Goal: Task Accomplishment & Management: Manage account settings

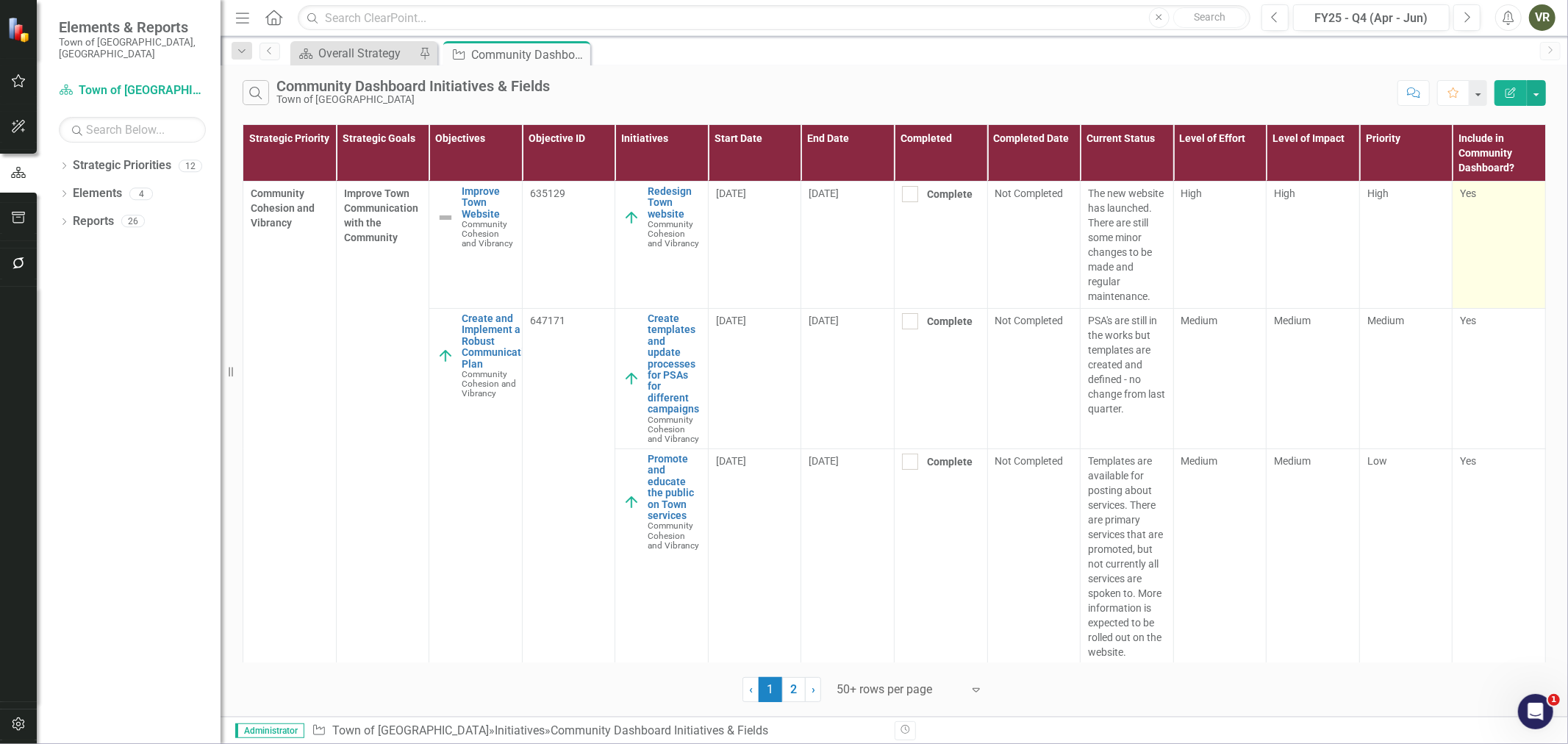
click at [1486, 224] on td "Yes" at bounding box center [1499, 245] width 93 height 127
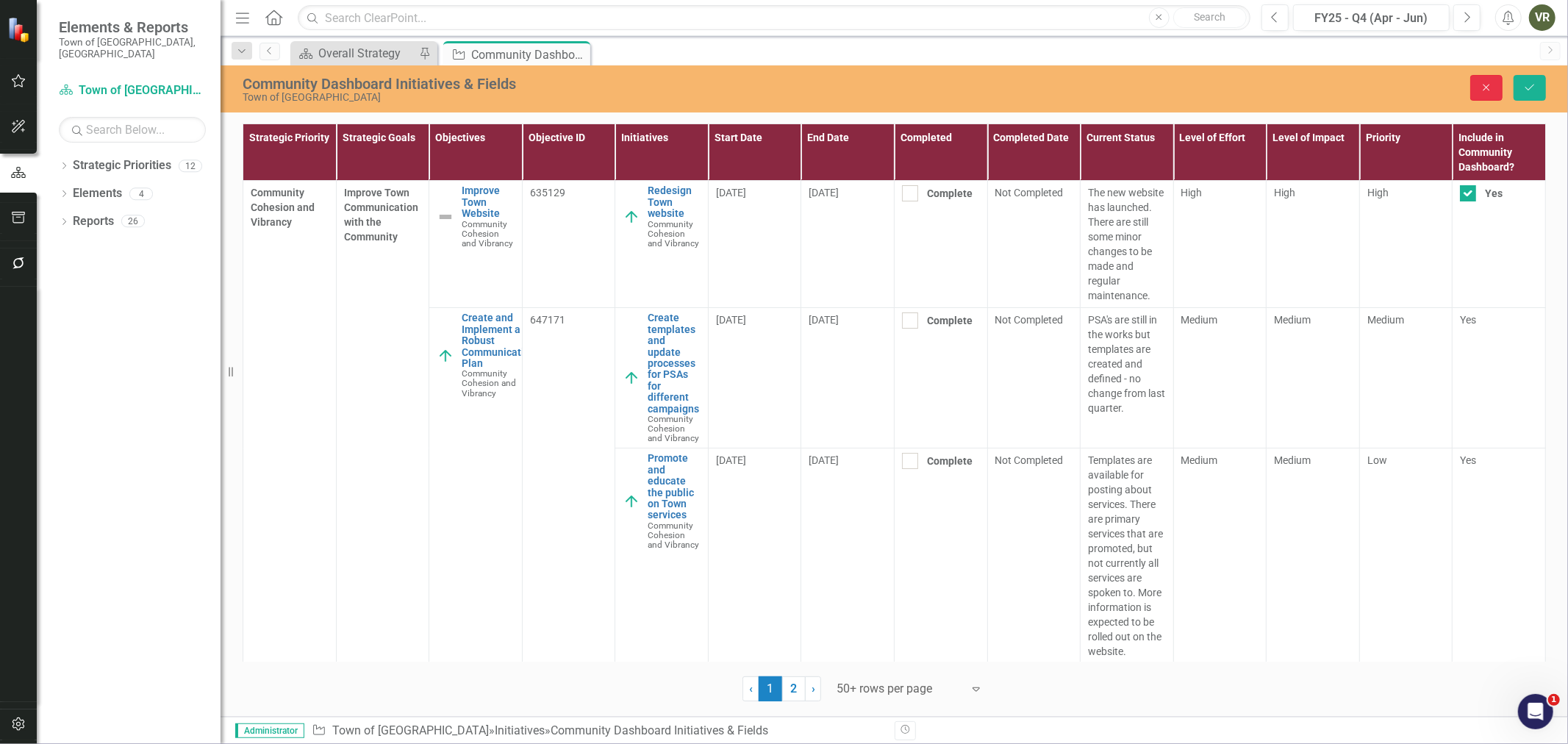
click at [1495, 86] on button "Close" at bounding box center [1486, 88] width 32 height 26
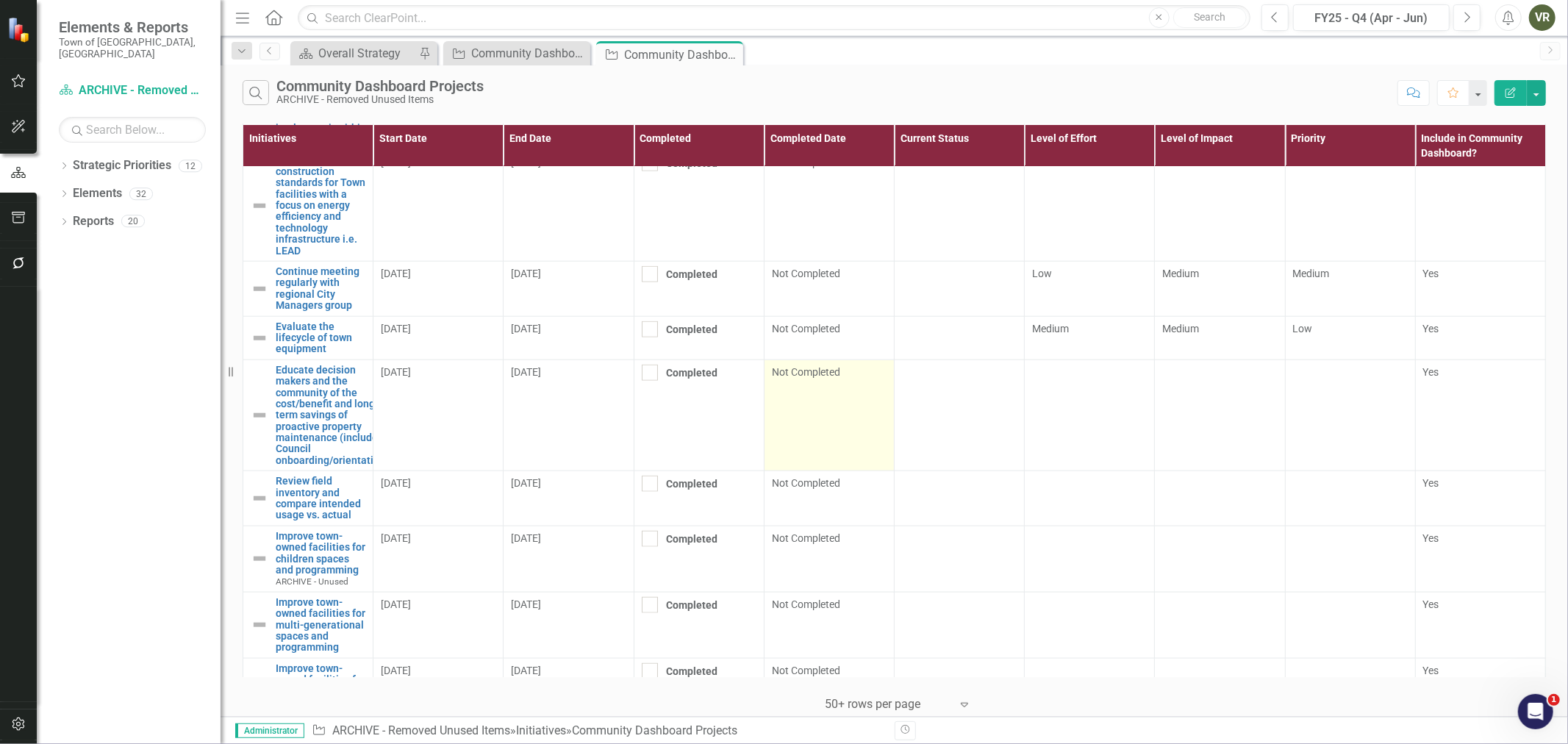
scroll to position [1501, 0]
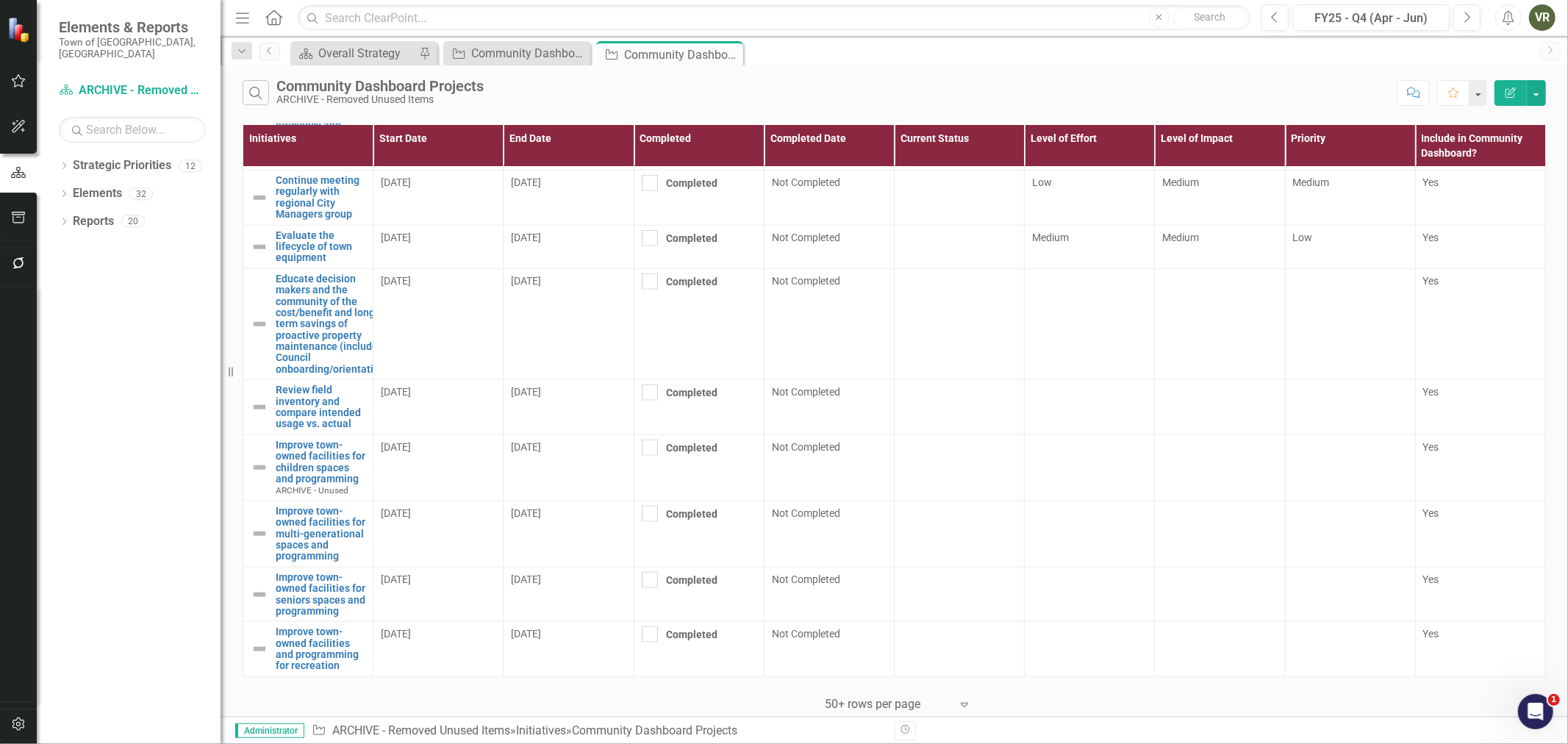
click at [976, 702] on div "Expand" at bounding box center [968, 705] width 22 height 27
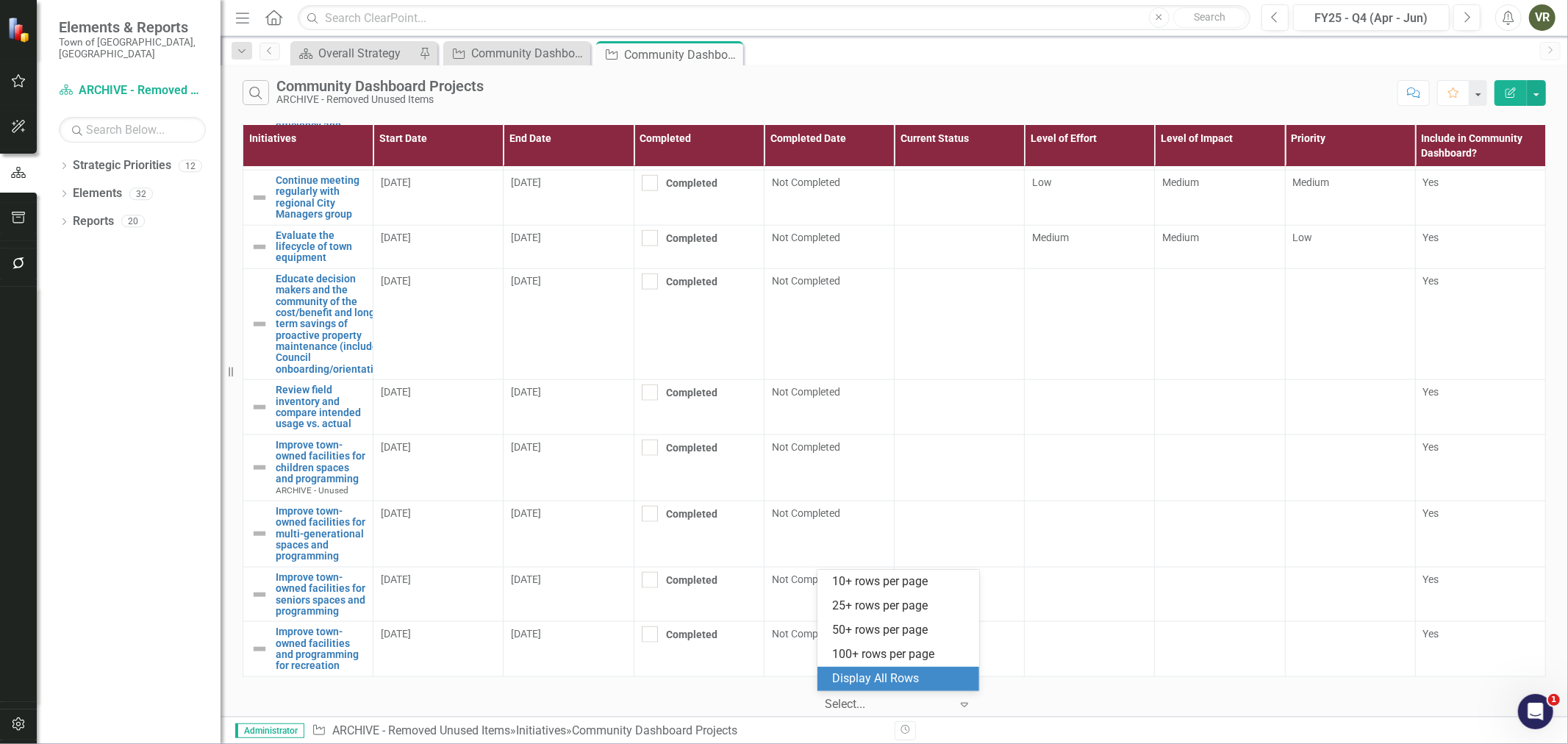
click at [959, 679] on div "Display All Rows" at bounding box center [901, 679] width 138 height 17
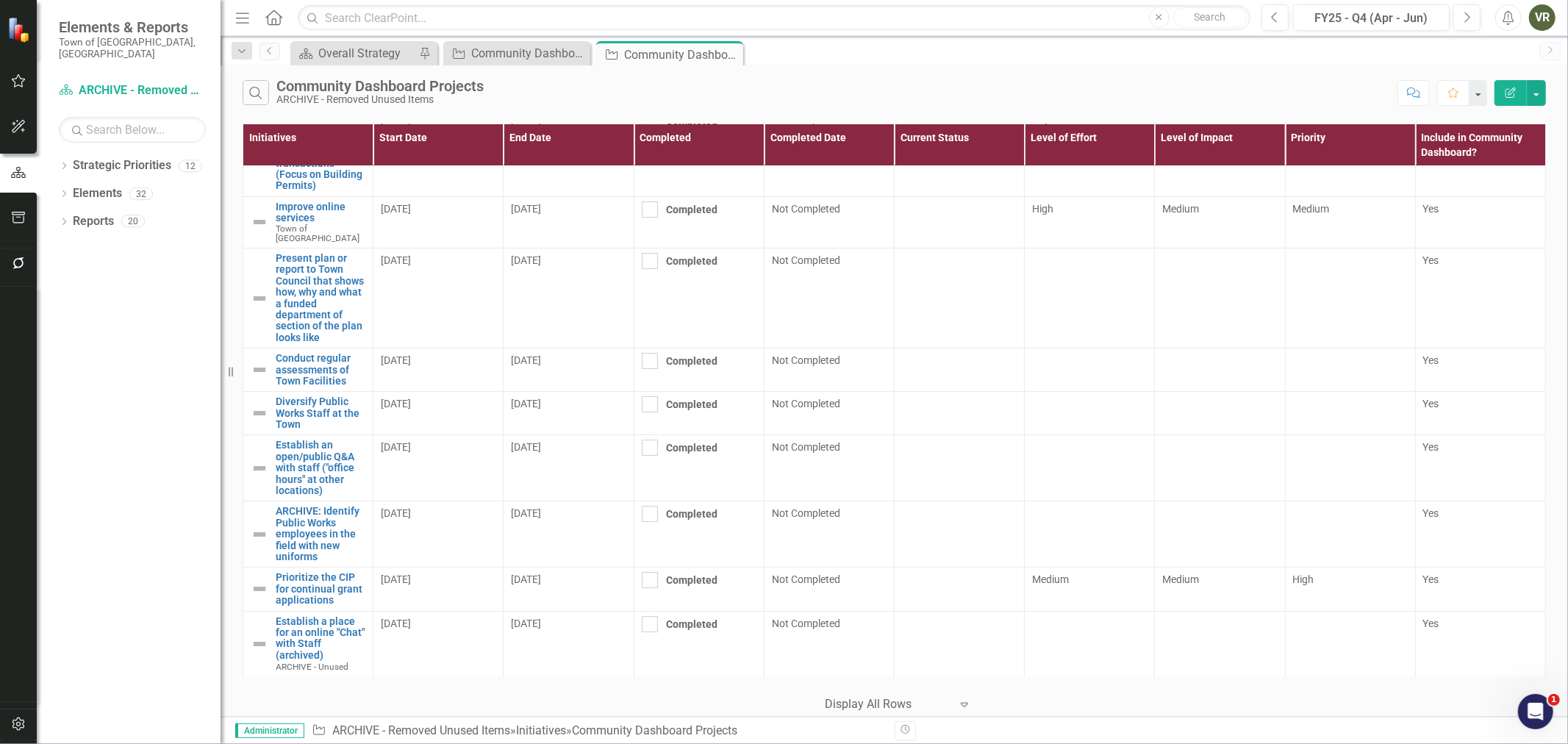
scroll to position [0, 0]
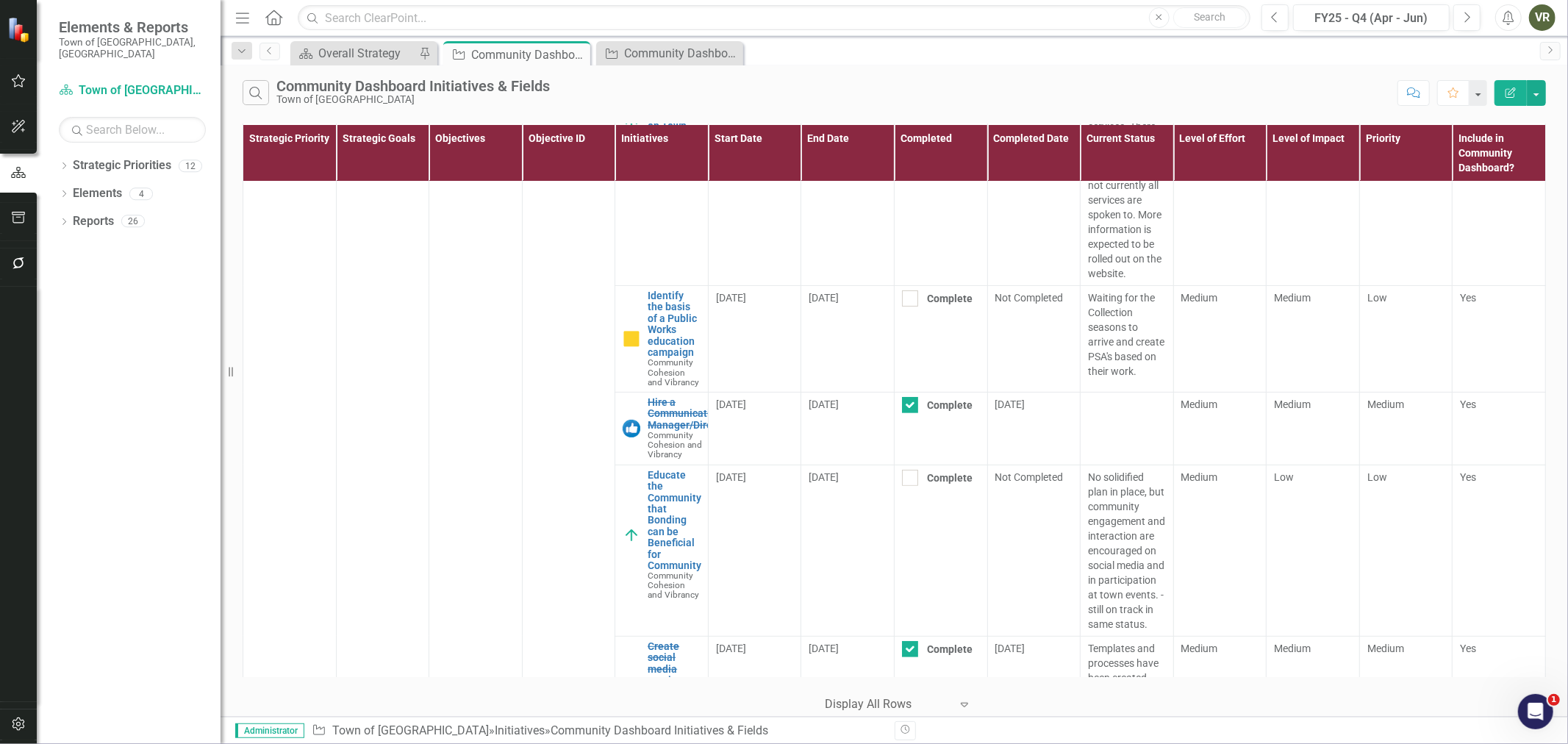
scroll to position [408, 0]
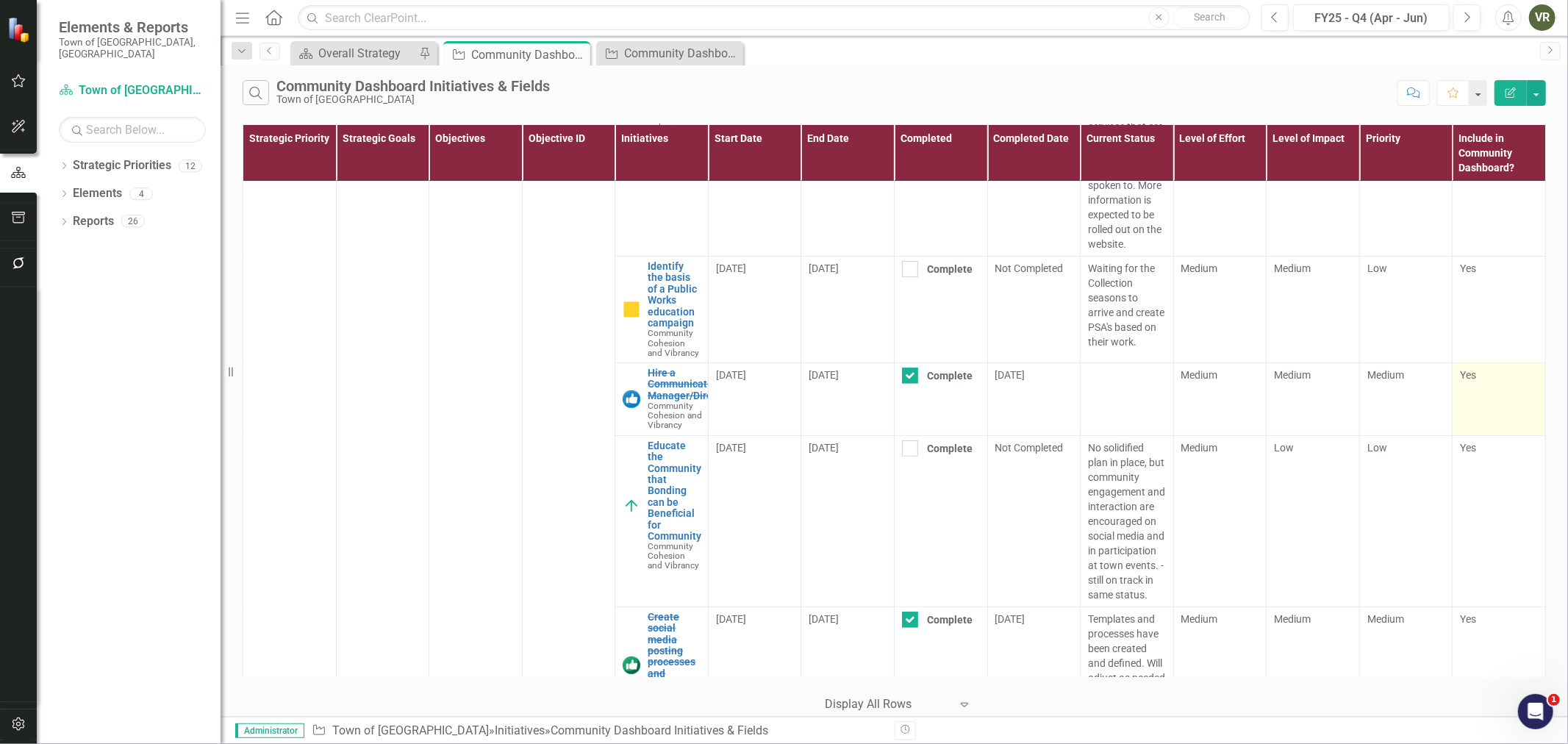
click at [1490, 371] on div "Yes" at bounding box center [1499, 376] width 78 height 18
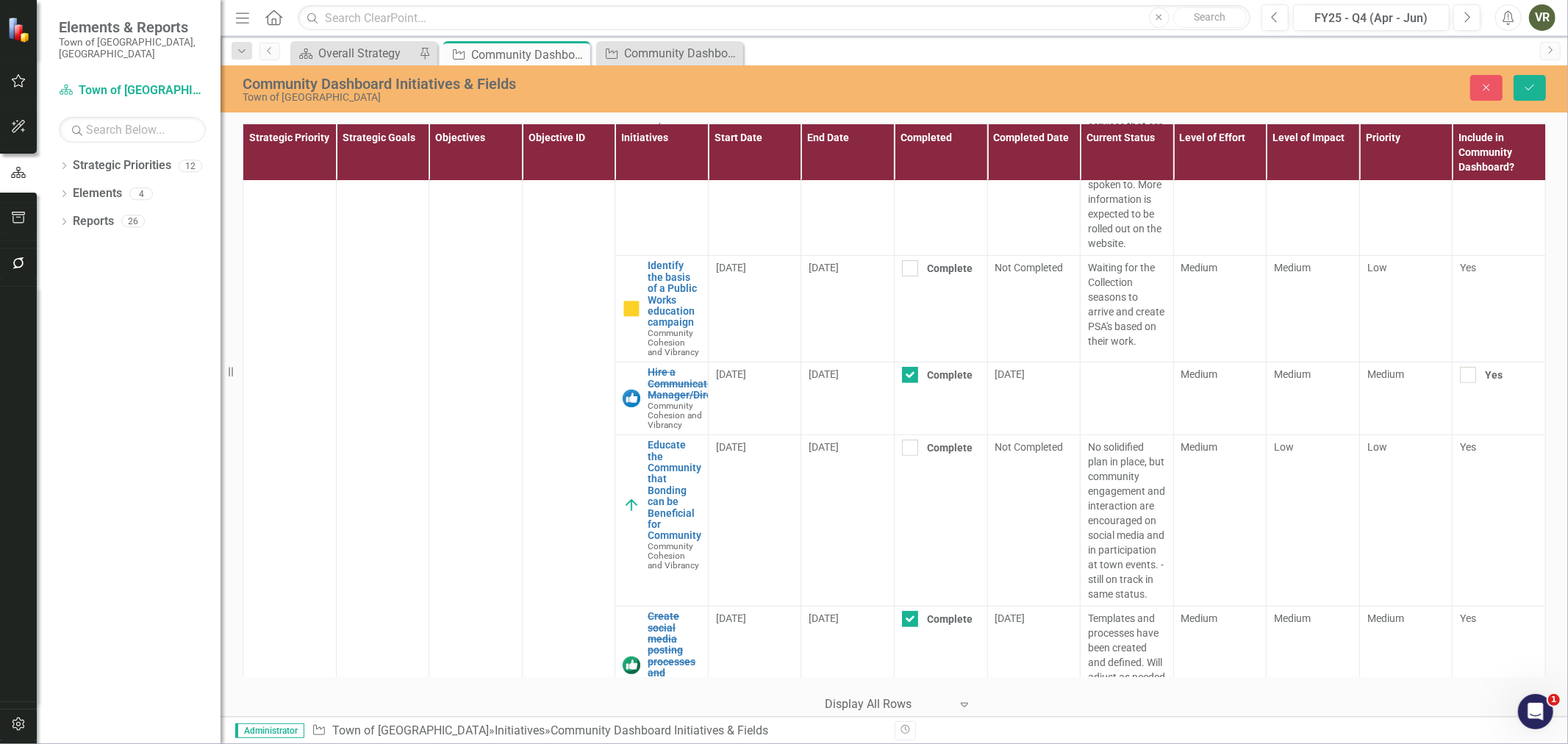
click at [1462, 367] on div at bounding box center [1468, 375] width 16 height 16
click at [1462, 367] on input "Yes" at bounding box center [1465, 371] width 10 height 10
click at [1462, 367] on div at bounding box center [1468, 375] width 16 height 16
click at [1462, 367] on input "Yes" at bounding box center [1465, 371] width 10 height 10
checkbox input "false"
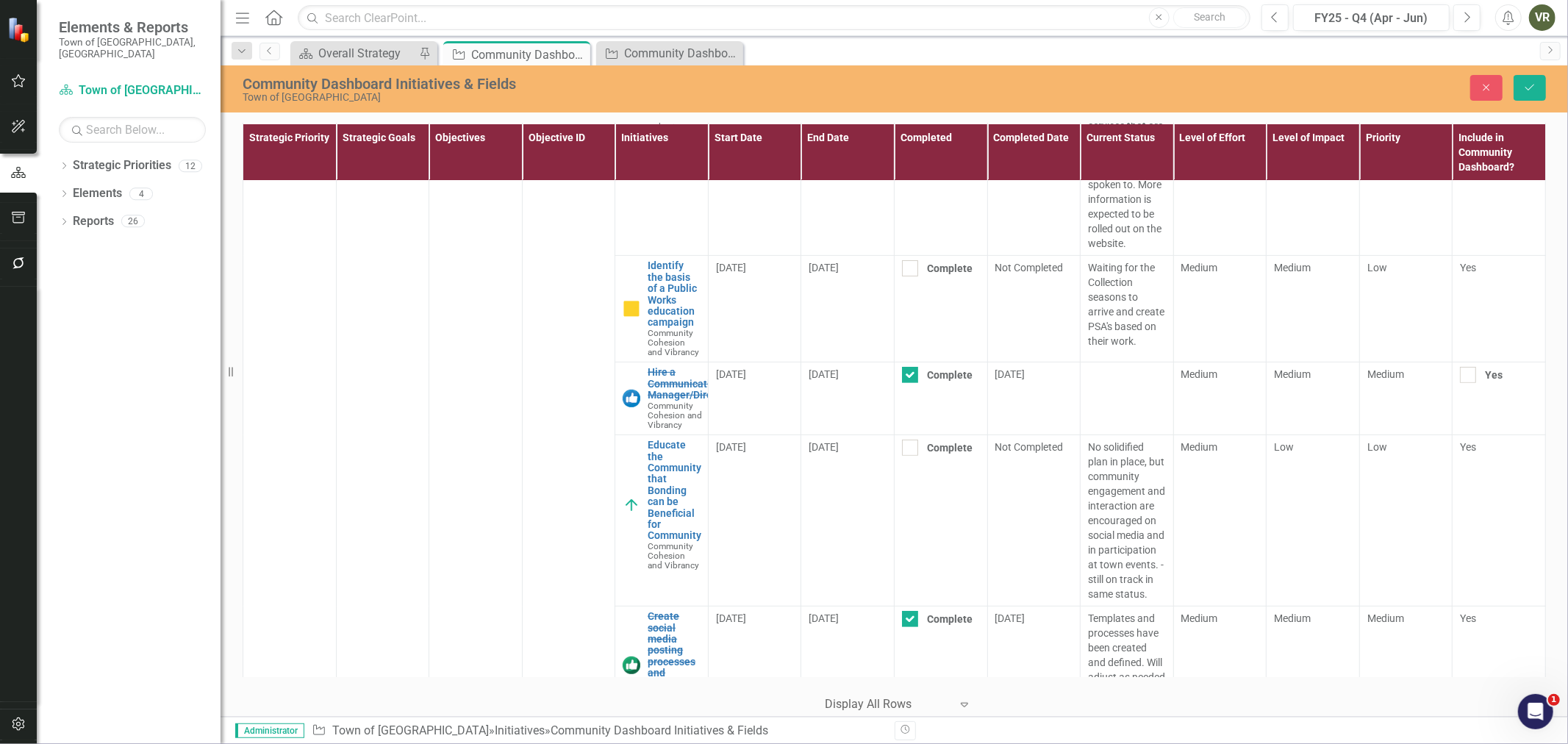
click at [1553, 390] on div "Strategic Priority Strategic Goals Objectives Objective ID Initiatives Start Da…" at bounding box center [894, 418] width 1348 height 597
click at [1532, 90] on icon "Save" at bounding box center [1530, 88] width 13 height 10
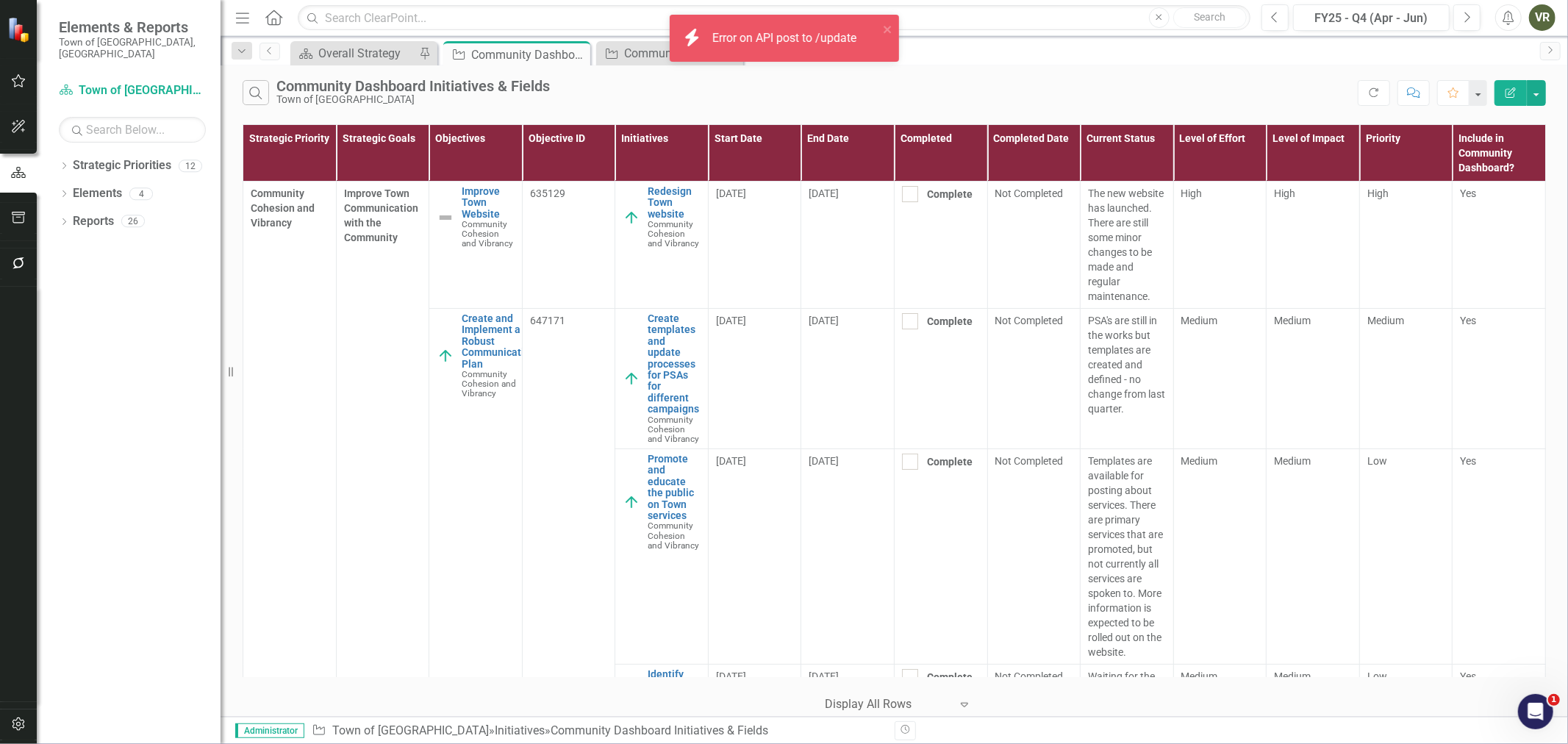
scroll to position [490, 0]
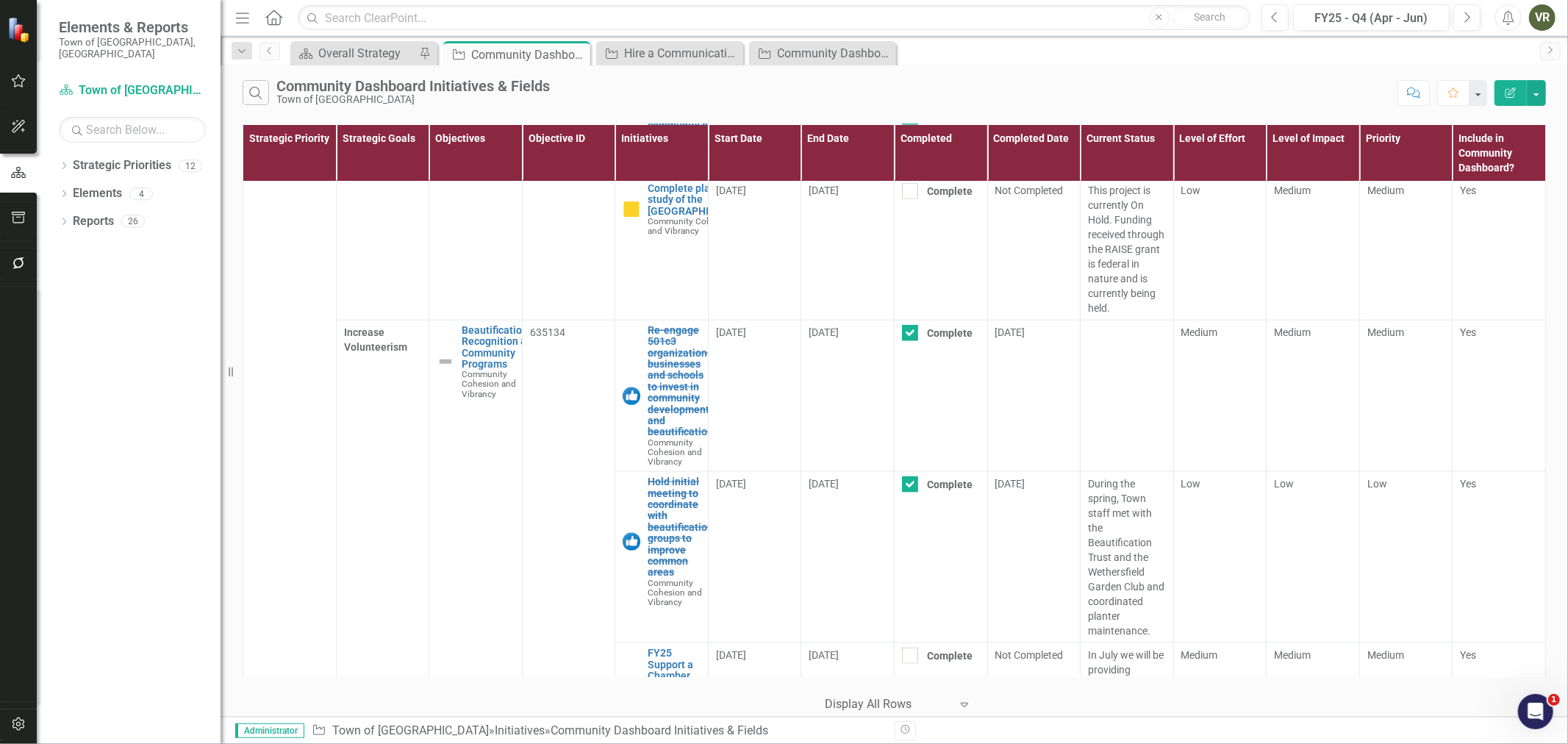
scroll to position [1551, 0]
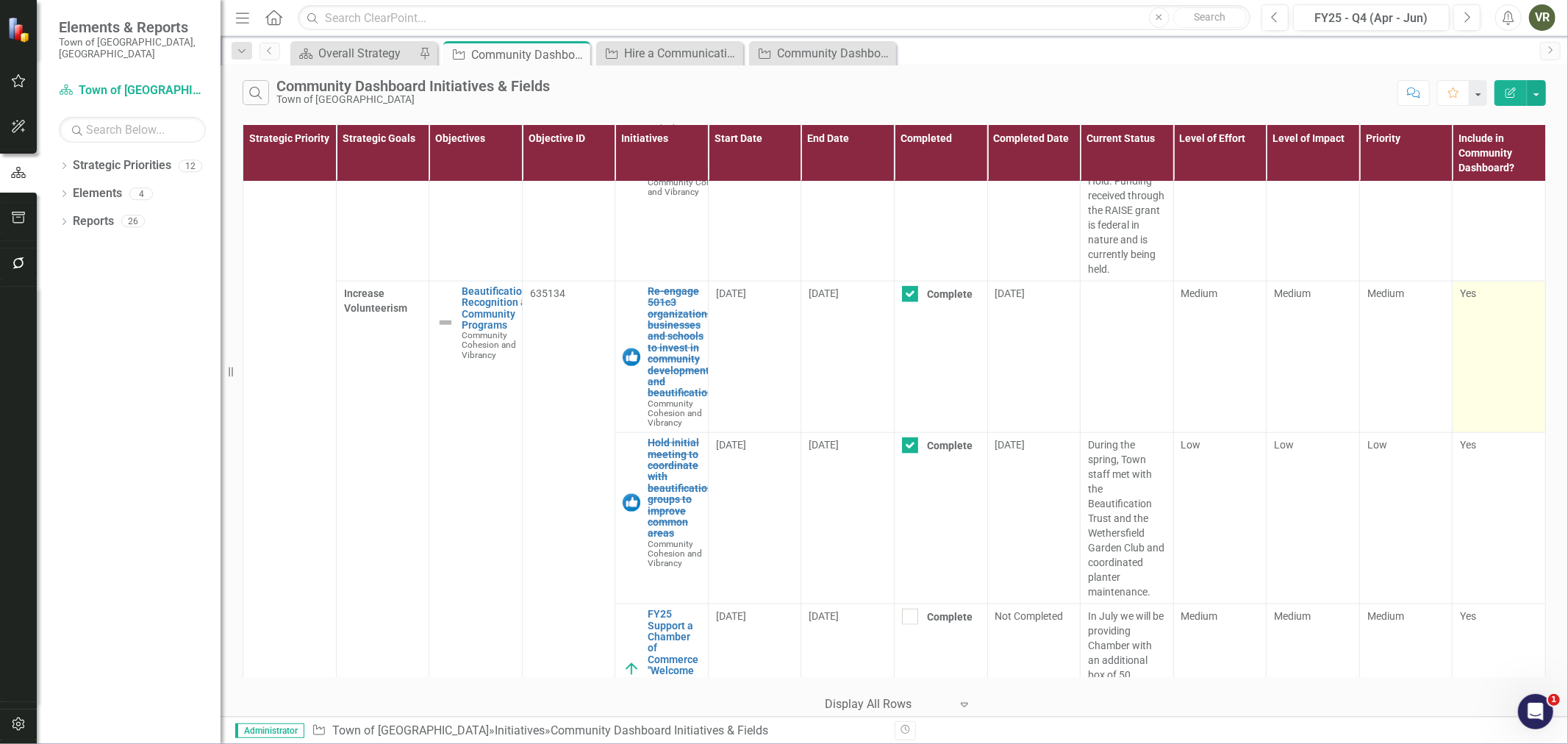
click at [1493, 405] on td "Yes" at bounding box center [1499, 356] width 93 height 152
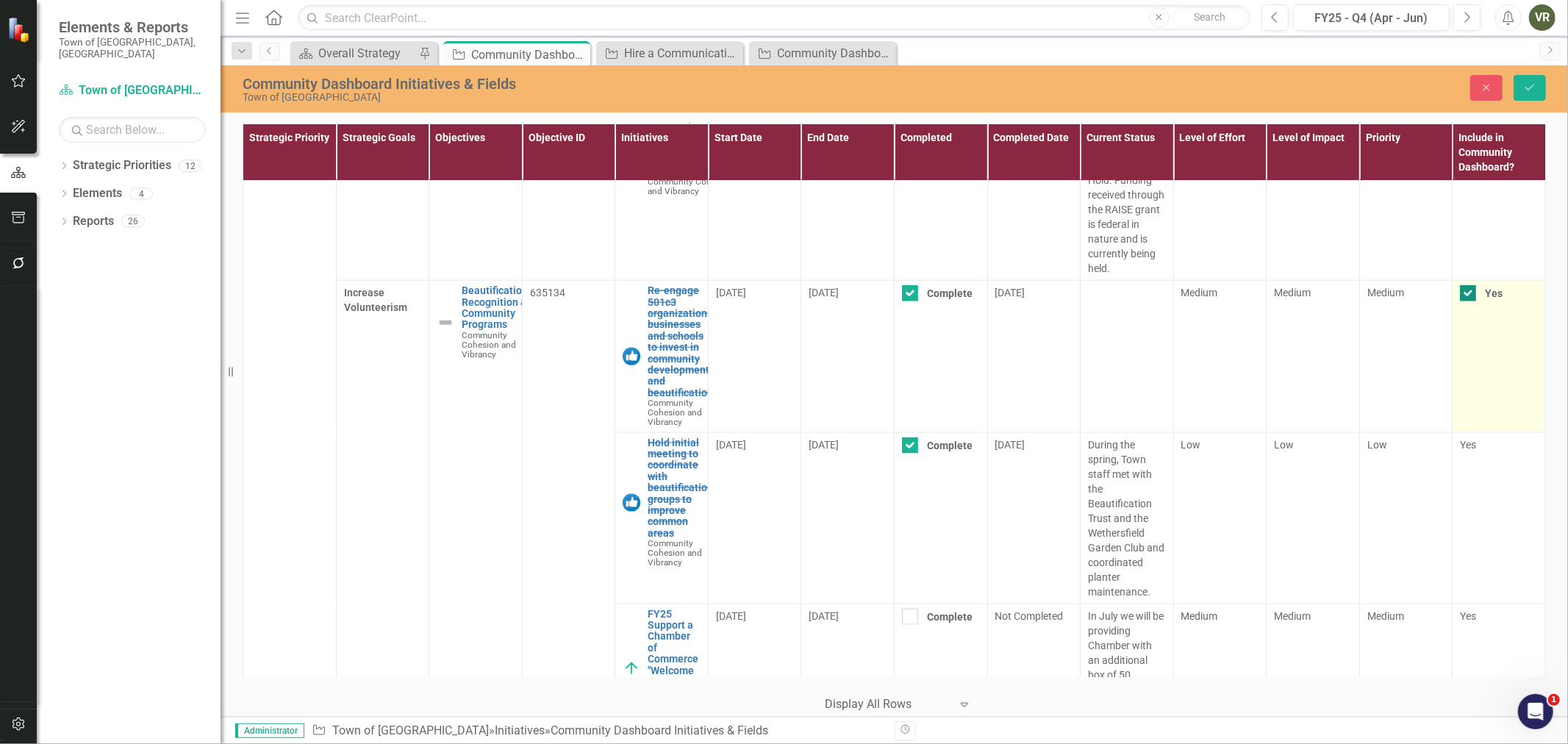
click at [1460, 295] on input "Yes" at bounding box center [1465, 289] width 10 height 10
checkbox input "false"
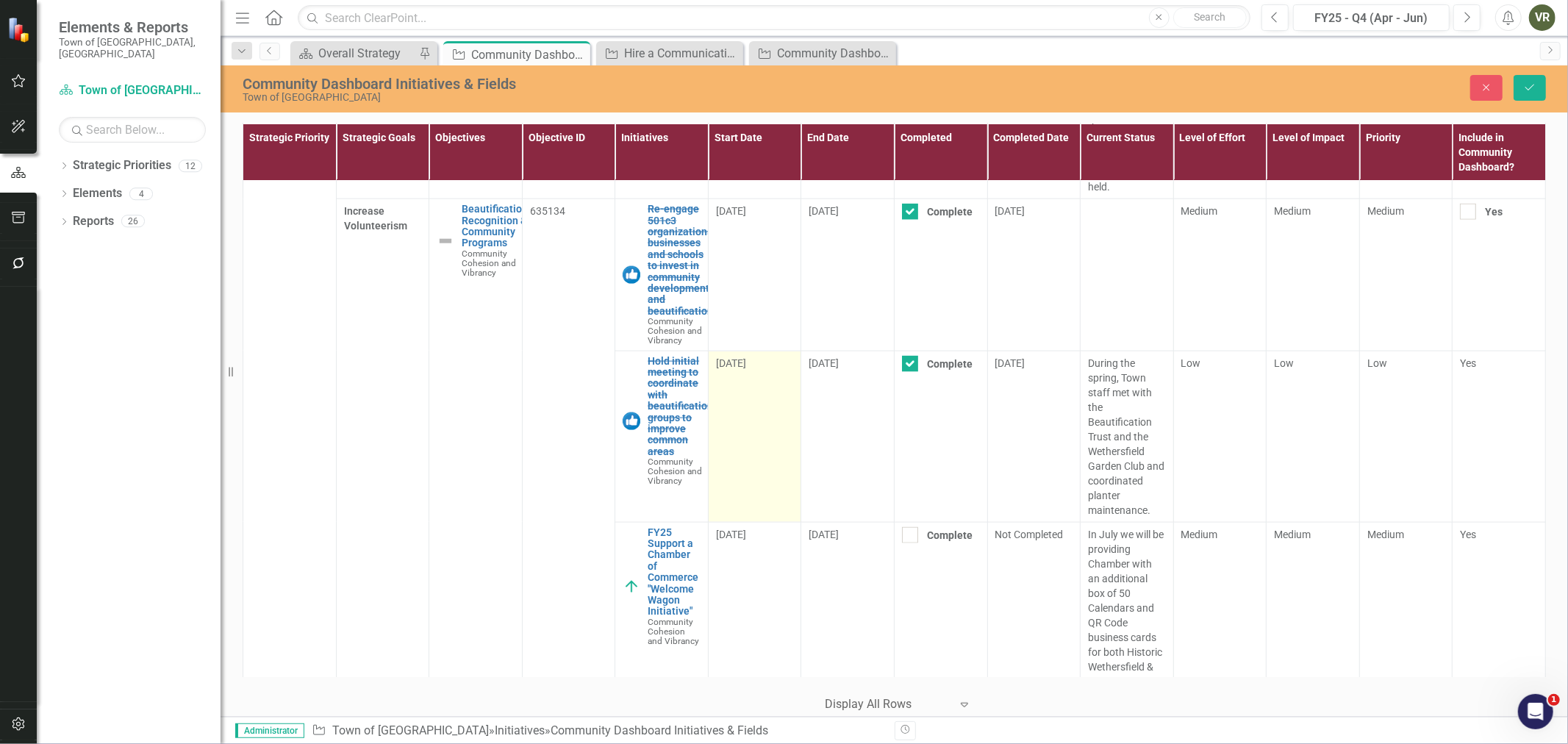
scroll to position [1715, 0]
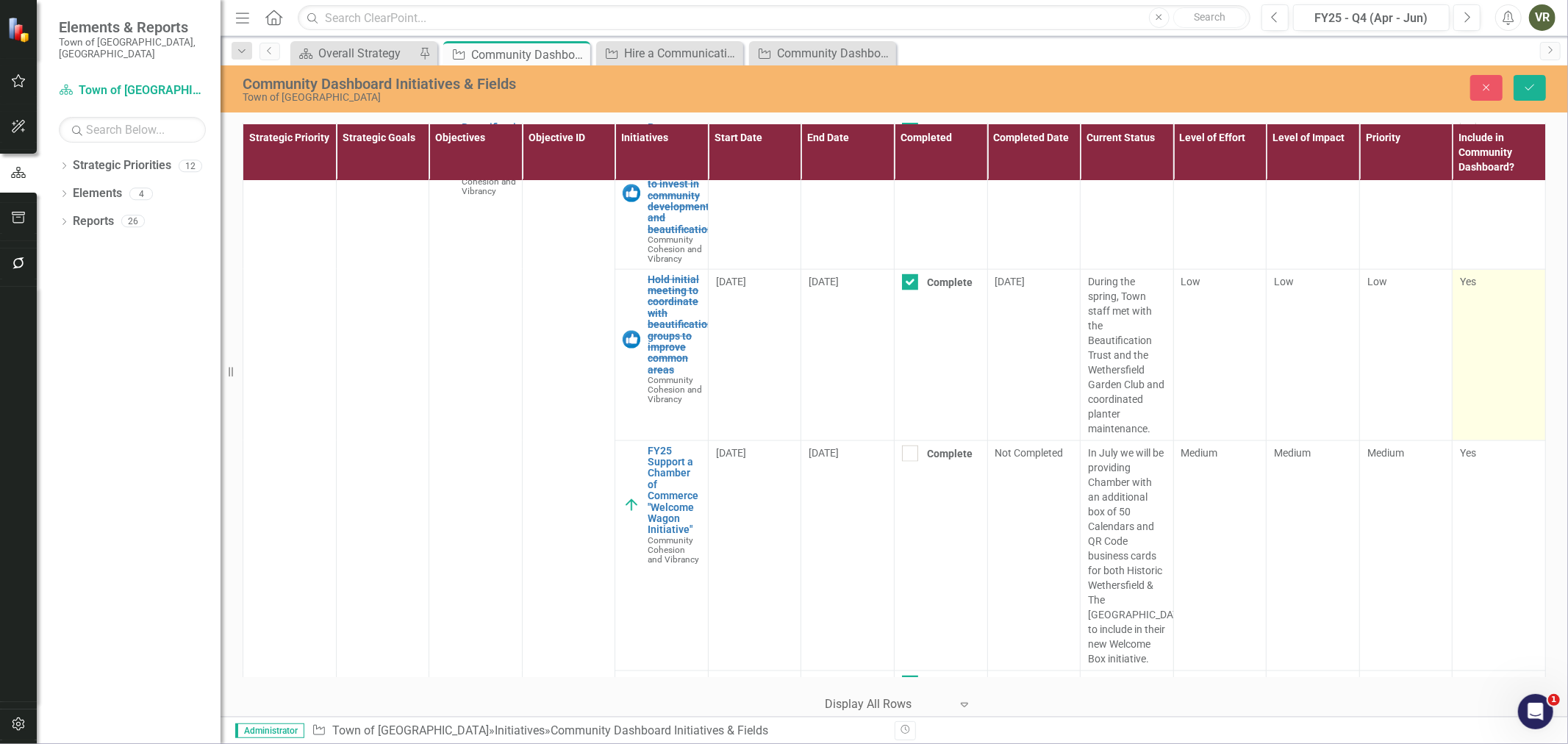
click at [1462, 394] on td "Yes" at bounding box center [1499, 355] width 93 height 171
click at [1462, 290] on div at bounding box center [1468, 282] width 16 height 16
click at [1462, 283] on input "Yes" at bounding box center [1465, 278] width 10 height 10
checkbox input "false"
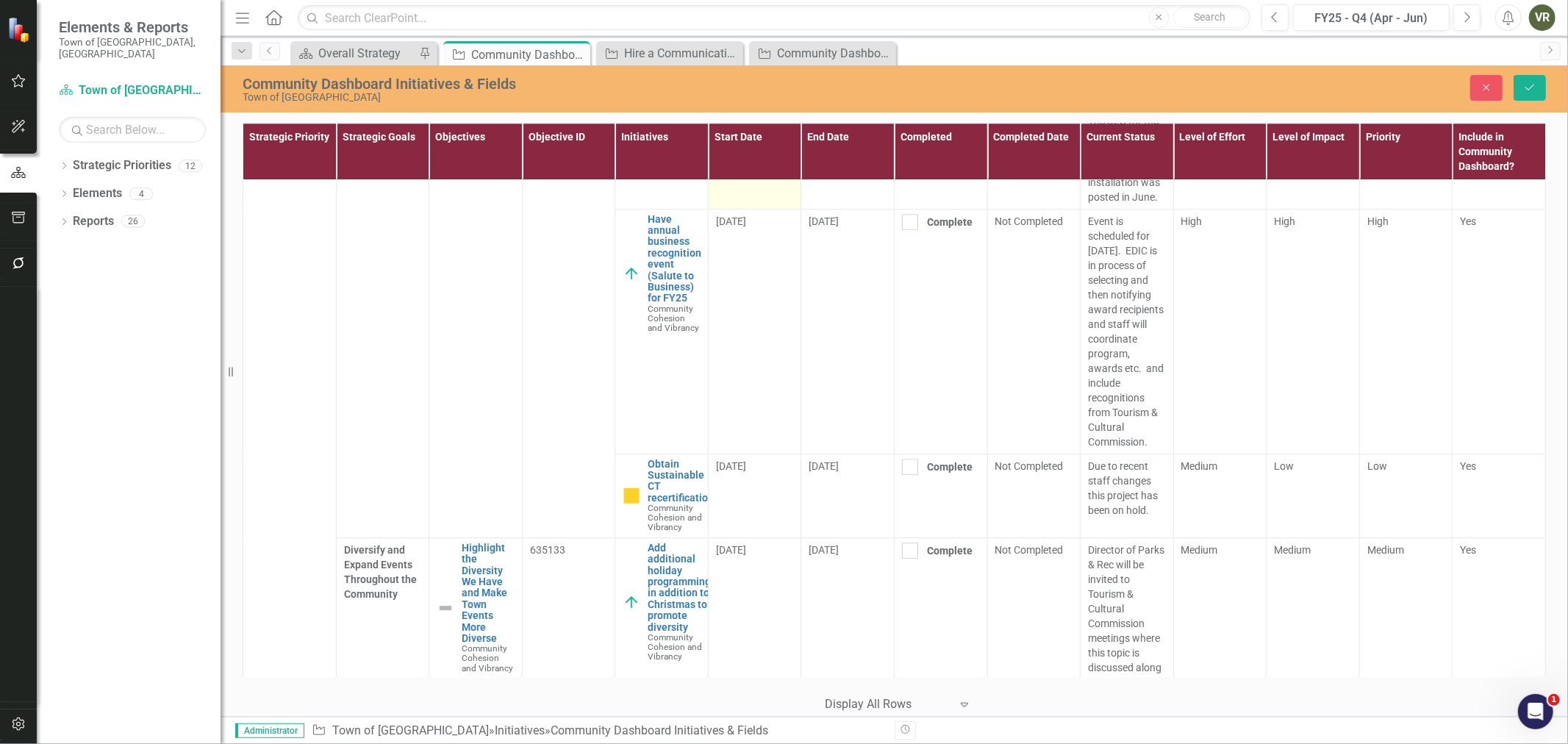
scroll to position [3675, 0]
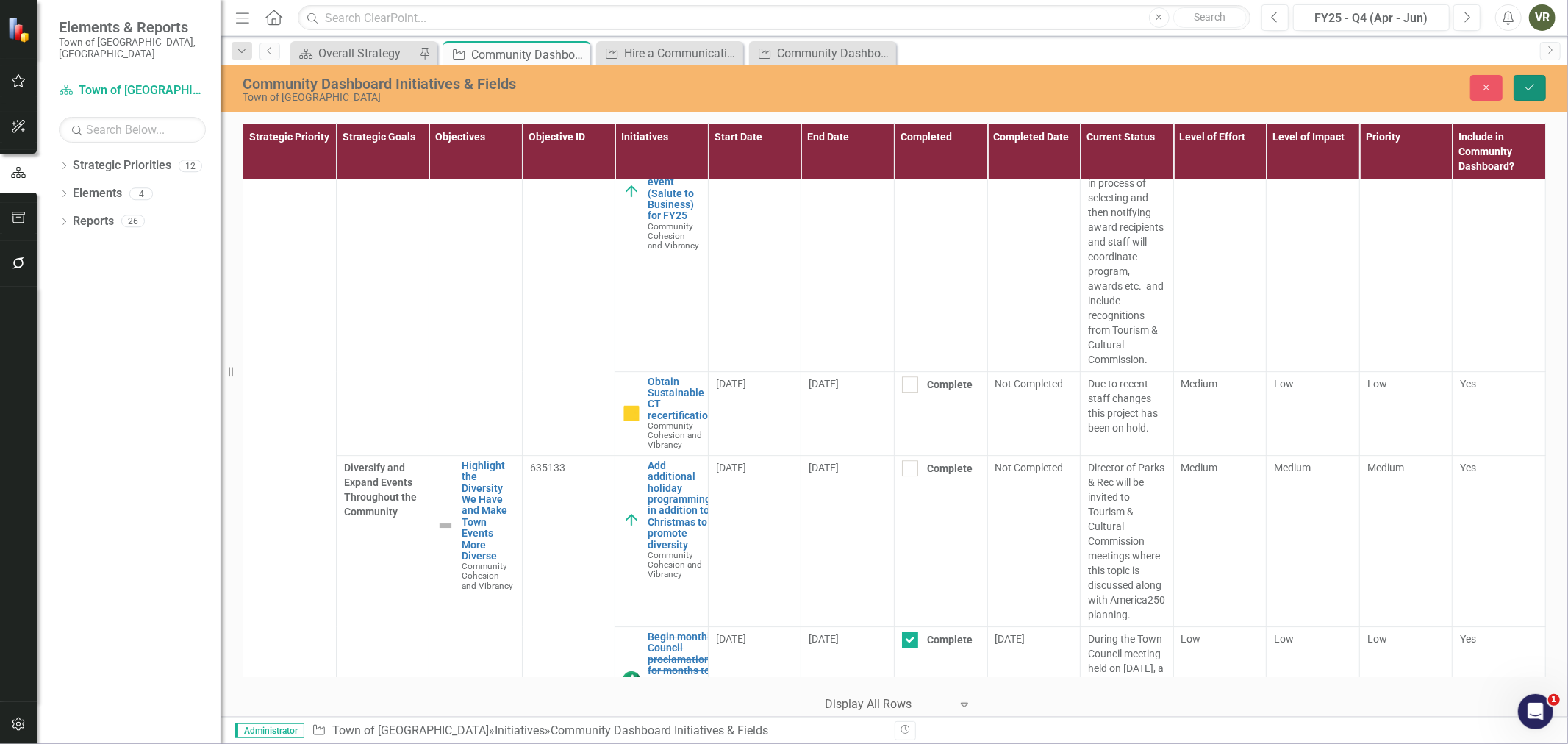
drag, startPoint x: 1520, startPoint y: 83, endPoint x: 1532, endPoint y: 87, distance: 12.6
click at [1520, 83] on button "Save" at bounding box center [1529, 88] width 32 height 26
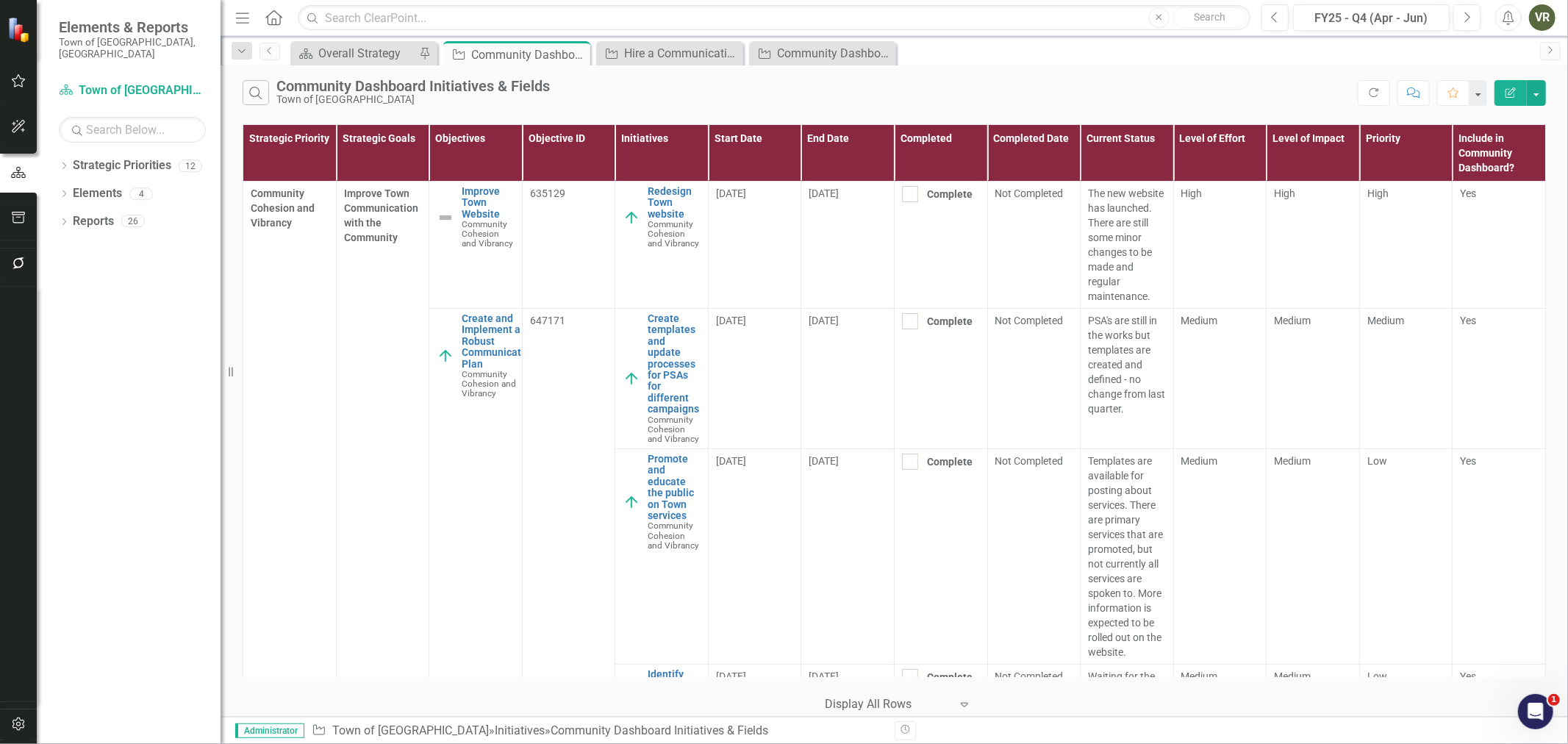
click at [769, 17] on div "Error on API post to /update" at bounding box center [784, 44] width 235 height 65
drag, startPoint x: 631, startPoint y: 18, endPoint x: 650, endPoint y: 0, distance: 26.2
click at [631, 18] on input "text" at bounding box center [774, 18] width 953 height 26
type input "a"
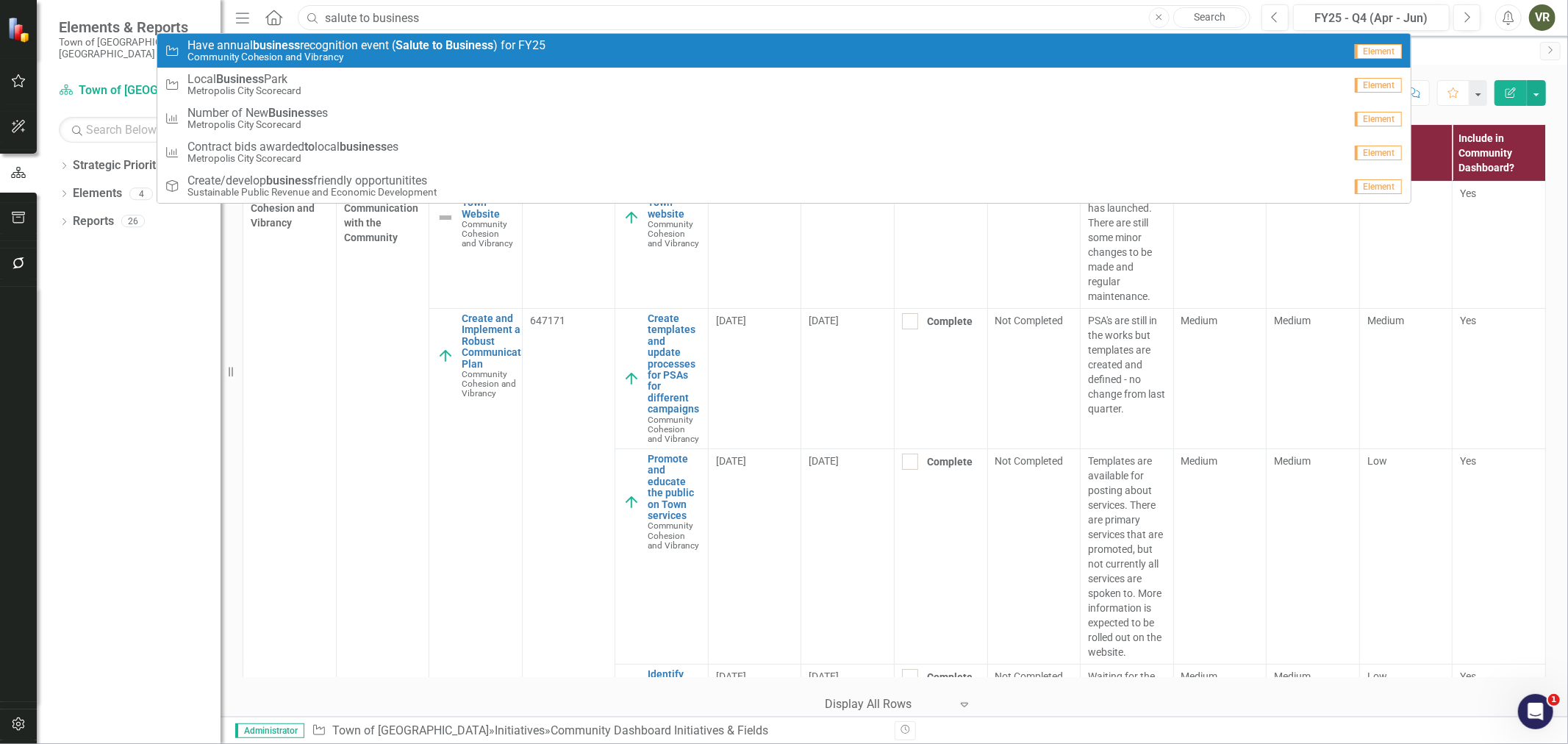
type input "salute to business"
click at [563, 51] on div "Initiative Have annual business recognition event ( Salute to Business ) for FY…" at bounding box center [754, 51] width 1179 height 25
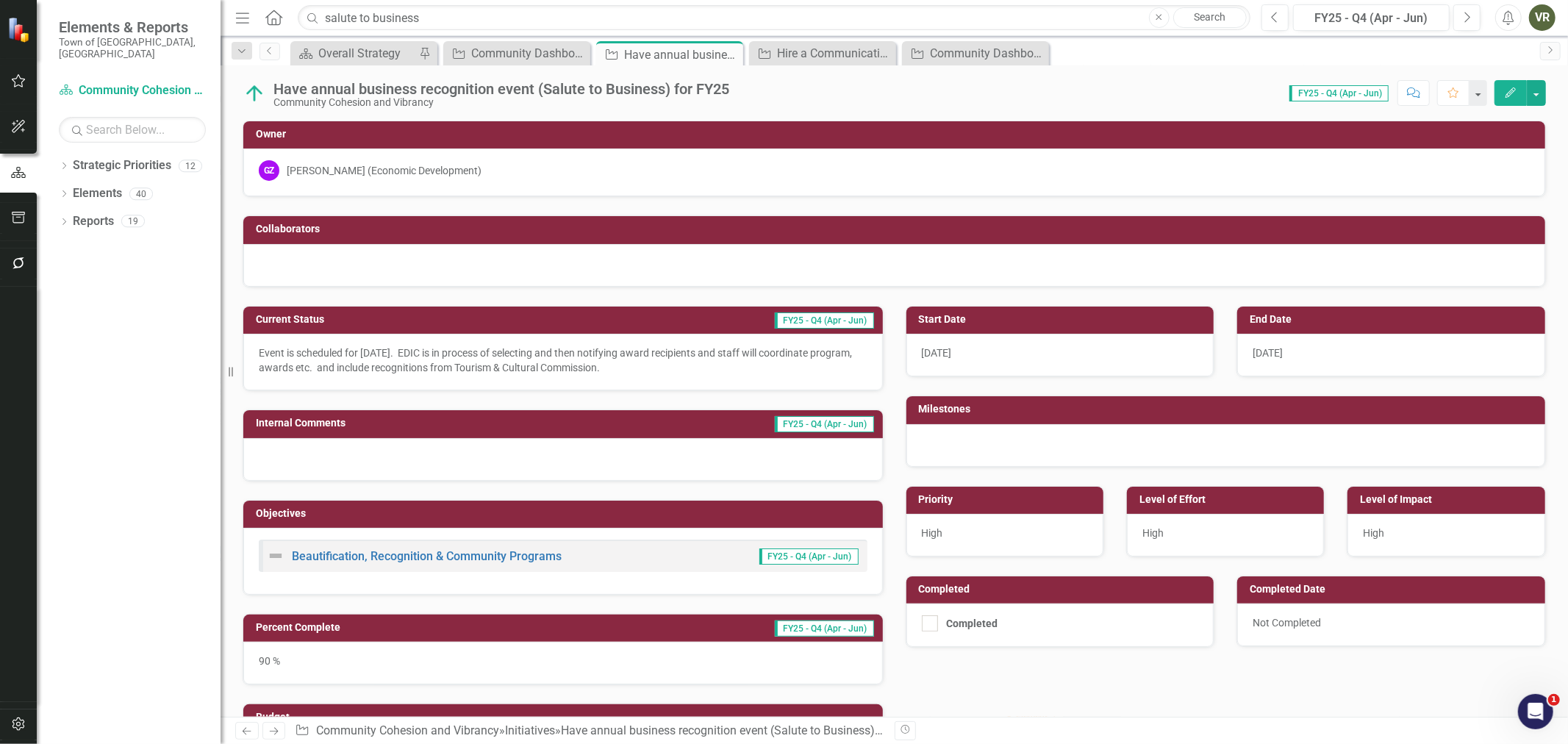
click at [697, 82] on div "Have annual business recognition event (Salute to Business) for FY25" at bounding box center [501, 89] width 455 height 16
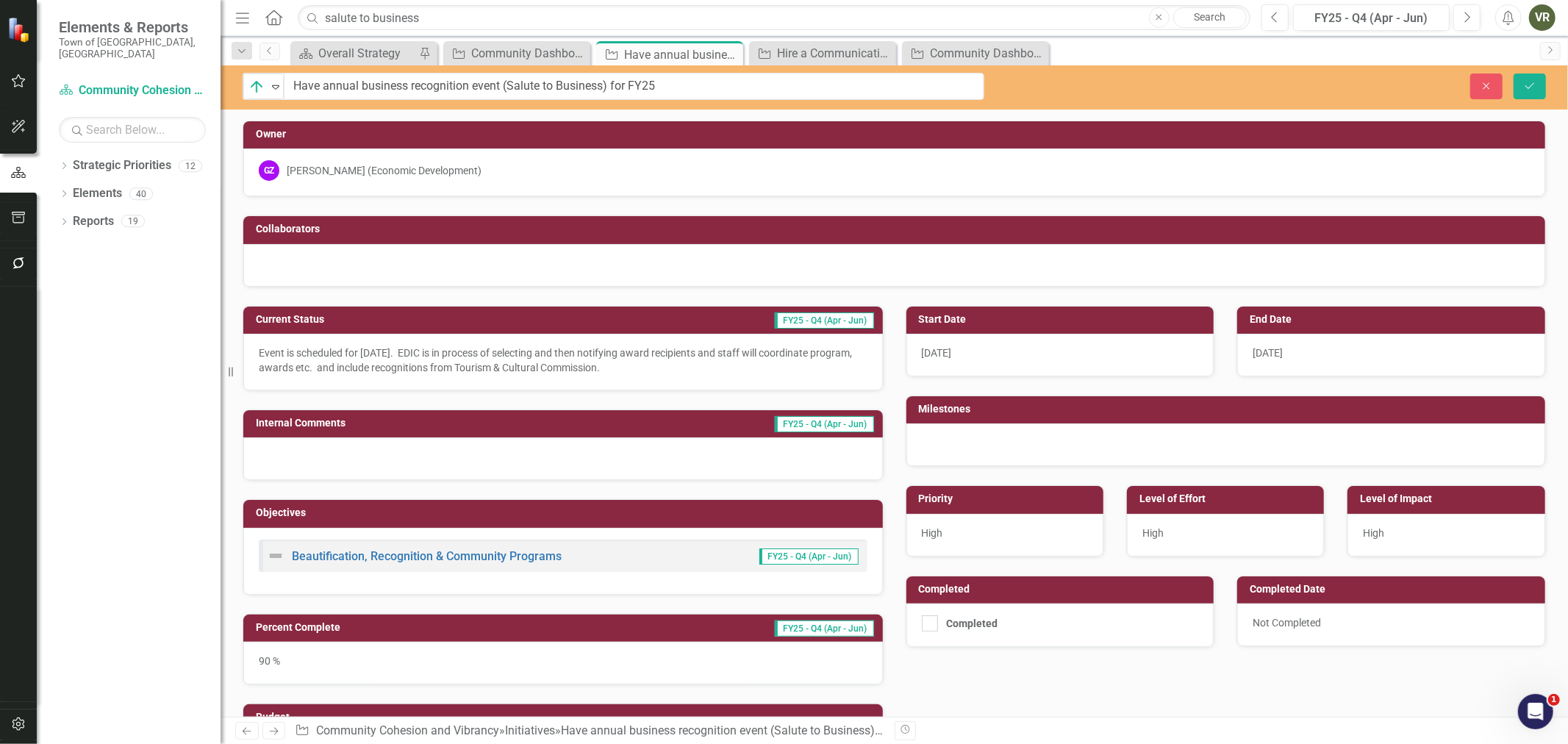
click at [376, 357] on p "Event is scheduled for October 8, 2025. EDIC is in process of selecting and the…" at bounding box center [563, 360] width 609 height 30
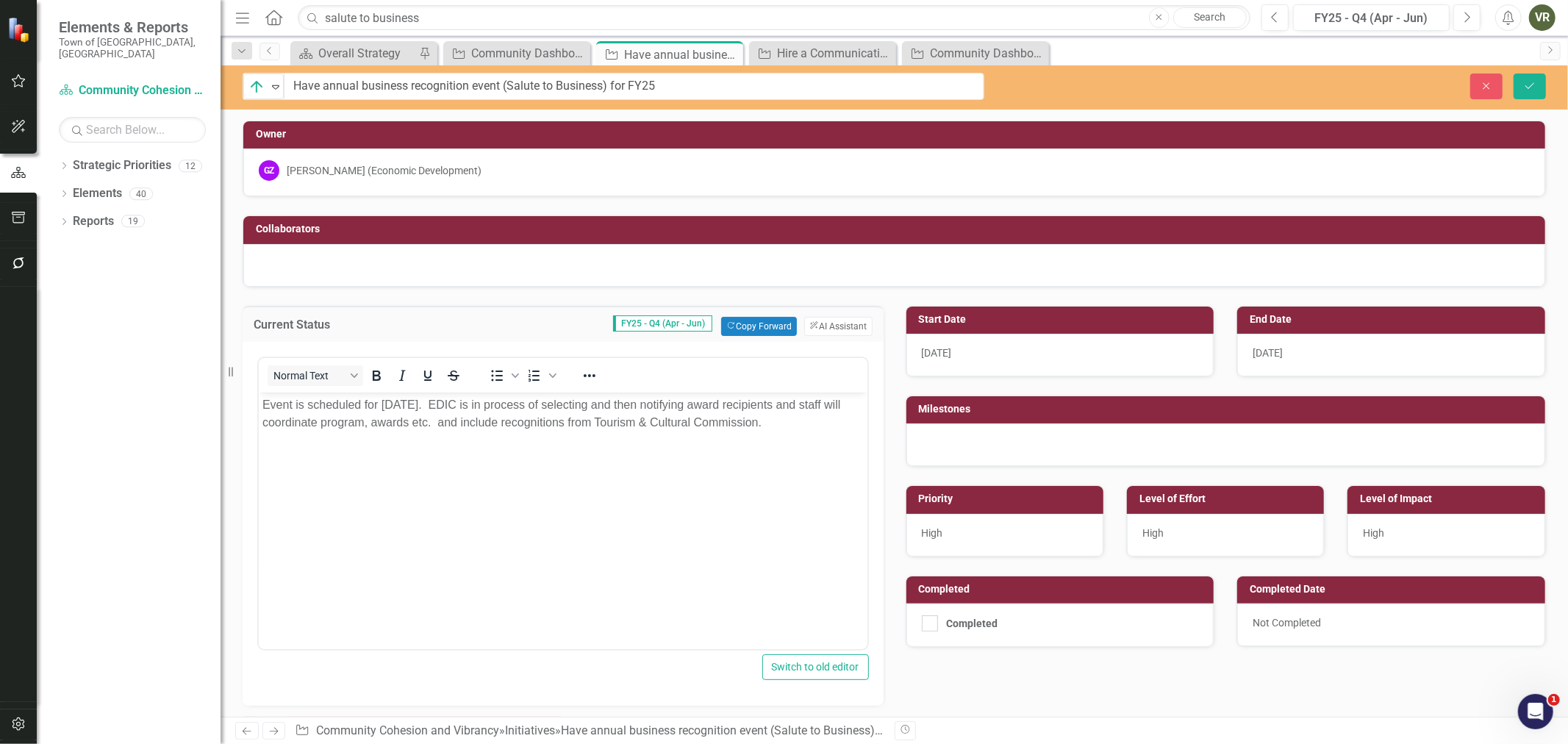
click at [452, 423] on p "Event is scheduled for October 8, 2025. EDIC is in process of selecting and the…" at bounding box center [563, 412] width 601 height 35
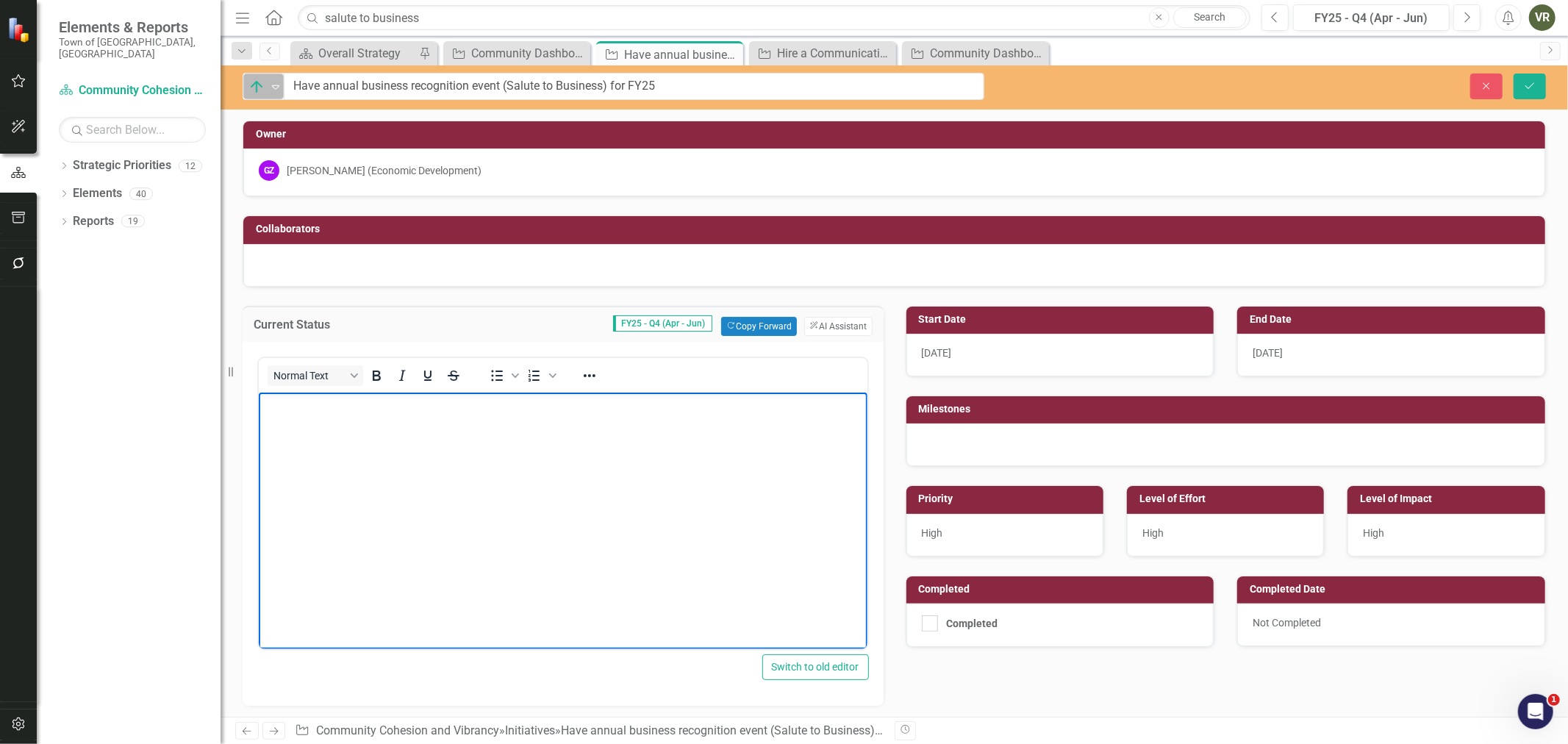
click at [265, 95] on div "On Target" at bounding box center [257, 87] width 22 height 21
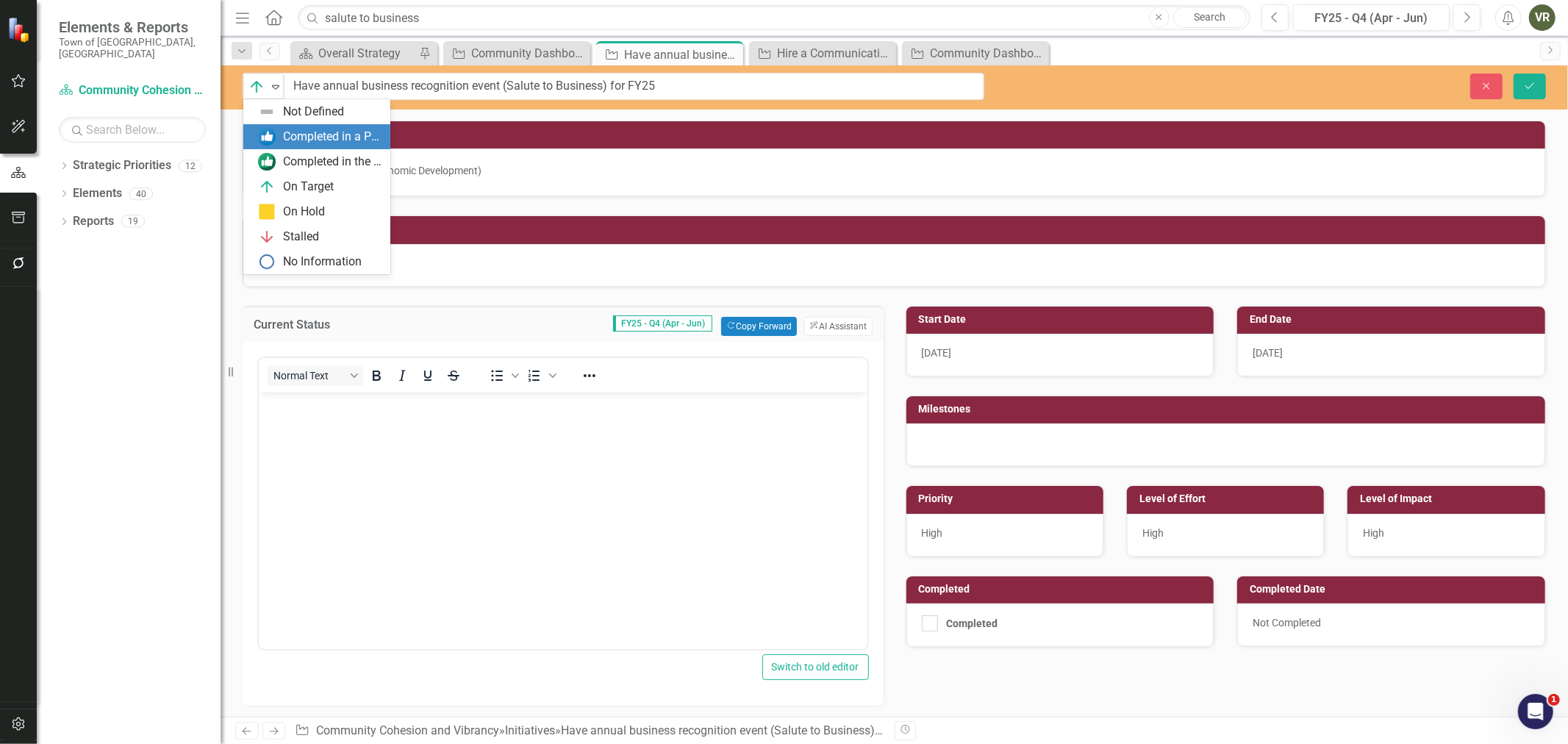
click at [280, 142] on div "Completed in a Previous Quarter" at bounding box center [320, 137] width 124 height 18
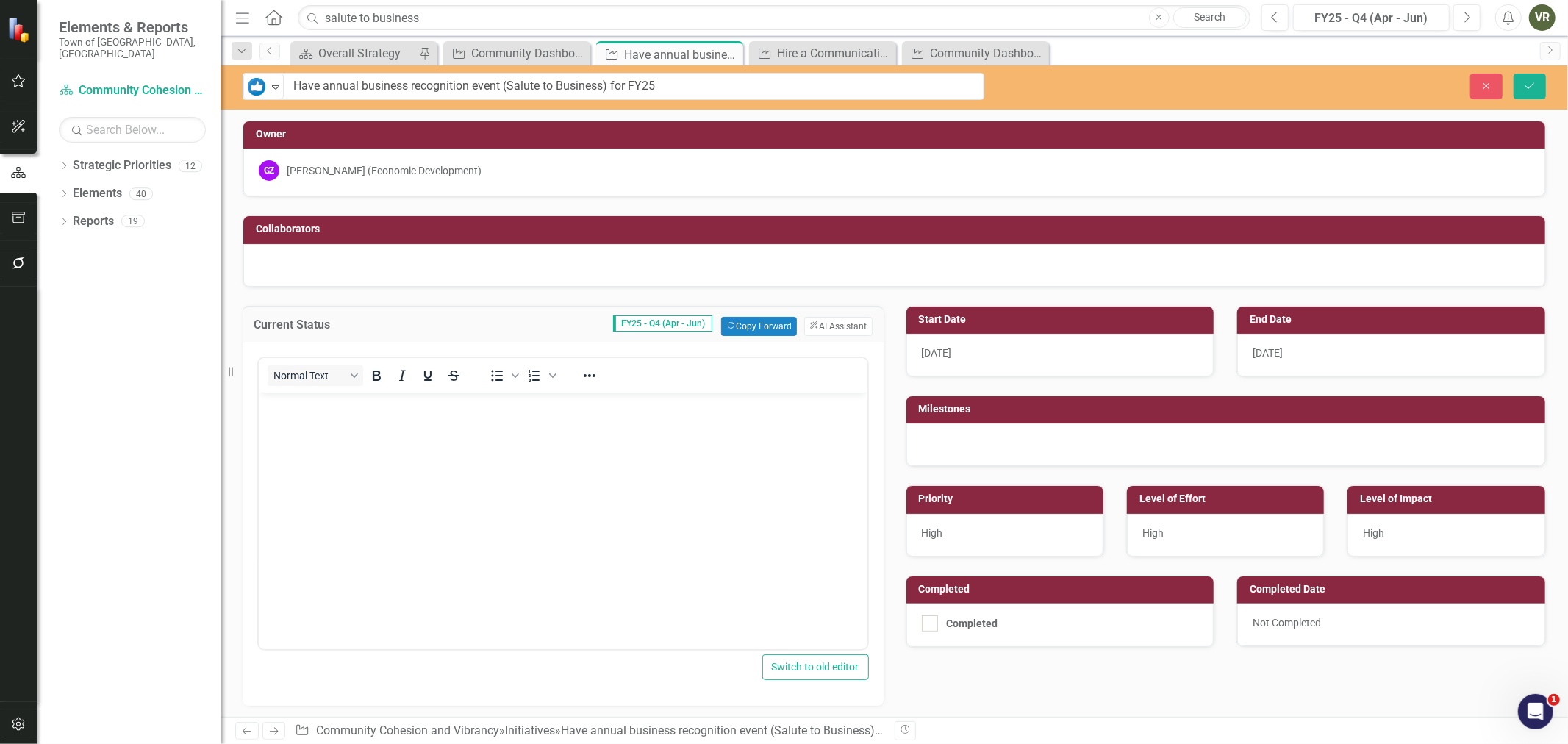
click at [1252, 353] on span "[DATE]" at bounding box center [1267, 353] width 31 height 12
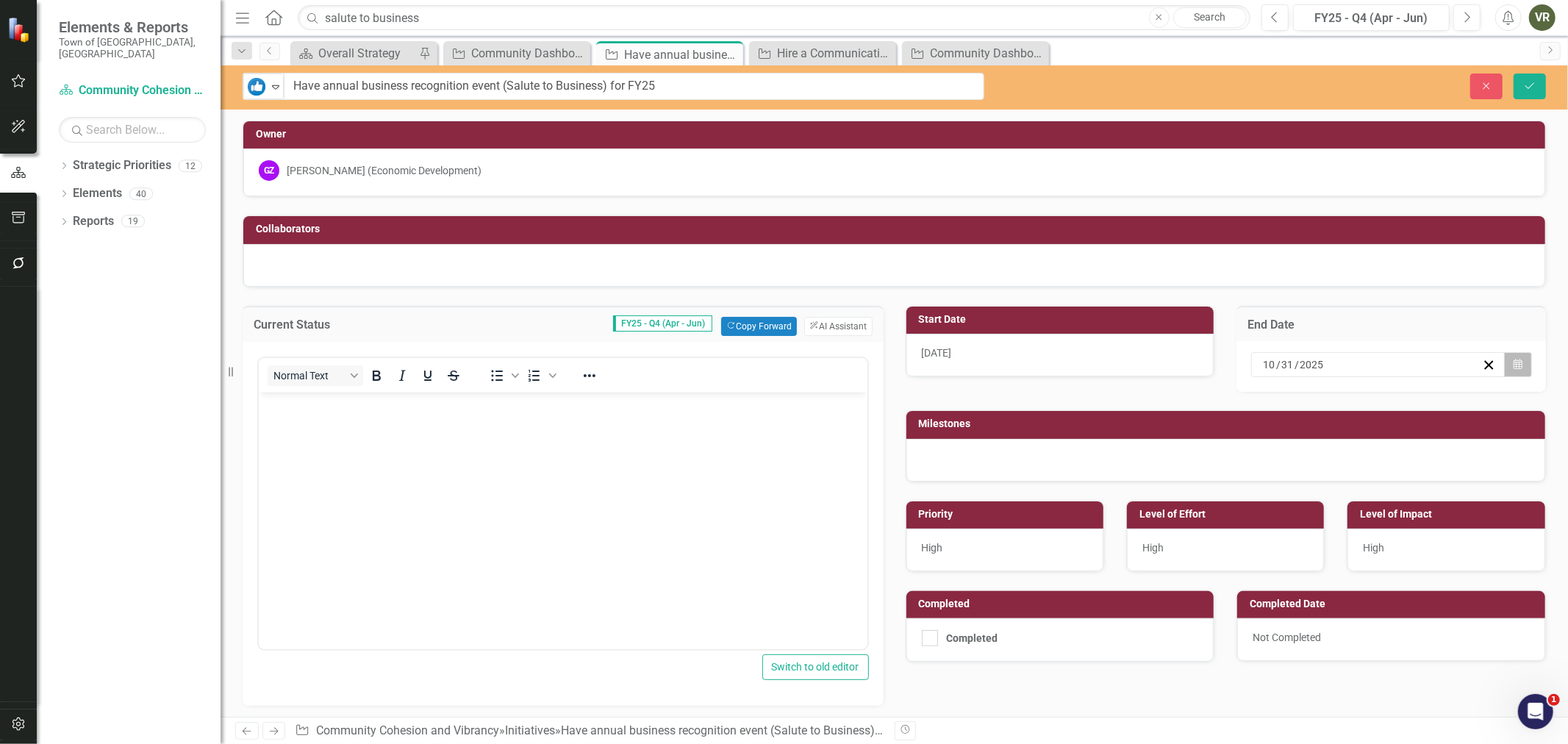
click at [1504, 362] on button "Calendar" at bounding box center [1518, 365] width 28 height 25
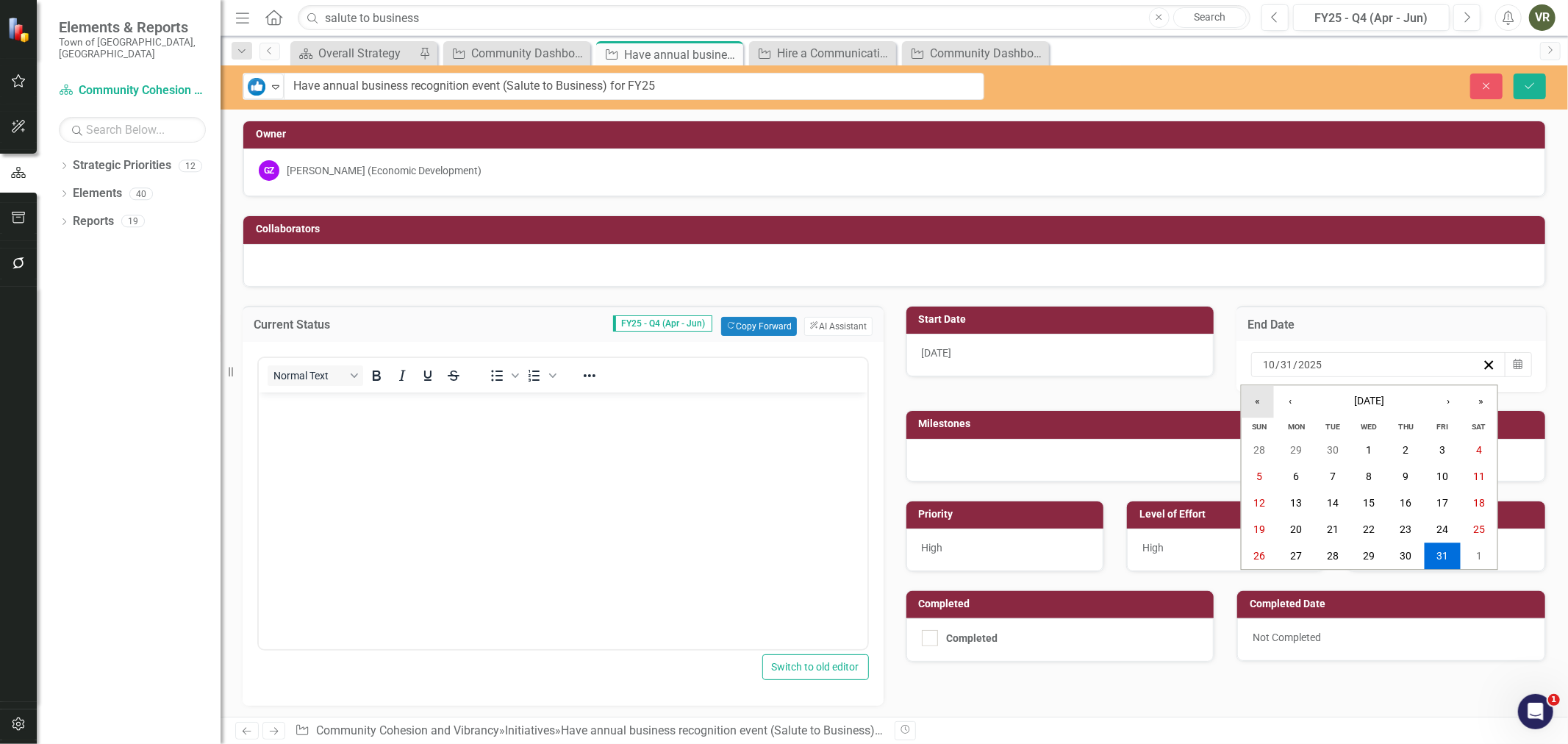
click at [1255, 399] on button "«" at bounding box center [1258, 401] width 32 height 32
click at [1360, 444] on button "2" at bounding box center [1369, 451] width 36 height 27
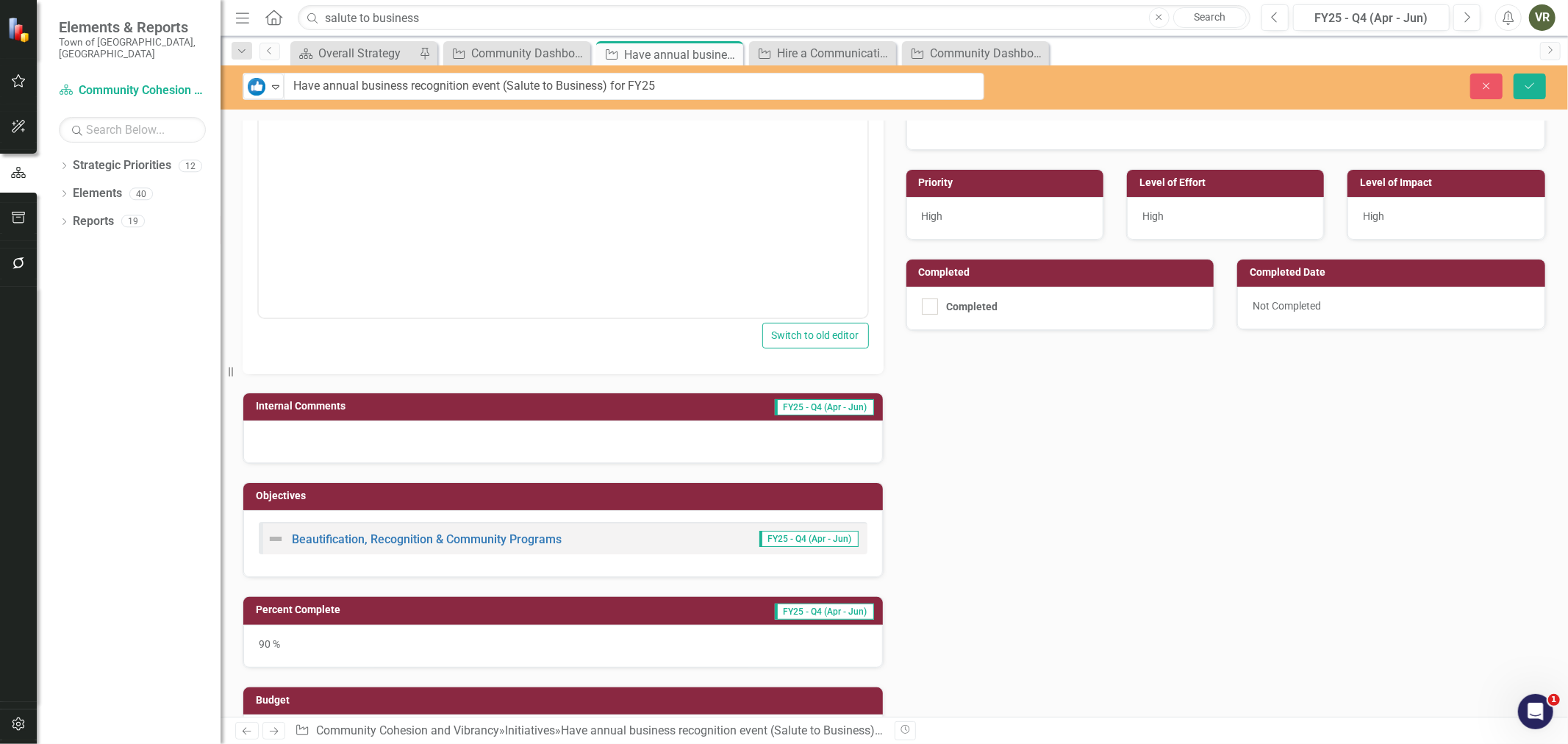
scroll to position [408, 0]
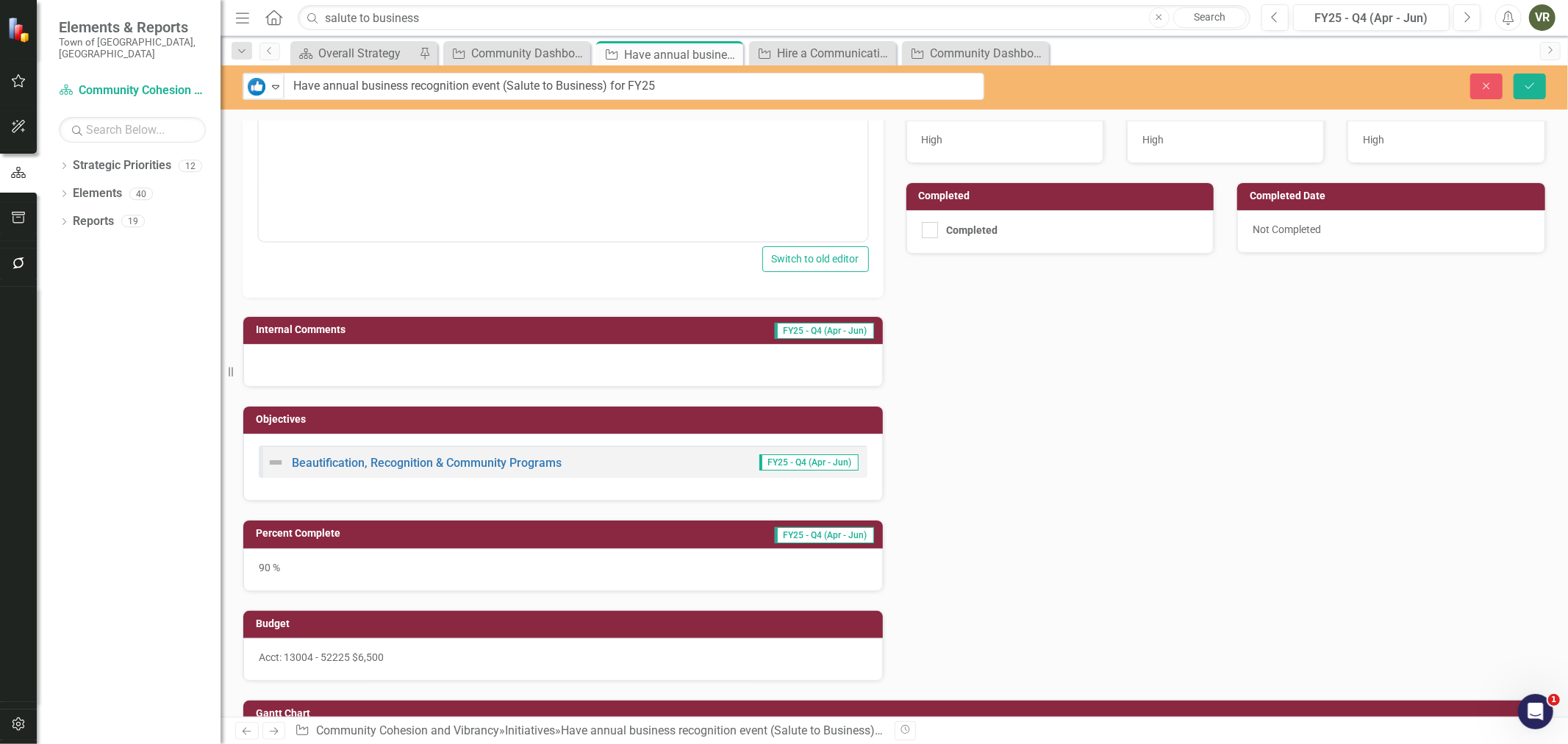
click at [796, 578] on div "90 %" at bounding box center [563, 569] width 639 height 42
click at [599, 577] on div "90 %" at bounding box center [563, 569] width 639 height 42
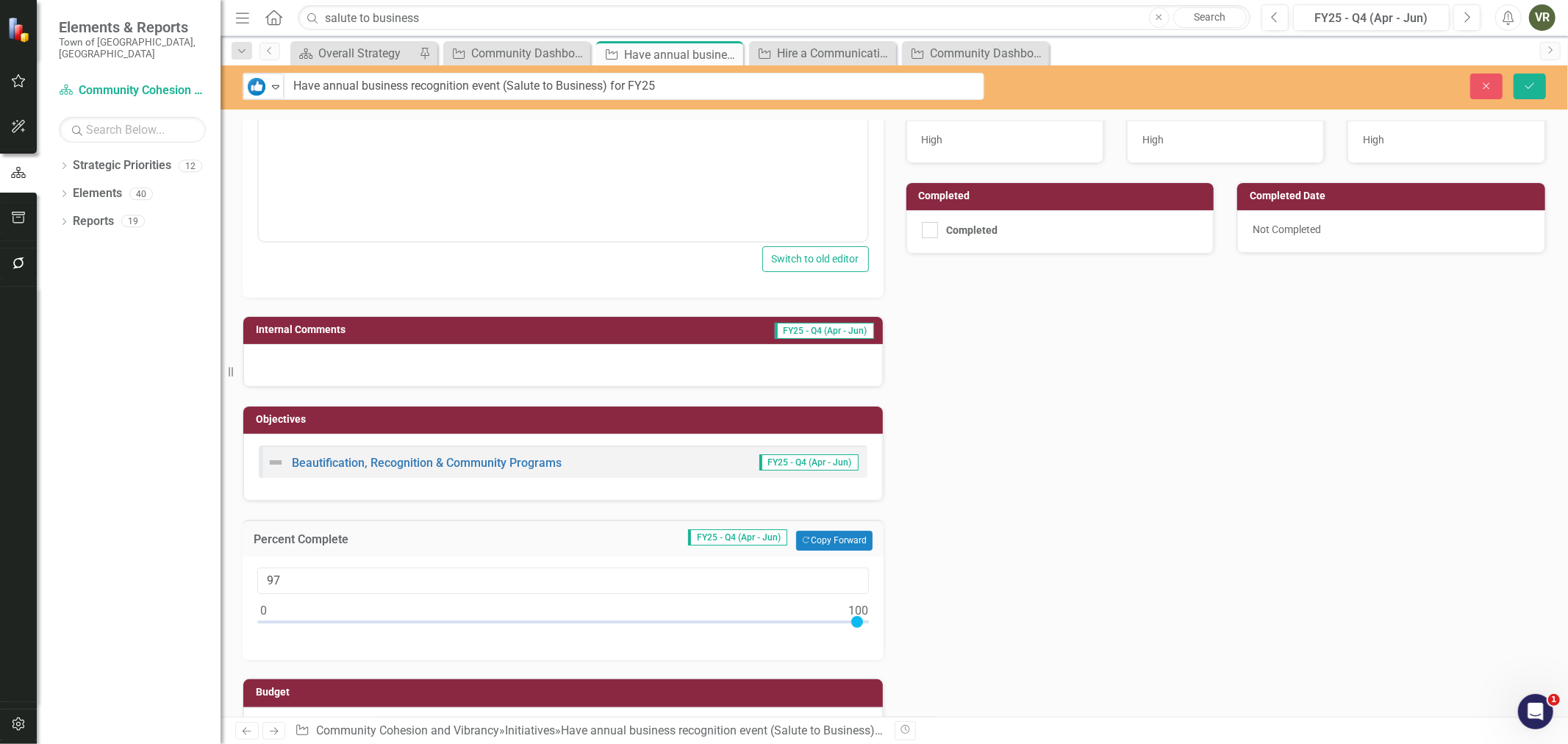
type input "100"
drag, startPoint x: 799, startPoint y: 619, endPoint x: 885, endPoint y: 623, distance: 86.1
click at [884, 623] on div "Percent Complete FY25 - Q4 (Apr - Jun) Copy Forward Copy Forward 100" at bounding box center [563, 580] width 663 height 158
click at [1067, 562] on div "Current Status FY25 - Q4 (Apr - Jun) Copy Forward Copy Forward ClearPoint AI AI…" at bounding box center [894, 315] width 1325 height 871
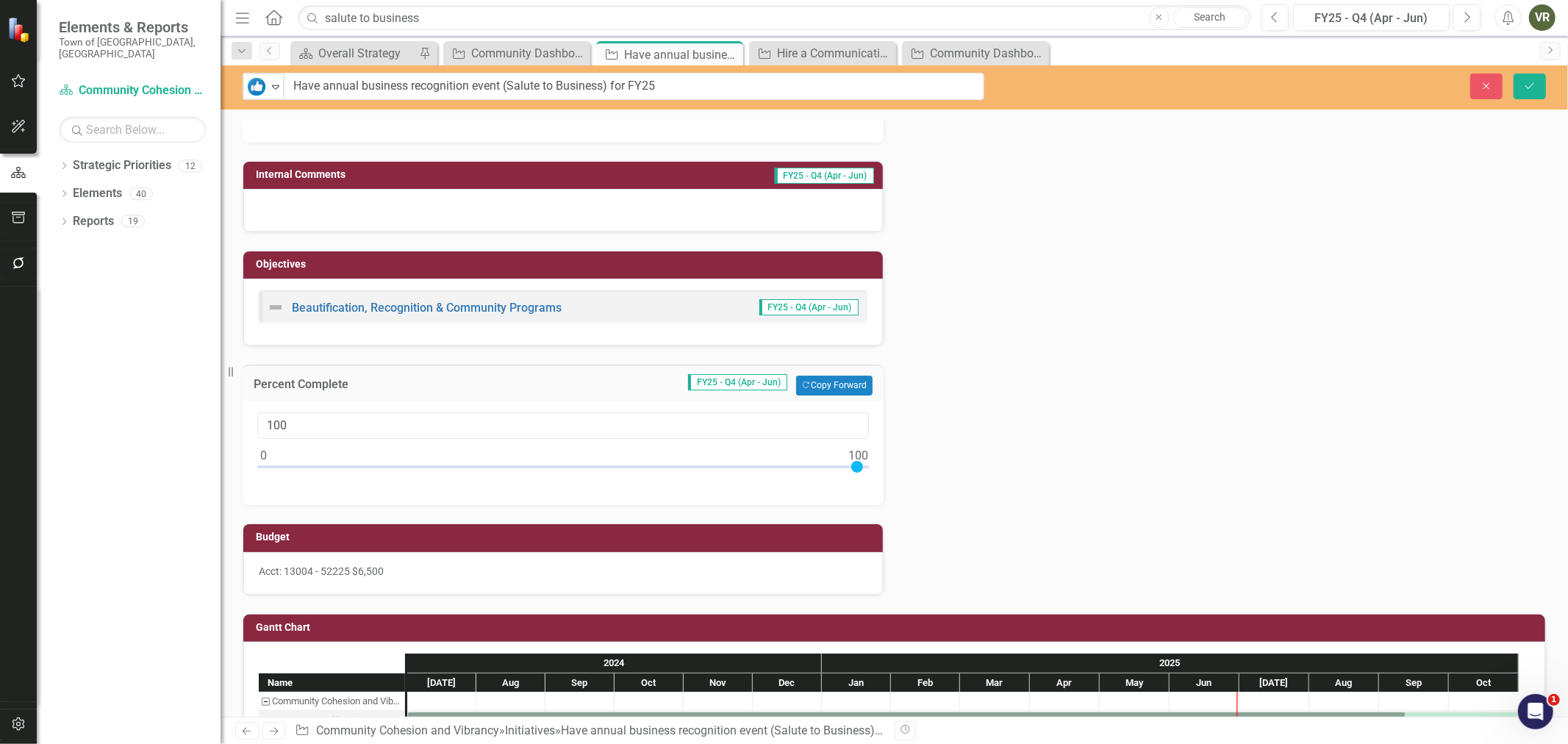
scroll to position [526, 0]
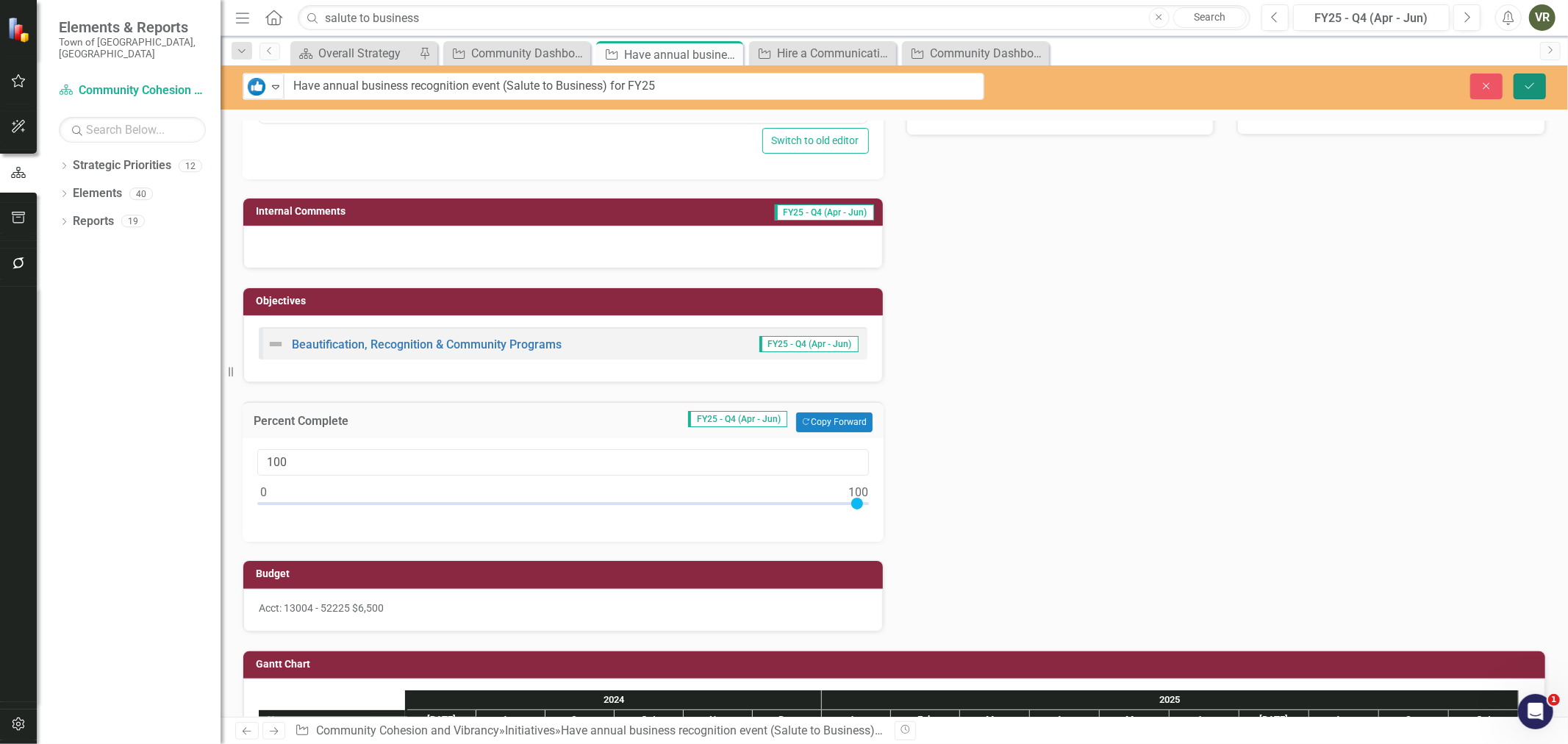
click at [1534, 92] on button "Save" at bounding box center [1529, 86] width 32 height 26
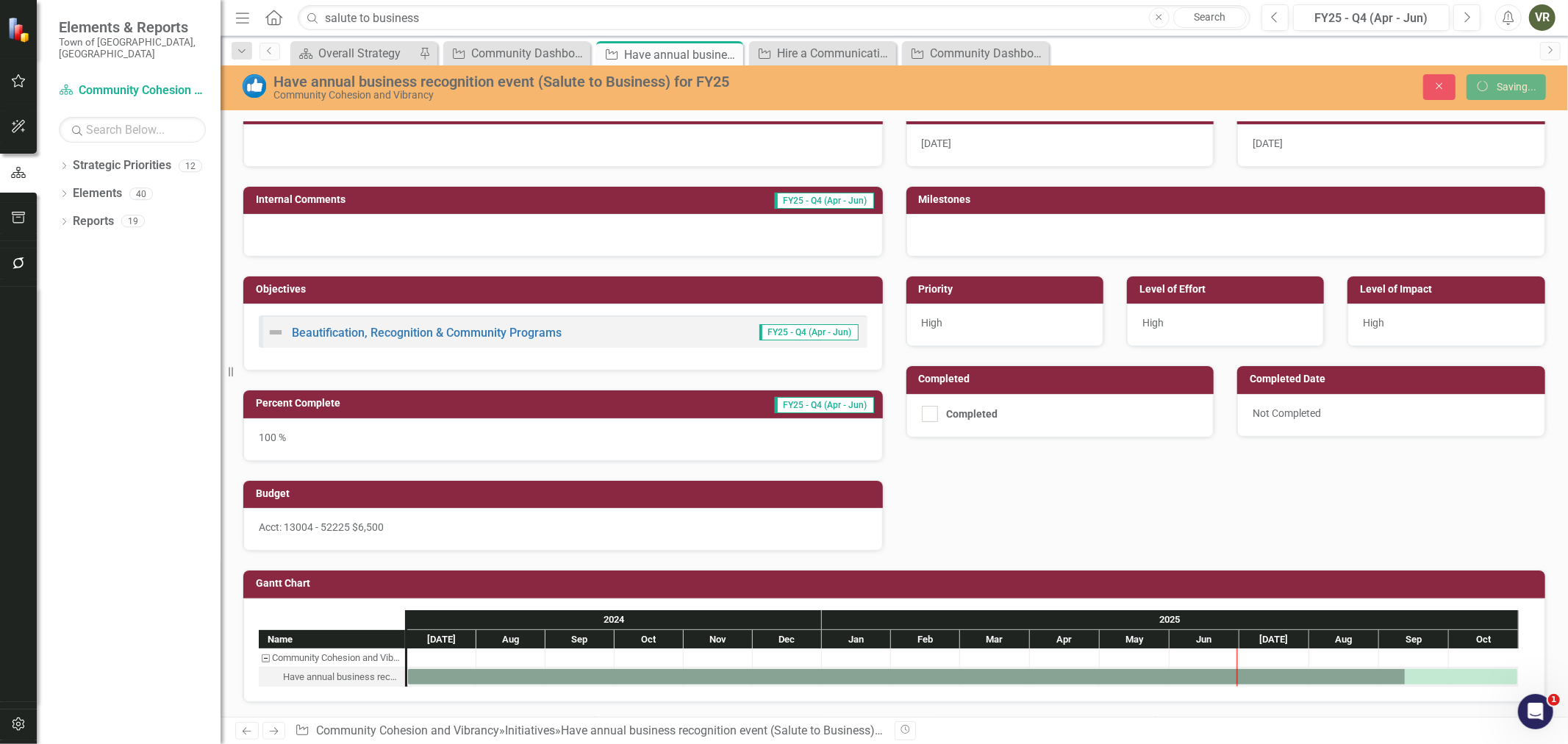
scroll to position [213, 0]
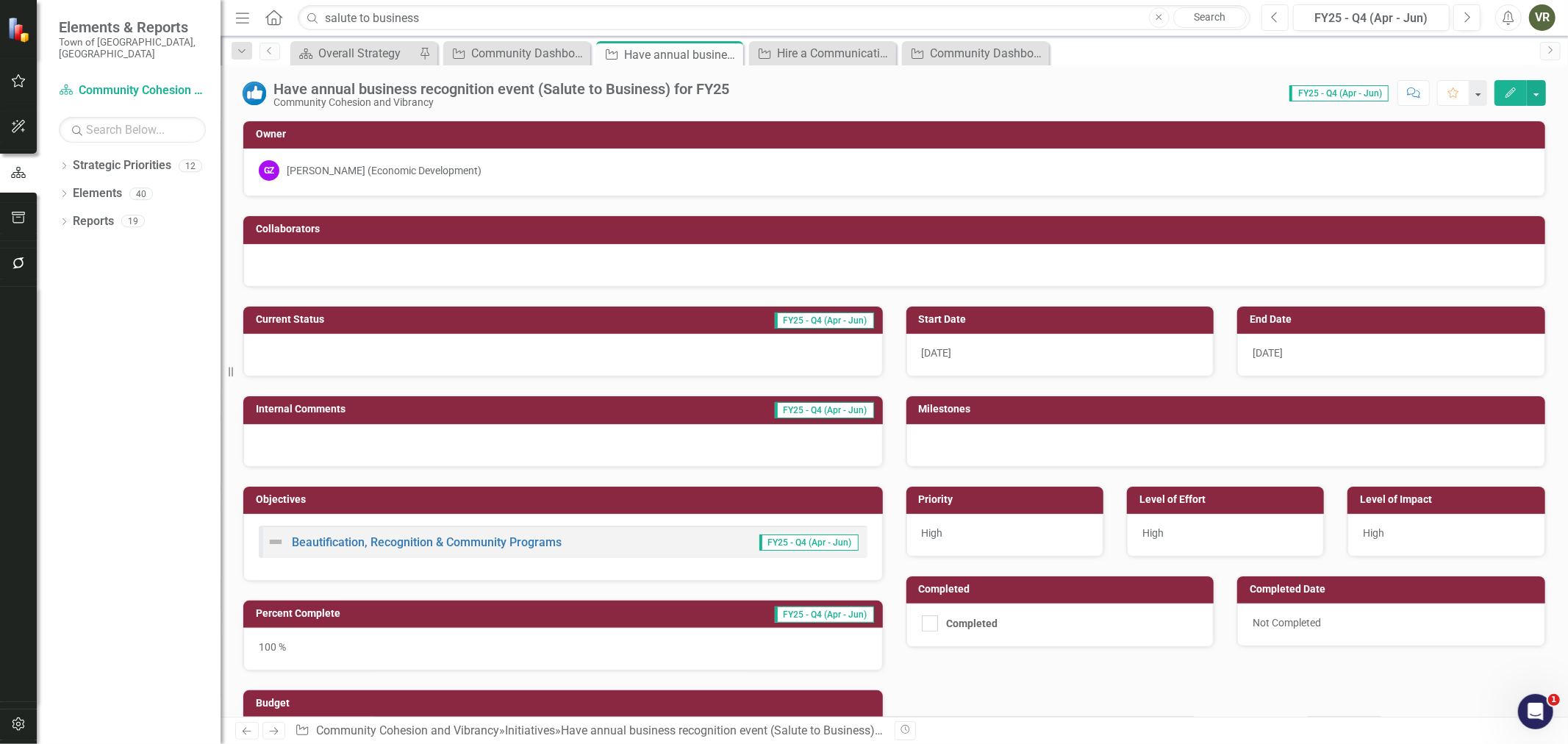
click at [1281, 21] on button "Previous" at bounding box center [1275, 18] width 28 height 27
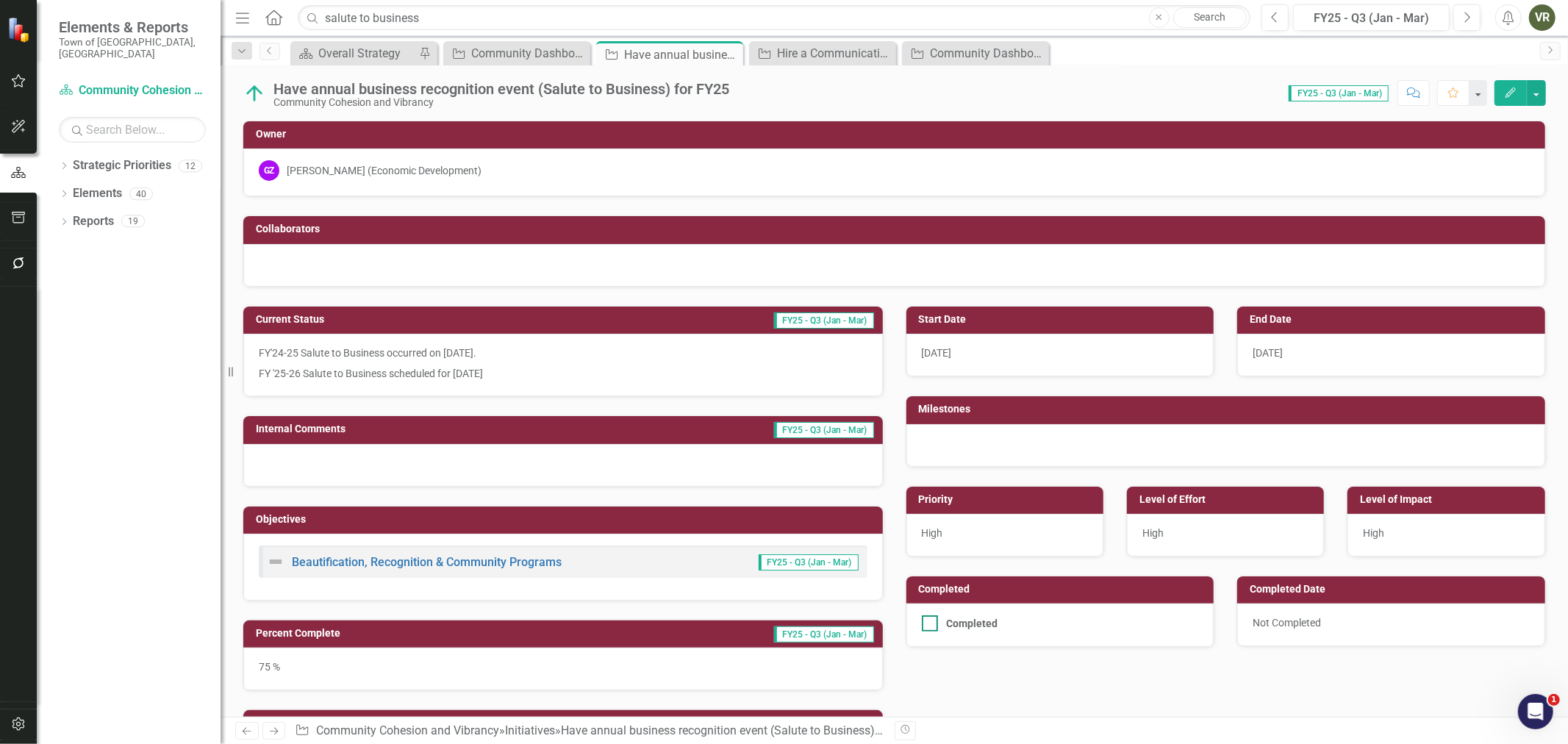
click at [928, 616] on div at bounding box center [930, 623] width 16 height 16
click at [928, 616] on input "Completed" at bounding box center [927, 620] width 10 height 10
checkbox input "true"
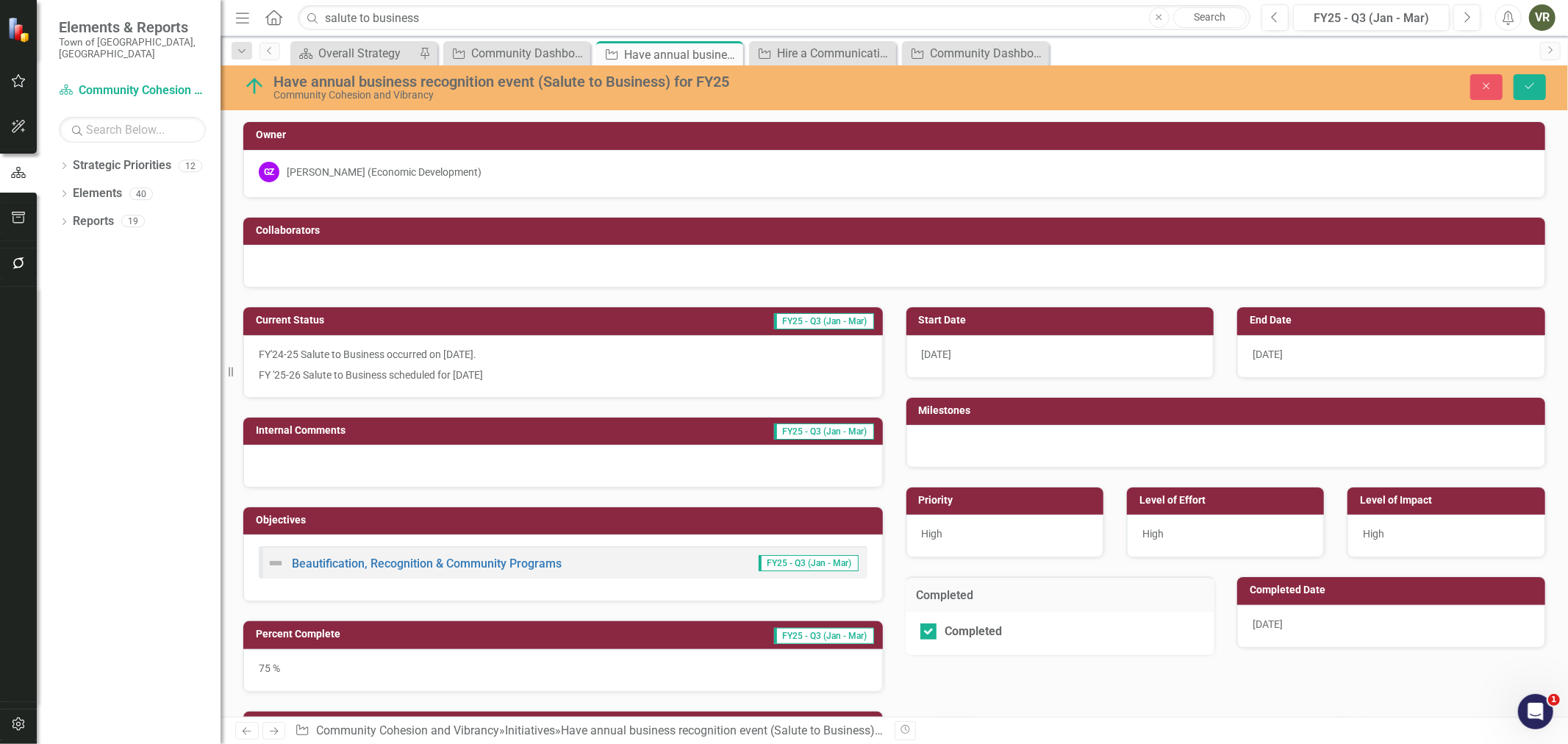
click at [1267, 616] on div "9/10/25" at bounding box center [1392, 626] width 308 height 42
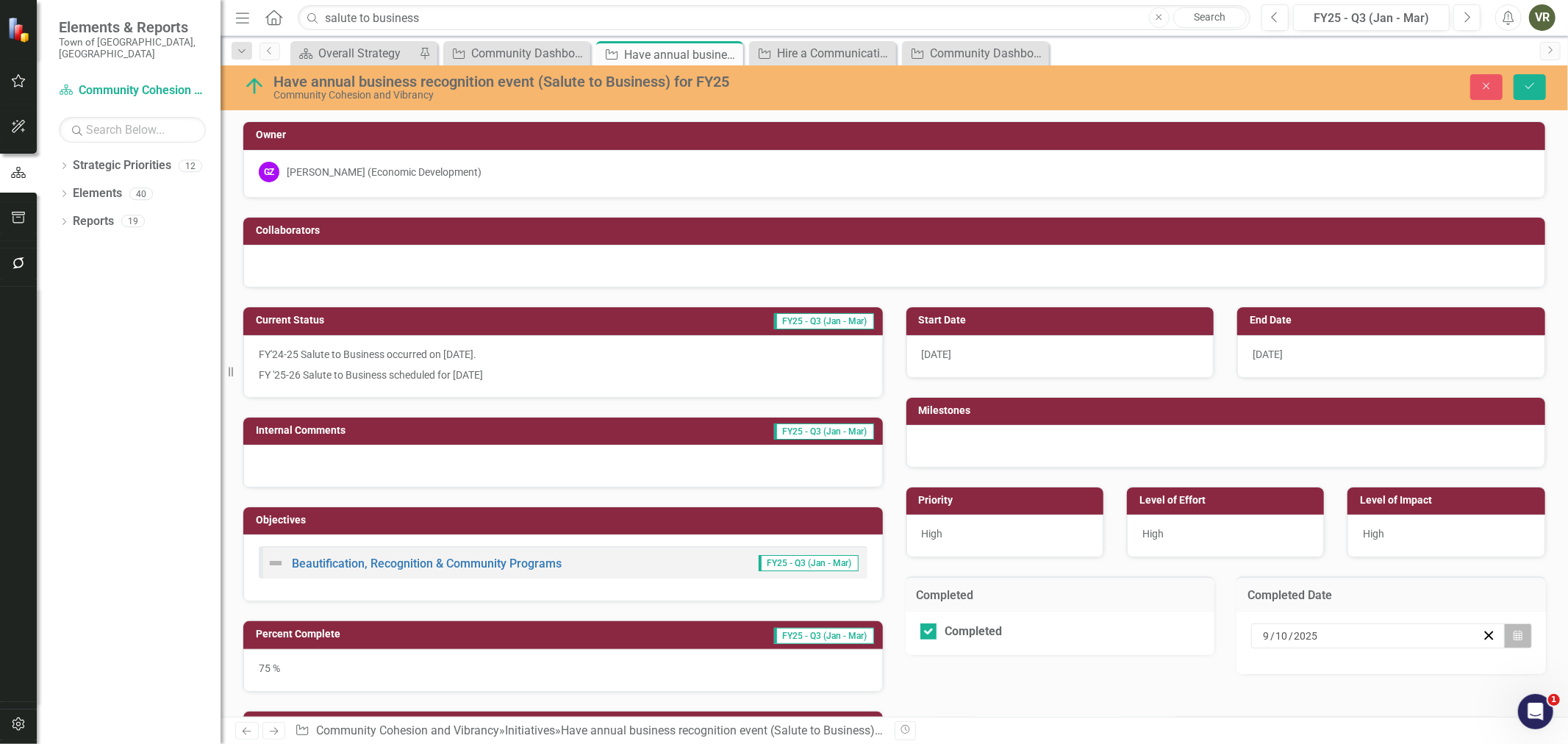
click at [1517, 632] on button "Calendar" at bounding box center [1518, 636] width 28 height 25
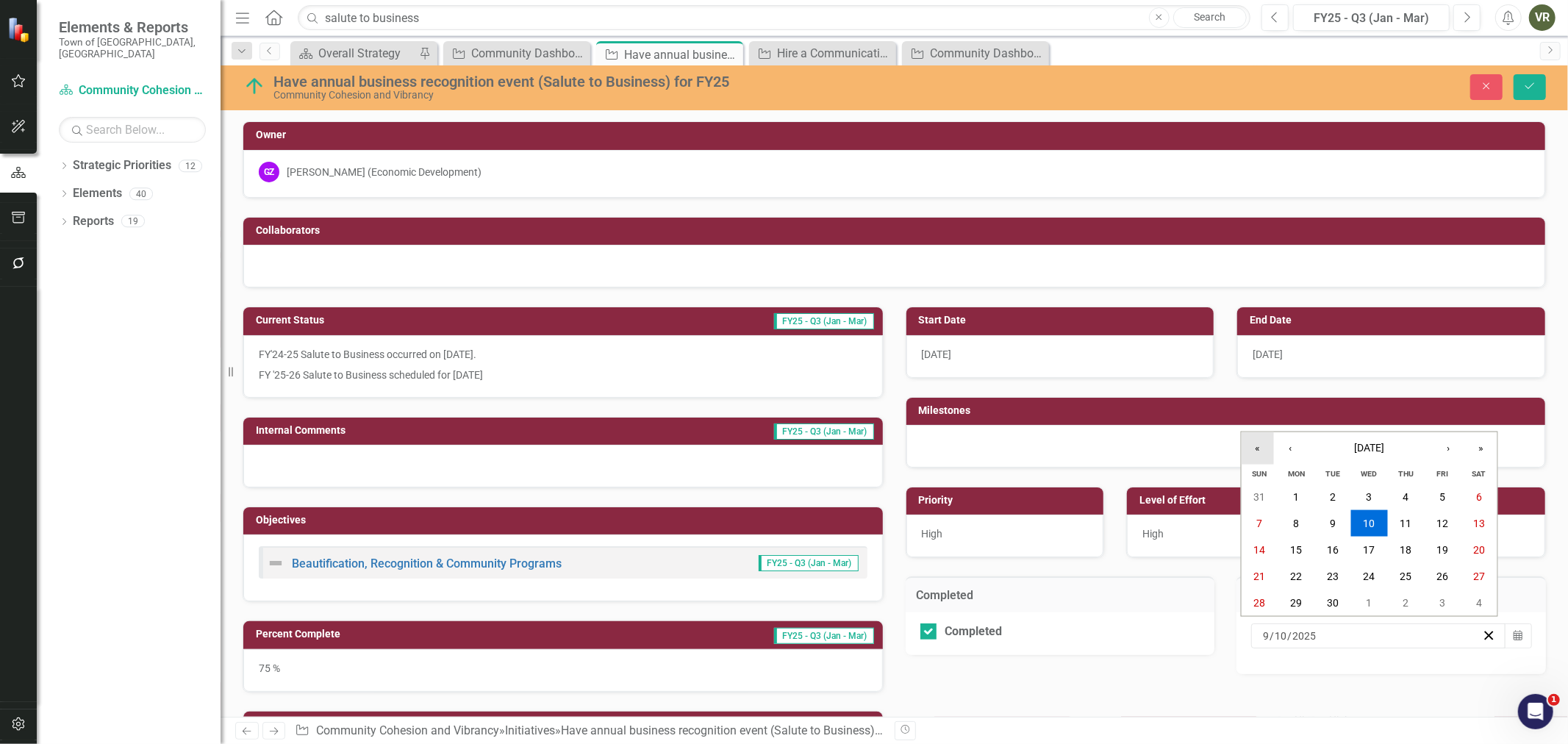
click at [1266, 449] on button "«" at bounding box center [1258, 448] width 32 height 32
click at [1457, 444] on button "›" at bounding box center [1448, 448] width 32 height 32
click at [1371, 502] on abbr "2" at bounding box center [1369, 497] width 6 height 12
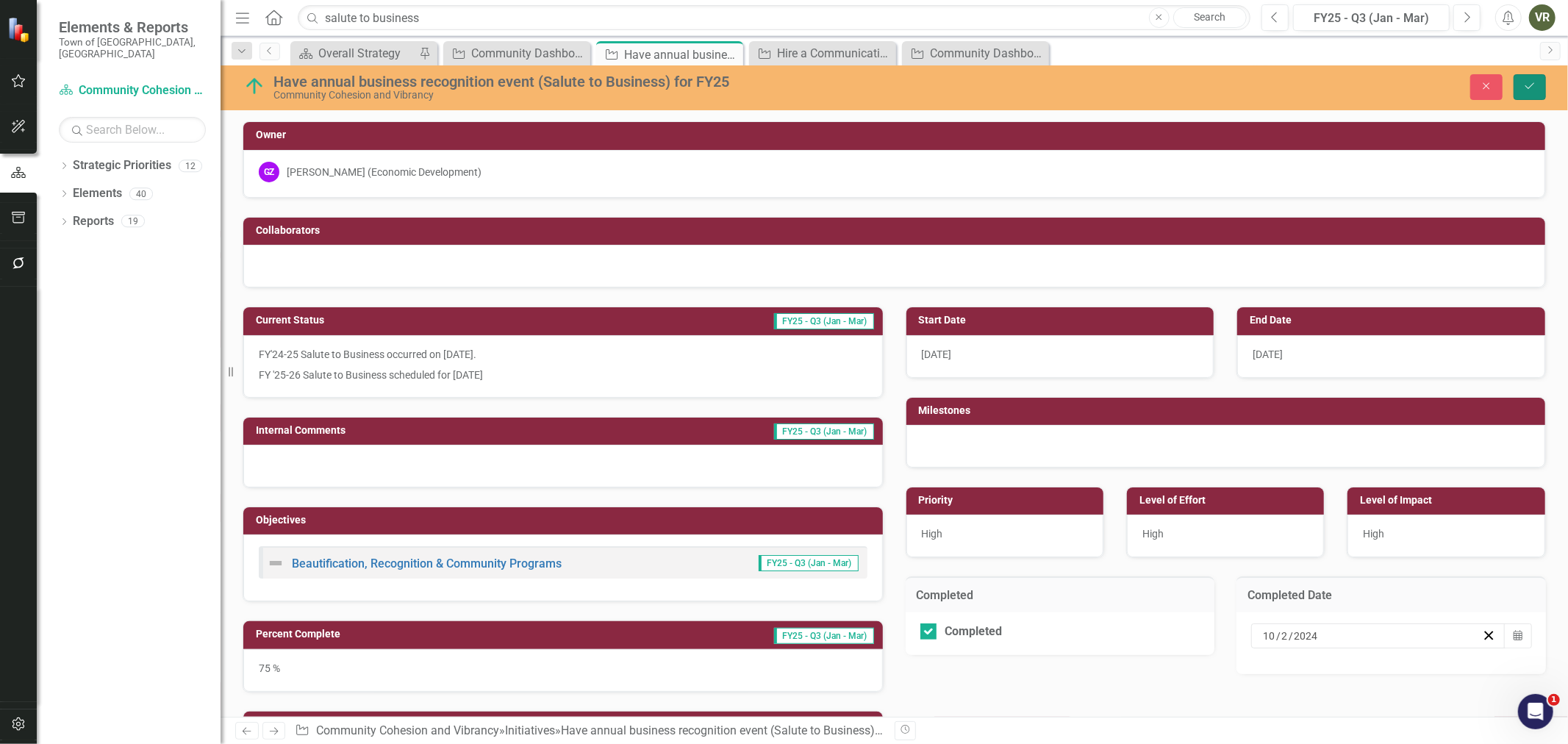
click at [1530, 78] on button "Save" at bounding box center [1529, 87] width 32 height 26
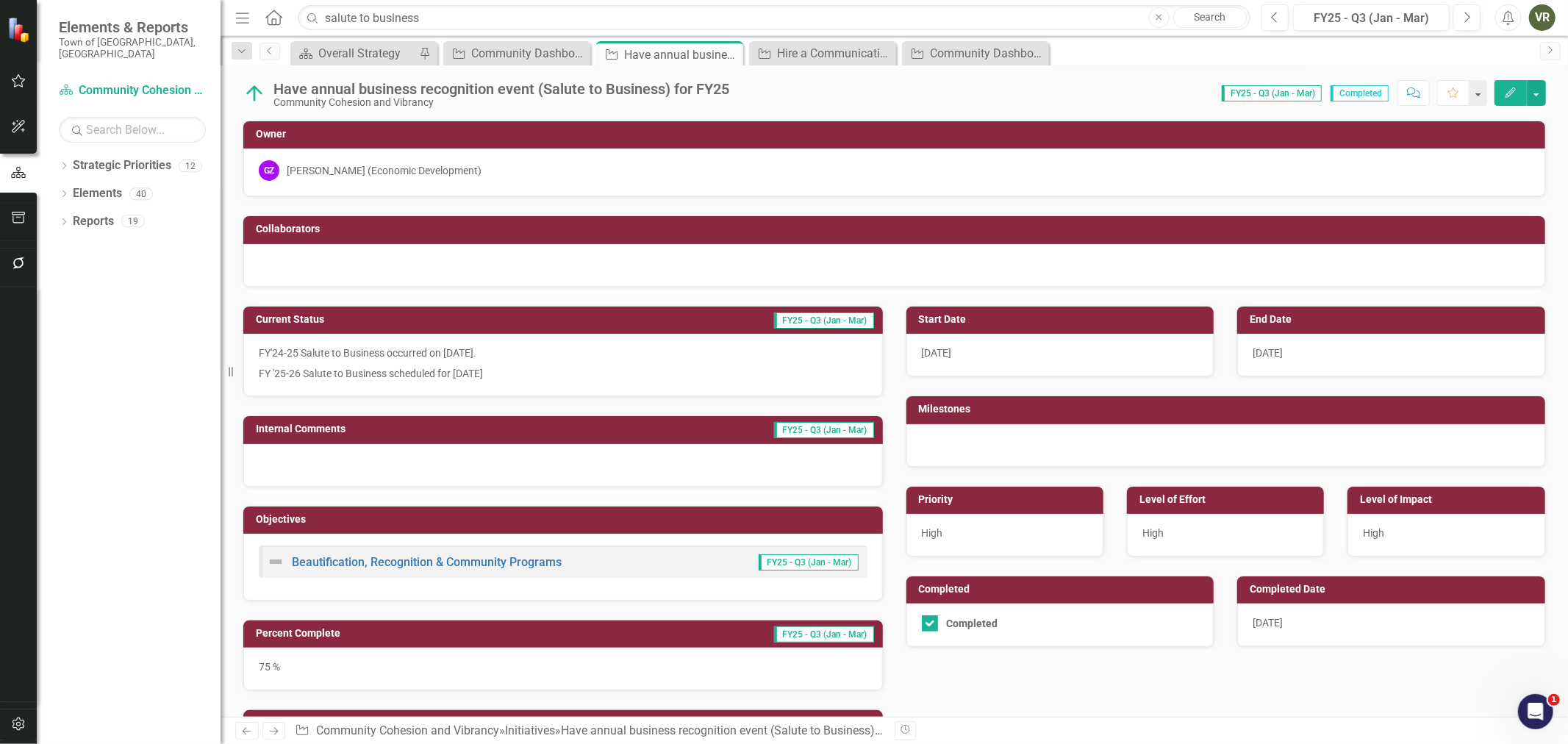
click at [467, 373] on p "FY '25-26 Salute to Business scheduled for September 24, 2025" at bounding box center [563, 372] width 609 height 18
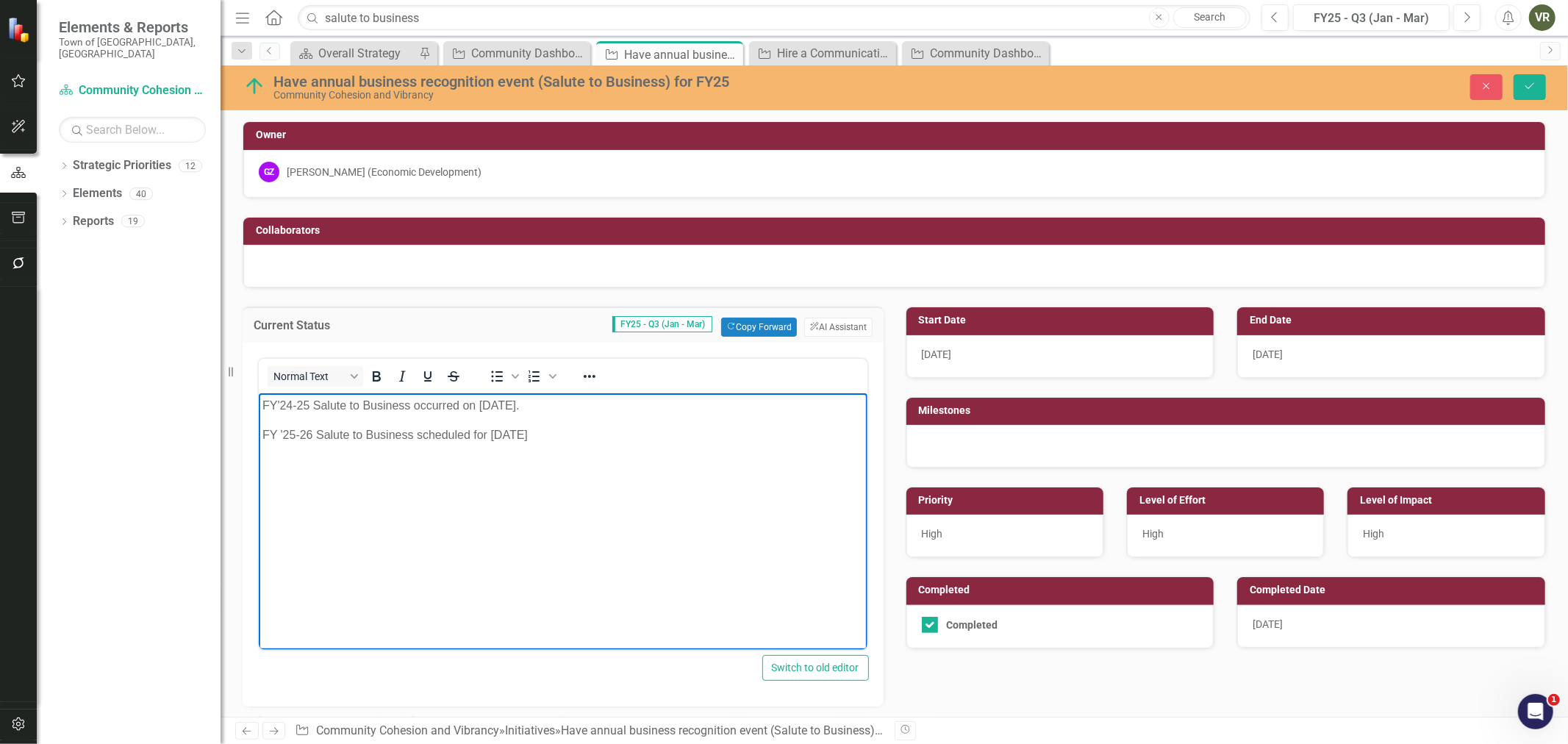
drag, startPoint x: 602, startPoint y: 446, endPoint x: 228, endPoint y: 393, distance: 377.7
click at [258, 394] on html "FY'24-25 Salute to Business occurred on October 2, 2024. FY '25-26 Salute to Bu…" at bounding box center [563, 504] width 609 height 220
click at [255, 86] on img at bounding box center [255, 86] width 24 height 24
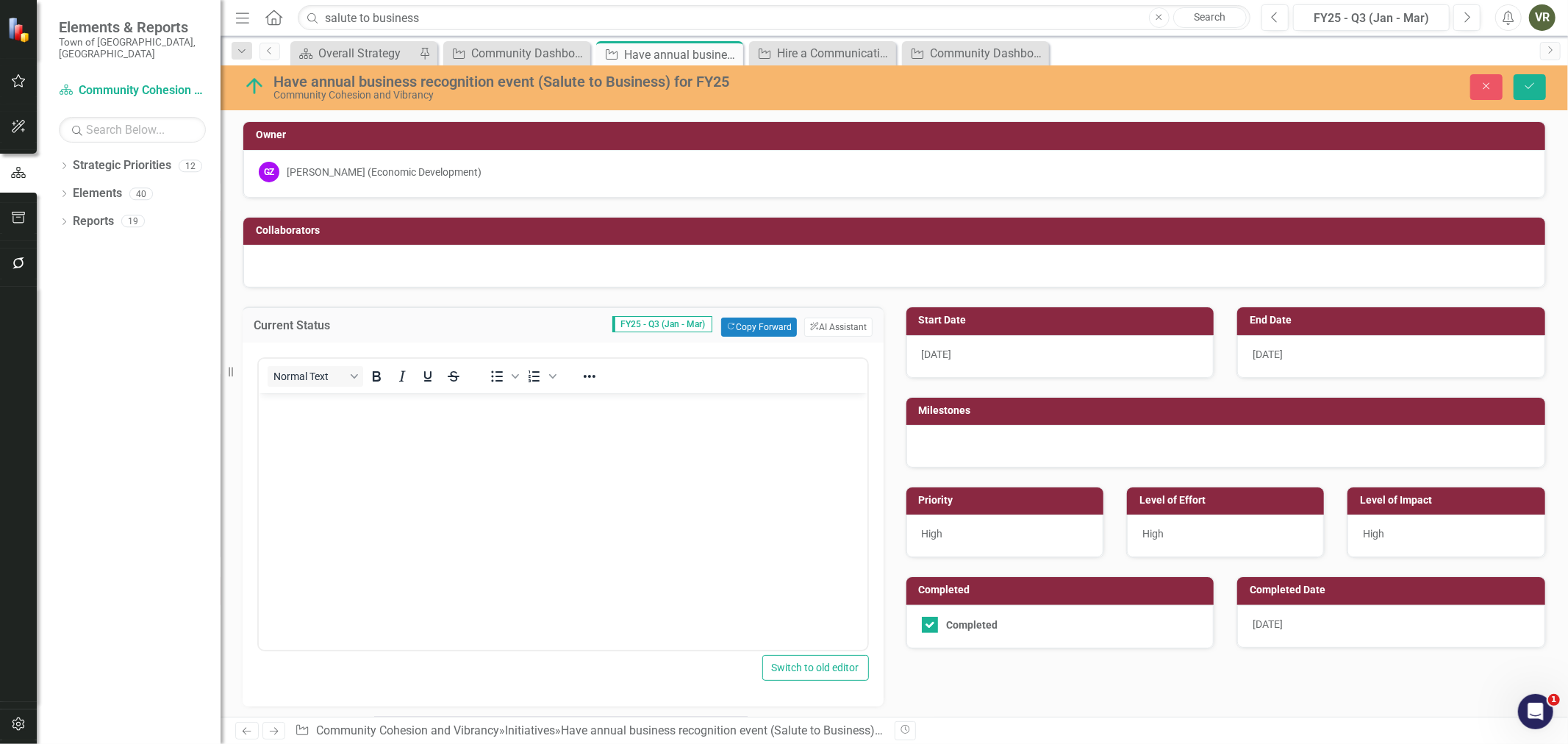
click at [255, 86] on img at bounding box center [255, 86] width 24 height 24
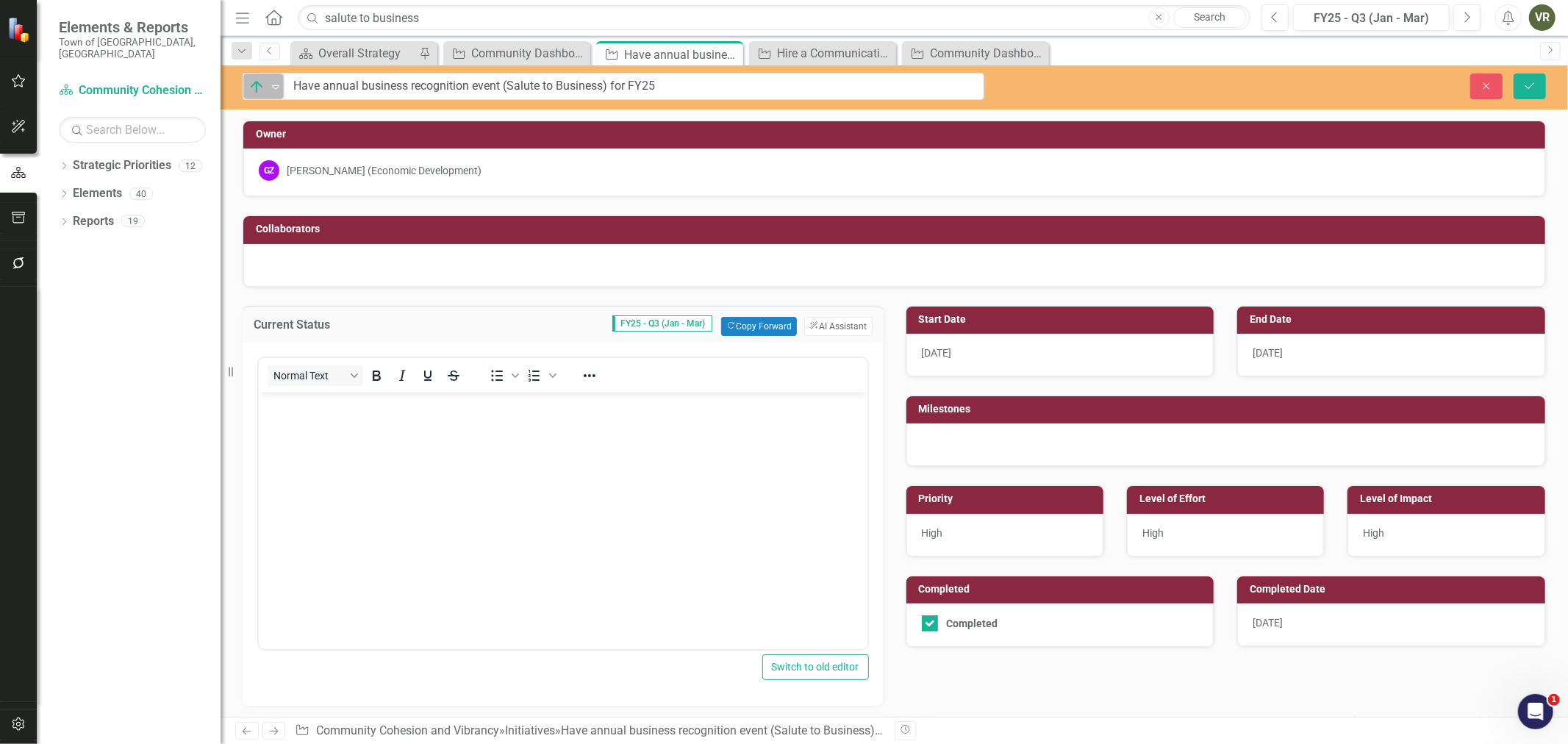
click at [256, 86] on img at bounding box center [257, 87] width 18 height 18
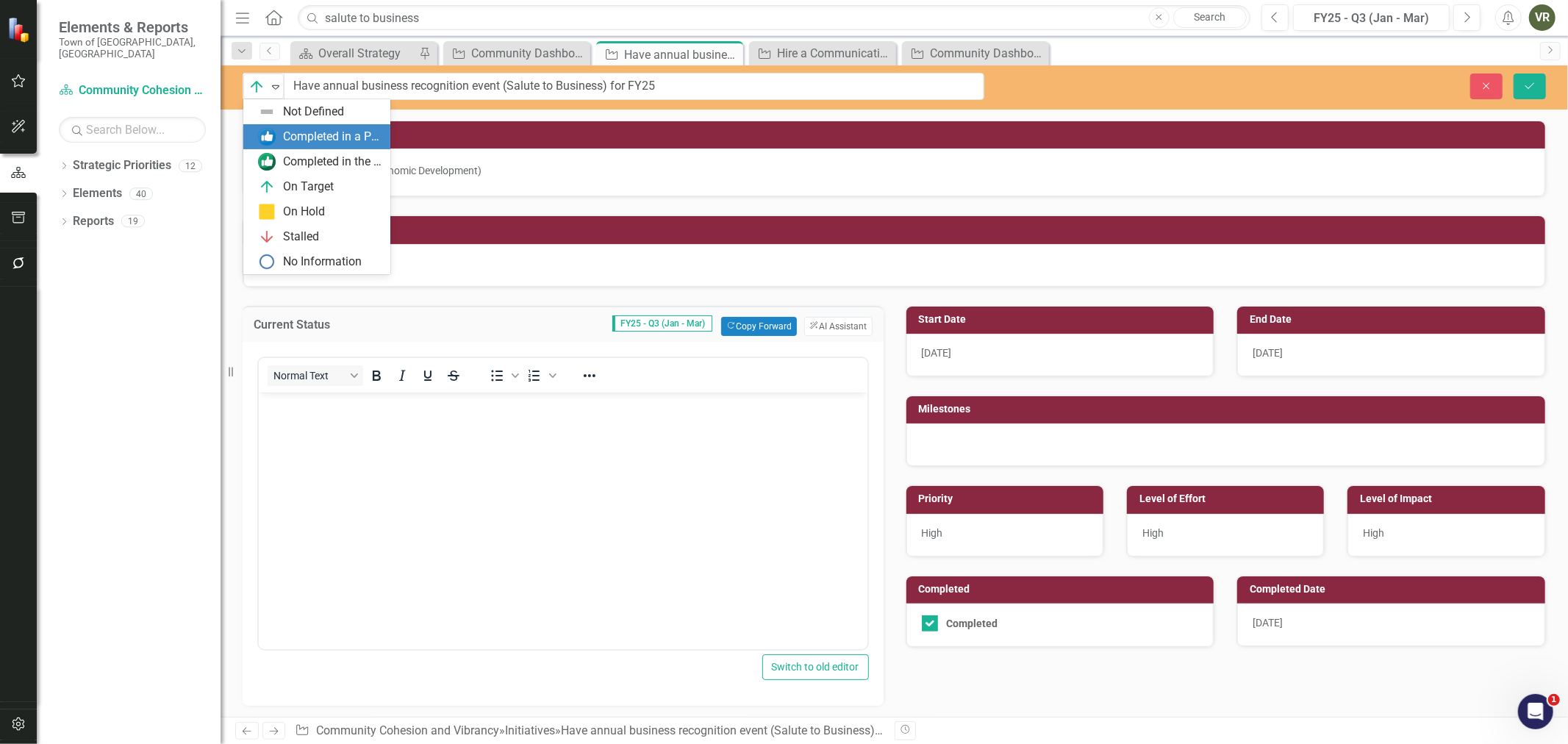
click at [270, 138] on img at bounding box center [267, 137] width 18 height 18
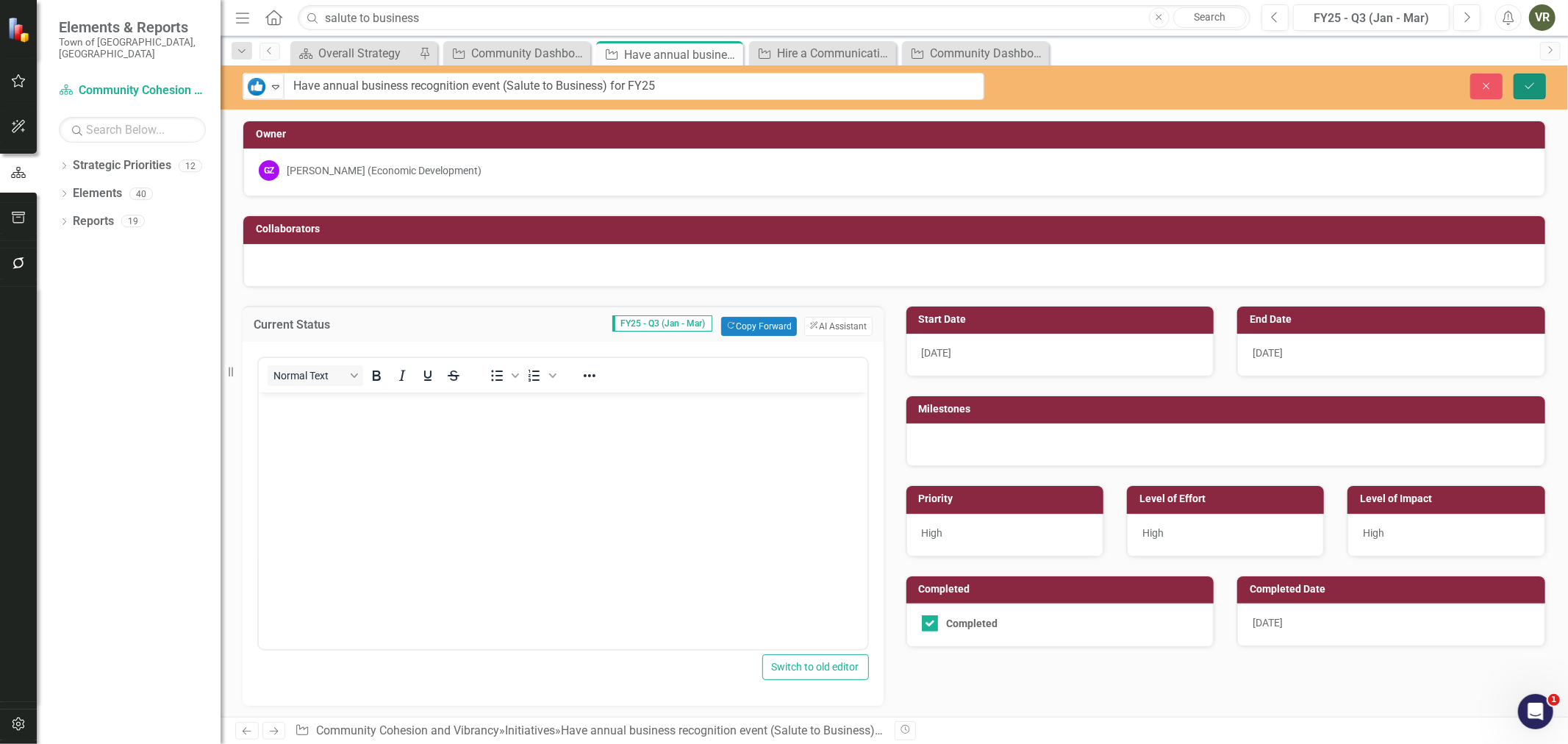
click at [1532, 92] on button "Save" at bounding box center [1529, 86] width 32 height 26
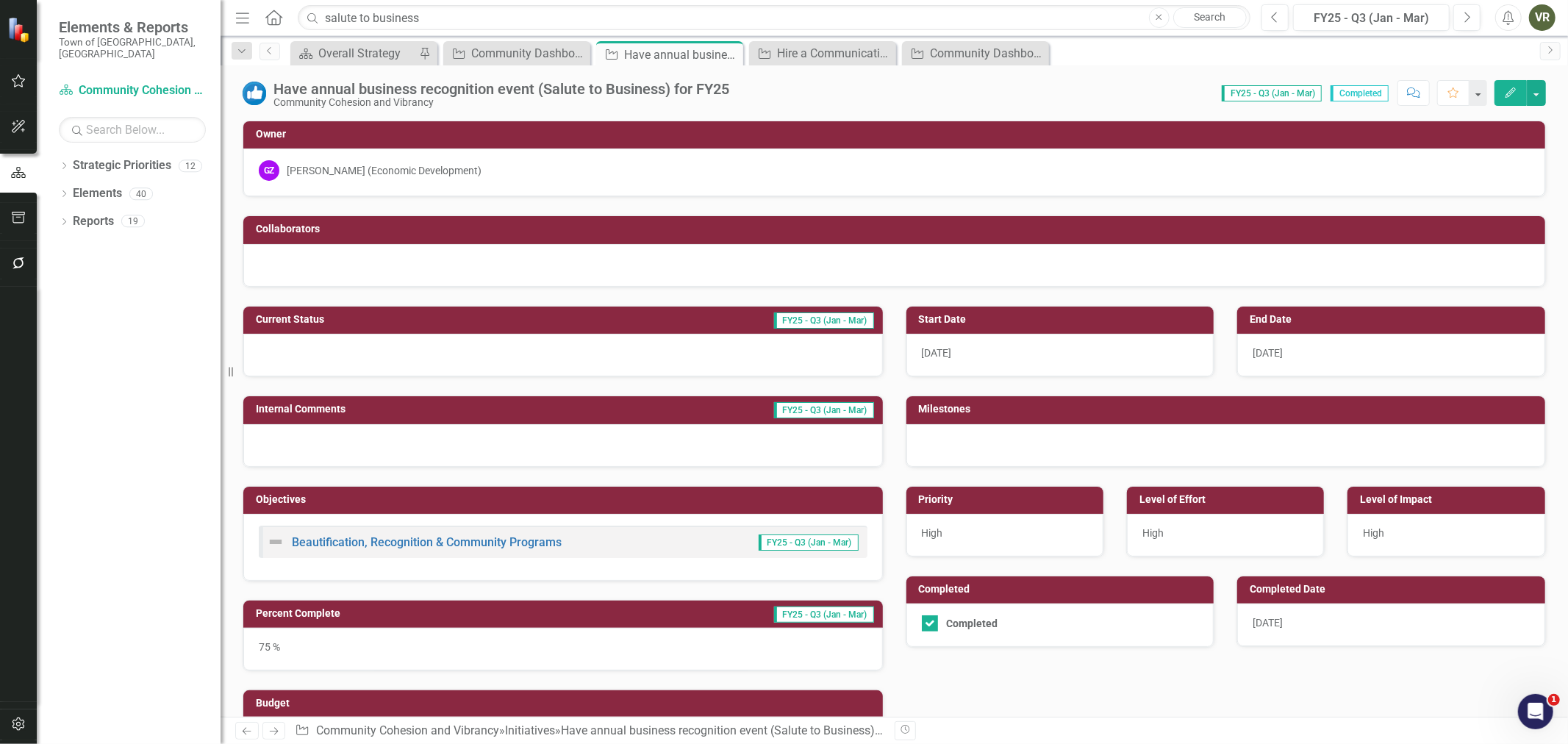
click at [377, 636] on div "75 %" at bounding box center [563, 649] width 639 height 42
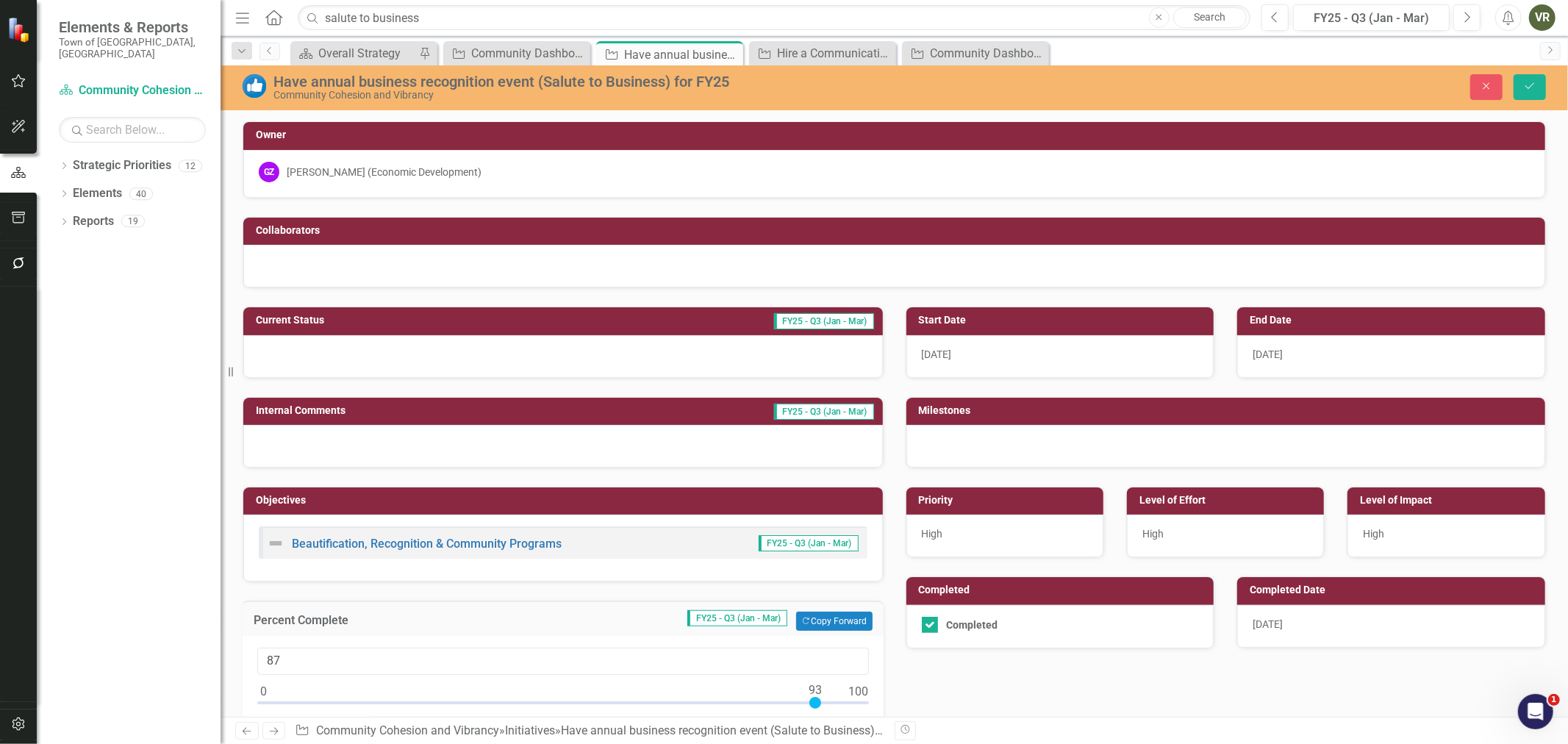
type input "100"
drag, startPoint x: 711, startPoint y: 703, endPoint x: 890, endPoint y: 703, distance: 179.0
click at [890, 703] on div "Current Status FY25 - Q3 (Jan - Mar) Internal Comments FY25 - Q3 (Jan - Mar) Ob…" at bounding box center [894, 559] width 1325 height 542
click at [1534, 68] on div "Have annual business recognition event (Salute to Business) for FY25 Community …" at bounding box center [894, 88] width 1348 height 45
click at [1534, 81] on icon "Save" at bounding box center [1530, 86] width 13 height 10
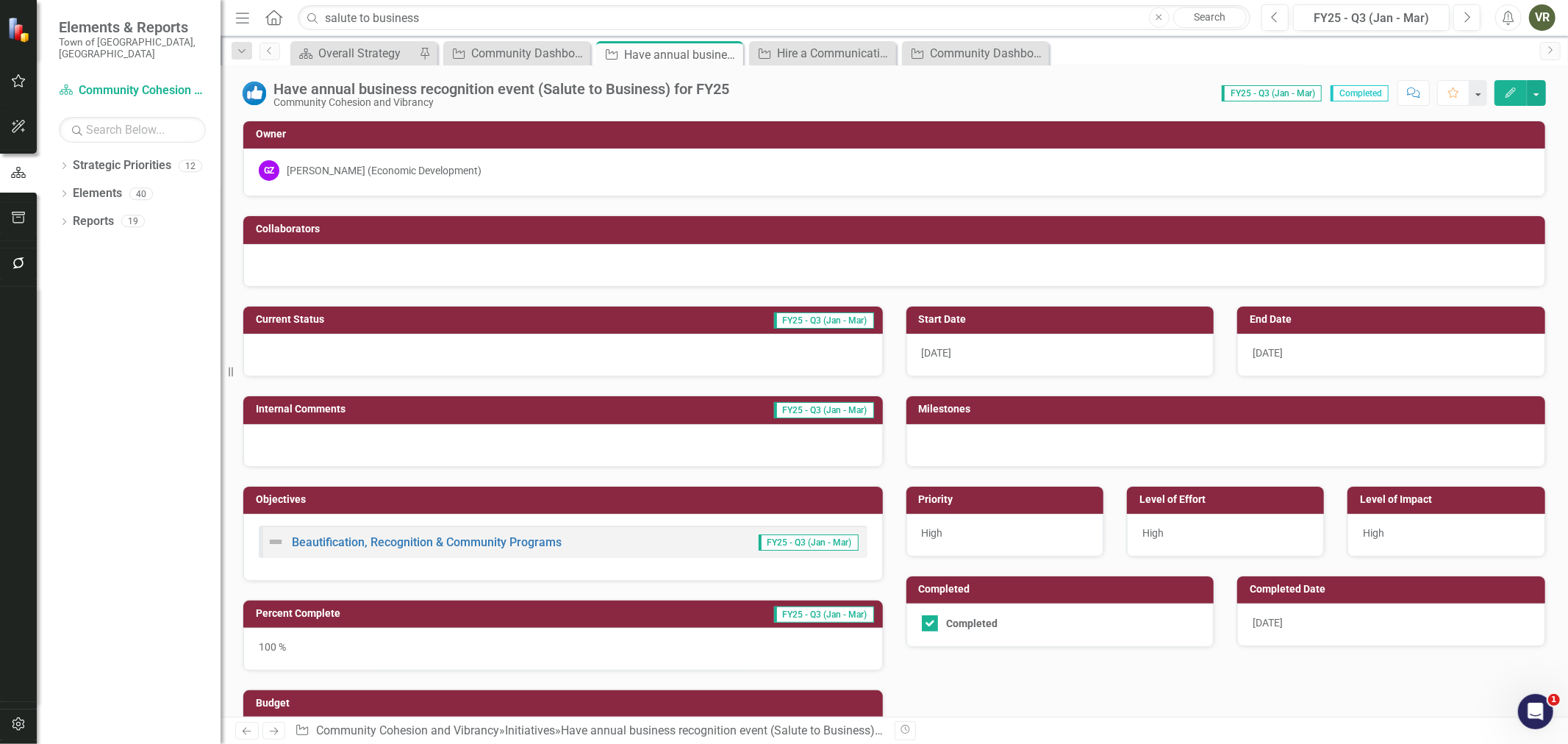
click at [1323, 620] on div "9/10/25" at bounding box center [1392, 624] width 308 height 42
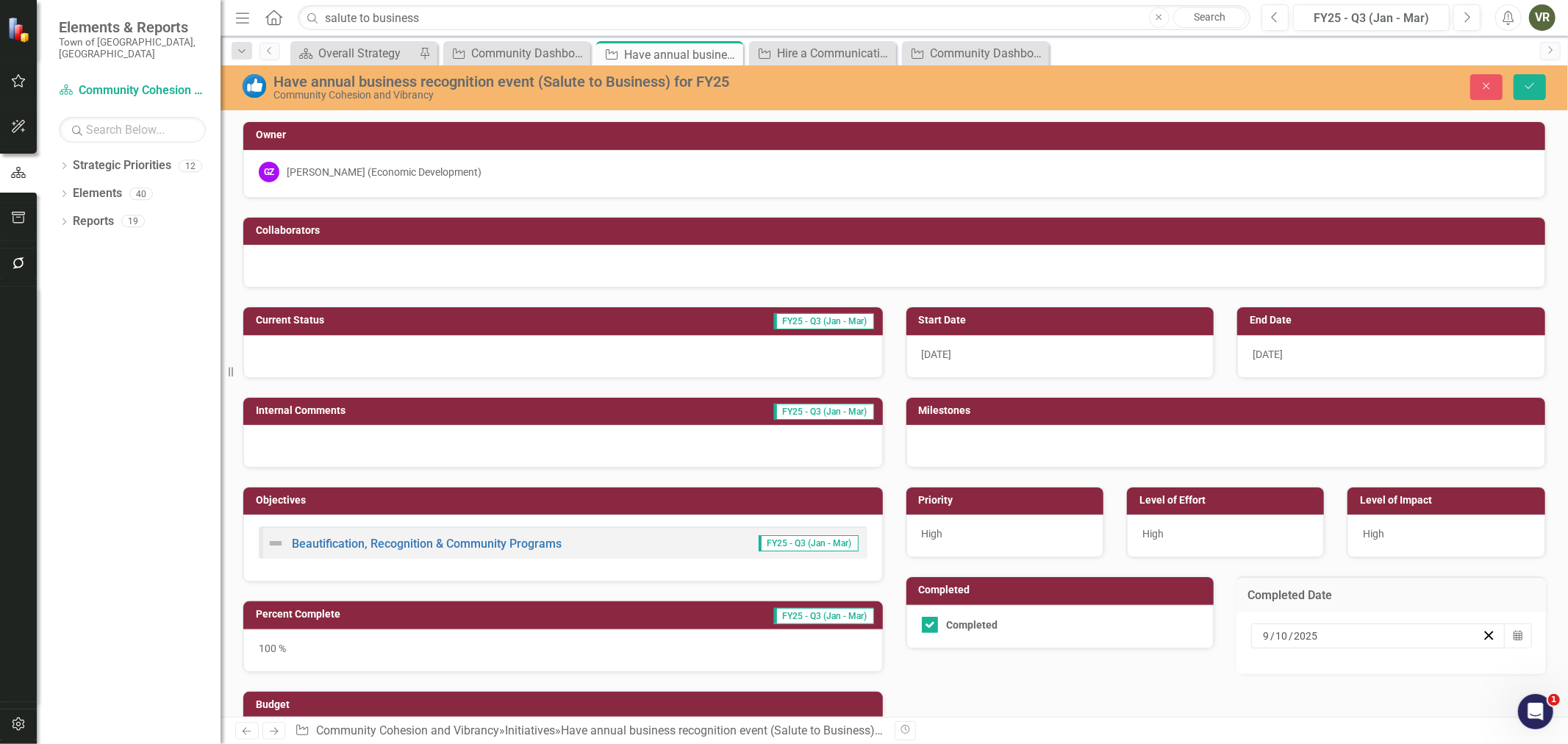
click at [1523, 641] on div "9 / 10 / 2025 Calendar" at bounding box center [1392, 643] width 310 height 62
click at [1514, 637] on icon "Calendar" at bounding box center [1518, 636] width 9 height 10
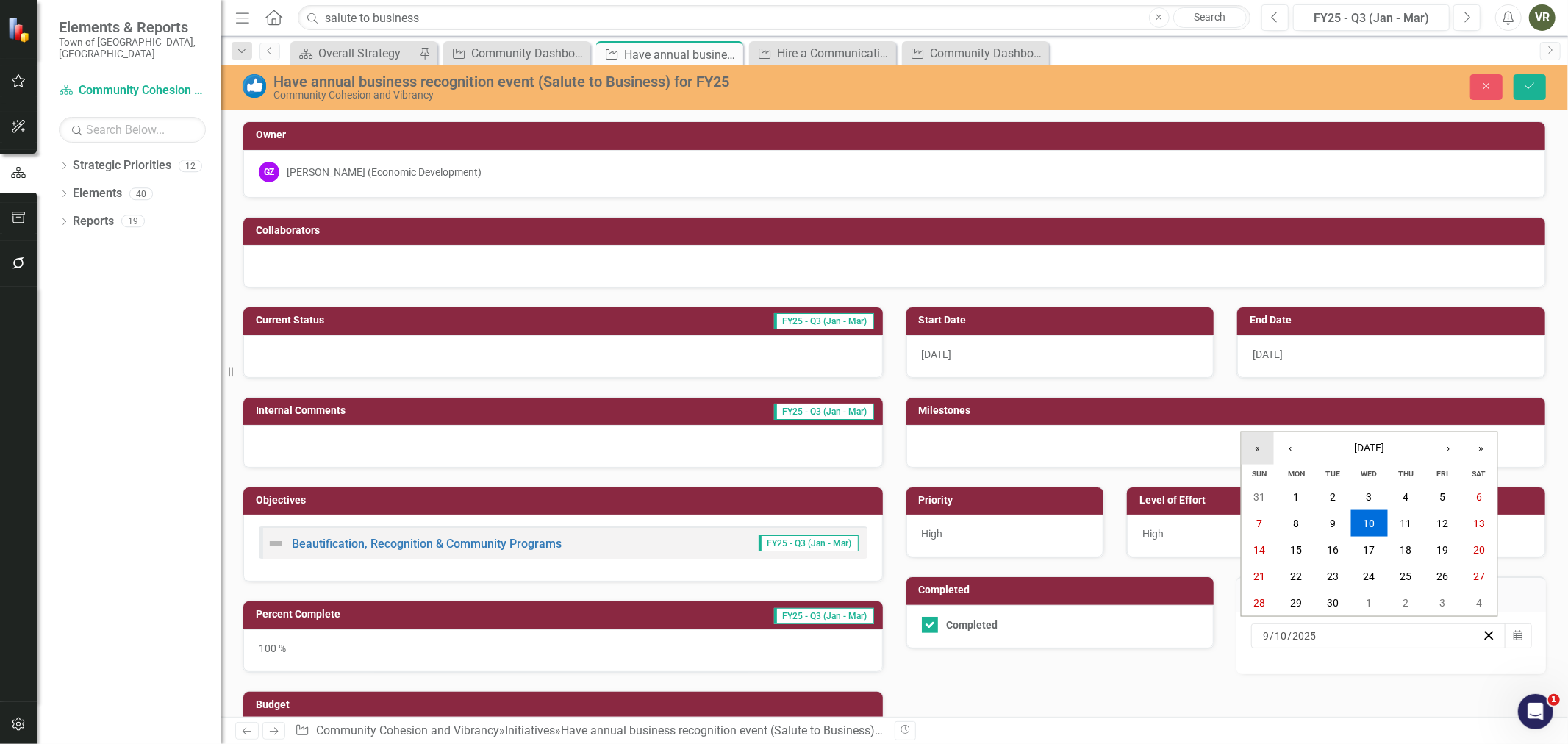
click at [1261, 447] on button "«" at bounding box center [1258, 448] width 32 height 32
click at [1281, 449] on button "‹" at bounding box center [1290, 448] width 32 height 32
click at [1437, 449] on button "›" at bounding box center [1448, 448] width 32 height 32
click at [1376, 489] on button "2" at bounding box center [1369, 497] width 36 height 27
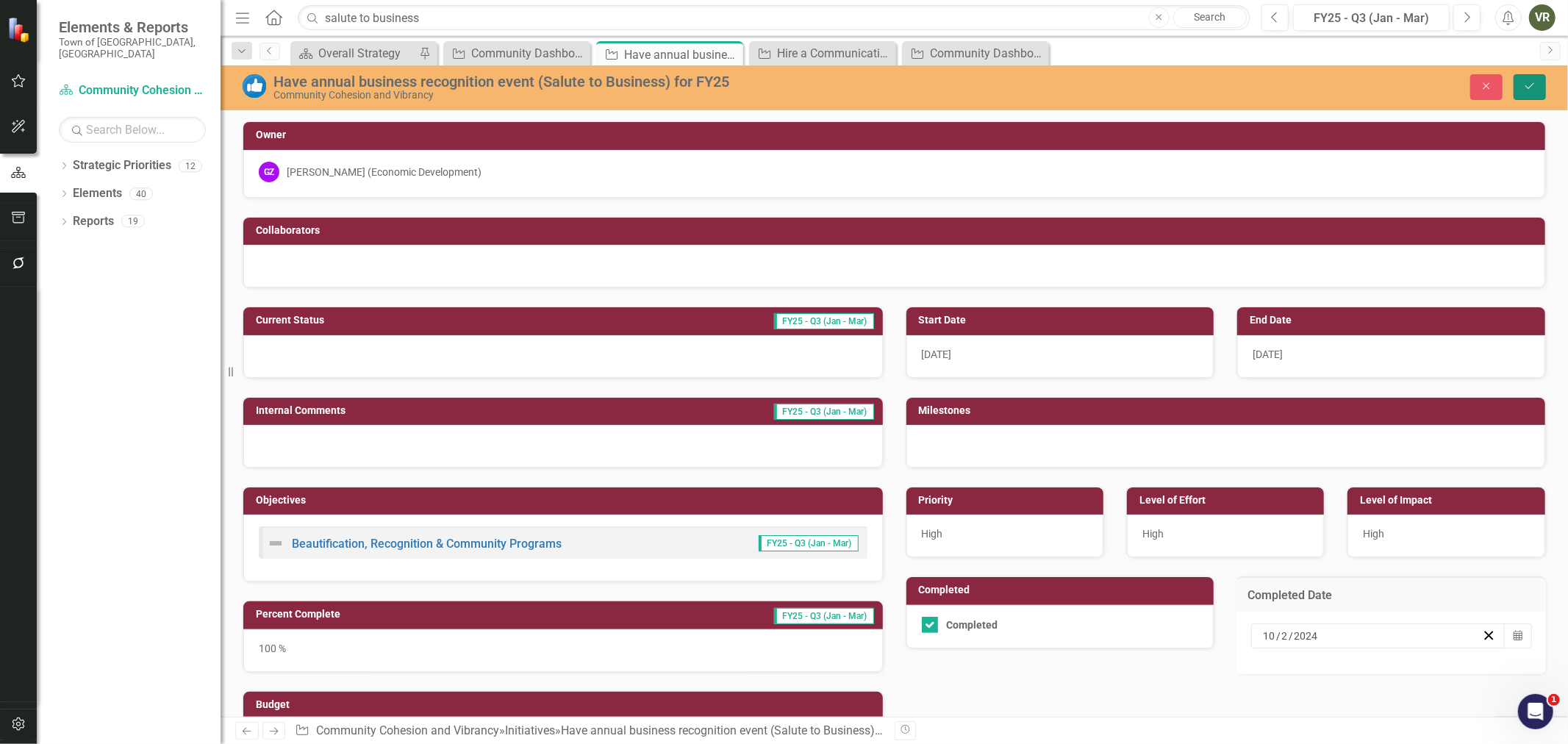
click at [1528, 91] on icon "Save" at bounding box center [1530, 86] width 13 height 10
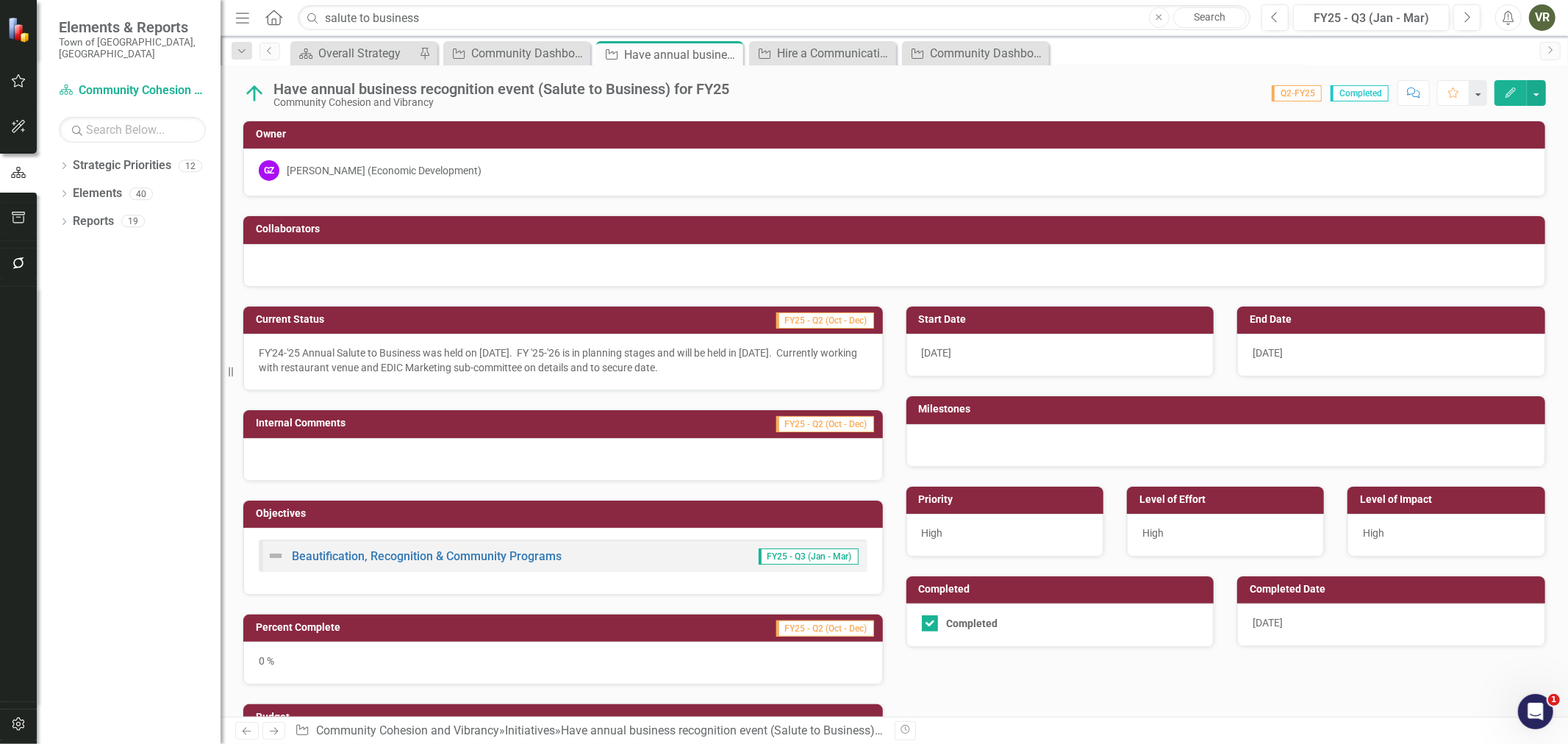
click at [249, 91] on img at bounding box center [255, 94] width 24 height 24
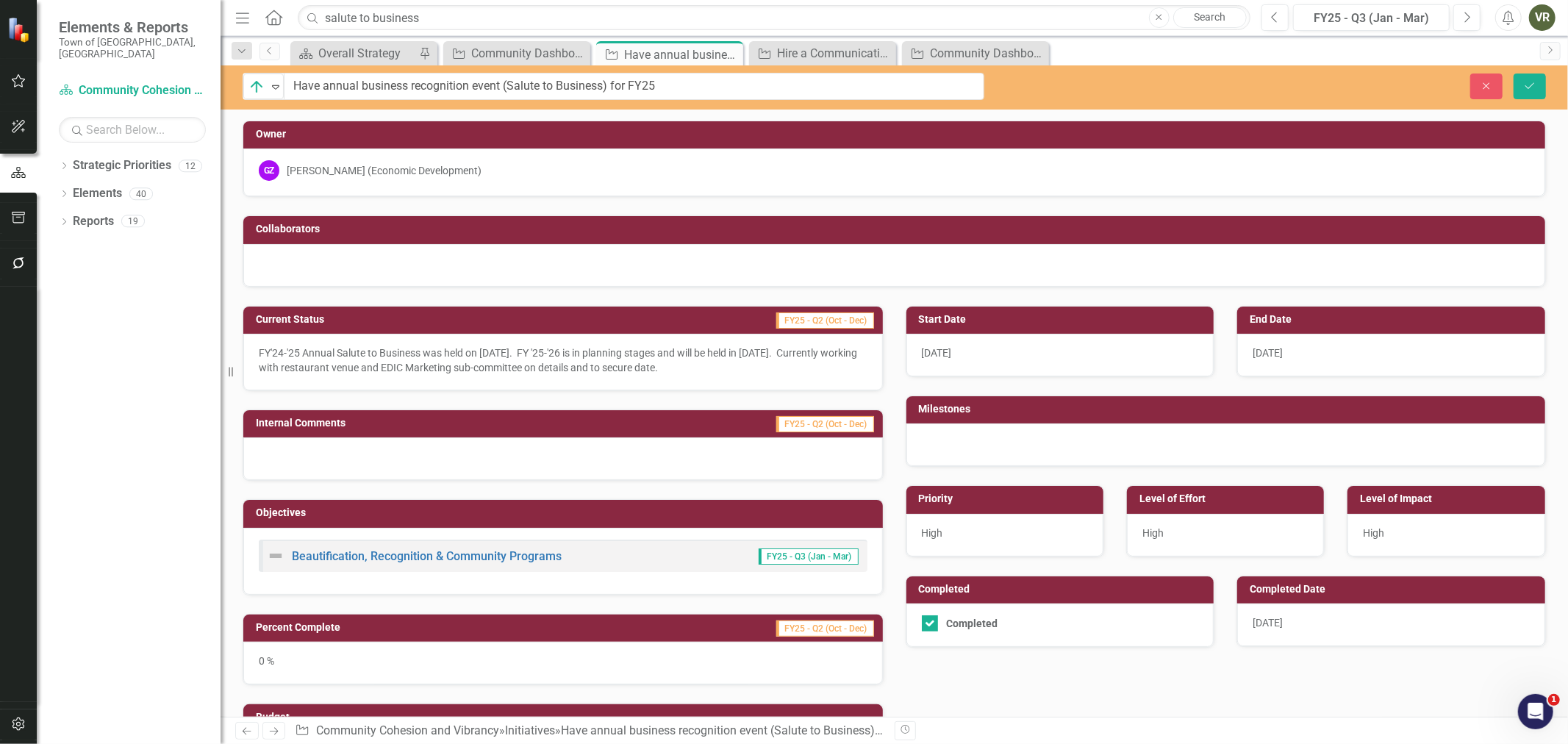
click at [249, 91] on img at bounding box center [257, 87] width 18 height 18
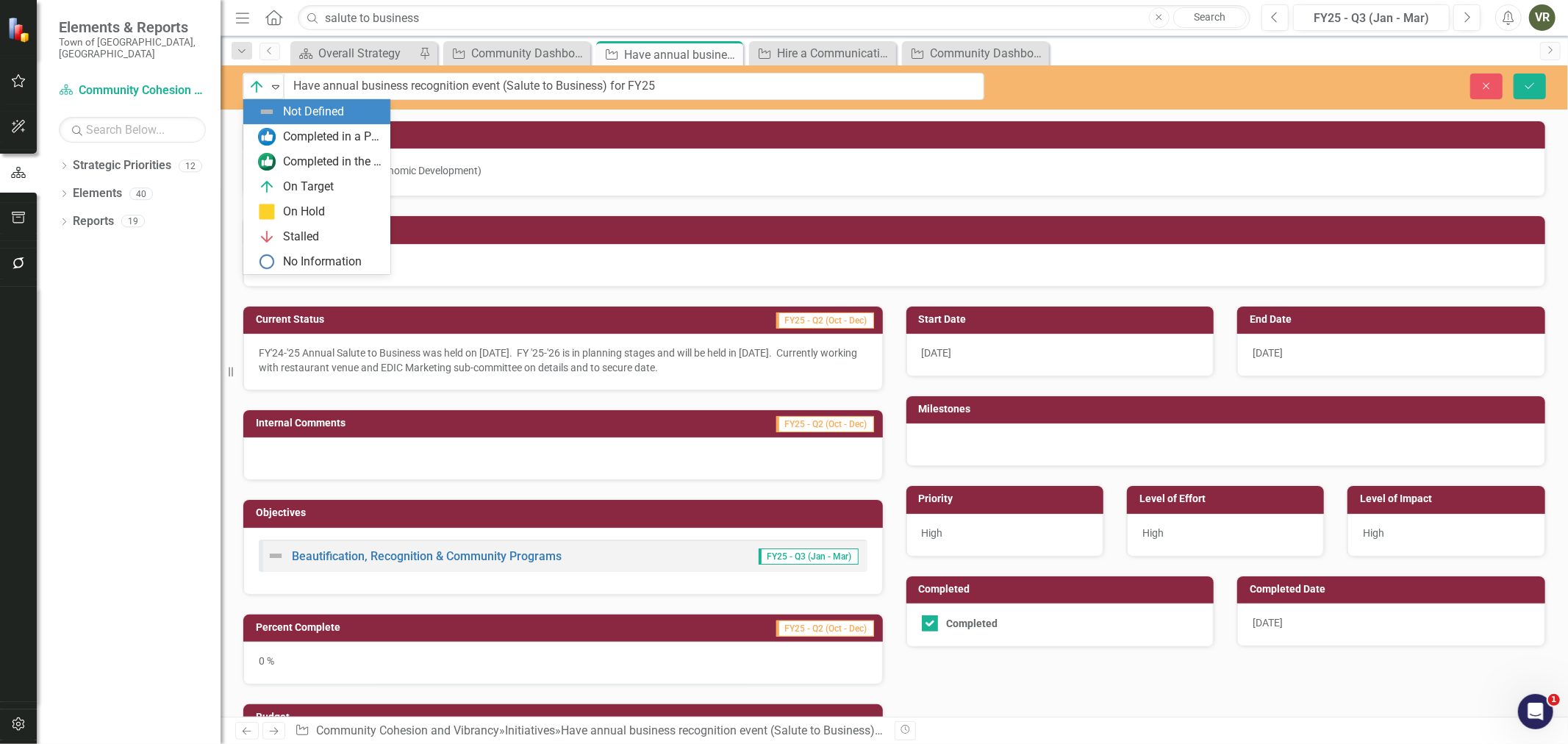
click at [261, 128] on img at bounding box center [267, 137] width 18 height 18
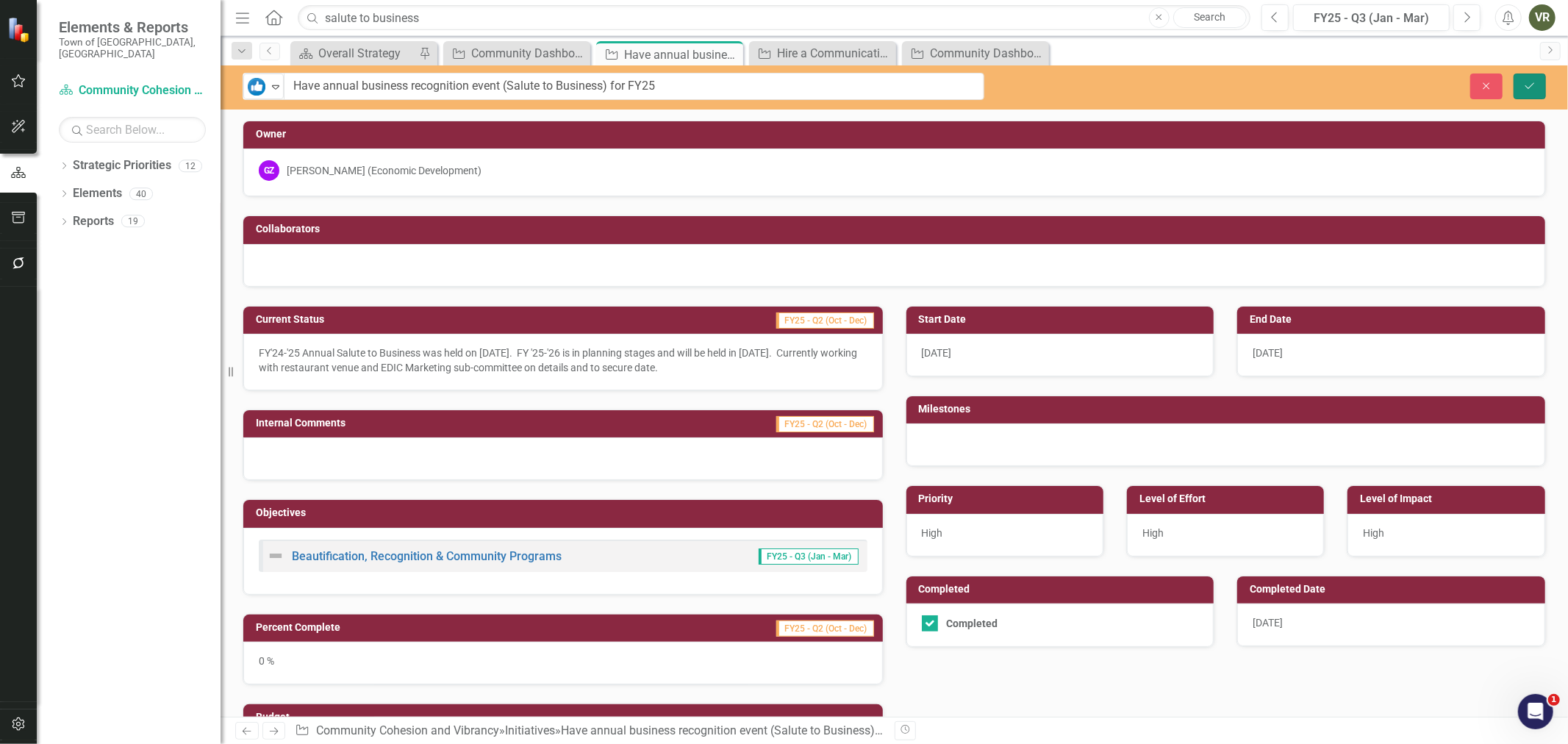
click at [1537, 85] on icon "Save" at bounding box center [1530, 86] width 13 height 10
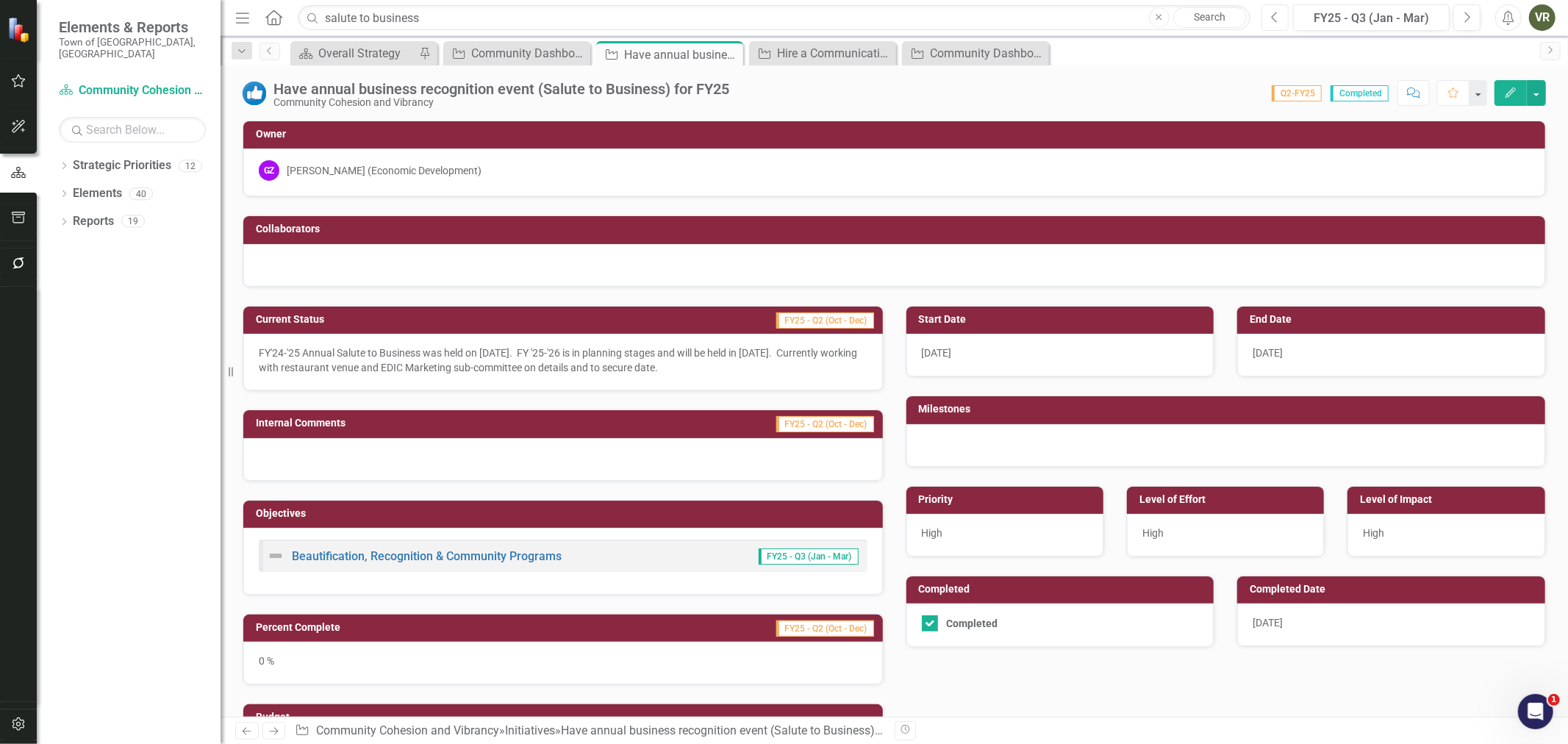
click at [1275, 30] on button "Previous" at bounding box center [1275, 18] width 28 height 27
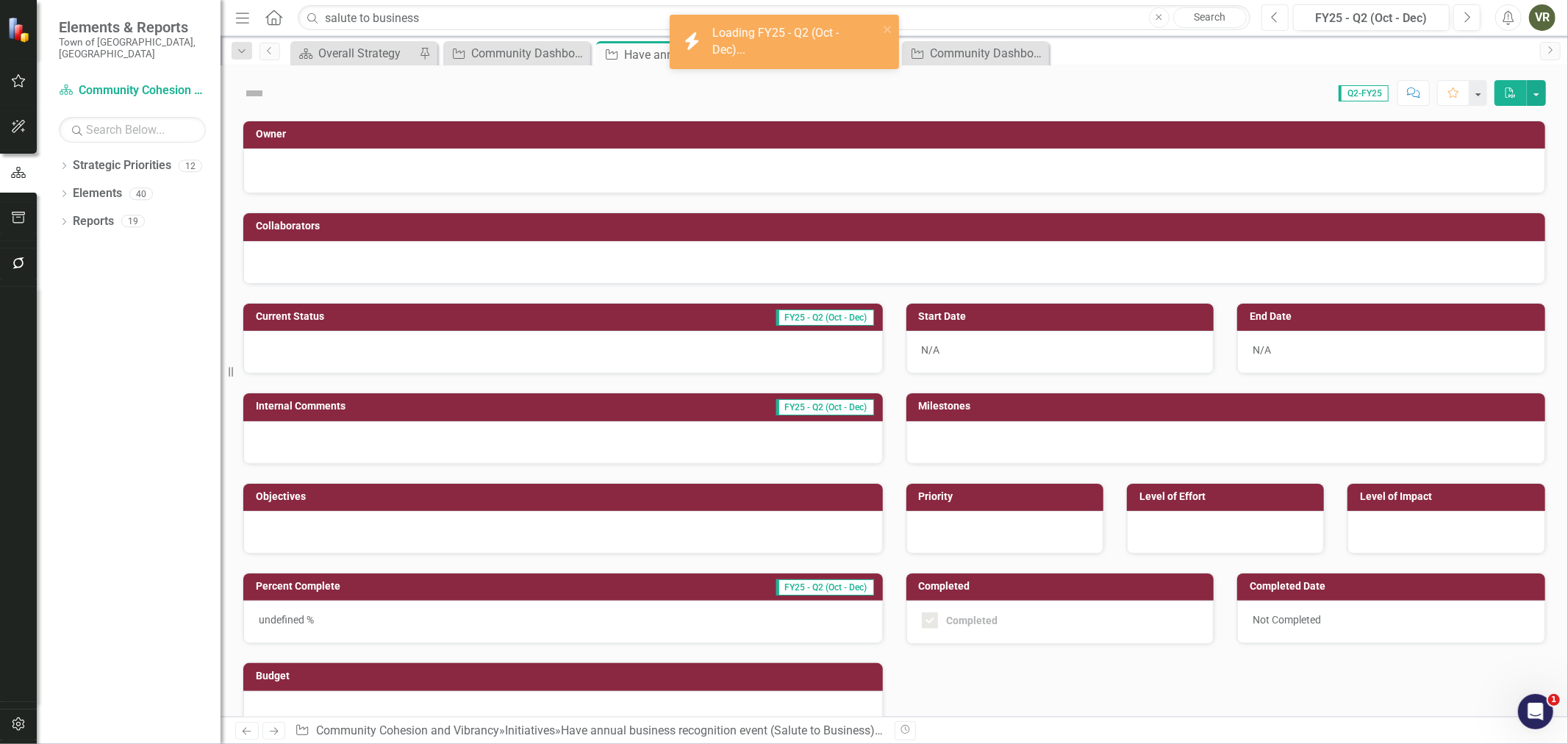
checkbox input "true"
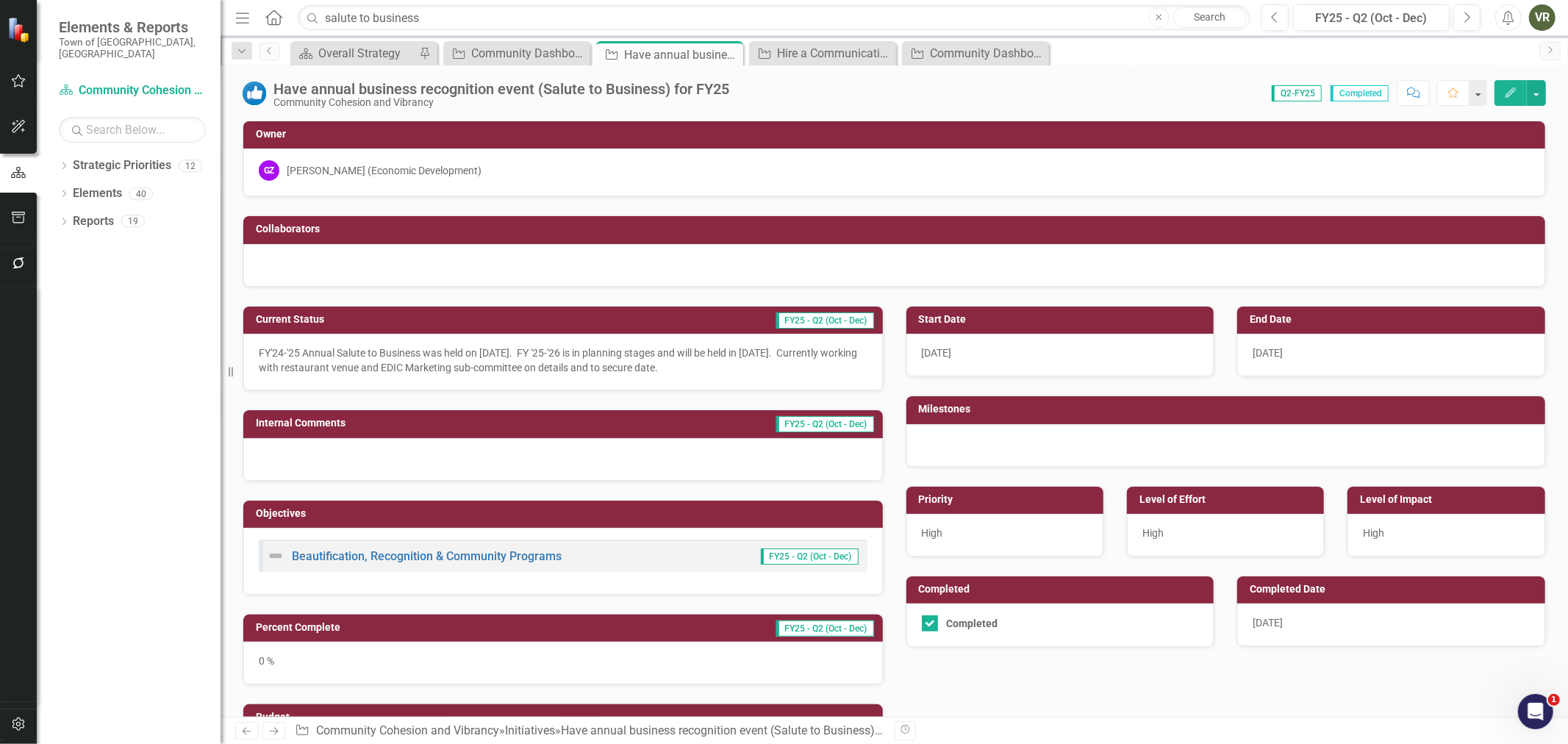
click at [349, 665] on div "0 %" at bounding box center [563, 662] width 639 height 42
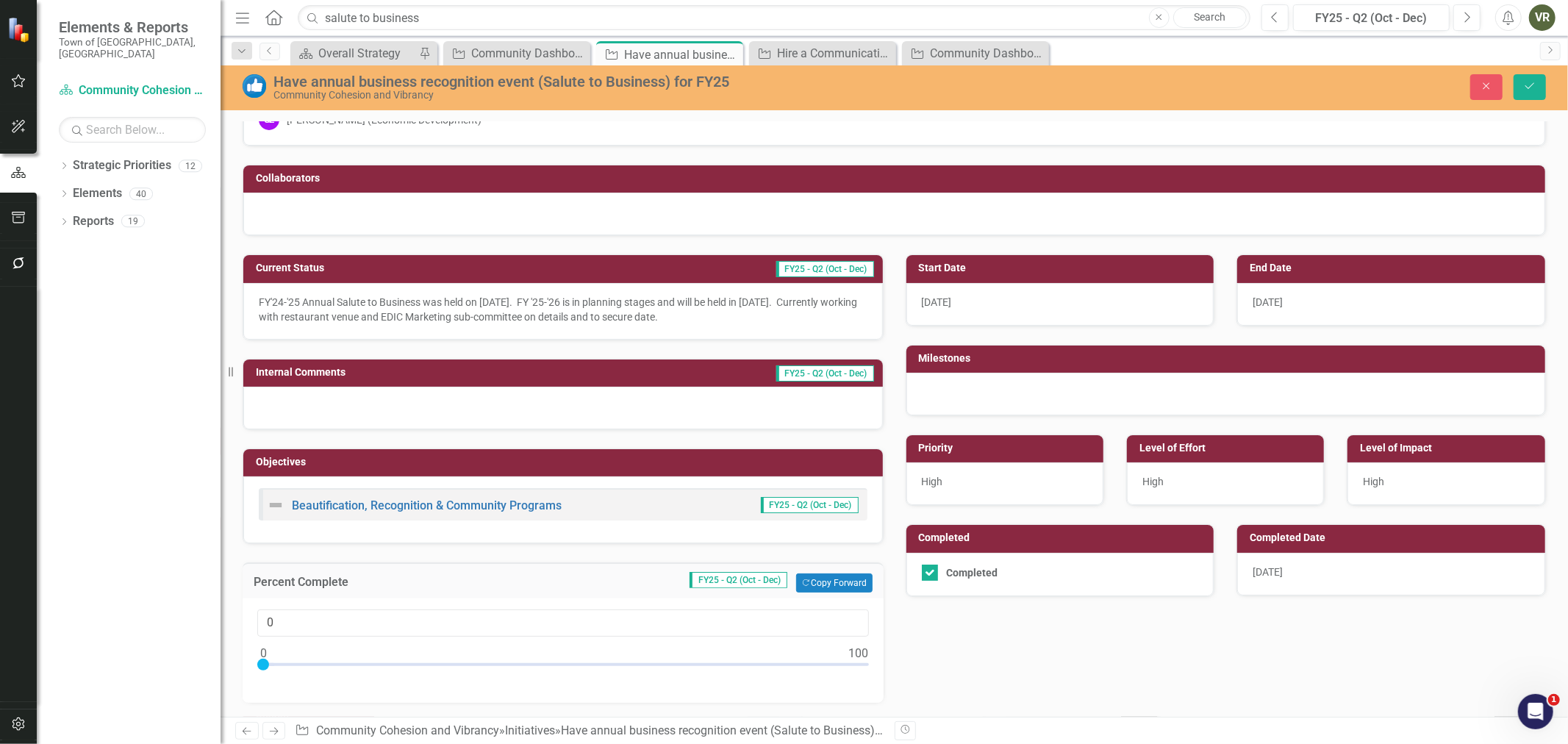
scroll to position [82, 0]
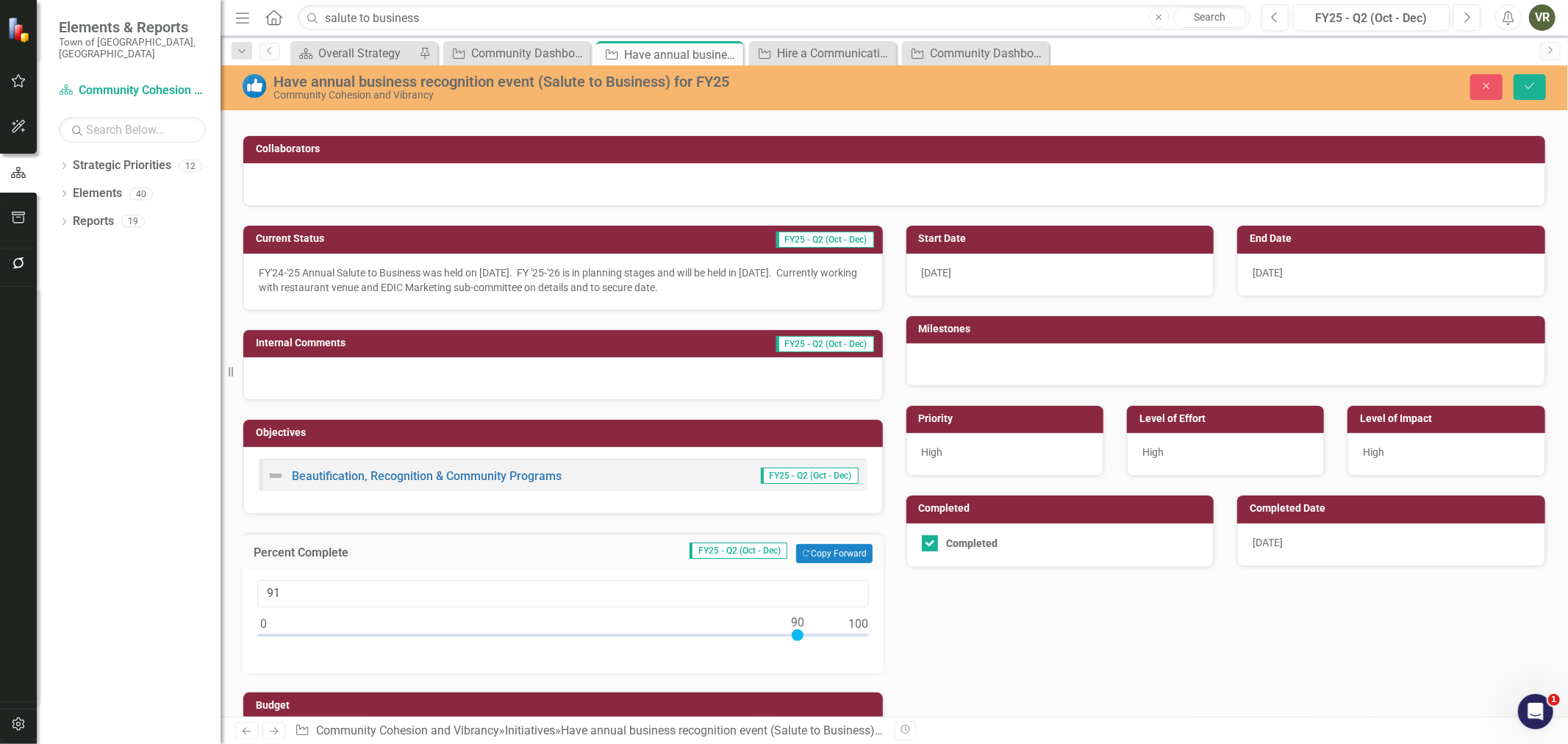
type input "100"
drag, startPoint x: 263, startPoint y: 638, endPoint x: 892, endPoint y: 643, distance: 629.0
click at [892, 643] on div "Current Status FY25 - Q2 (Oct - Dec) FY'24-'25 Annual Salute to Business was he…" at bounding box center [894, 485] width 1325 height 557
click at [16, 715] on button "button" at bounding box center [19, 724] width 33 height 31
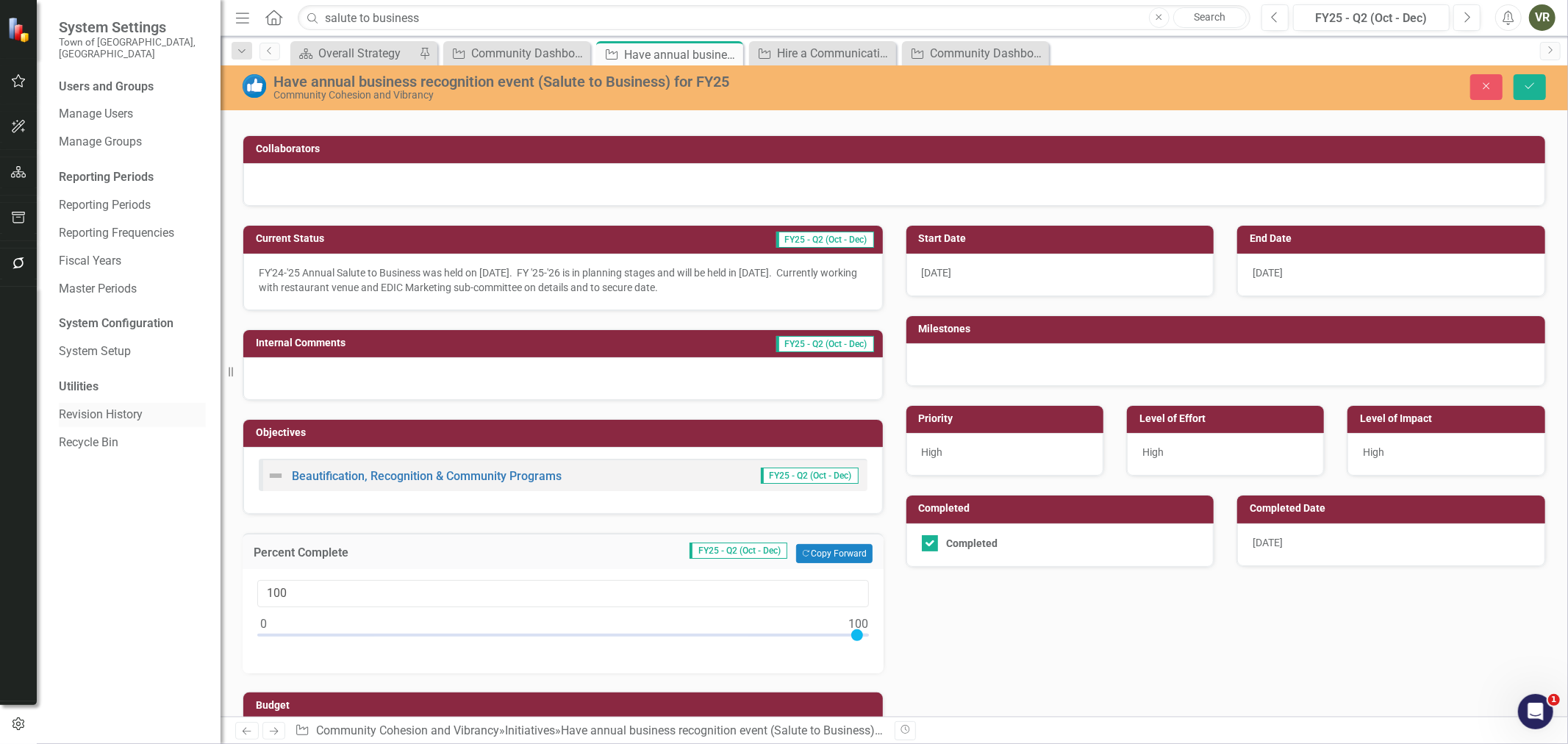
click at [86, 408] on link "Revision History" at bounding box center [132, 414] width 147 height 17
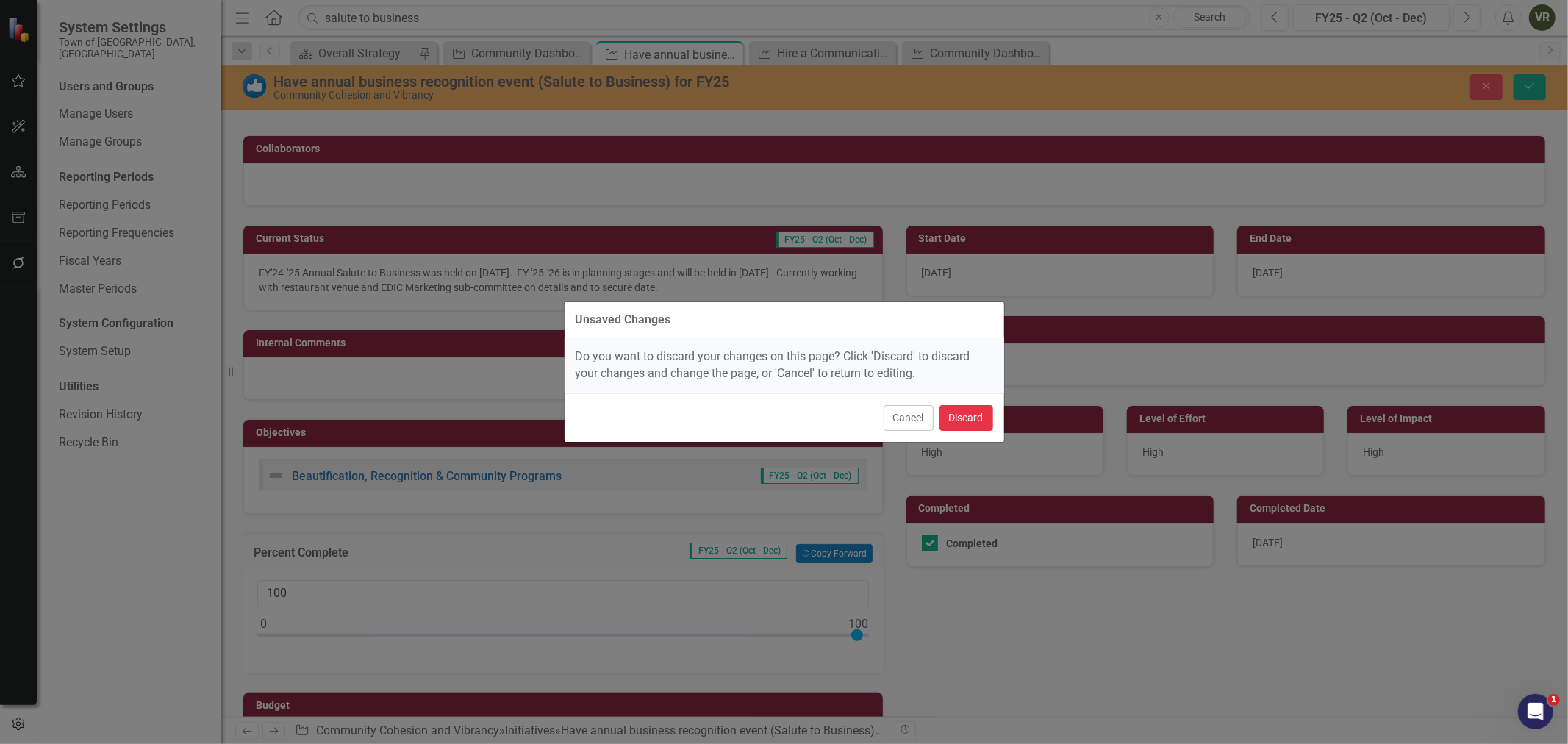
click at [957, 409] on button "Discard" at bounding box center [967, 417] width 54 height 26
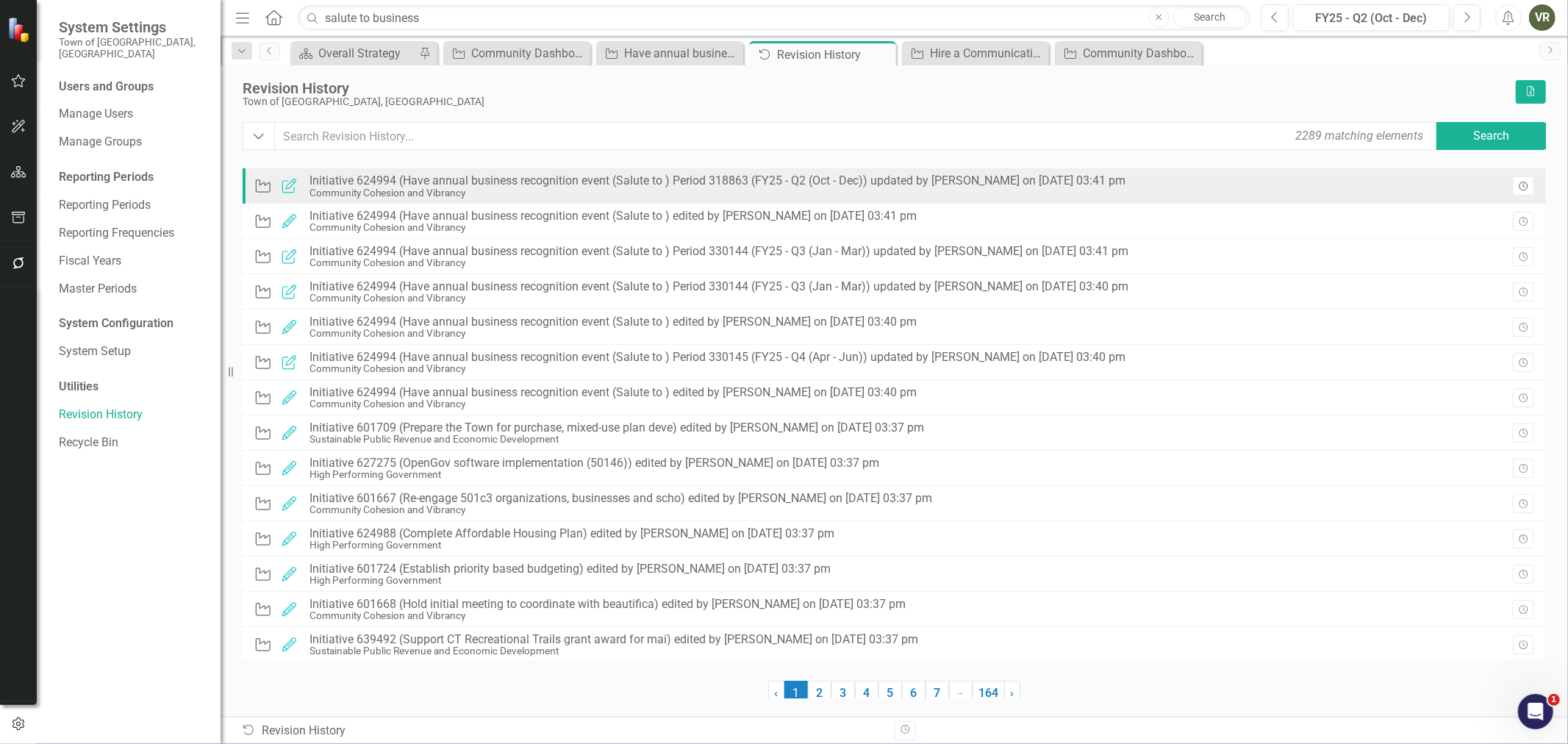
click at [1520, 180] on button "Revision History" at bounding box center [1523, 186] width 22 height 19
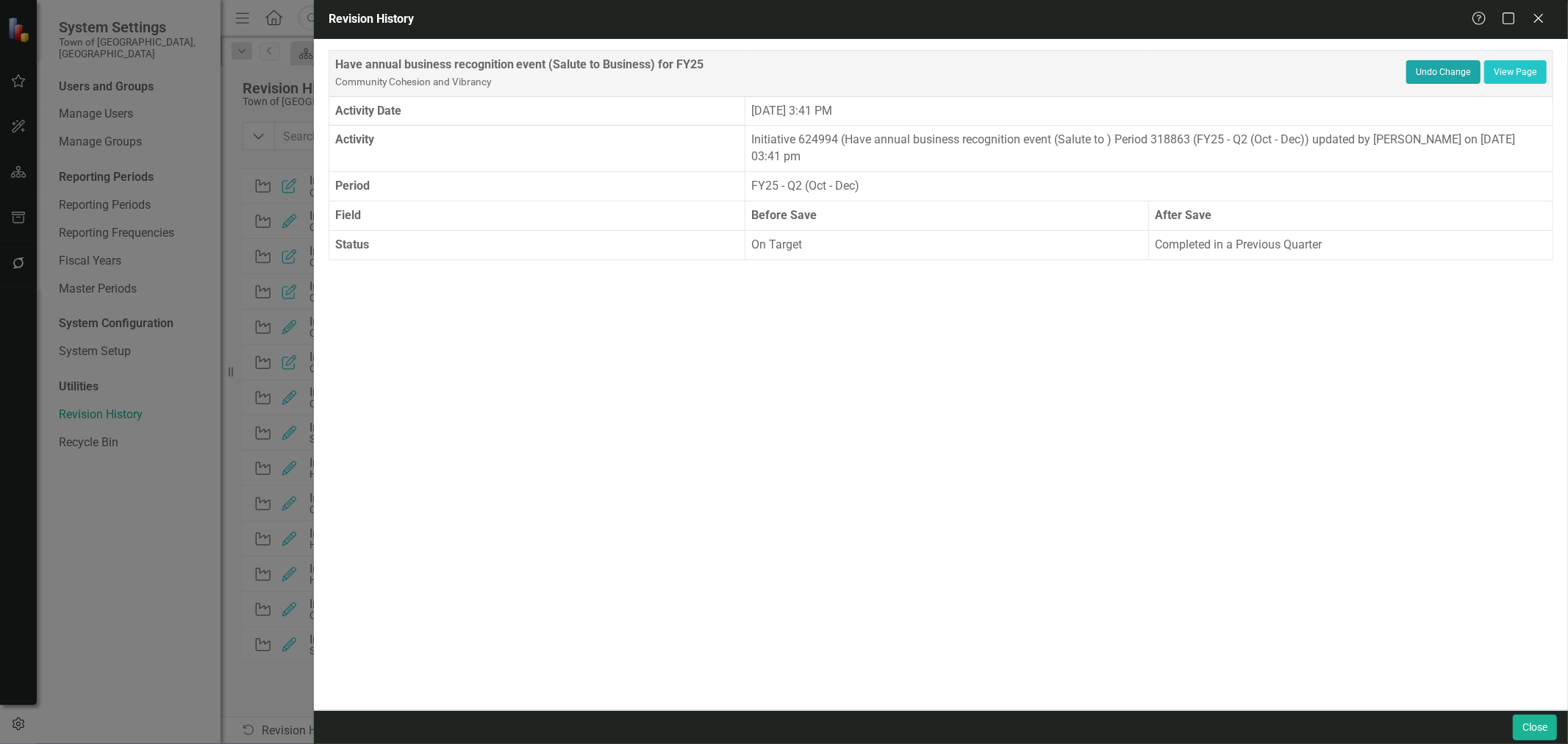
click at [1439, 64] on button "Undo Change" at bounding box center [1444, 72] width 74 height 24
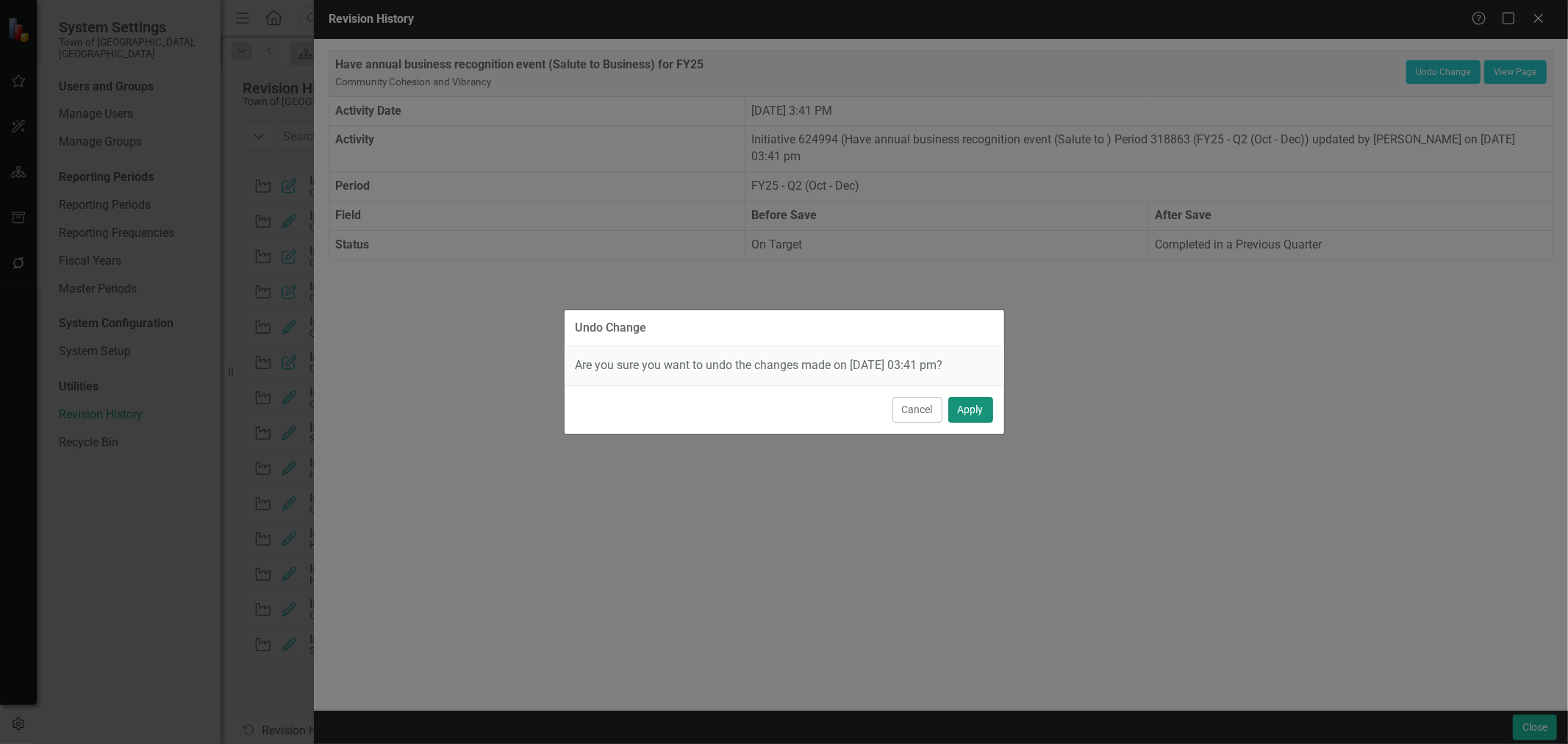
click at [987, 405] on button "Apply" at bounding box center [970, 409] width 45 height 26
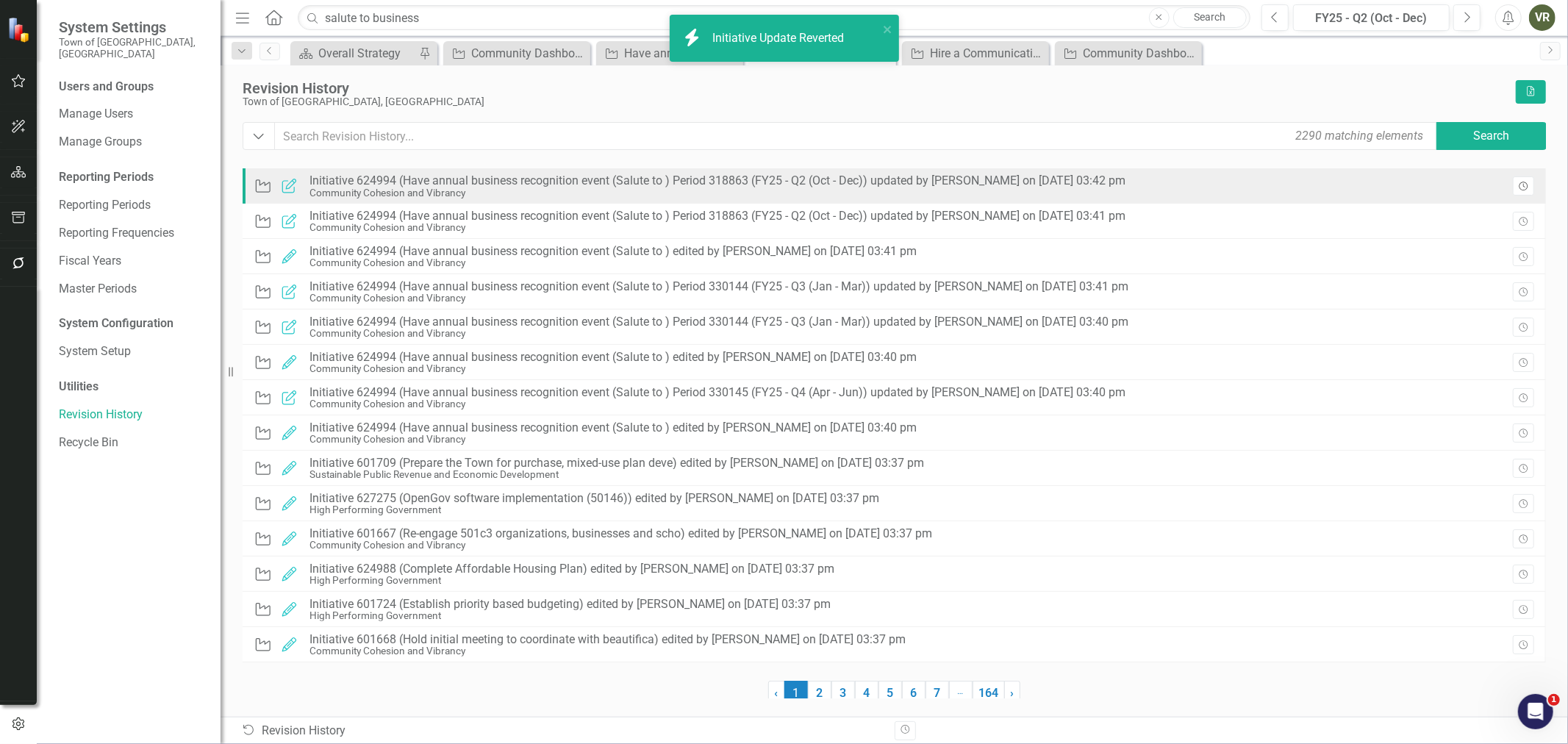
click at [1520, 186] on icon "Revision History" at bounding box center [1523, 187] width 11 height 9
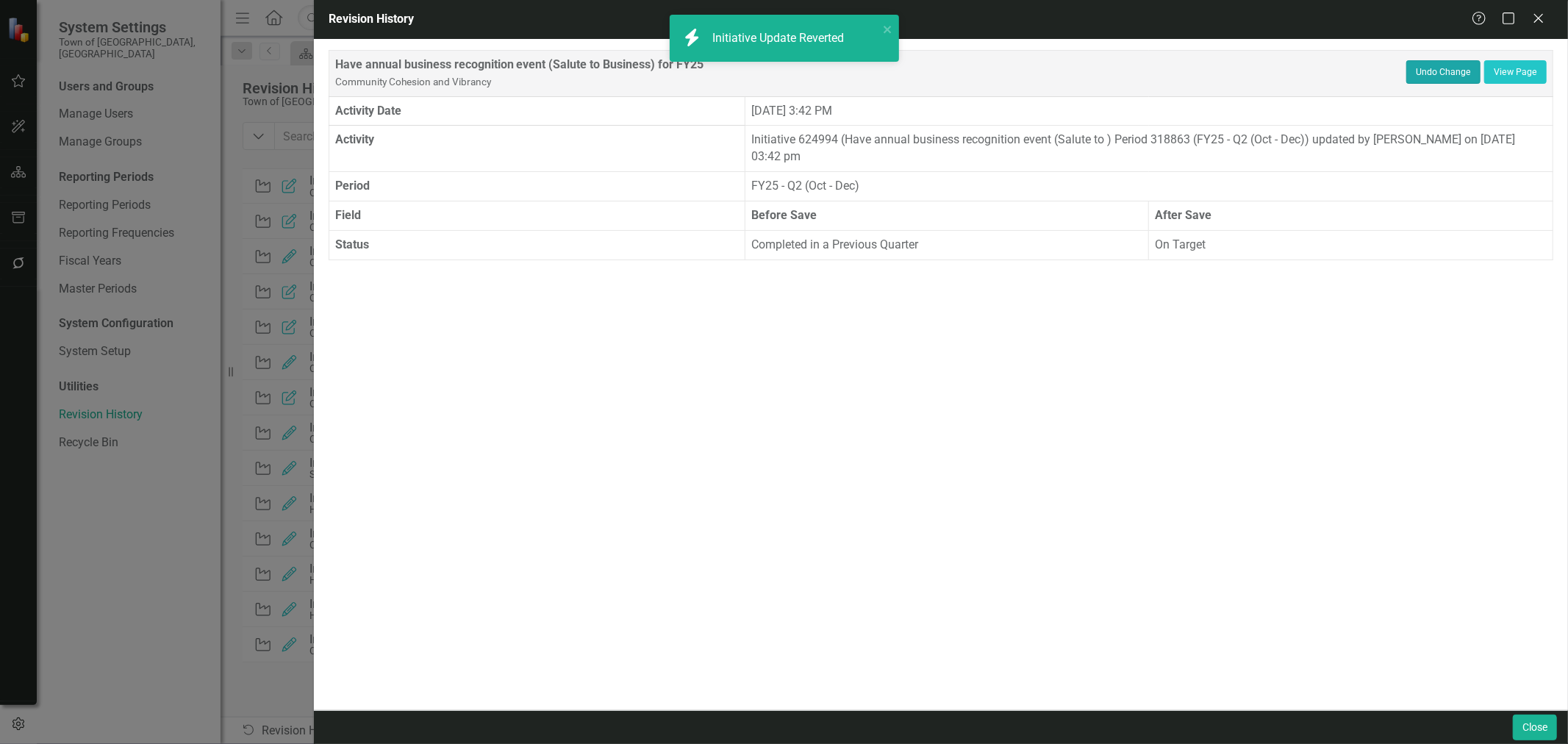
click at [1420, 80] on button "Undo Change" at bounding box center [1444, 72] width 74 height 24
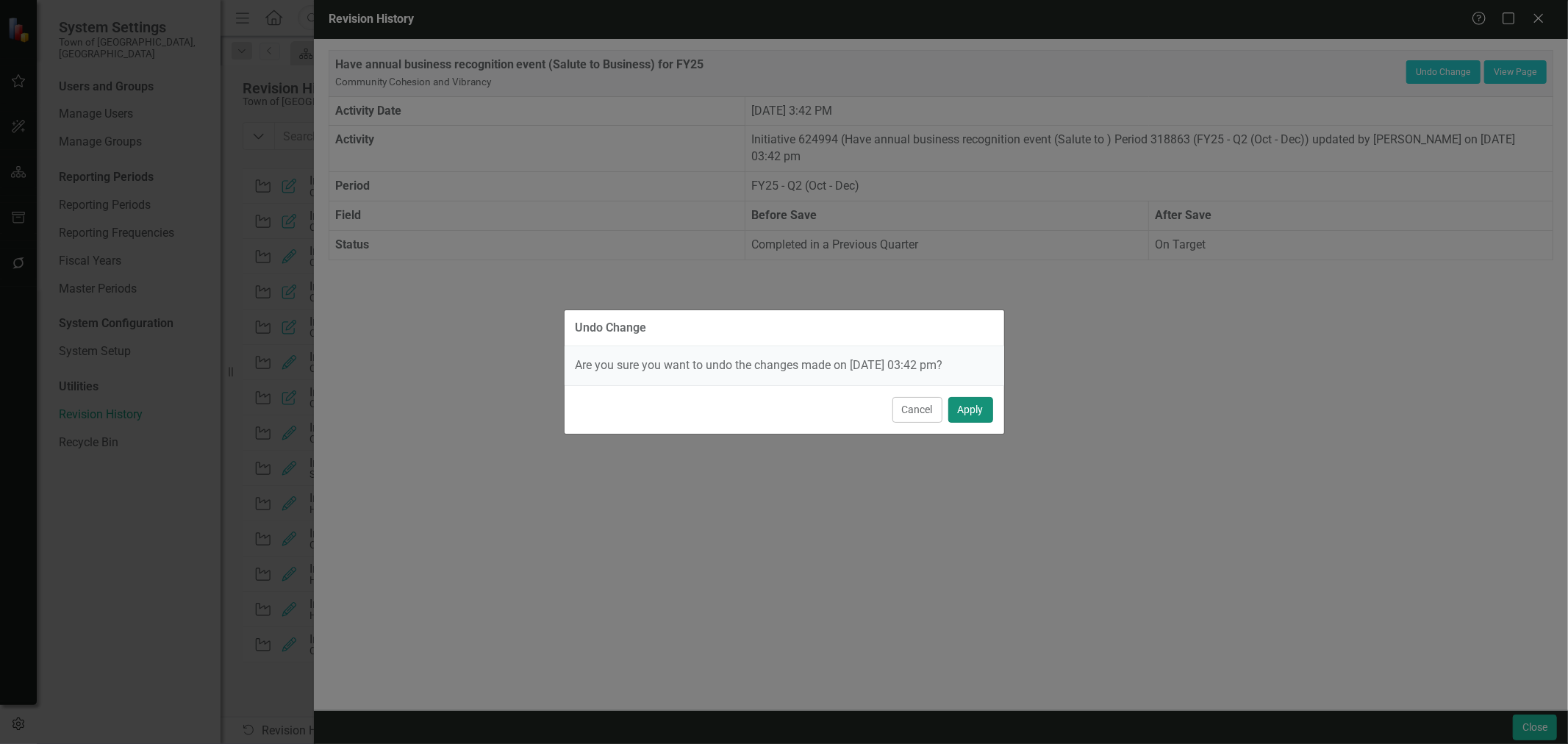
click at [958, 417] on button "Apply" at bounding box center [970, 409] width 45 height 26
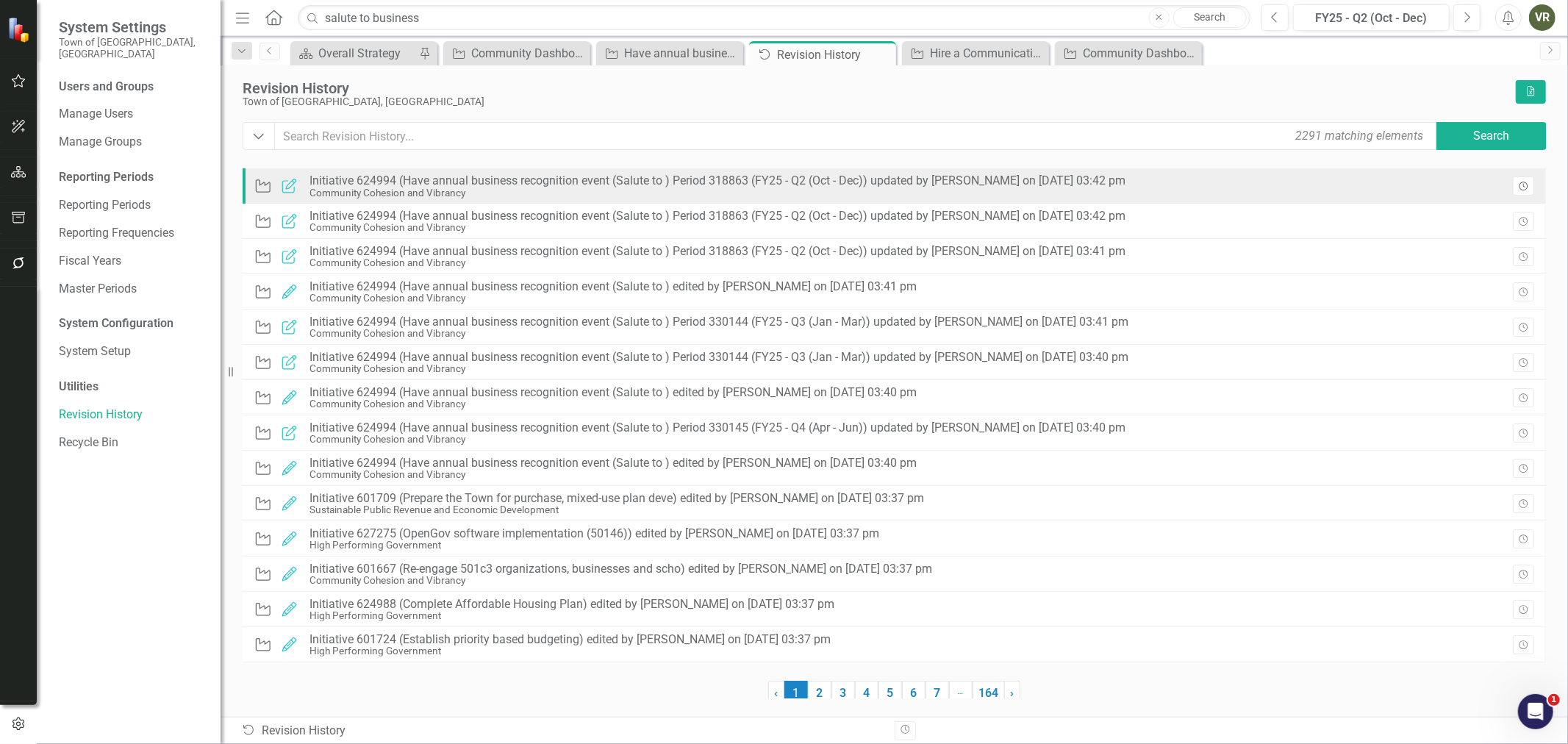
click at [1522, 184] on icon "Revision History" at bounding box center [1523, 187] width 11 height 9
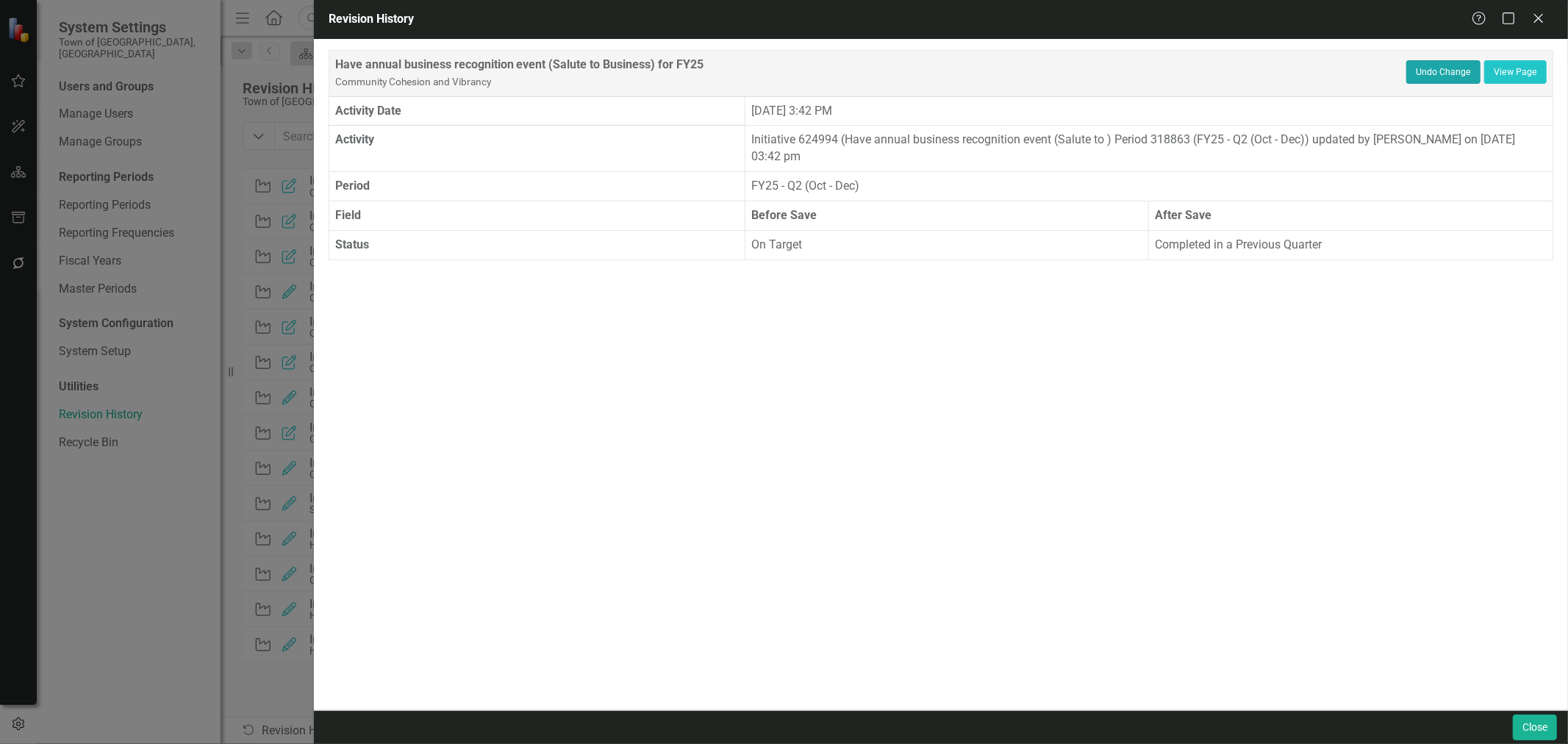
click at [1430, 71] on button "Undo Change" at bounding box center [1444, 72] width 74 height 24
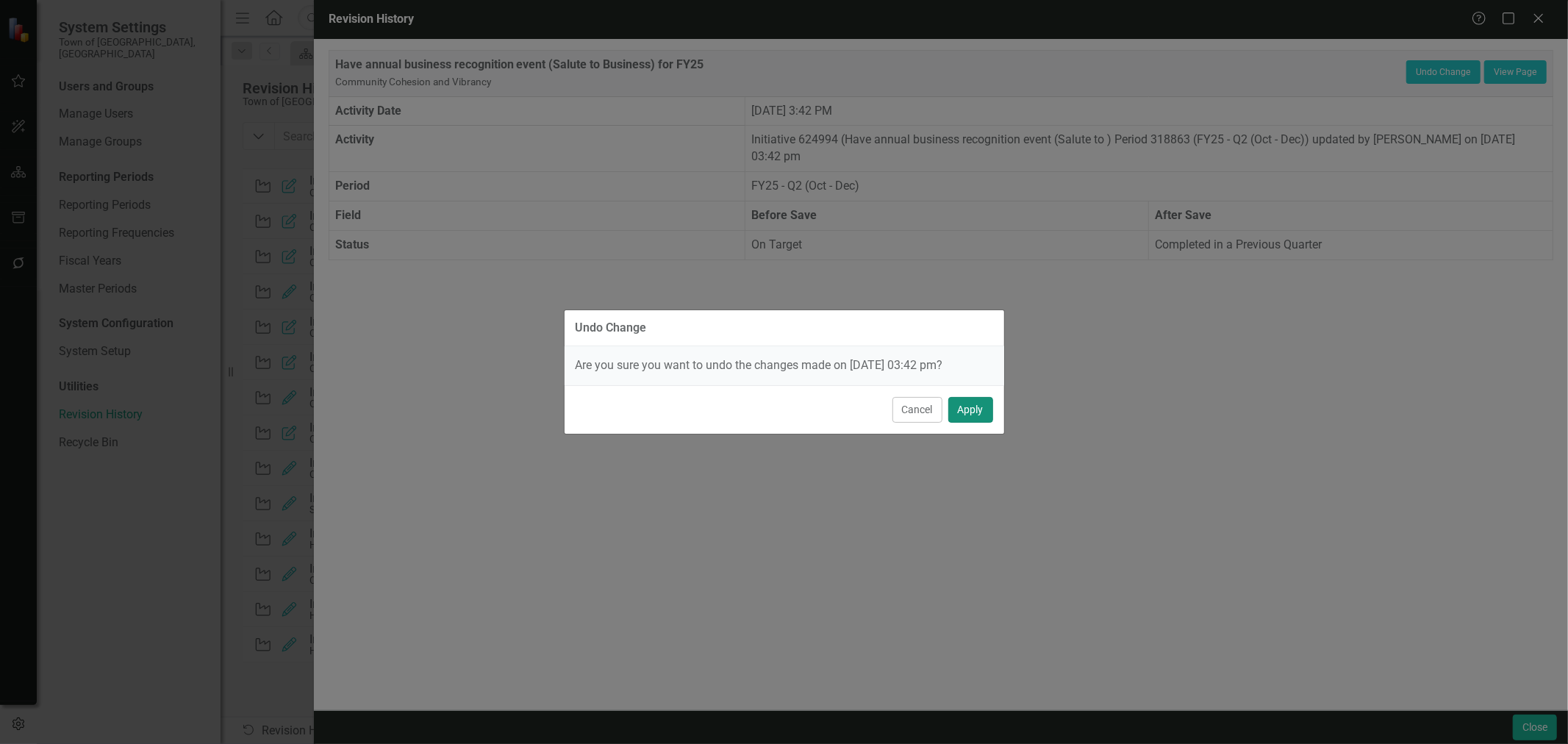
click at [960, 406] on button "Apply" at bounding box center [970, 409] width 45 height 26
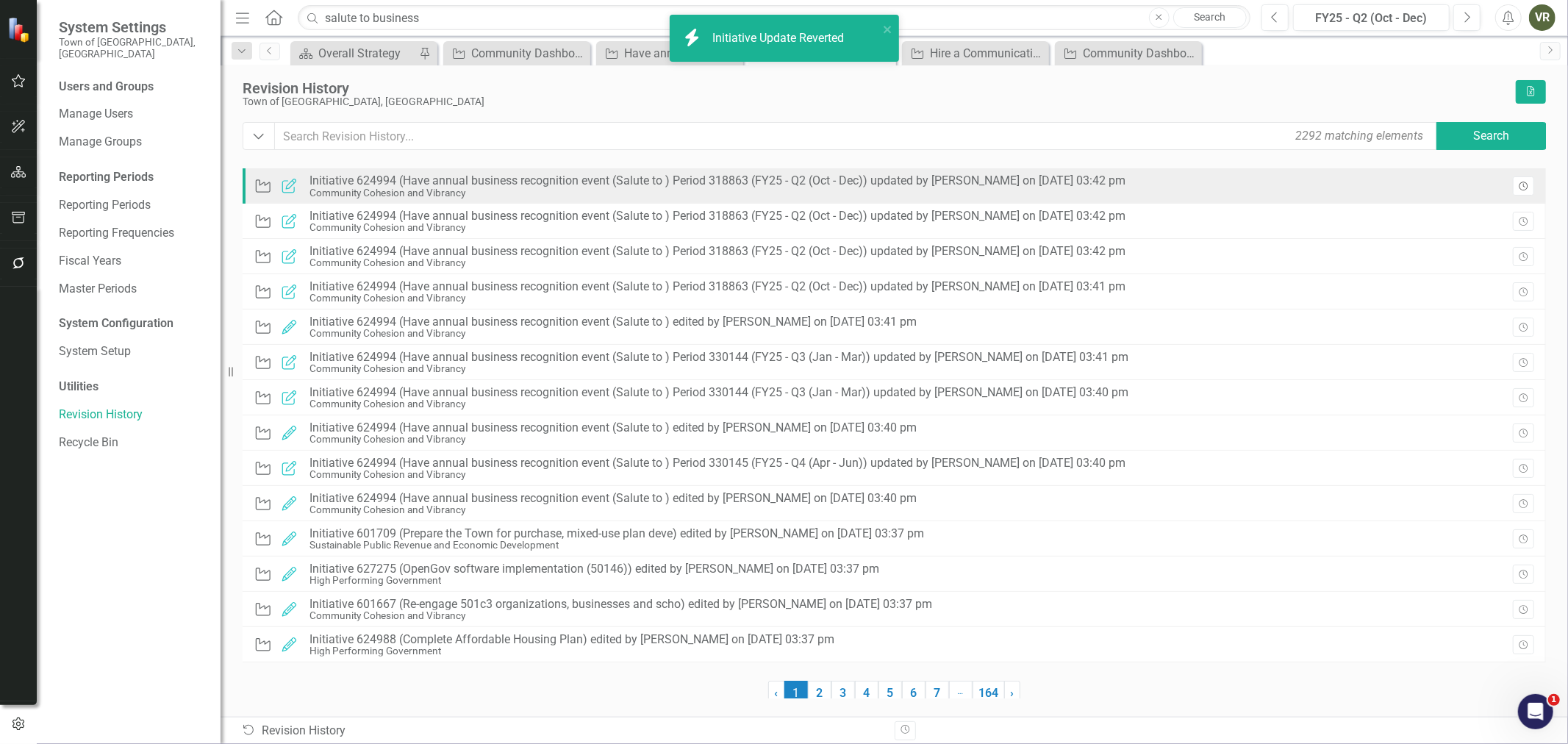
click at [1526, 189] on icon "button" at bounding box center [1523, 186] width 9 height 9
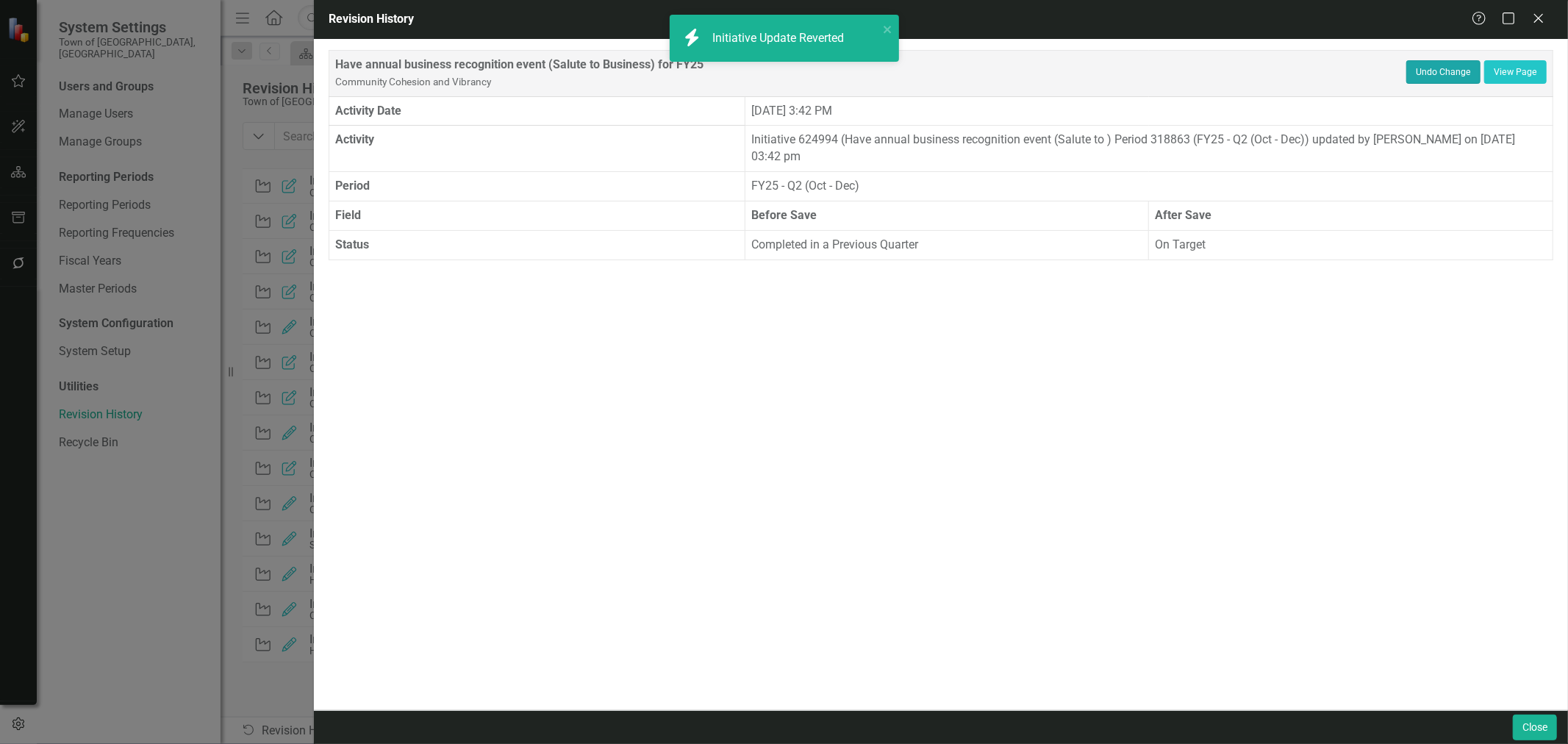
click at [1436, 68] on button "Undo Change" at bounding box center [1444, 72] width 74 height 24
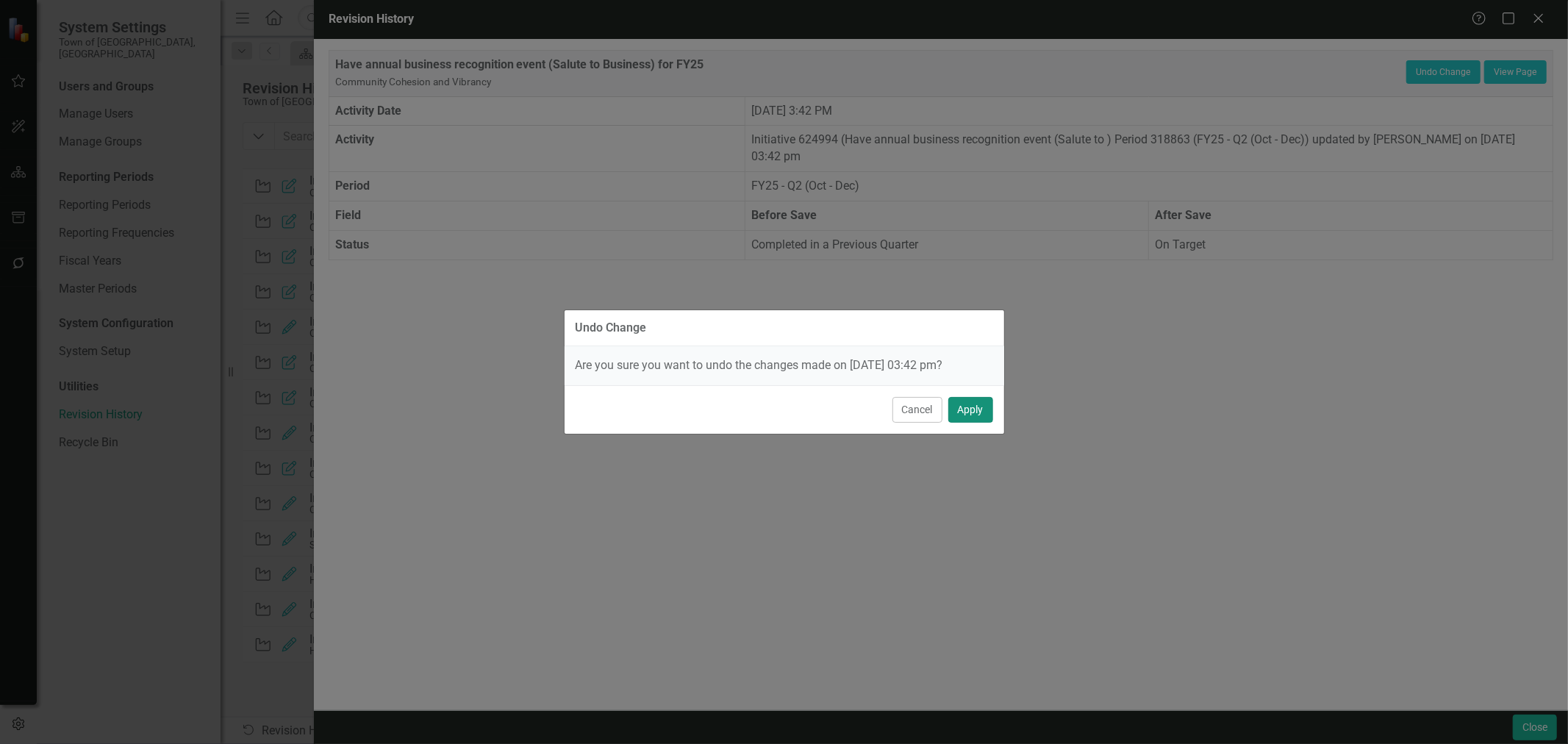
click at [959, 407] on button "Apply" at bounding box center [970, 409] width 45 height 26
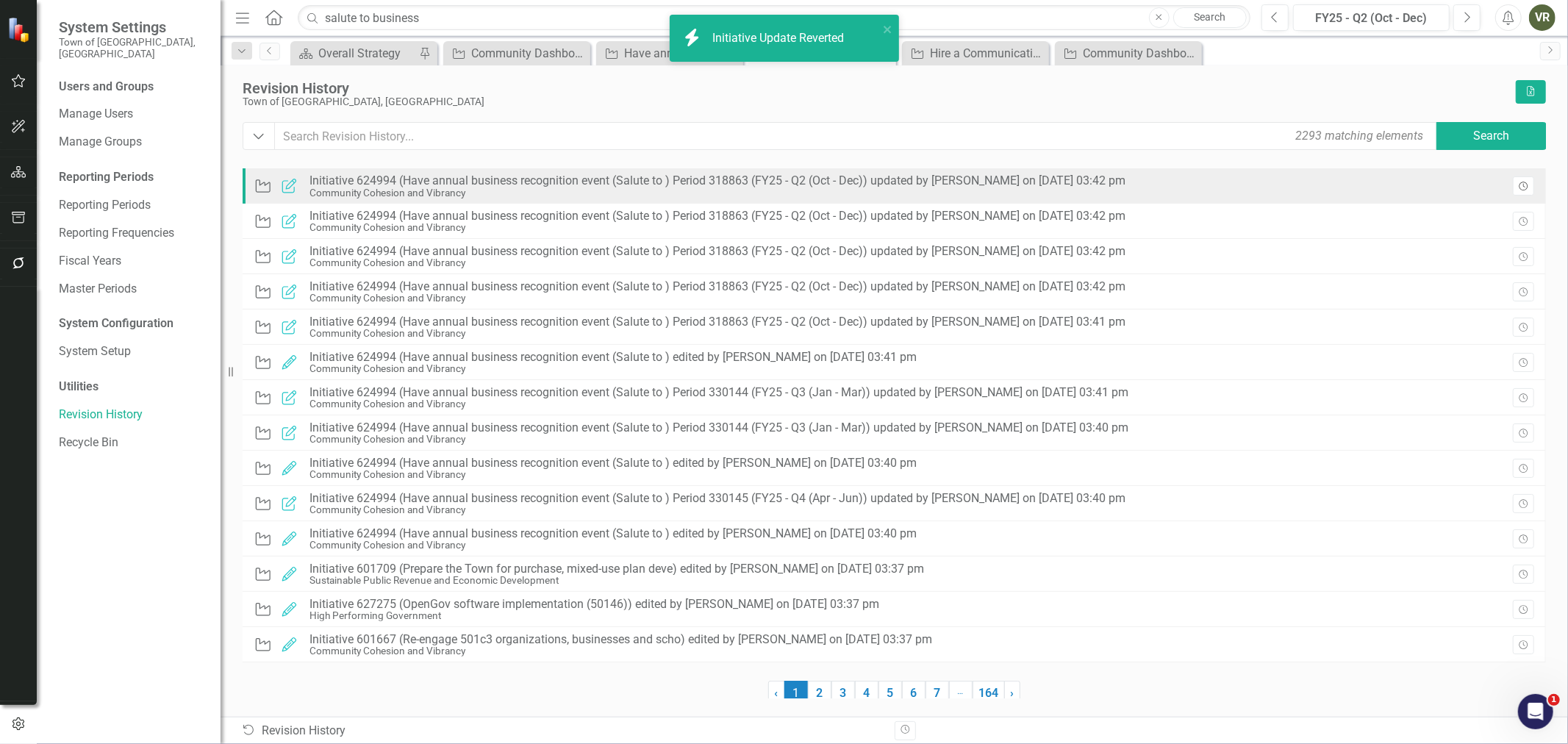
click at [1527, 187] on icon "button" at bounding box center [1523, 186] width 9 height 9
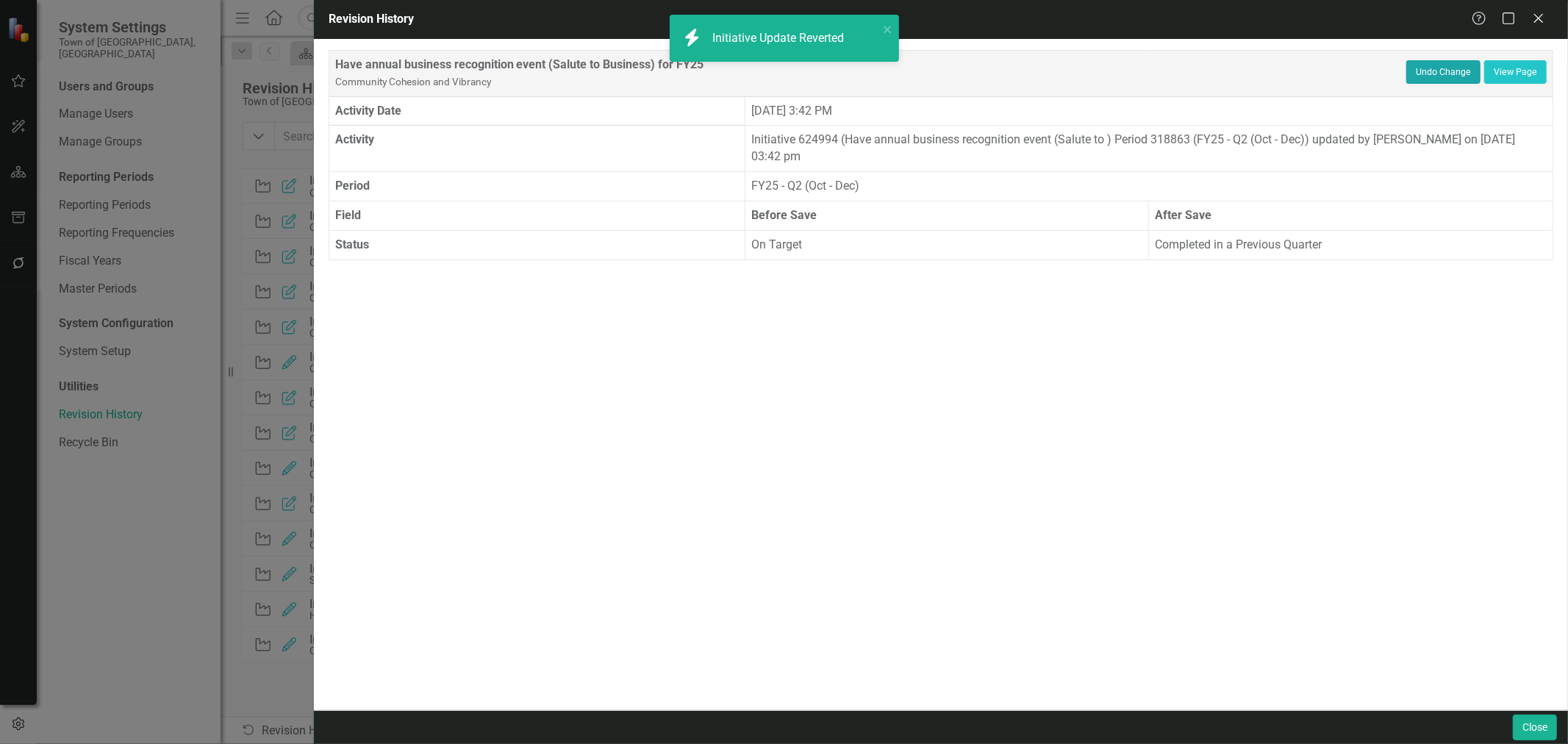
click at [1422, 75] on button "Undo Change" at bounding box center [1444, 72] width 74 height 24
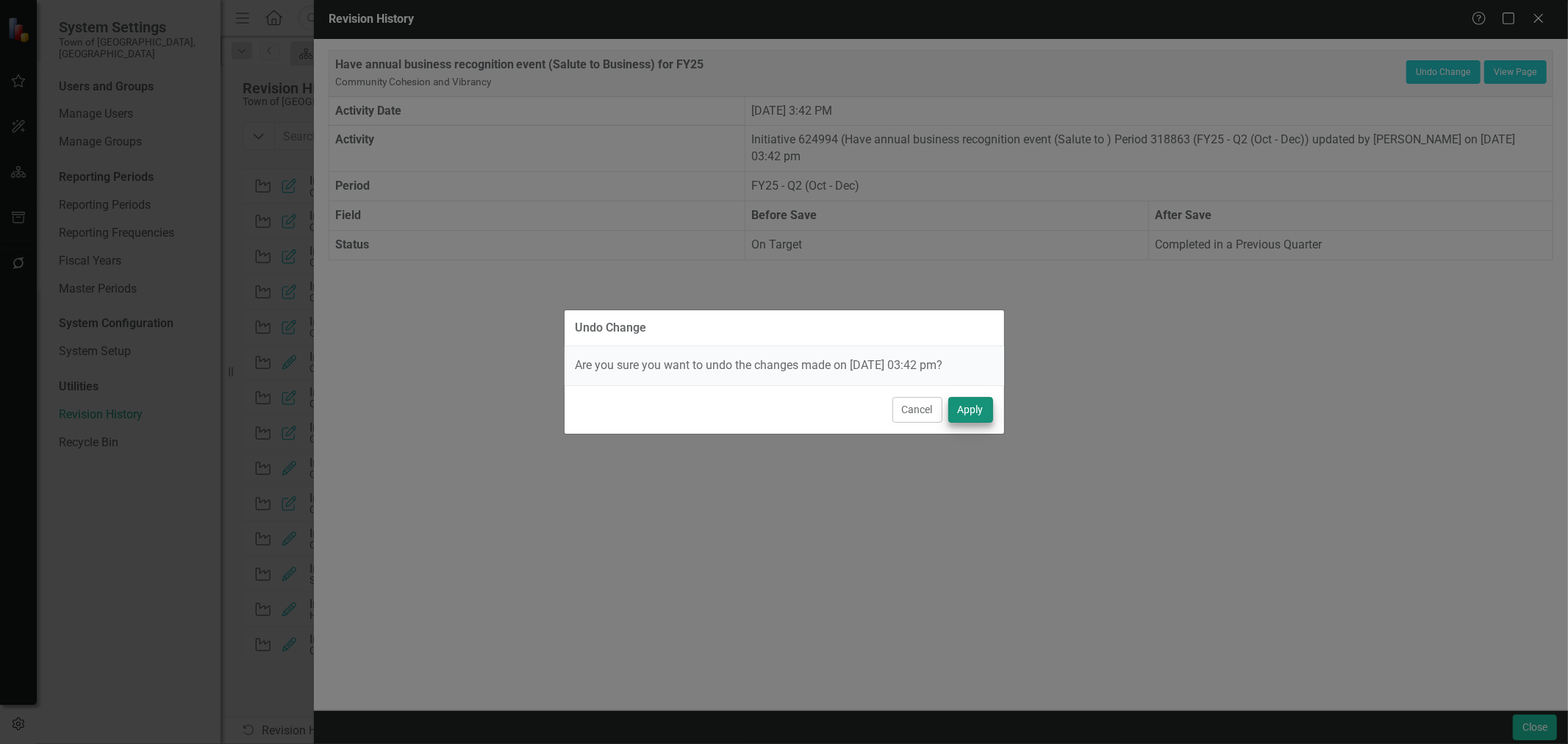
click at [993, 408] on div "Cancel Apply" at bounding box center [784, 409] width 440 height 48
click at [988, 414] on button "Apply" at bounding box center [970, 409] width 45 height 26
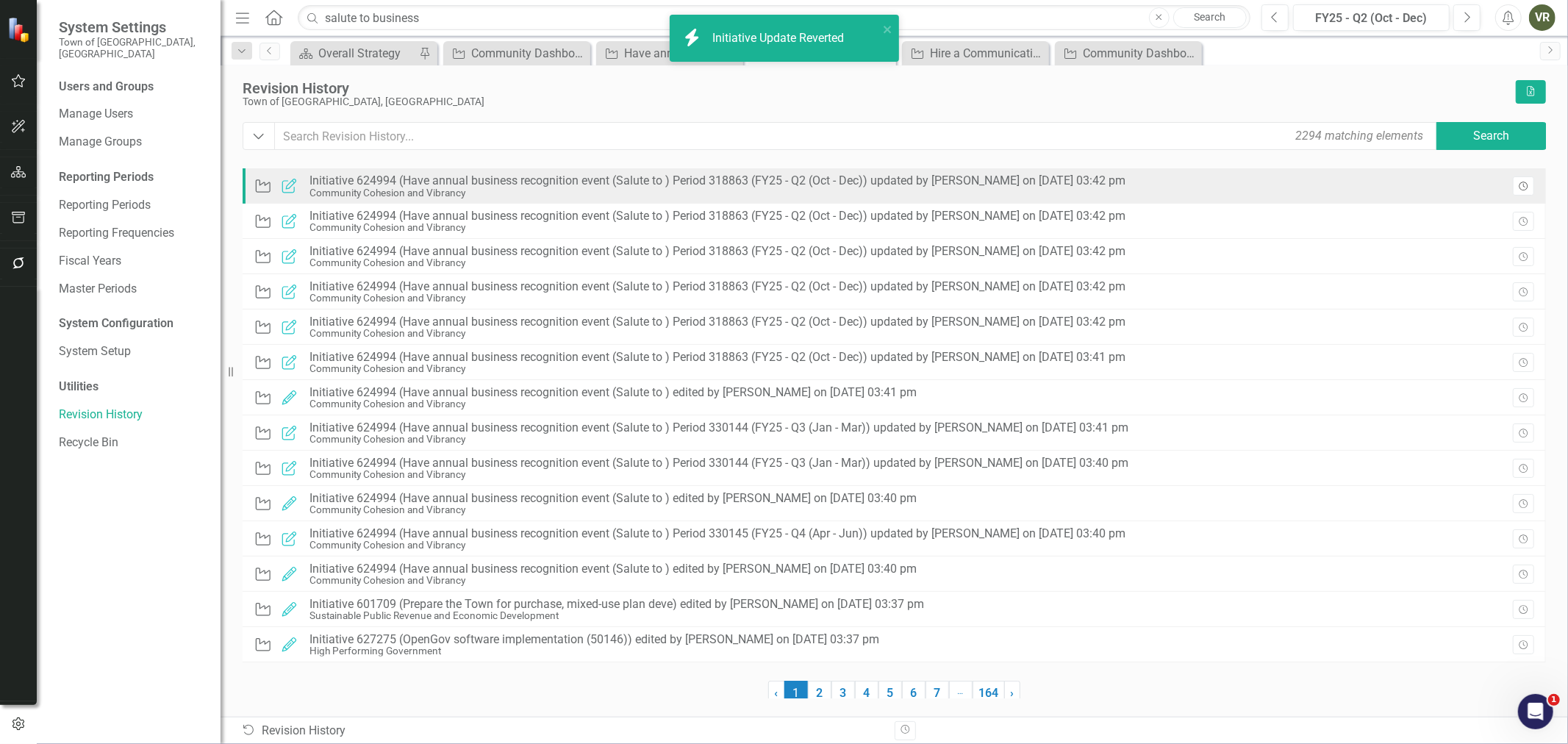
click at [1529, 185] on icon "Revision History" at bounding box center [1523, 187] width 11 height 9
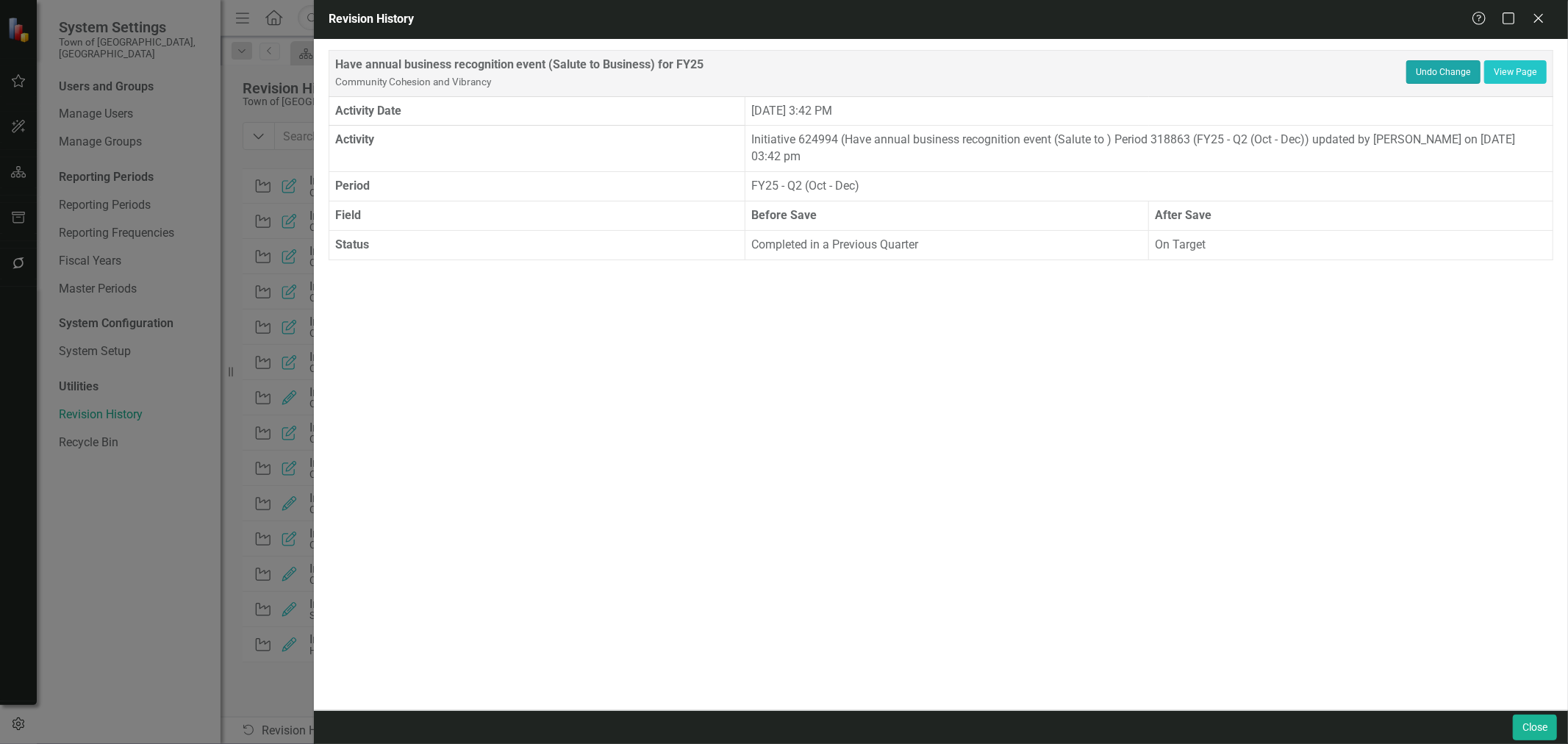
click at [1432, 71] on button "Undo Change" at bounding box center [1444, 72] width 74 height 24
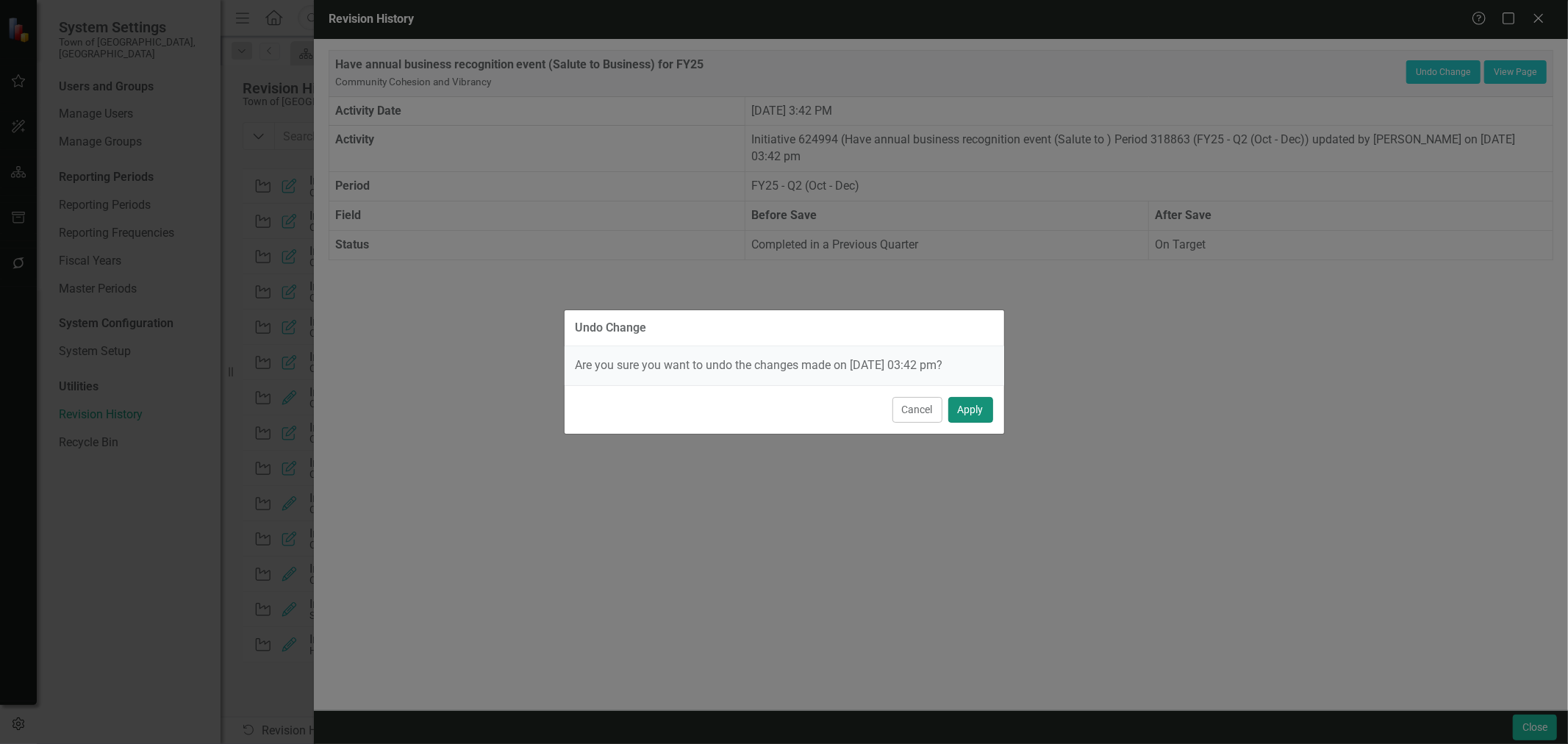
click at [973, 420] on button "Apply" at bounding box center [970, 409] width 45 height 26
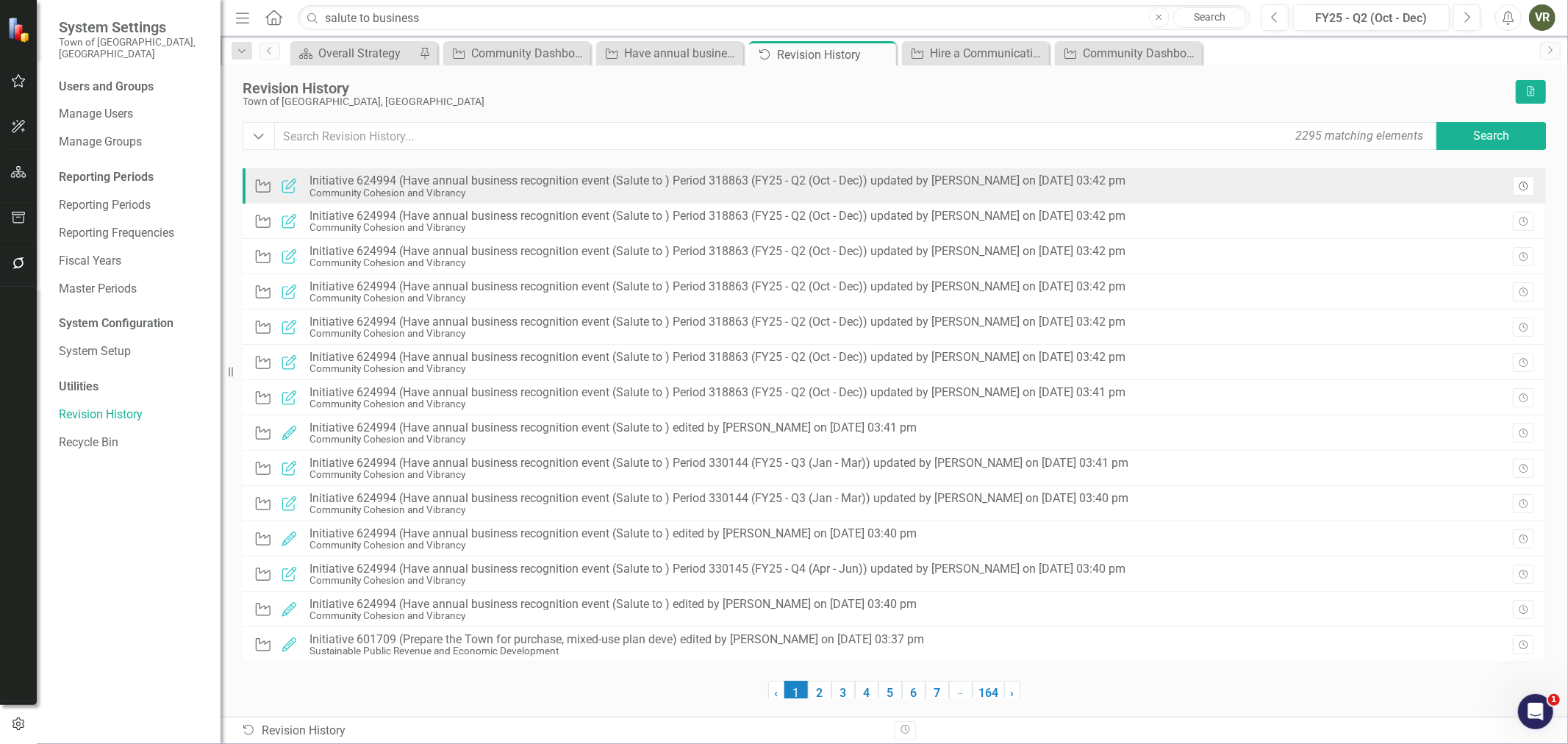
click at [1520, 182] on icon "button" at bounding box center [1523, 186] width 9 height 9
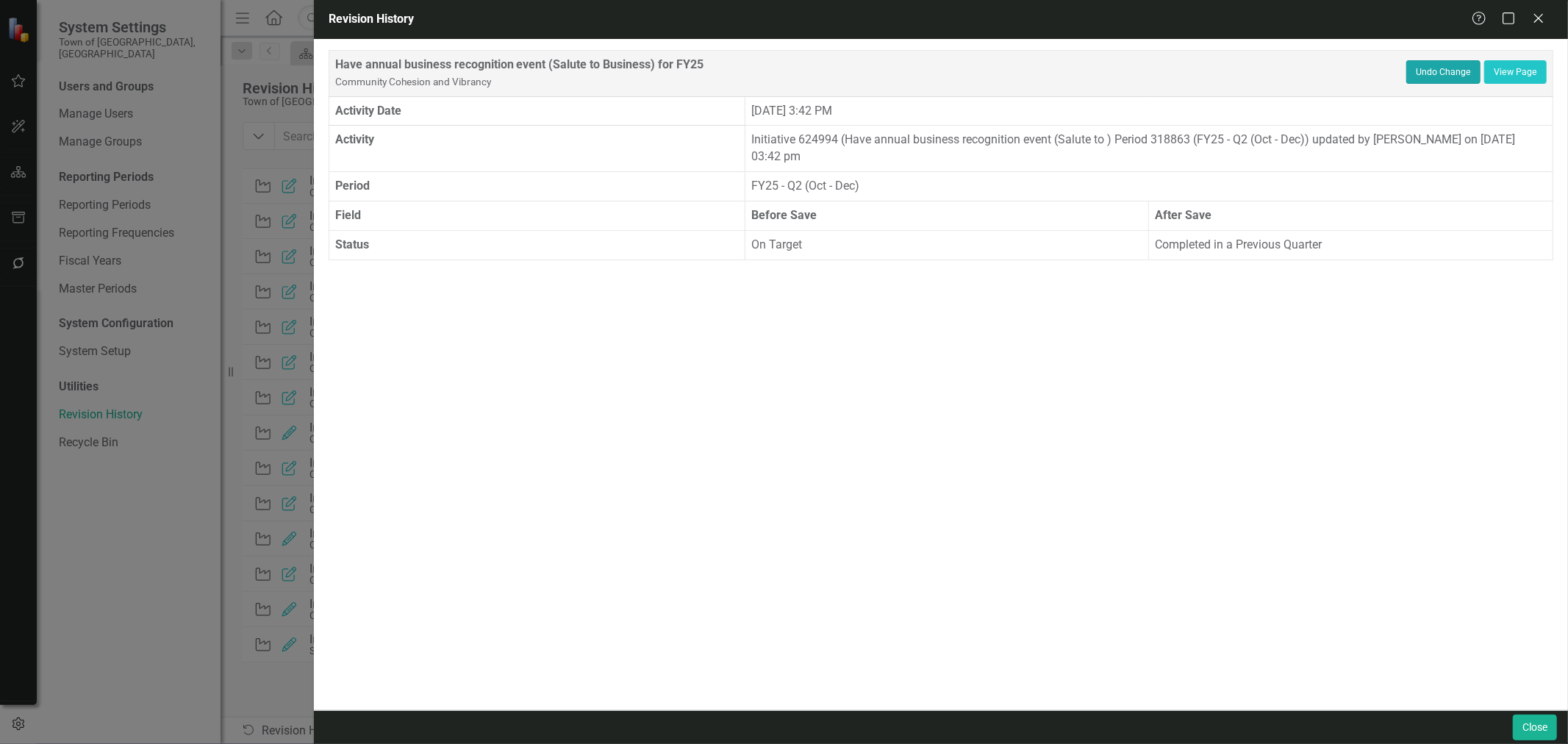
click at [1409, 74] on button "Undo Change" at bounding box center [1444, 72] width 74 height 24
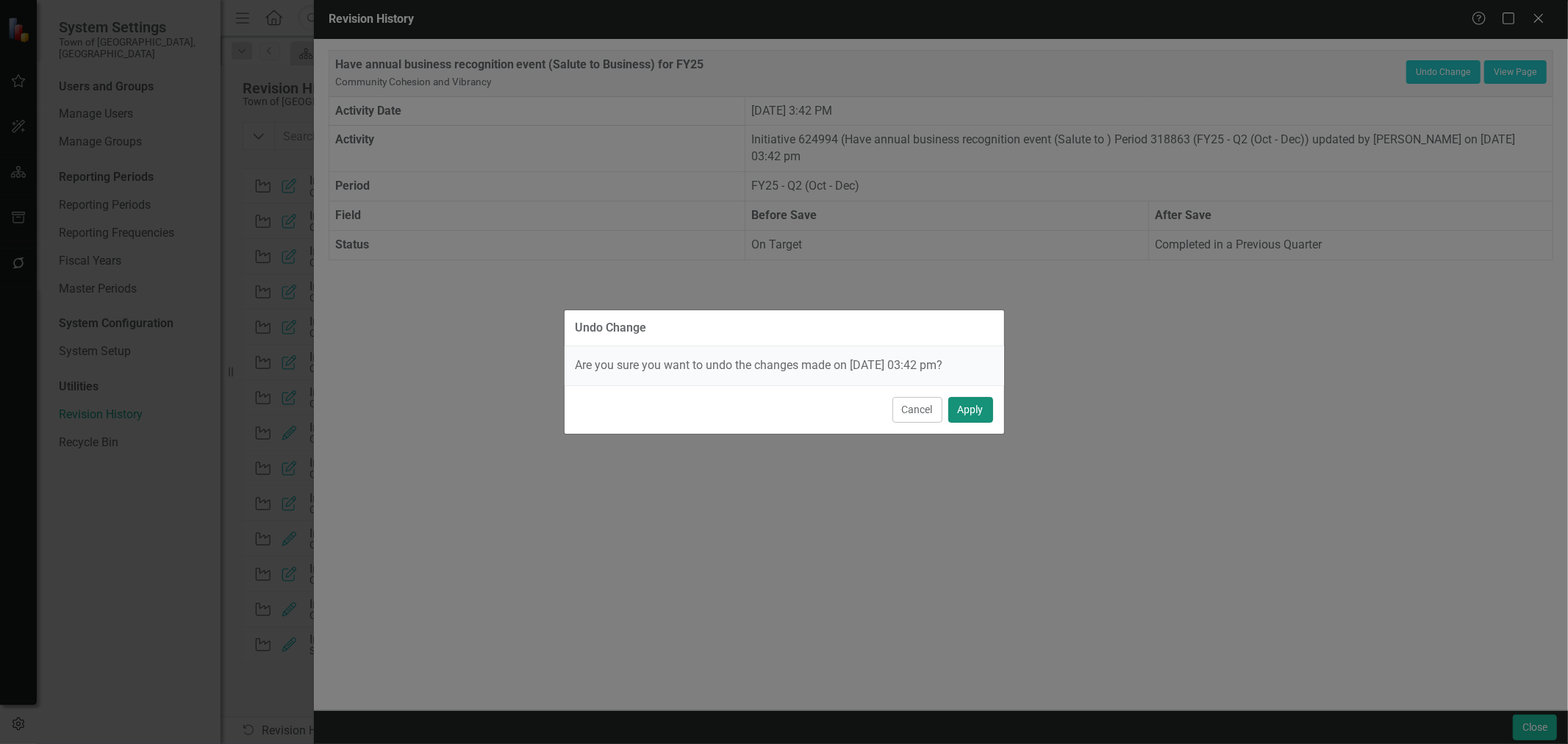
click at [982, 405] on button "Apply" at bounding box center [970, 409] width 45 height 26
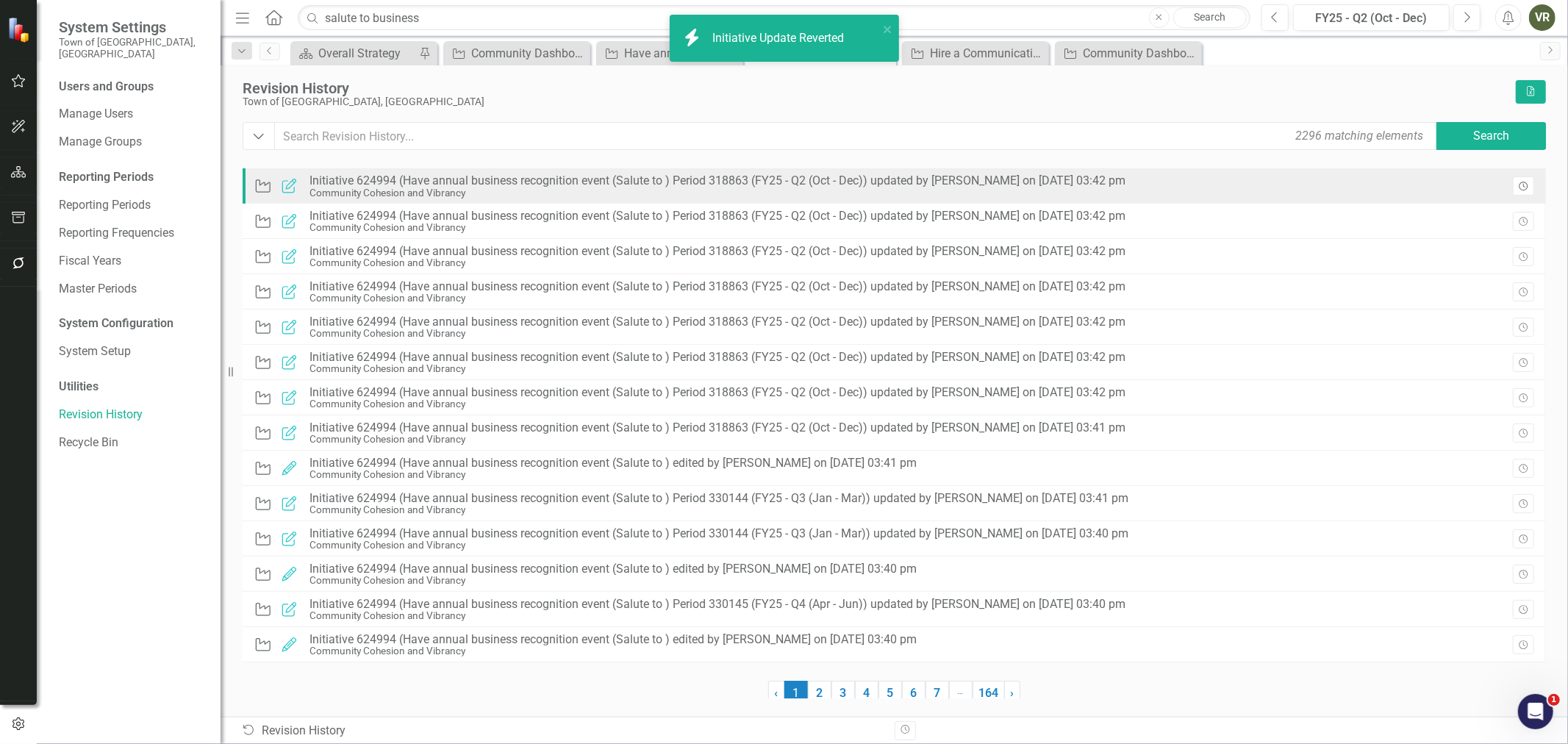
click at [1520, 187] on icon "Revision History" at bounding box center [1523, 187] width 11 height 9
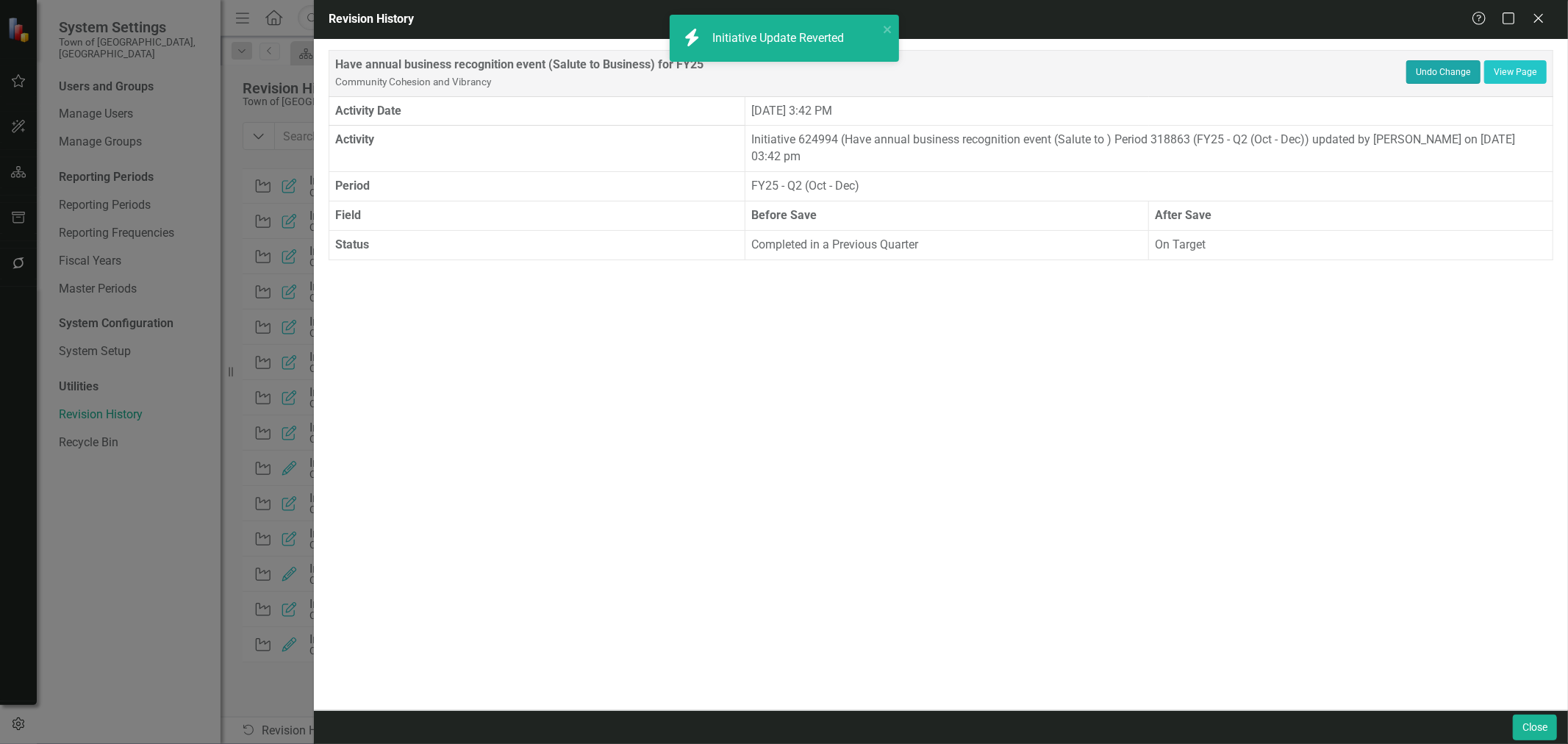
click at [1436, 67] on button "Undo Change" at bounding box center [1444, 72] width 74 height 24
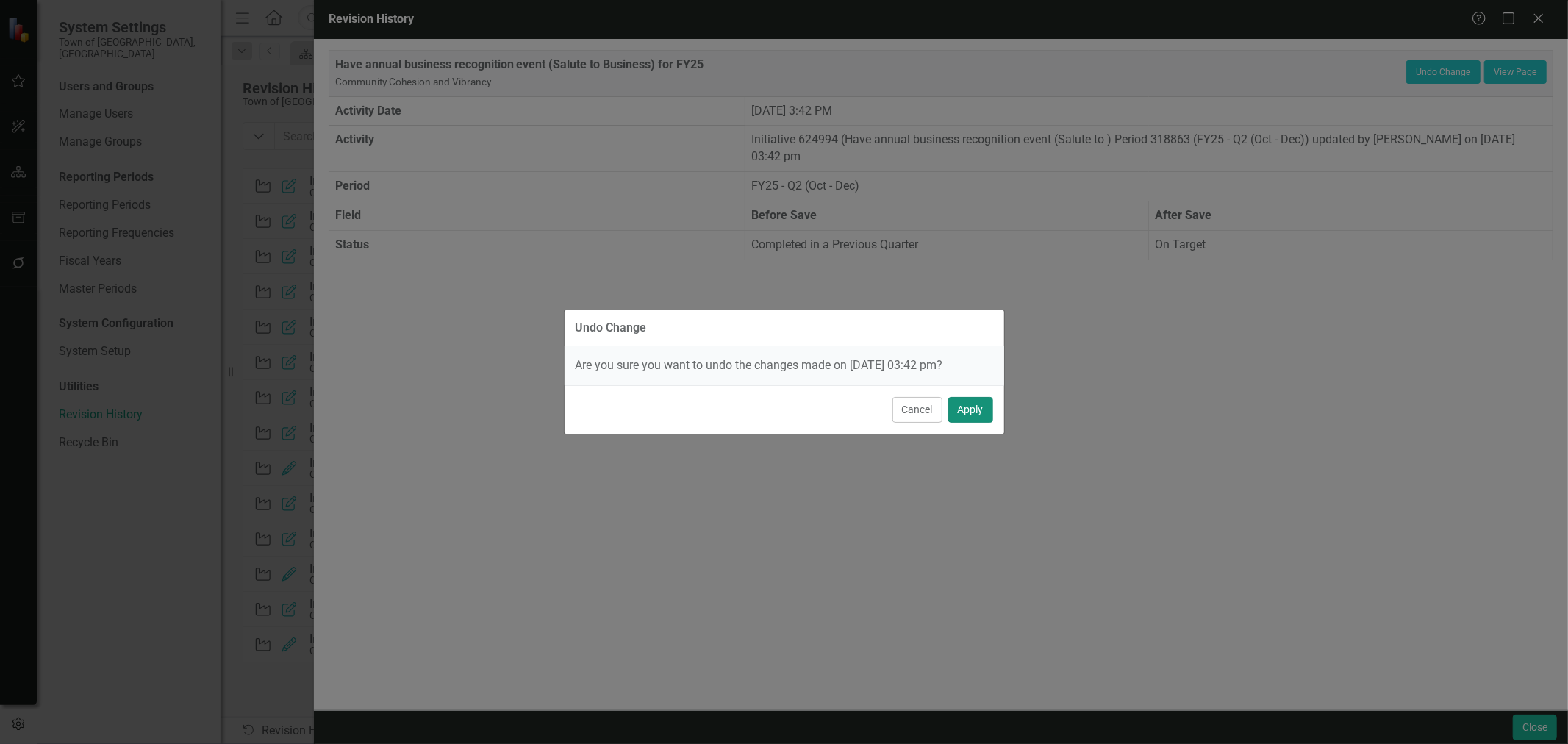
click at [961, 419] on button "Apply" at bounding box center [970, 409] width 45 height 26
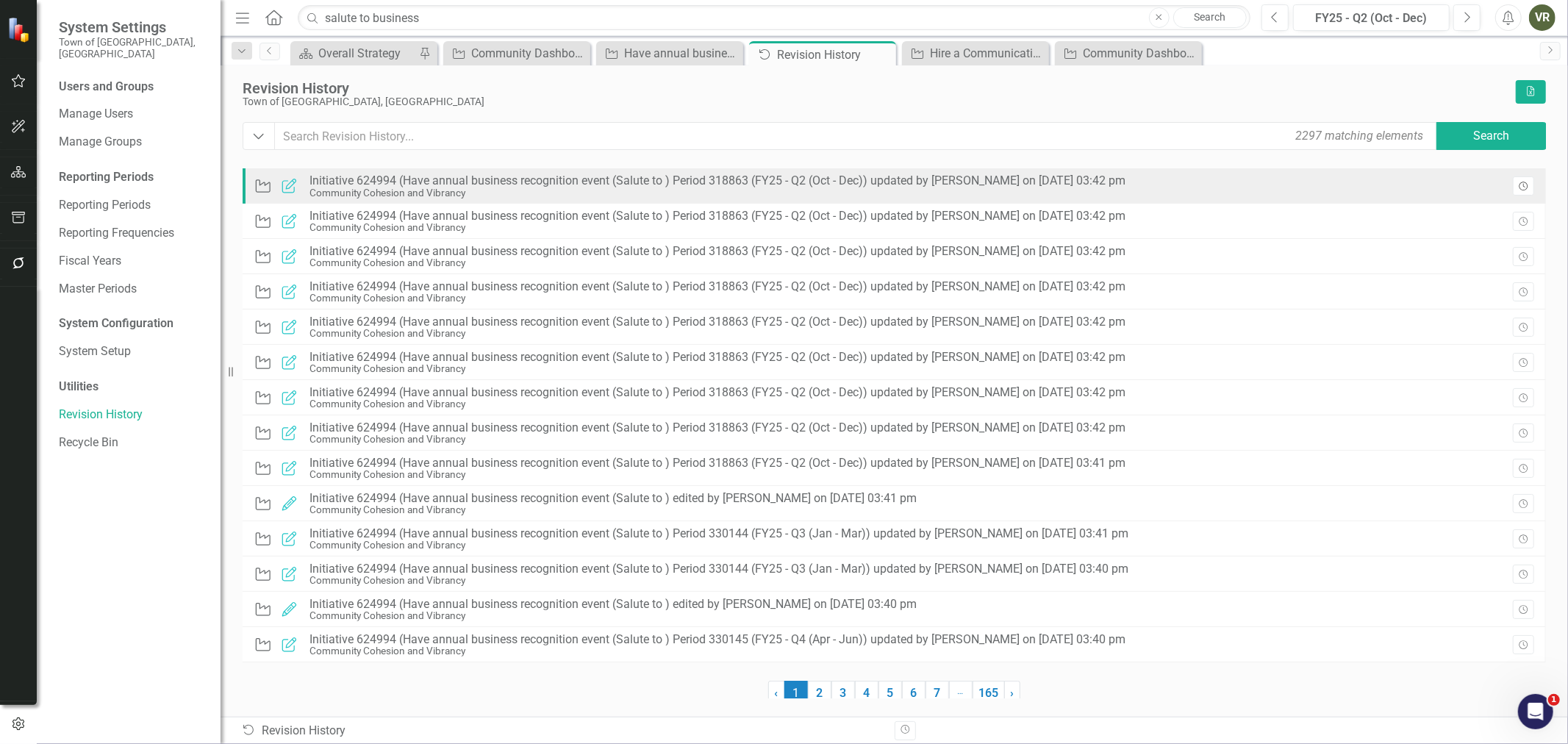
click at [1524, 179] on button "Revision History" at bounding box center [1523, 186] width 22 height 19
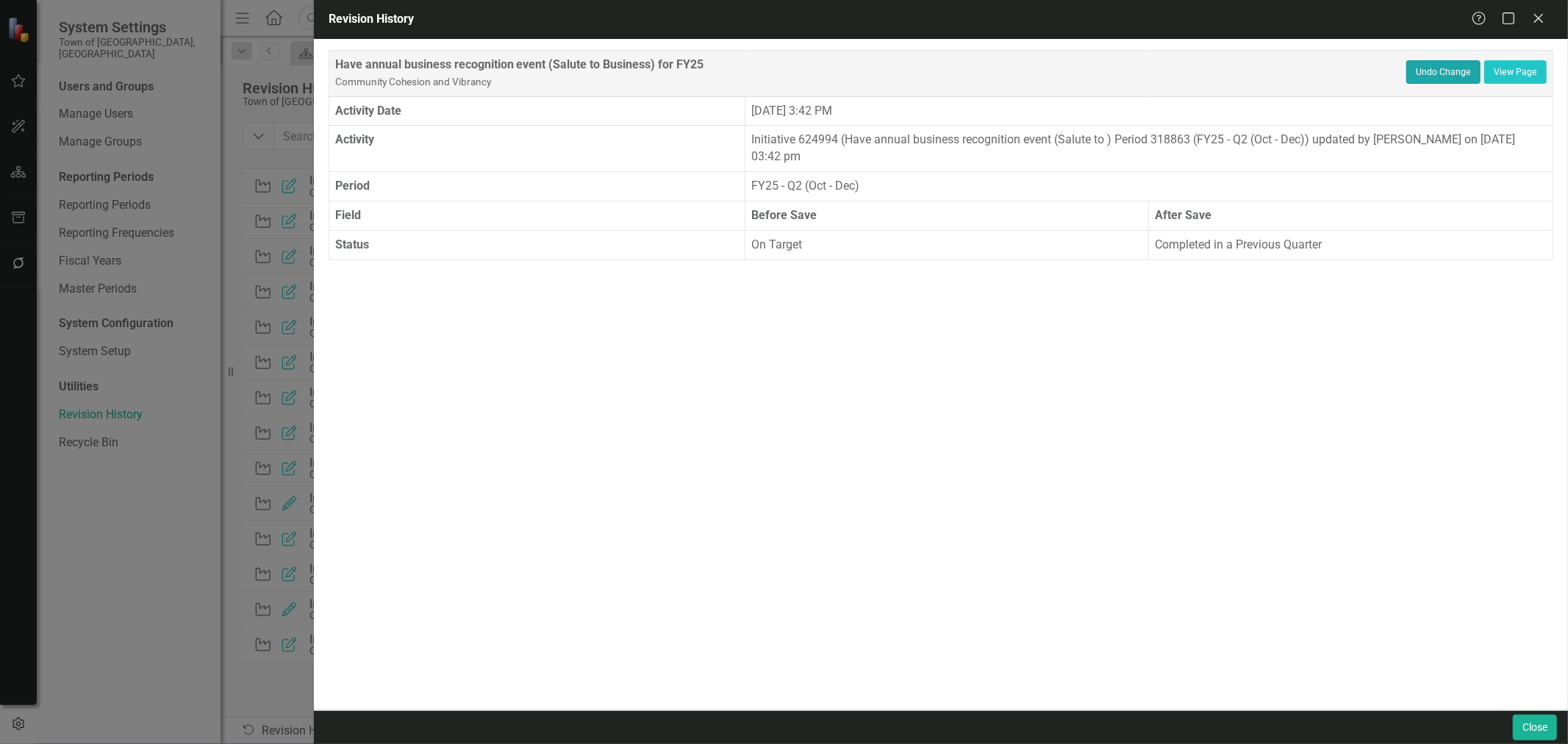
click at [1412, 71] on button "Undo Change" at bounding box center [1444, 72] width 74 height 24
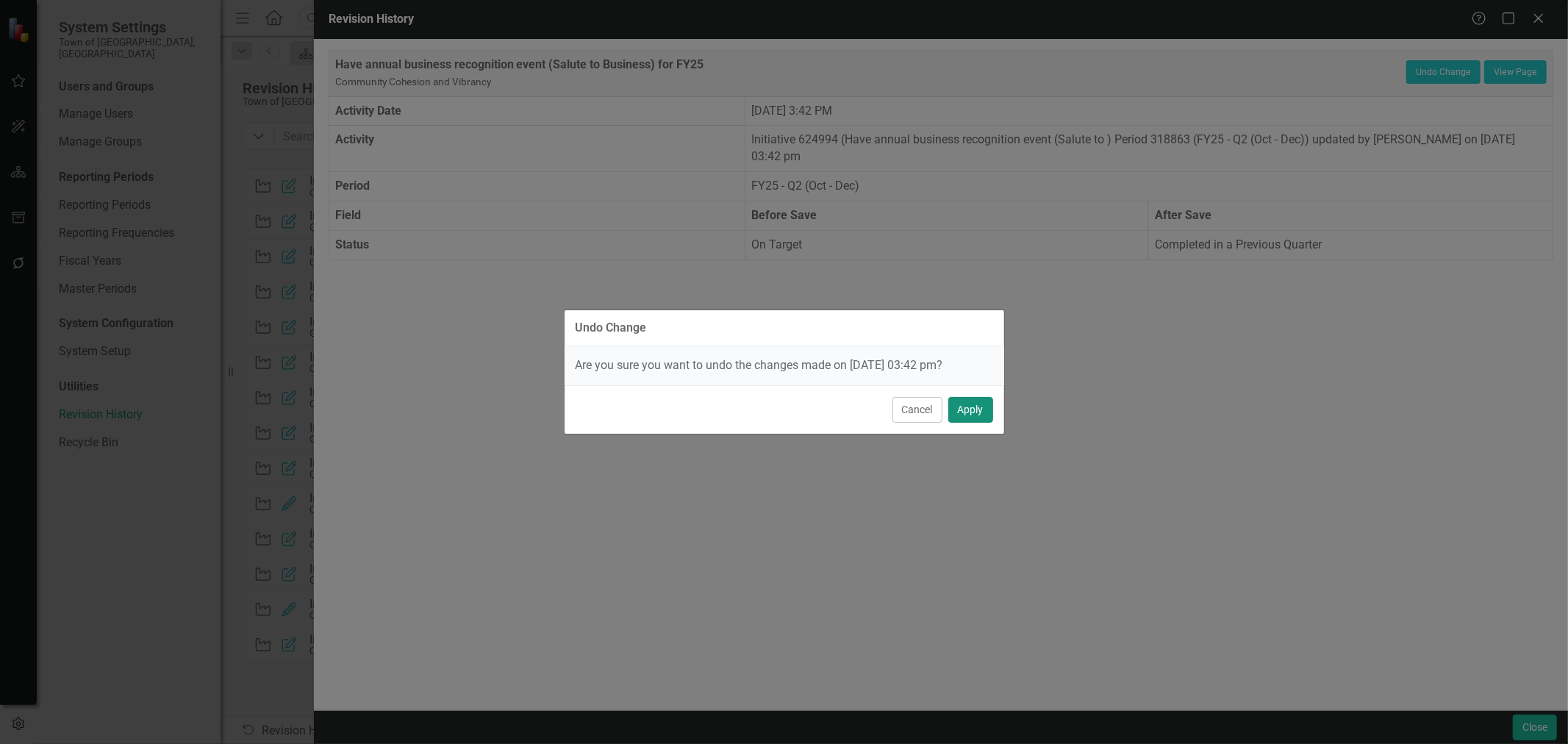
click at [979, 402] on button "Apply" at bounding box center [970, 409] width 45 height 26
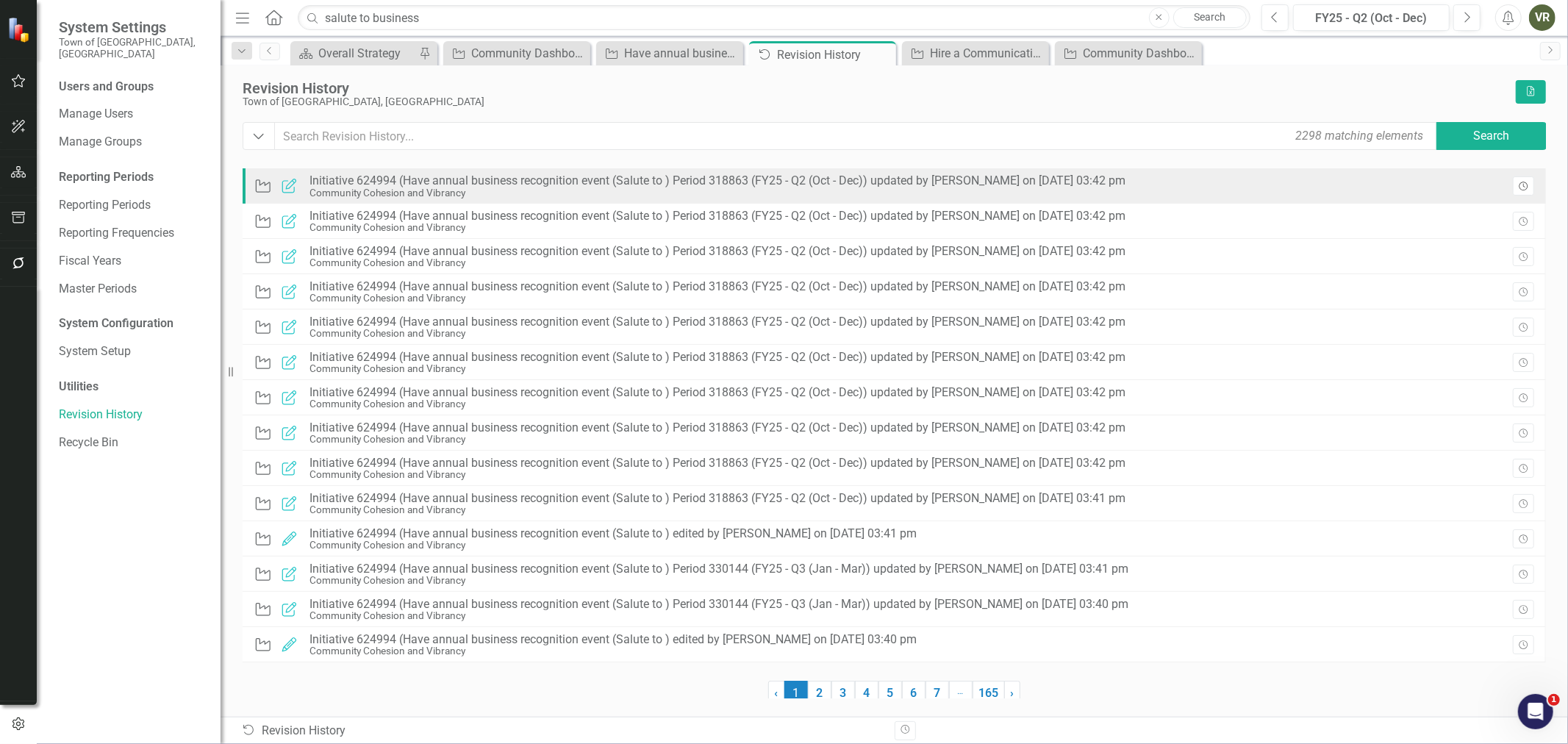
click at [1517, 179] on button "Revision History" at bounding box center [1523, 186] width 22 height 19
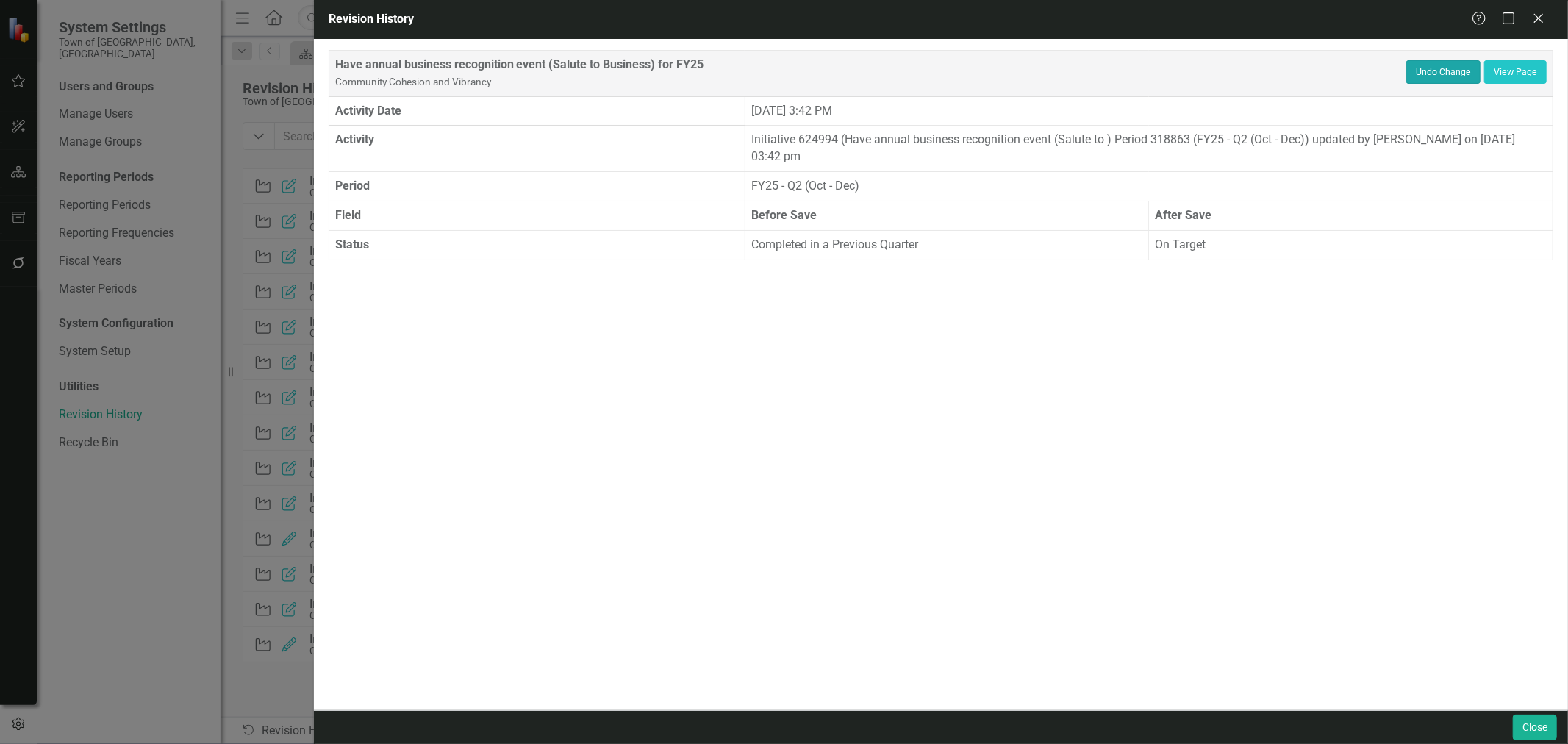
click at [1445, 71] on button "Undo Change" at bounding box center [1444, 72] width 74 height 24
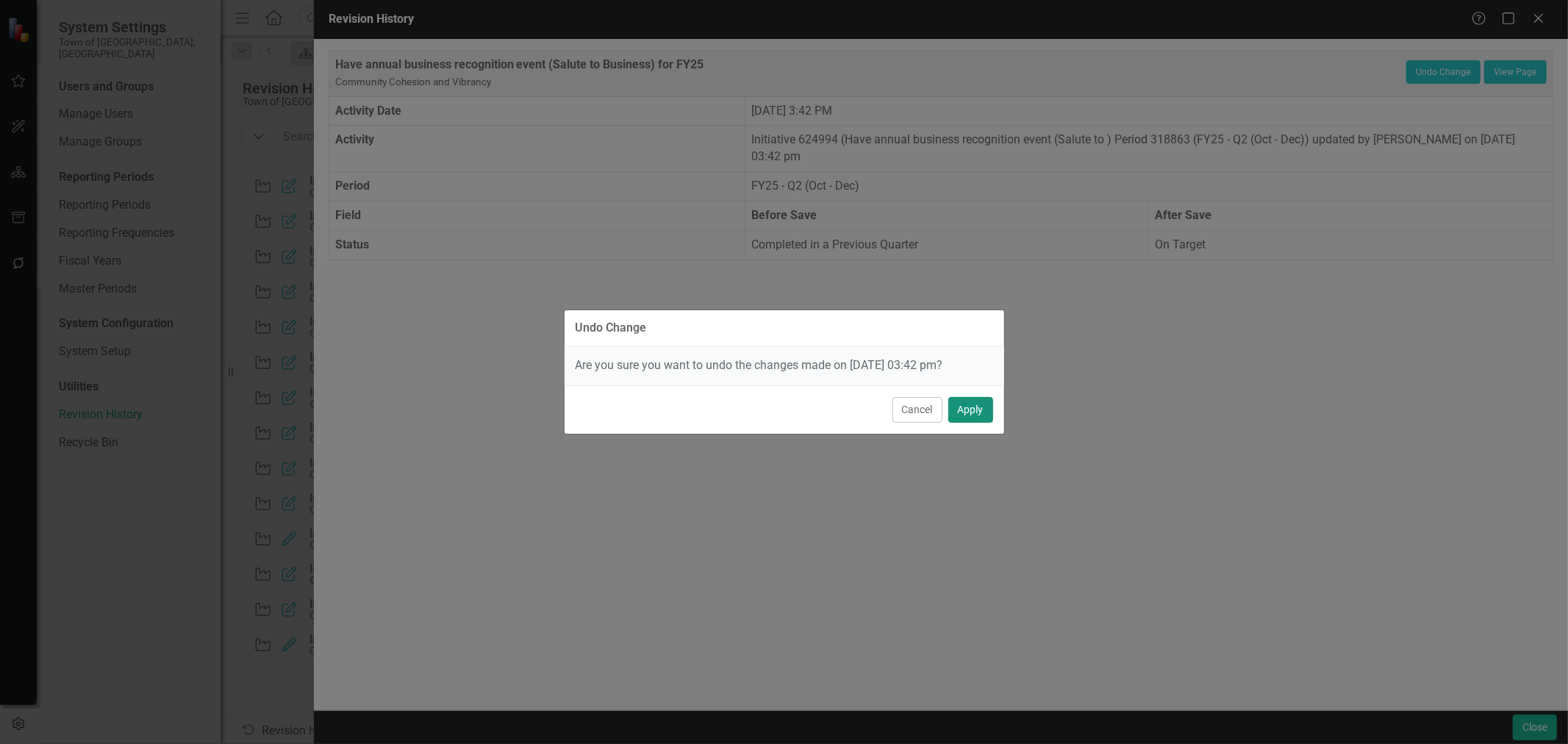
click at [990, 402] on button "Apply" at bounding box center [970, 409] width 45 height 26
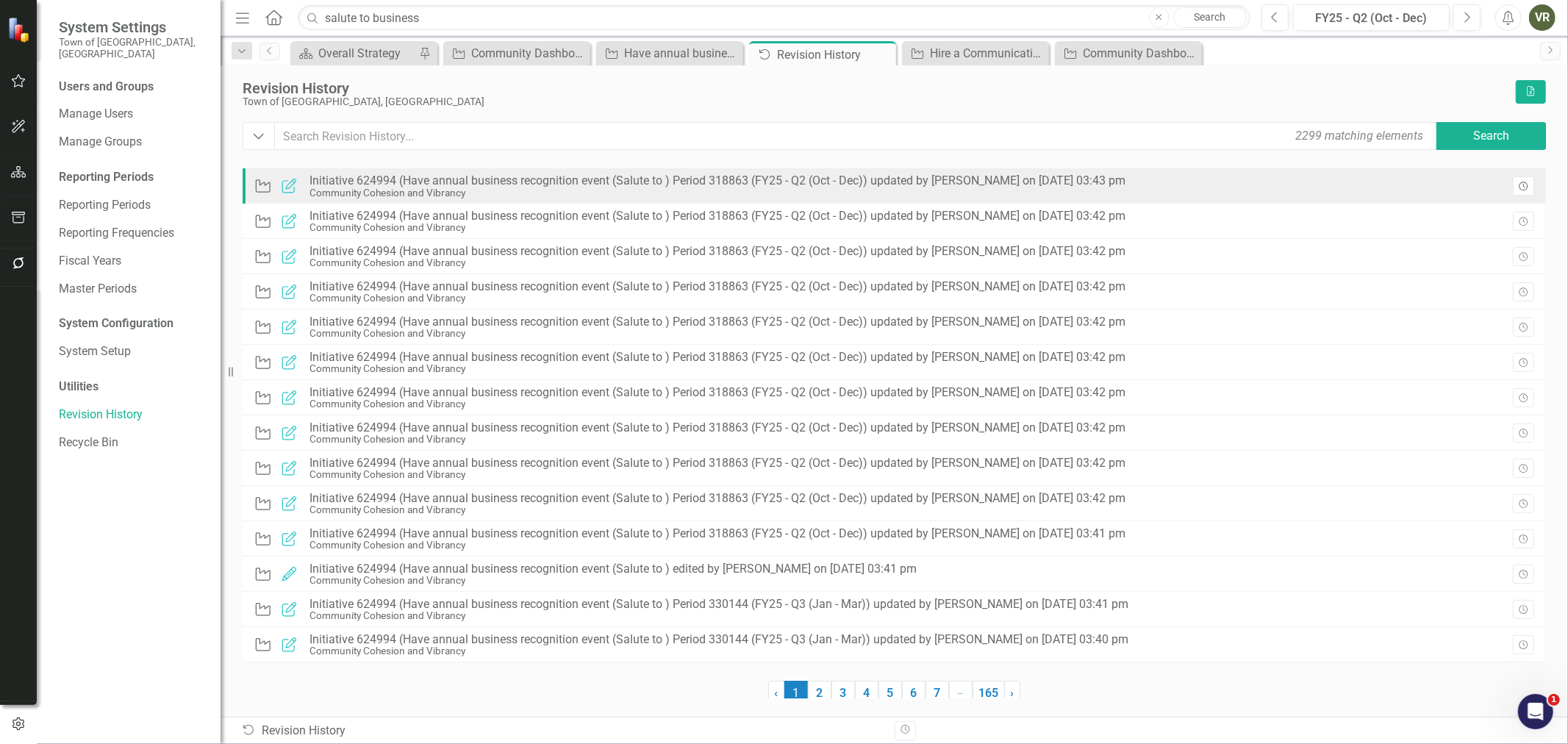
click at [1527, 185] on icon "button" at bounding box center [1523, 186] width 9 height 9
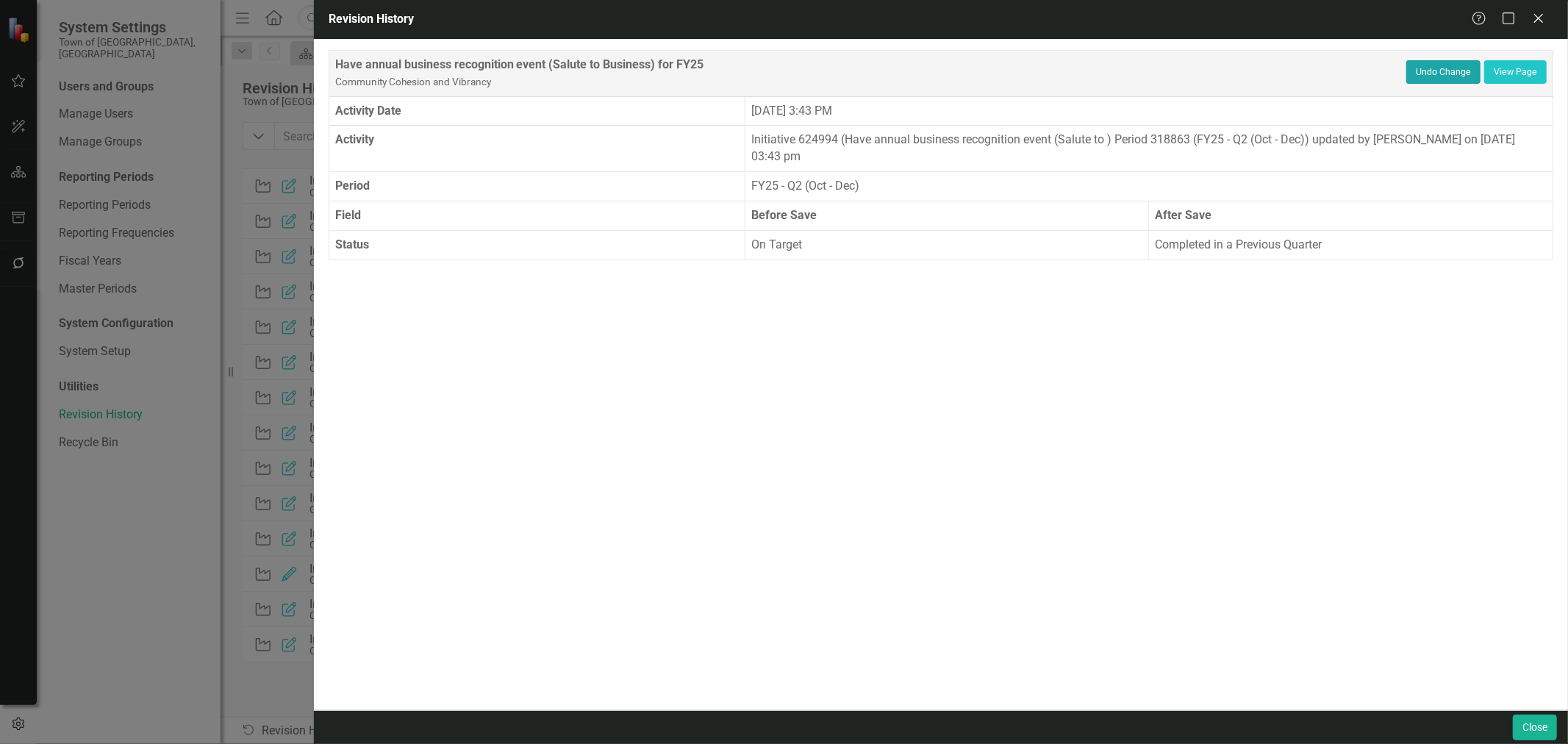
click at [1419, 62] on button "Undo Change" at bounding box center [1444, 72] width 74 height 24
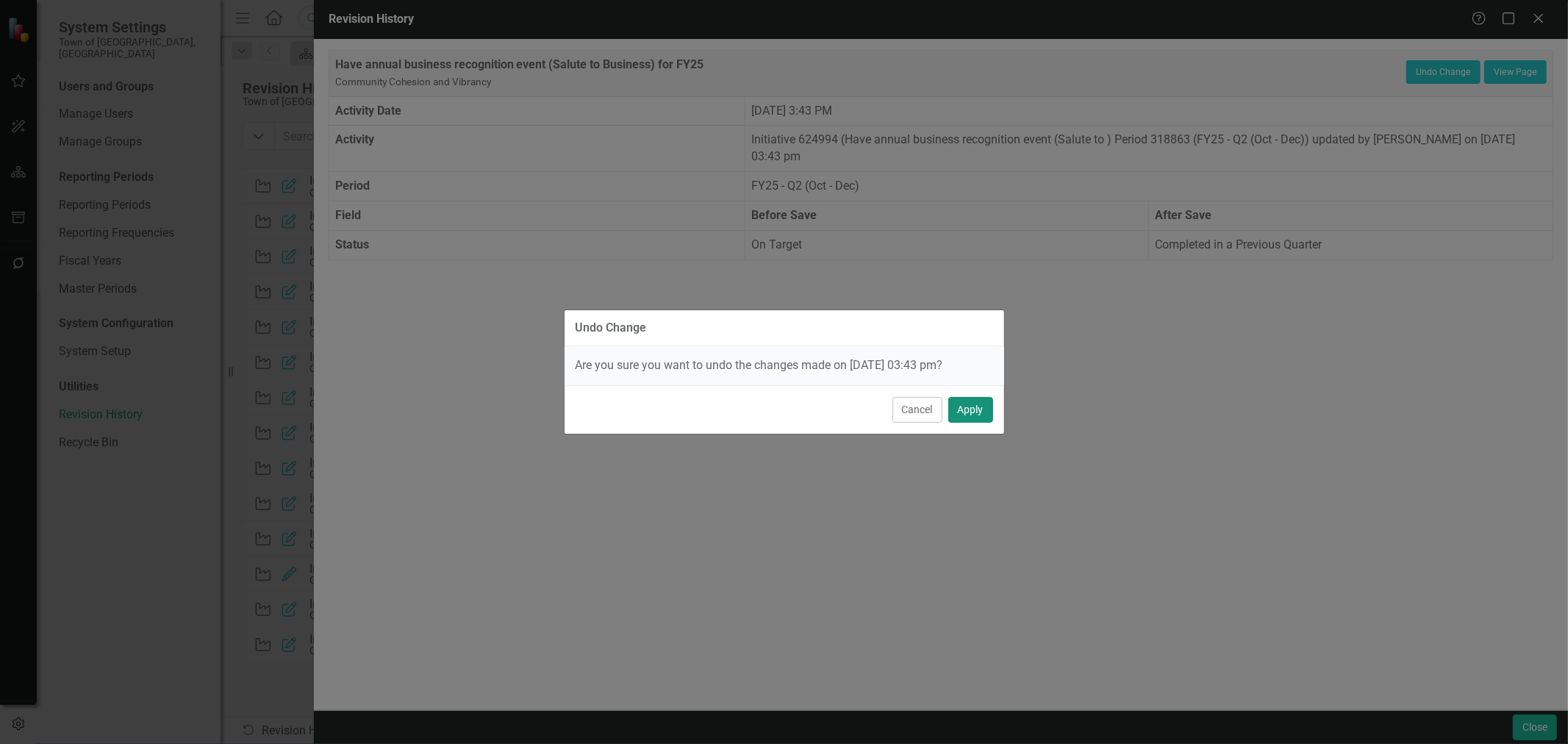
click at [961, 406] on button "Apply" at bounding box center [970, 409] width 45 height 26
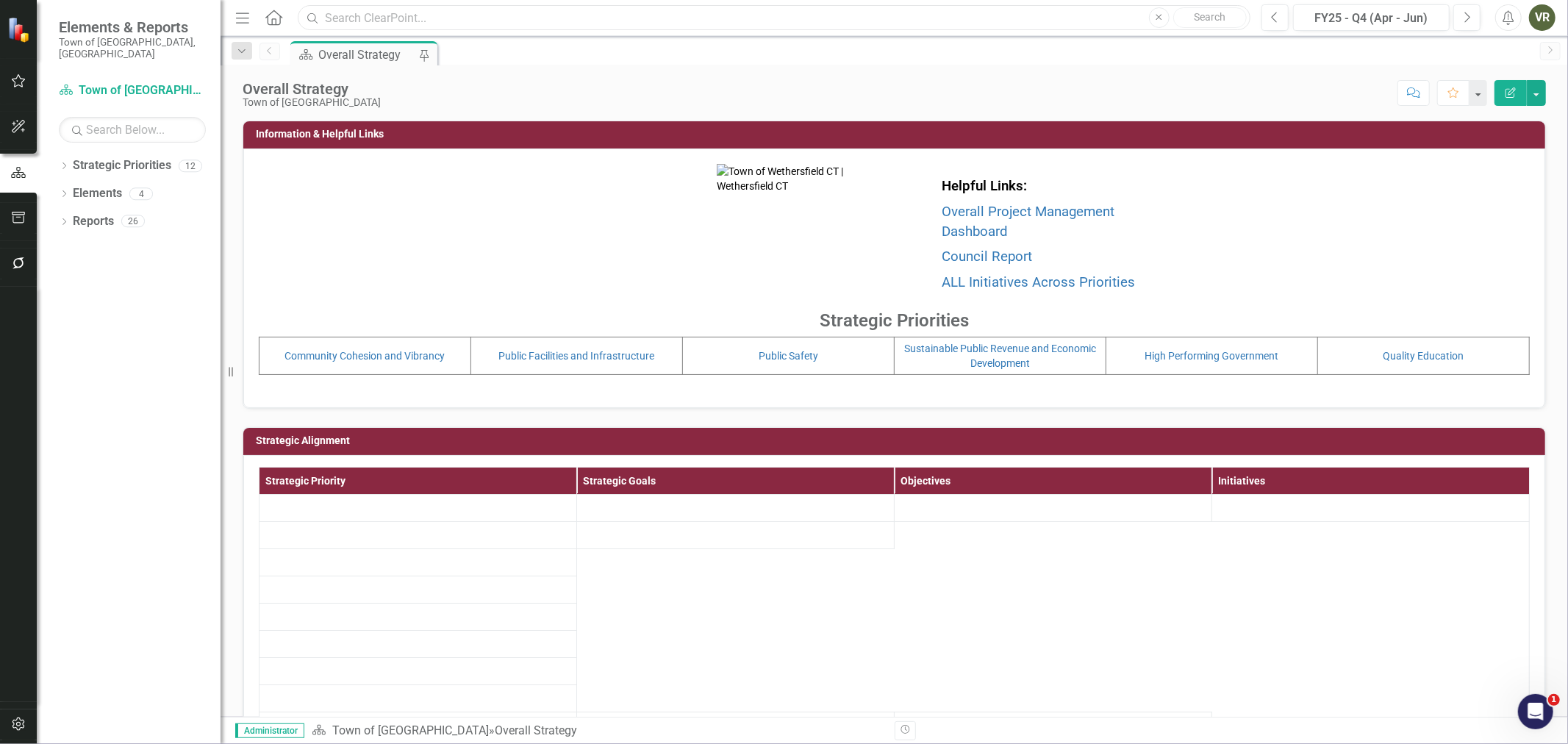
click at [431, 20] on input "text" at bounding box center [774, 18] width 953 height 26
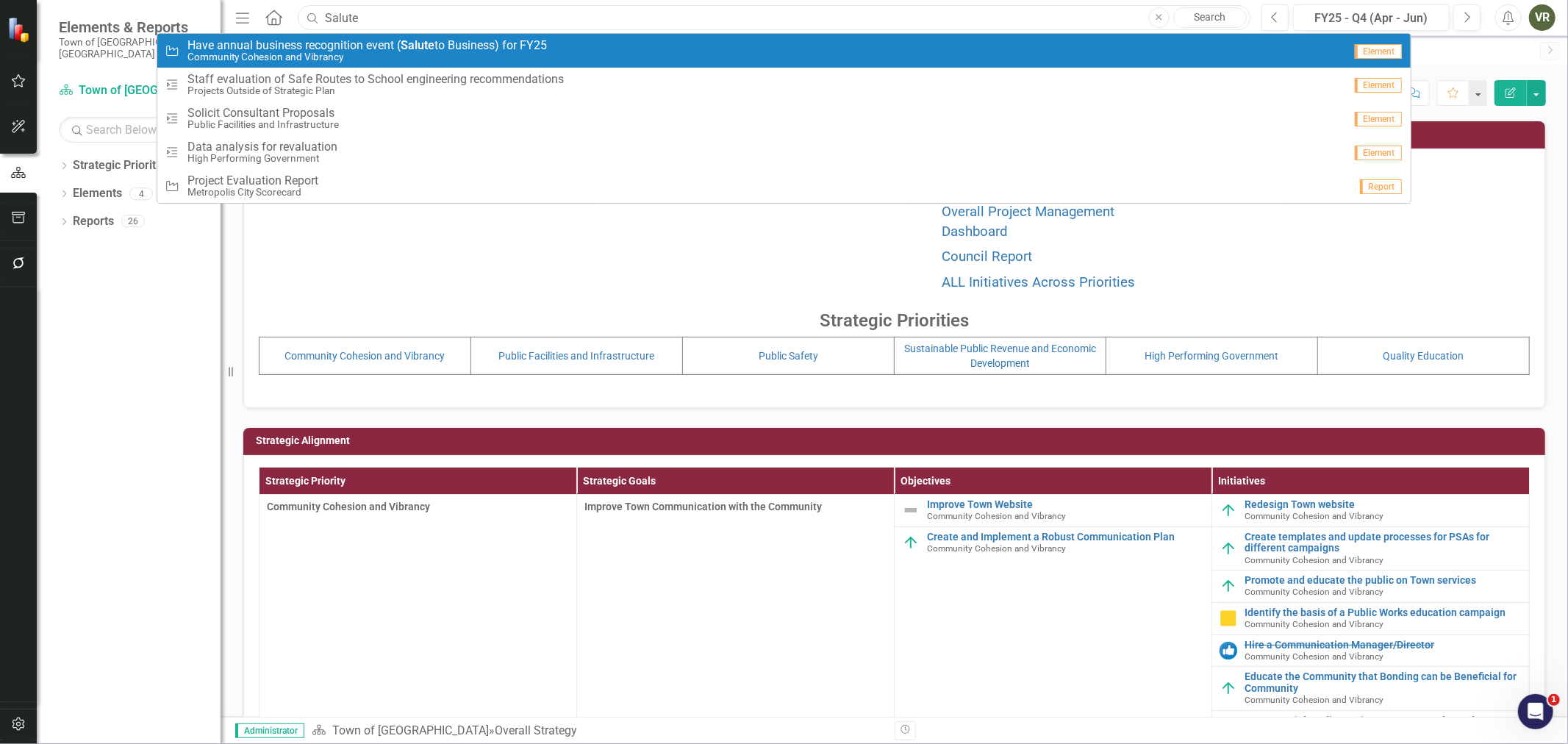
type input "Salute"
click at [442, 60] on small "Community Cohesion and Vibrancy" at bounding box center [367, 57] width 359 height 11
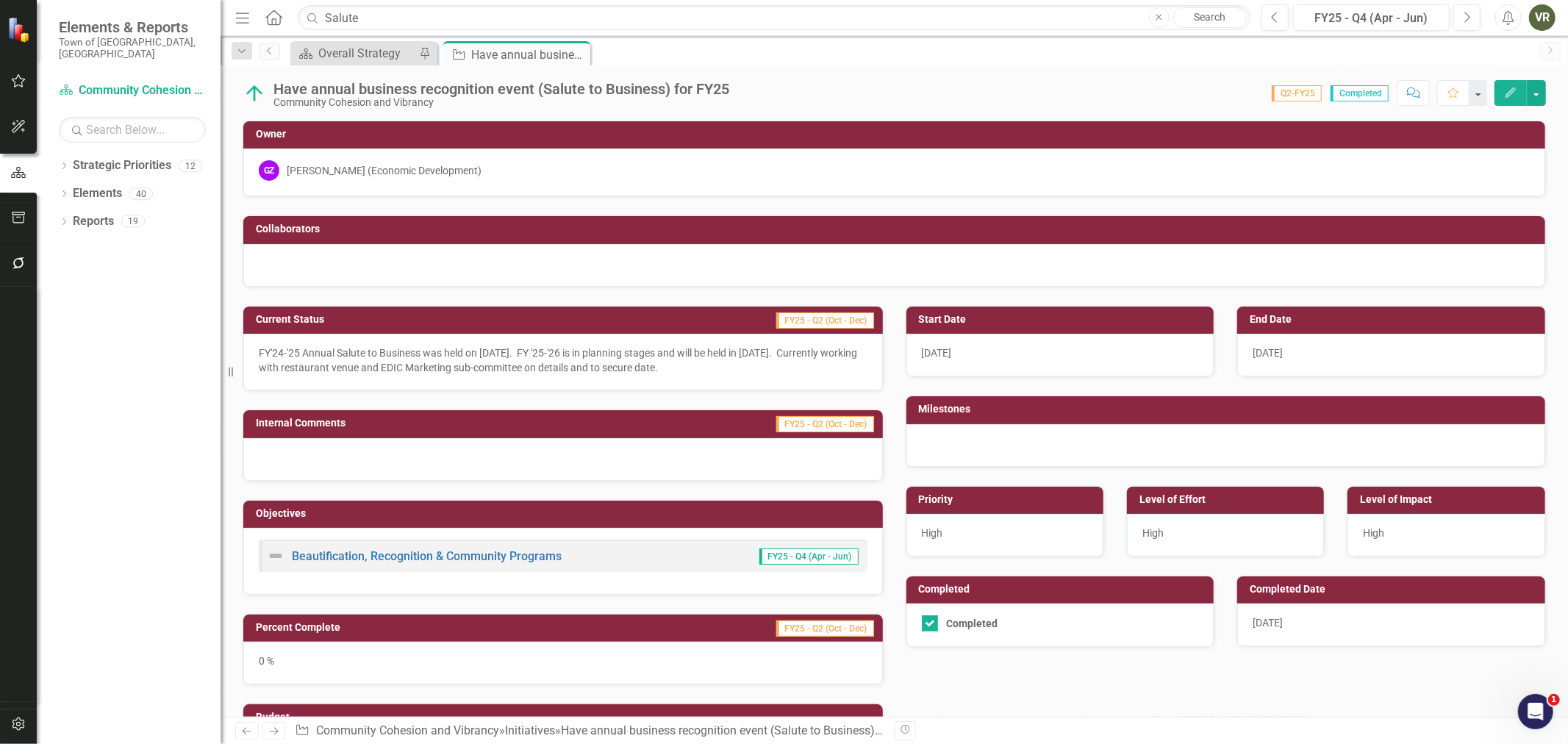
click at [1296, 635] on div "10/2/24" at bounding box center [1392, 624] width 308 height 42
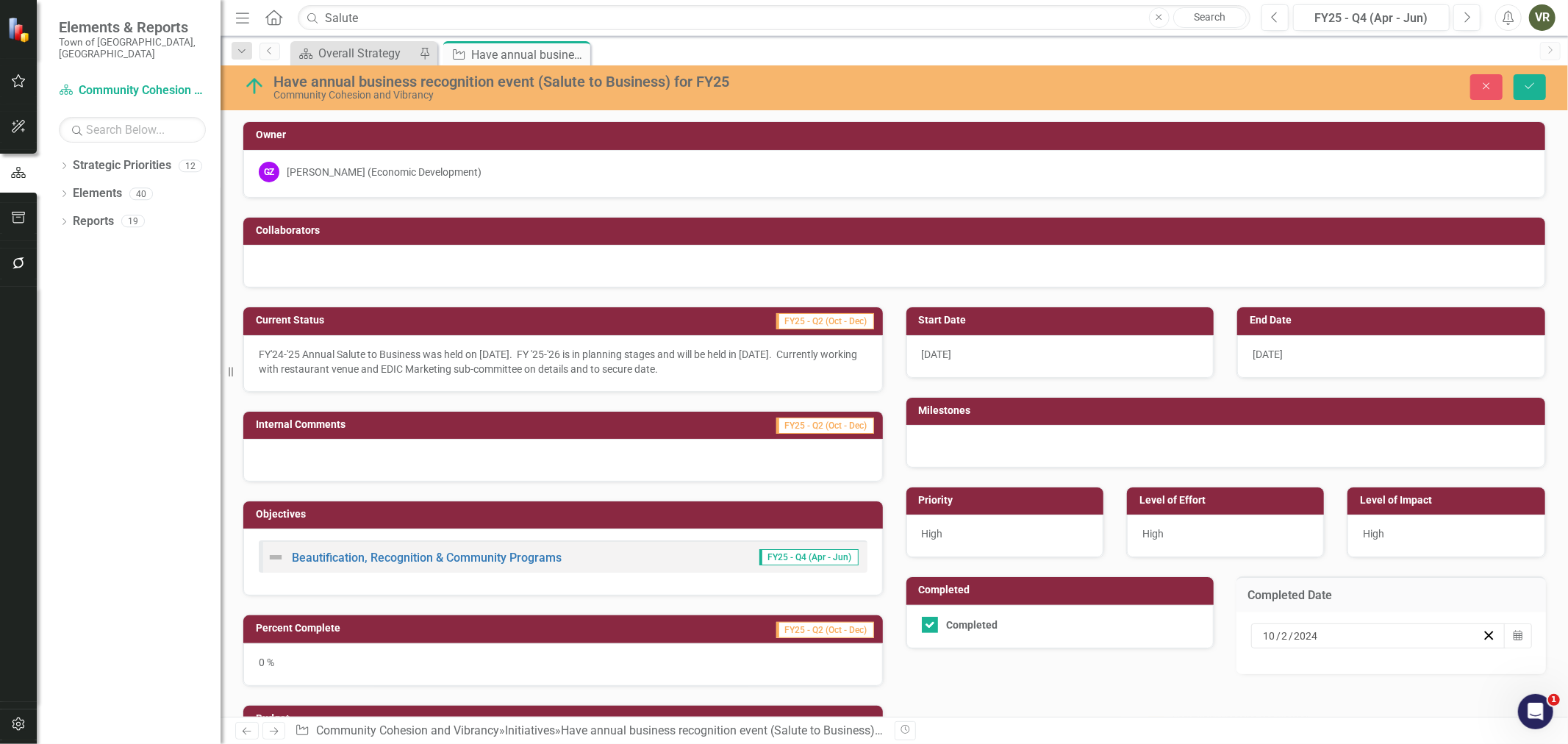
click at [865, 49] on div "Strategic Priority Overall Strategy Pin Initiative Have annual business recogni…" at bounding box center [909, 53] width 1245 height 24
click at [1489, 86] on icon "Close" at bounding box center [1487, 86] width 13 height 10
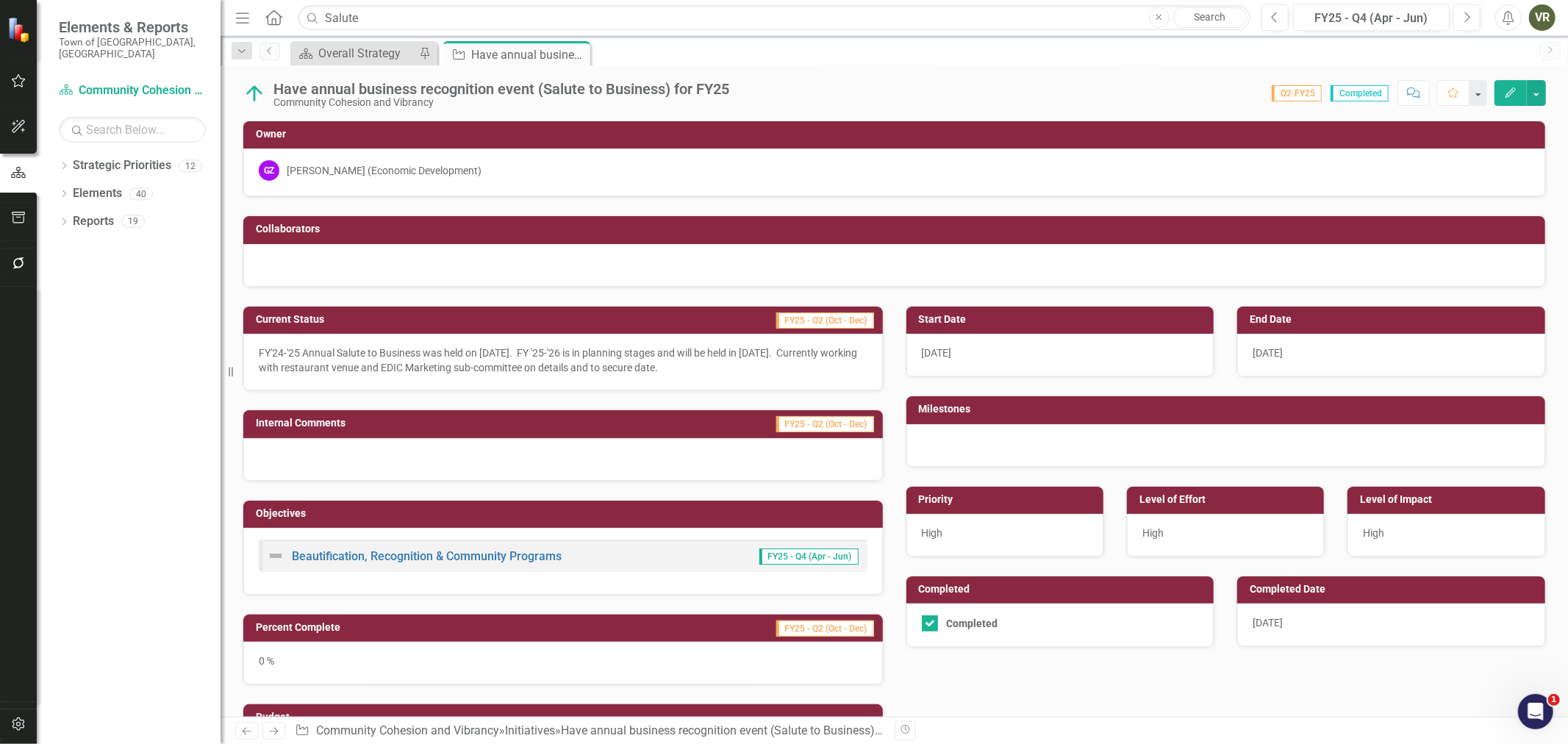
click at [740, 86] on div "Score: 0.00 Q2-FY25 Completed Comment Favorite Edit" at bounding box center [1142, 93] width 810 height 25
click at [714, 91] on div "Have annual business recognition event (Salute to Business) for FY25" at bounding box center [501, 89] width 455 height 16
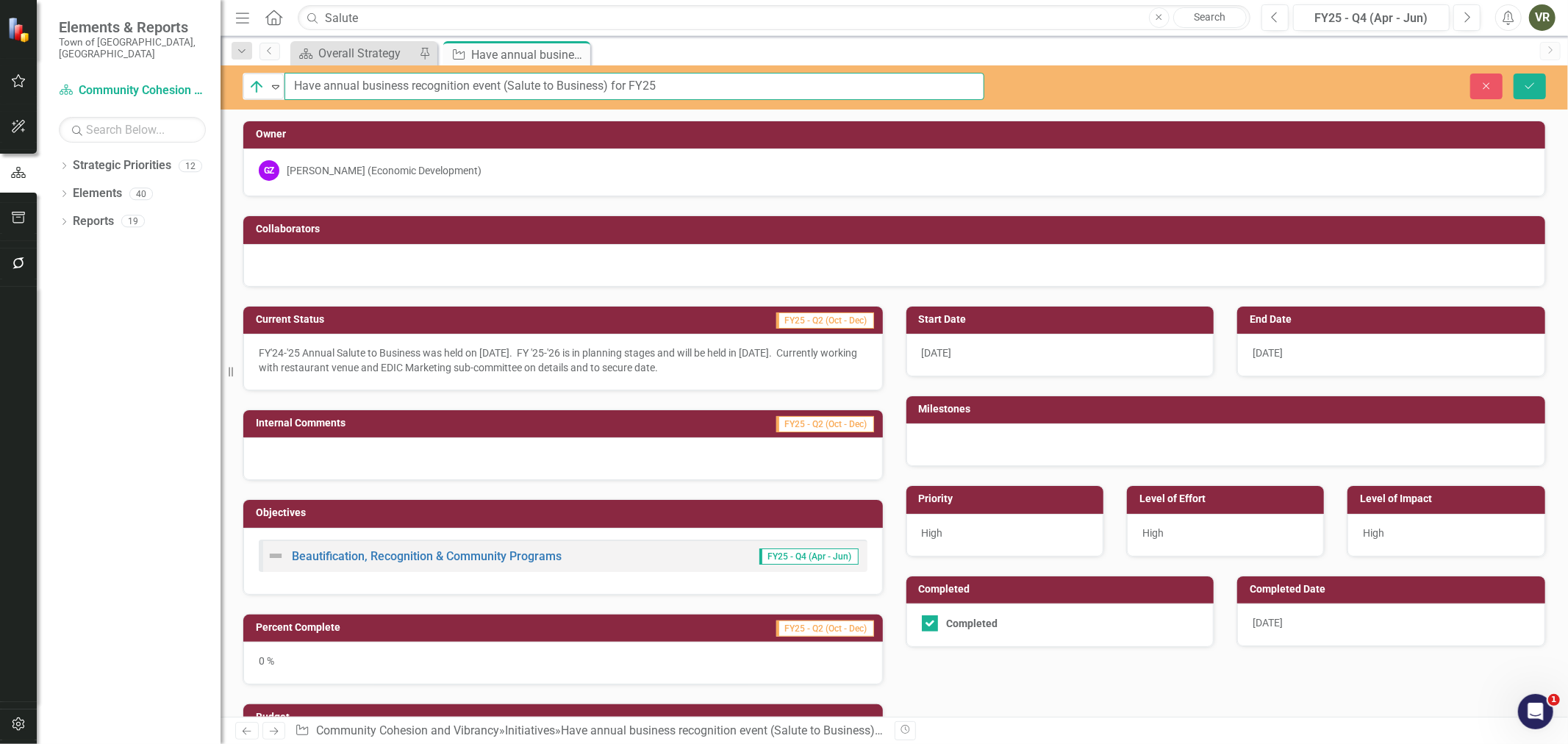
click at [729, 86] on input "Have annual business recognition event (Salute to Business) for FY25" at bounding box center [634, 86] width 700 height 28
type input "Have annual business recognition event (Salute to Business) for FY26"
click at [1523, 77] on button "Save" at bounding box center [1529, 86] width 32 height 26
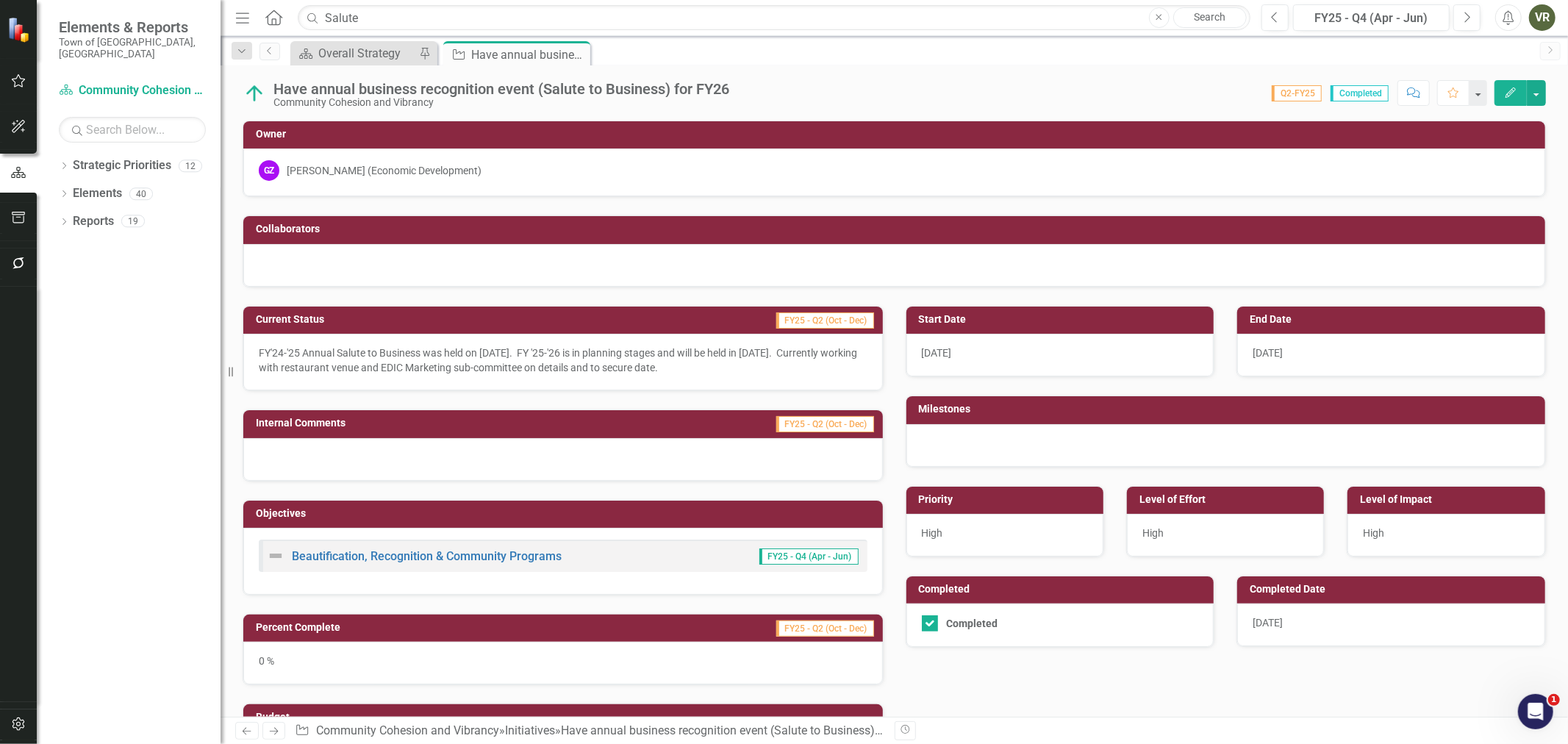
click at [1278, 358] on span "10/2/24" at bounding box center [1267, 353] width 31 height 12
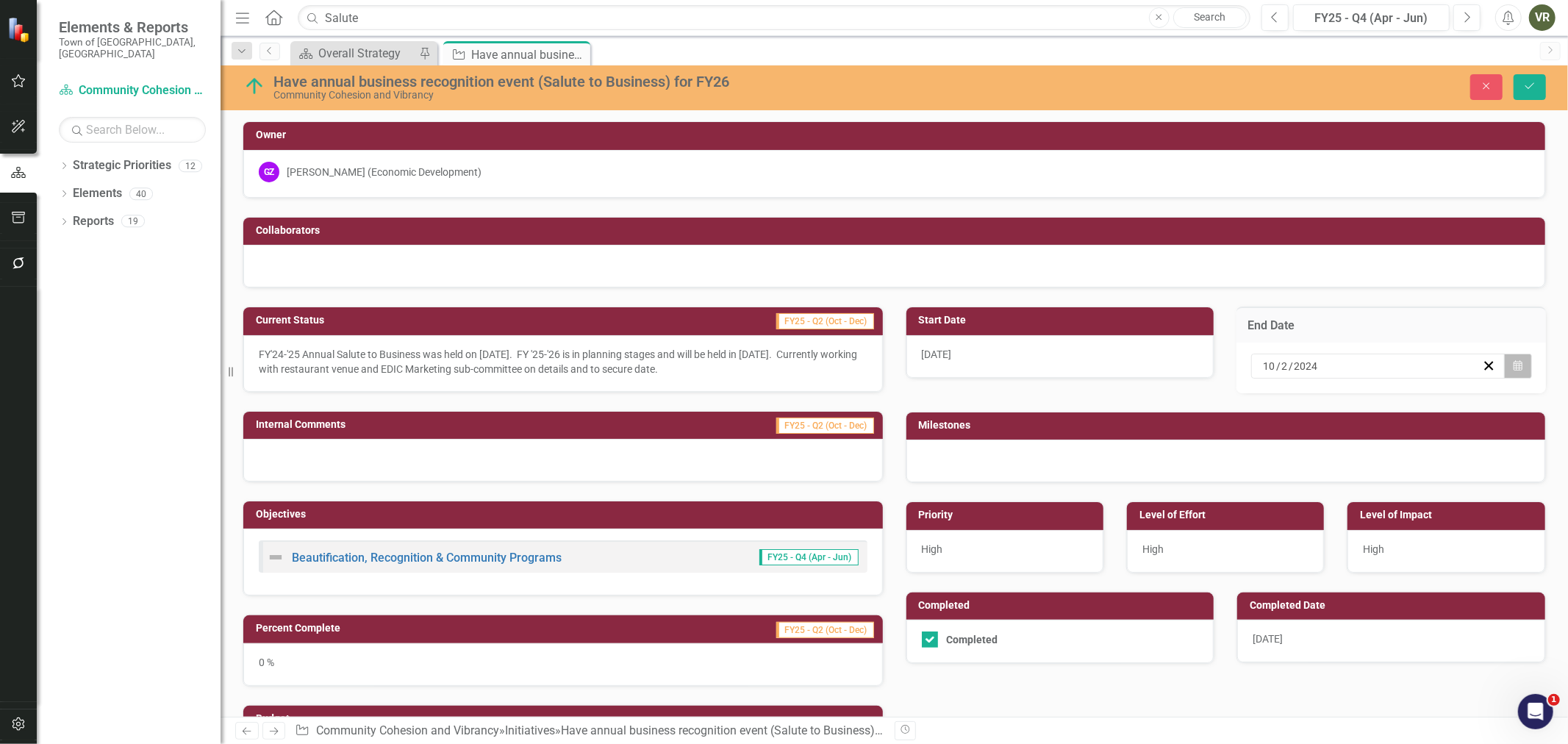
click at [1513, 366] on button "Calendar" at bounding box center [1518, 366] width 28 height 25
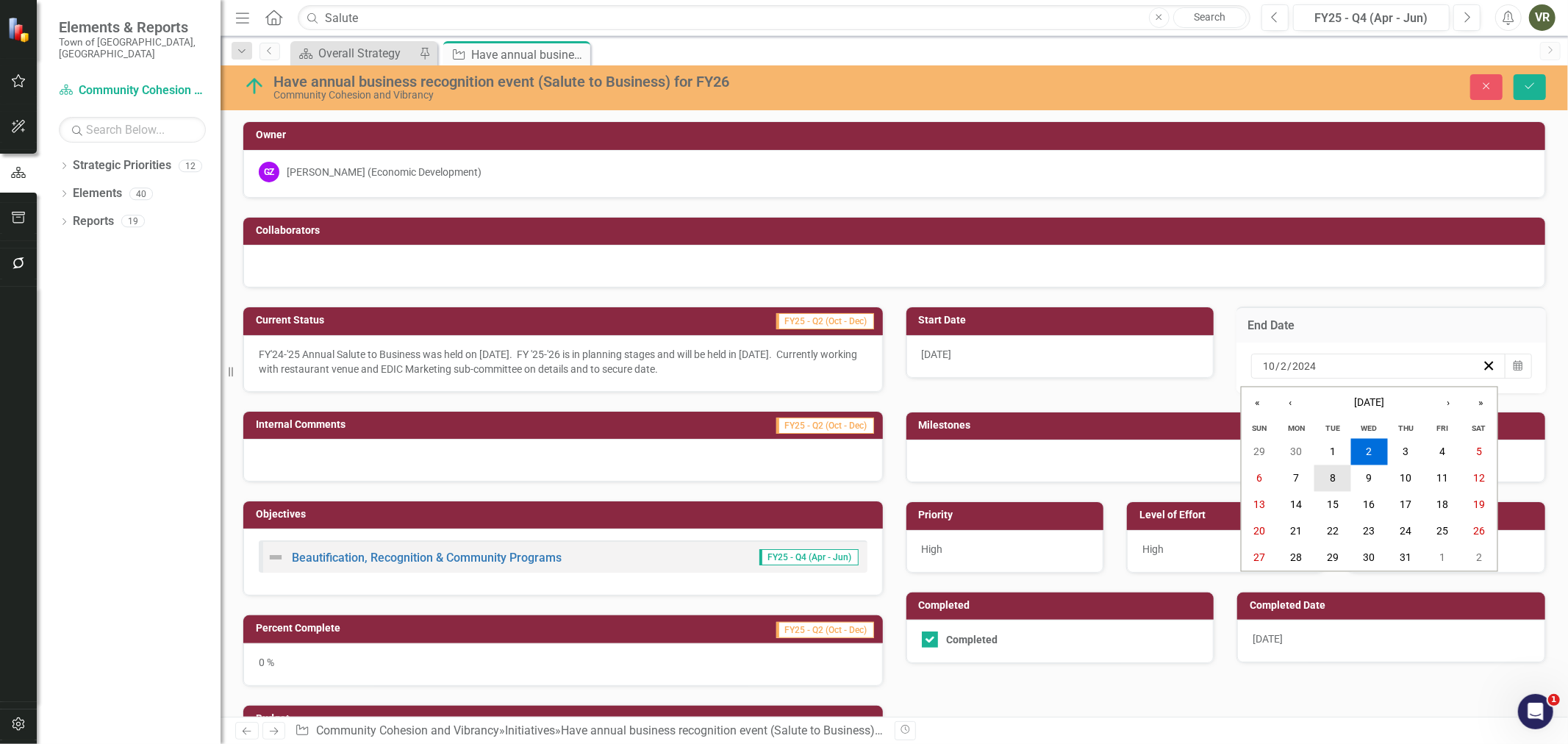
click at [1344, 485] on button "8" at bounding box center [1332, 478] width 36 height 27
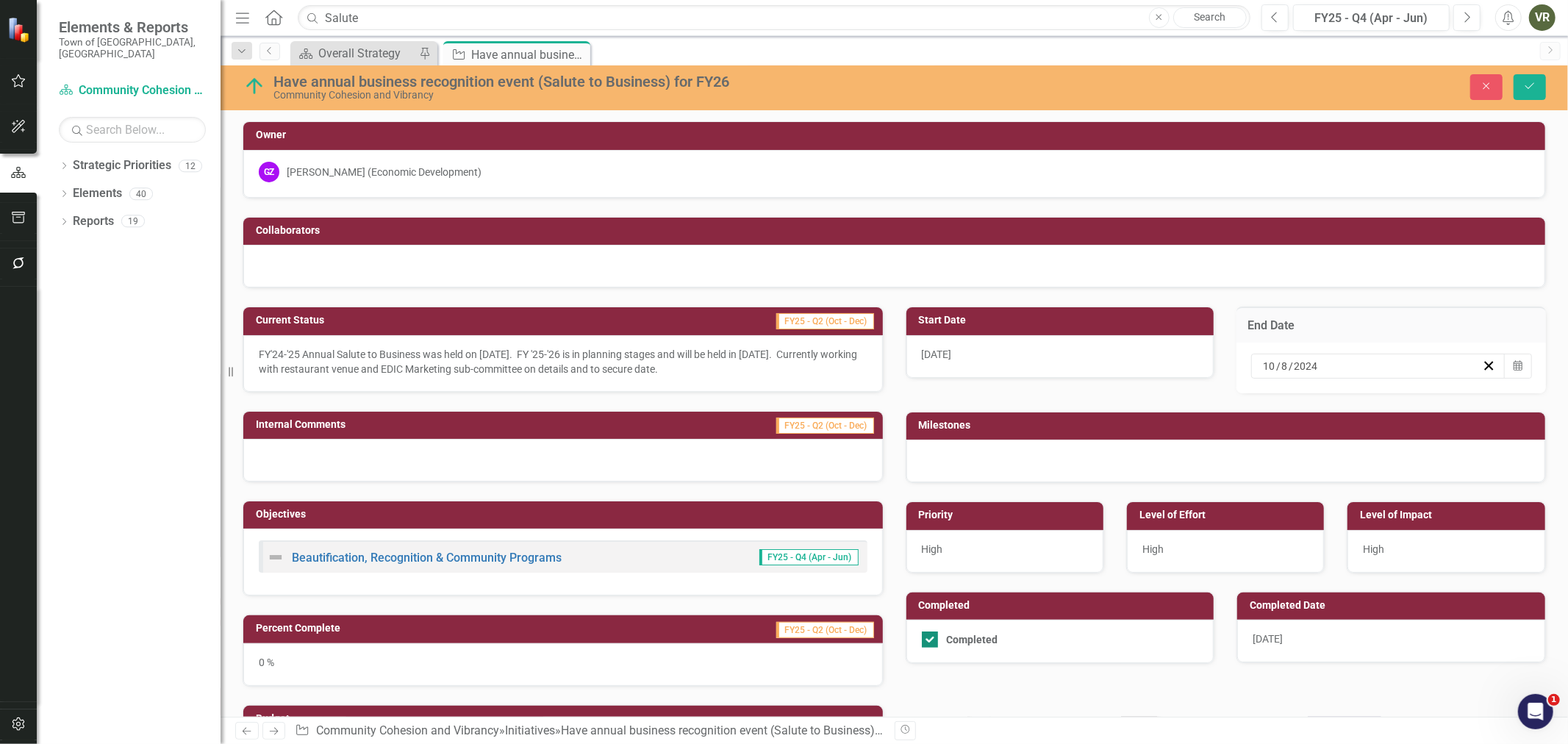
click at [923, 635] on input "Completed" at bounding box center [927, 636] width 10 height 10
checkbox input "false"
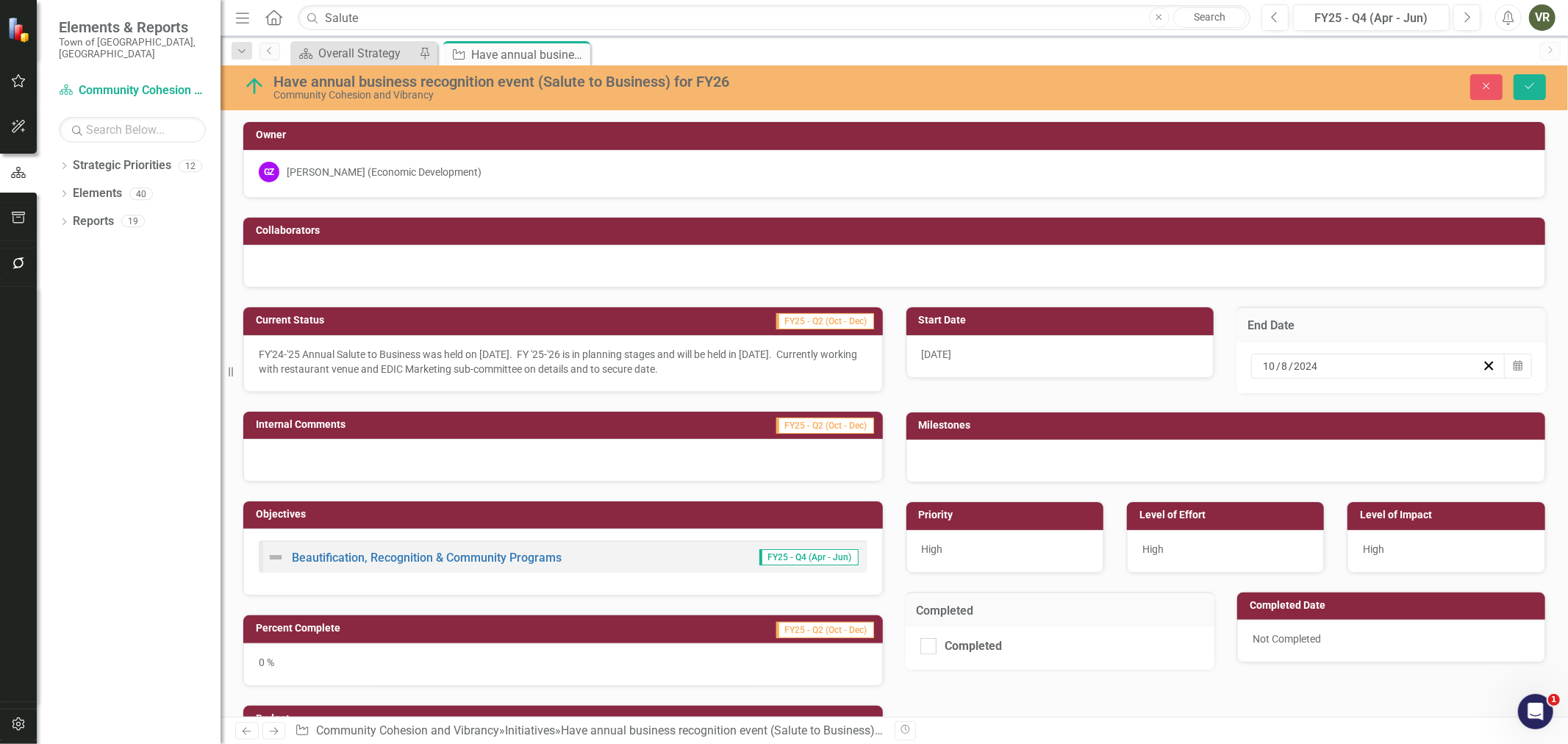
click at [547, 365] on p "FY'24-'25 Annual Salute to Business was held on October 2, 2024. FY '25-'26 is …" at bounding box center [563, 362] width 609 height 30
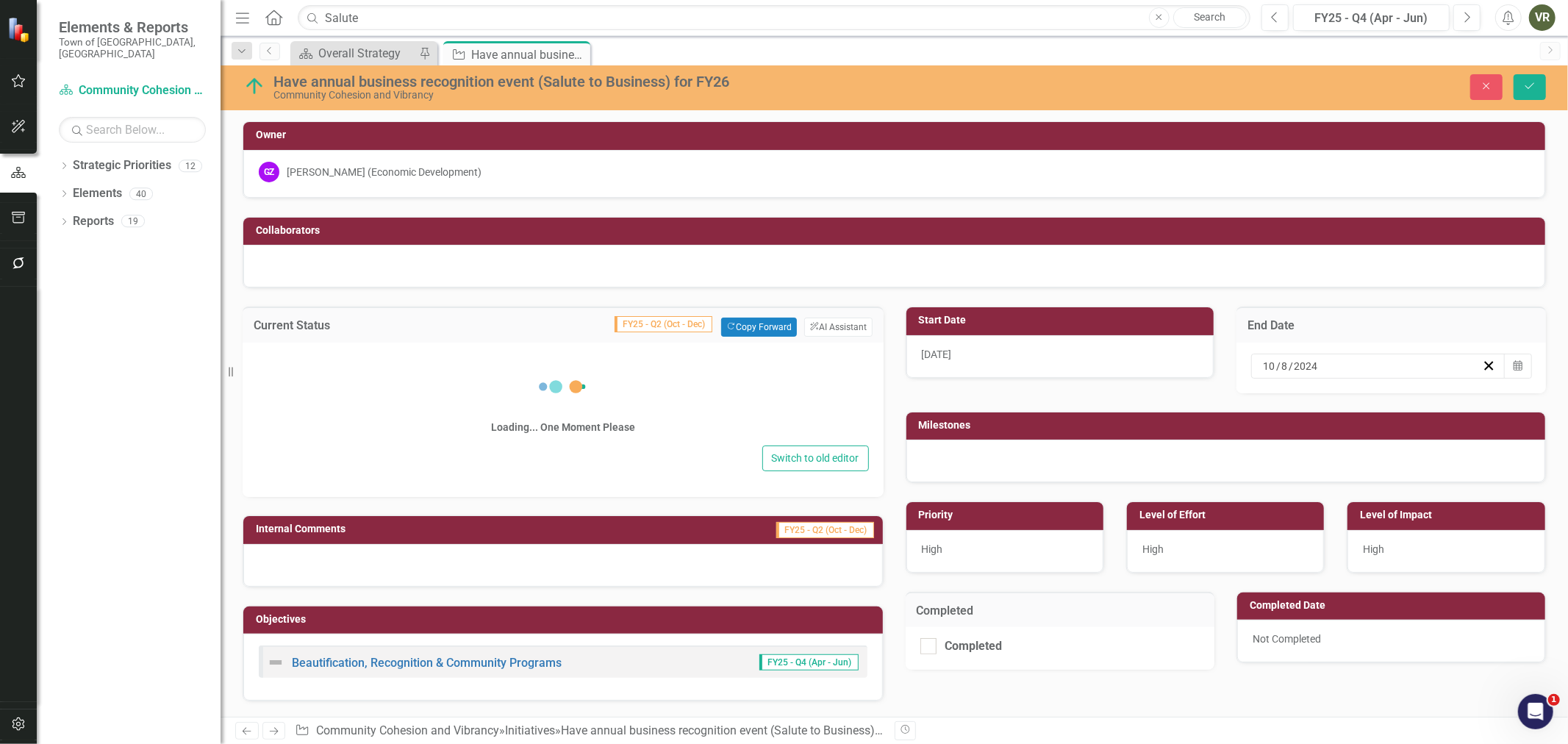
click at [547, 365] on icon at bounding box center [563, 386] width 59 height 59
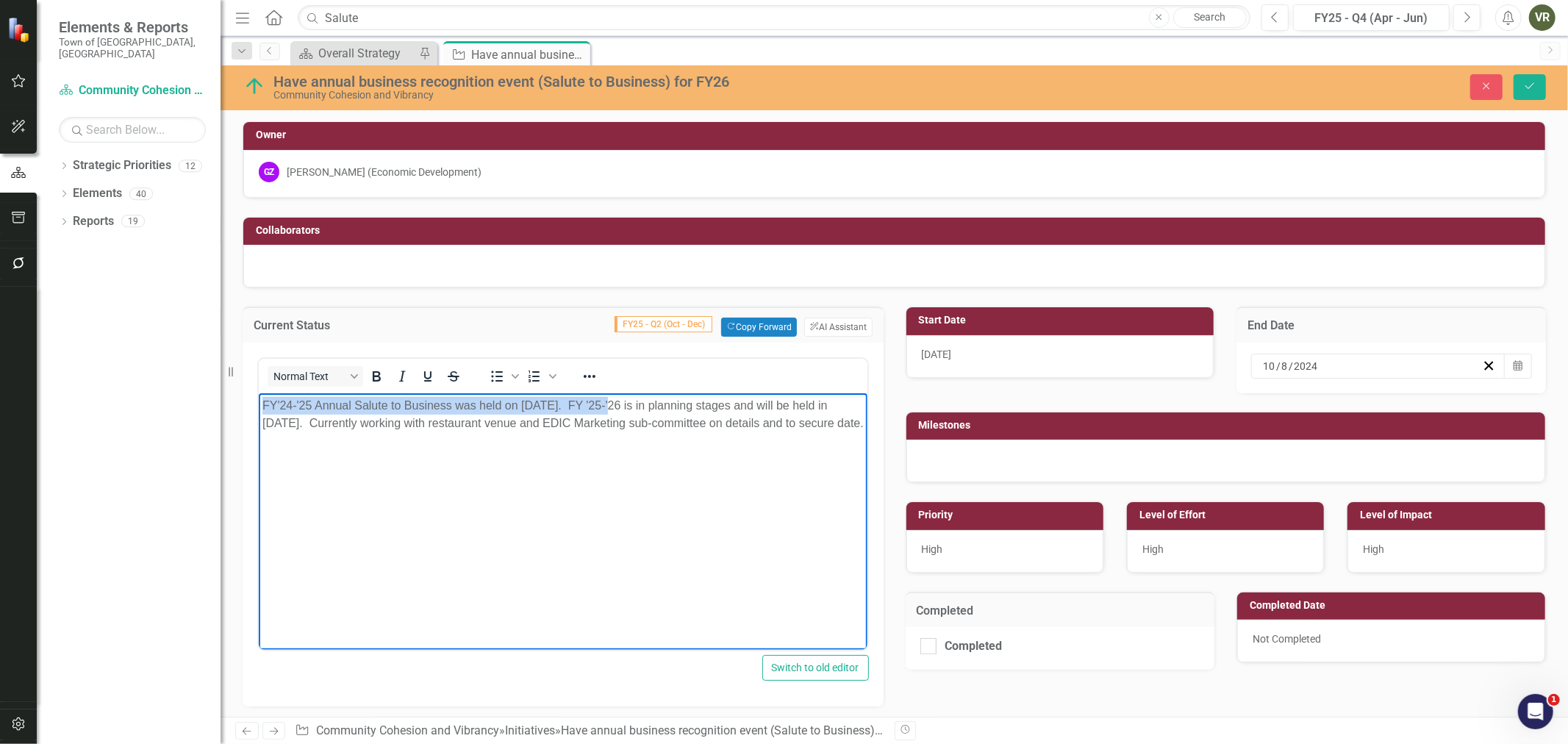
drag, startPoint x: 612, startPoint y: 404, endPoint x: 159, endPoint y: 393, distance: 453.1
click at [258, 394] on html "FY'24-'25 Annual Salute to Business was held on October 2, 2024. FY '25-'26 is …" at bounding box center [563, 504] width 609 height 220
click at [533, 408] on p "FY '25-'26 is in planning stages and will be held in September 2025. Currently …" at bounding box center [563, 414] width 601 height 35
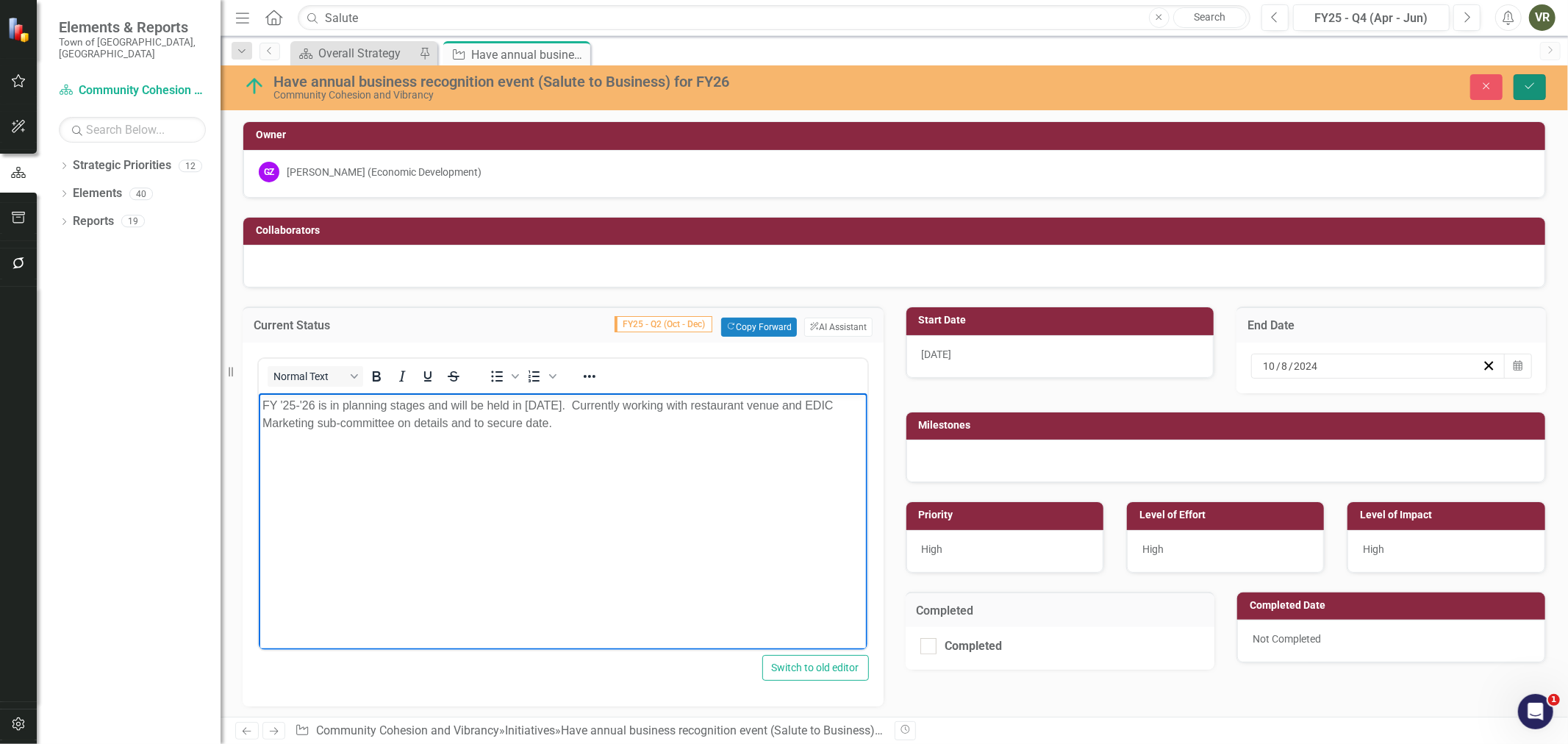
click at [1541, 87] on button "Save" at bounding box center [1529, 87] width 32 height 26
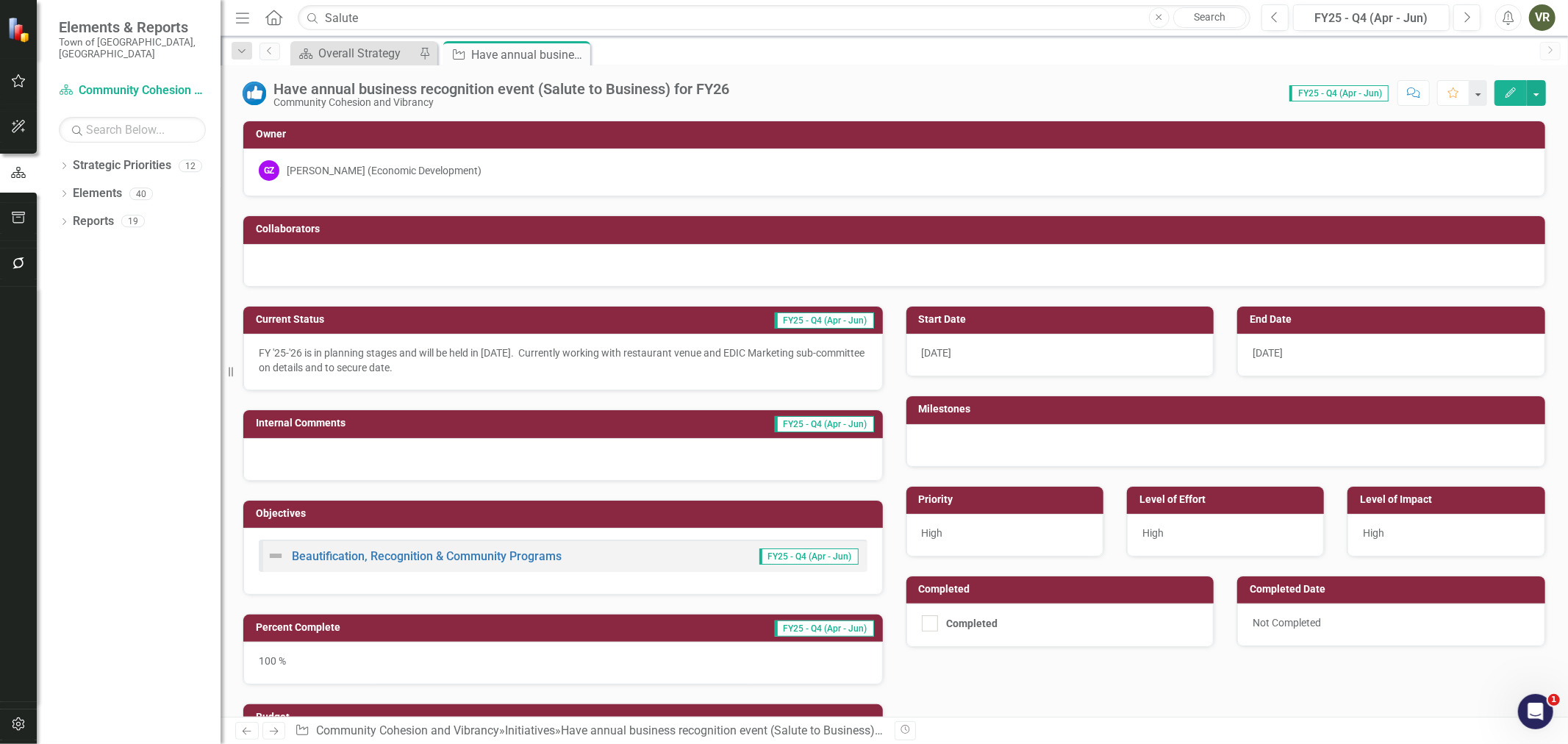
click at [407, 662] on div "100 %" at bounding box center [563, 662] width 639 height 42
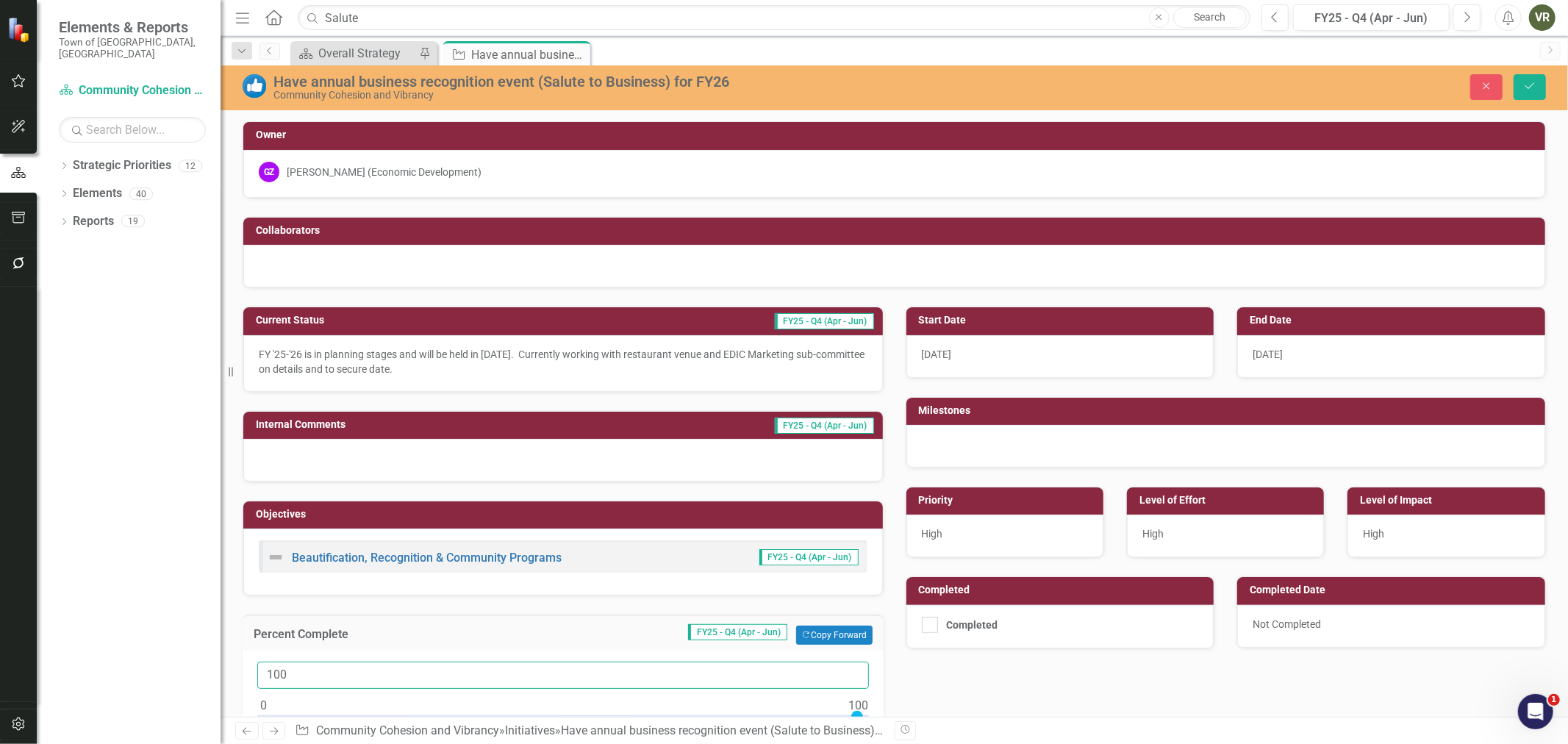
drag, startPoint x: 290, startPoint y: 679, endPoint x: 226, endPoint y: 676, distance: 64.1
click at [226, 676] on div "Elements & Reports Town of Wethersfield, CT Strategic Priority Community Cohesi…" at bounding box center [784, 372] width 1568 height 744
type input "75"
click at [1528, 77] on button "Save" at bounding box center [1529, 87] width 32 height 26
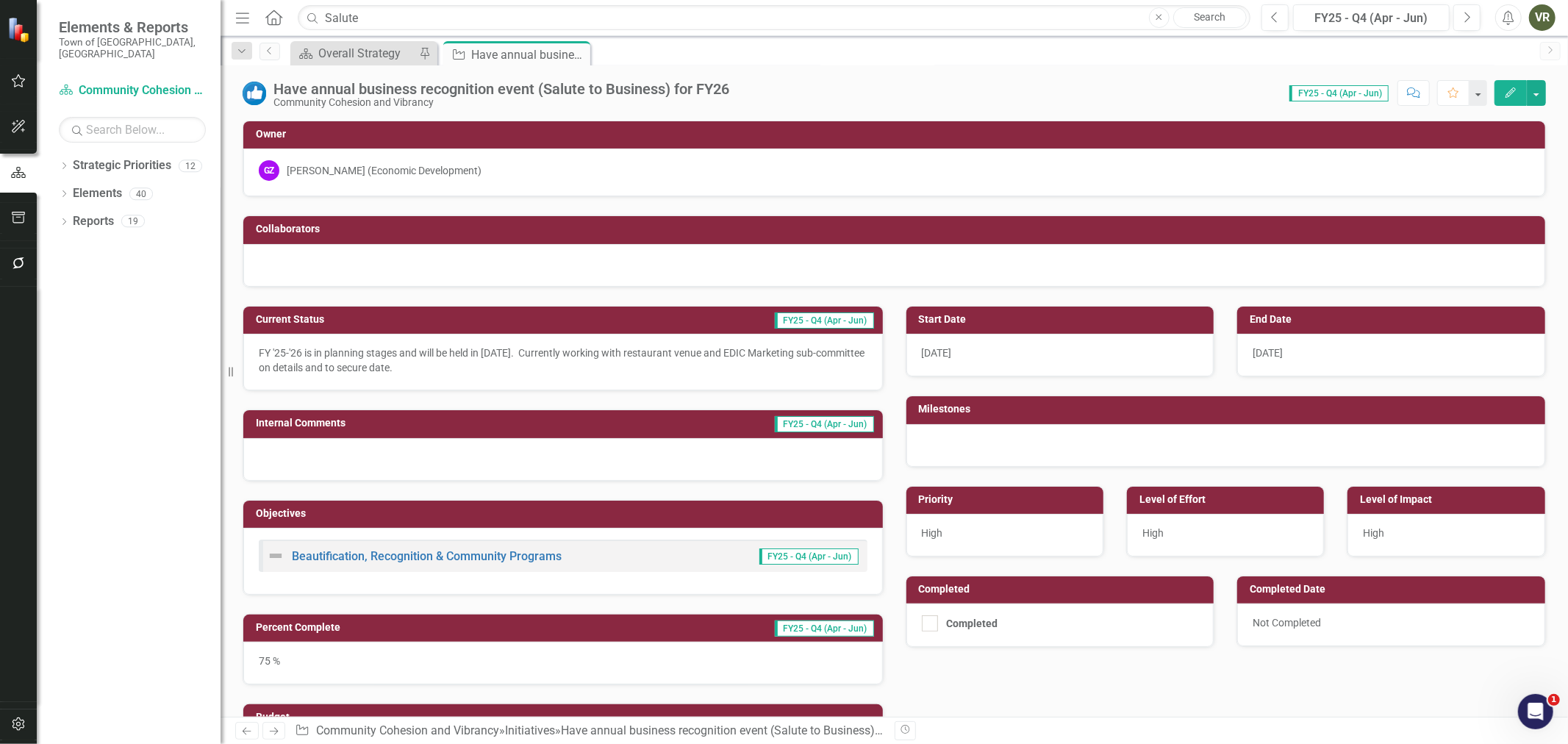
click at [261, 89] on img at bounding box center [255, 94] width 24 height 24
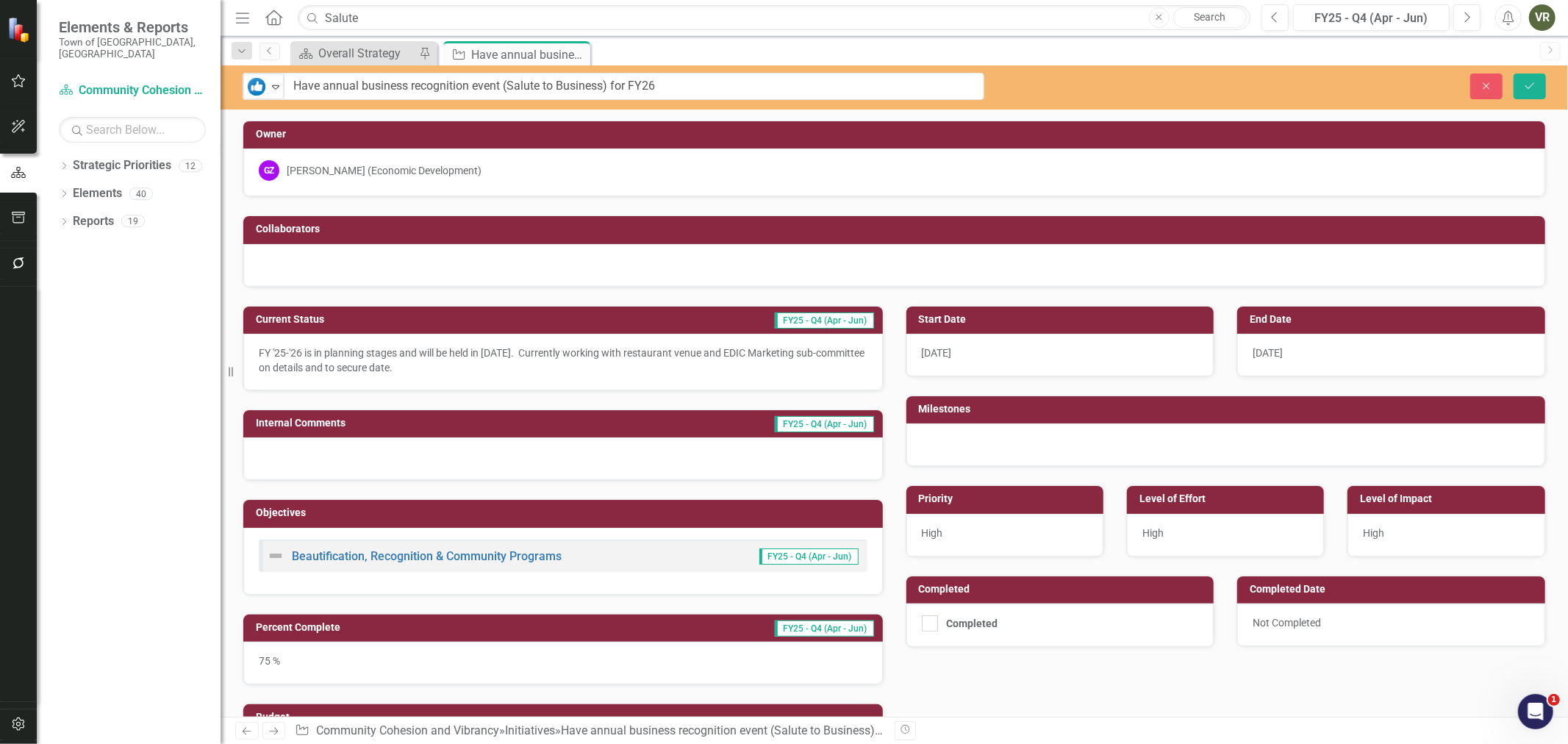
click at [261, 89] on img at bounding box center [257, 87] width 18 height 18
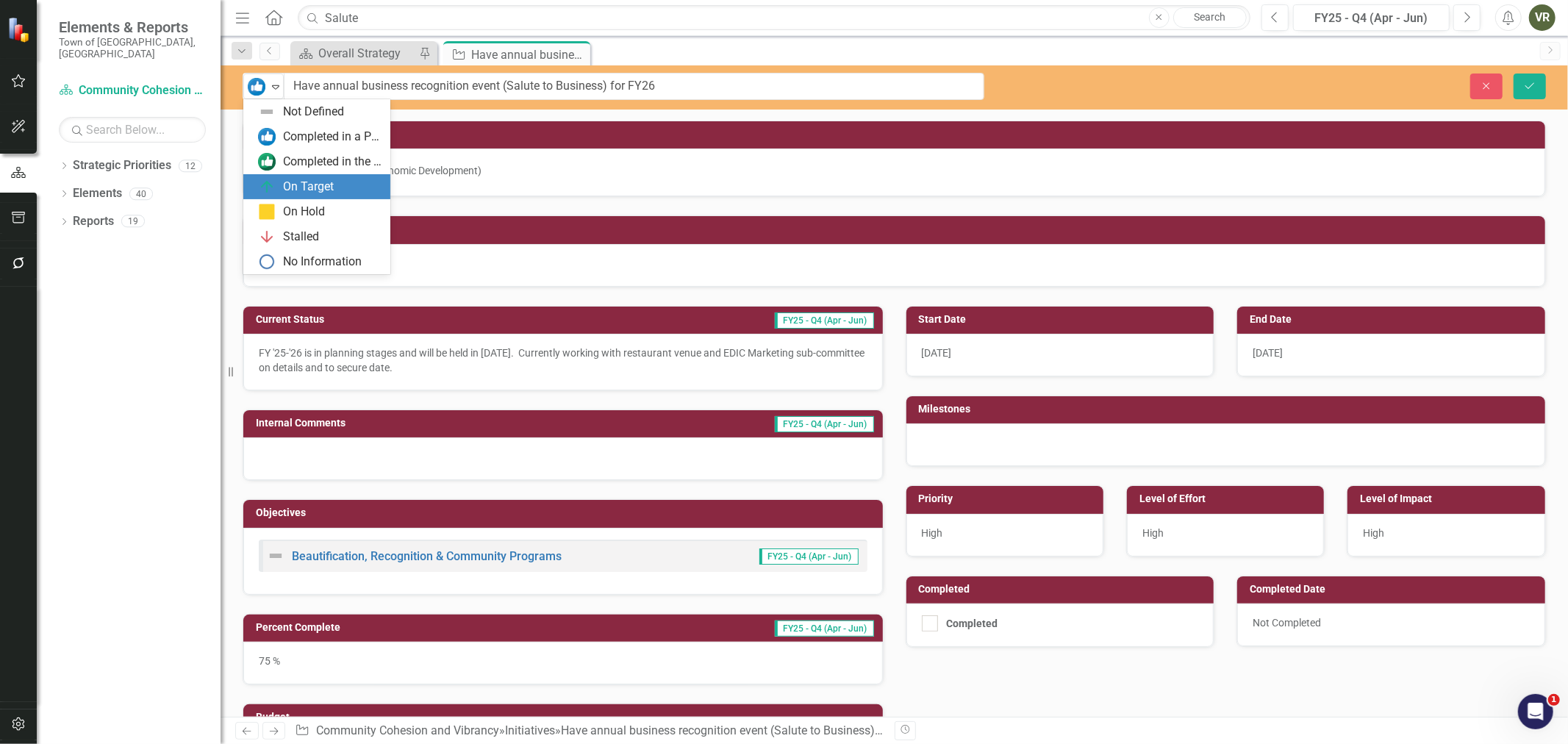
click at [275, 179] on img at bounding box center [267, 187] width 18 height 18
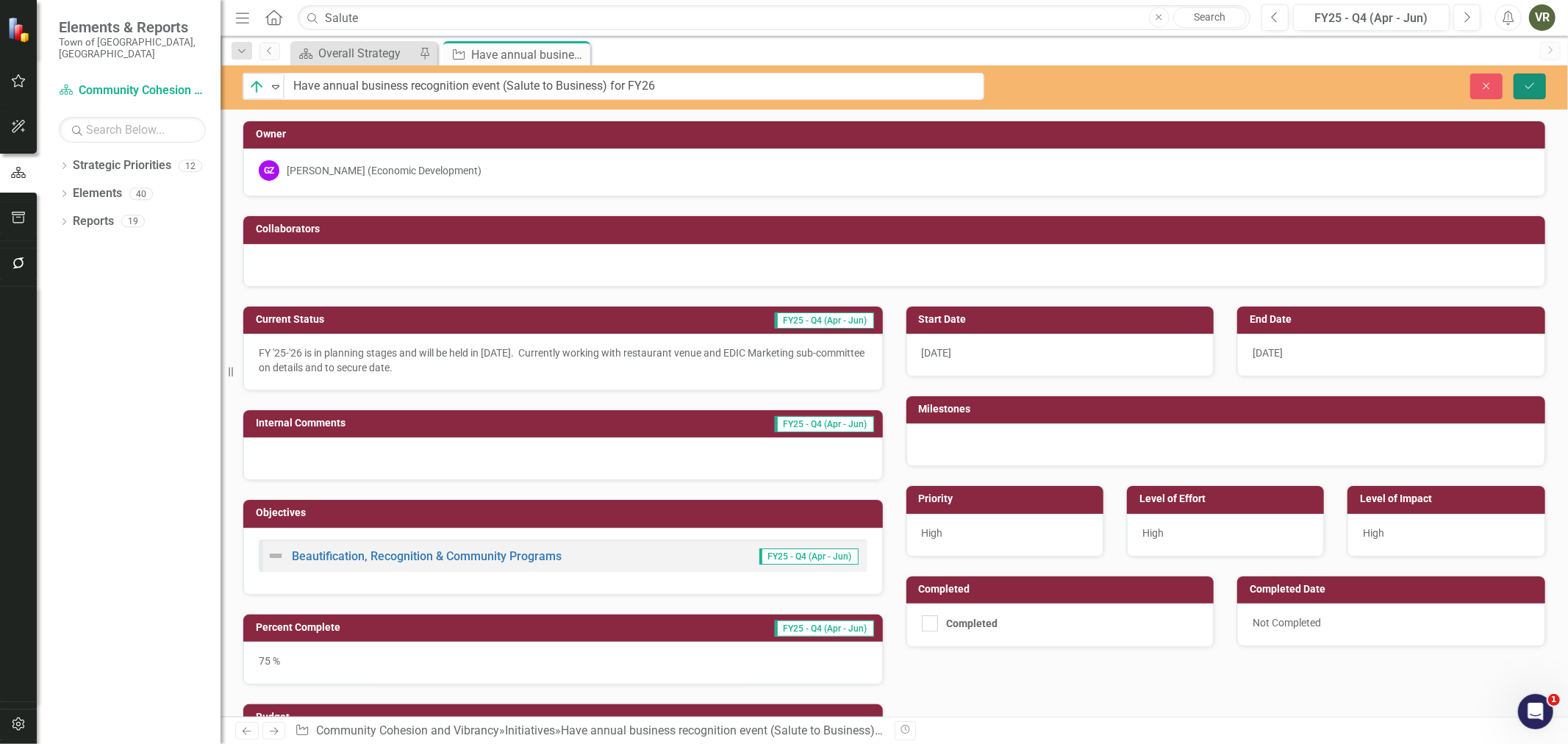
click at [1544, 81] on button "Save" at bounding box center [1529, 86] width 32 height 26
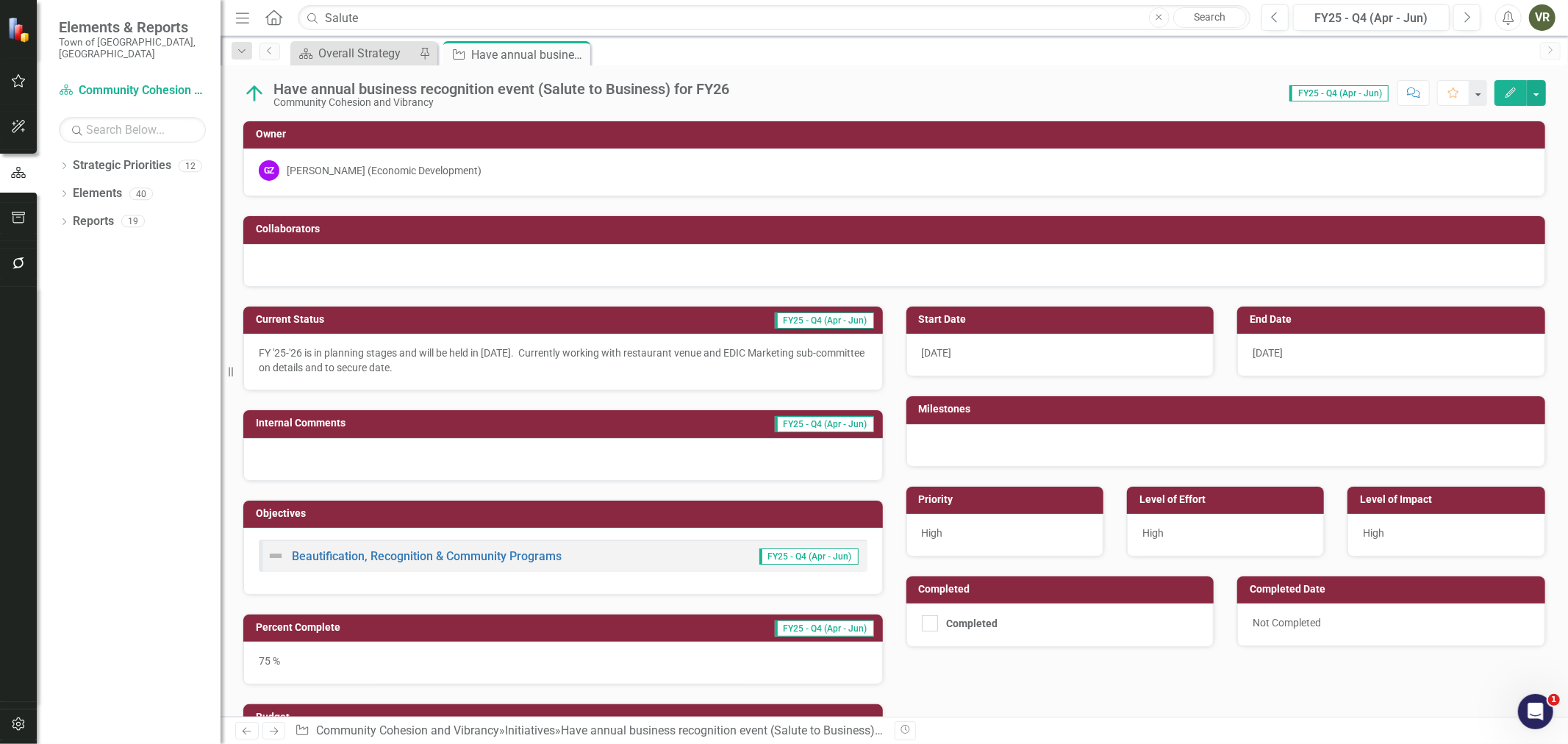
click at [1289, 358] on div "10/8/24" at bounding box center [1392, 354] width 308 height 42
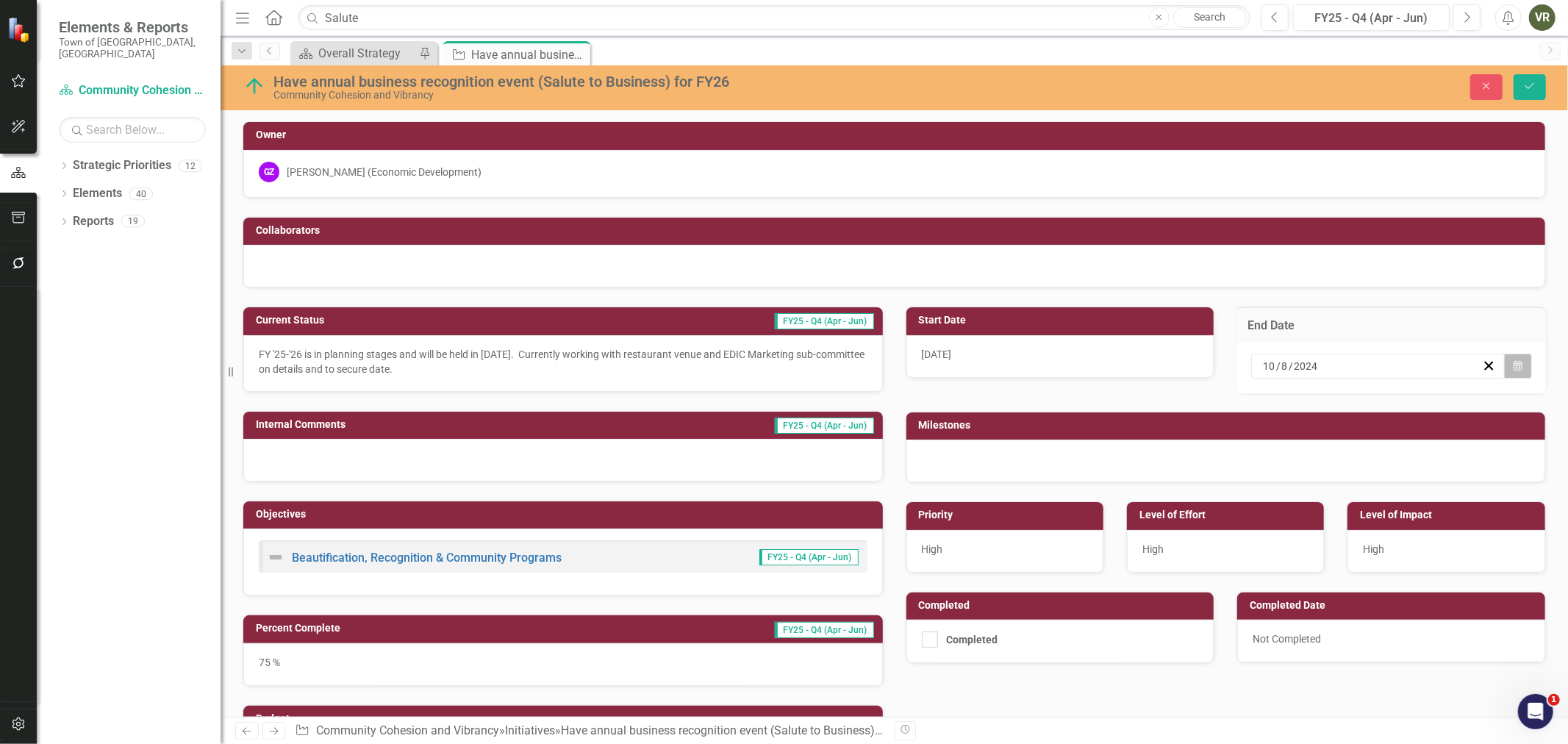
click at [1514, 365] on icon "Calendar" at bounding box center [1518, 366] width 9 height 10
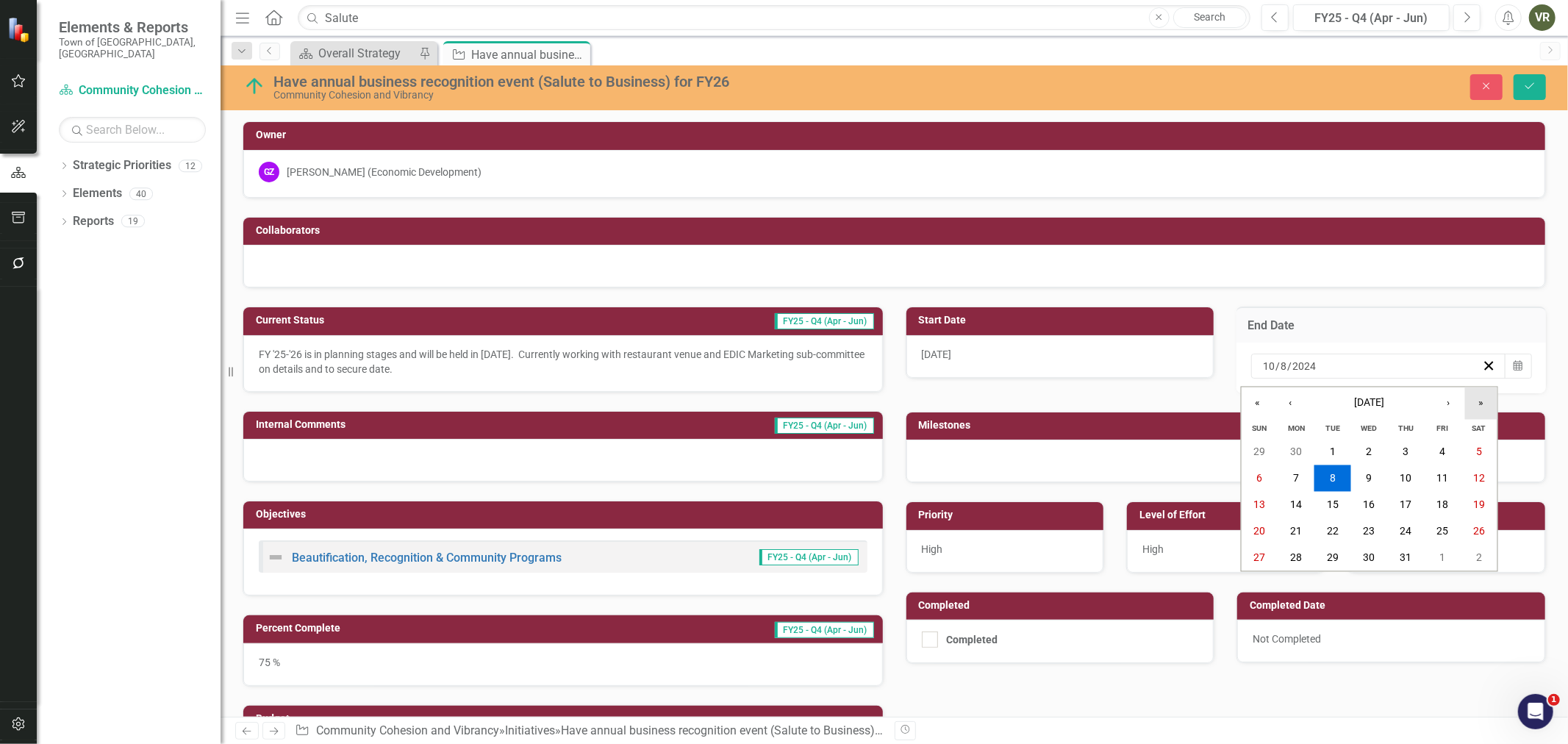
click at [1492, 395] on button "»" at bounding box center [1481, 403] width 32 height 32
click at [1362, 481] on button "8" at bounding box center [1369, 478] width 36 height 27
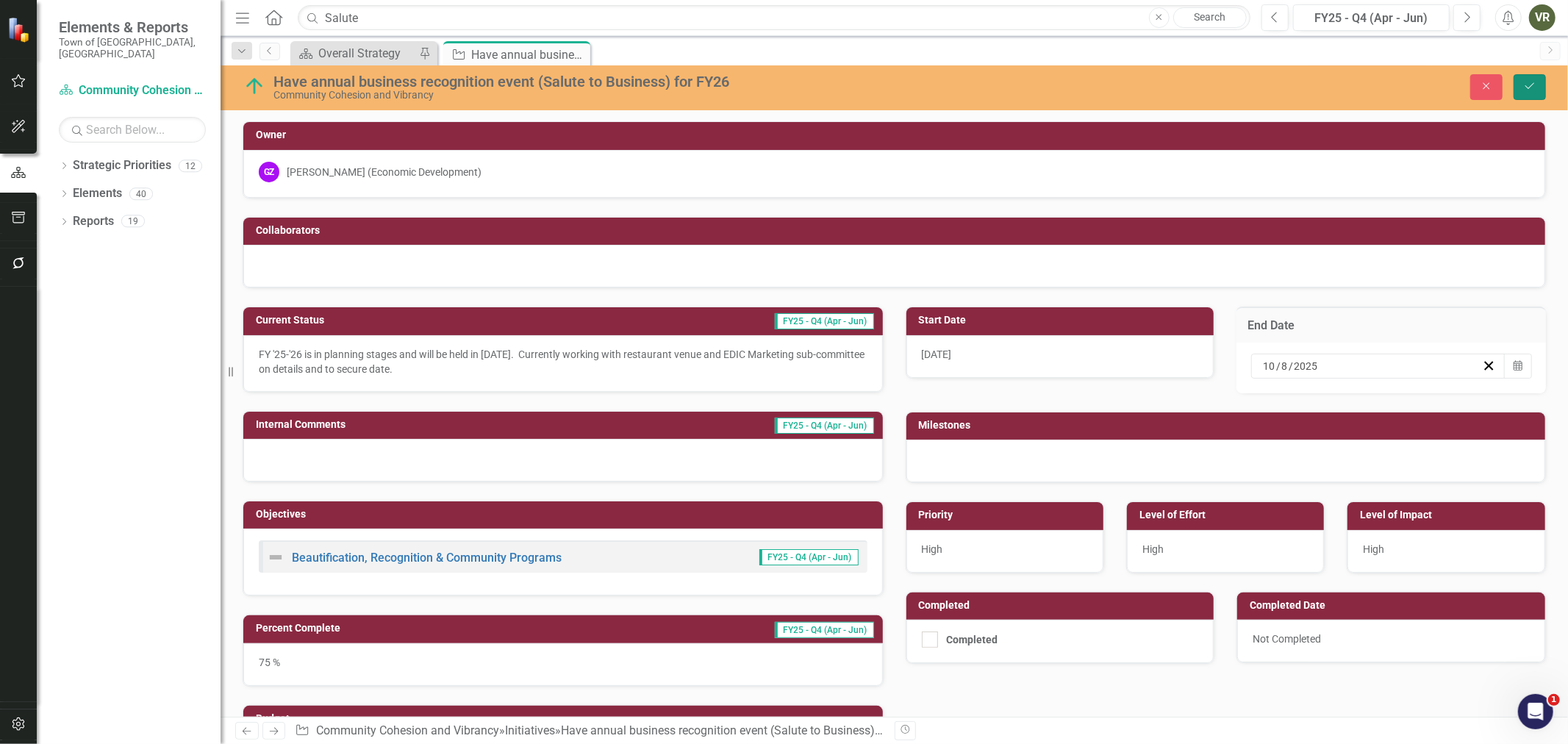
click at [1528, 91] on icon "Save" at bounding box center [1530, 86] width 13 height 10
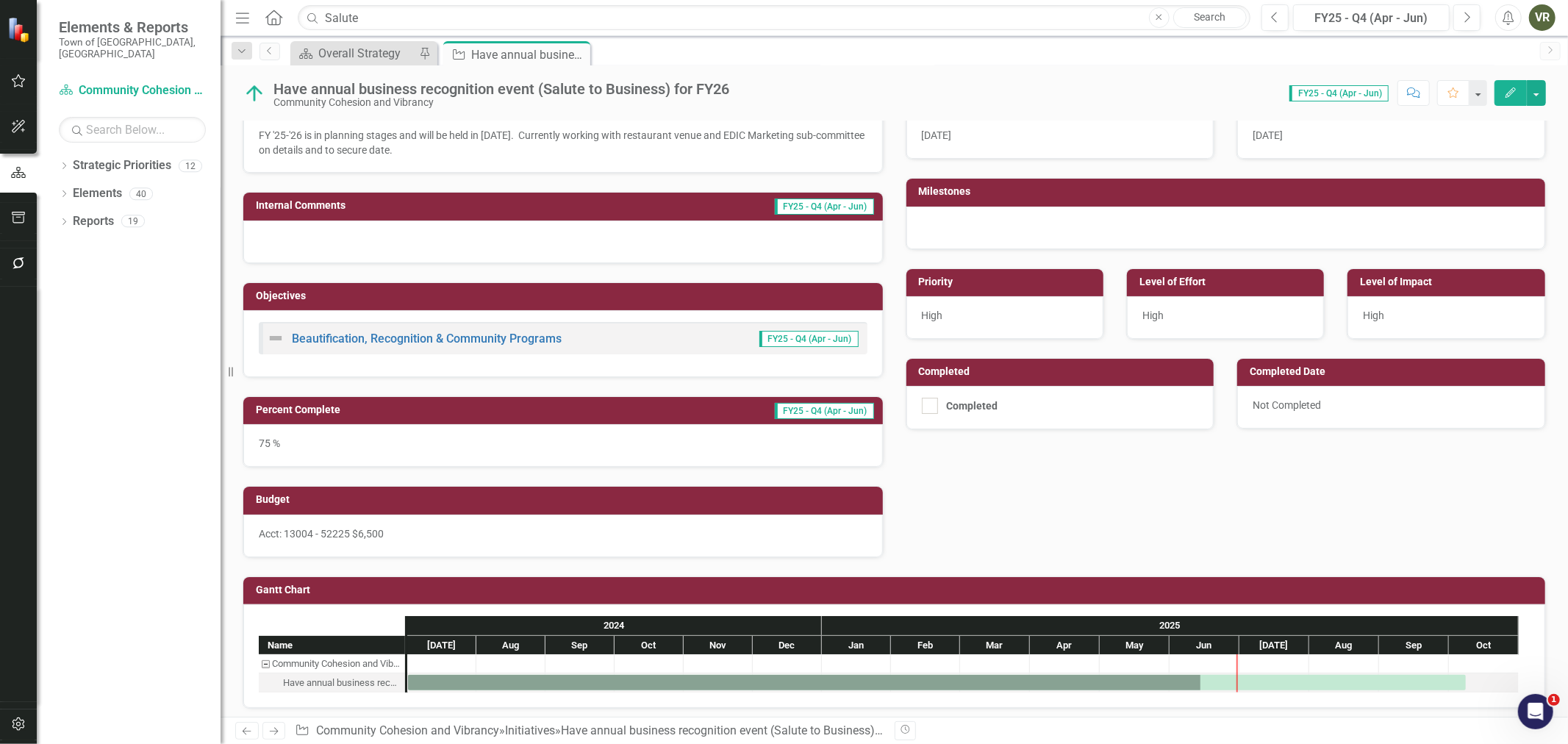
scroll to position [225, 0]
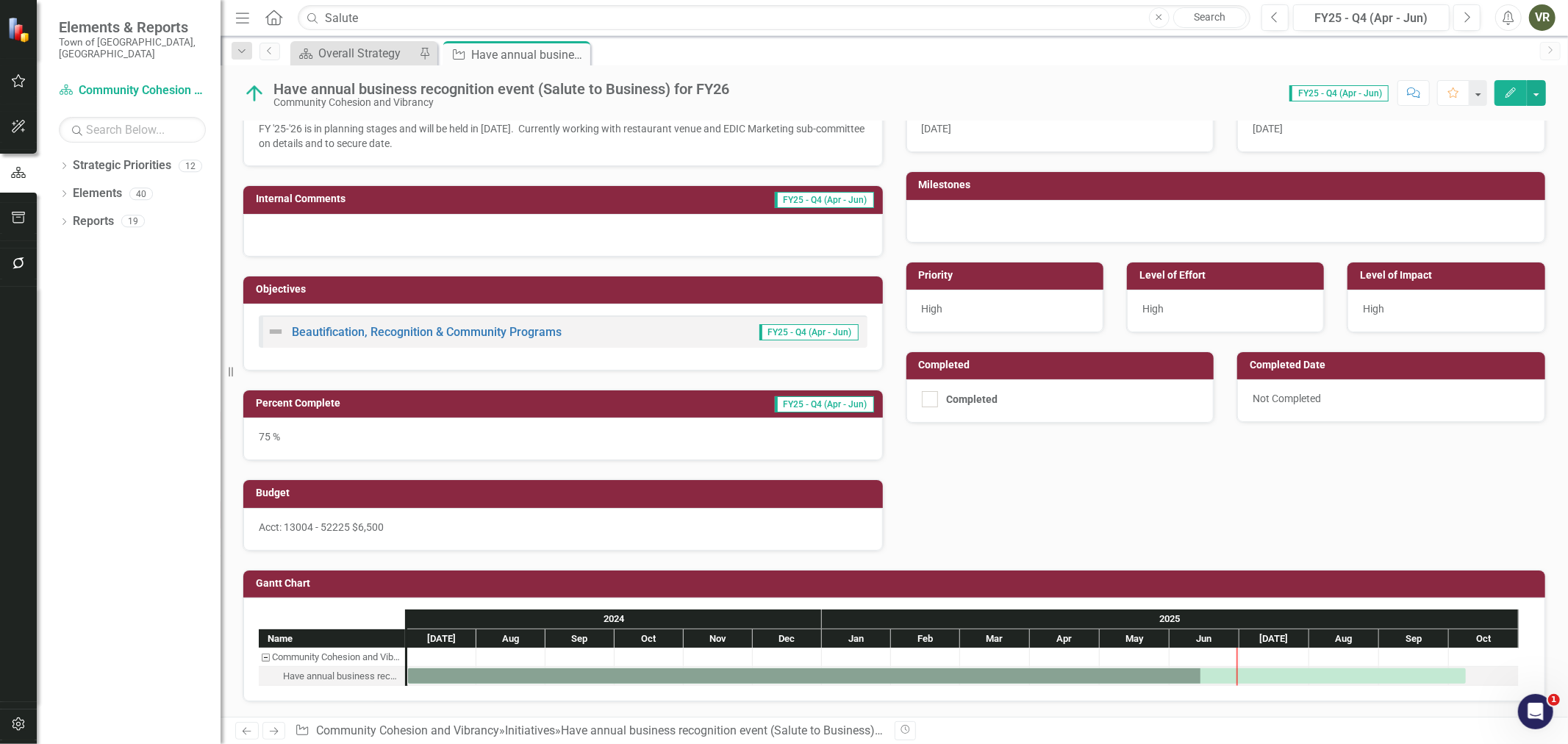
click at [1512, 83] on button "Edit" at bounding box center [1510, 93] width 32 height 26
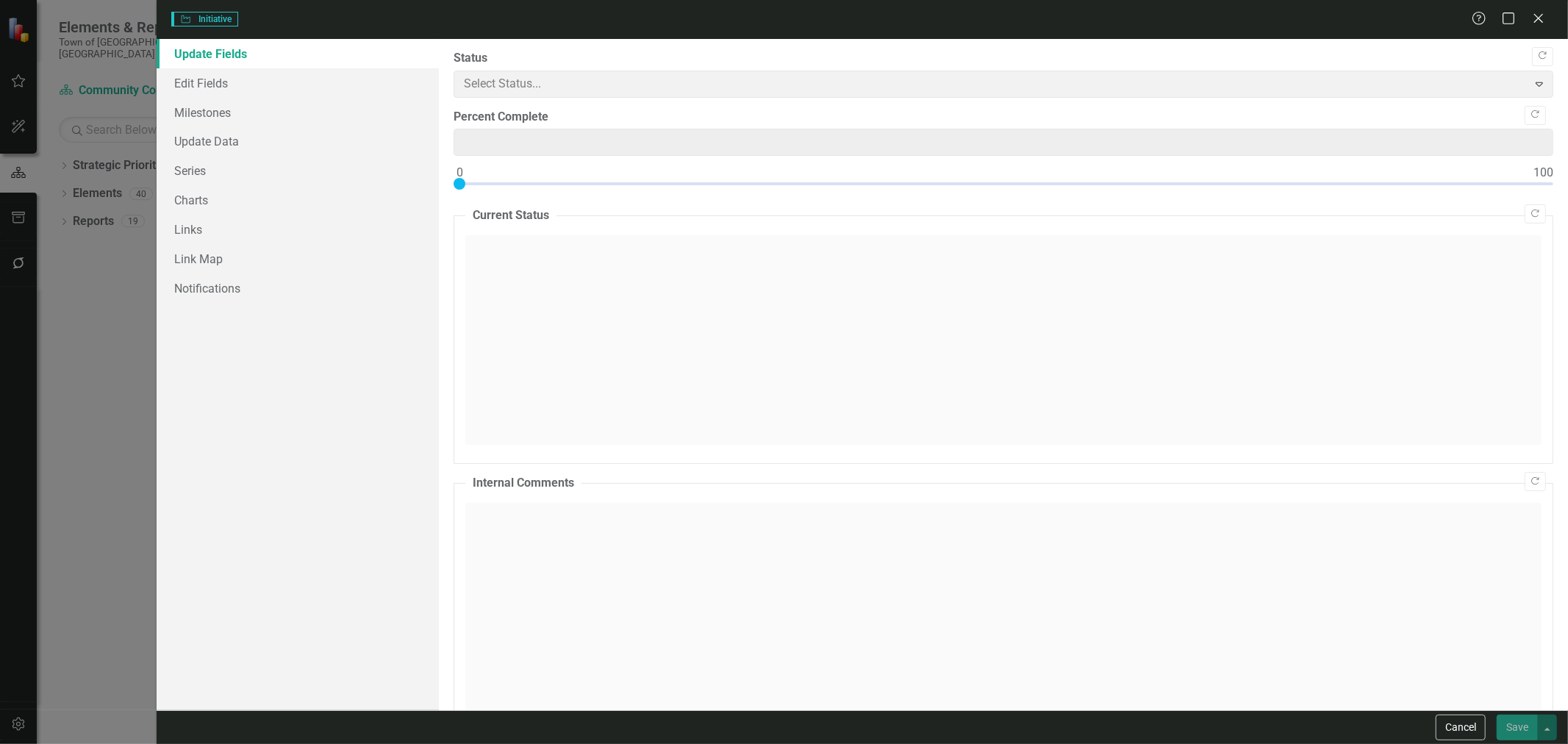
type input "75"
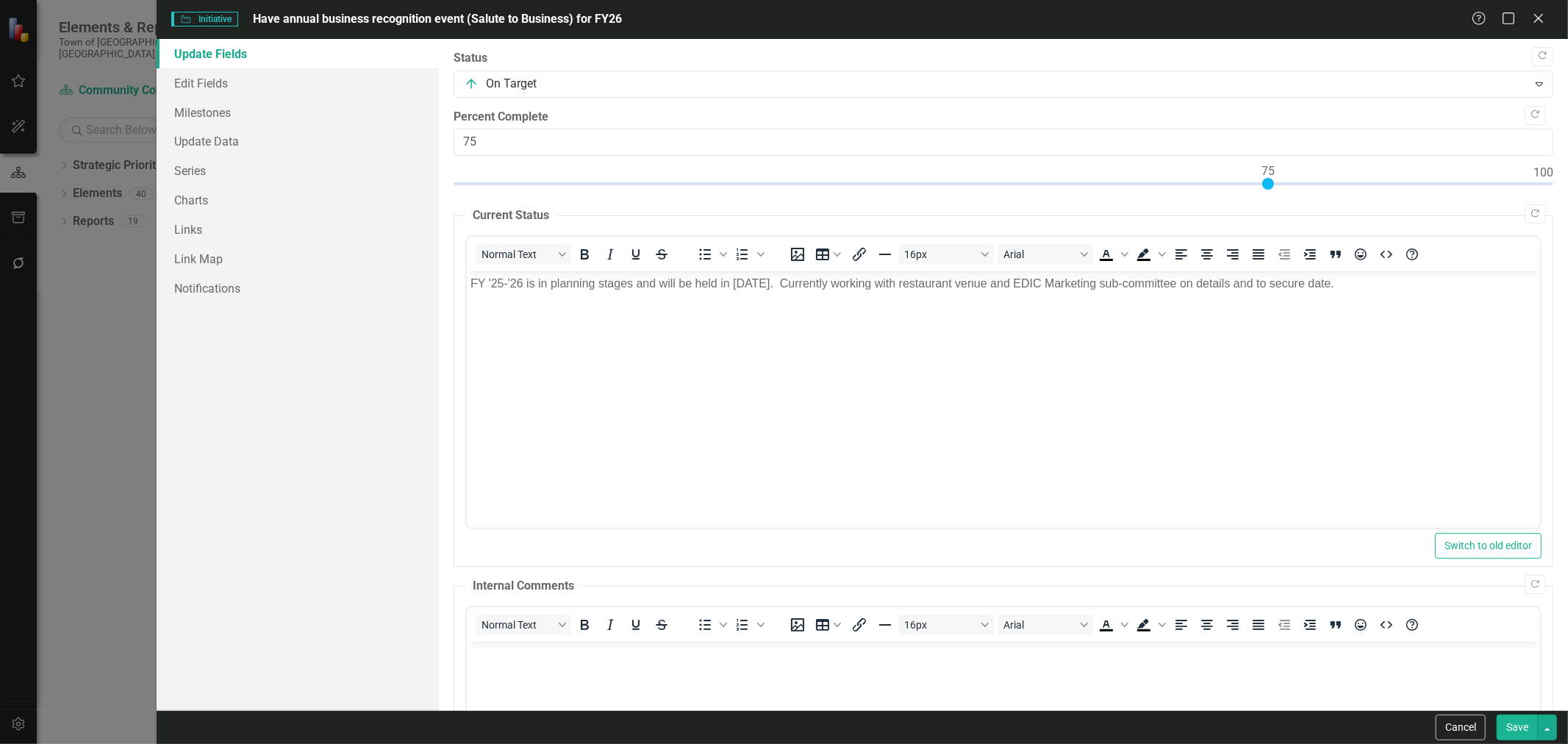
scroll to position [0, 0]
click at [206, 89] on link "Edit Fields" at bounding box center [297, 83] width 282 height 30
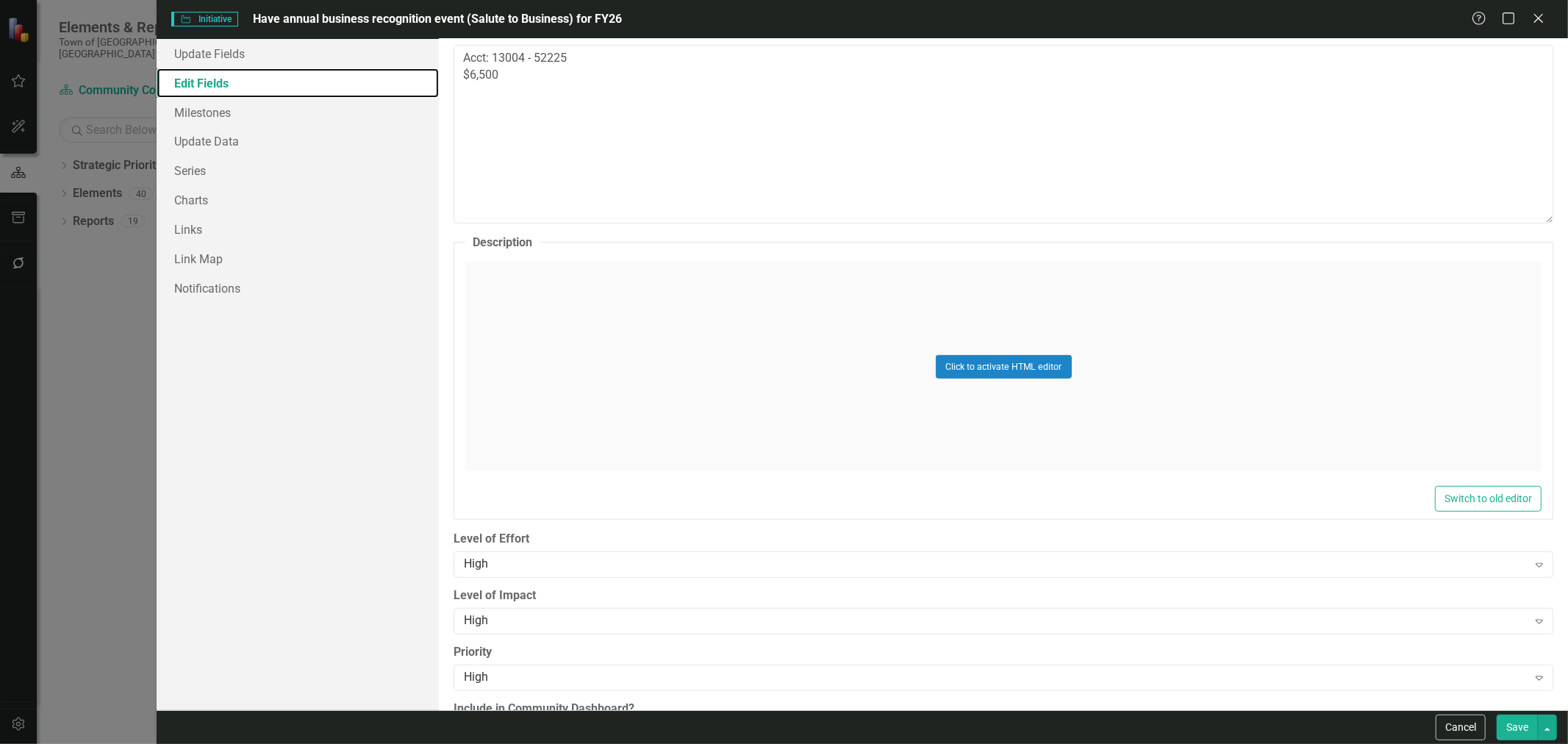
scroll to position [591, 0]
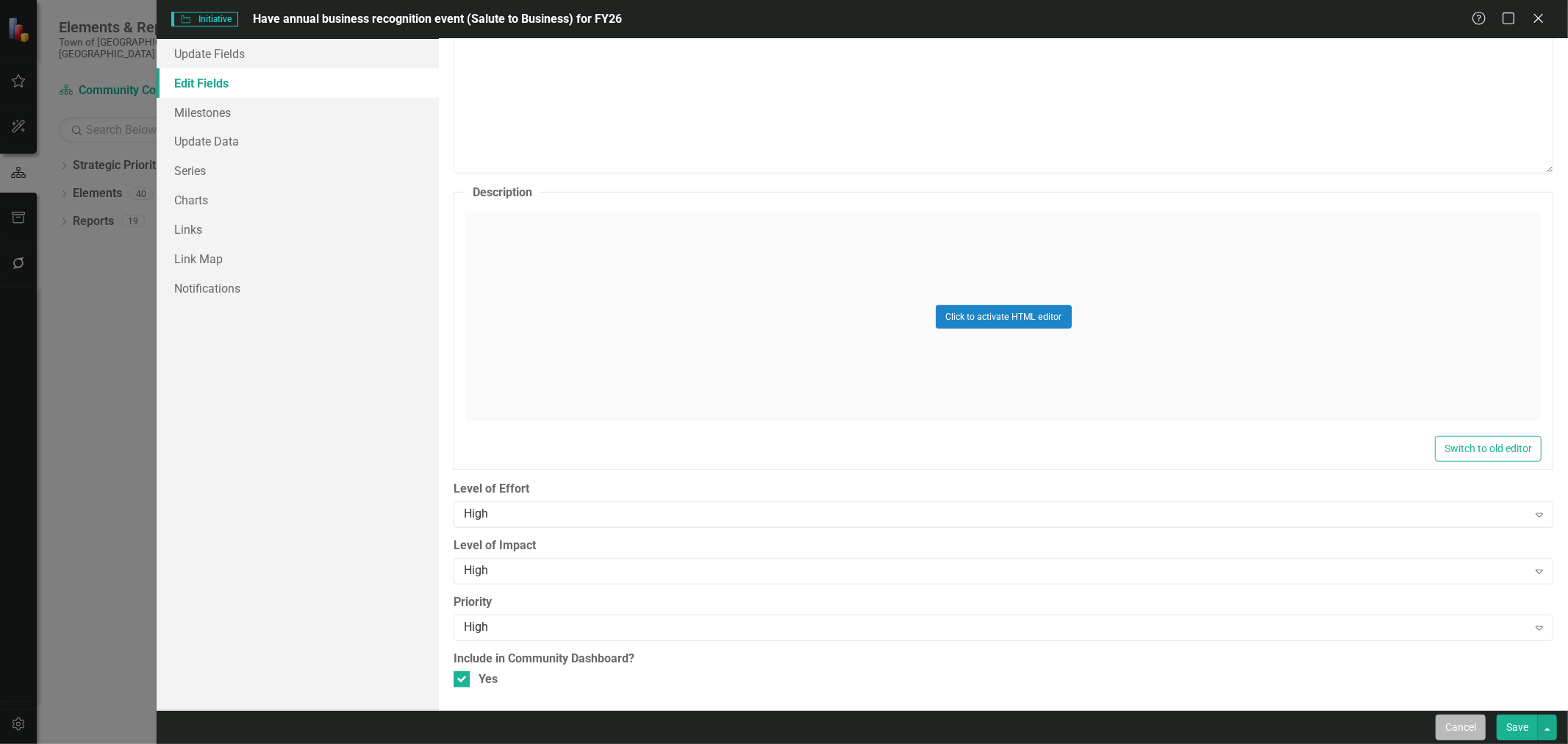
click at [1453, 723] on button "Cancel" at bounding box center [1460, 727] width 50 height 26
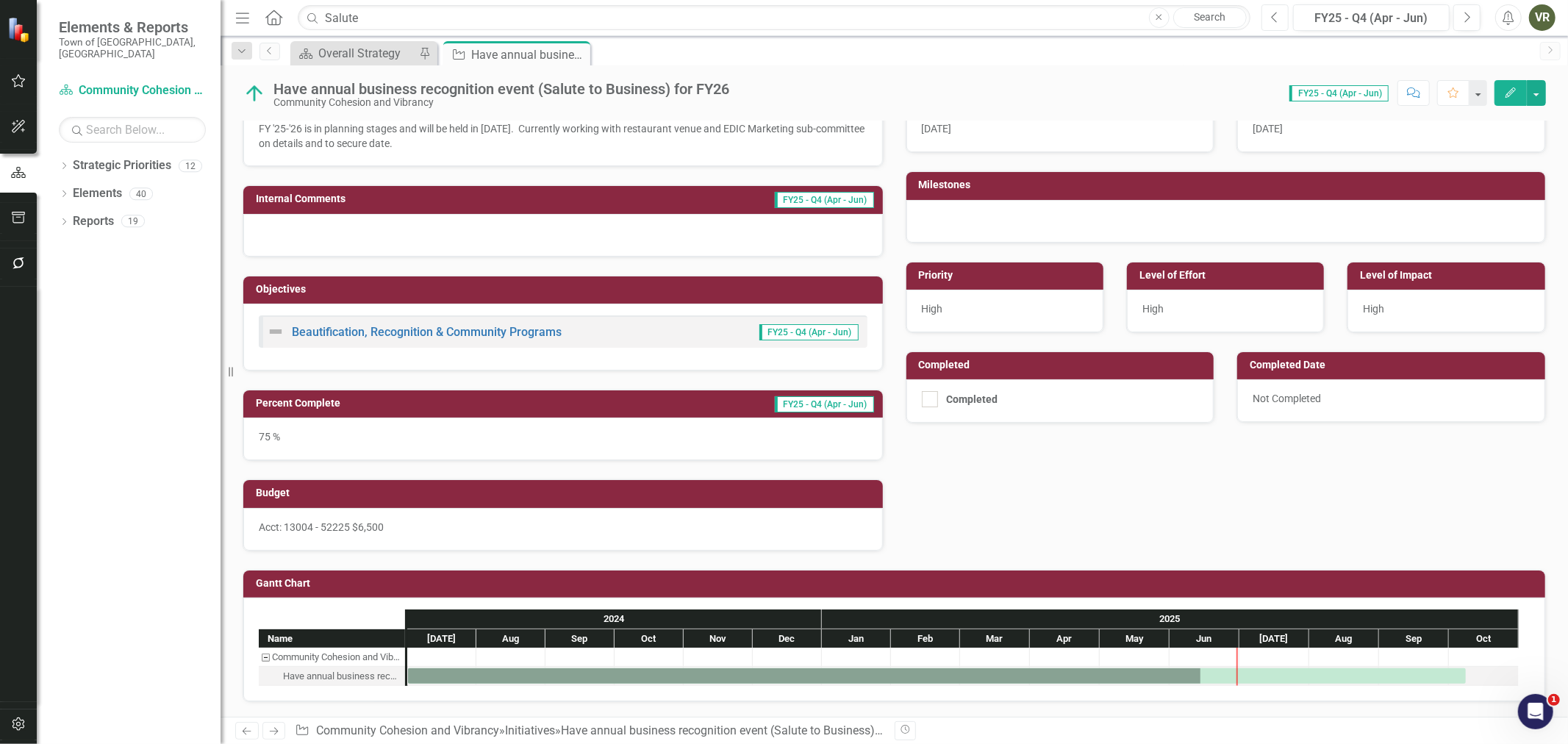
click at [1281, 17] on button "Previous" at bounding box center [1275, 18] width 28 height 27
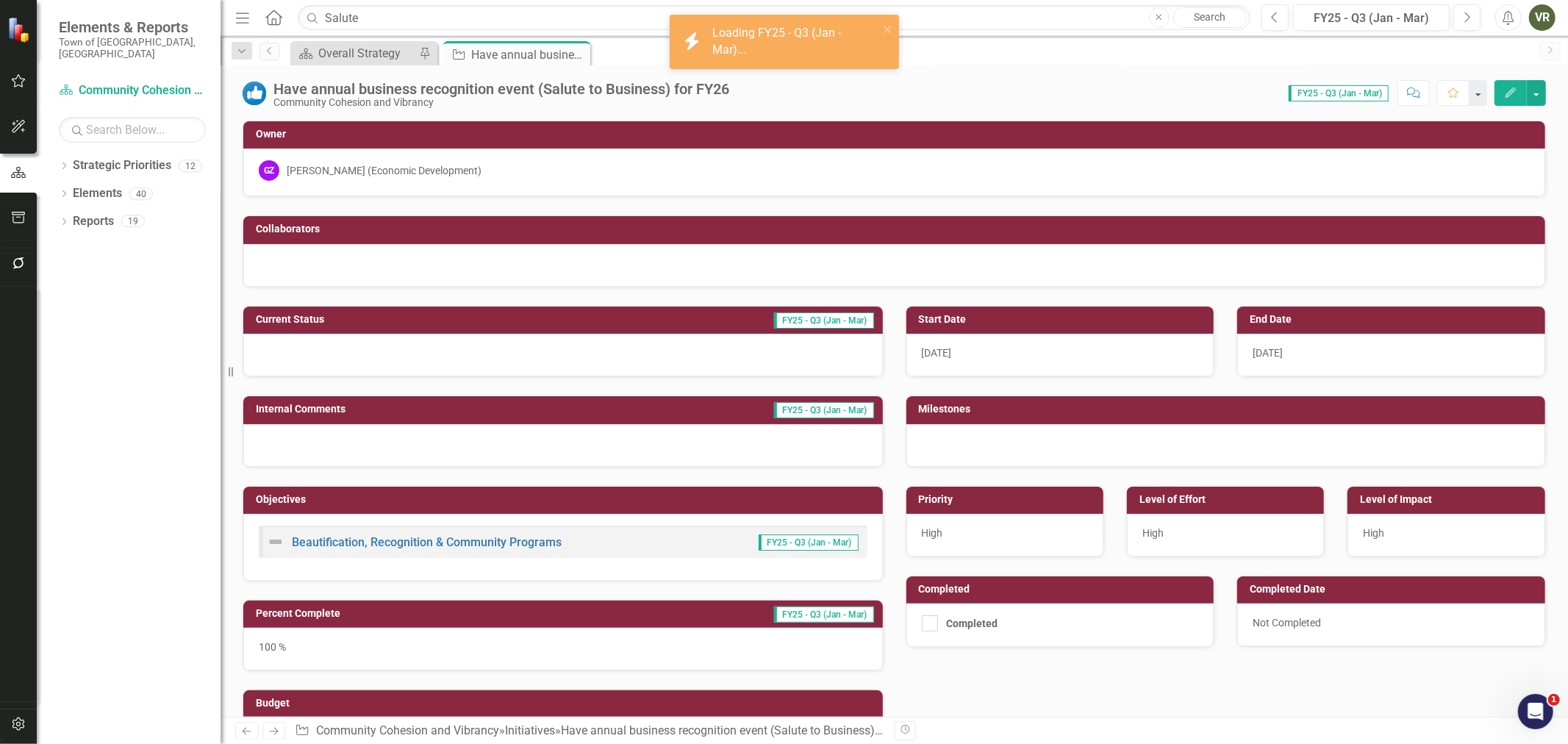
click at [250, 98] on img at bounding box center [255, 94] width 24 height 24
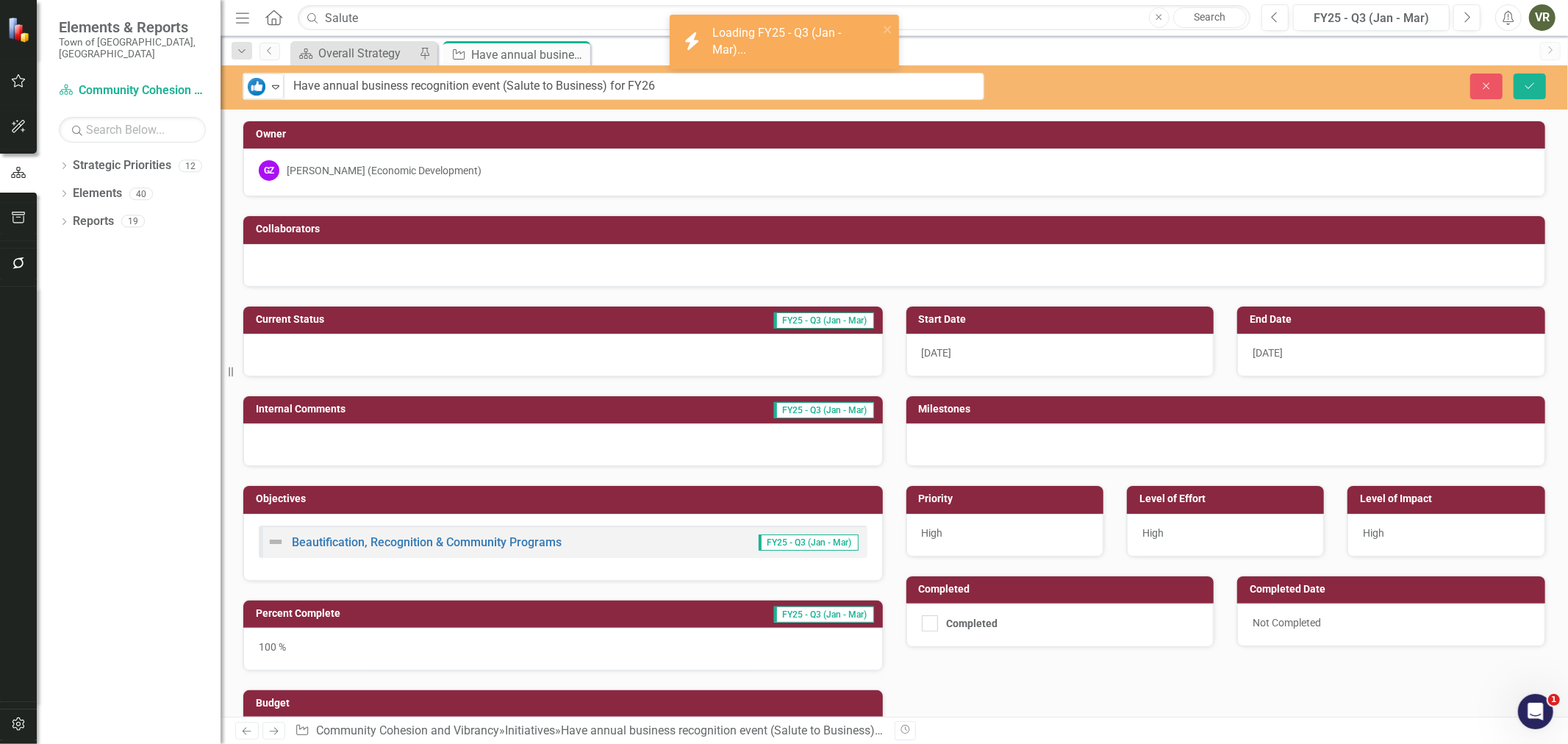
click at [250, 98] on div "icon.bolt Loading FY25 - Q3 (Jan - Mar)... Elements & Reports Town of Wethersfi…" at bounding box center [784, 372] width 1568 height 744
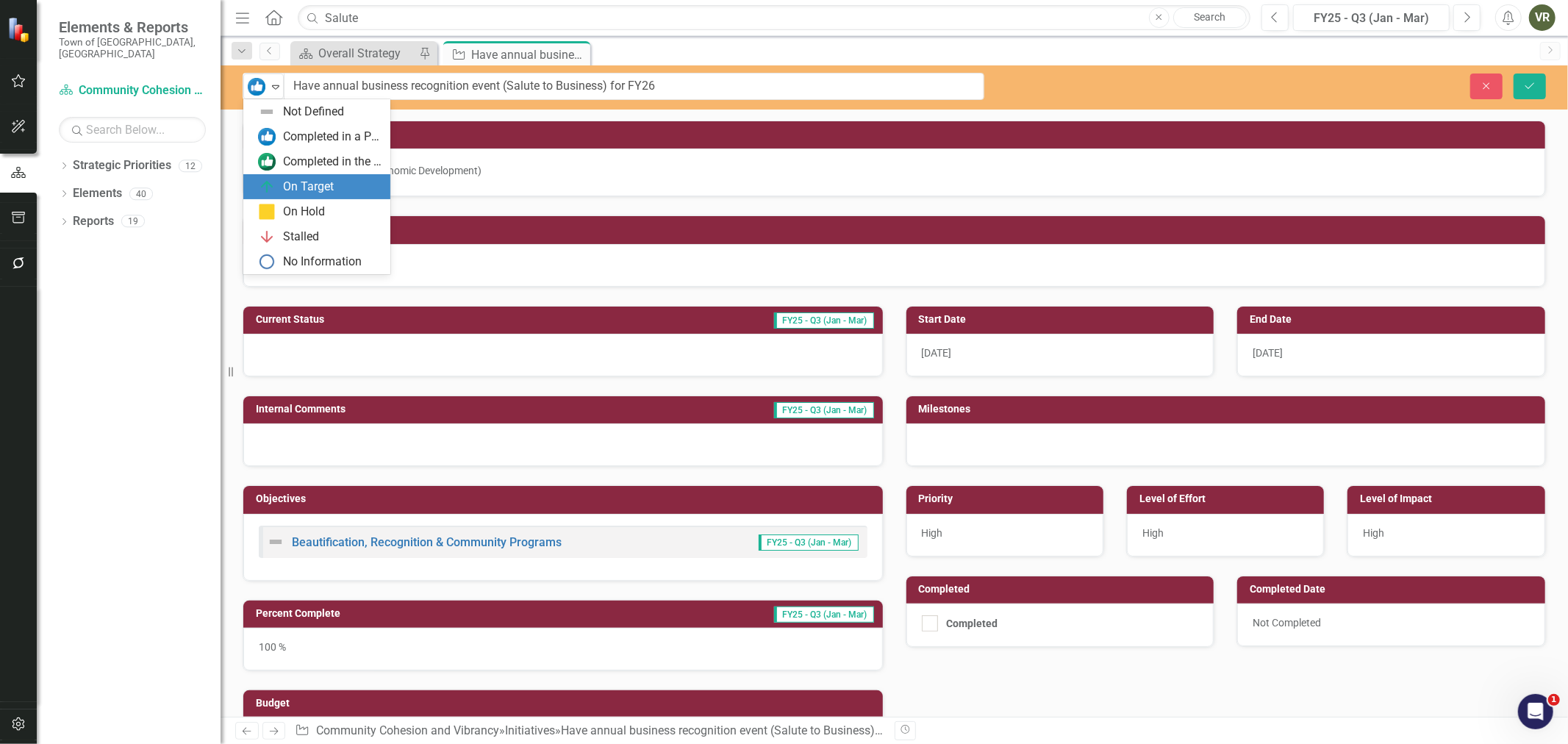
click at [273, 184] on img at bounding box center [267, 187] width 18 height 18
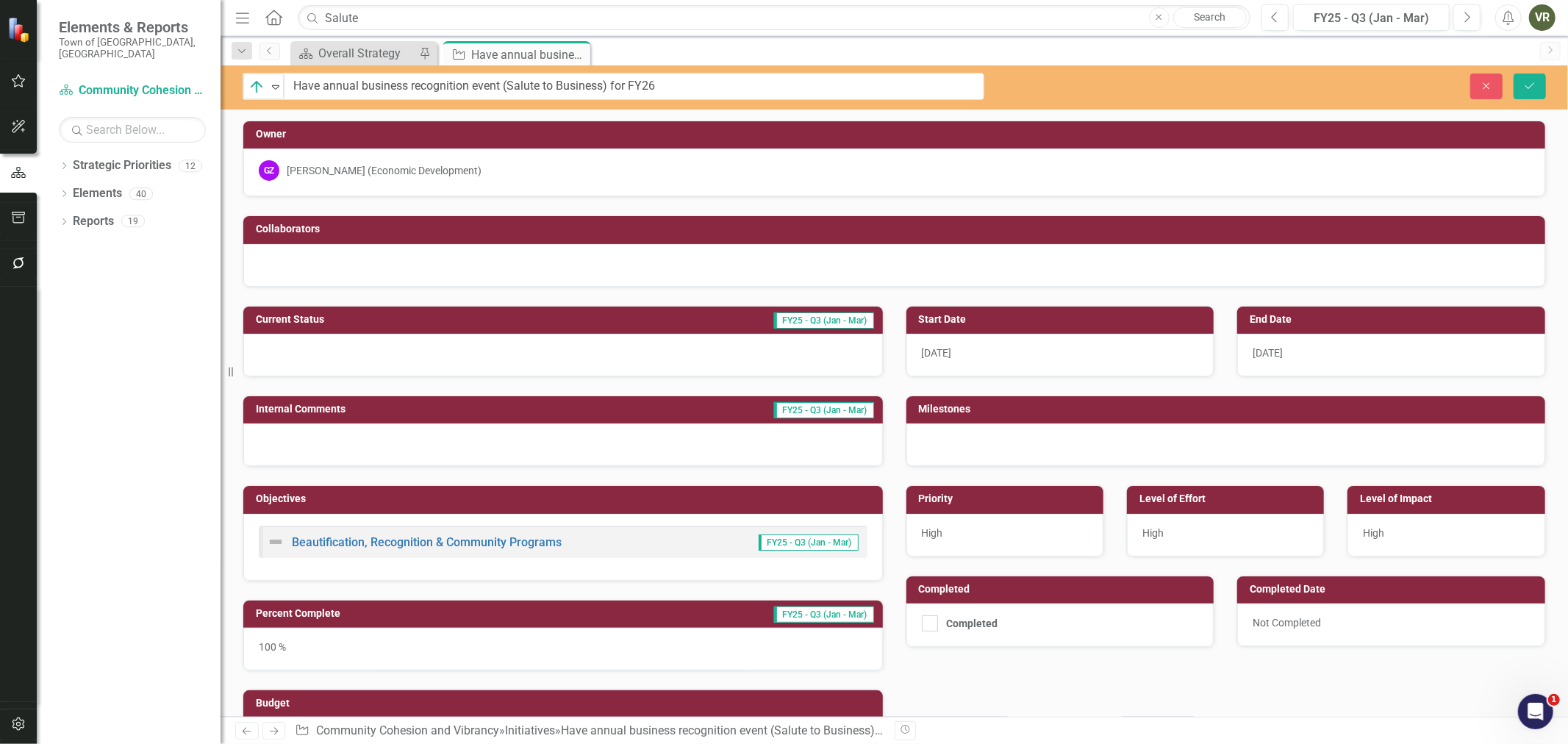
click at [505, 648] on div "100 %" at bounding box center [563, 649] width 639 height 42
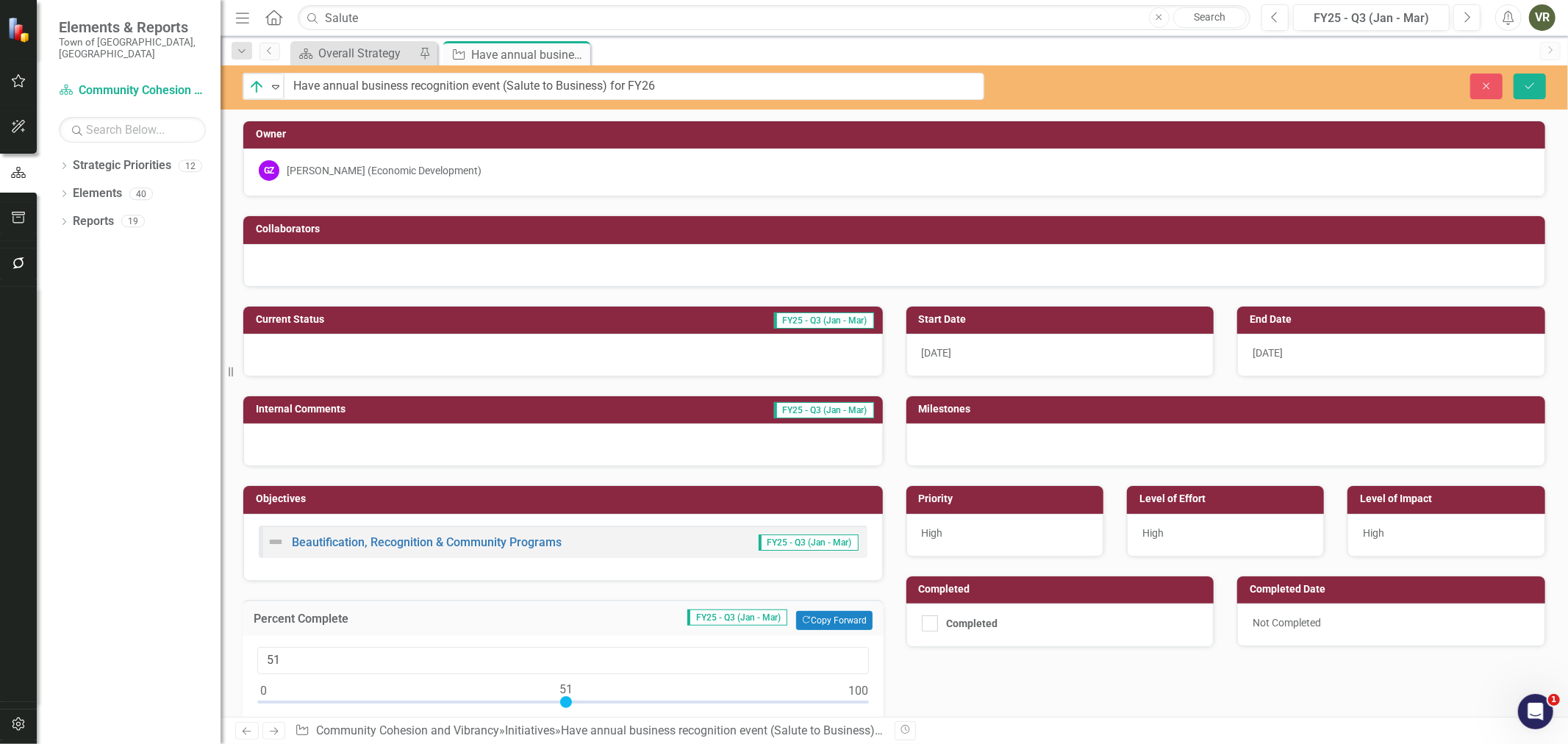
type input "50"
drag, startPoint x: 859, startPoint y: 705, endPoint x: 560, endPoint y: 703, distance: 299.0
click at [560, 703] on div at bounding box center [560, 702] width 12 height 12
click at [351, 353] on div at bounding box center [563, 354] width 639 height 42
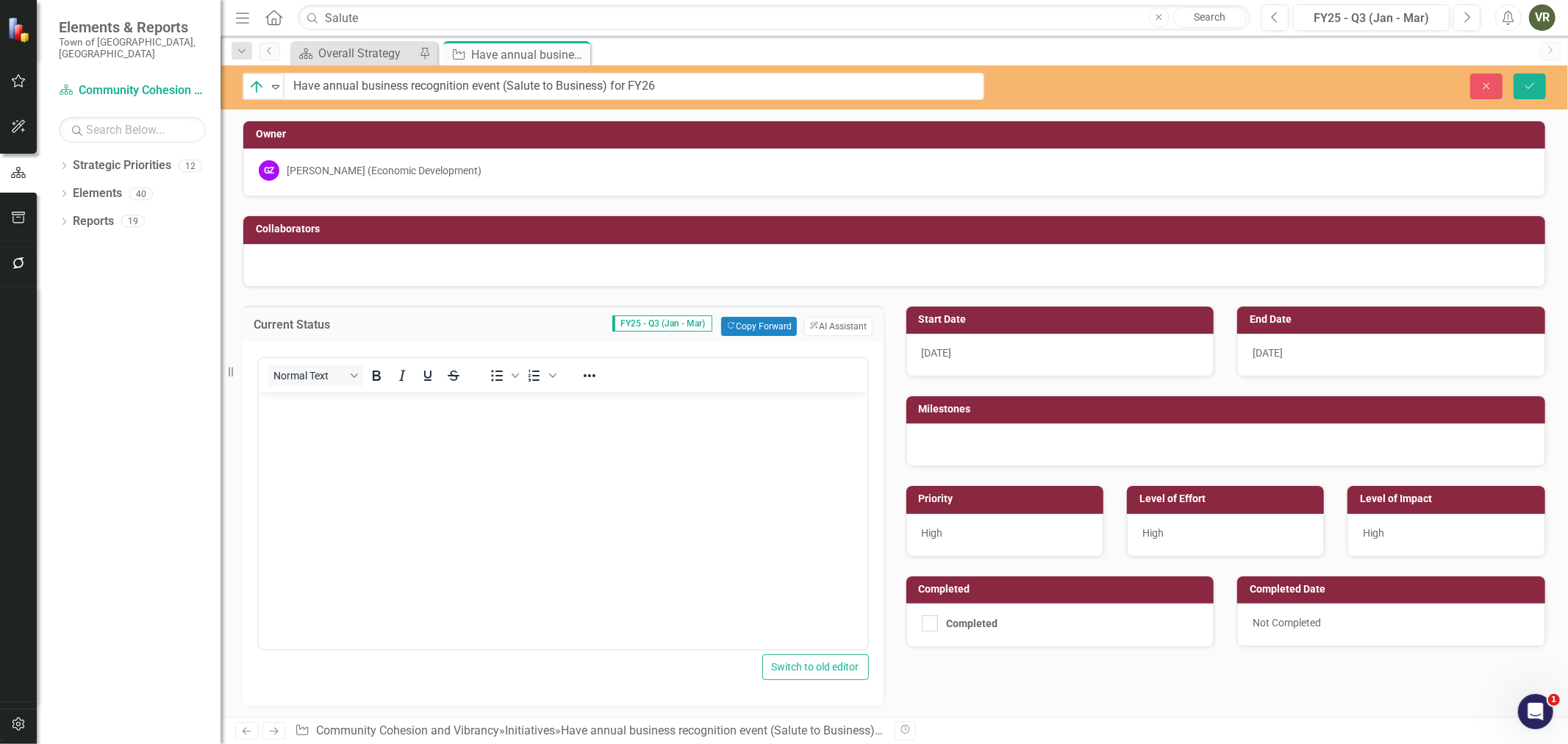
click at [389, 426] on body "Rich Text Area. Press ALT-0 for help." at bounding box center [563, 502] width 609 height 220
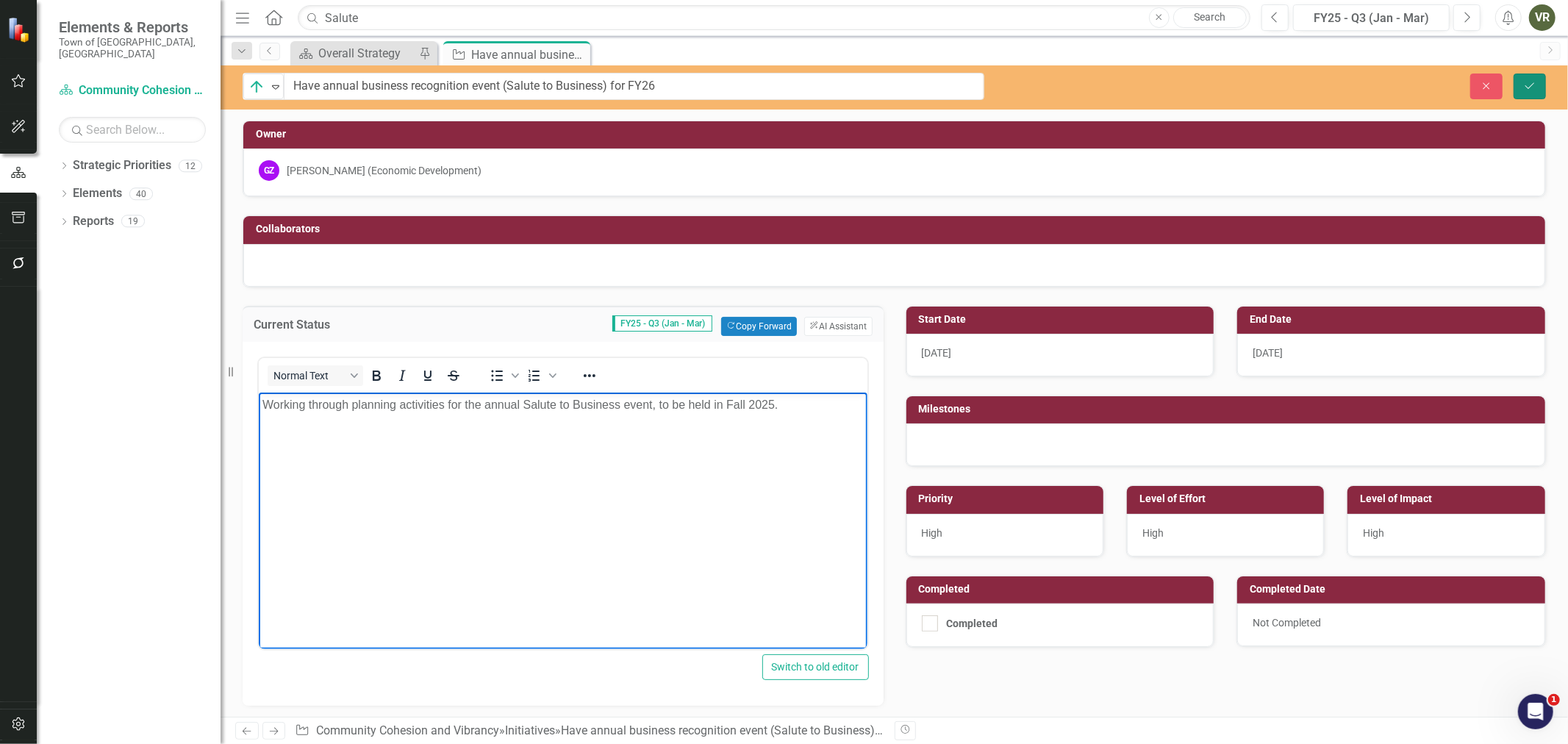
click at [1516, 83] on button "Save" at bounding box center [1529, 86] width 32 height 26
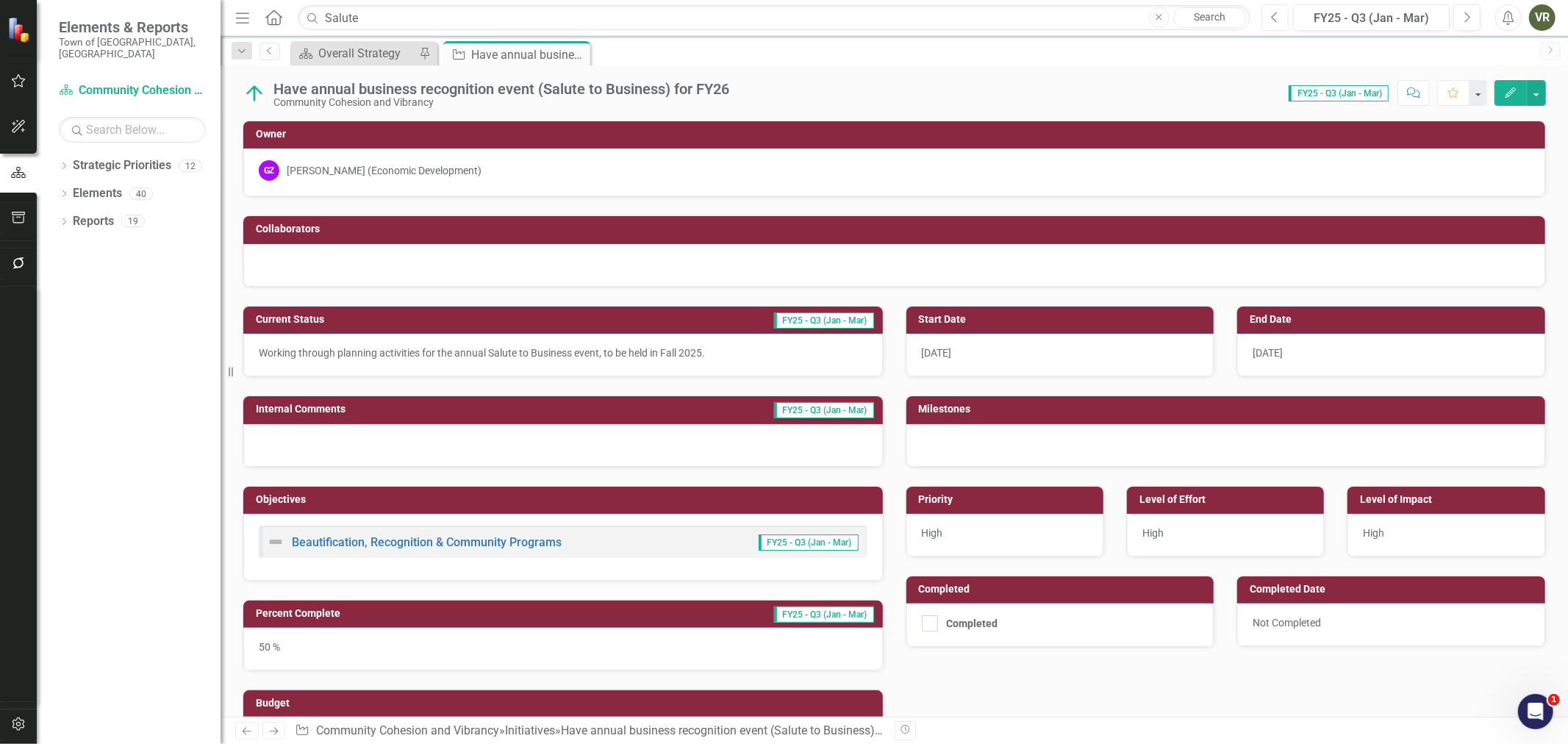
click at [1287, 15] on button "Previous" at bounding box center [1275, 18] width 28 height 27
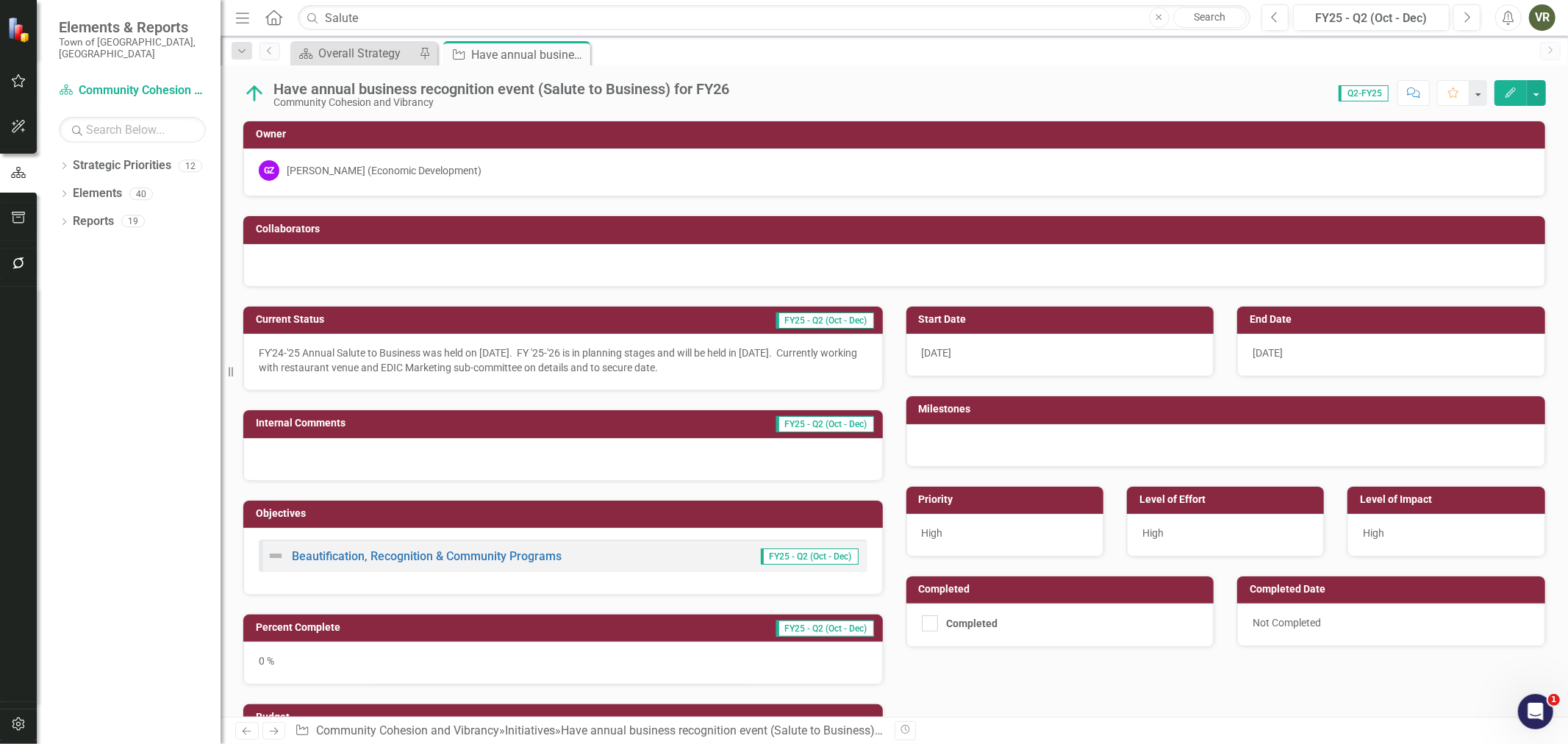
click at [516, 354] on p "FY'24-'25 Annual Salute to Business was held on October 2, 2024. FY '25-'26 is …" at bounding box center [563, 360] width 609 height 30
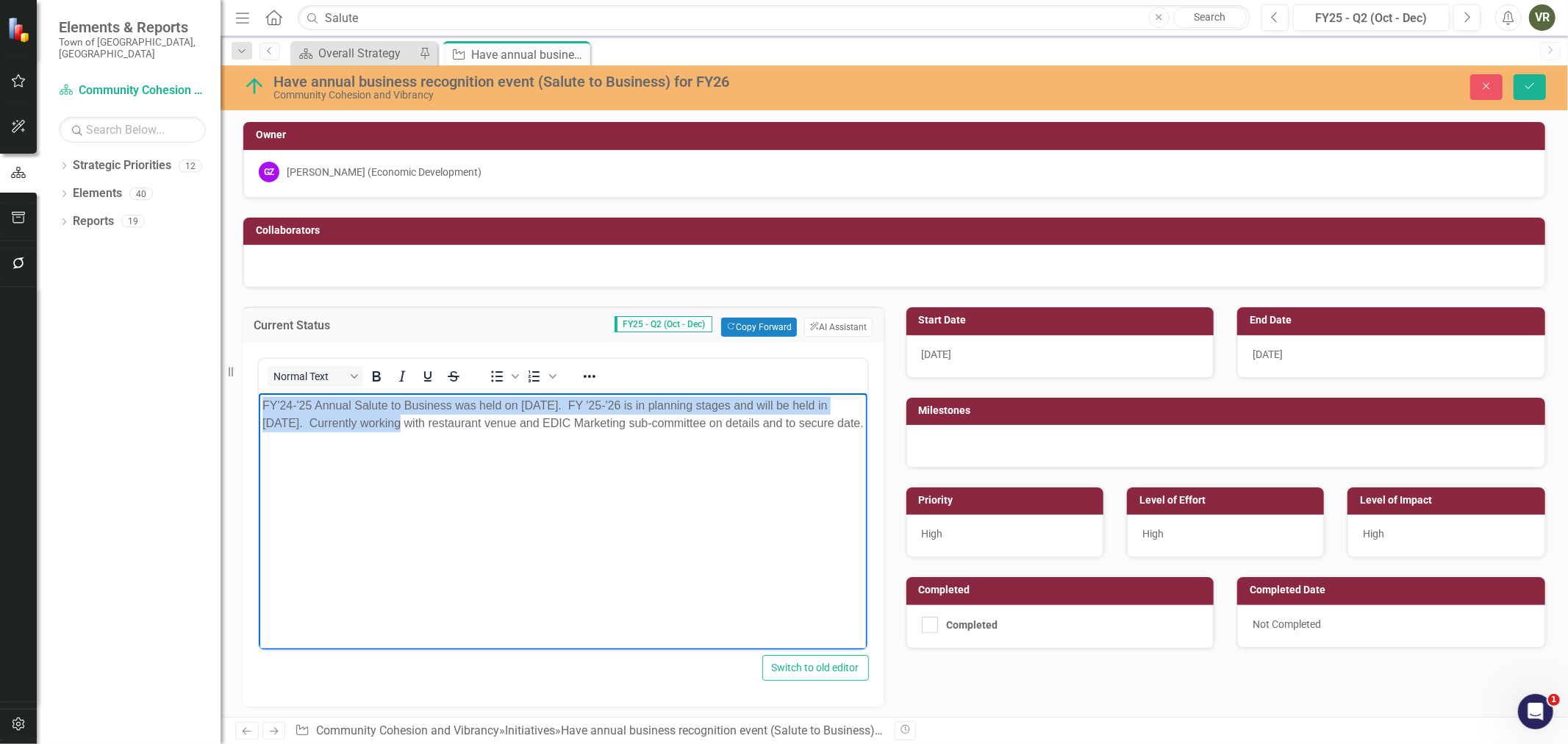
drag, startPoint x: 396, startPoint y: 419, endPoint x: 437, endPoint y: 780, distance: 363.3
click at [258, 394] on html "FY'24-'25 Annual Salute to Business was held on October 2, 2024. FY '25-'26 is …" at bounding box center [563, 504] width 609 height 220
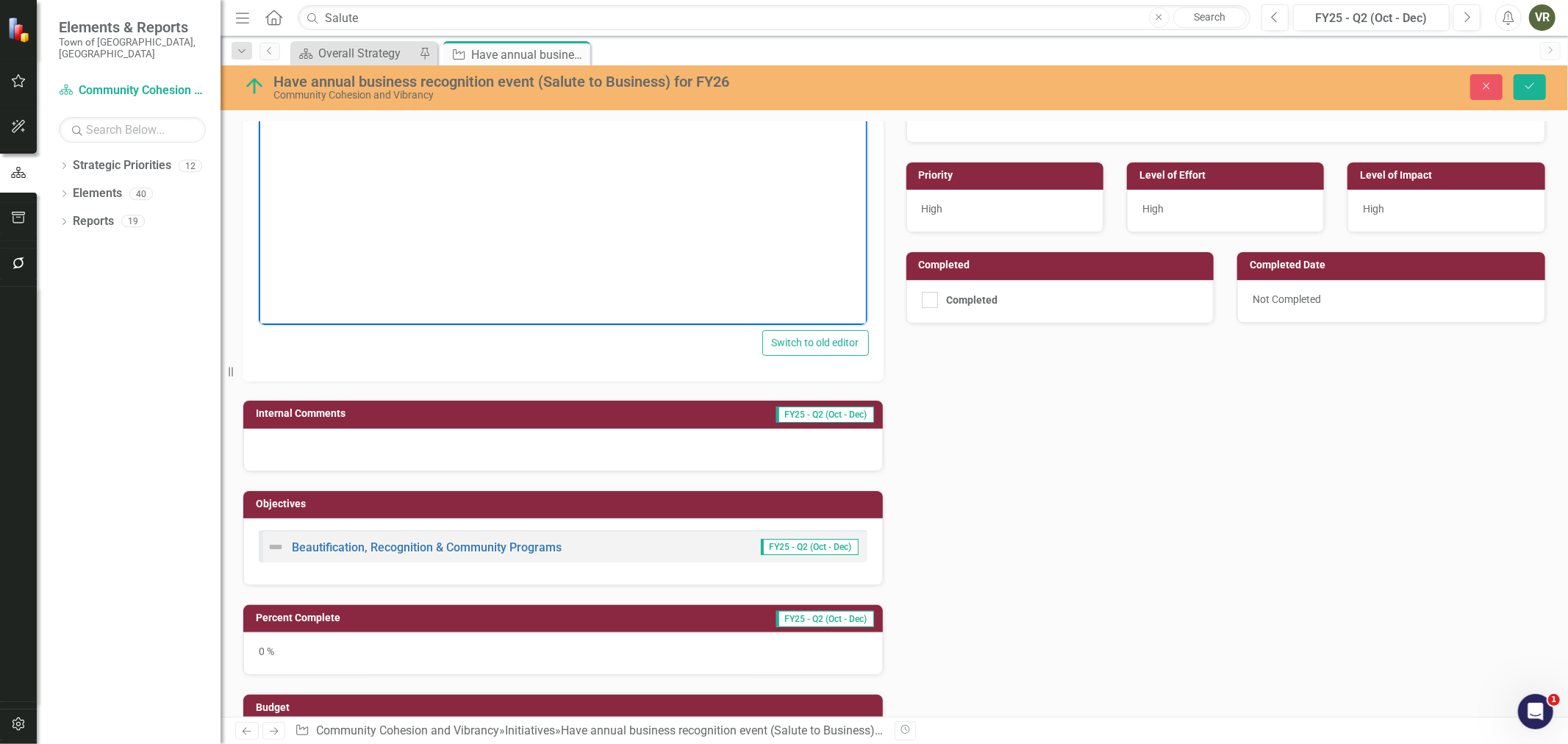
scroll to position [327, 0]
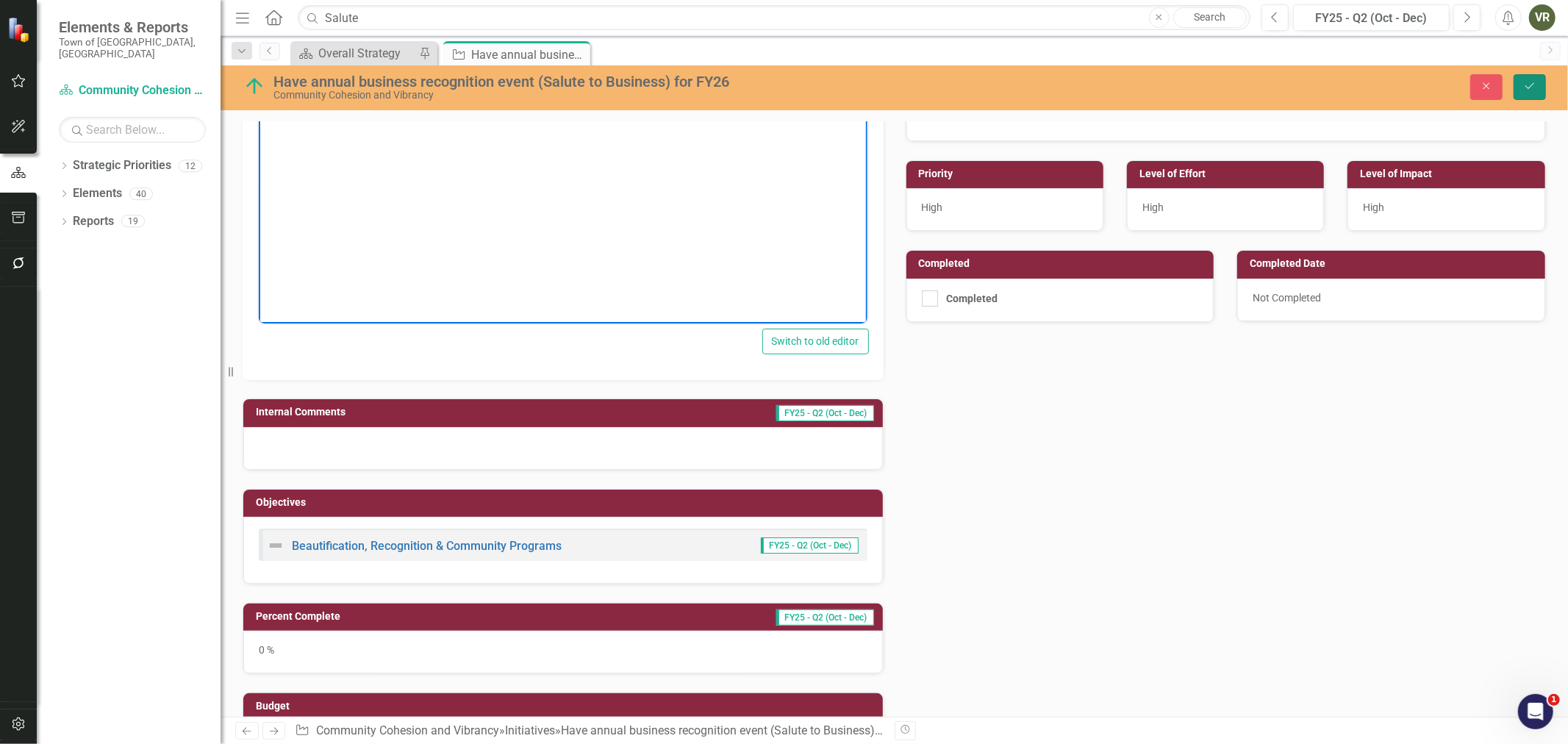
click at [1541, 76] on button "Save" at bounding box center [1529, 87] width 32 height 26
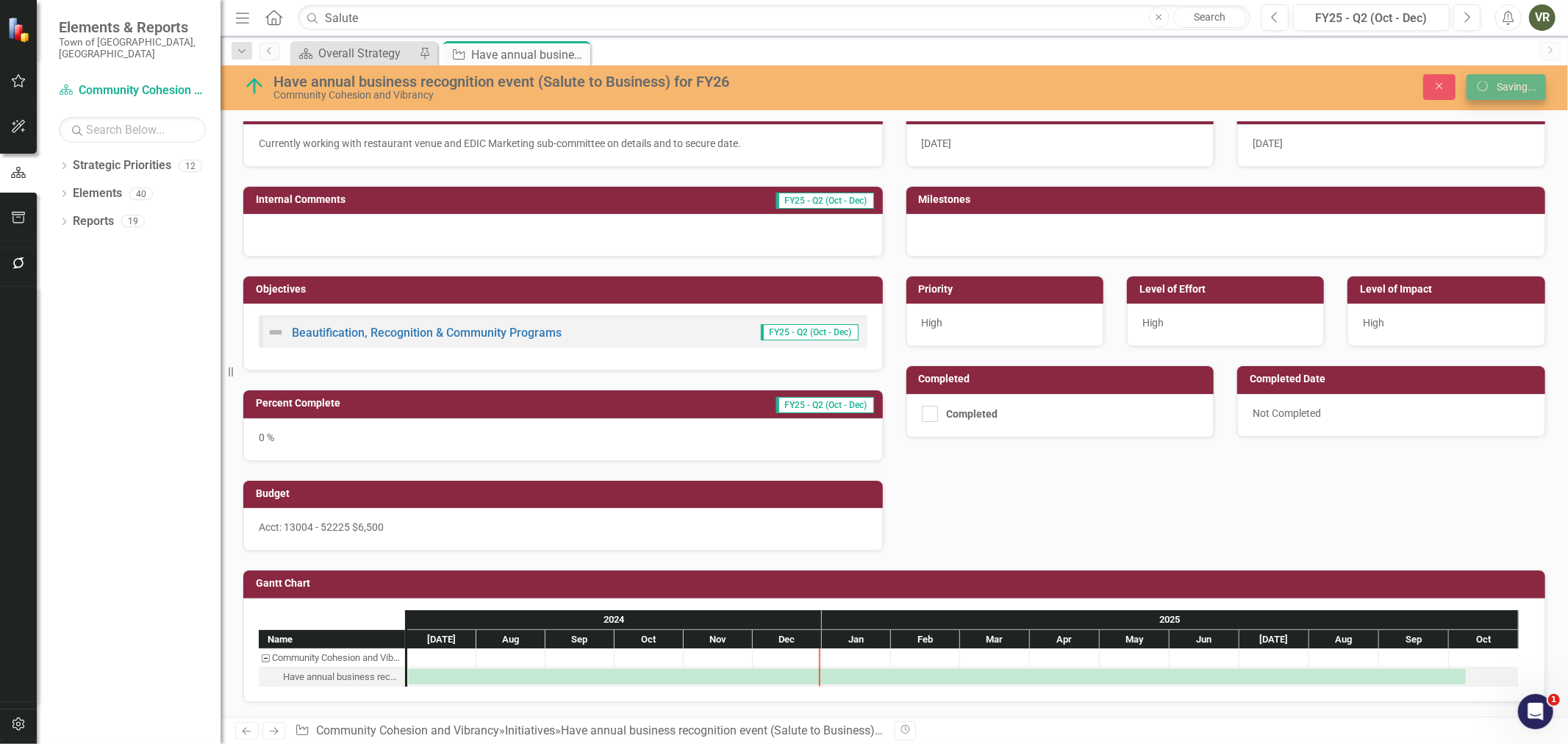
scroll to position [213, 0]
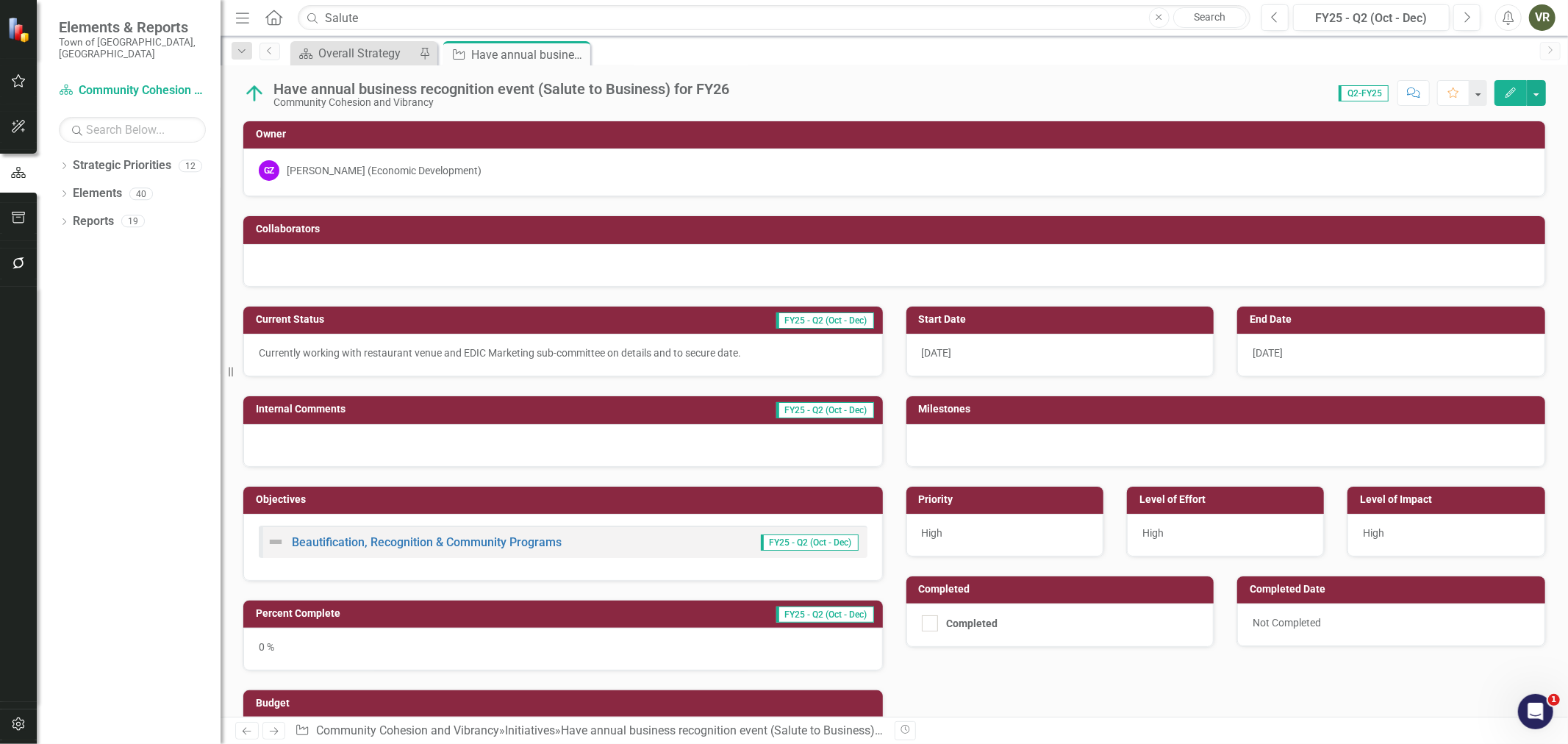
click at [1116, 359] on div "7/1/24" at bounding box center [1060, 354] width 308 height 42
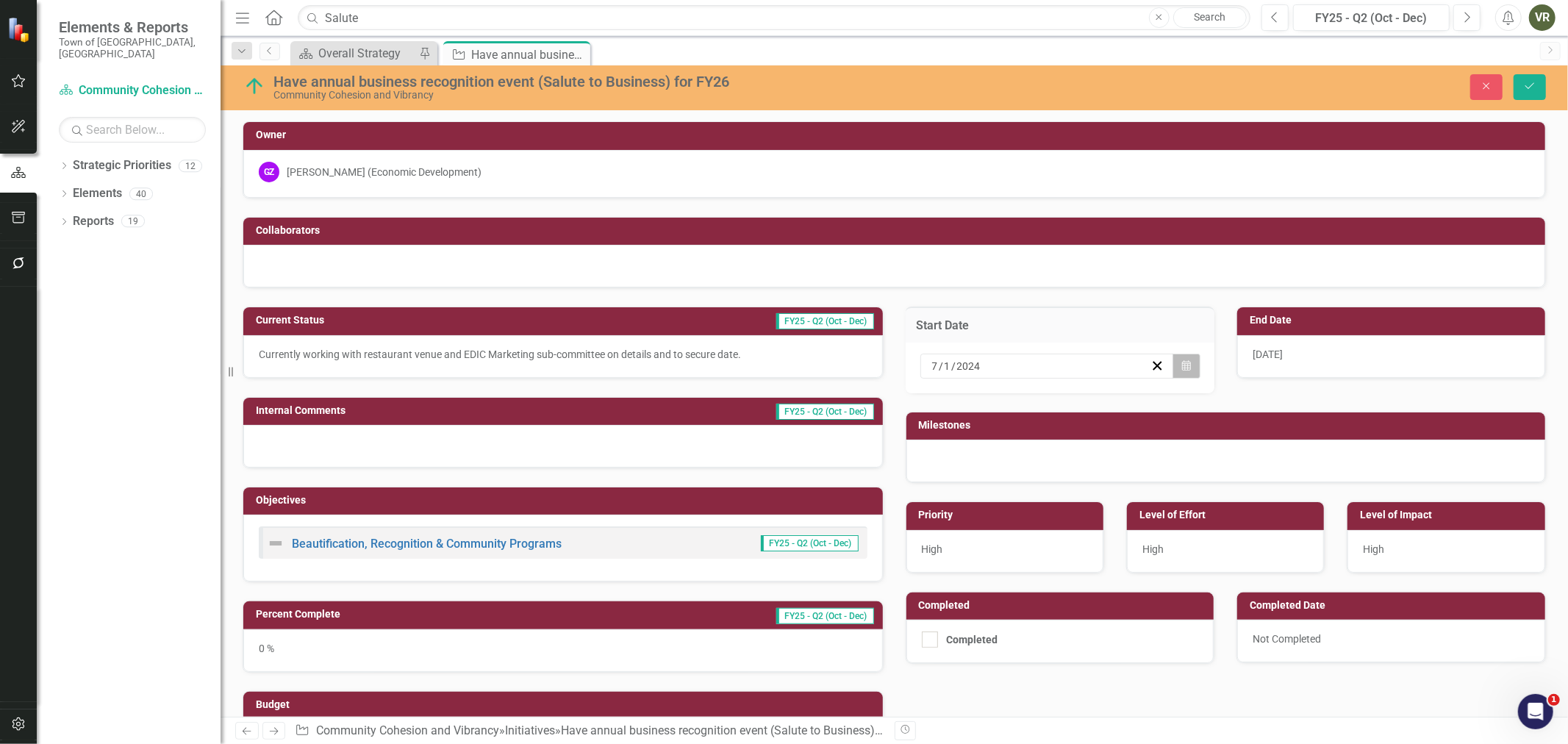
click at [1183, 366] on icon "Calendar" at bounding box center [1187, 366] width 9 height 10
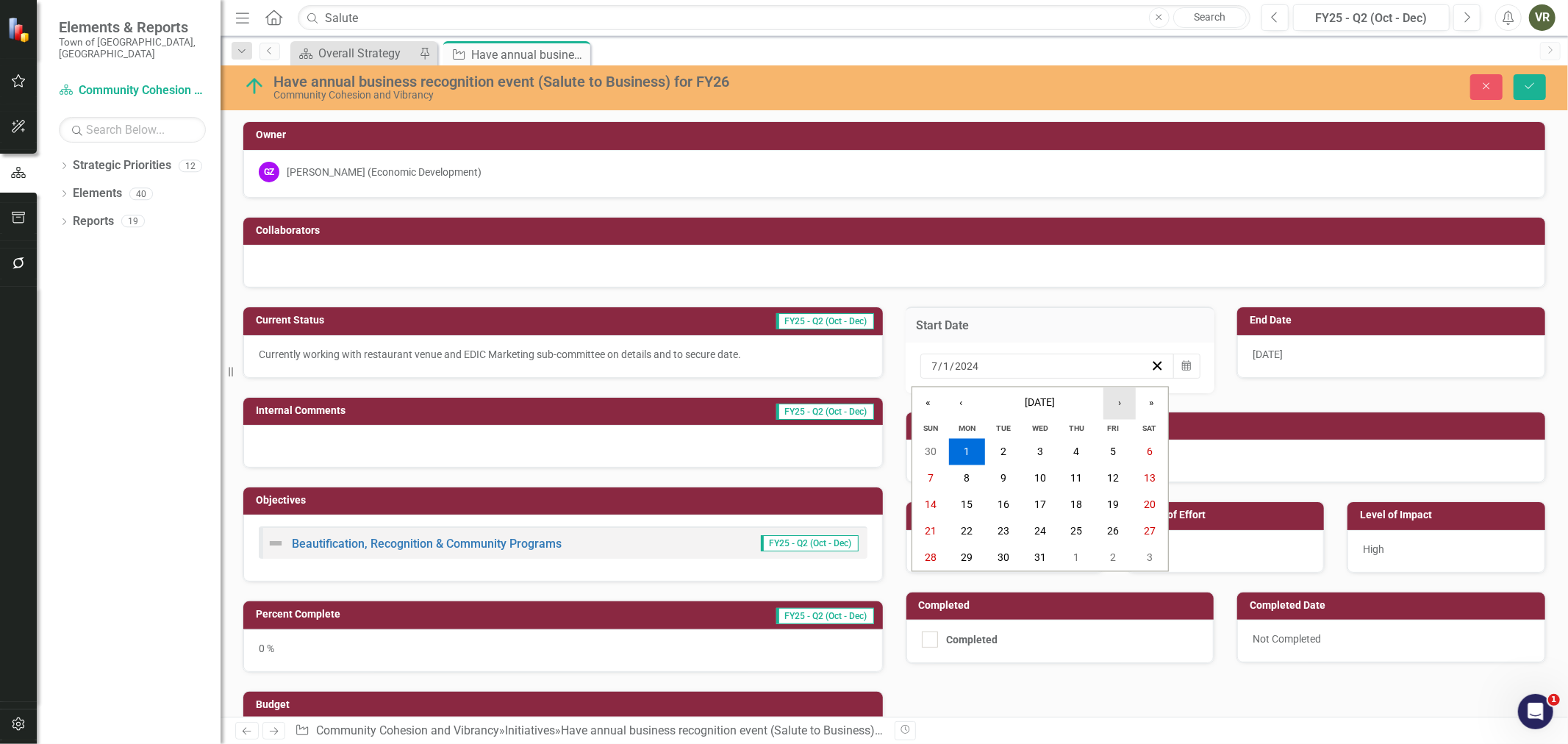
click at [1118, 398] on button "›" at bounding box center [1119, 403] width 32 height 32
click at [1130, 405] on button "›" at bounding box center [1119, 403] width 32 height 32
click at [1121, 445] on button "1" at bounding box center [1113, 452] width 36 height 27
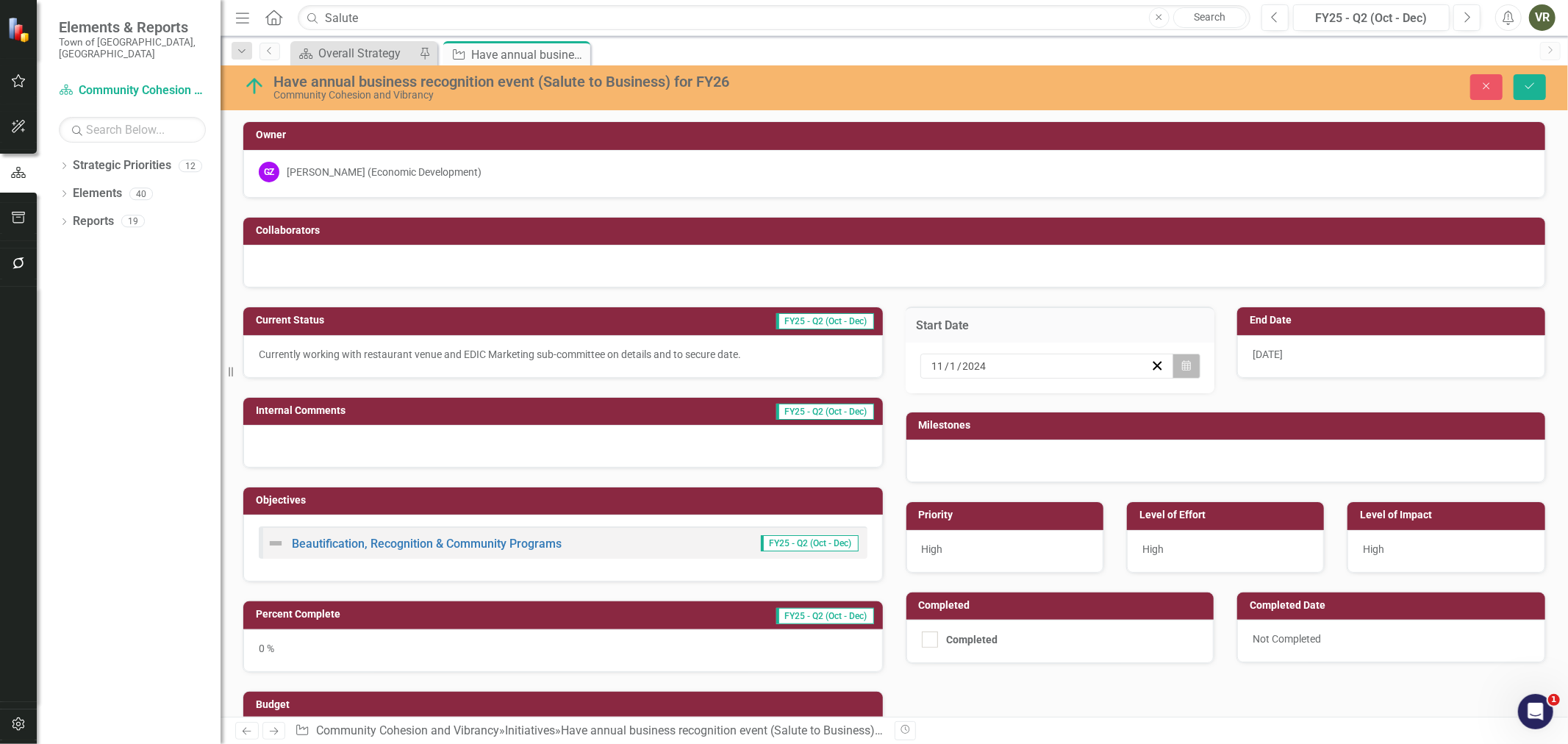
click at [1183, 362] on icon "Calendar" at bounding box center [1187, 366] width 9 height 10
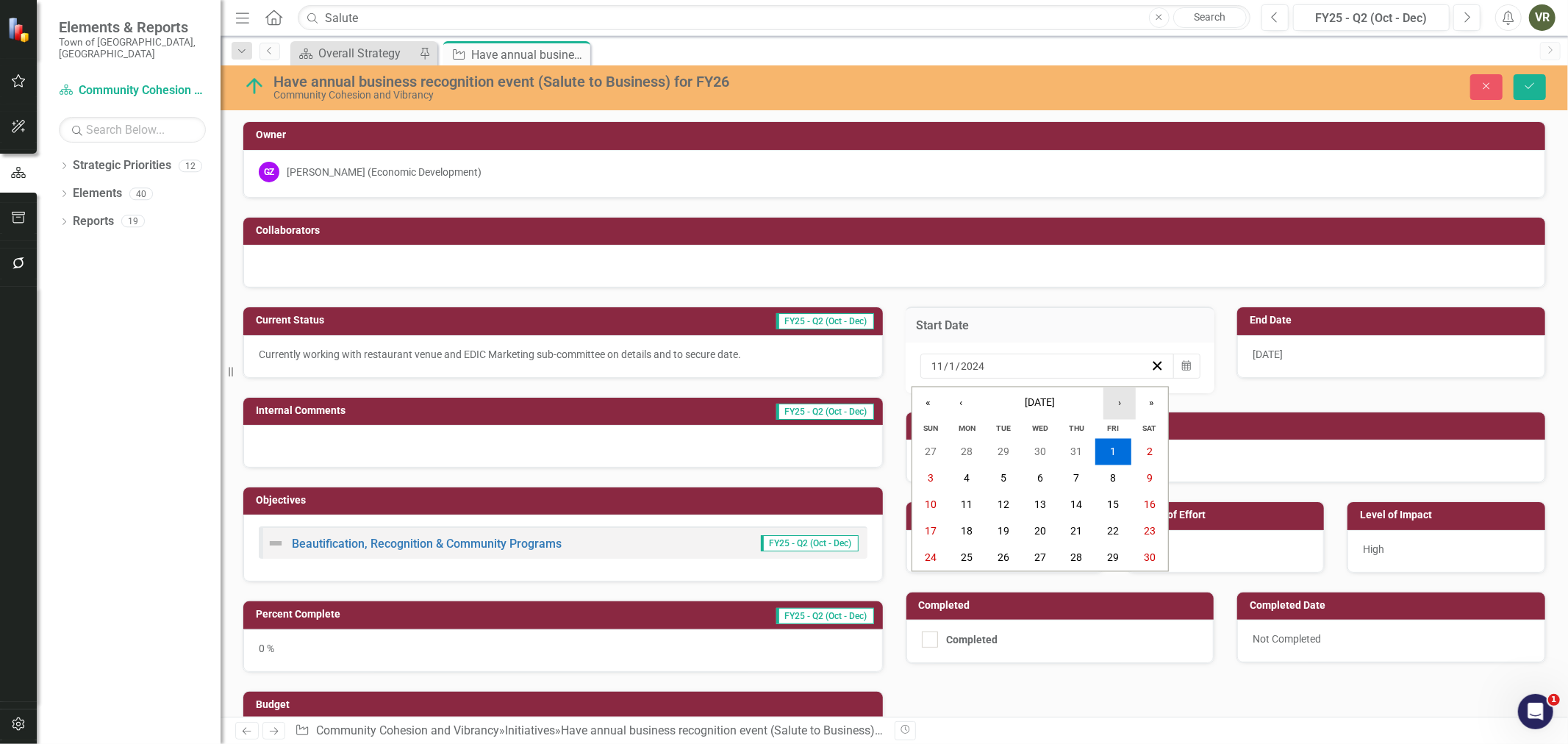
click at [1125, 402] on button "›" at bounding box center [1119, 403] width 32 height 32
click at [922, 449] on button "1" at bounding box center [930, 452] width 36 height 27
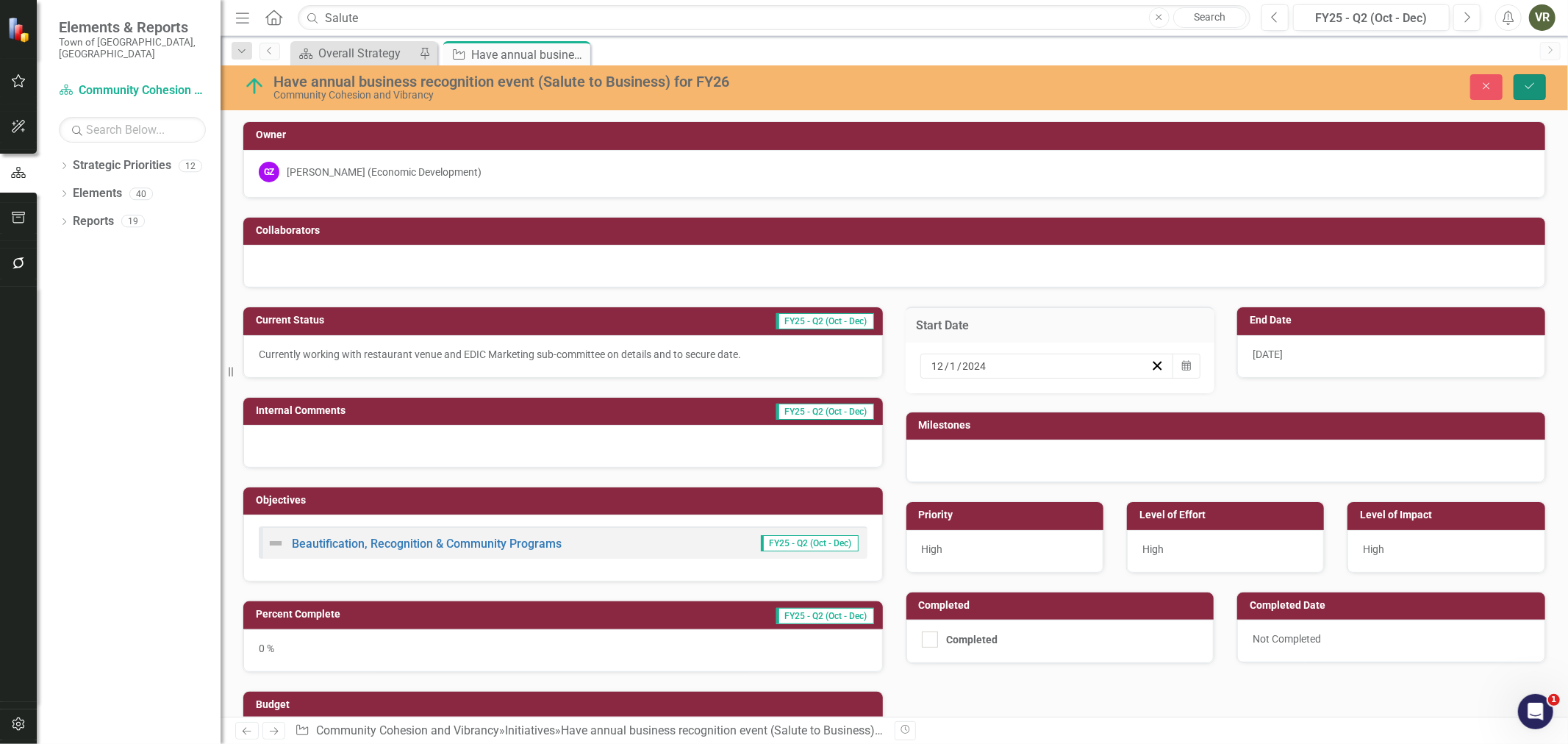
click at [1534, 82] on icon "Save" at bounding box center [1530, 86] width 13 height 10
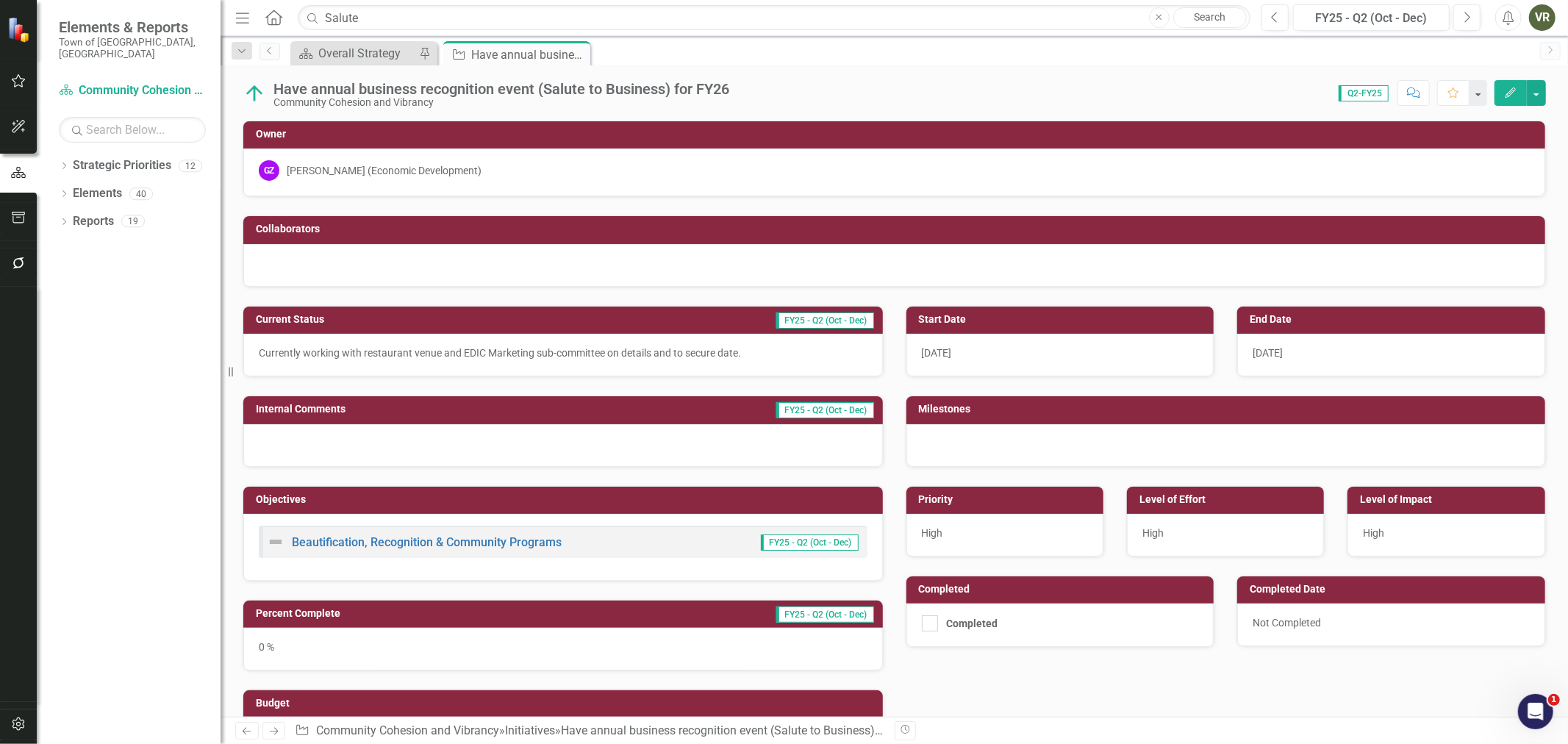
click at [1340, 351] on div "10/8/25" at bounding box center [1392, 354] width 308 height 42
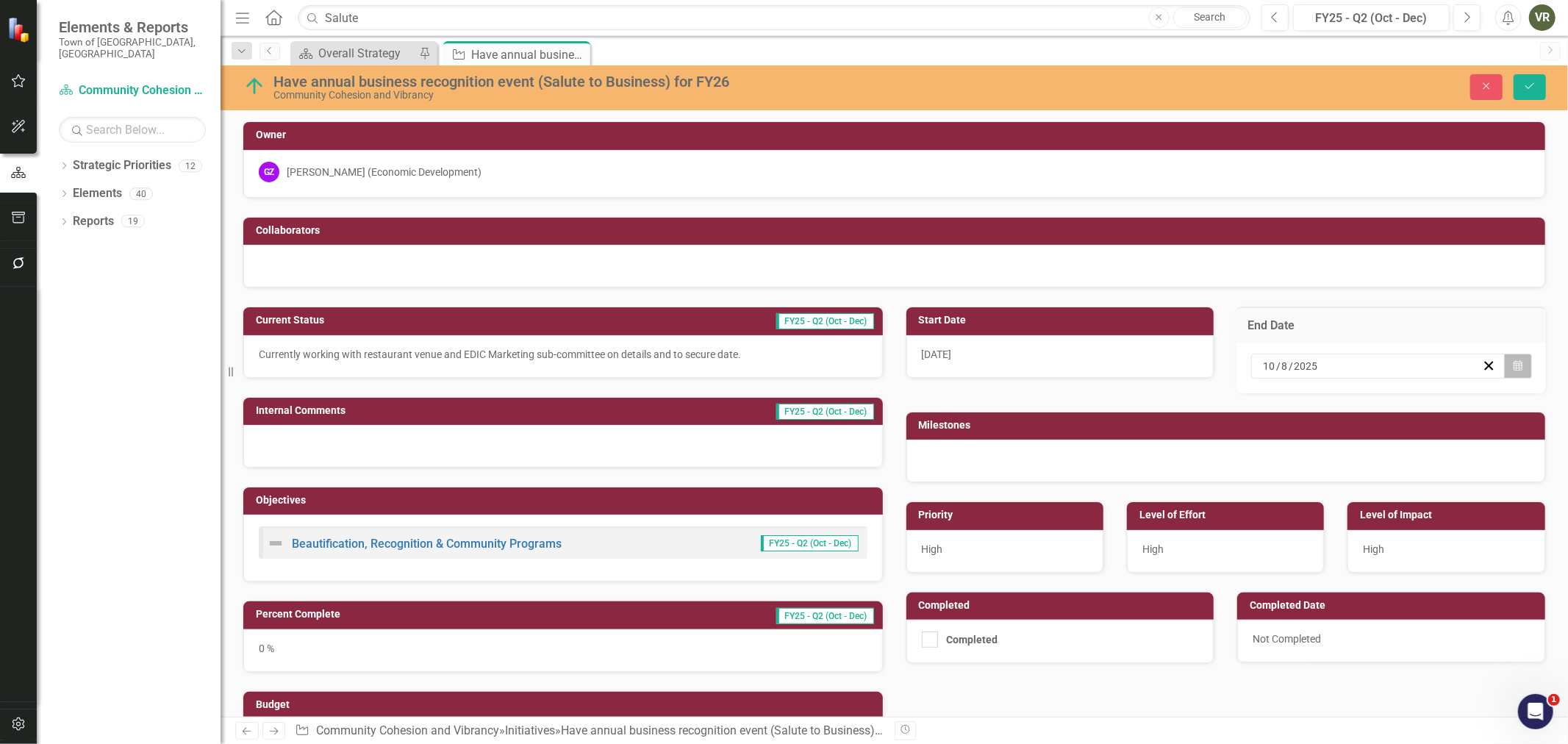
click at [1504, 362] on button "Calendar" at bounding box center [1518, 366] width 28 height 25
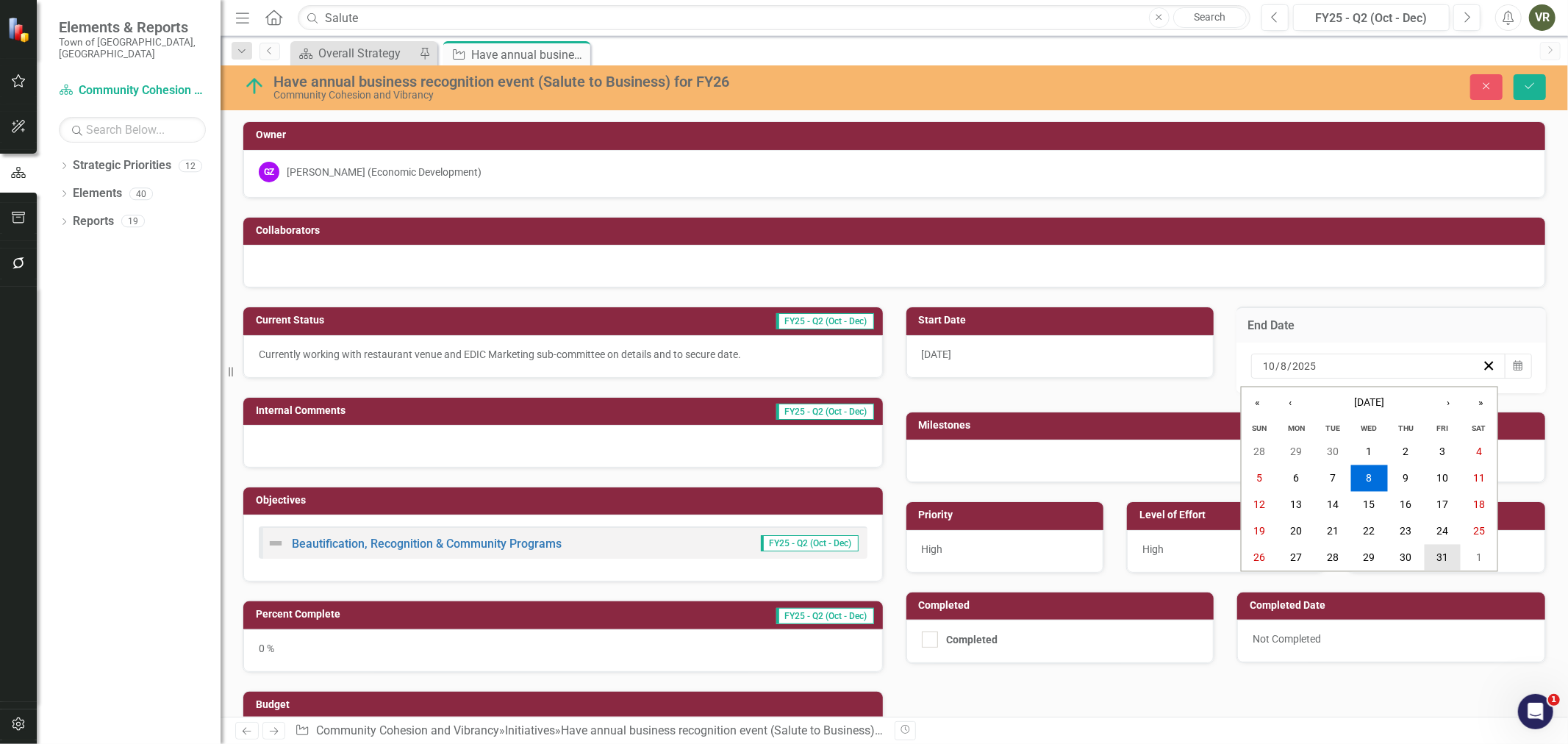
click at [1437, 555] on abbr "31" at bounding box center [1442, 558] width 12 height 12
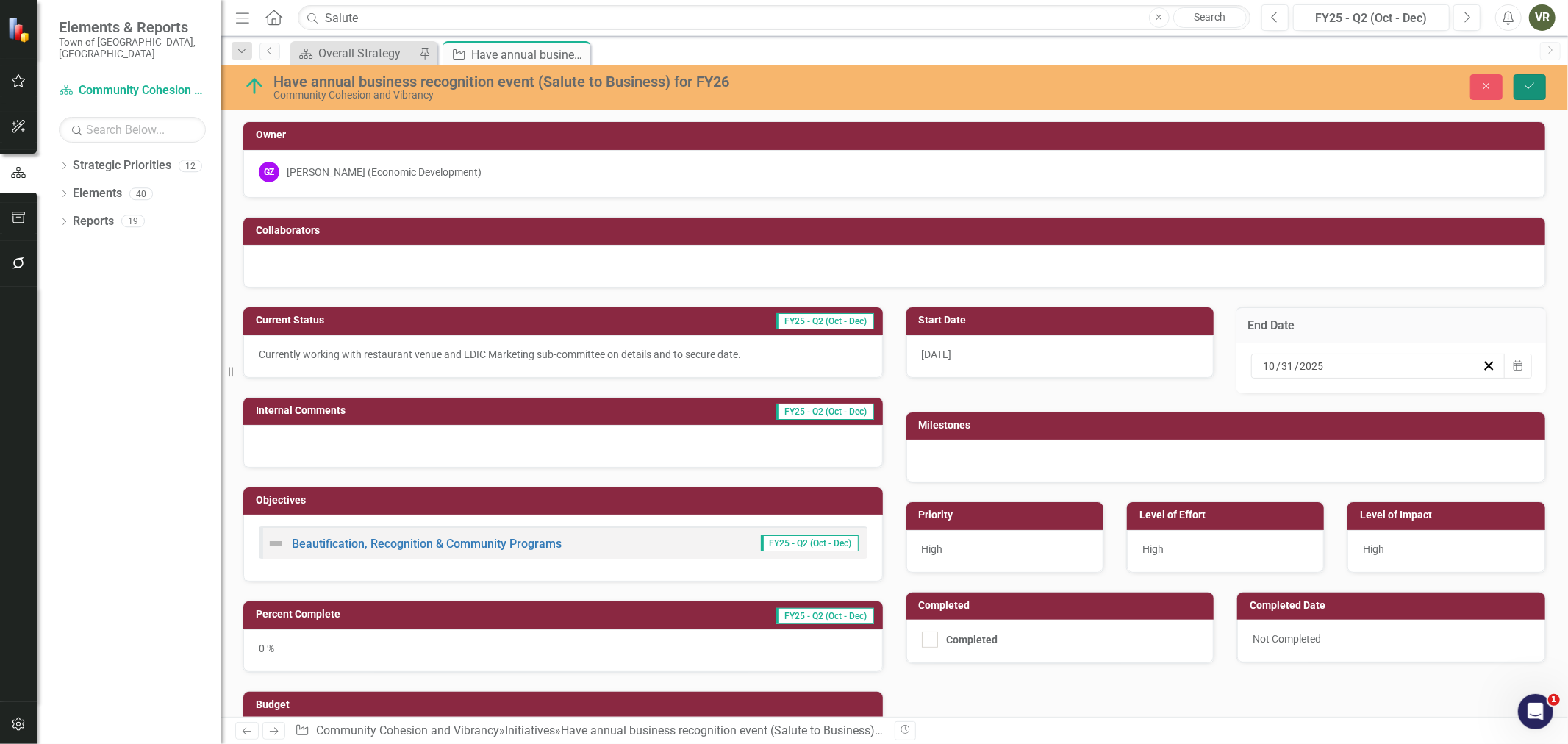
click at [1526, 81] on icon "Save" at bounding box center [1530, 86] width 13 height 10
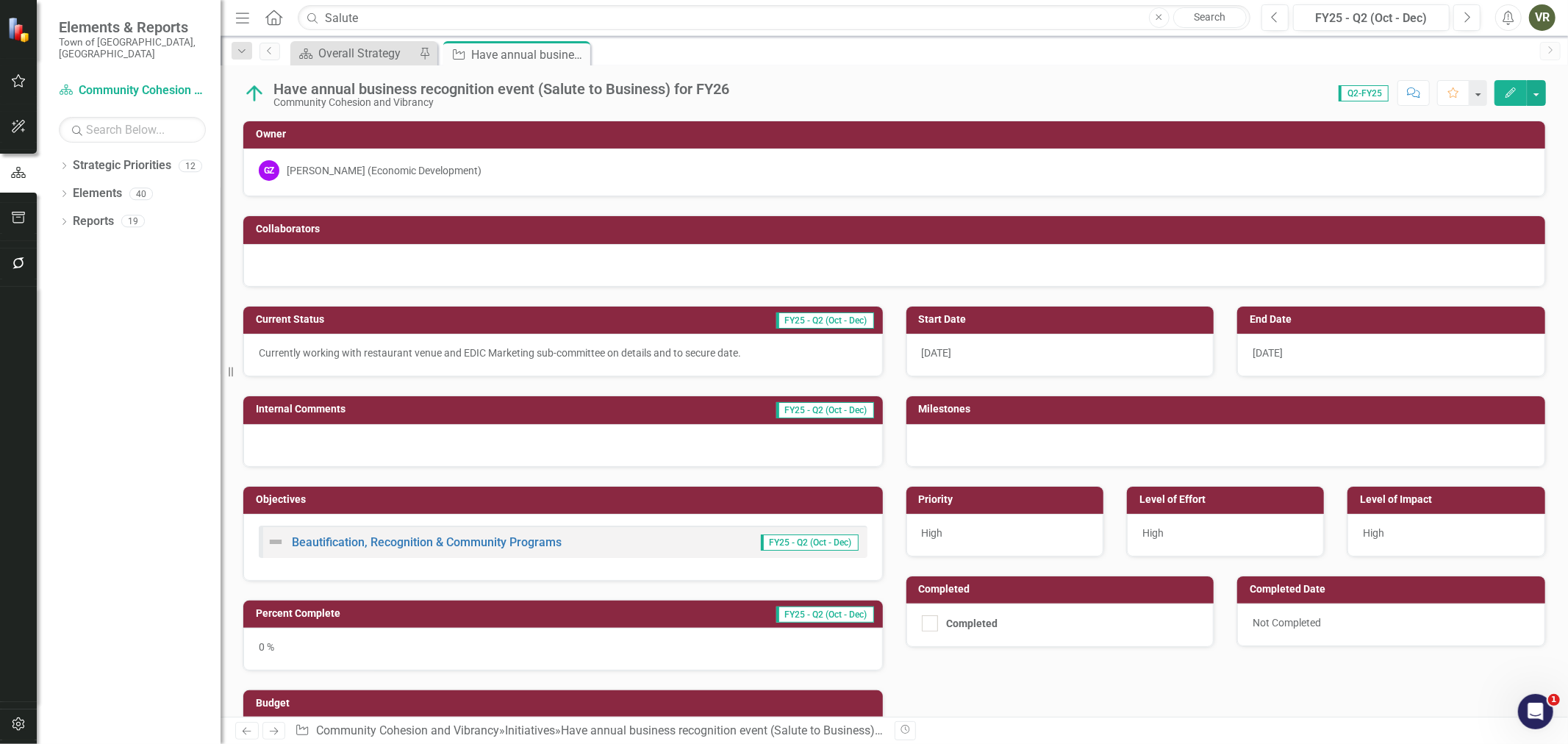
click at [57, 153] on div "Dropdown Strategic Priorities 12 Town of Wethersfield Community Cohesion and Vi…" at bounding box center [128, 448] width 184 height 590
click at [60, 163] on icon "Dropdown" at bounding box center [64, 167] width 10 height 8
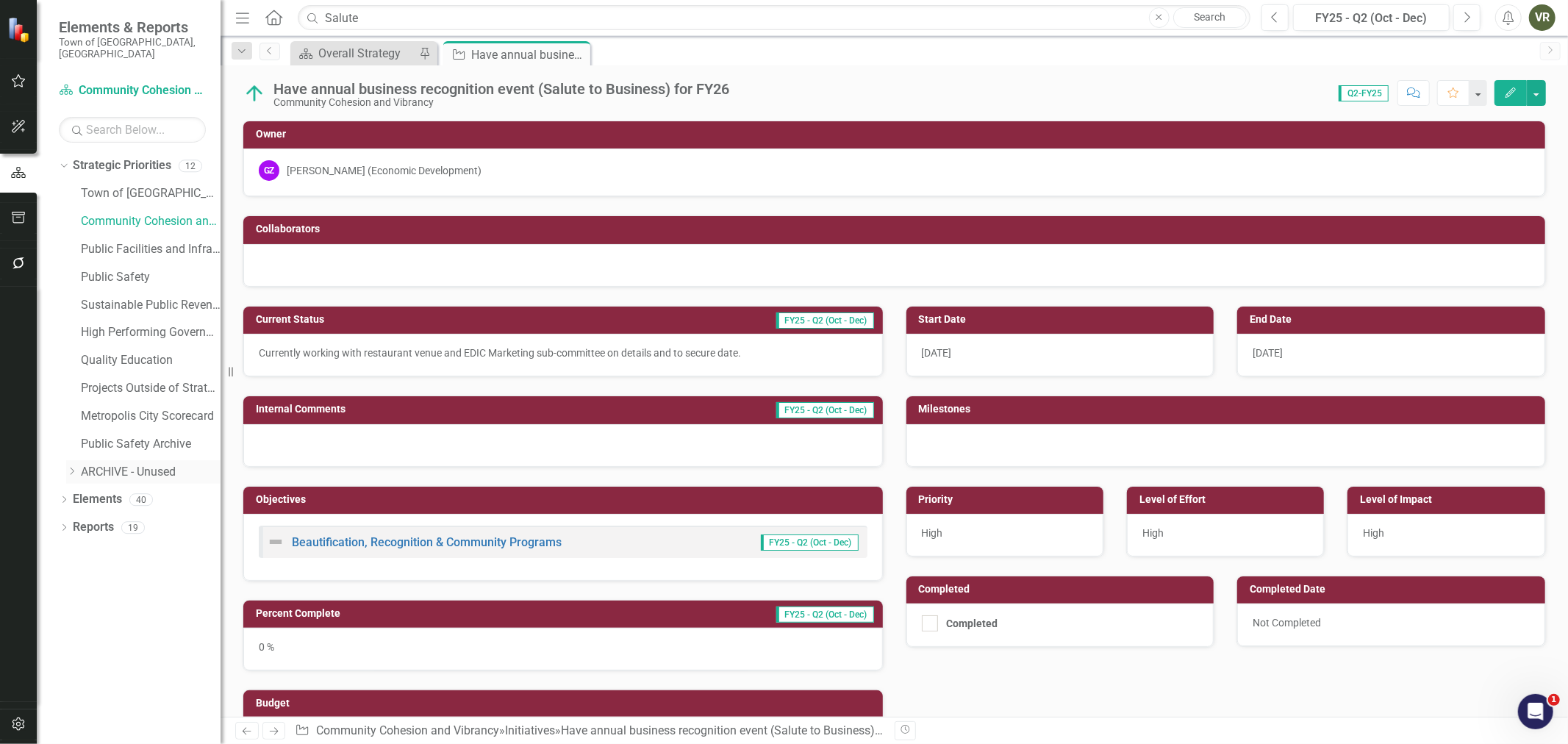
click at [70, 466] on icon "Dropdown" at bounding box center [71, 471] width 11 height 9
click at [69, 464] on icon "Dropdown" at bounding box center [71, 469] width 9 height 11
click at [69, 466] on icon "Dropdown" at bounding box center [71, 471] width 11 height 9
click at [107, 157] on link "Strategic Priorities" at bounding box center [122, 165] width 98 height 17
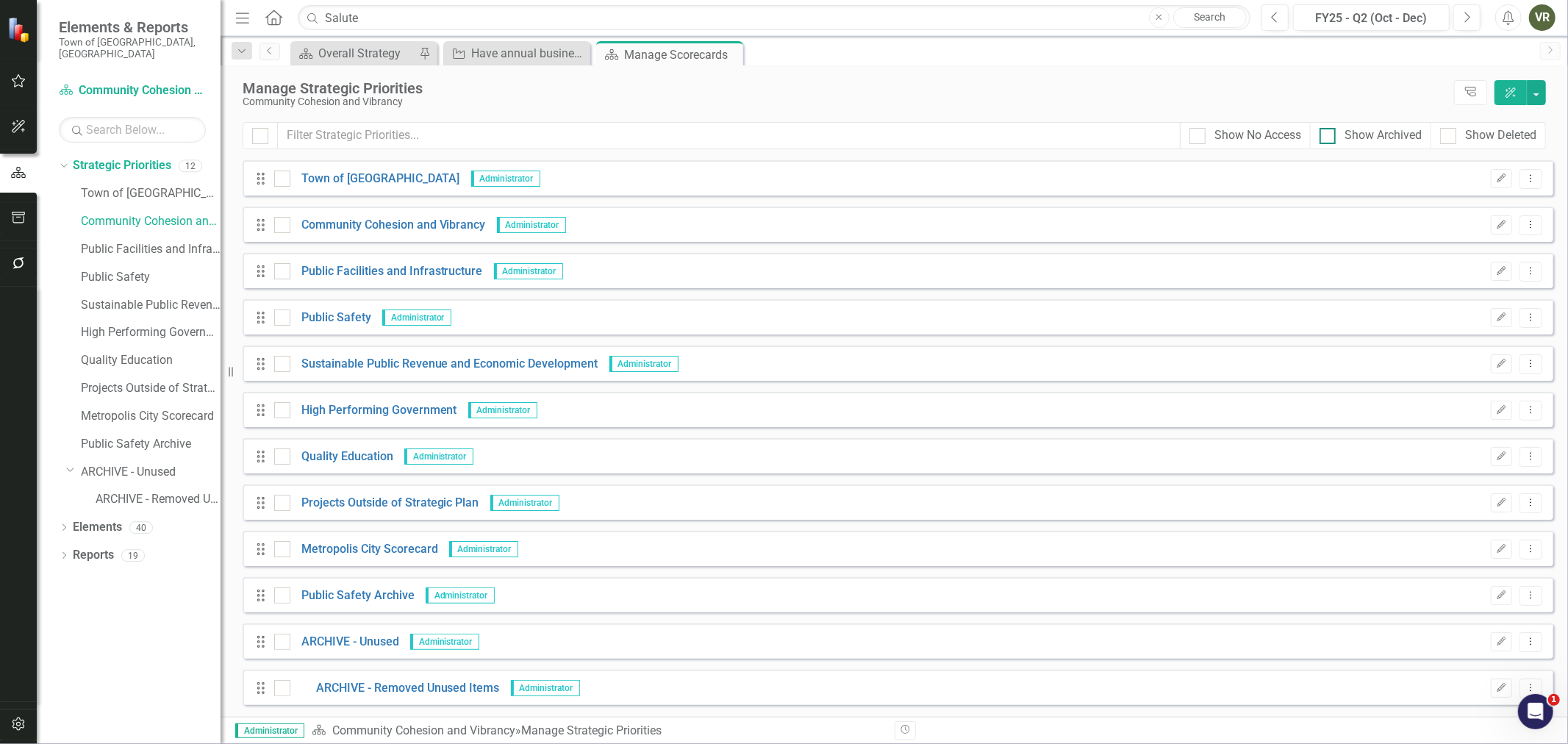
click at [1326, 136] on input "Show Archived" at bounding box center [1324, 132] width 10 height 10
checkbox input "true"
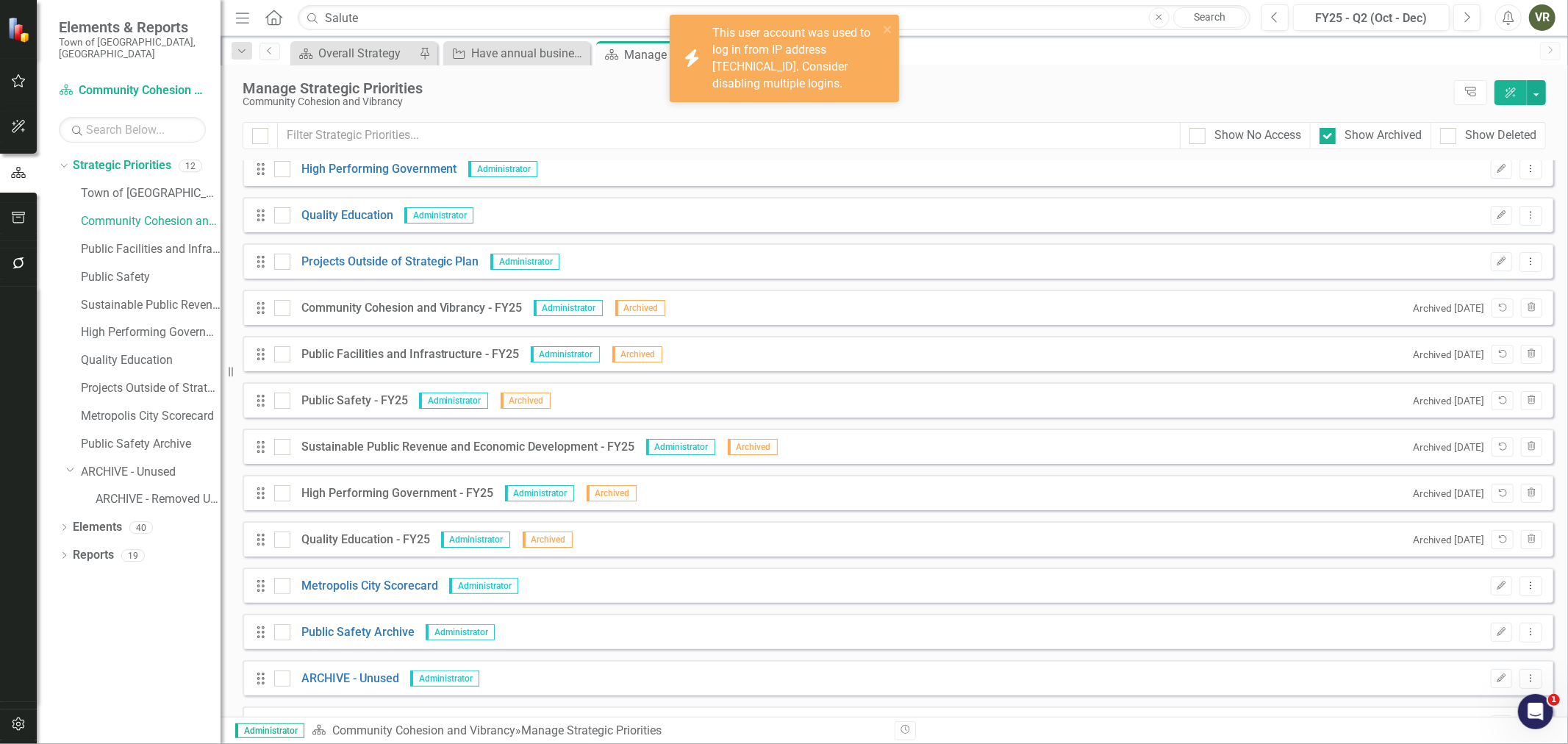
scroll to position [245, 0]
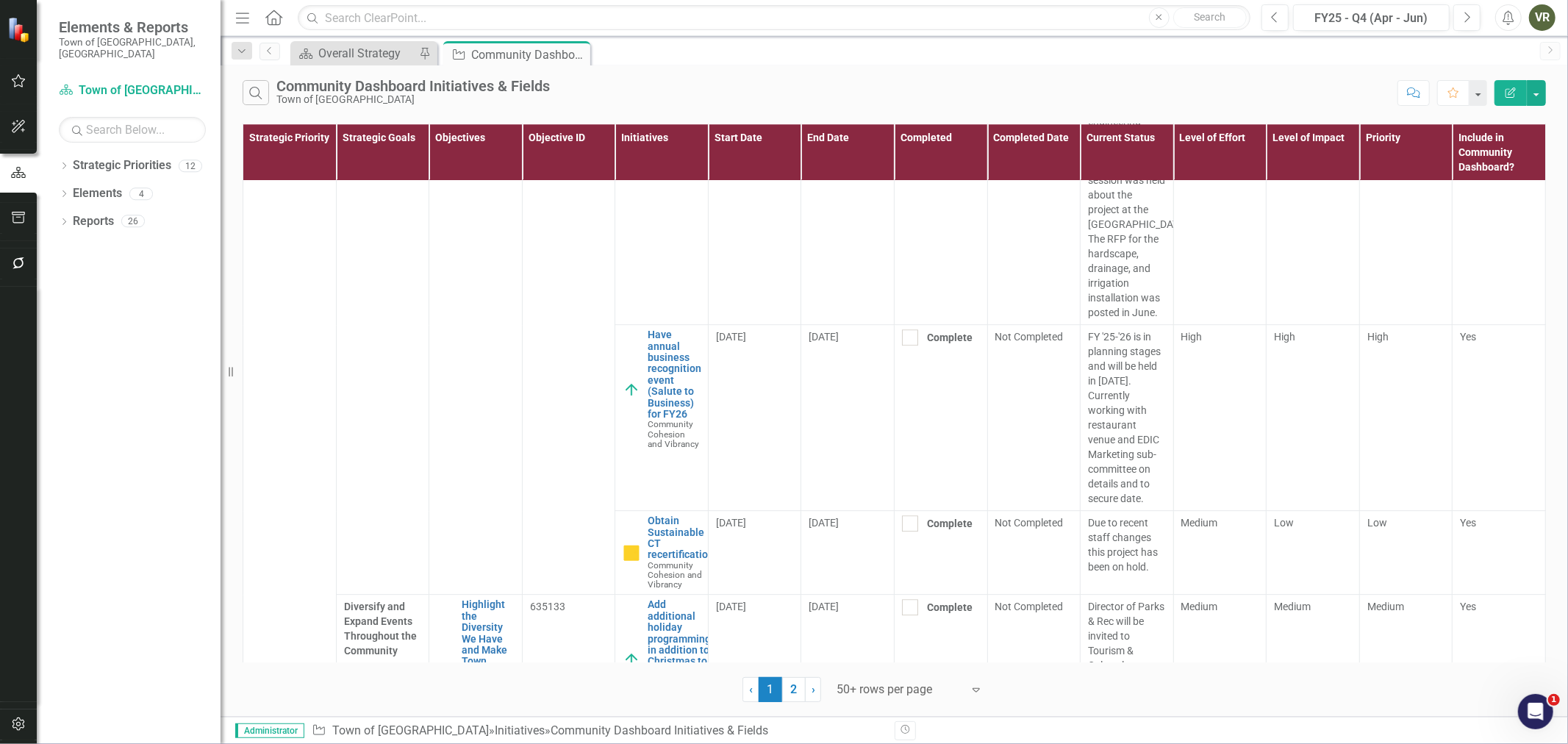
scroll to position [3511, 0]
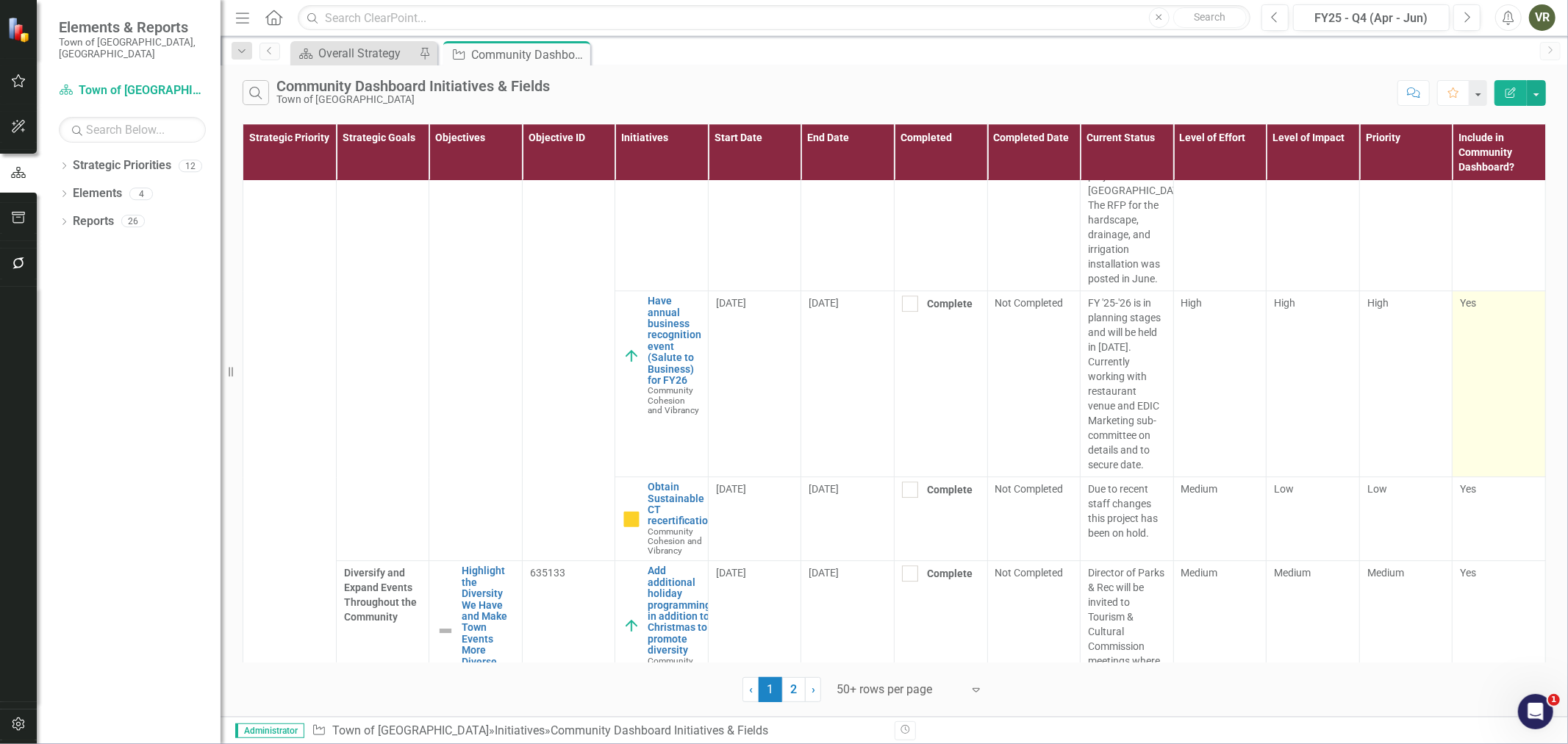
click at [1503, 310] on div "Yes" at bounding box center [1499, 303] width 78 height 15
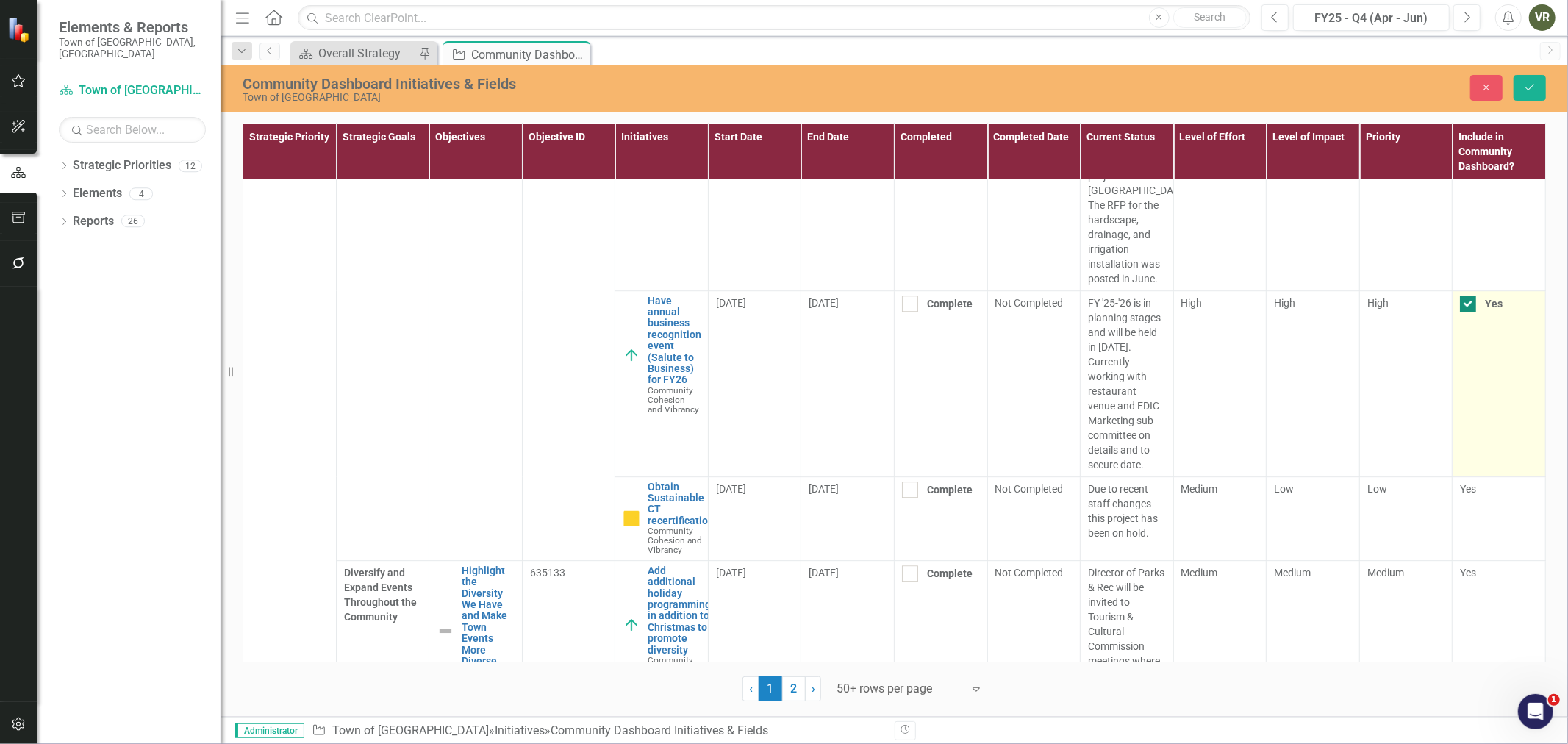
click at [1463, 312] on div at bounding box center [1468, 304] width 16 height 16
click at [1463, 305] on input "Yes" at bounding box center [1465, 300] width 10 height 10
checkbox input "false"
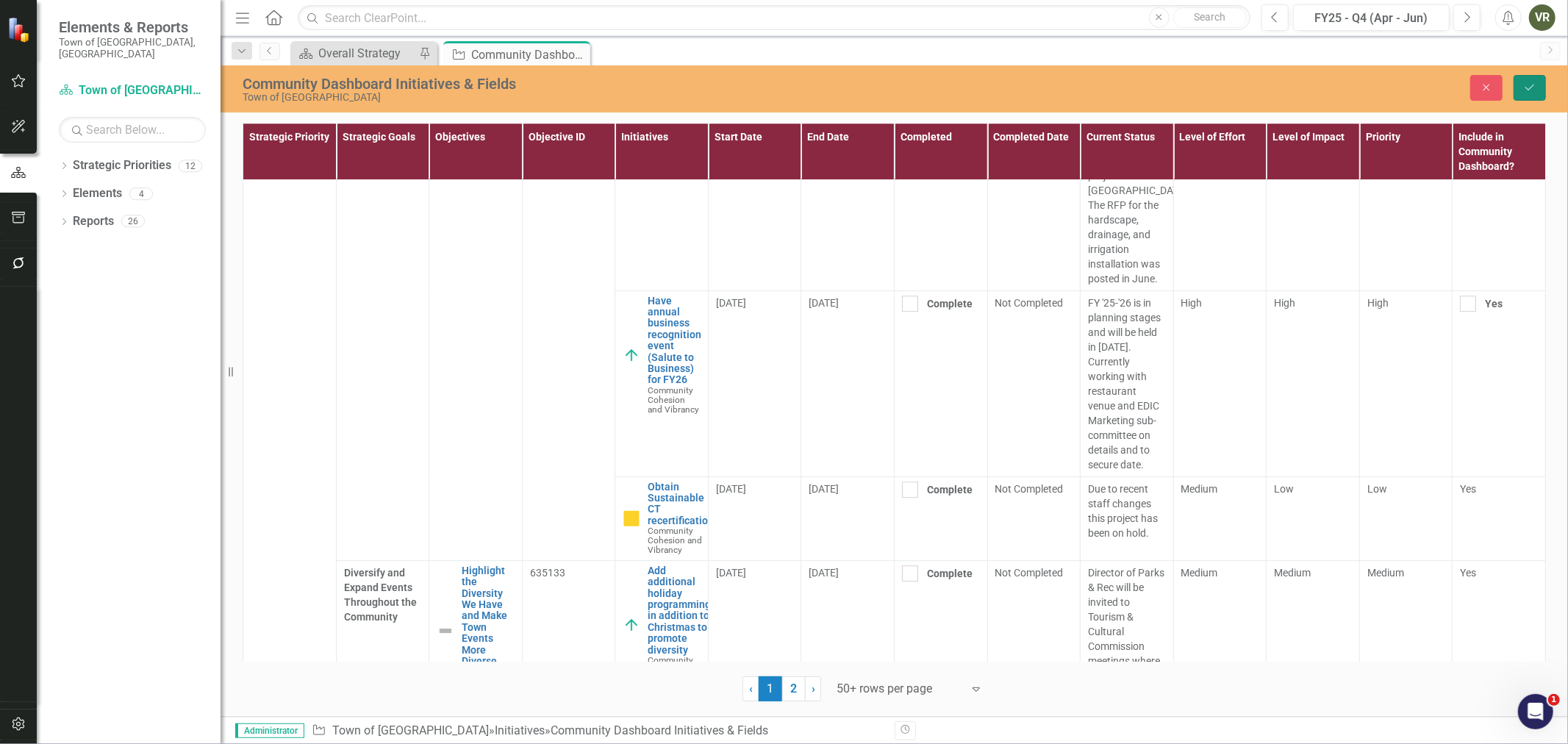
click at [1523, 92] on button "Save" at bounding box center [1529, 88] width 32 height 26
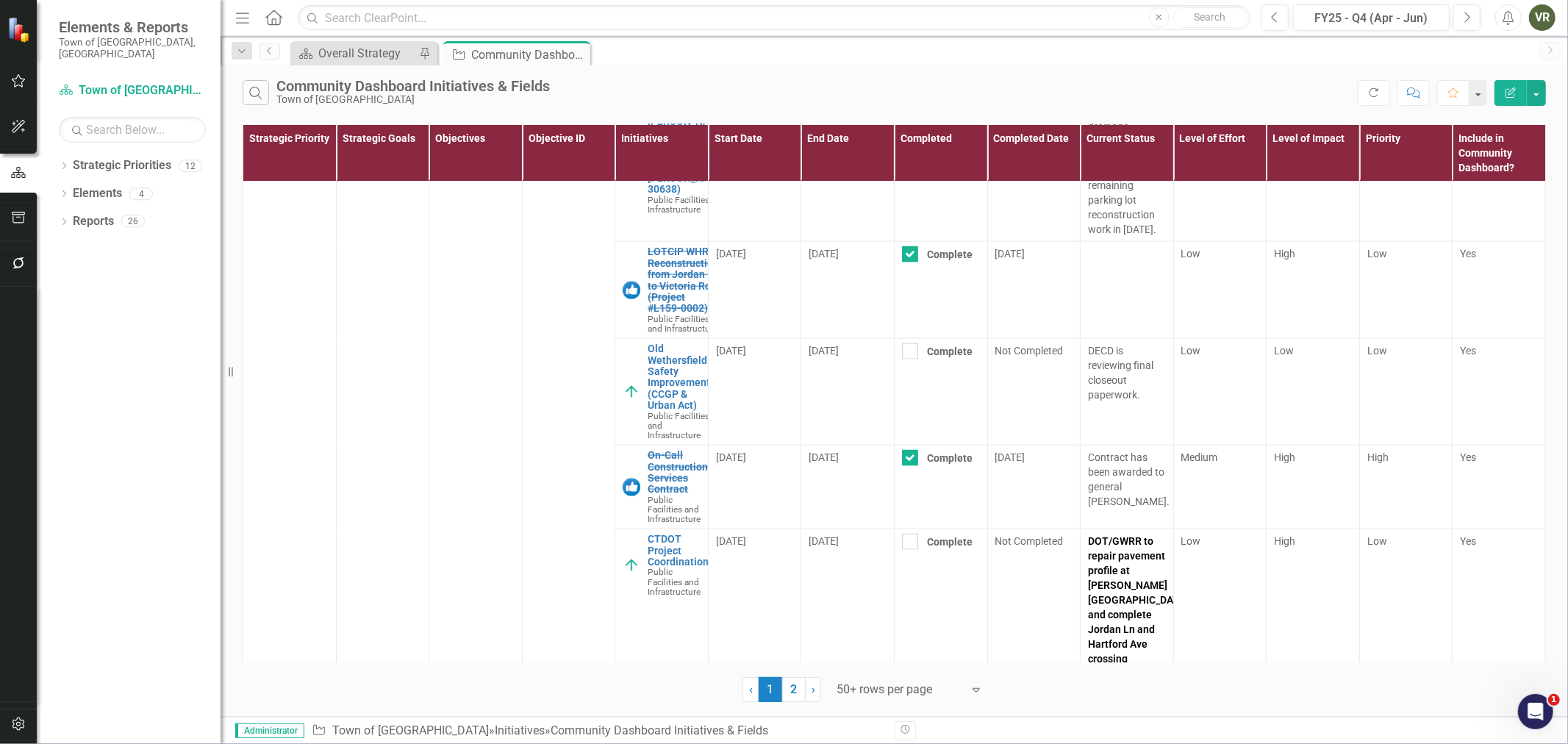
scroll to position [6451, 0]
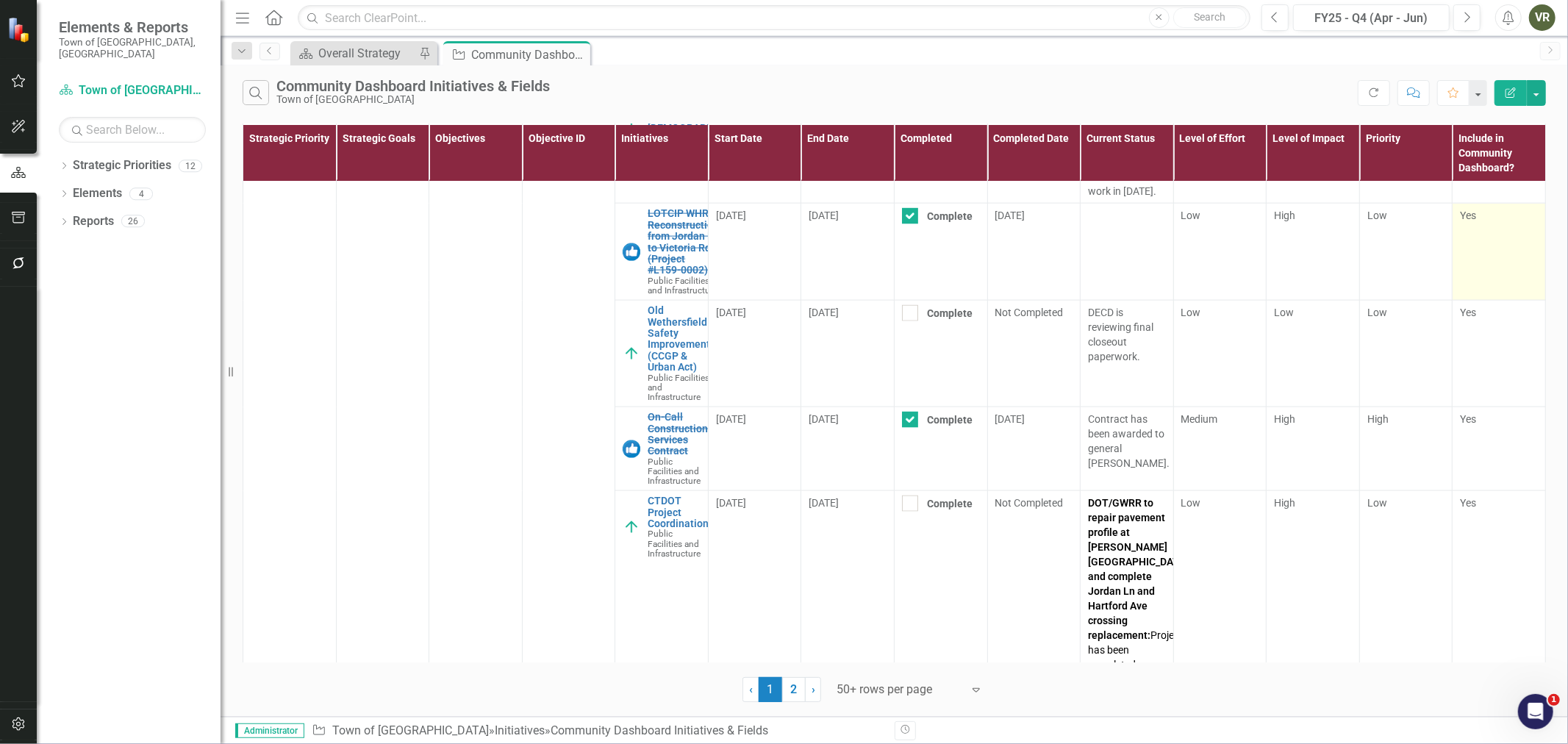
click at [1478, 301] on td "Yes" at bounding box center [1499, 252] width 93 height 97
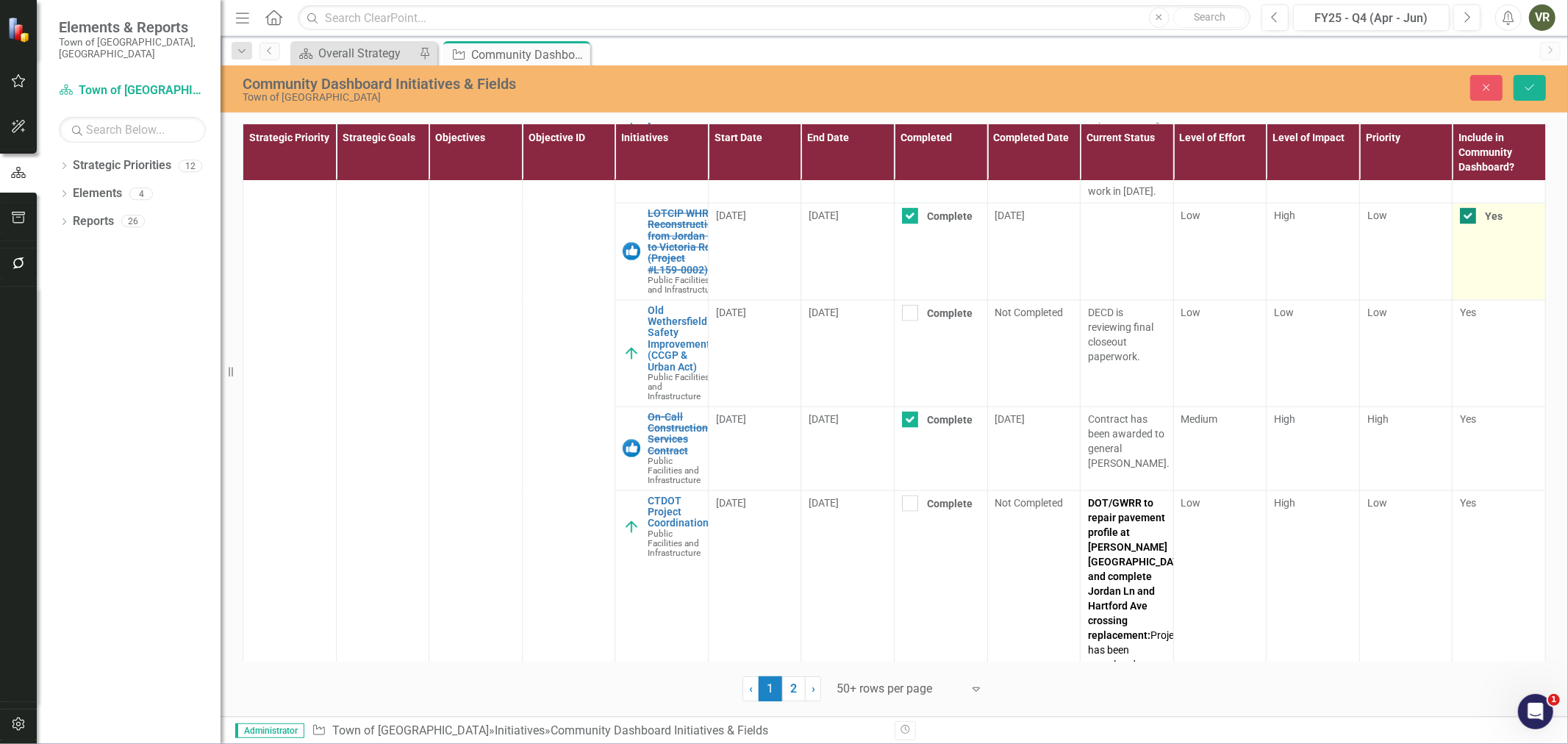
click at [1460, 217] on input "Yes" at bounding box center [1465, 213] width 10 height 10
checkbox input "false"
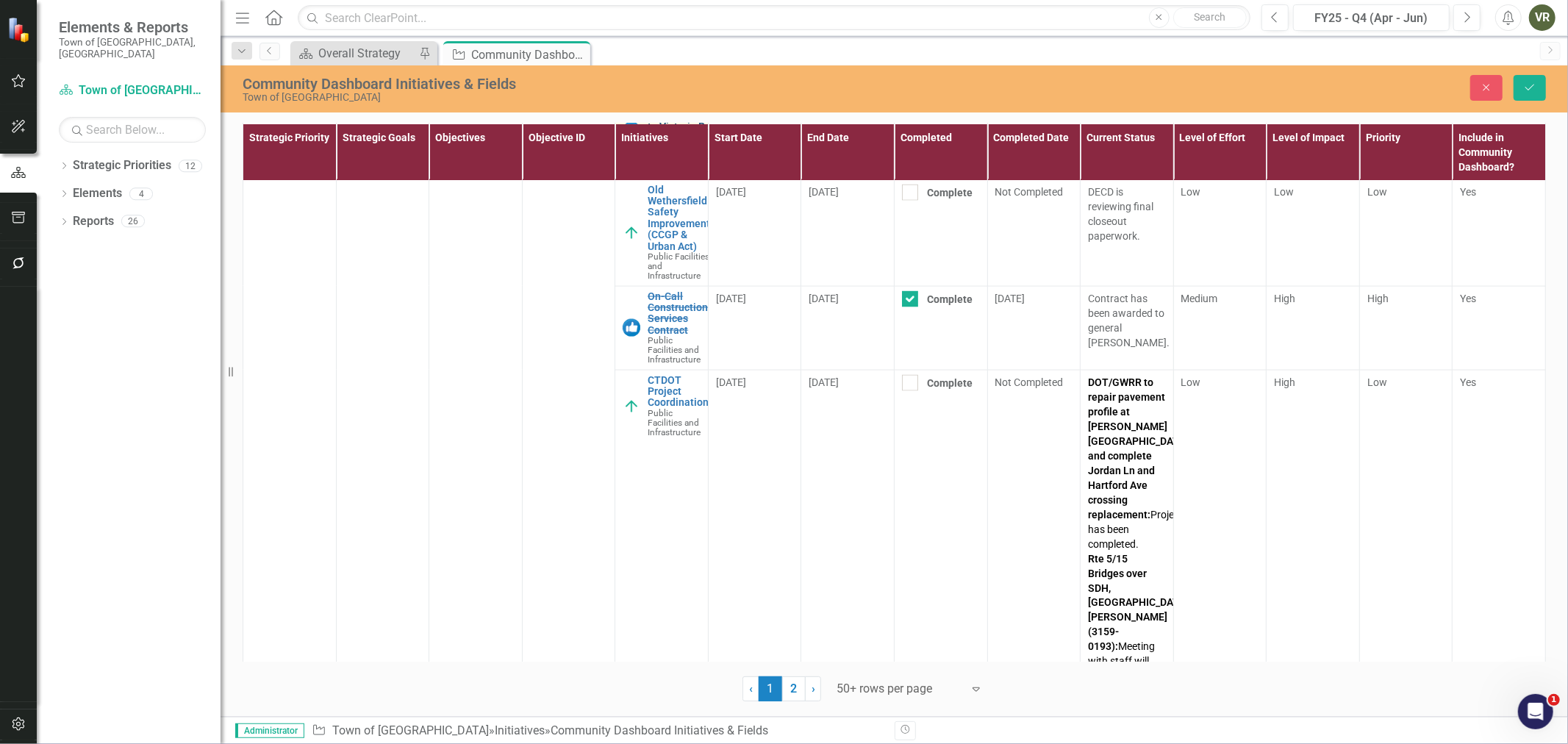
scroll to position [6615, 0]
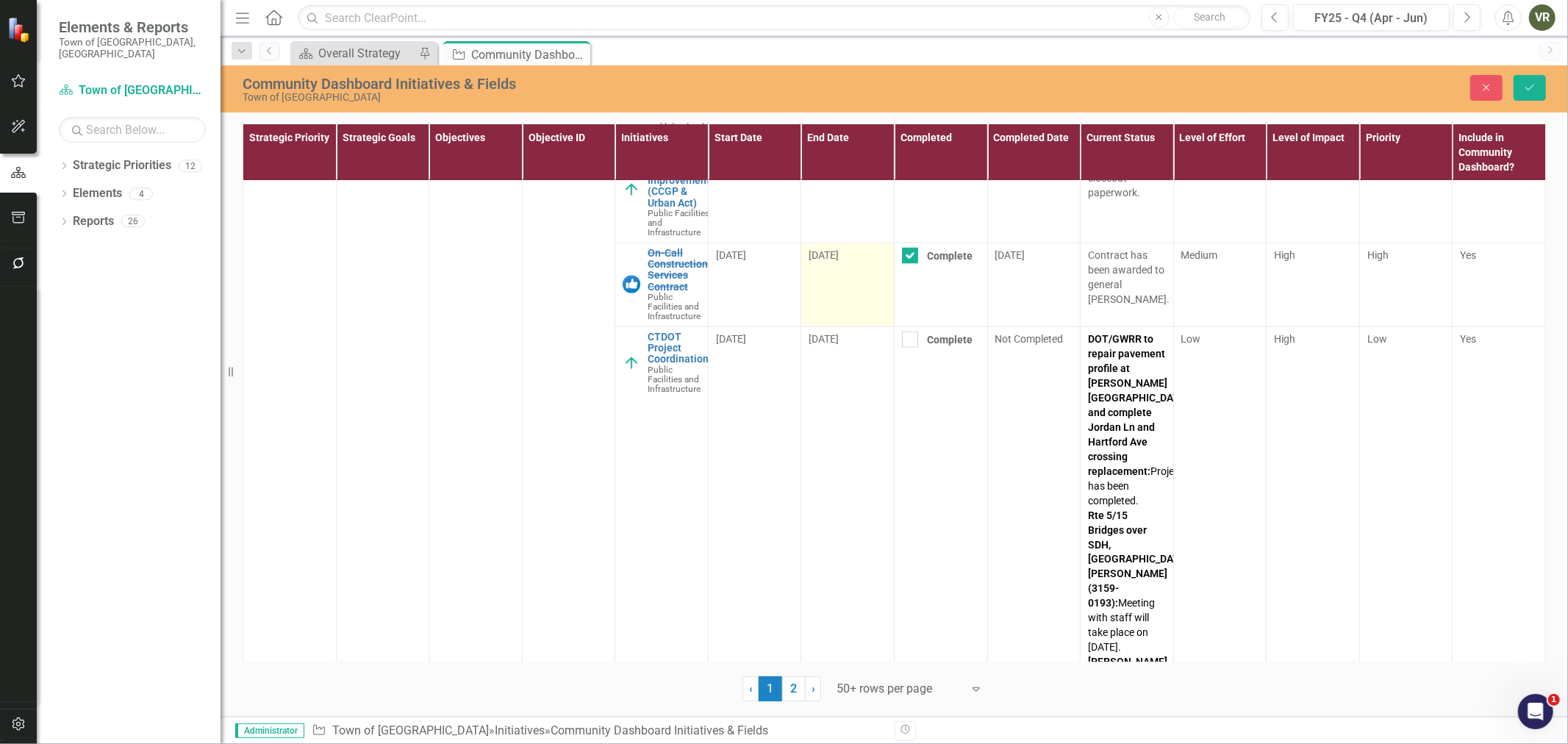
click at [839, 261] on span "[DATE]" at bounding box center [824, 255] width 31 height 12
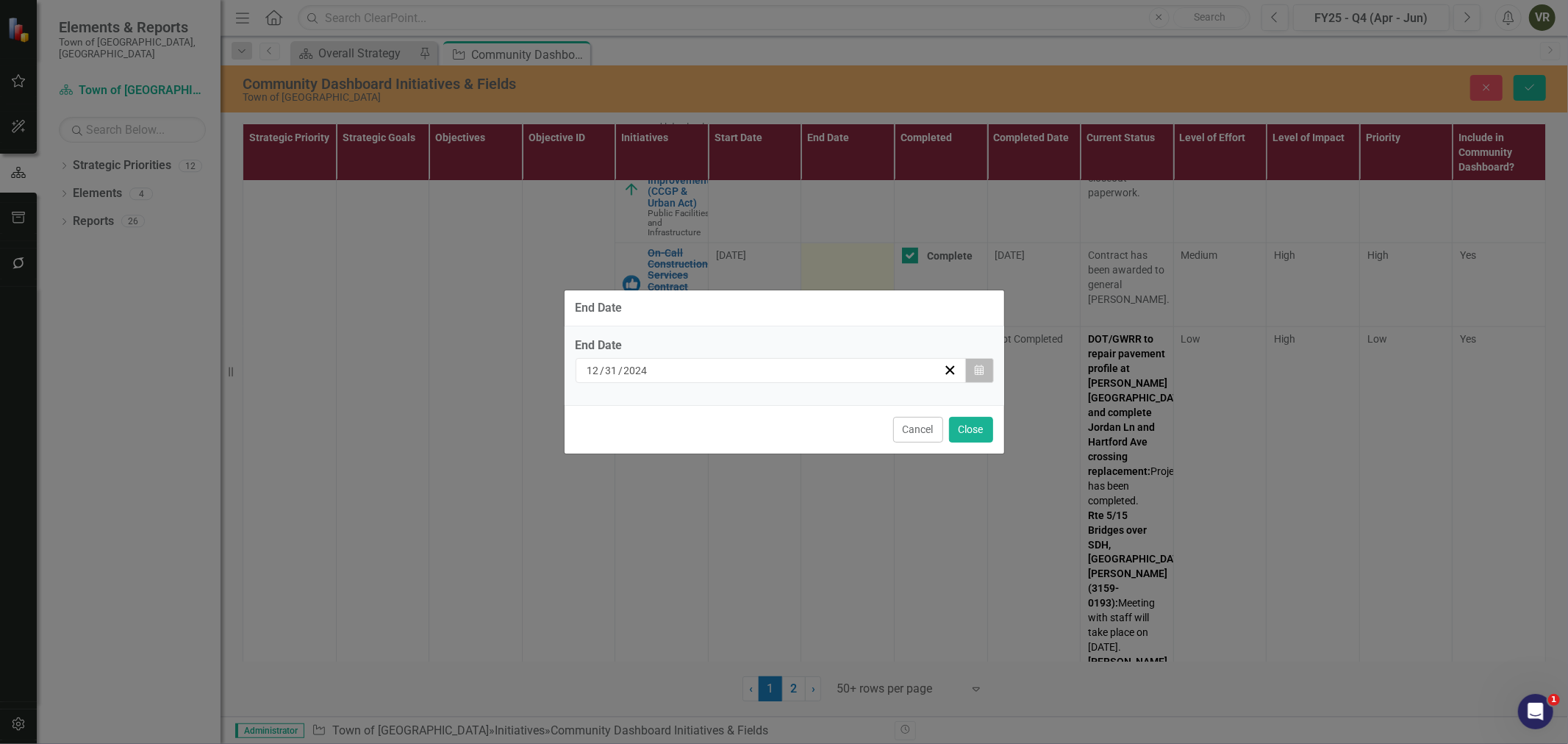
click at [979, 368] on icon "Calendar" at bounding box center [979, 371] width 9 height 10
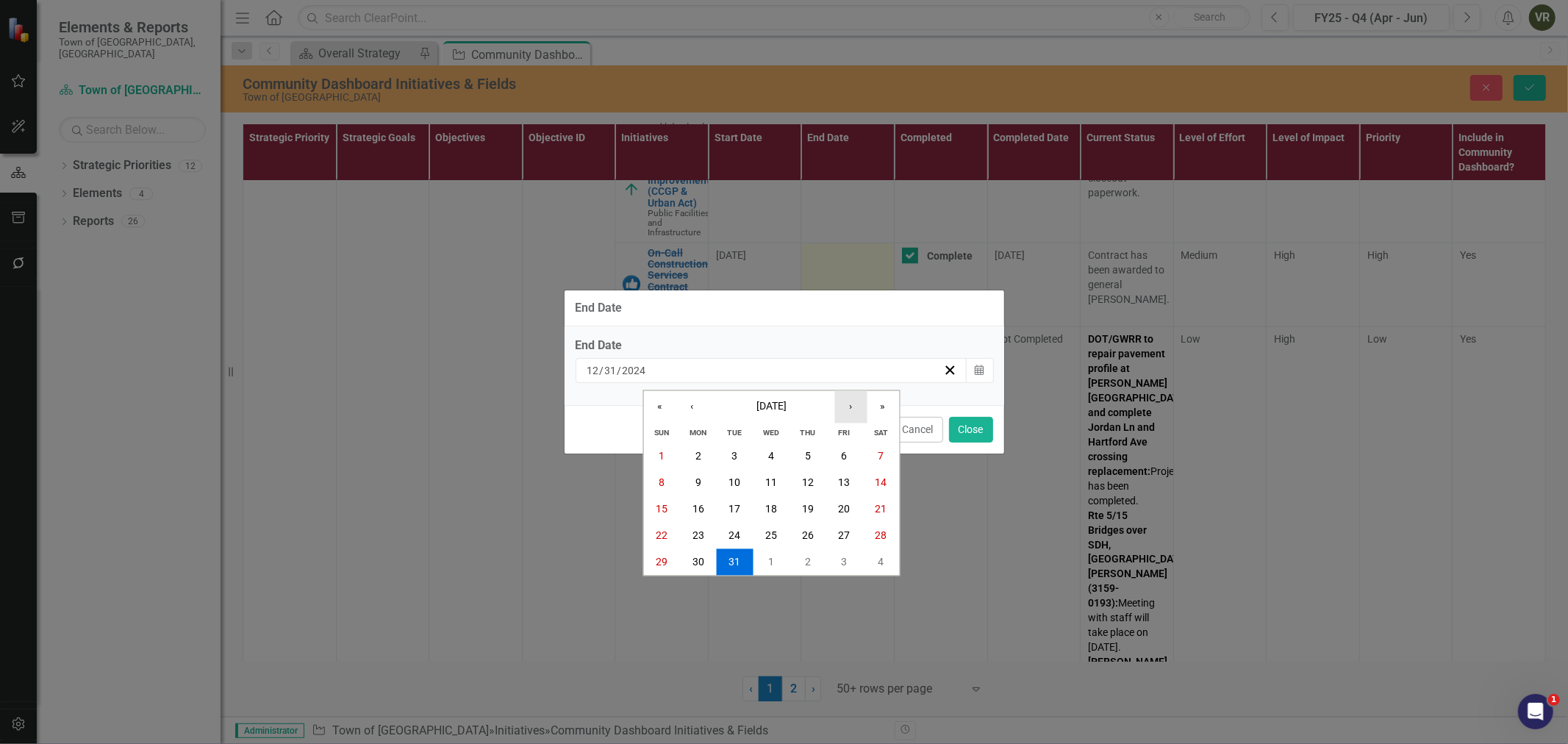
click at [857, 404] on button "›" at bounding box center [850, 407] width 32 height 32
click at [699, 589] on abbr "31" at bounding box center [699, 588] width 12 height 12
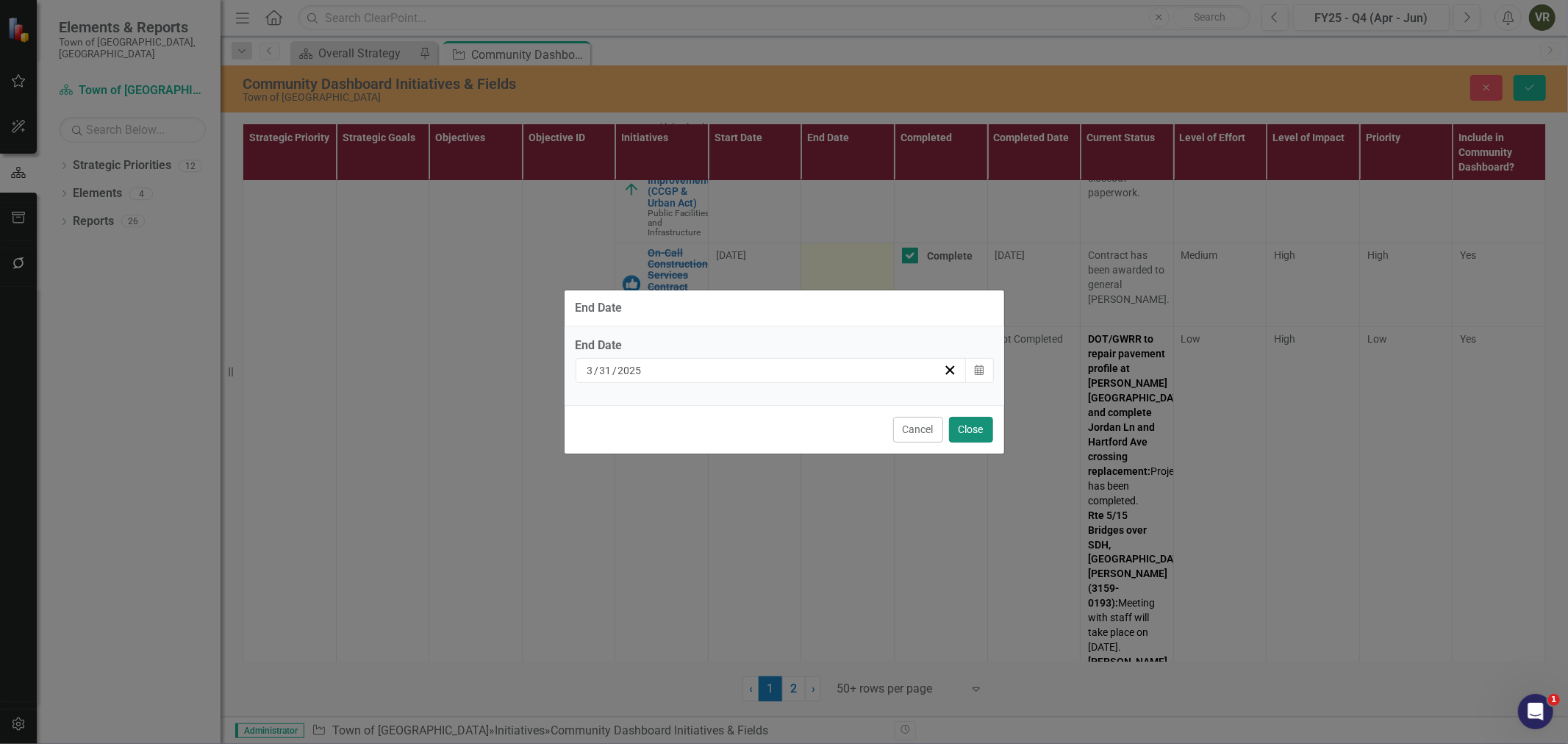
click at [973, 426] on button "Close" at bounding box center [970, 429] width 44 height 26
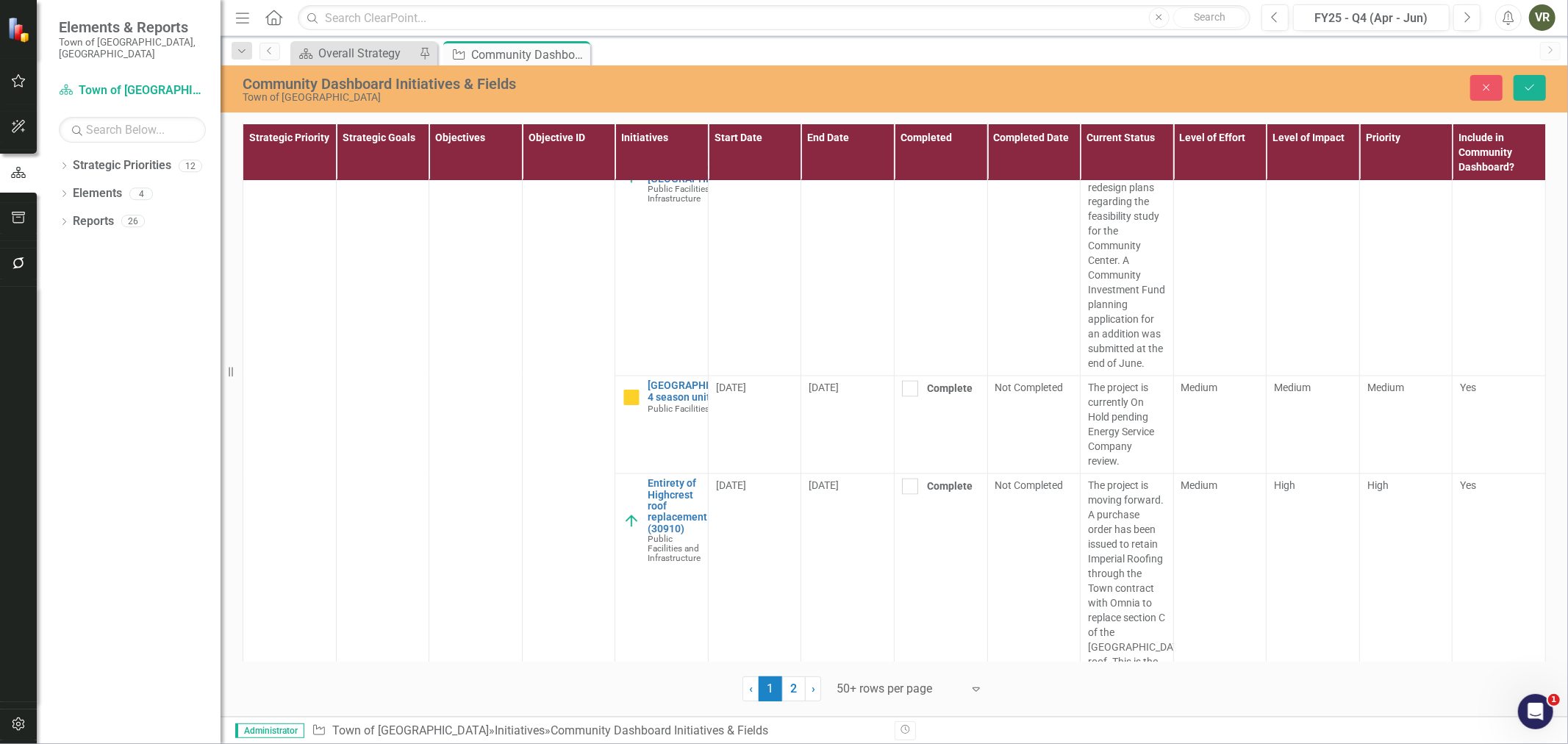
scroll to position [11677, 0]
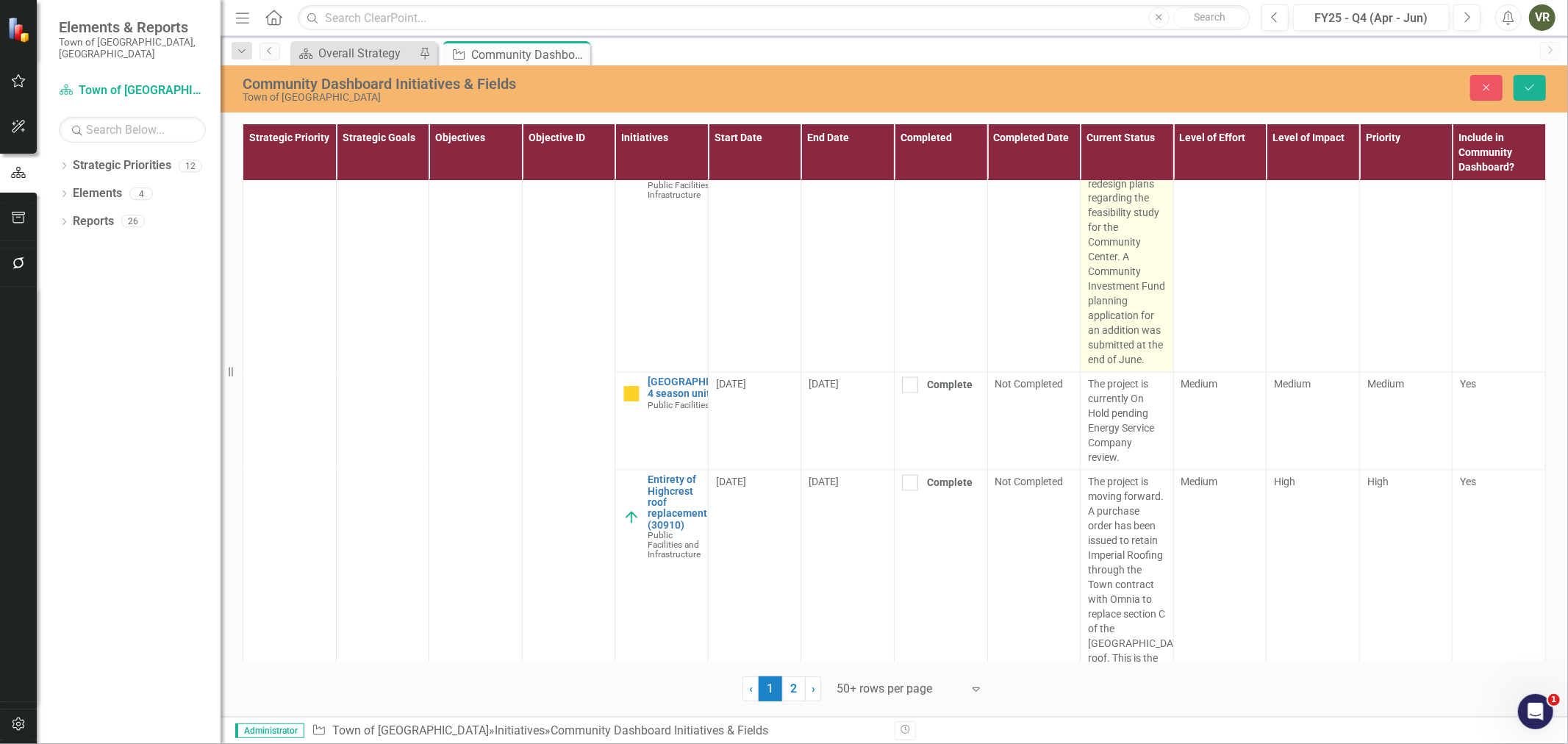
click at [1121, 368] on p "Staff received proposed redesign plans regarding the feasibility study for the …" at bounding box center [1127, 257] width 78 height 220
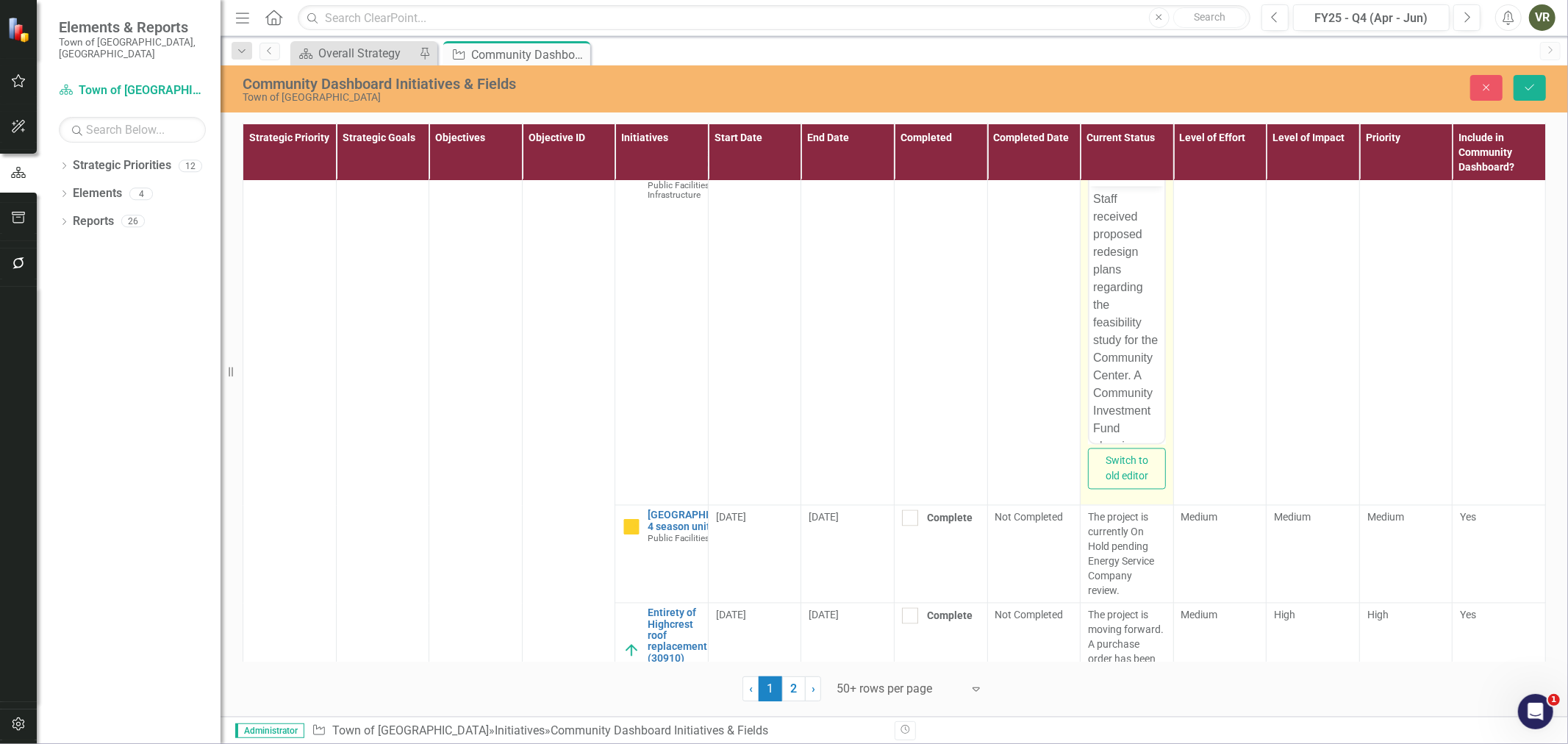
scroll to position [202, 0]
click at [1137, 426] on p "Staff received proposed redesign plans regarding the feasibility study for the …" at bounding box center [1126, 243] width 68 height 371
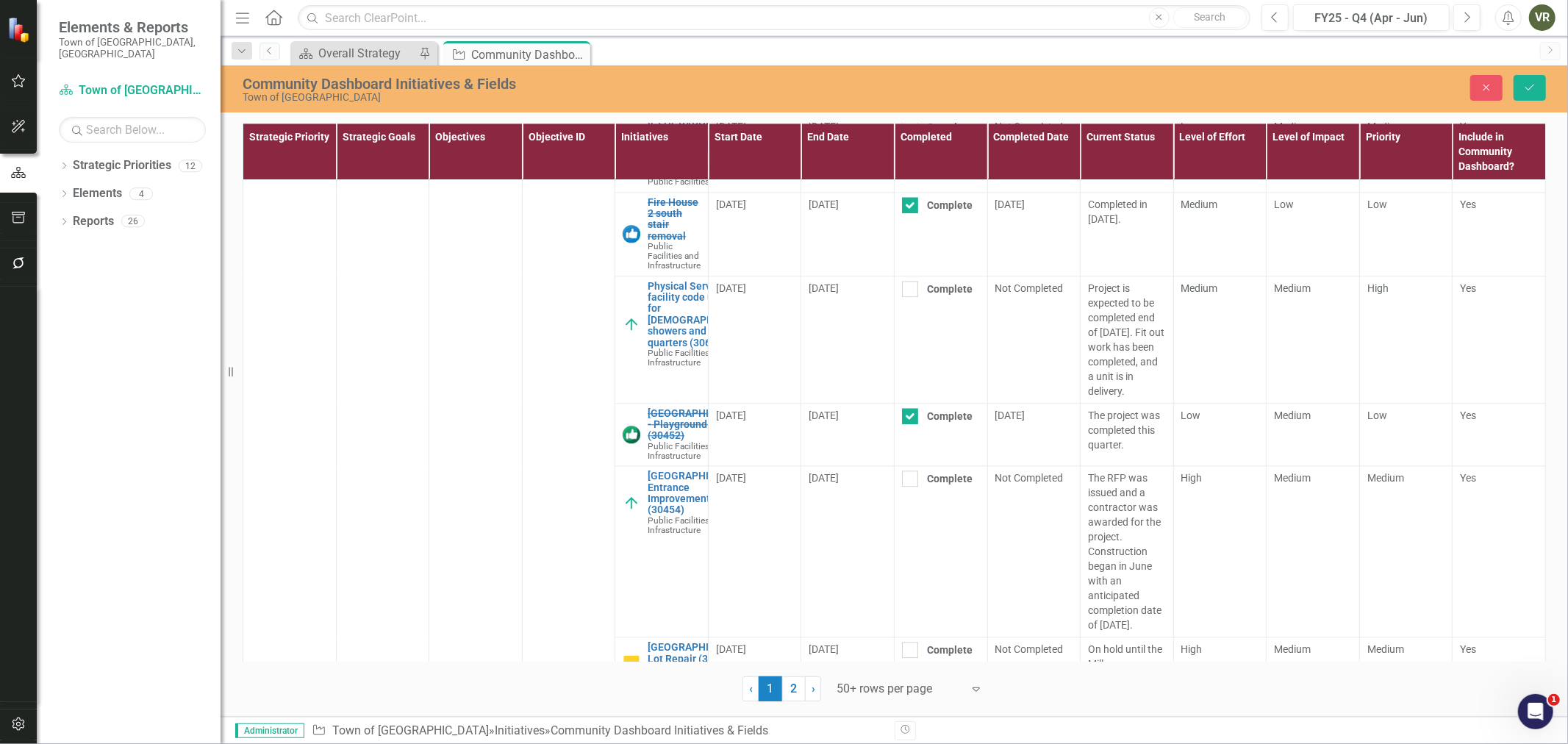
scroll to position [12412, 0]
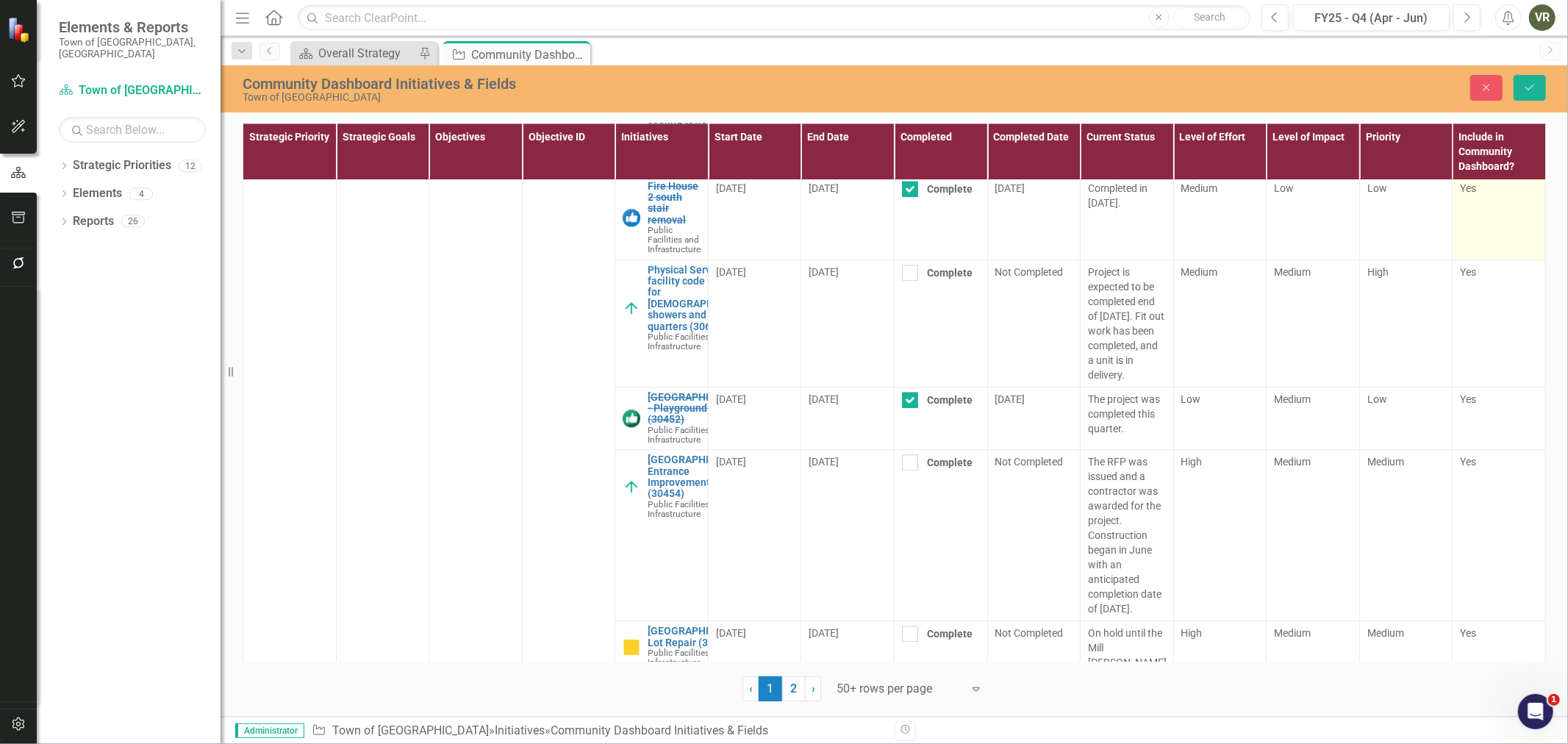
click at [1467, 194] on span "Yes" at bounding box center [1468, 188] width 16 height 12
click at [1461, 197] on div at bounding box center [1468, 189] width 16 height 16
click at [1461, 190] on input "Yes" at bounding box center [1465, 185] width 10 height 10
checkbox input "false"
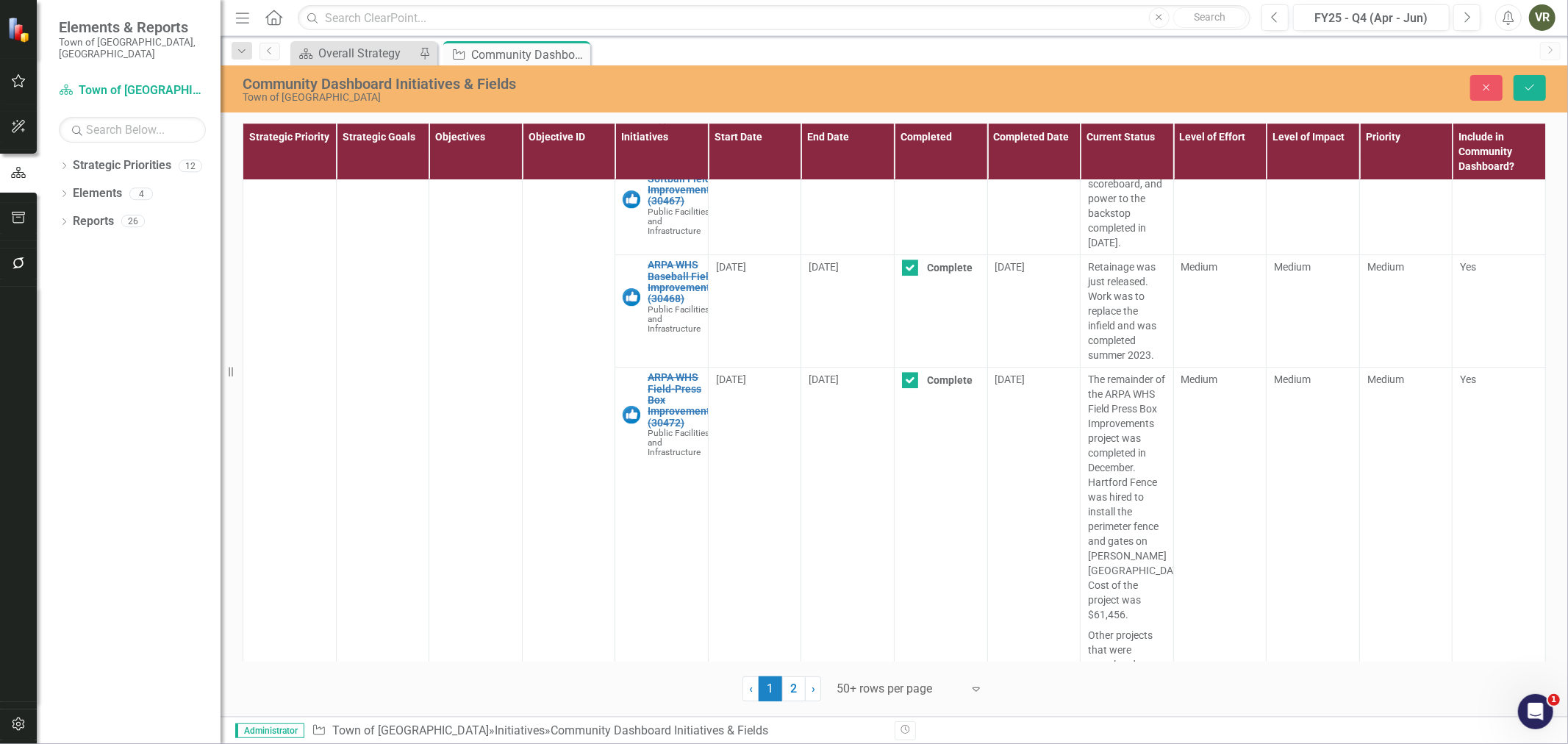
scroll to position [13147, 0]
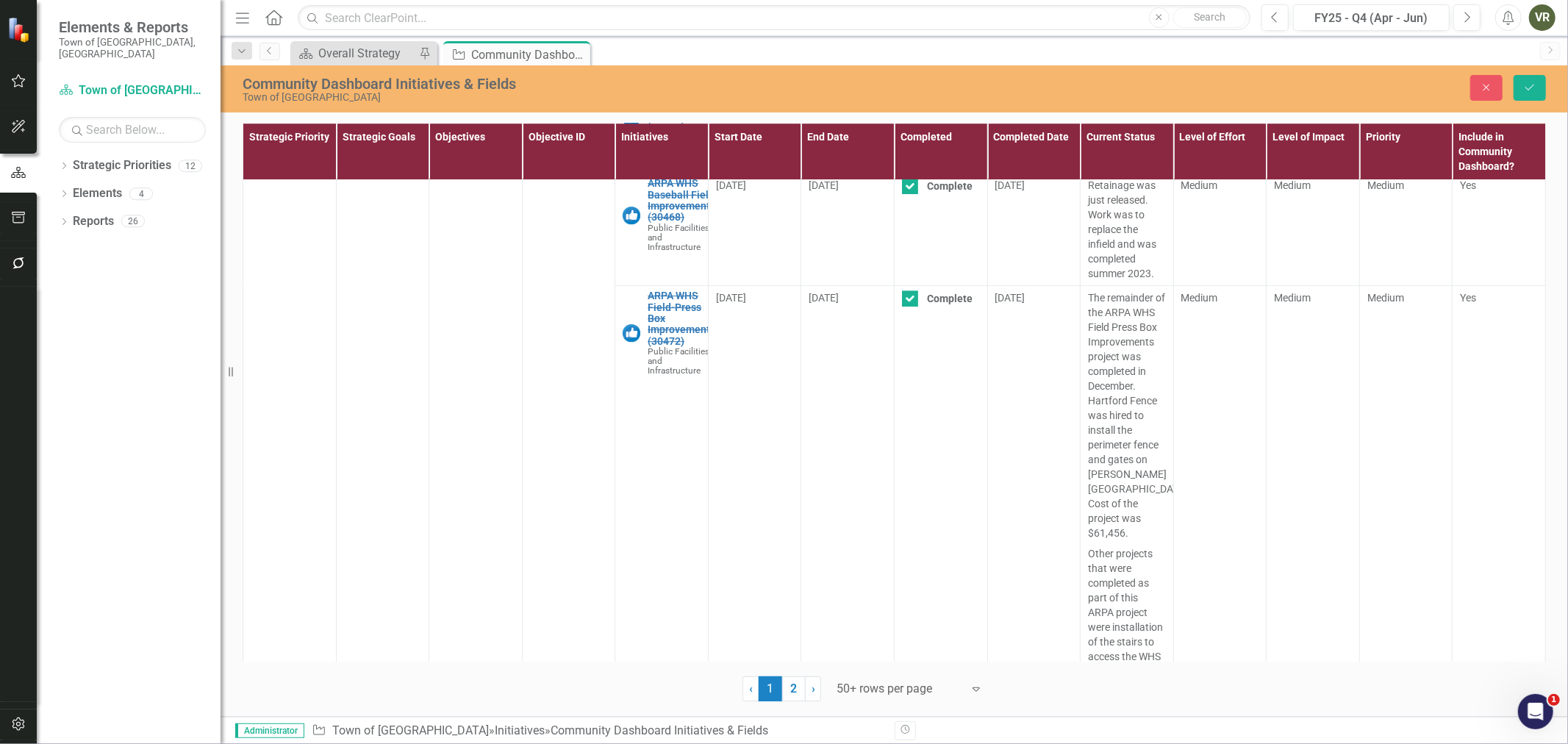
click at [1468, 173] on td "Yes" at bounding box center [1499, 124] width 93 height 97
click at [1462, 96] on div at bounding box center [1468, 89] width 16 height 16
click at [1462, 90] on input "Yes" at bounding box center [1465, 85] width 10 height 10
checkbox input "false"
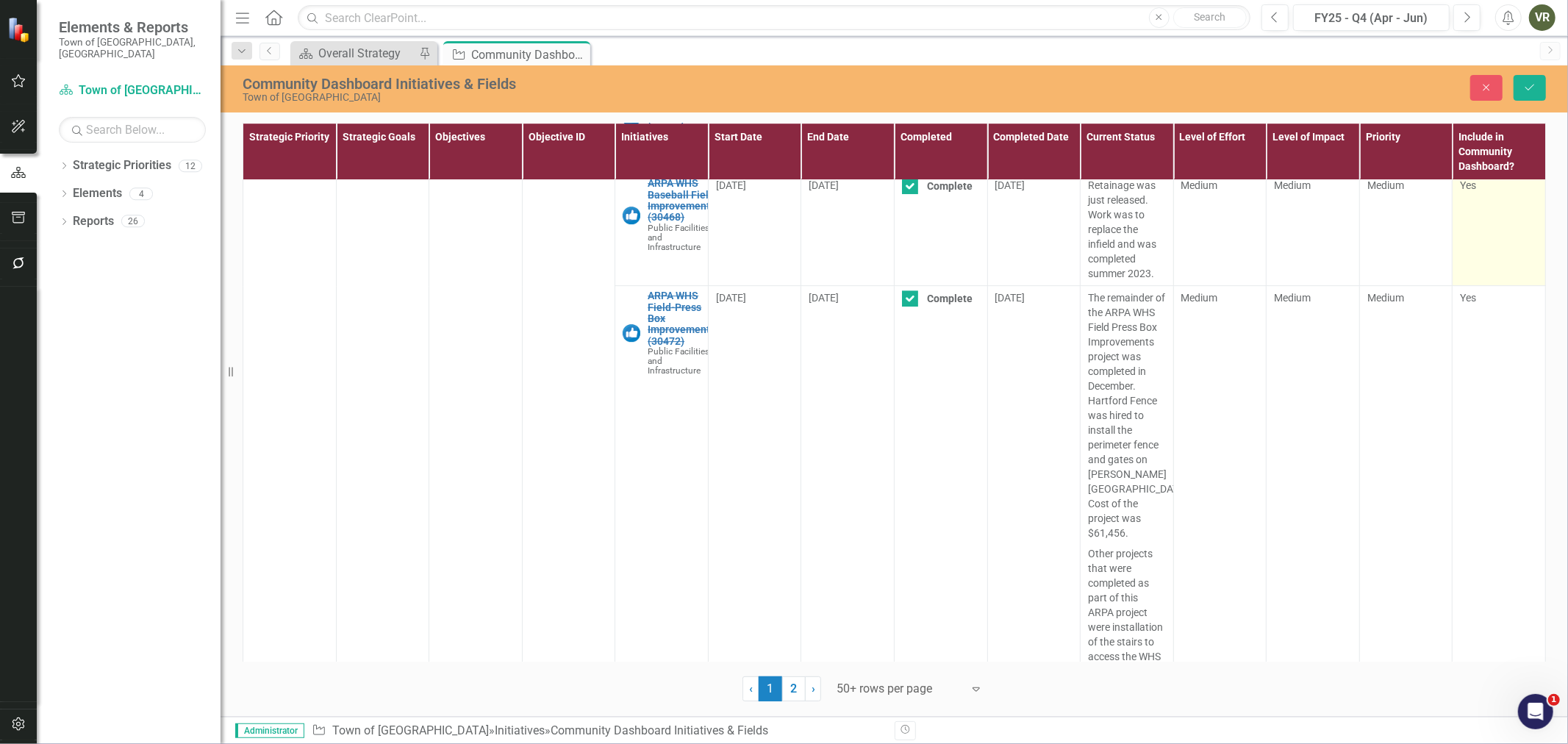
click at [1460, 191] on span "Yes" at bounding box center [1468, 185] width 16 height 12
click at [1460, 194] on div at bounding box center [1468, 186] width 16 height 16
click at [1460, 187] on input "Yes" at bounding box center [1465, 182] width 10 height 10
checkbox input "false"
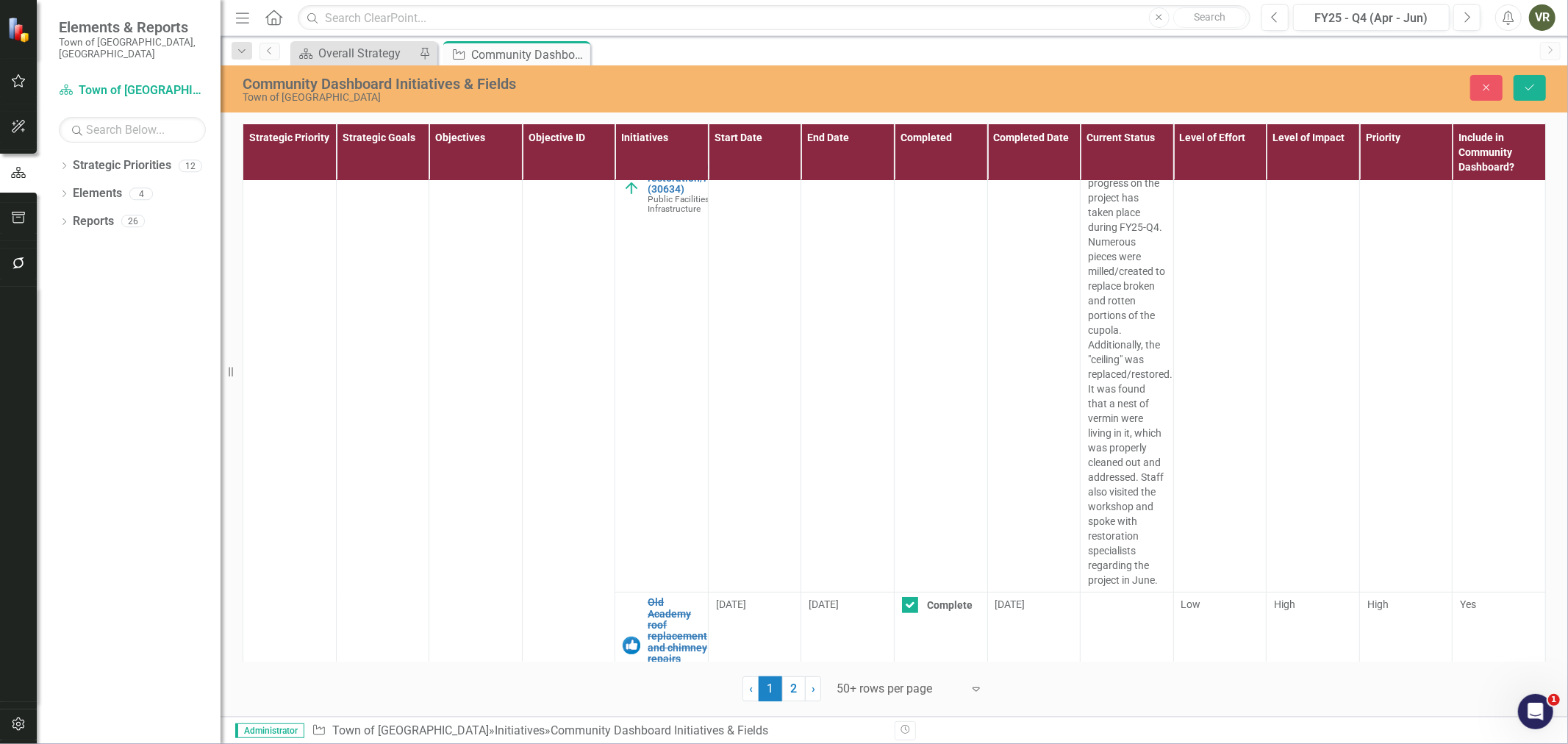
scroll to position [14373, 0]
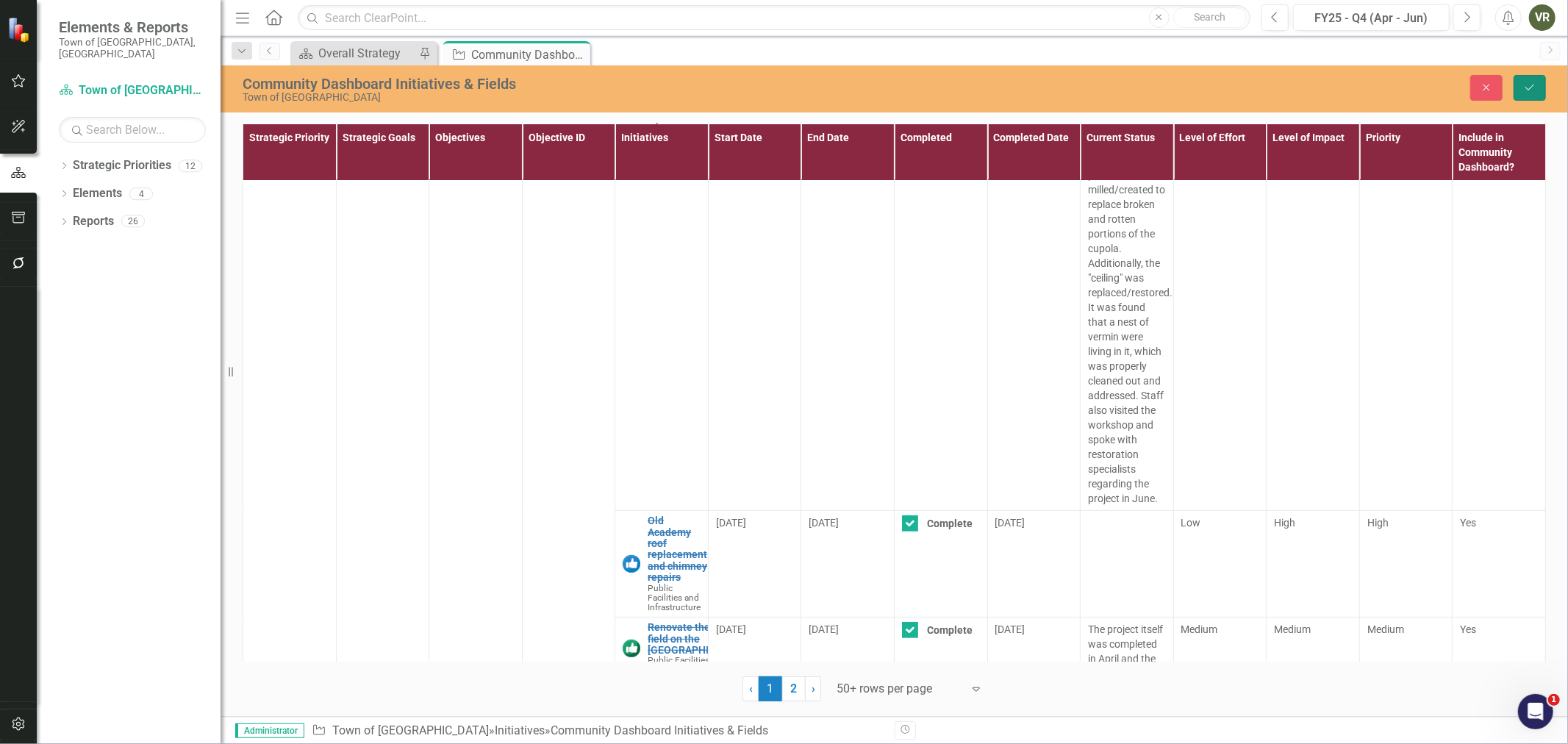
click at [1529, 86] on icon "Save" at bounding box center [1530, 88] width 13 height 10
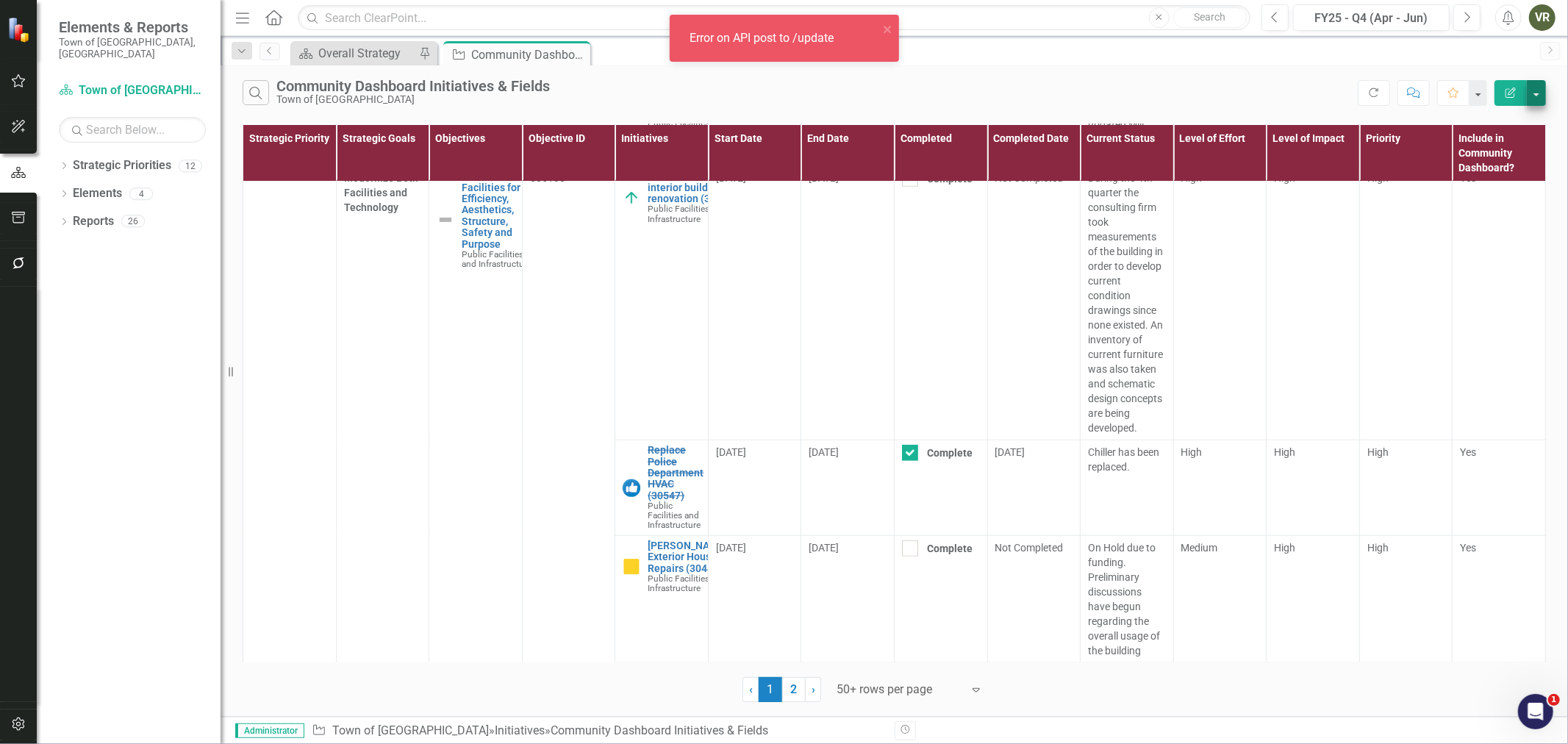
scroll to position [14777, 0]
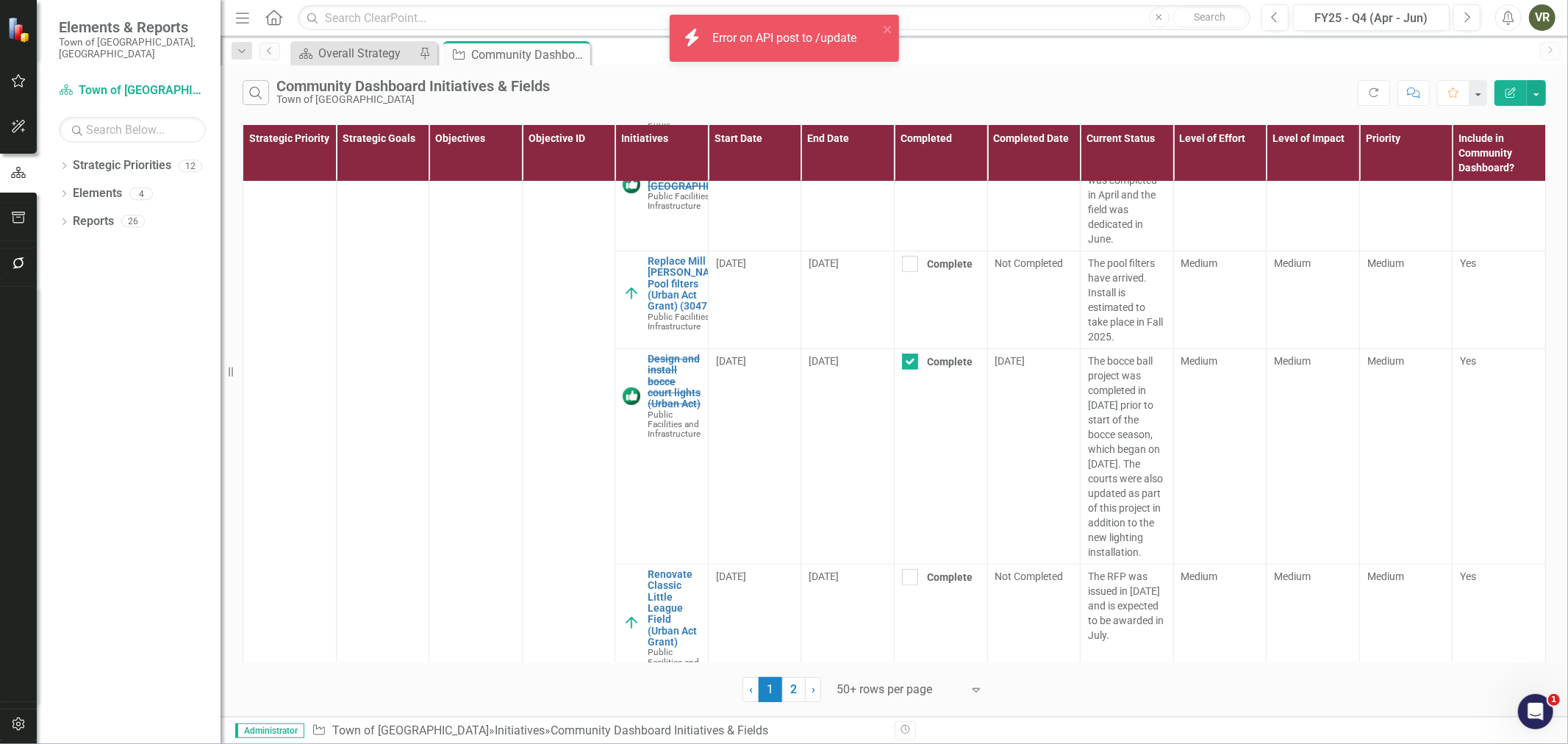
click at [1473, 66] on div "Yes" at bounding box center [1499, 59] width 78 height 15
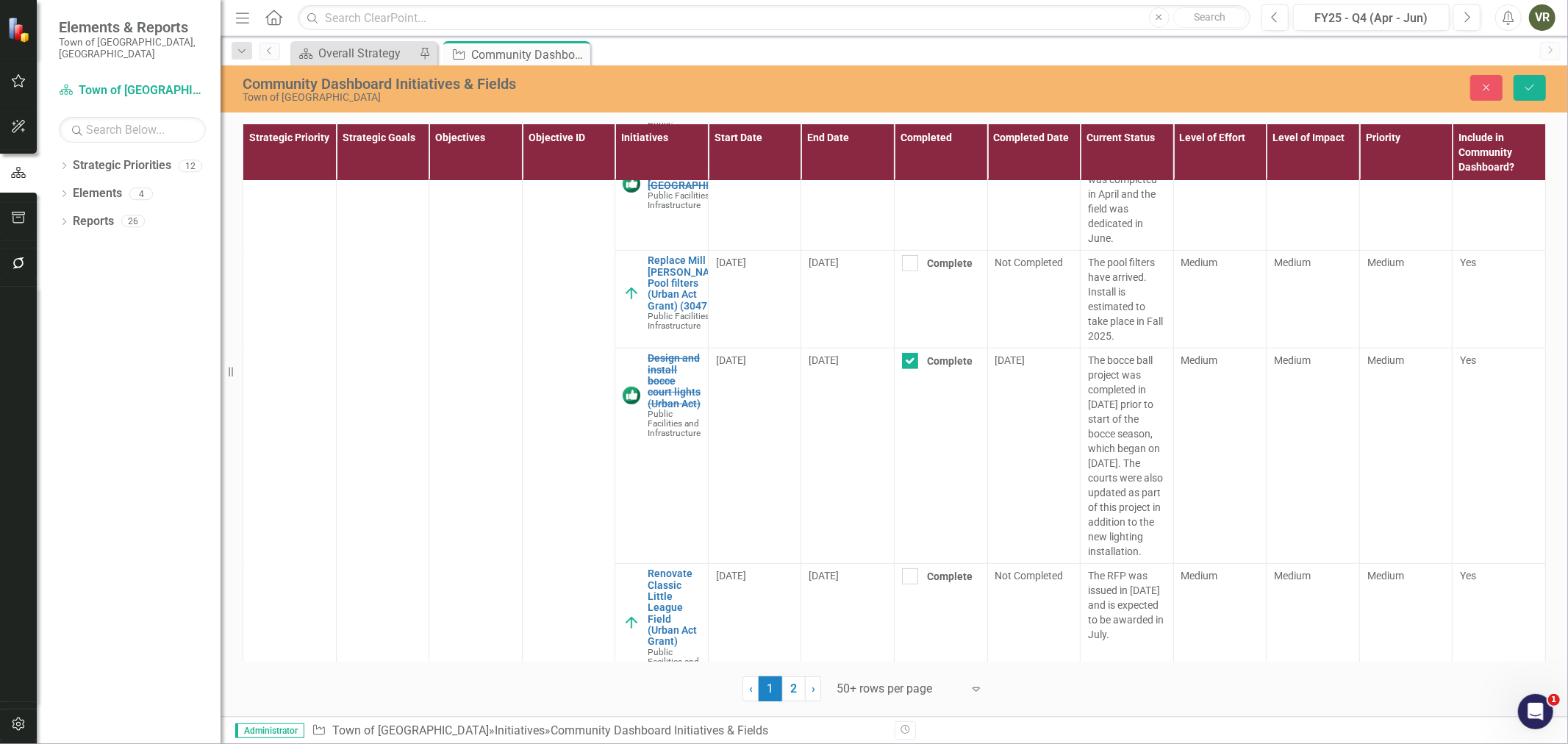
click at [1461, 67] on div at bounding box center [1468, 59] width 16 height 16
click at [1461, 60] on input "Yes" at bounding box center [1465, 55] width 10 height 10
checkbox input "false"
click at [1520, 95] on button "Save" at bounding box center [1529, 88] width 32 height 26
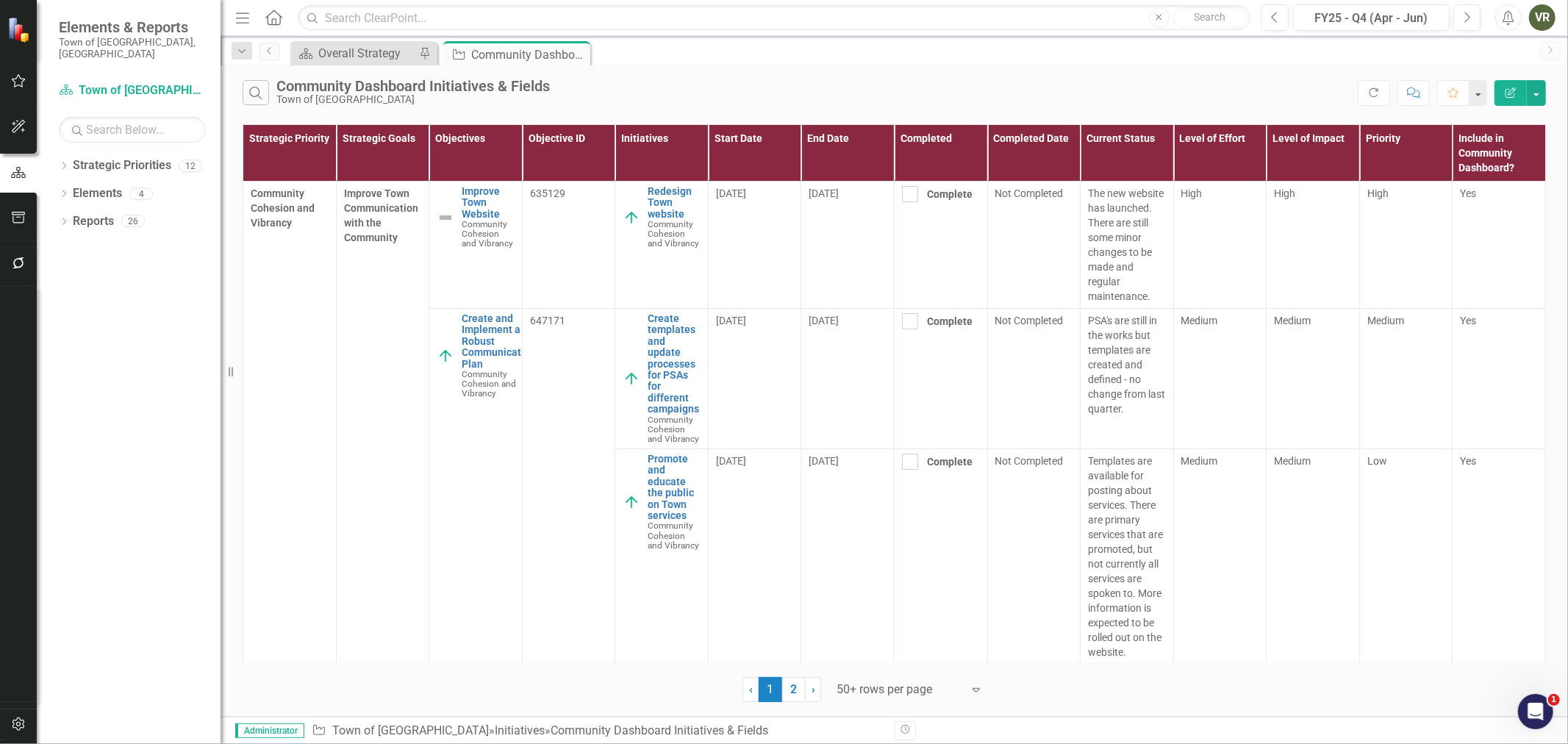
click at [606, 85] on div "Search Community Dashboard Initiatives & Fields Town of Wethersfield" at bounding box center [800, 93] width 1116 height 25
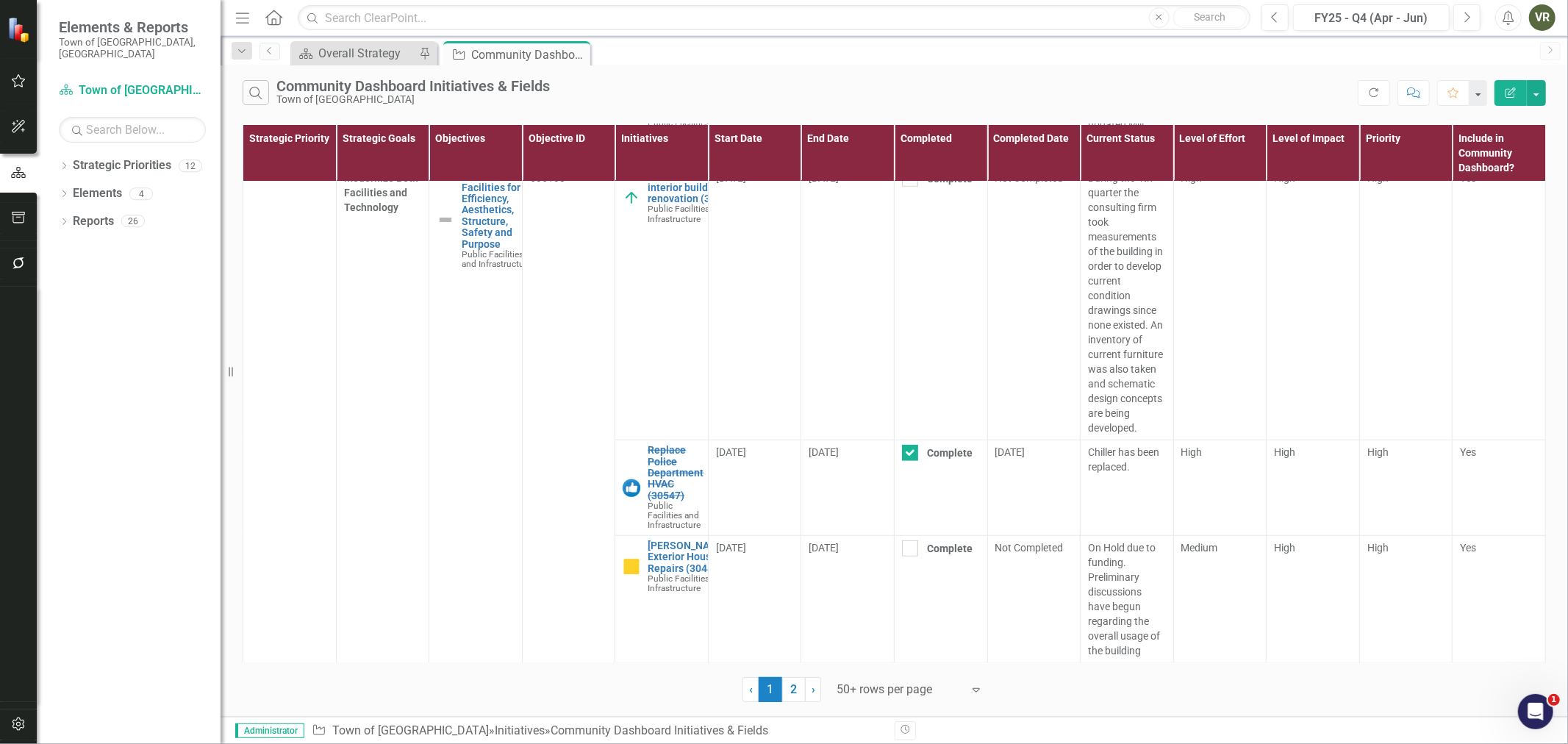
scroll to position [14331, 0]
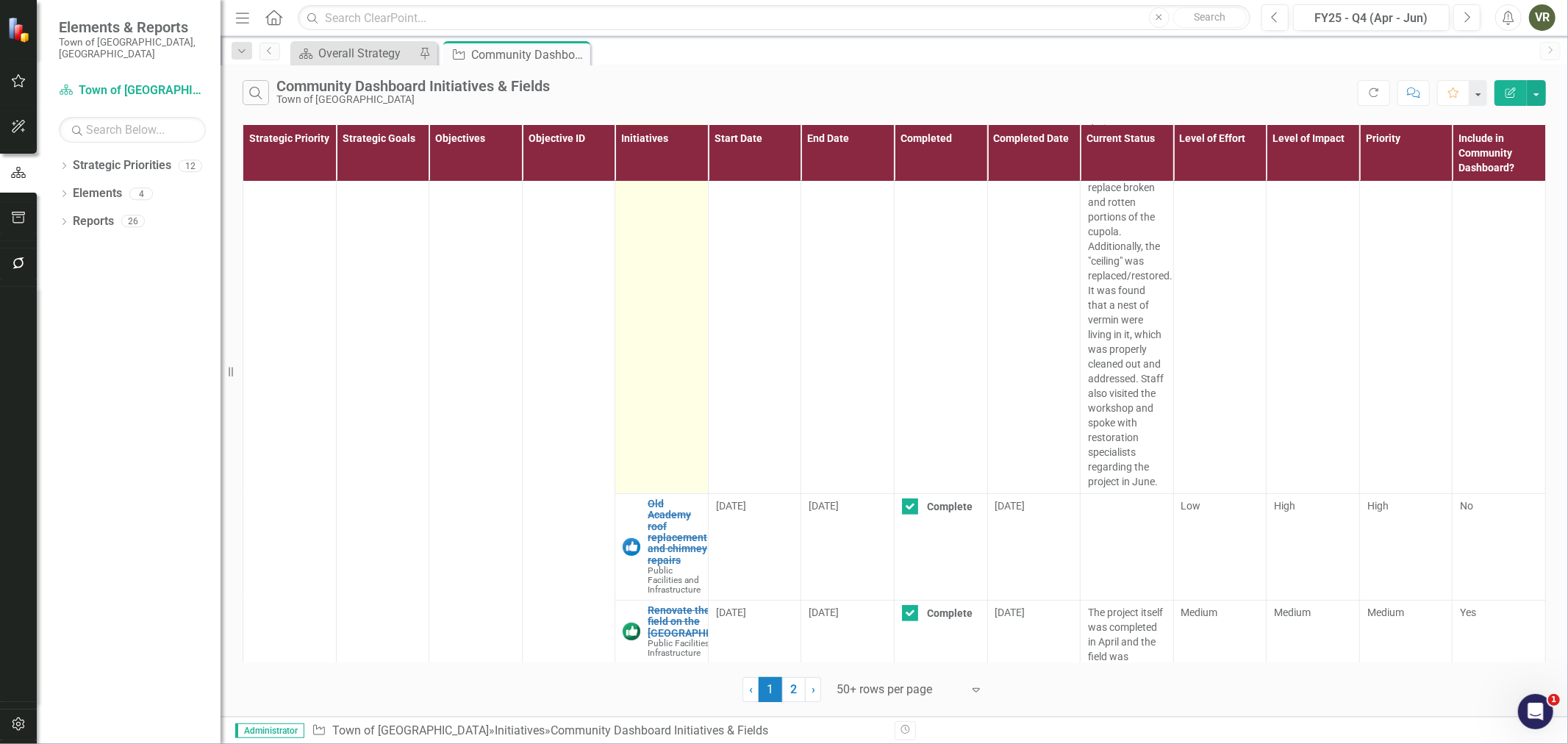
click at [664, 96] on link "Old Academy cupola restoration/reconstruction (30634)" at bounding box center [709, 79] width 124 height 33
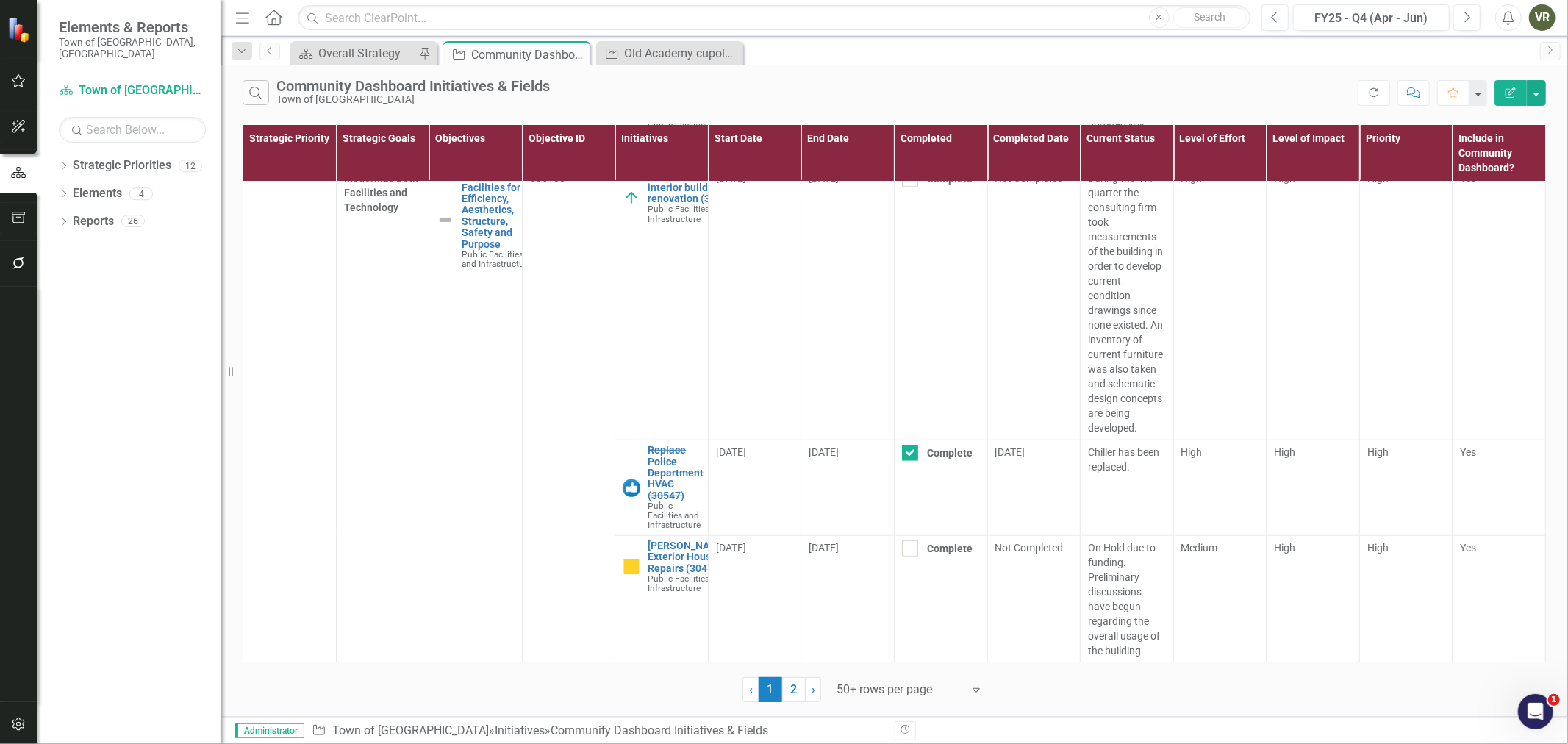
scroll to position [14331, 0]
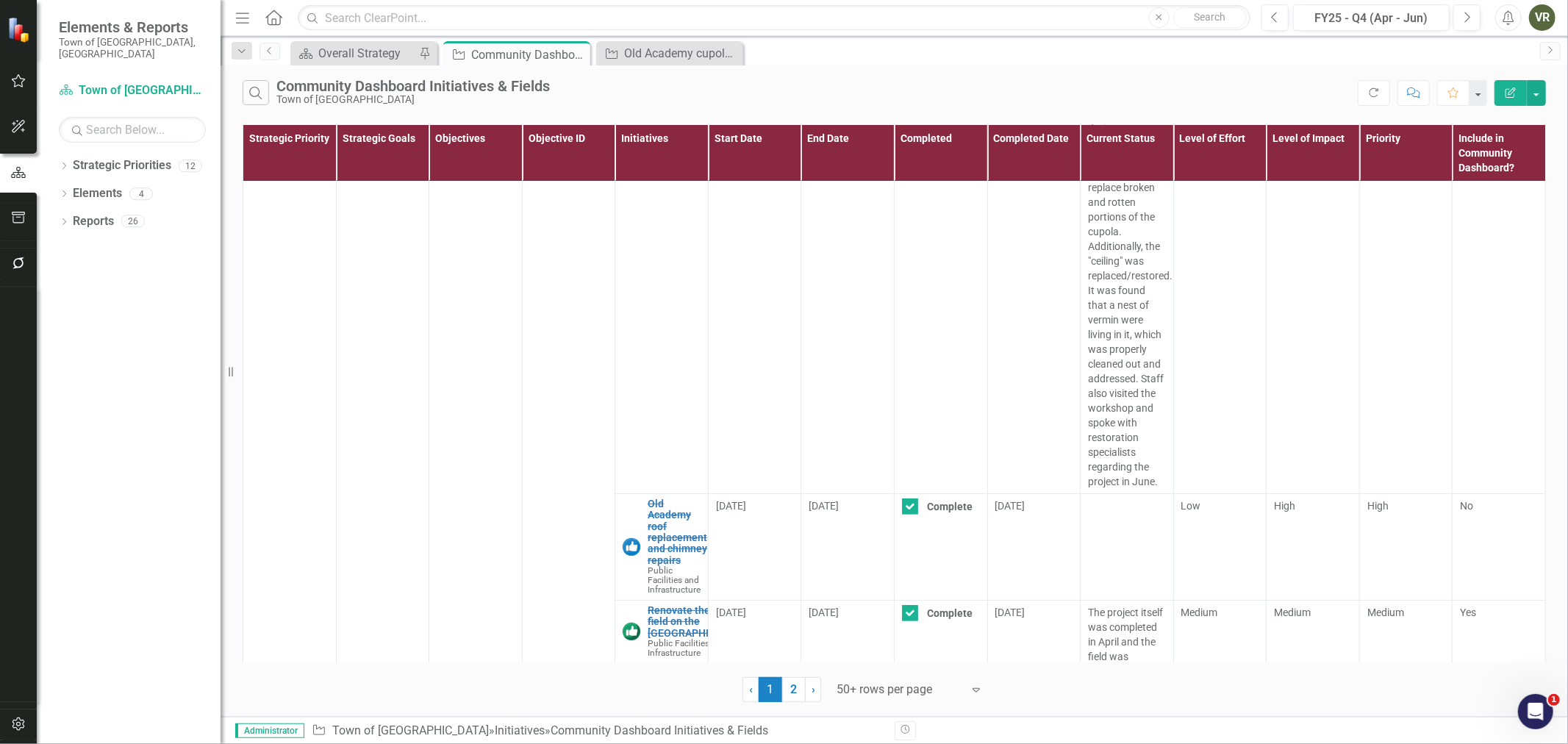
click at [1549, 403] on div "Strategic Priority Strategic Goals Objectives Objective ID Initiatives Start Da…" at bounding box center [894, 411] width 1348 height 581
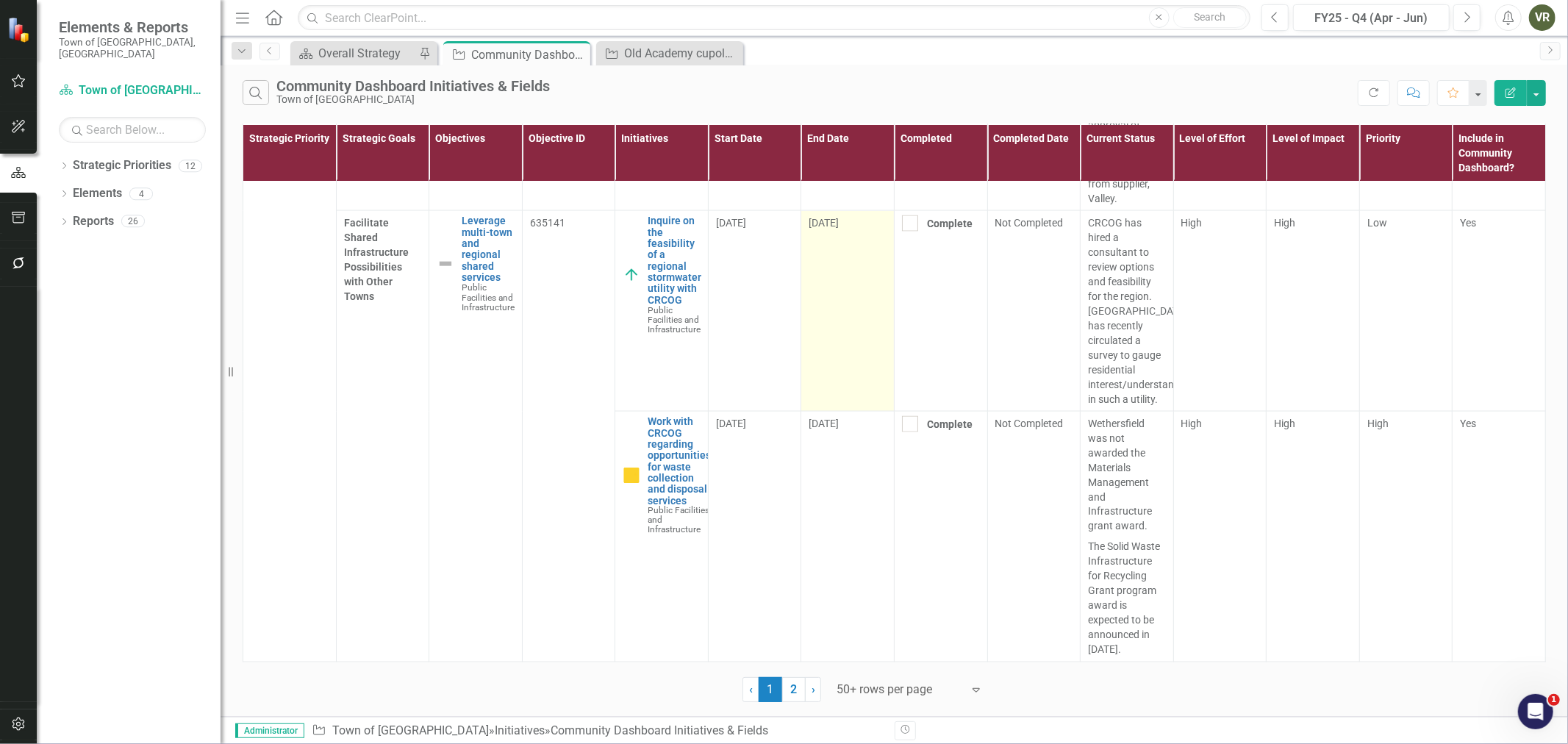
scroll to position [16460, 0]
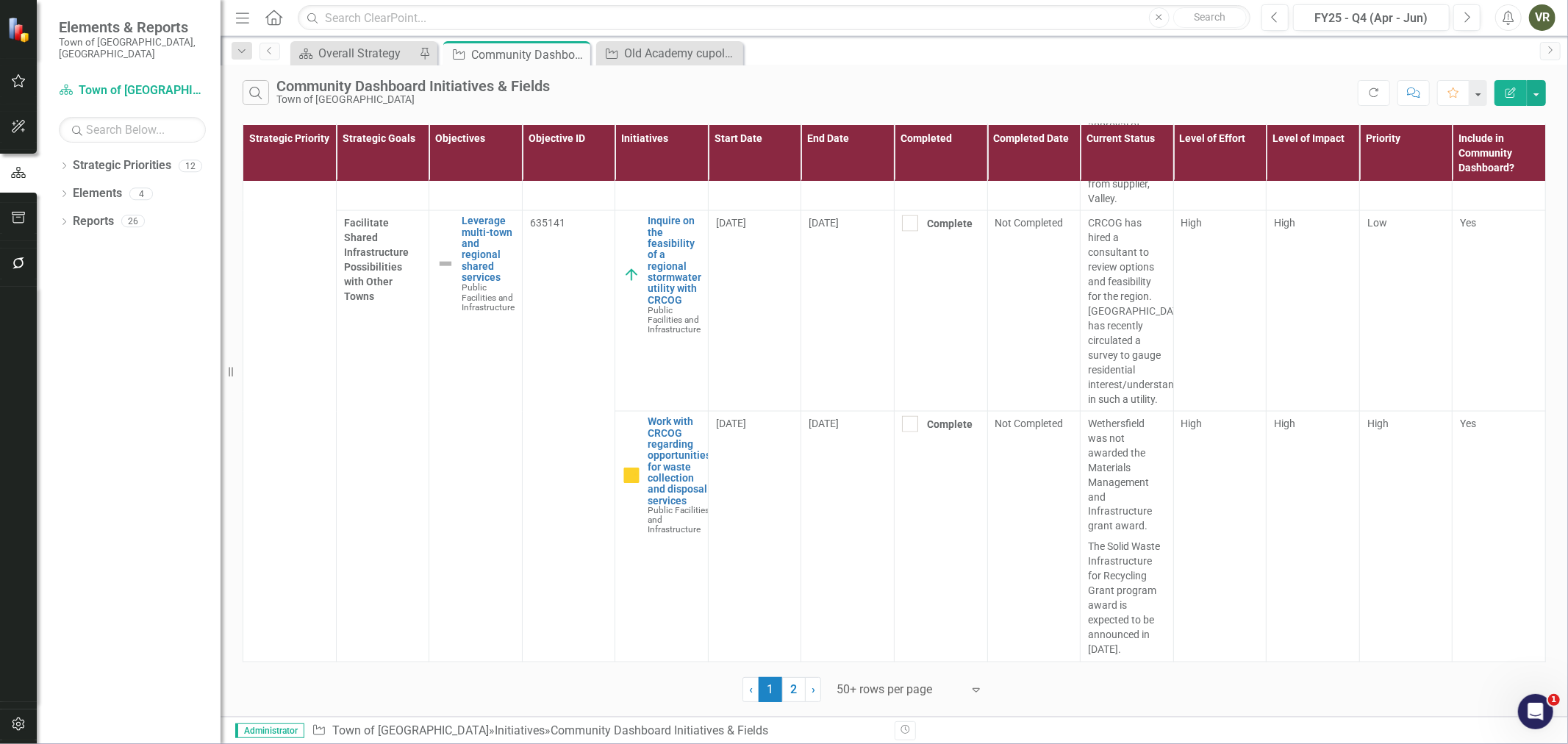
drag, startPoint x: 797, startPoint y: 690, endPoint x: 1042, endPoint y: 629, distance: 252.5
click at [797, 690] on link "2" at bounding box center [794, 690] width 24 height 25
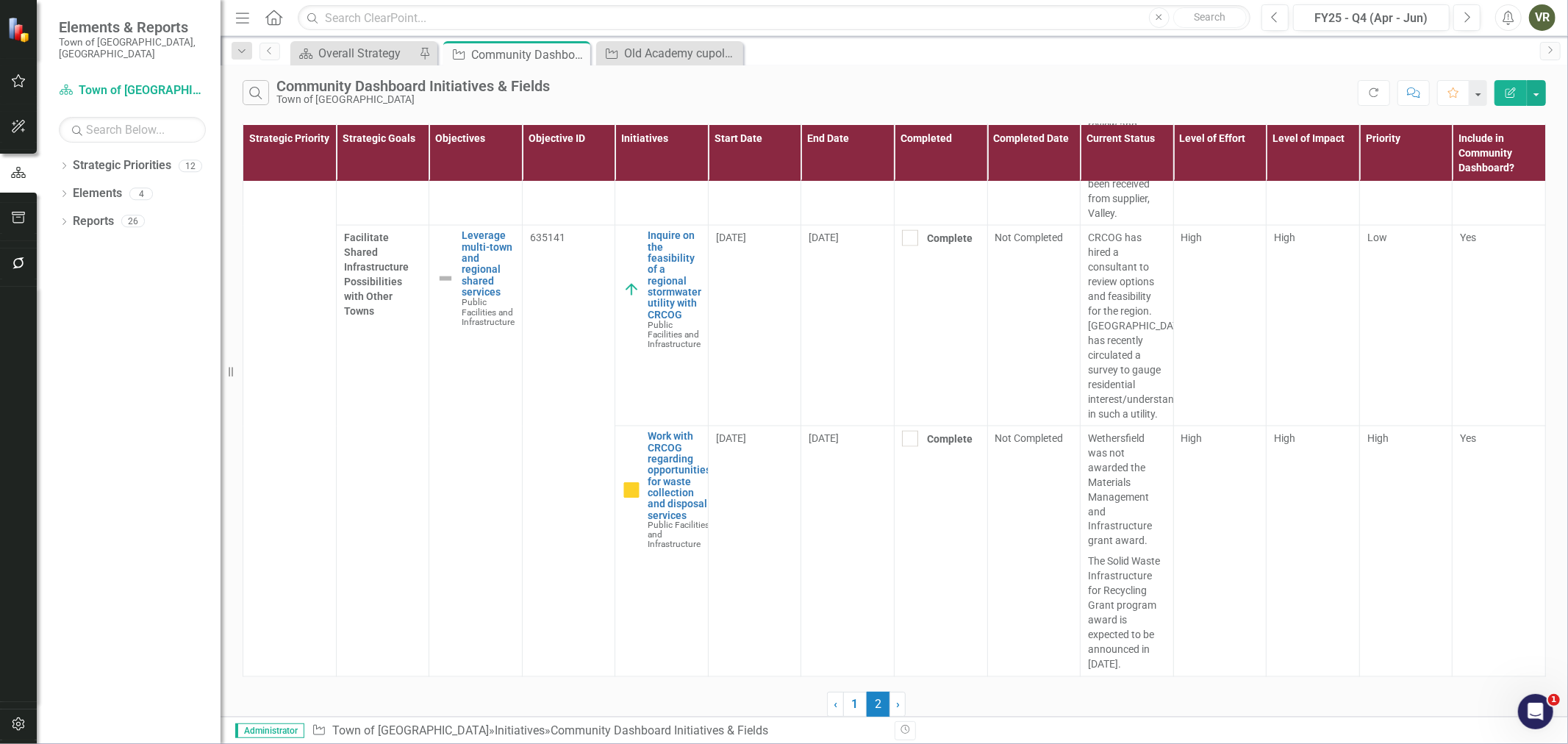
scroll to position [0, 0]
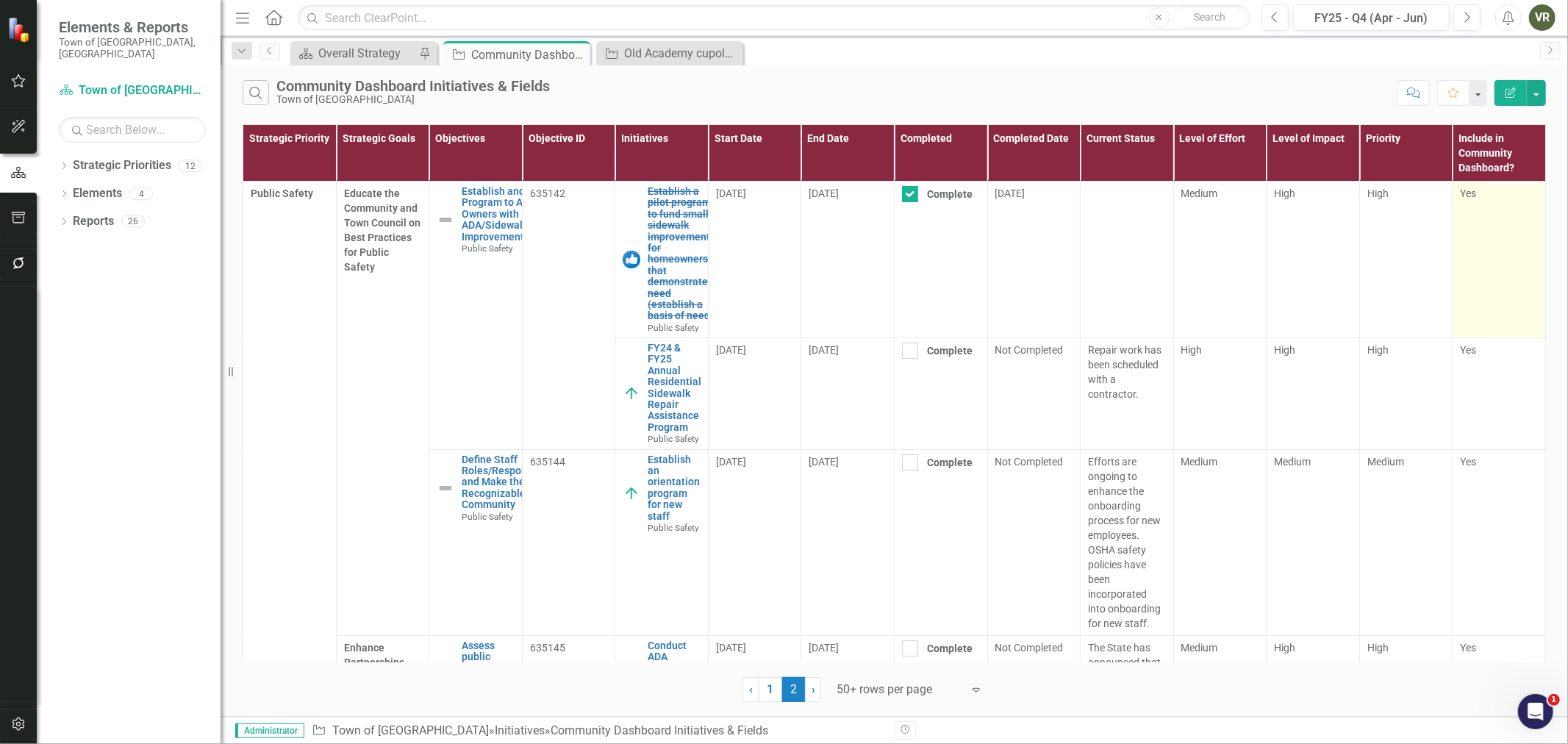
click at [1460, 196] on span "Yes" at bounding box center [1468, 193] width 16 height 12
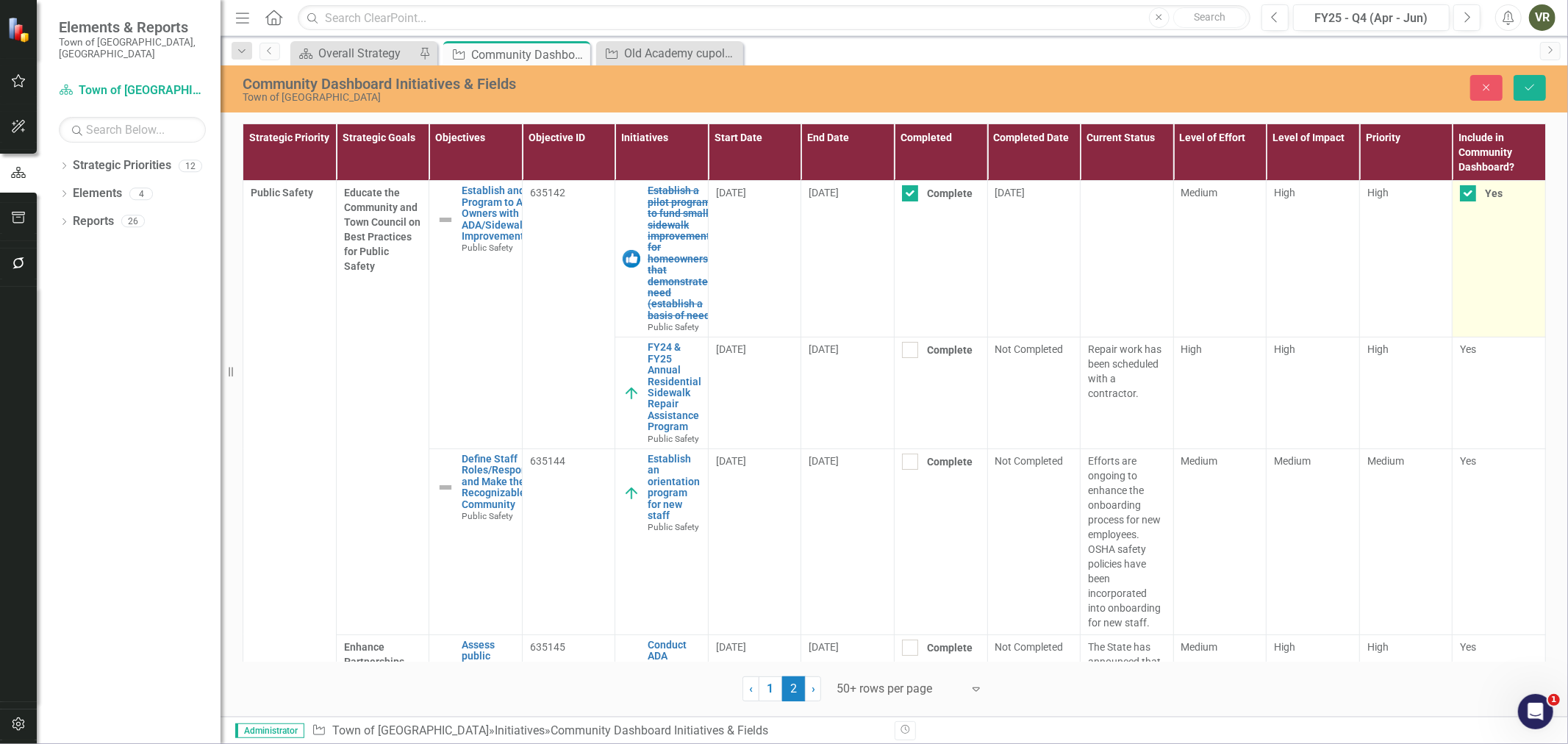
click at [1460, 196] on div at bounding box center [1468, 193] width 16 height 16
click at [1460, 195] on input "Yes" at bounding box center [1465, 190] width 10 height 10
checkbox input "false"
click at [1518, 91] on button "Save" at bounding box center [1529, 88] width 32 height 26
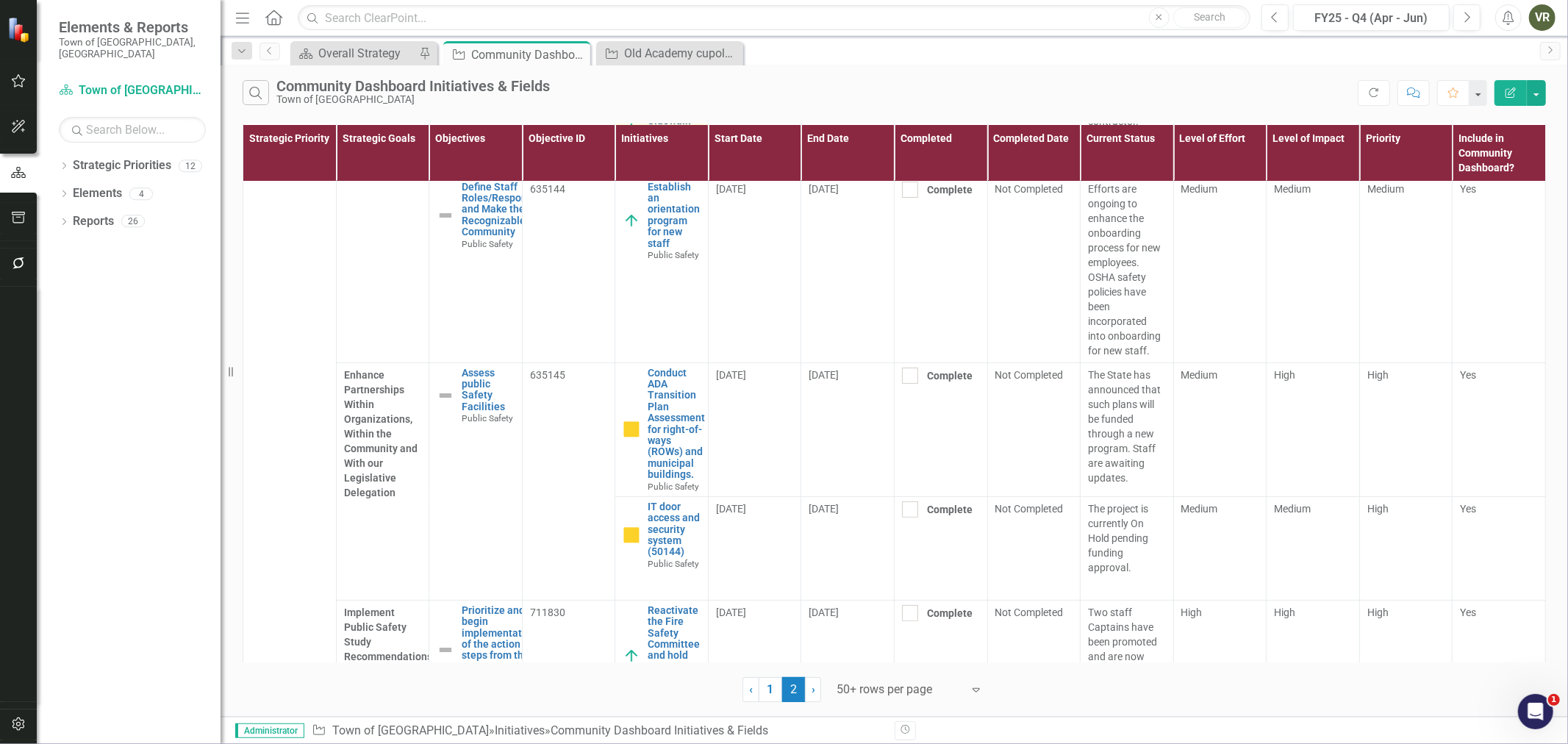
scroll to position [245, 0]
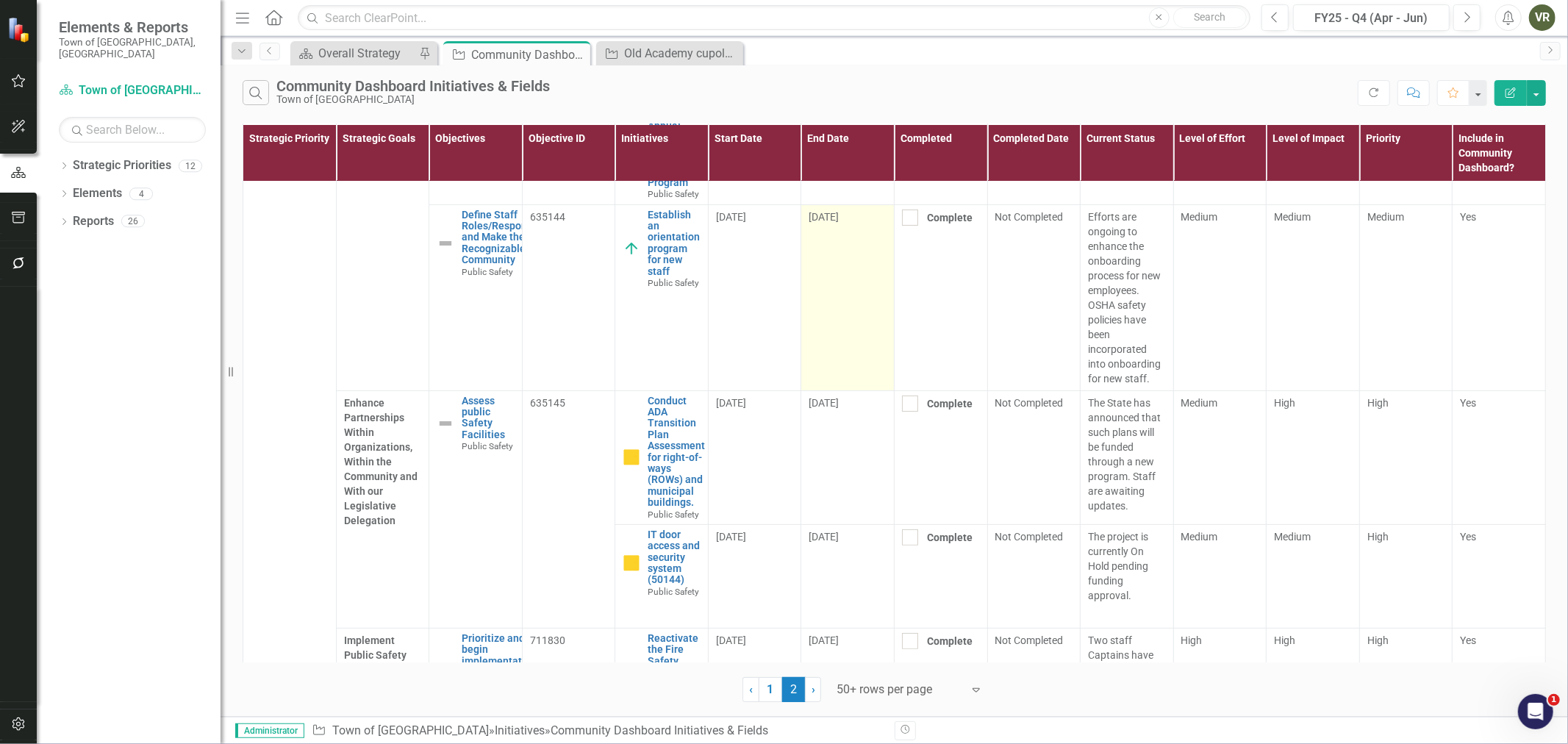
click at [824, 219] on span "6/30/25" at bounding box center [824, 217] width 31 height 12
click at [825, 220] on span "6/30/25" at bounding box center [824, 217] width 31 height 12
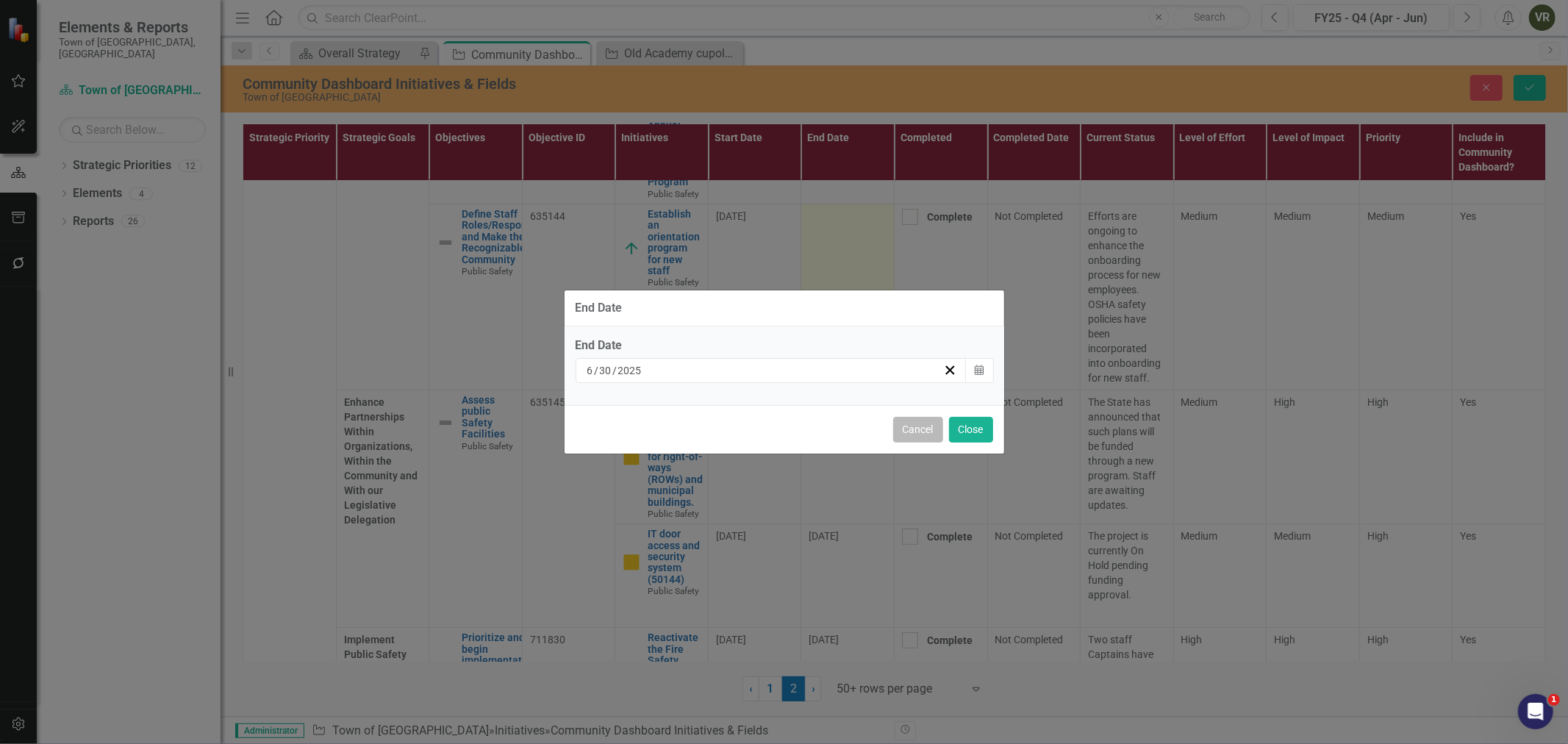
click at [922, 421] on button "Cancel" at bounding box center [918, 429] width 50 height 26
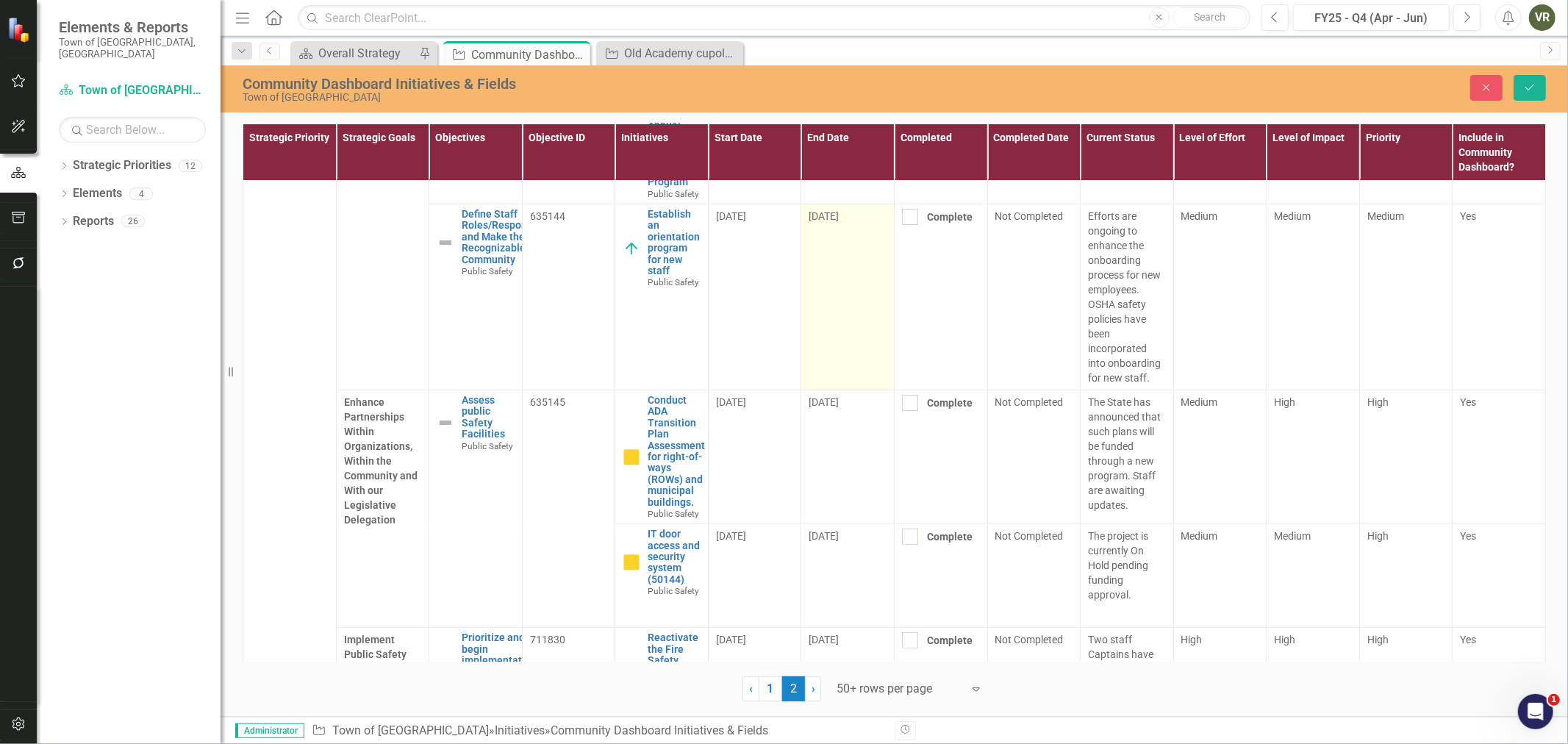
scroll to position [163, 0]
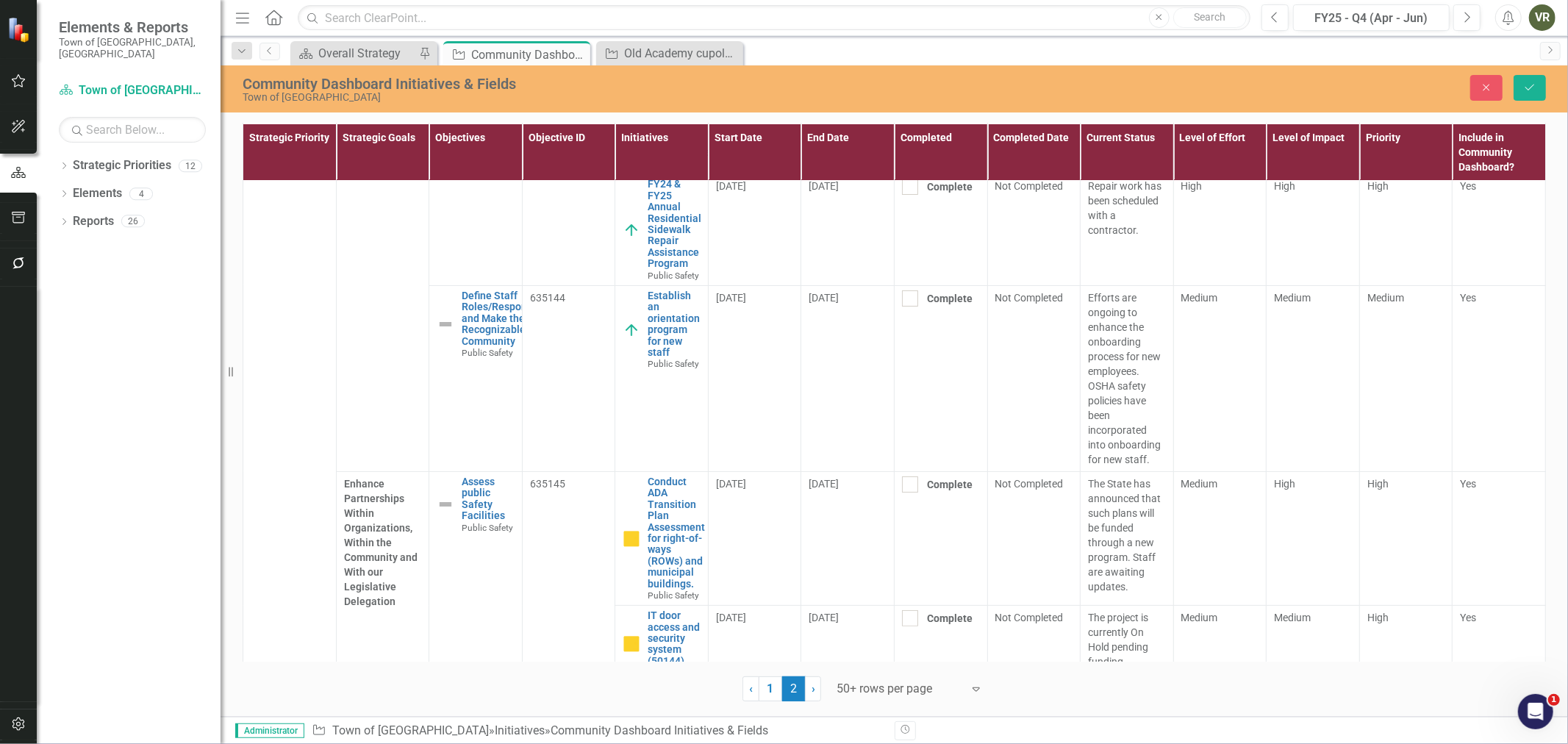
click at [848, 298] on div "6/30/25" at bounding box center [848, 298] width 78 height 15
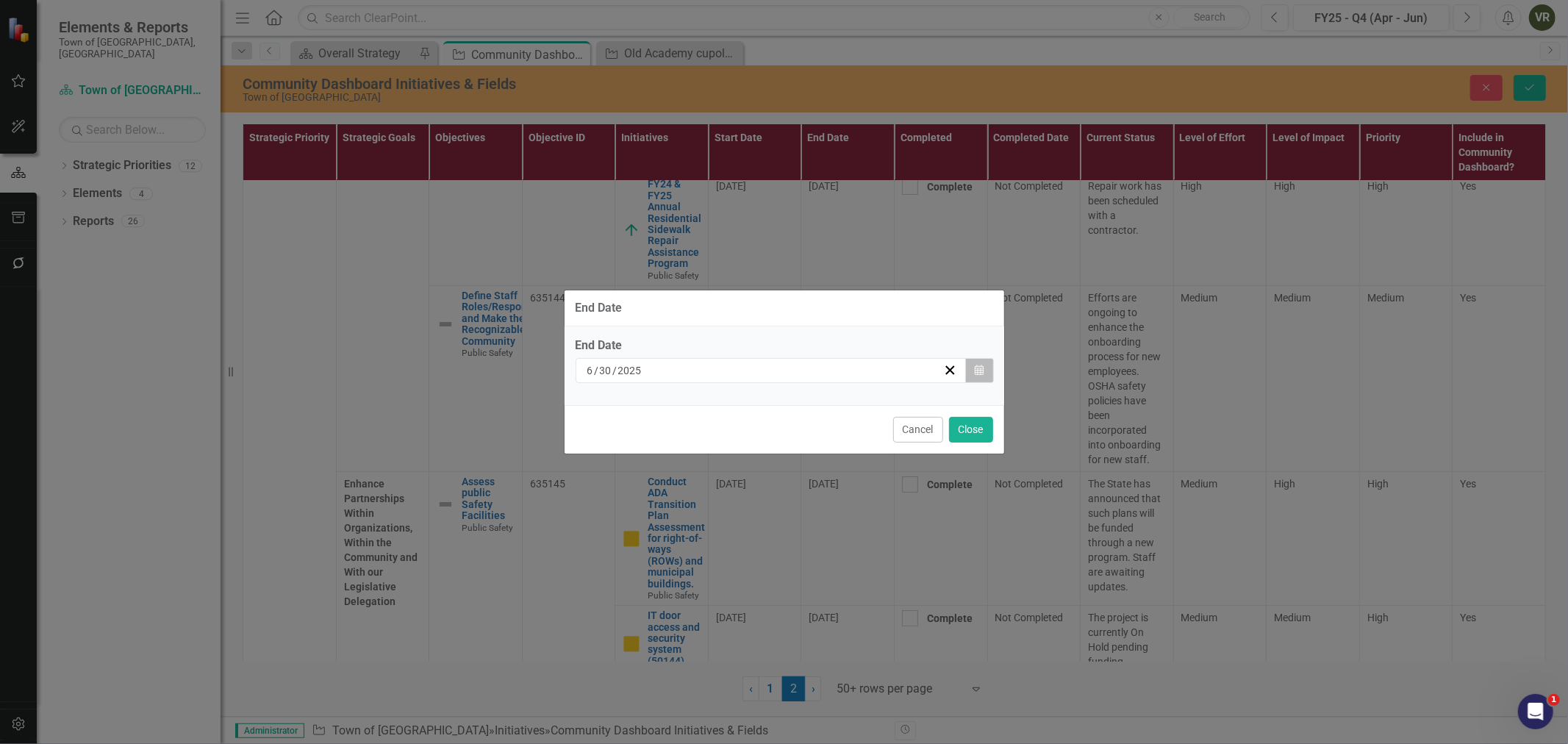
click at [987, 376] on button "Calendar" at bounding box center [979, 371] width 28 height 25
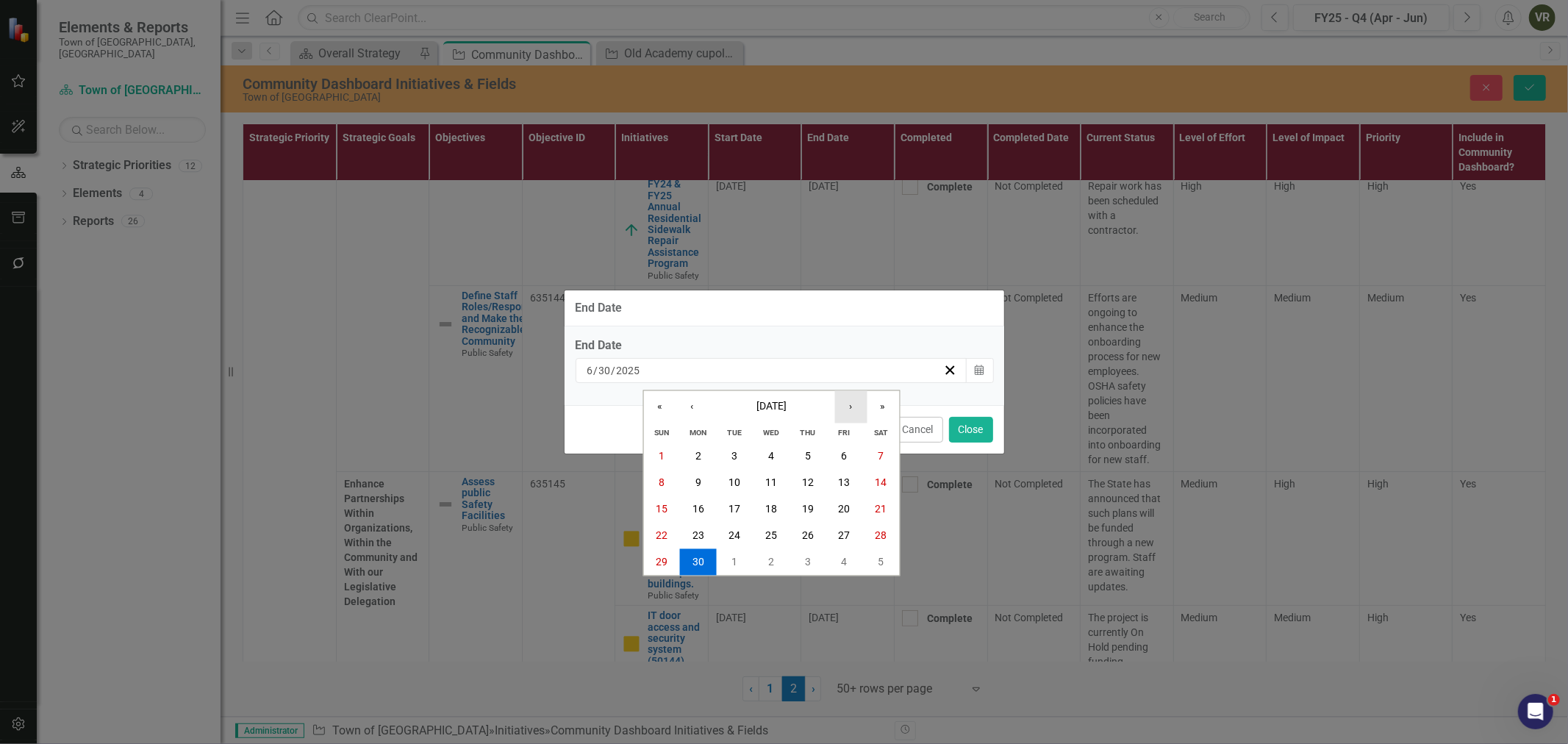
click at [851, 401] on button "›" at bounding box center [850, 407] width 32 height 32
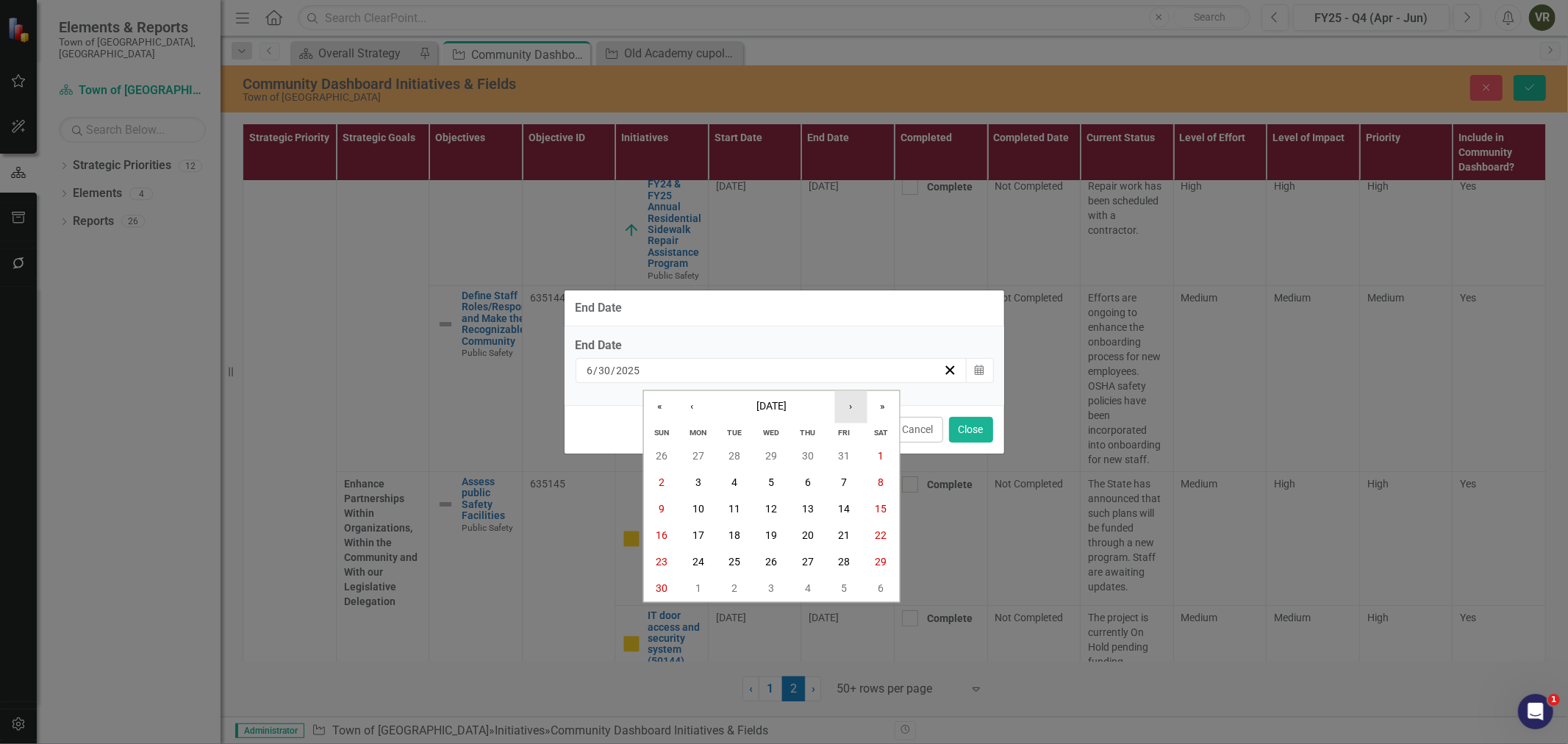
click at [851, 401] on button "›" at bounding box center [850, 407] width 32 height 32
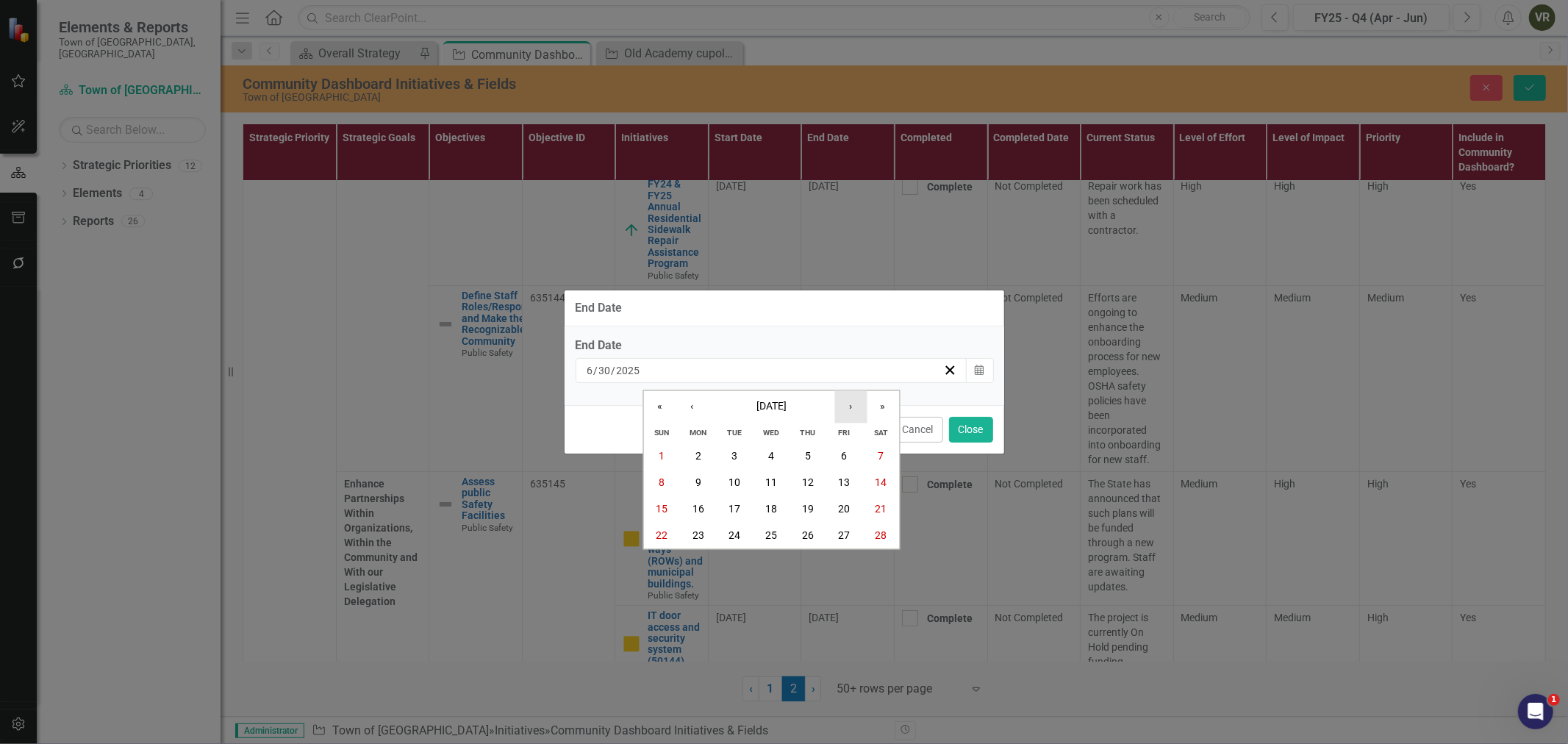
click at [851, 401] on button "›" at bounding box center [850, 407] width 32 height 32
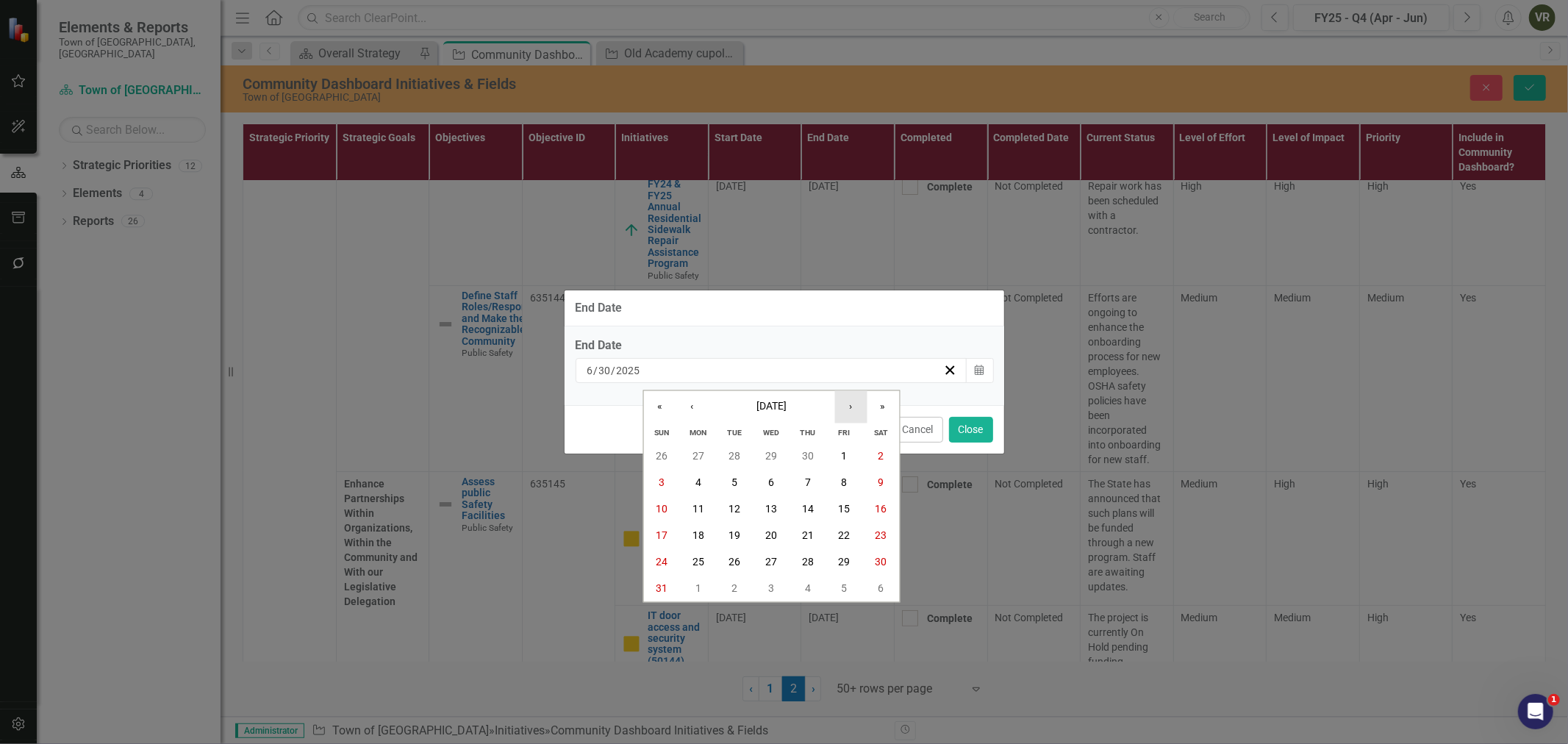
click at [851, 401] on button "›" at bounding box center [850, 407] width 32 height 32
click at [689, 406] on button "‹" at bounding box center [691, 407] width 32 height 32
click at [752, 564] on button "30" at bounding box center [735, 562] width 36 height 27
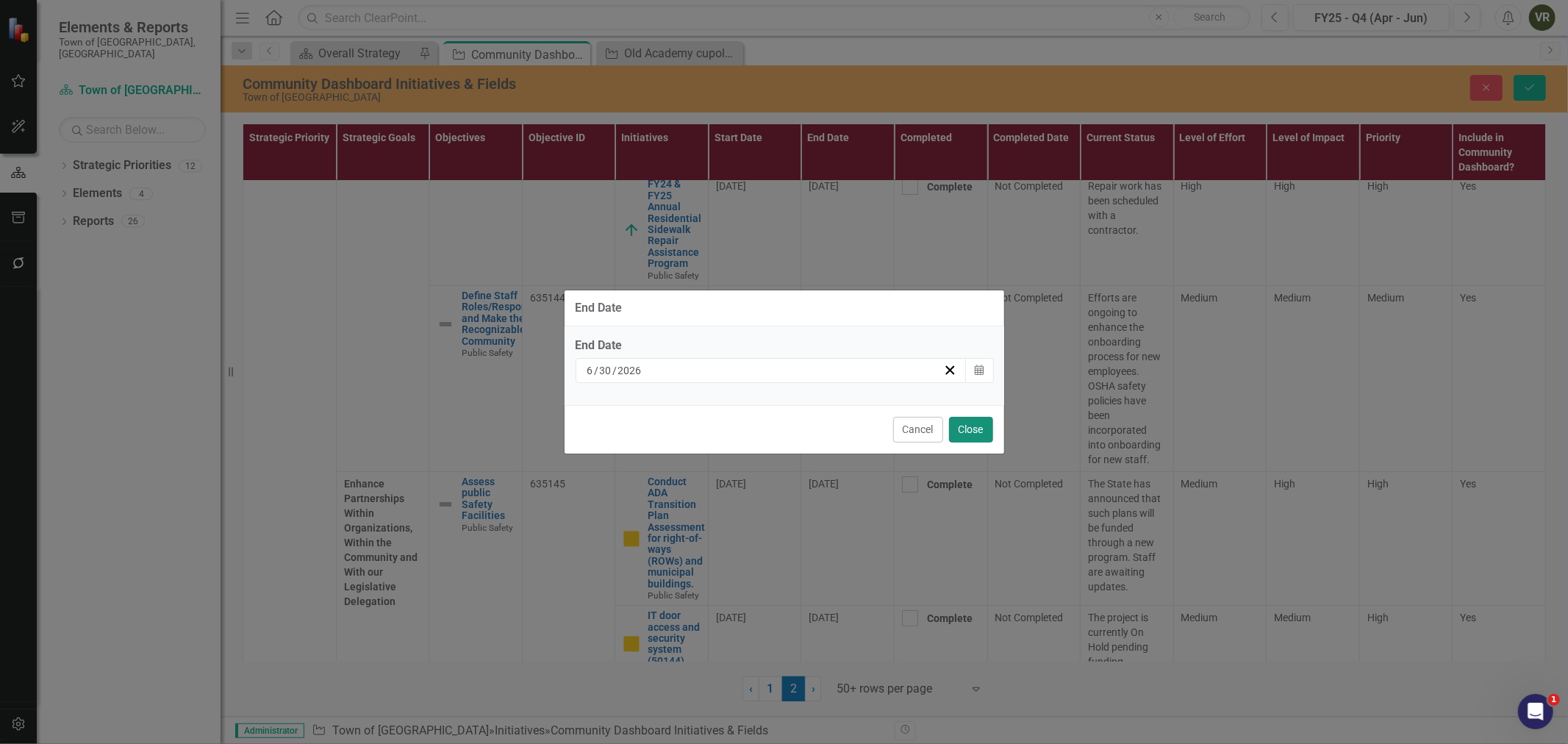
click at [964, 426] on button "Close" at bounding box center [970, 429] width 44 height 26
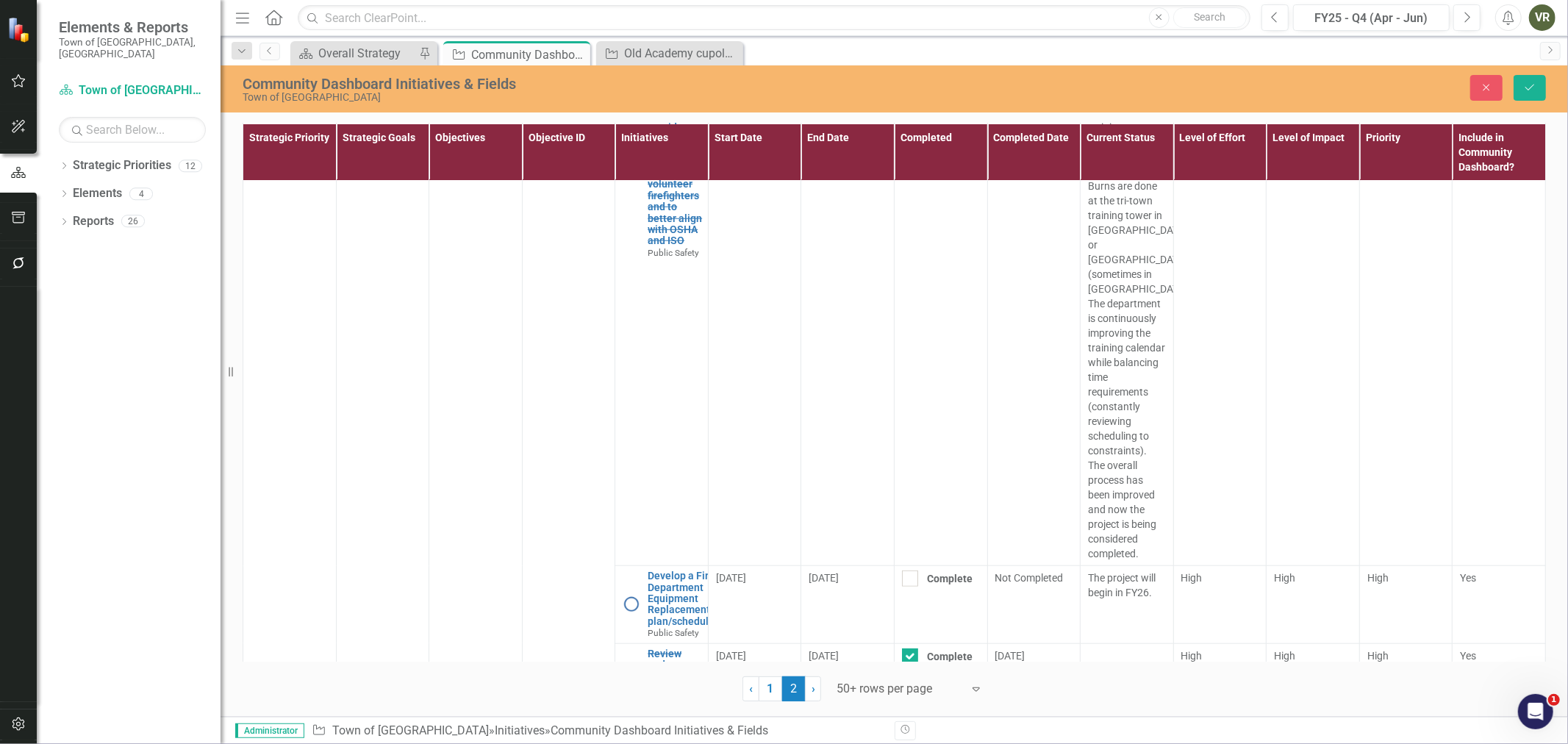
scroll to position [1061, 0]
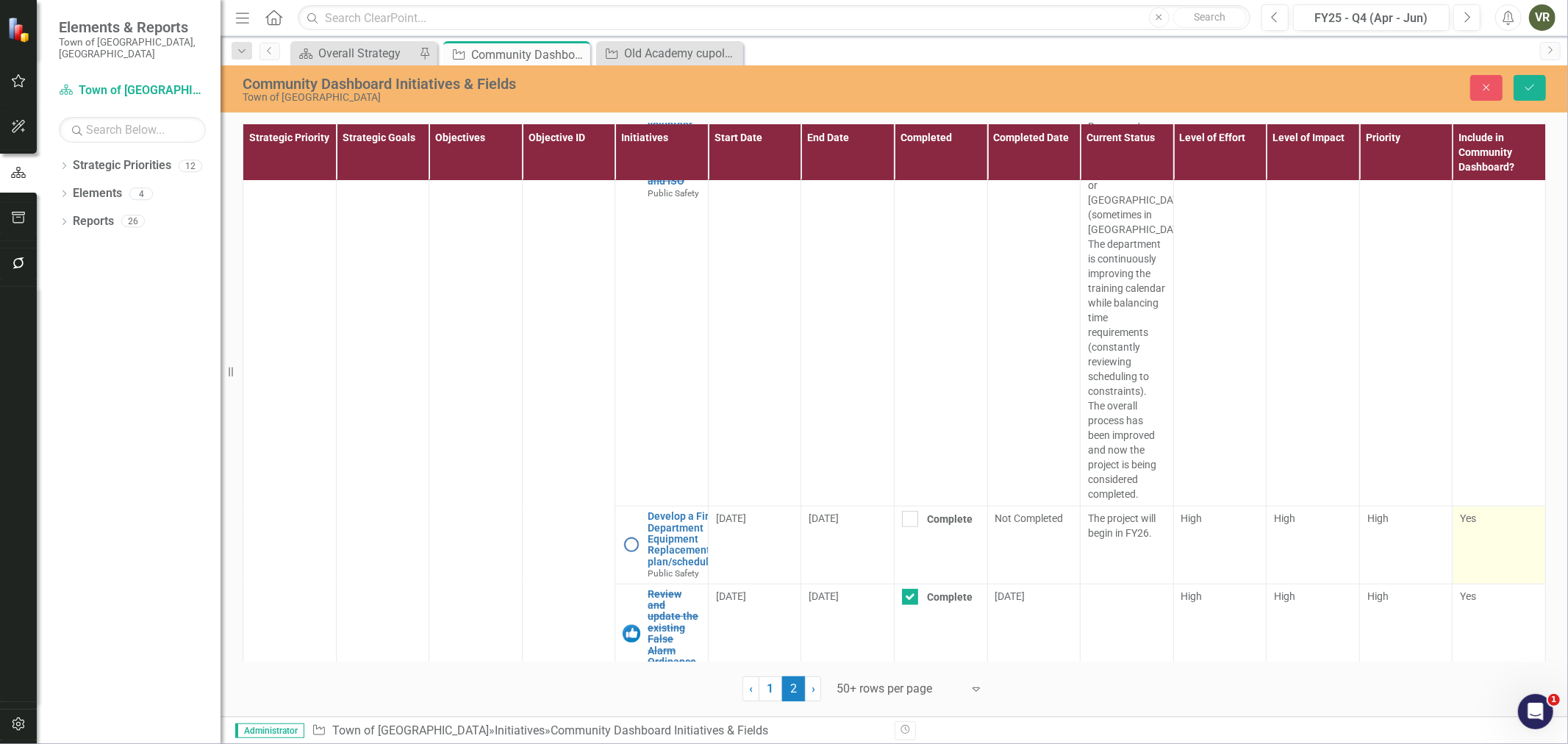
click at [1469, 517] on div "Yes" at bounding box center [1499, 519] width 78 height 15
click at [1469, 517] on div "Yes" at bounding box center [1499, 519] width 78 height 16
click at [1469, 517] on input "Yes" at bounding box center [1465, 516] width 10 height 10
checkbox input "false"
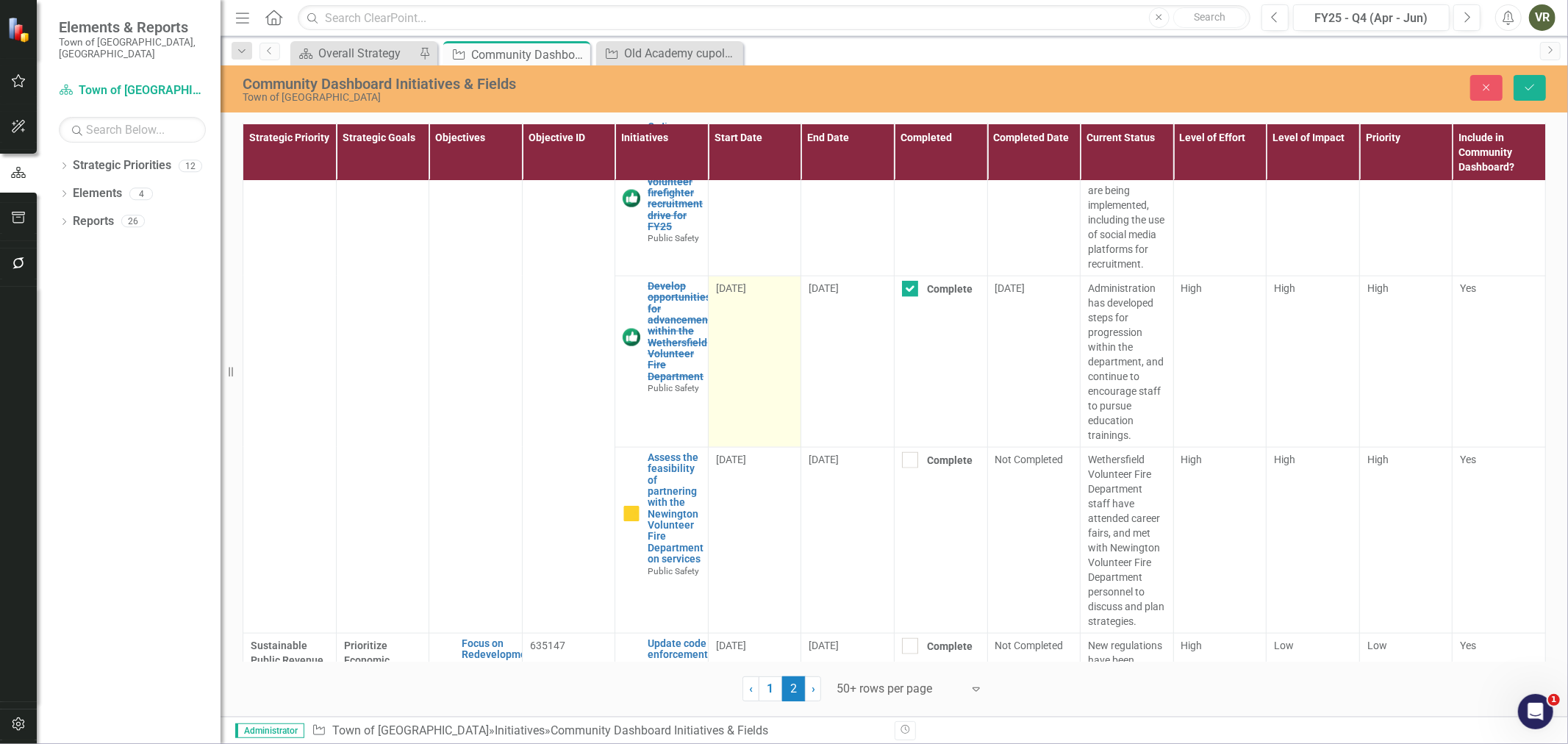
scroll to position [1633, 0]
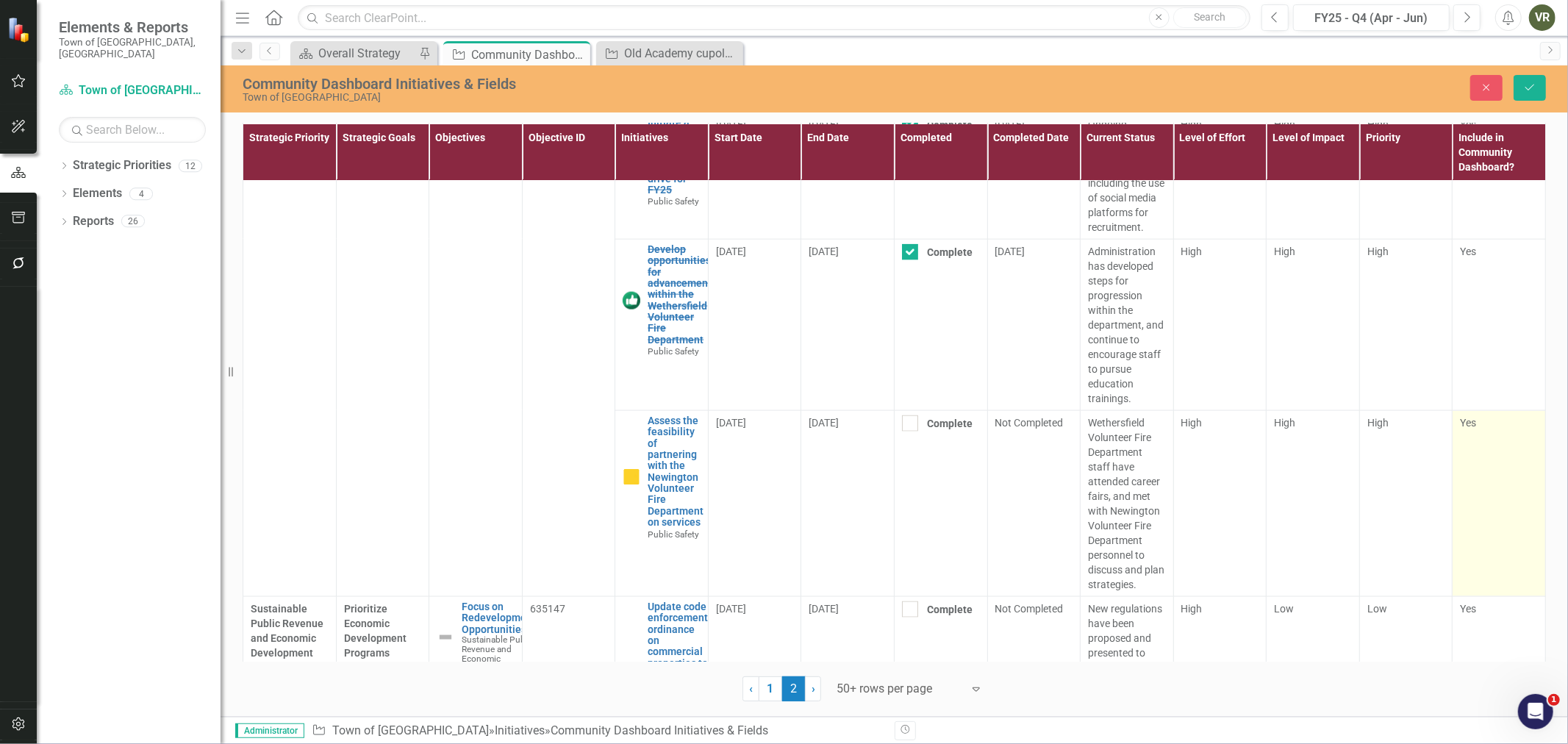
click at [1460, 419] on span "Yes" at bounding box center [1468, 423] width 16 height 12
click at [1461, 419] on div at bounding box center [1468, 423] width 16 height 16
click at [1461, 419] on input "Yes" at bounding box center [1465, 420] width 10 height 10
checkbox input "false"
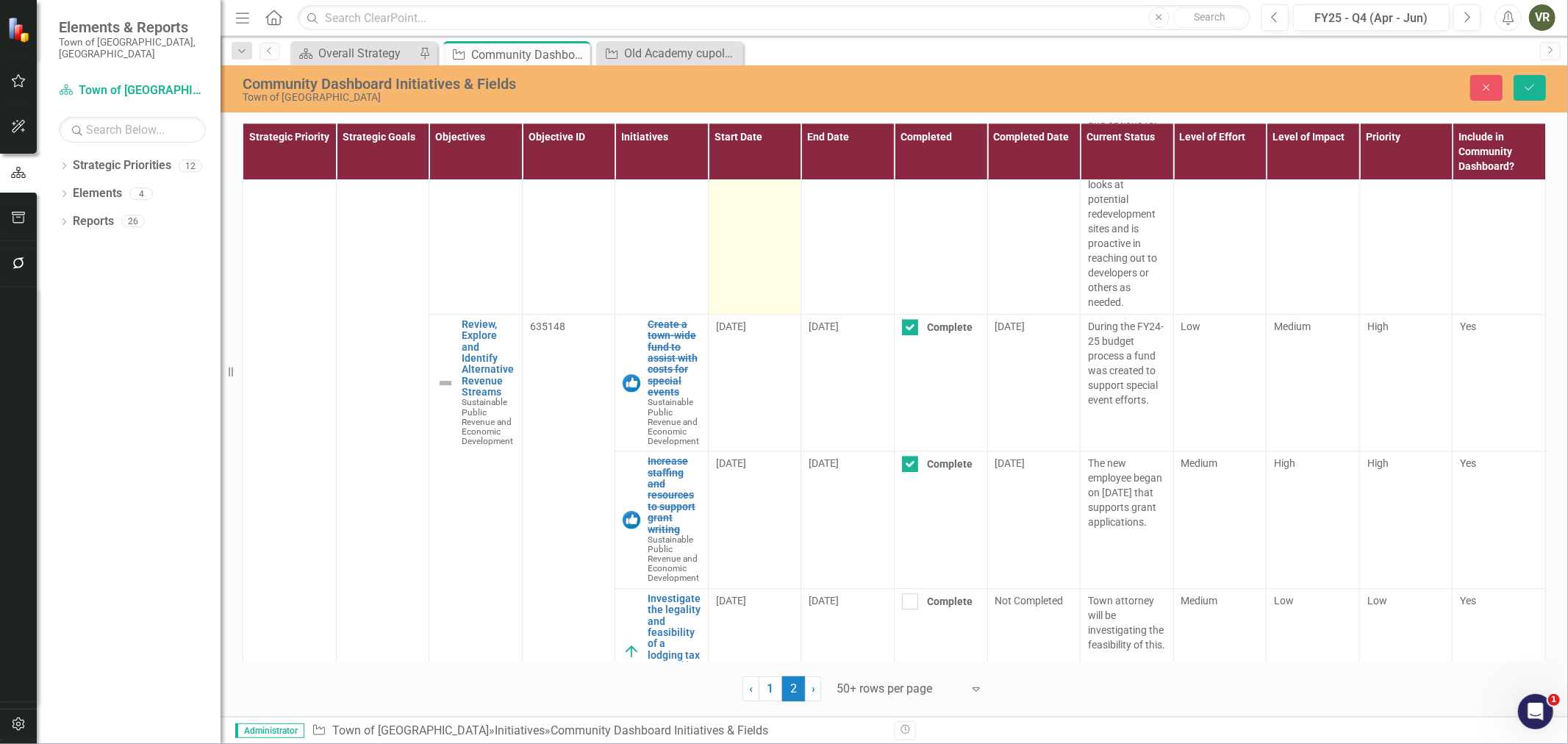
scroll to position [3429, 0]
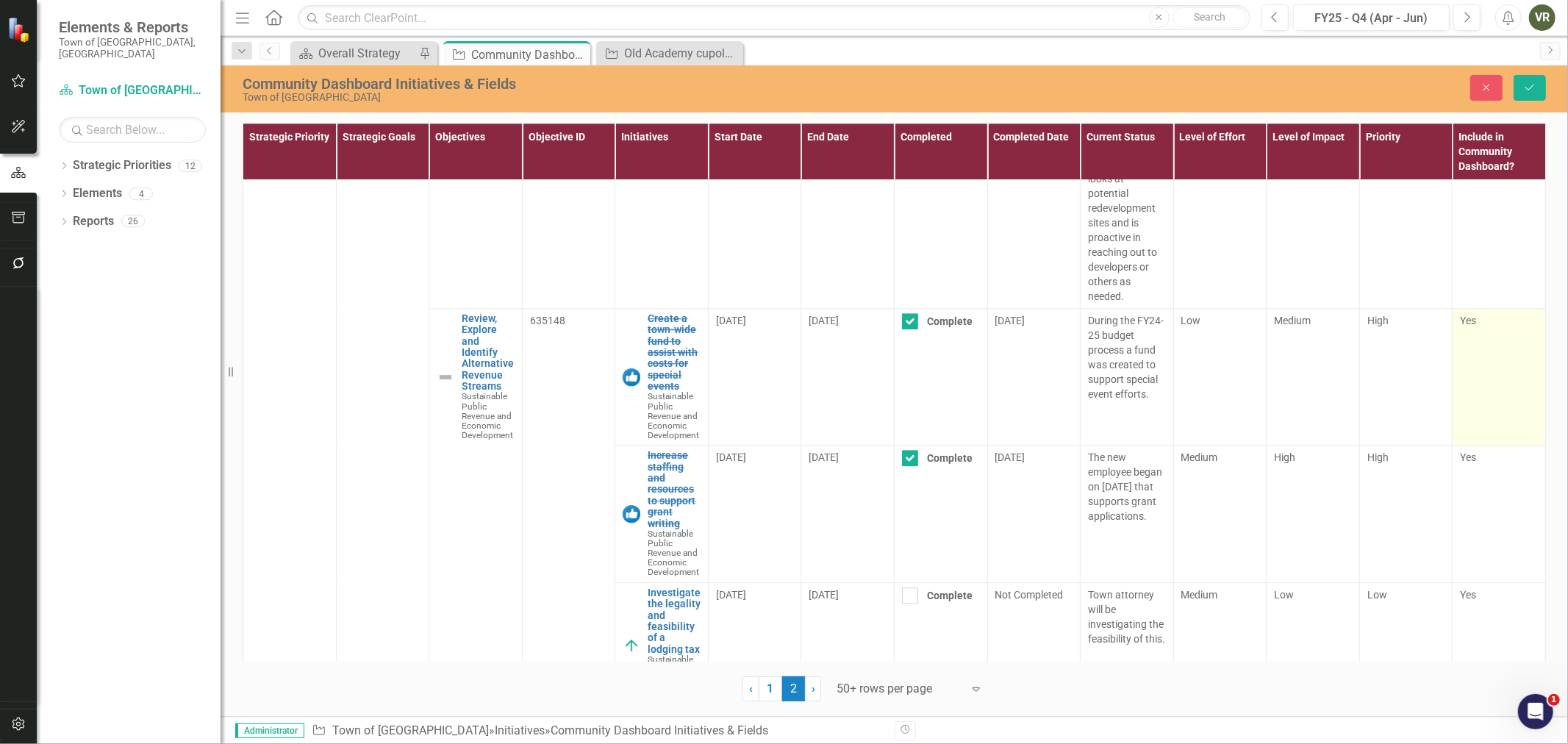
click at [1460, 327] on span "Yes" at bounding box center [1468, 321] width 16 height 12
click at [1460, 323] on input "Yes" at bounding box center [1465, 318] width 10 height 10
checkbox input "false"
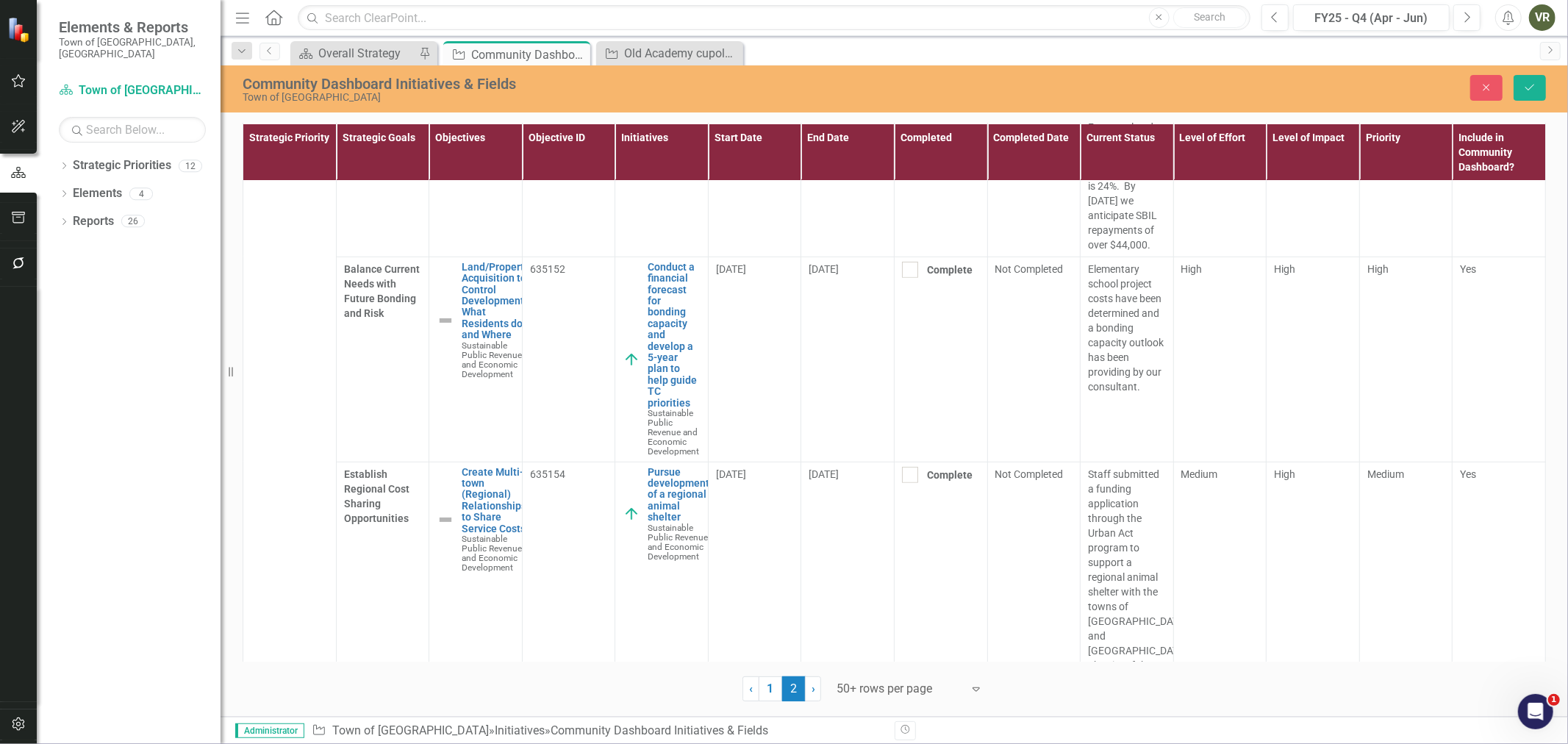
scroll to position [5390, 0]
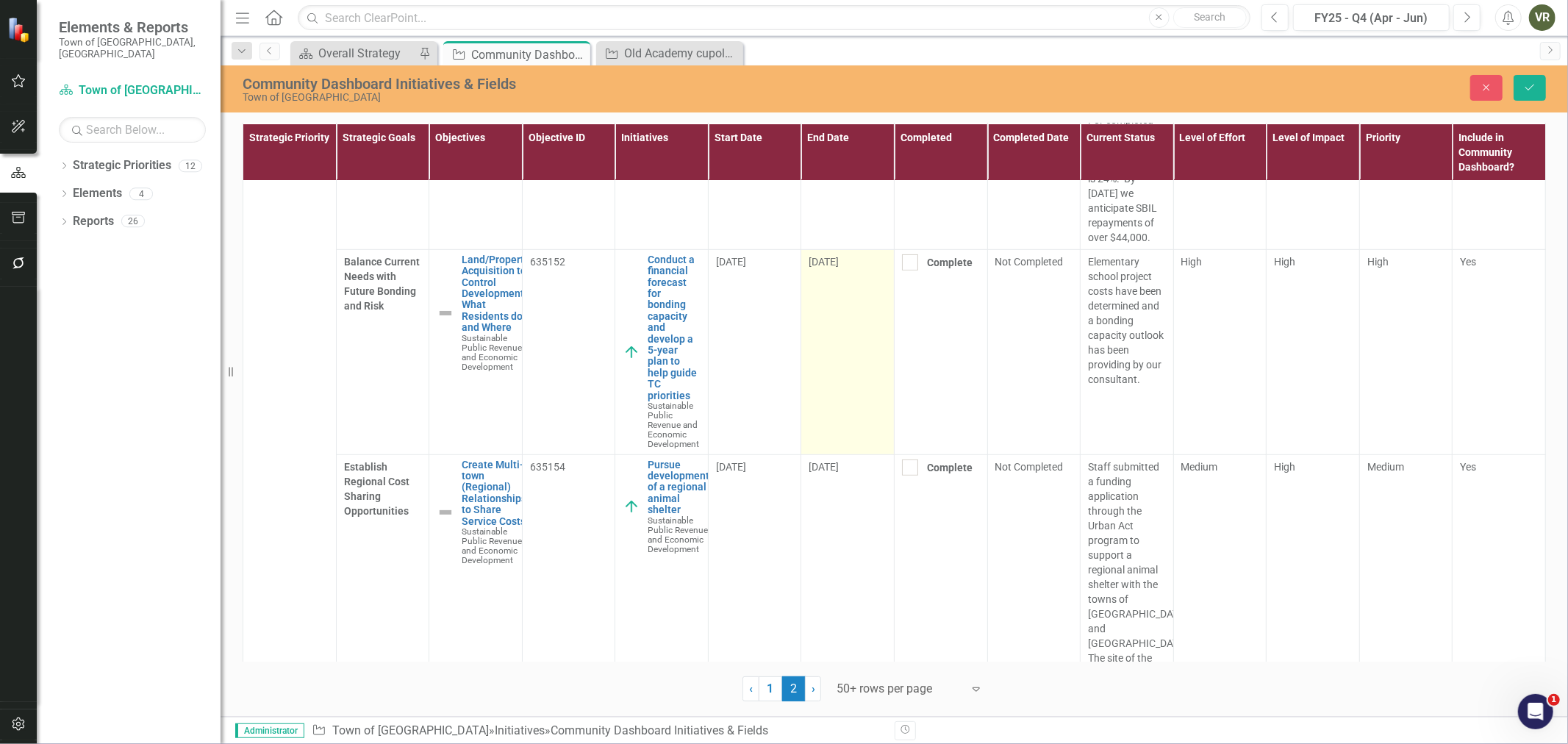
click at [828, 268] on span "6/30/25" at bounding box center [824, 262] width 31 height 12
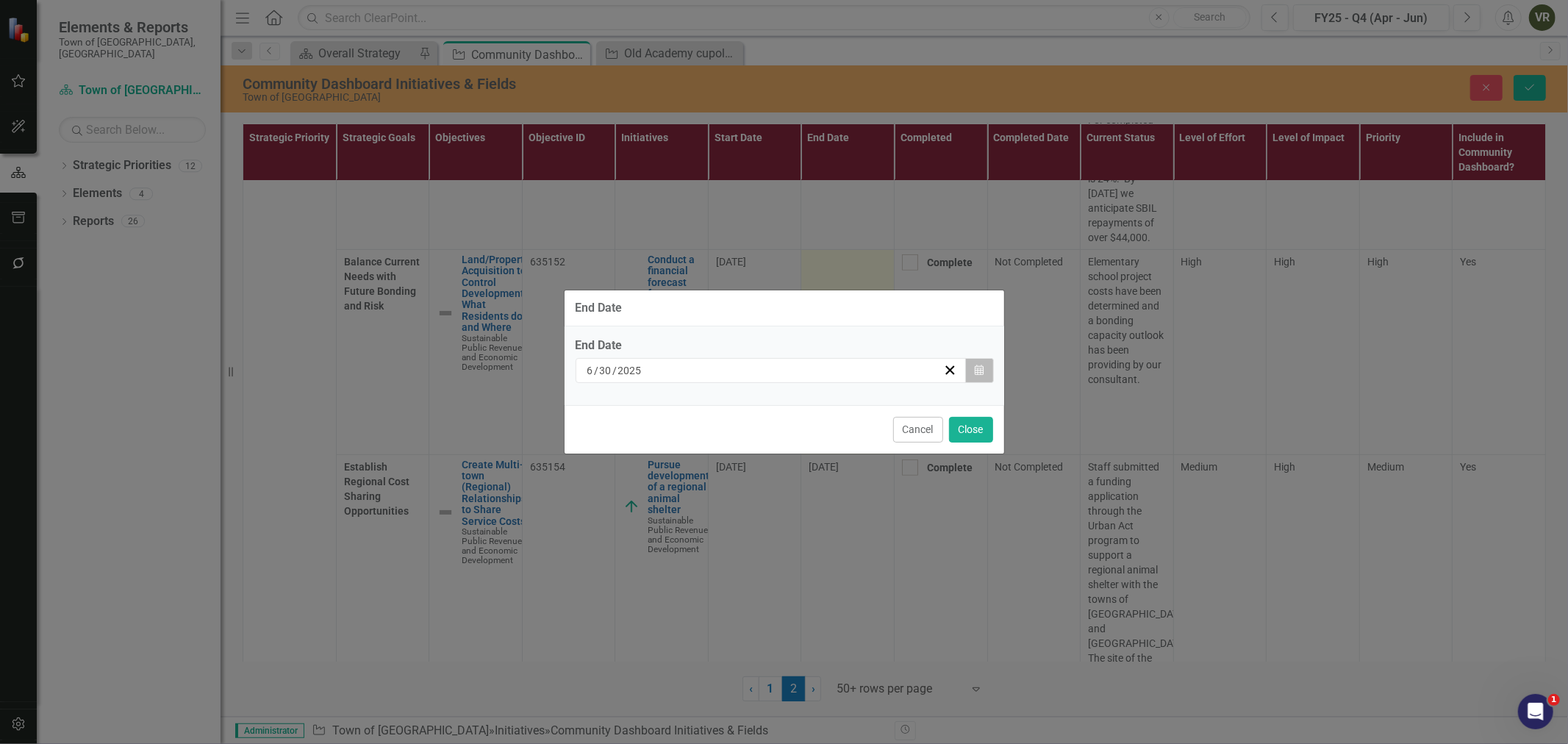
click at [990, 376] on button "Calendar" at bounding box center [979, 371] width 28 height 25
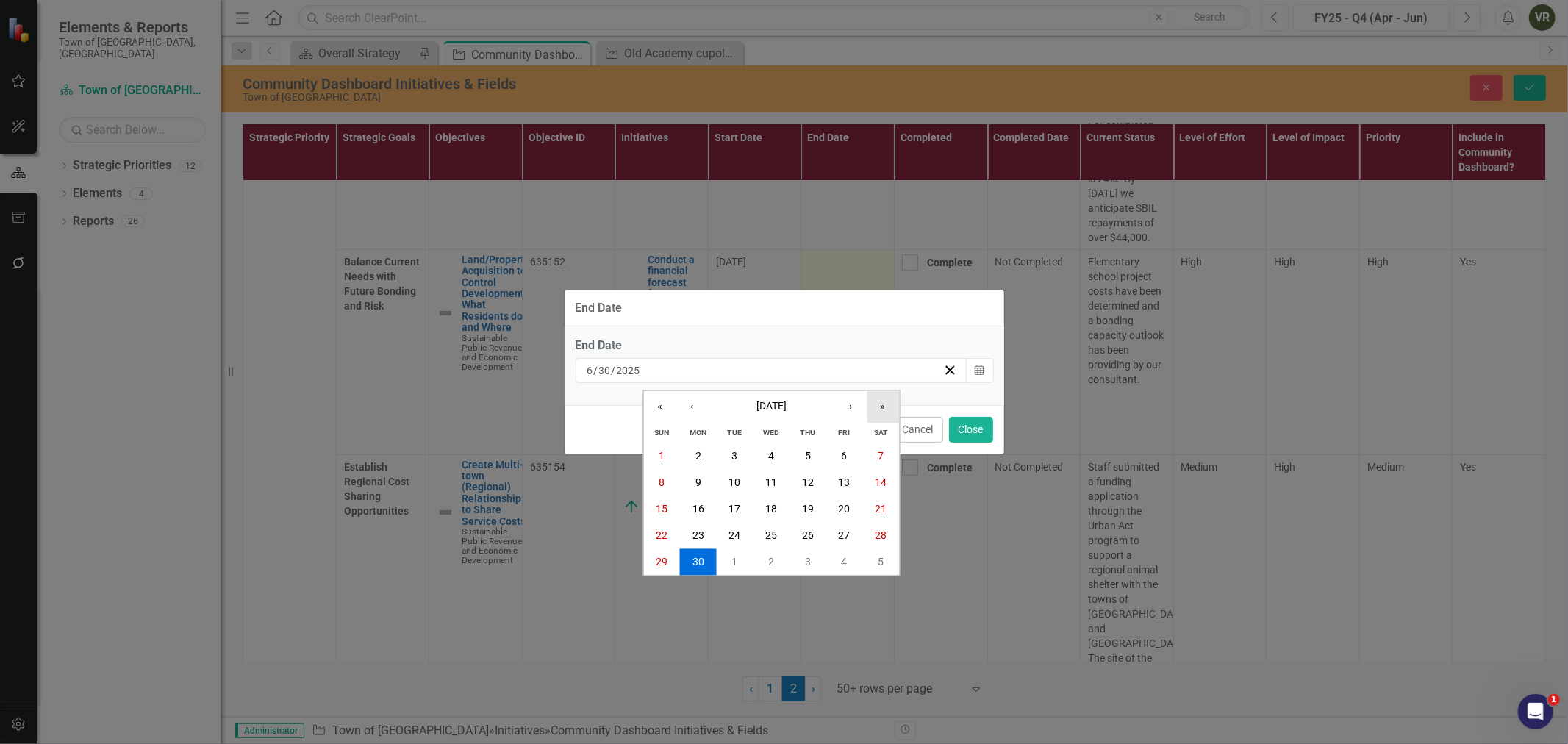
click at [880, 400] on button "»" at bounding box center [883, 407] width 32 height 32
click at [738, 559] on abbr "30" at bounding box center [735, 562] width 12 height 12
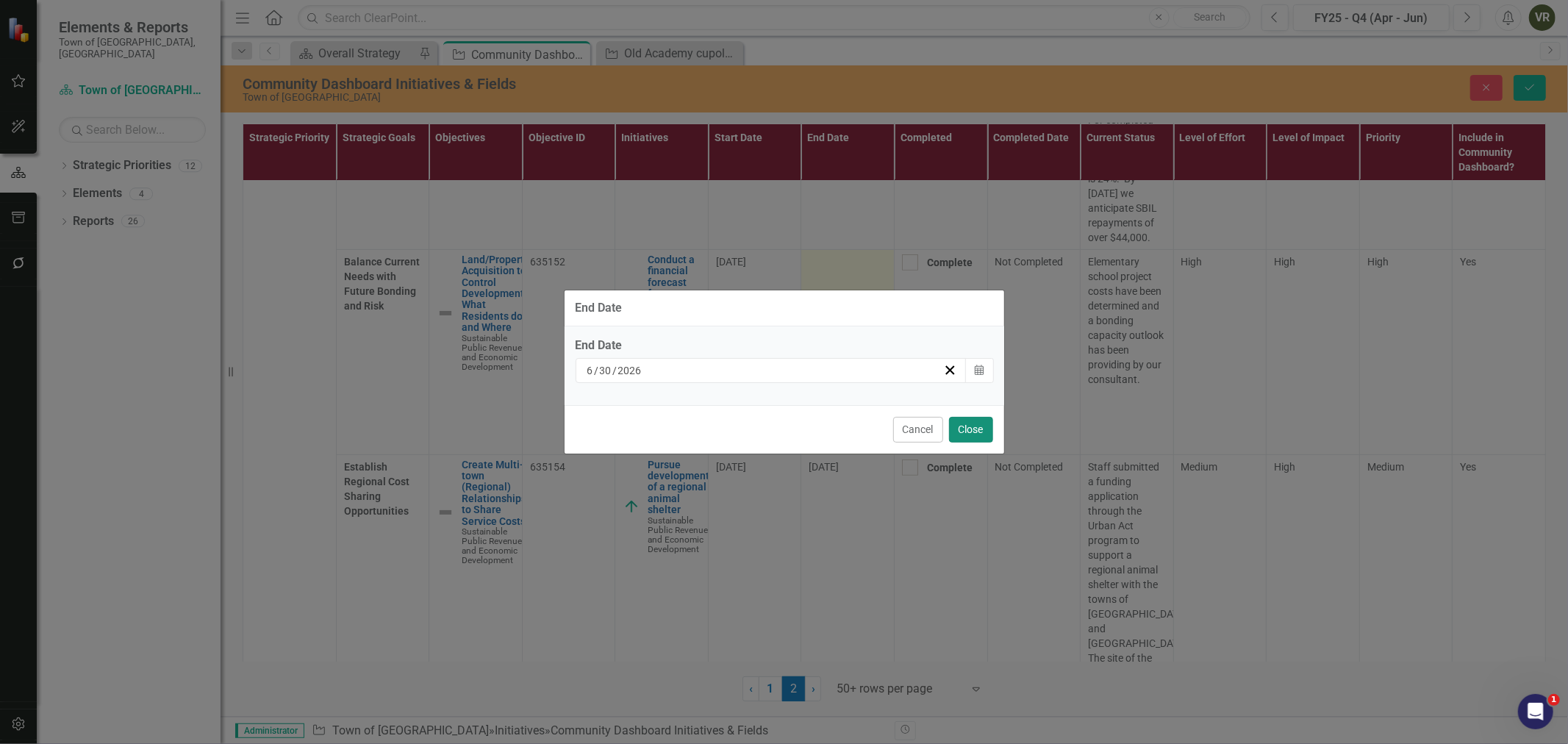
click at [973, 423] on button "Close" at bounding box center [970, 429] width 44 height 26
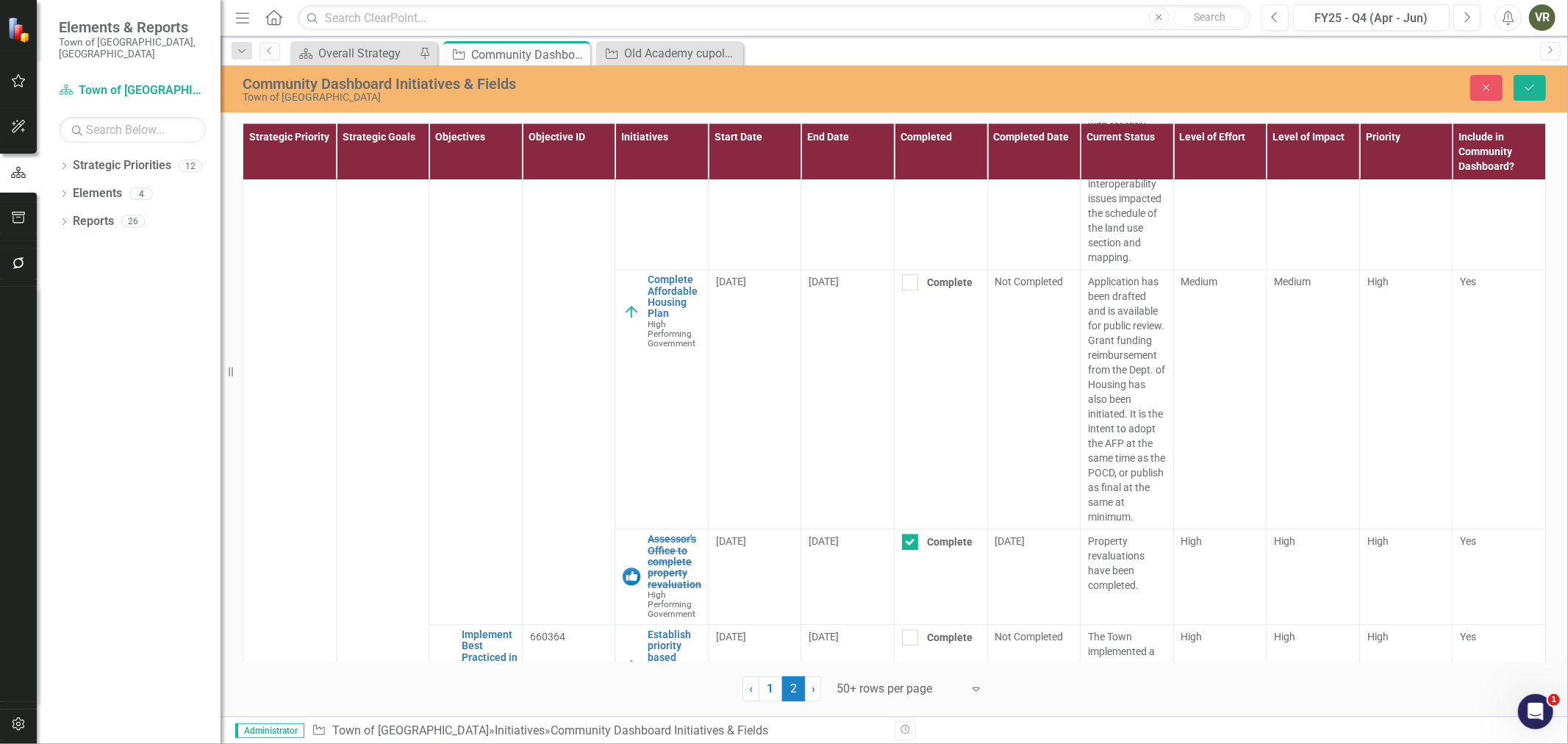
scroll to position [7840, 0]
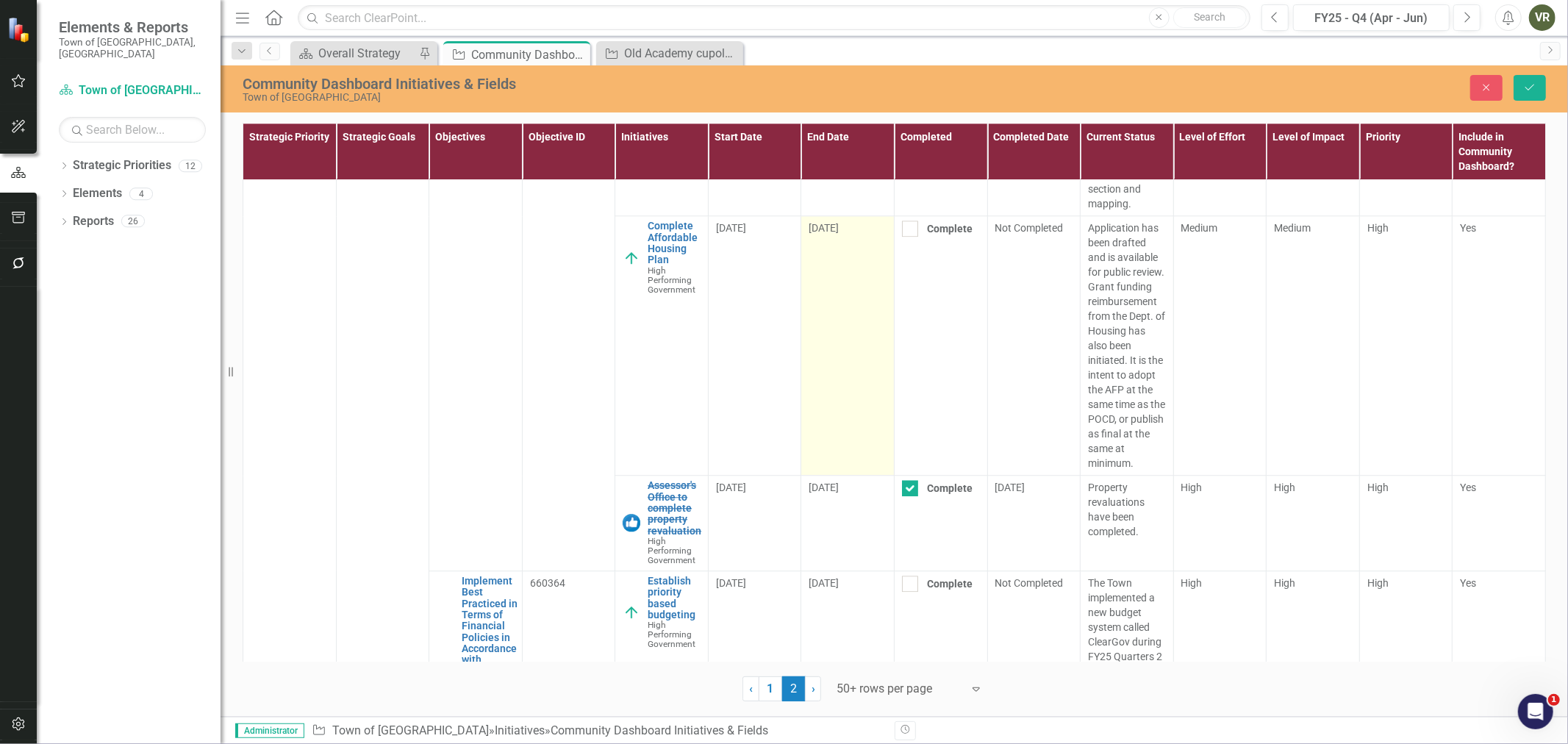
click at [835, 234] on span "6/30/25" at bounding box center [824, 228] width 31 height 12
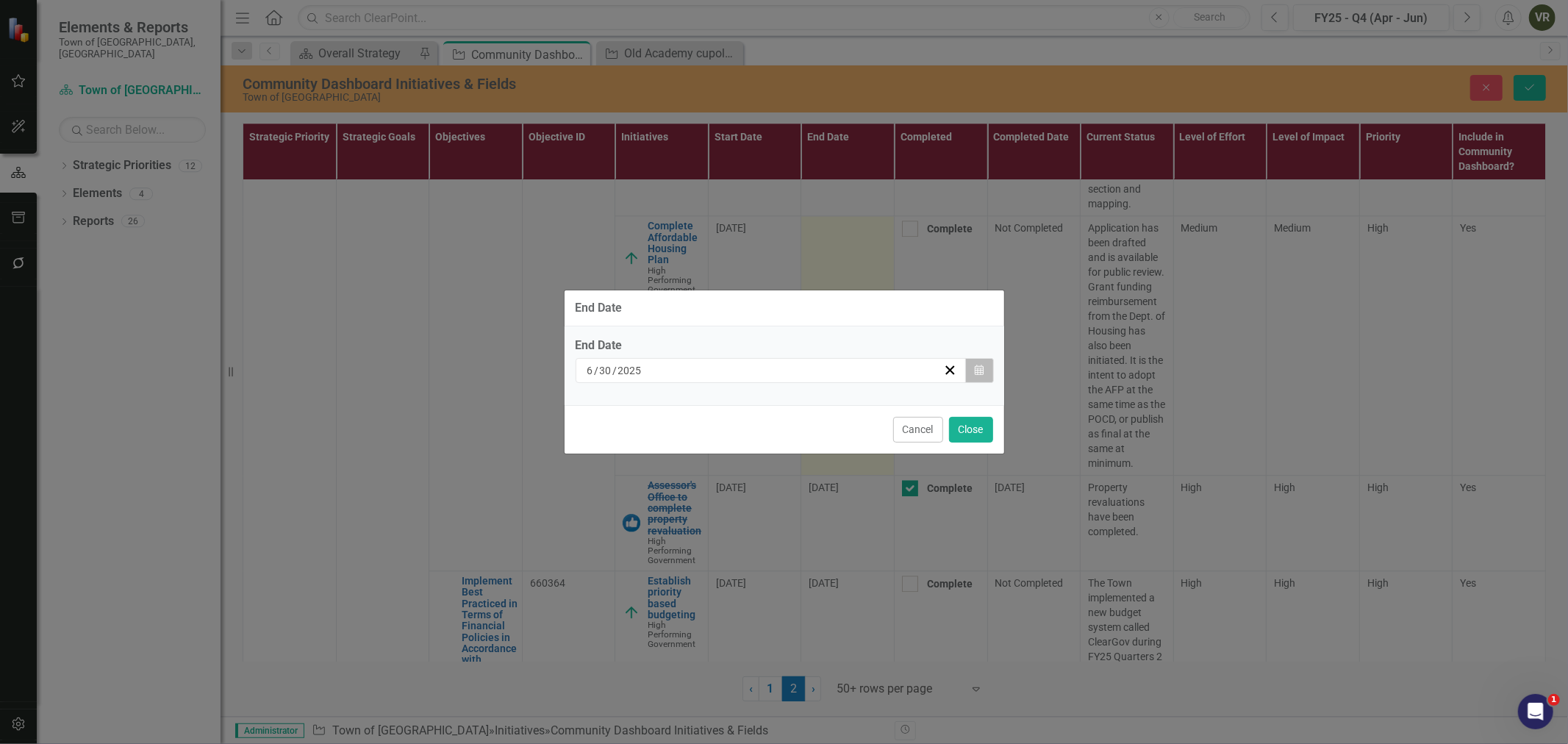
click at [973, 369] on button "Calendar" at bounding box center [979, 371] width 28 height 25
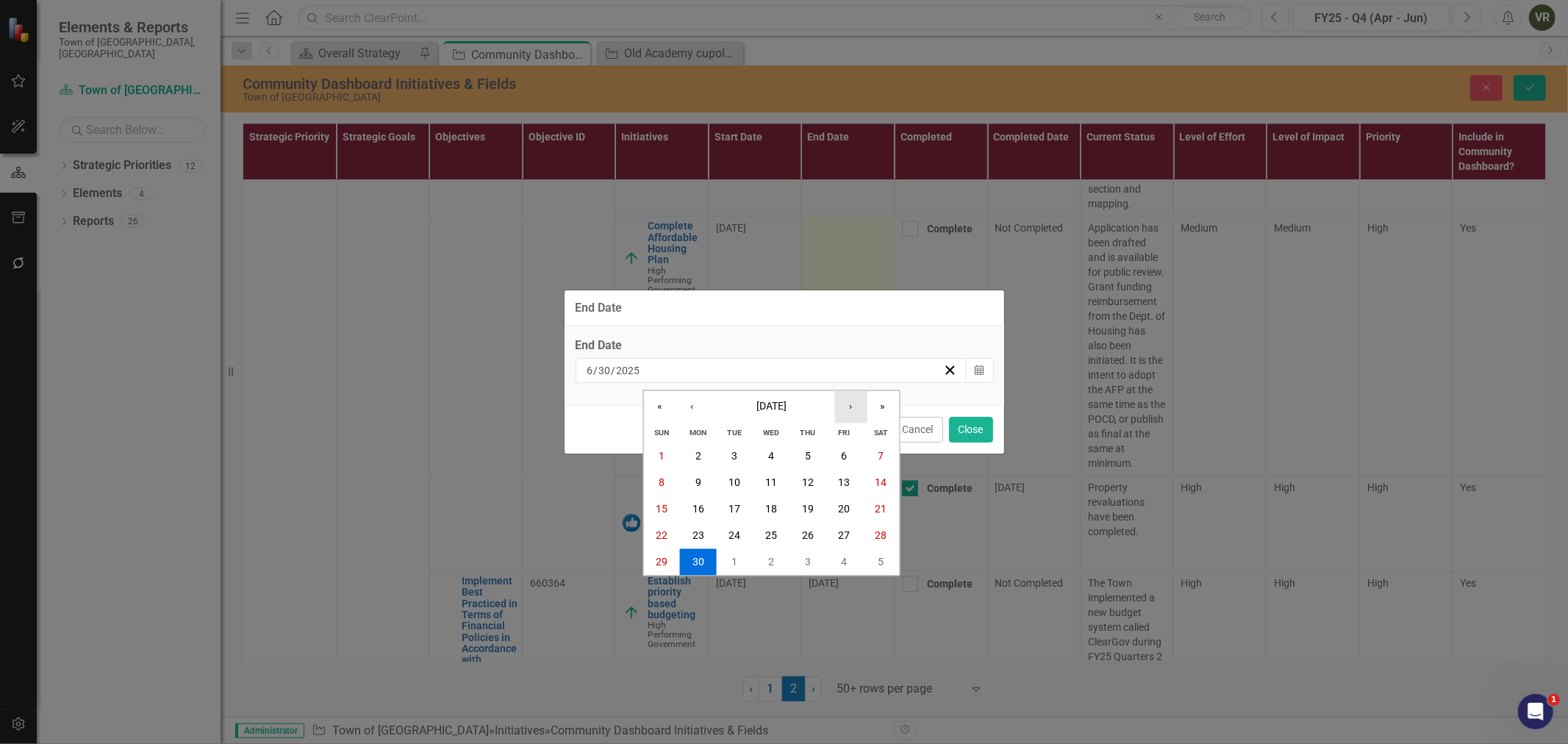
click at [848, 405] on button "›" at bounding box center [850, 407] width 32 height 32
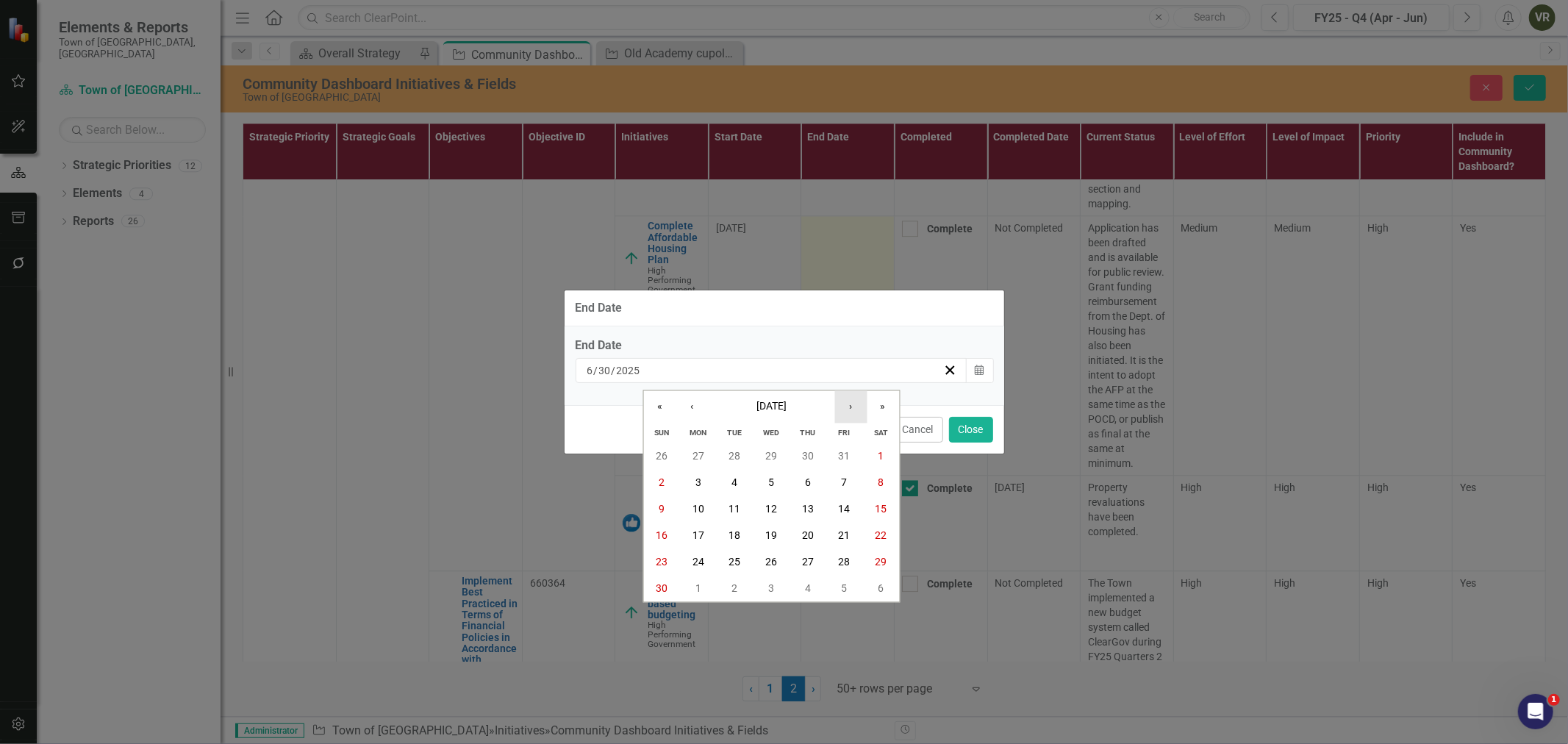
click at [848, 405] on button "›" at bounding box center [850, 407] width 32 height 32
click at [781, 560] on button "31" at bounding box center [771, 562] width 36 height 27
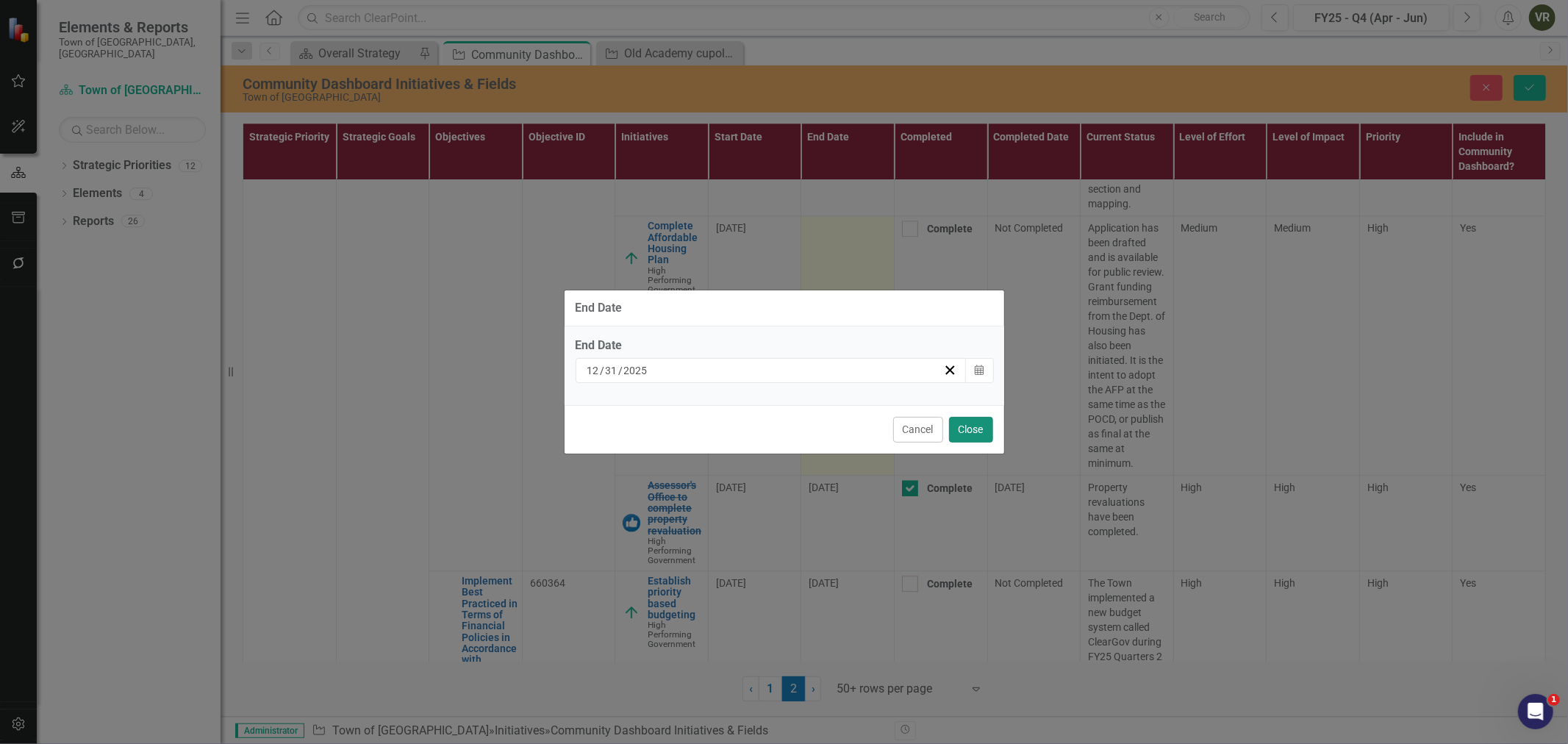
click at [976, 434] on button "Close" at bounding box center [970, 429] width 44 height 26
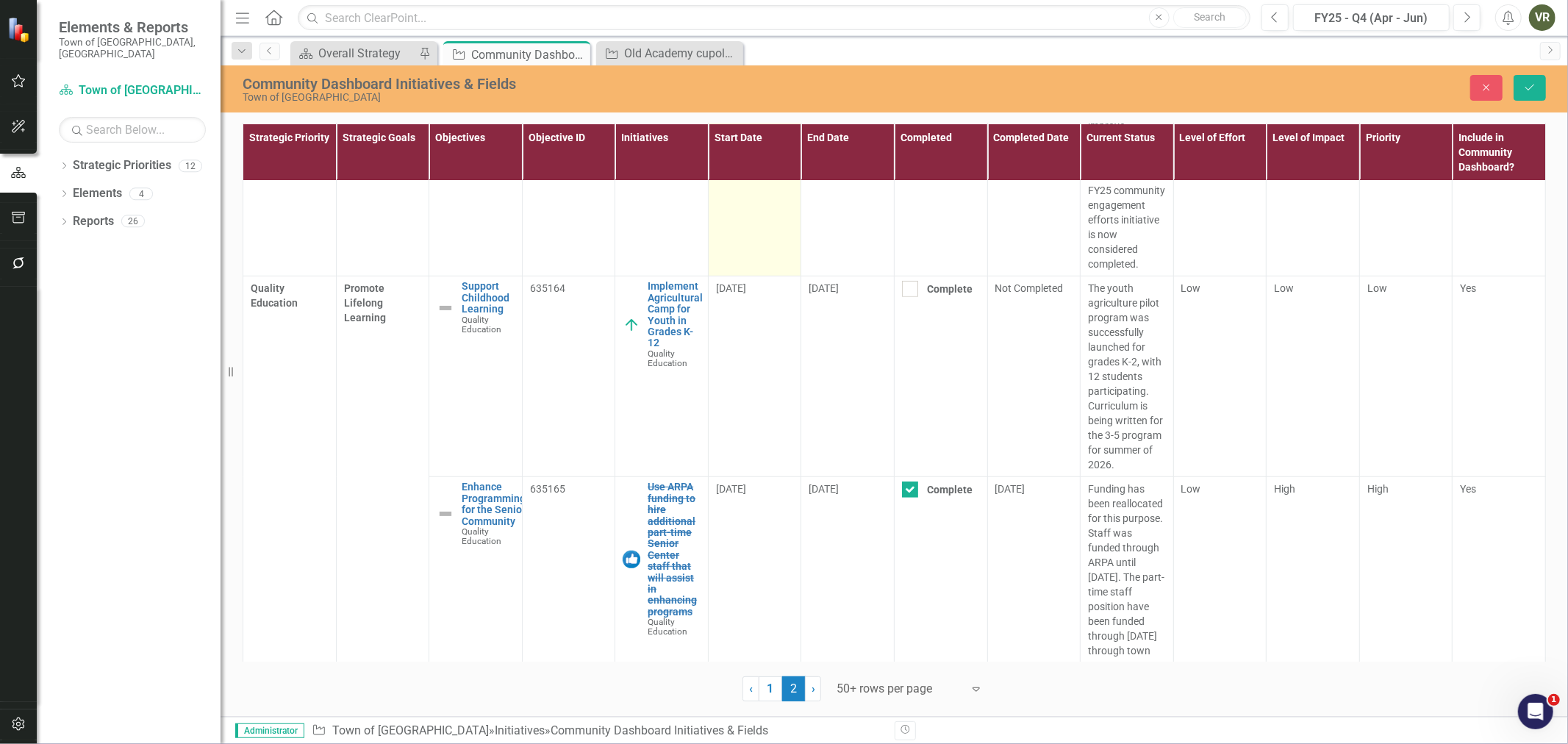
scroll to position [10126, 0]
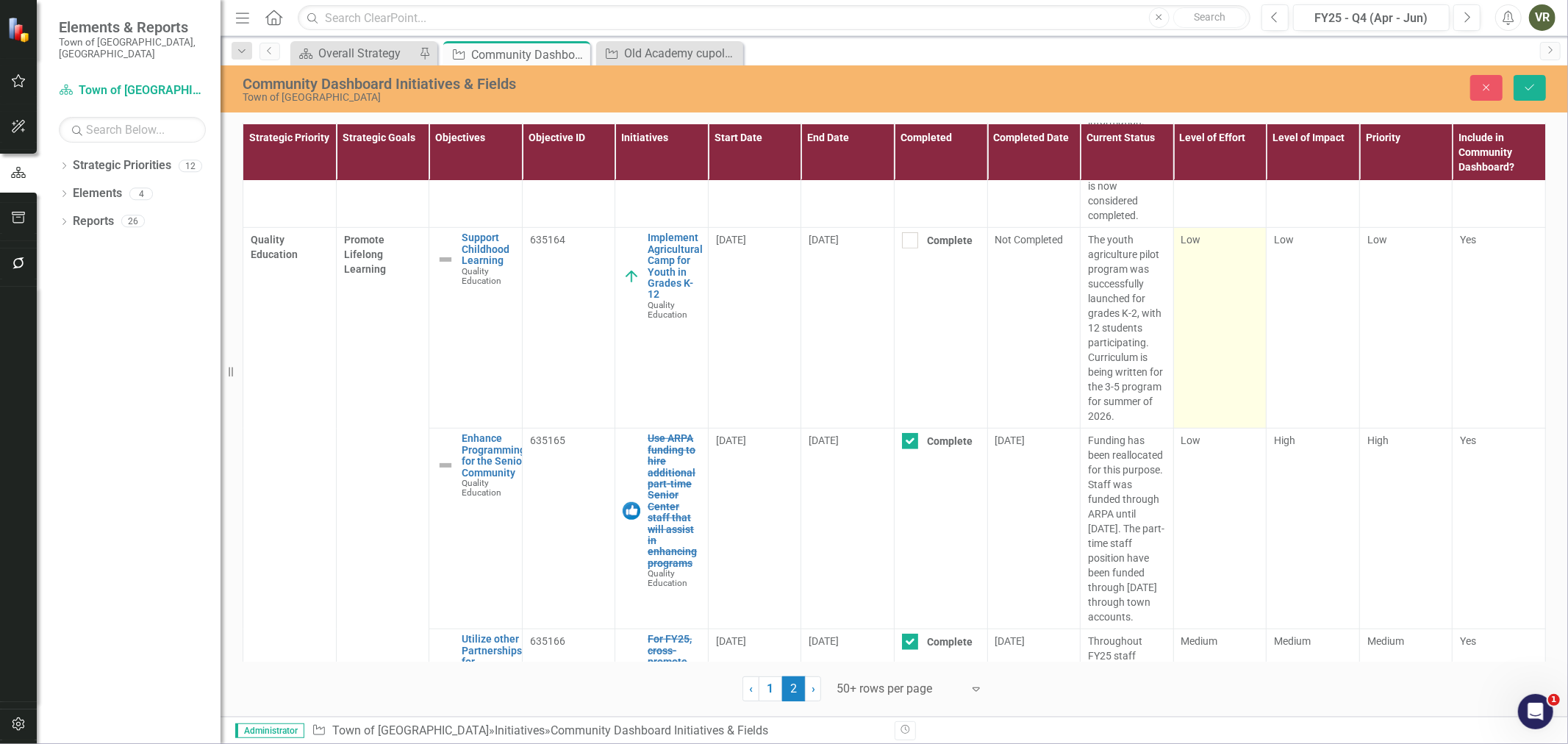
click at [1203, 387] on td "Low" at bounding box center [1220, 328] width 93 height 201
click at [1233, 257] on div "Expand" at bounding box center [1245, 246] width 27 height 24
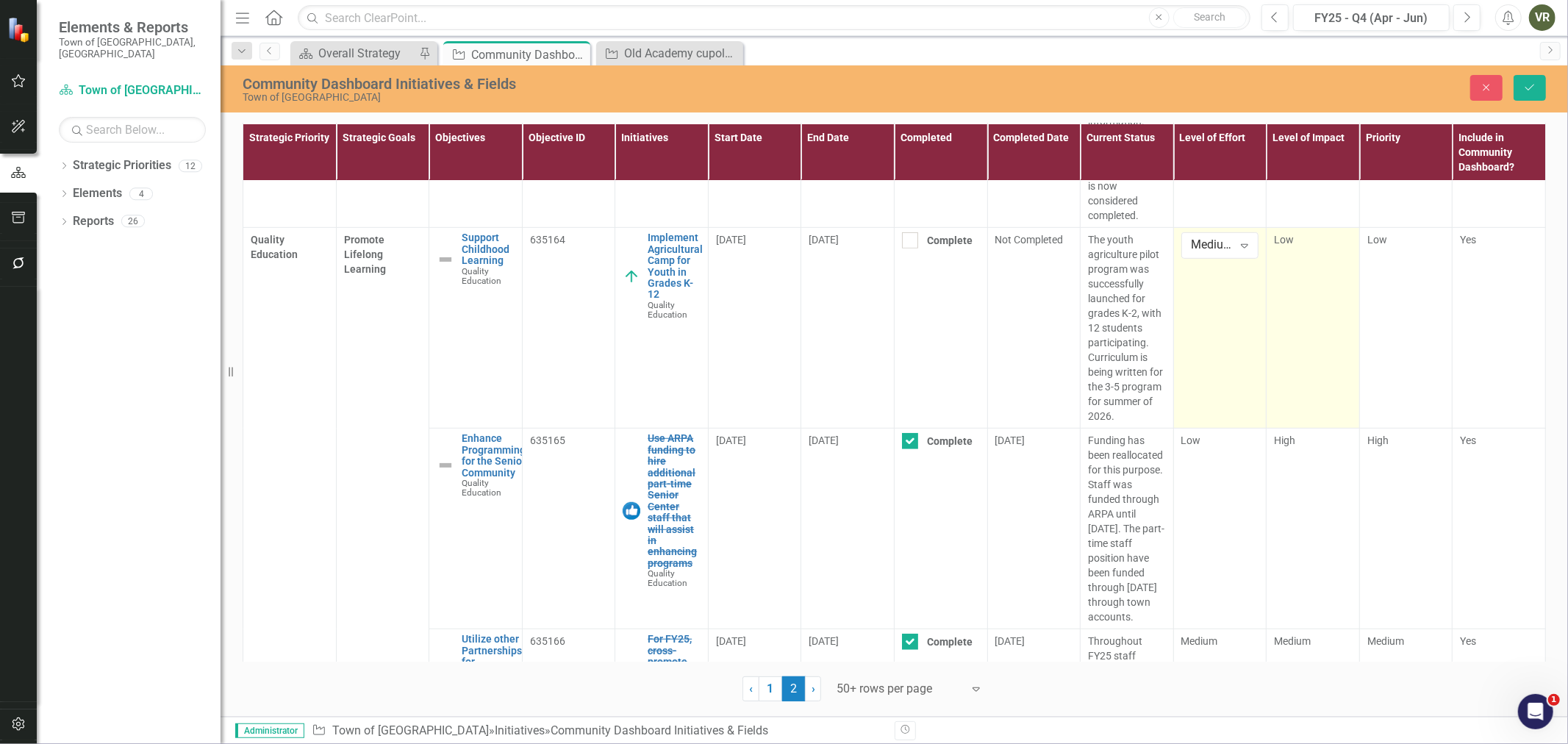
click at [1304, 397] on td "Low" at bounding box center [1313, 328] width 93 height 201
click at [1331, 251] on icon "Expand" at bounding box center [1337, 246] width 15 height 12
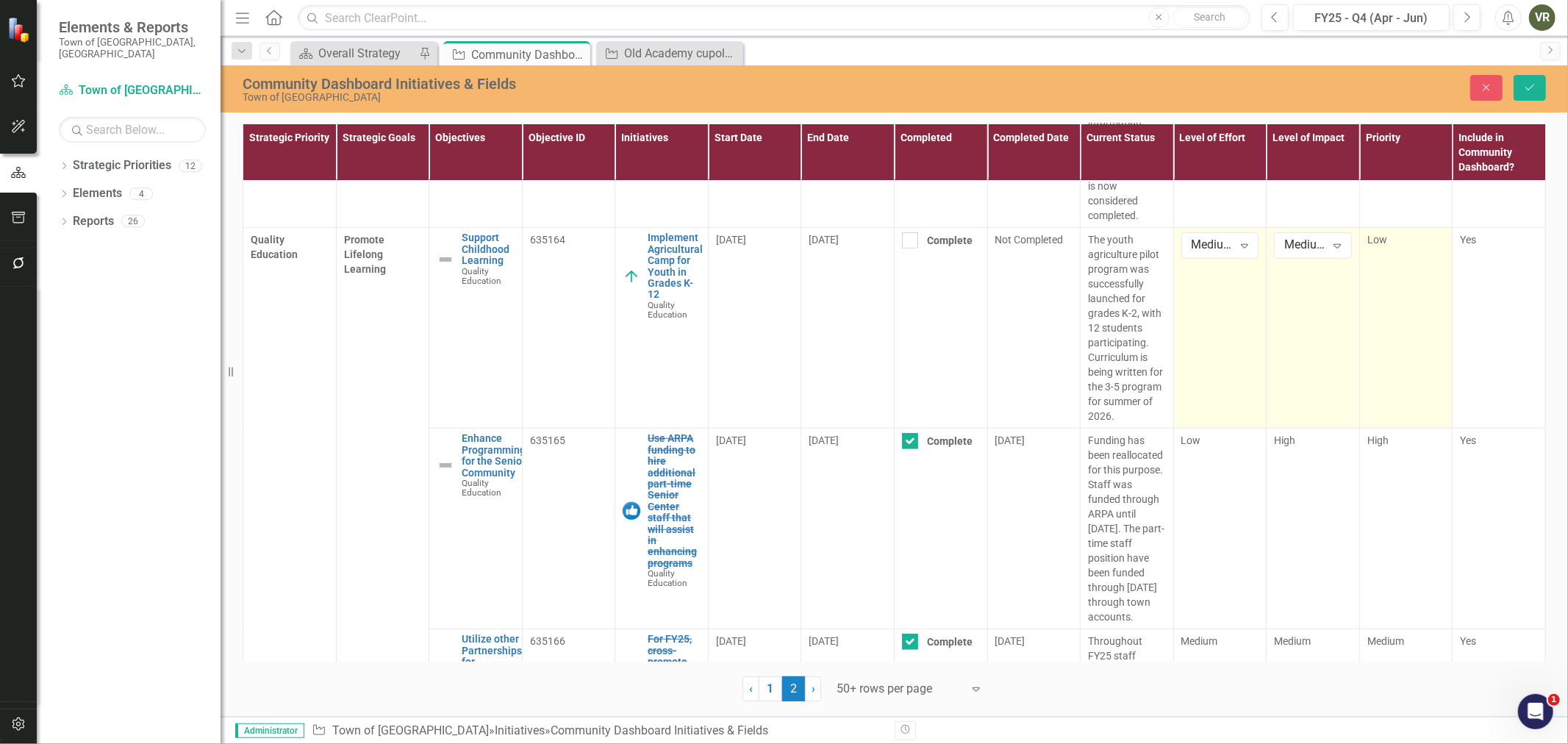
click at [1375, 405] on td "Low" at bounding box center [1406, 328] width 93 height 201
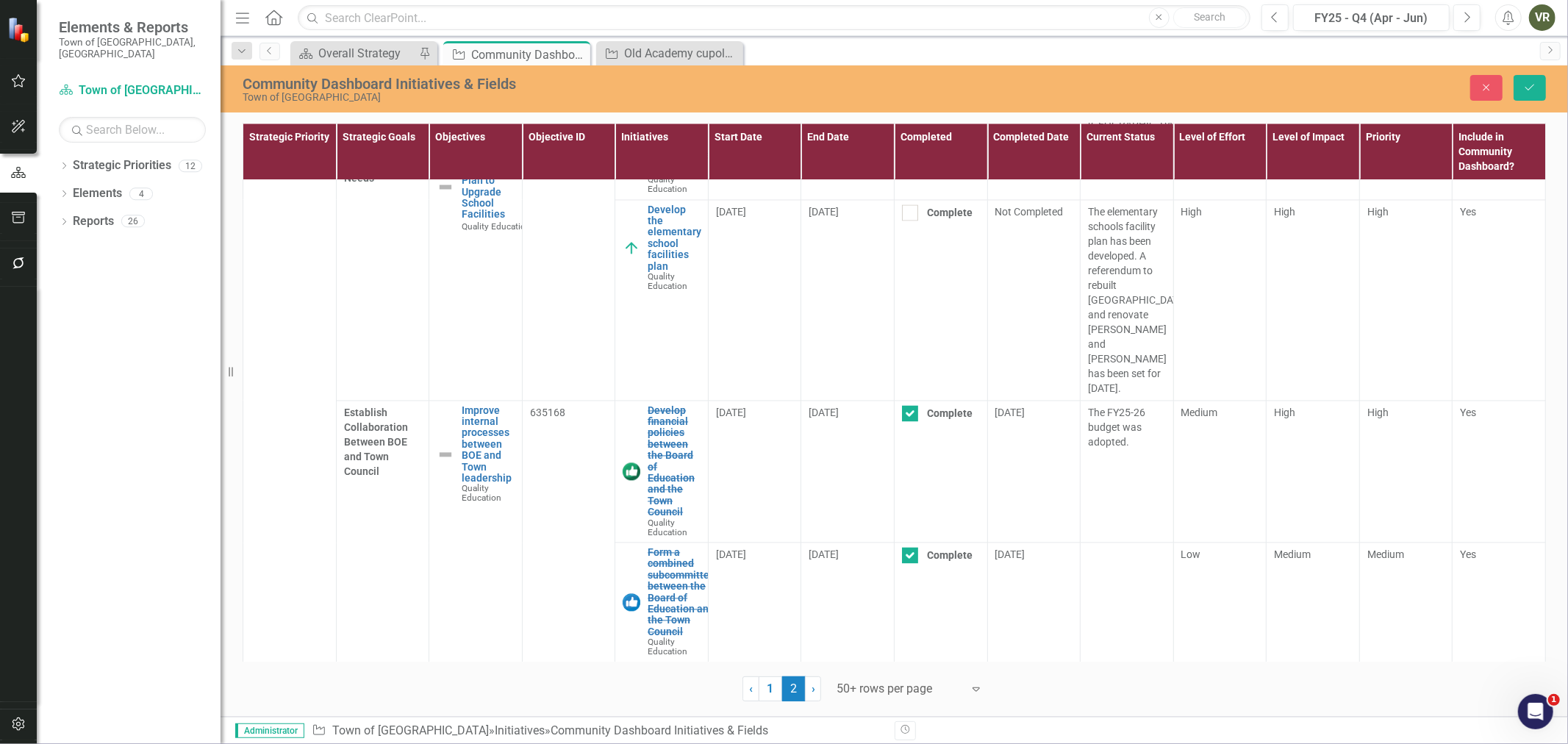
scroll to position [11984, 0]
click at [1530, 86] on icon "Save" at bounding box center [1530, 88] width 13 height 10
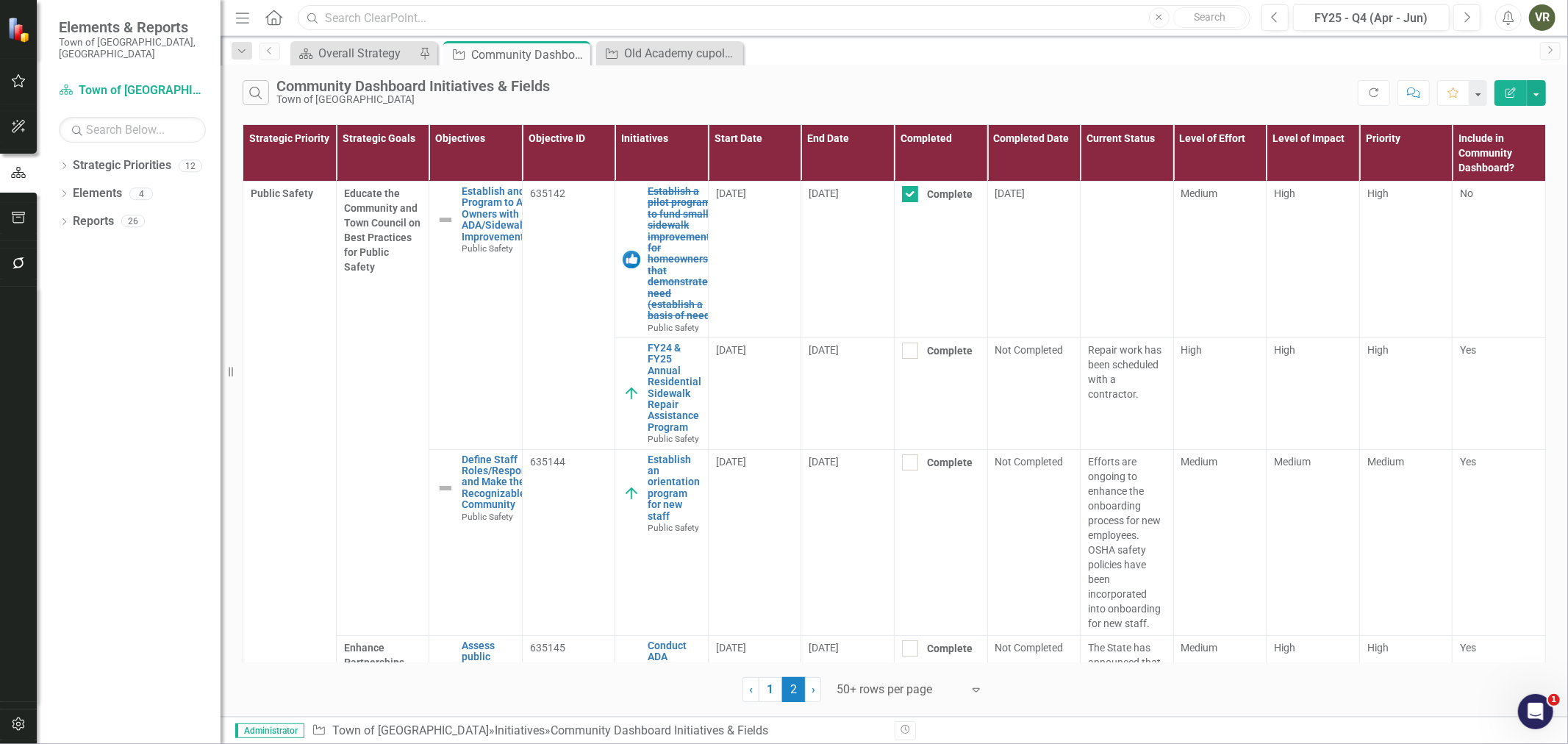
click at [453, 10] on input "text" at bounding box center [774, 18] width 953 height 26
paste input "Parking Lot Repairs 581 - 601 Silas Deane Highway"
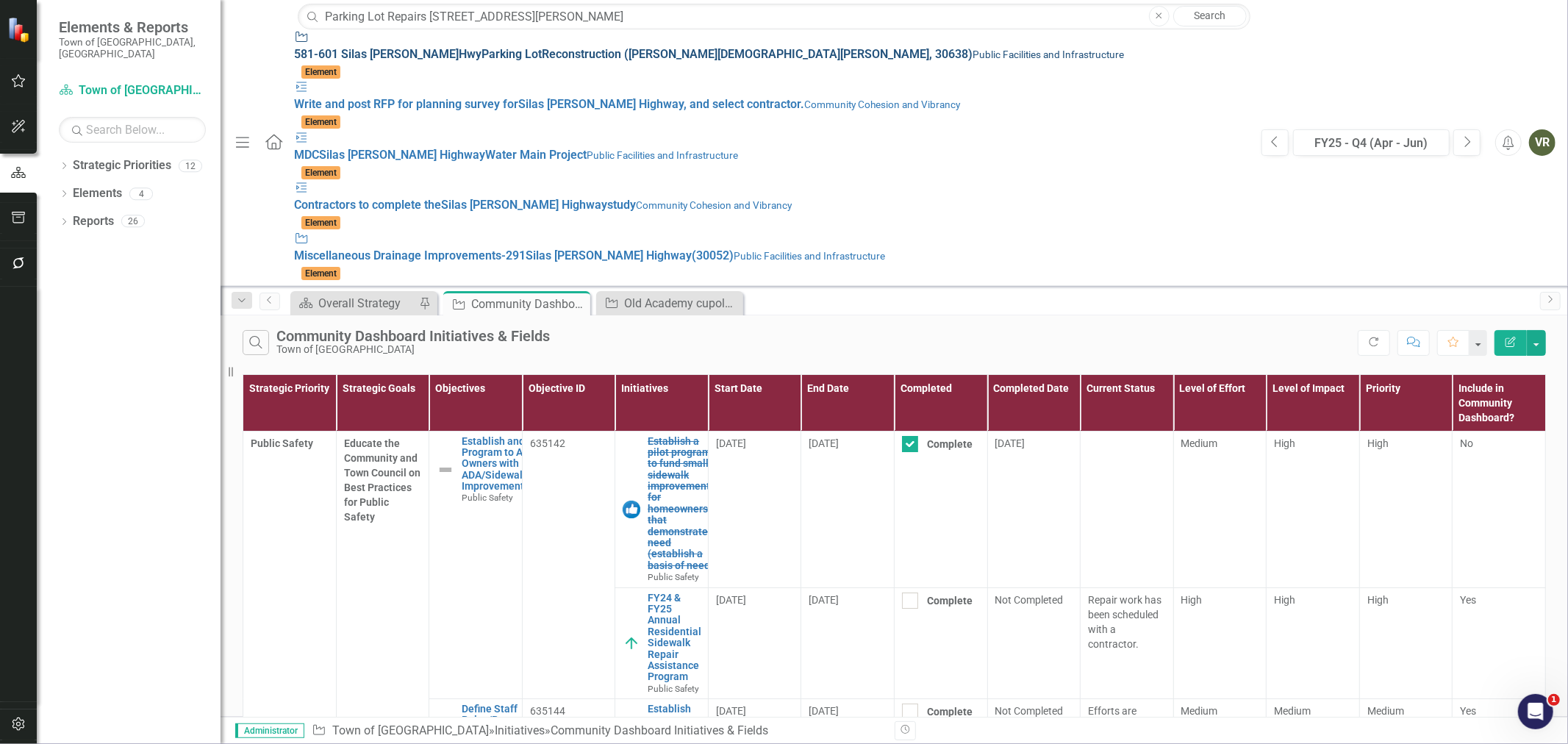
click at [444, 47] on span "581 - 601 Silas Deane Hwy Parking Lot Reconstruction (Christ the King Church, 3…" at bounding box center [633, 54] width 679 height 14
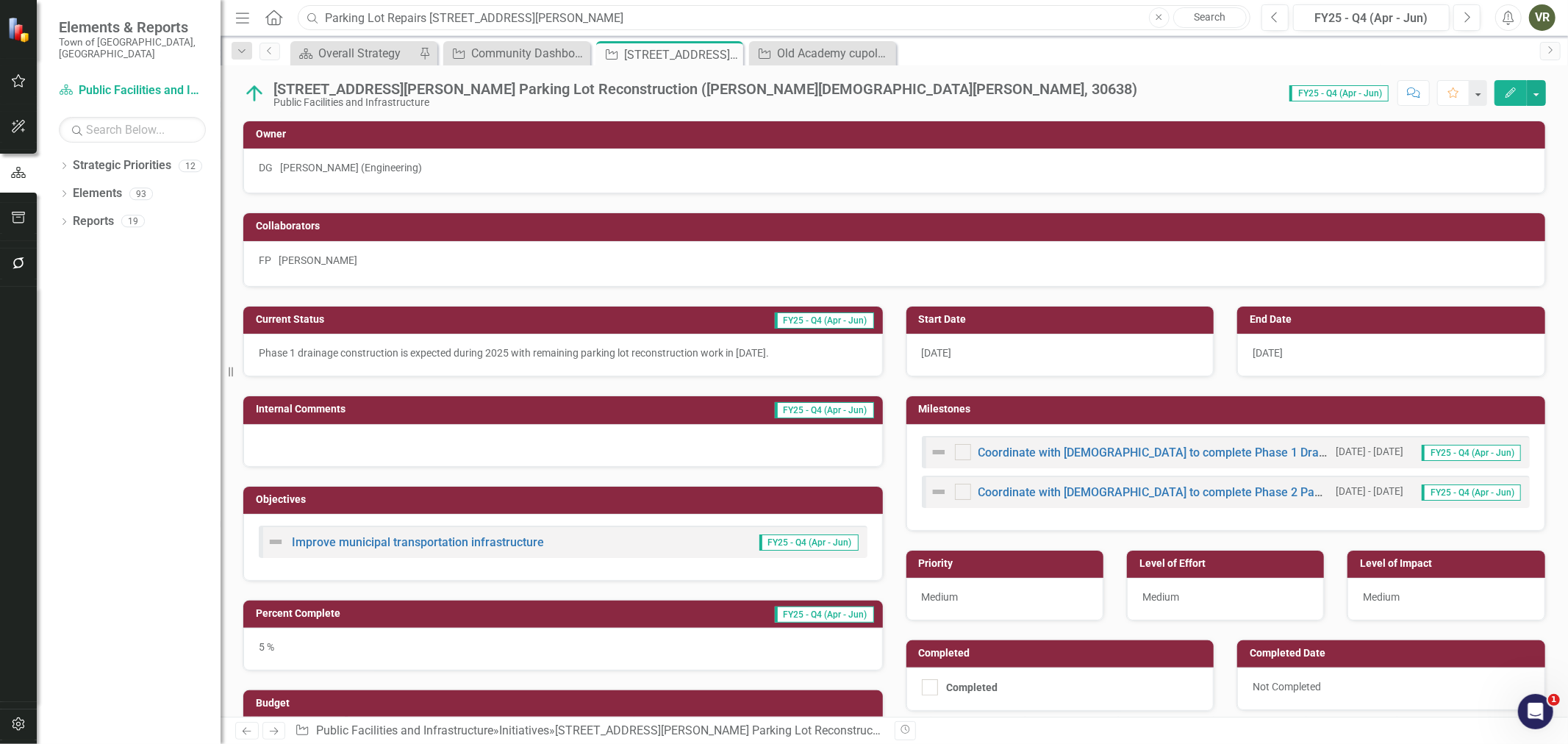
click at [660, 19] on input "Parking Lot Repairs 581 - 601 Silas Deane Highway" at bounding box center [774, 18] width 953 height 26
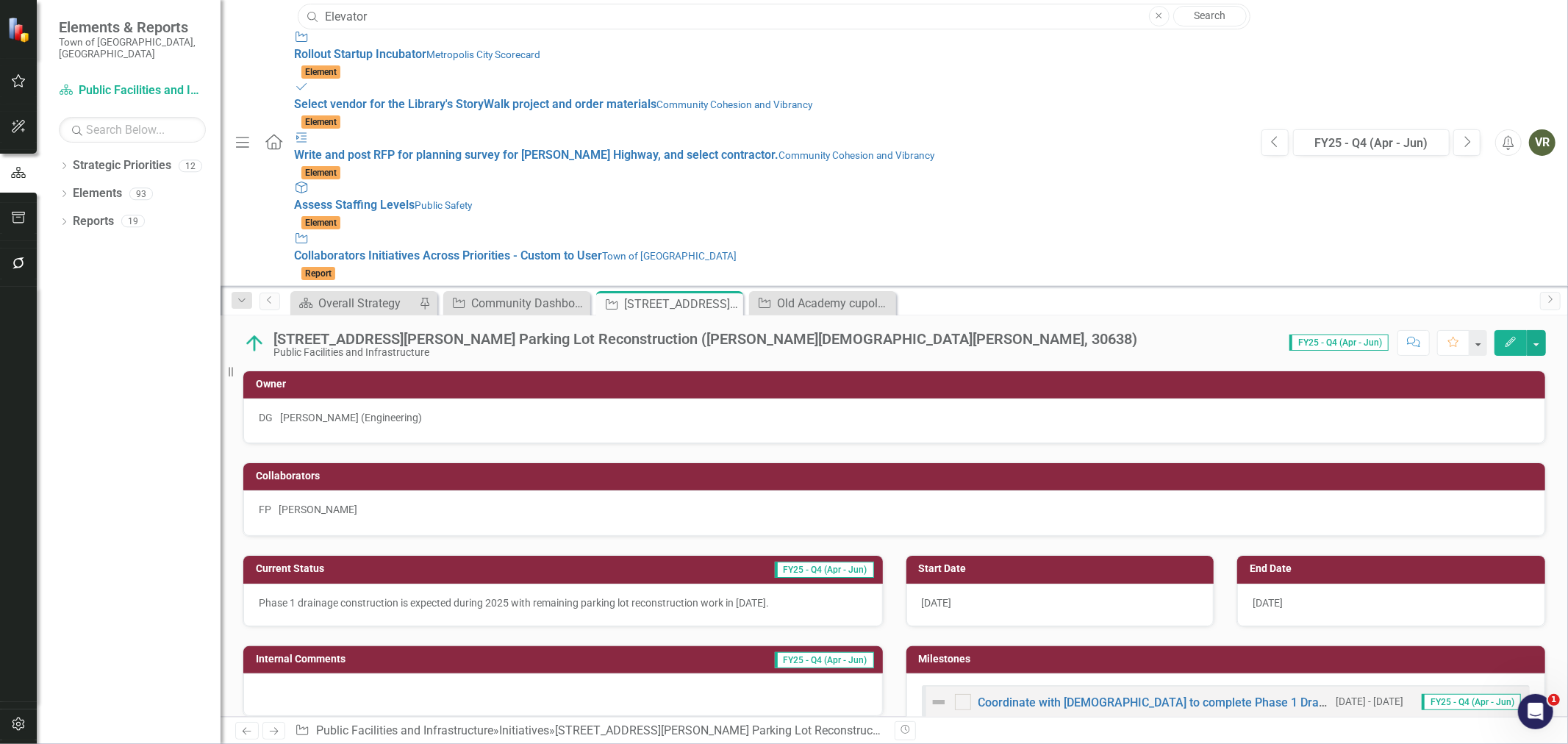
click at [525, 19] on input "Elevator" at bounding box center [774, 16] width 953 height 26
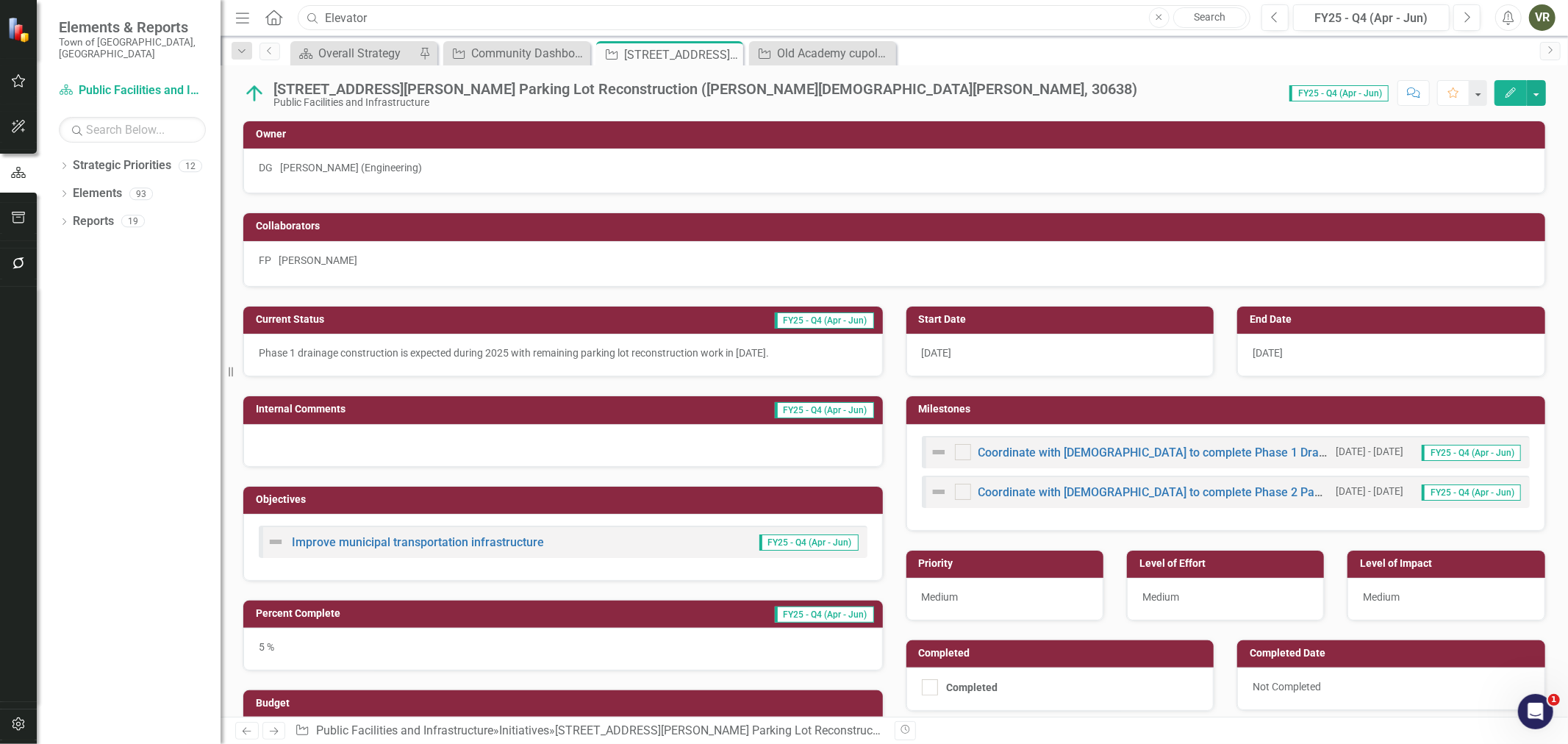
click at [525, 19] on input "Elevator" at bounding box center [774, 18] width 953 height 26
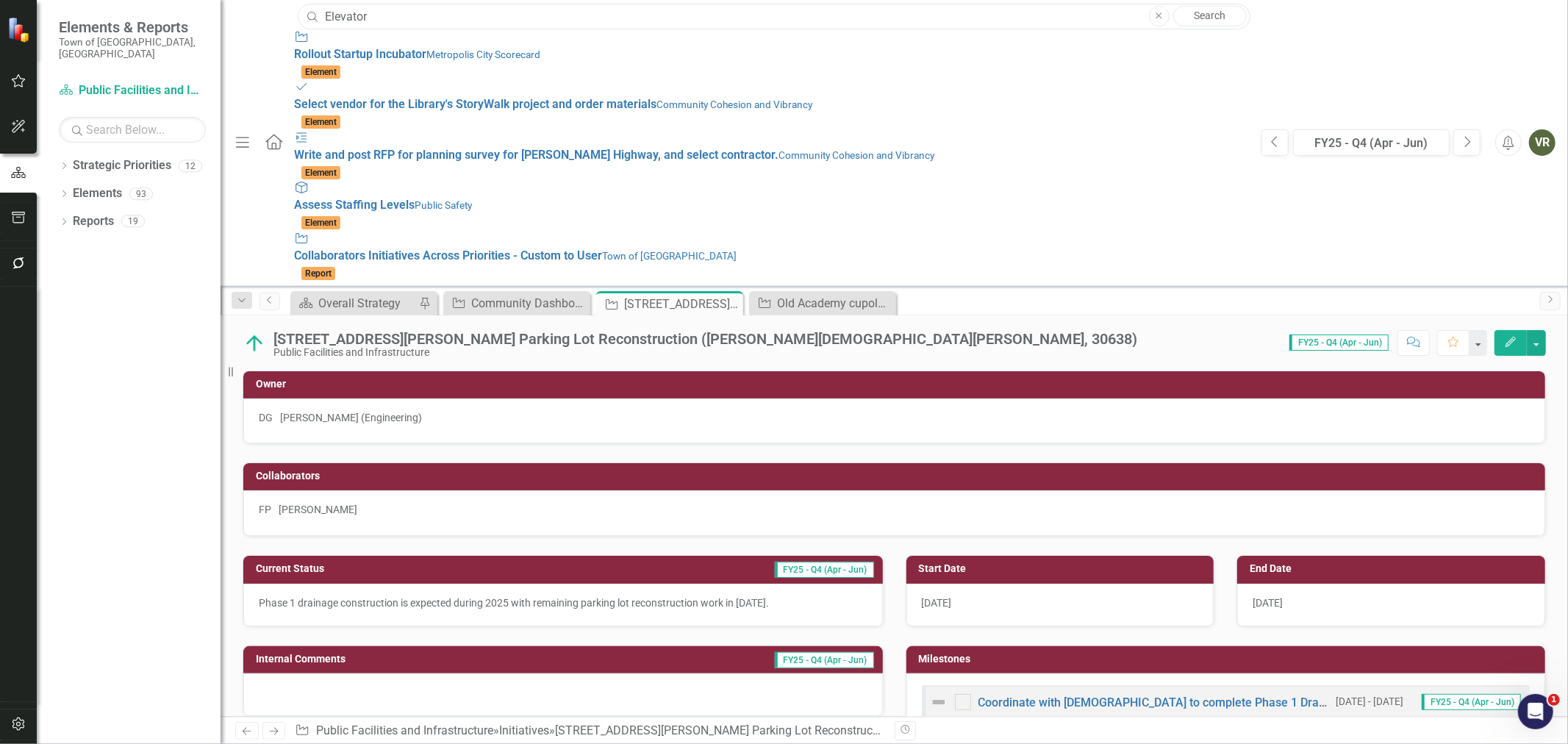
click at [525, 19] on input "Elevator" at bounding box center [774, 16] width 953 height 26
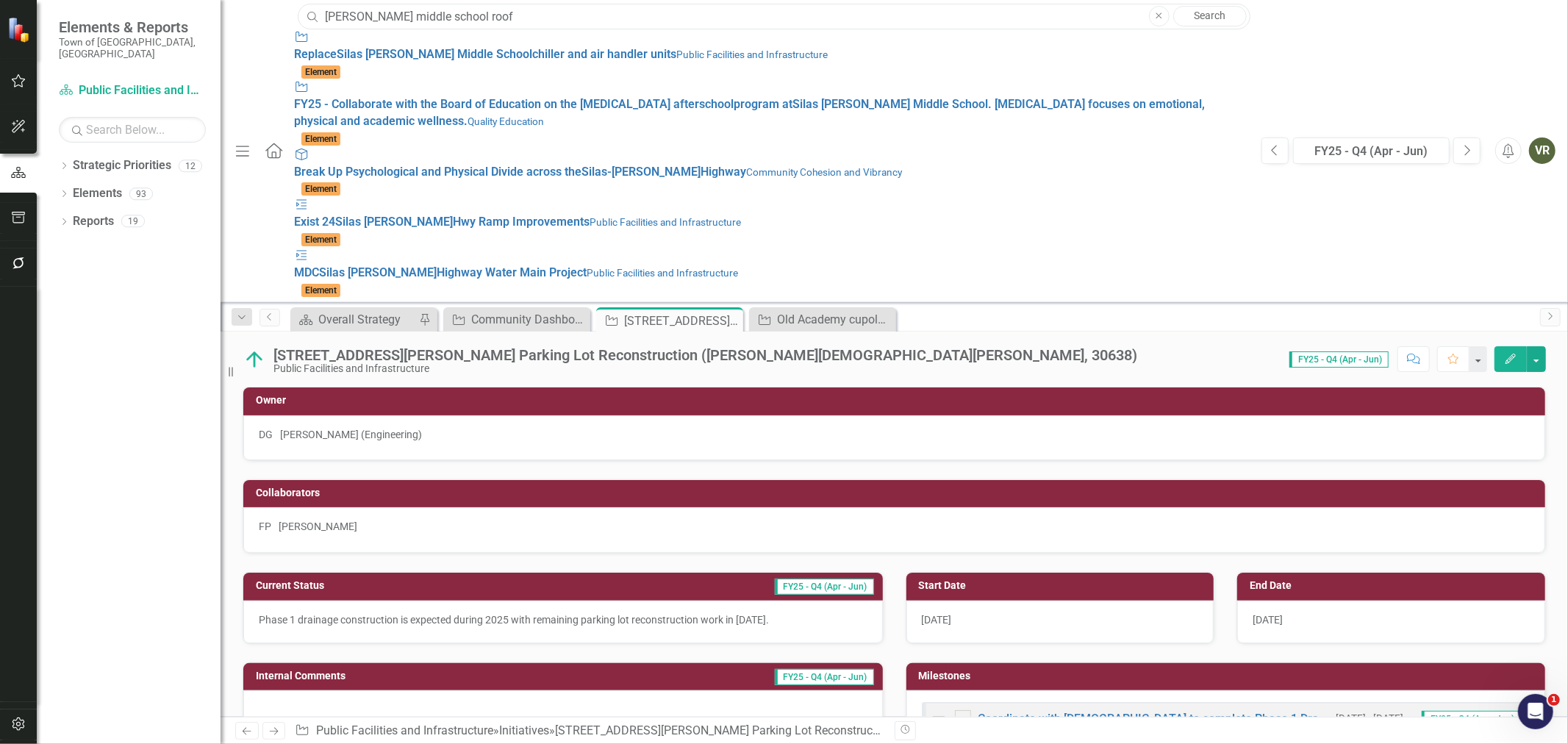
click at [654, 12] on input "silas deane middle school roof" at bounding box center [774, 16] width 953 height 26
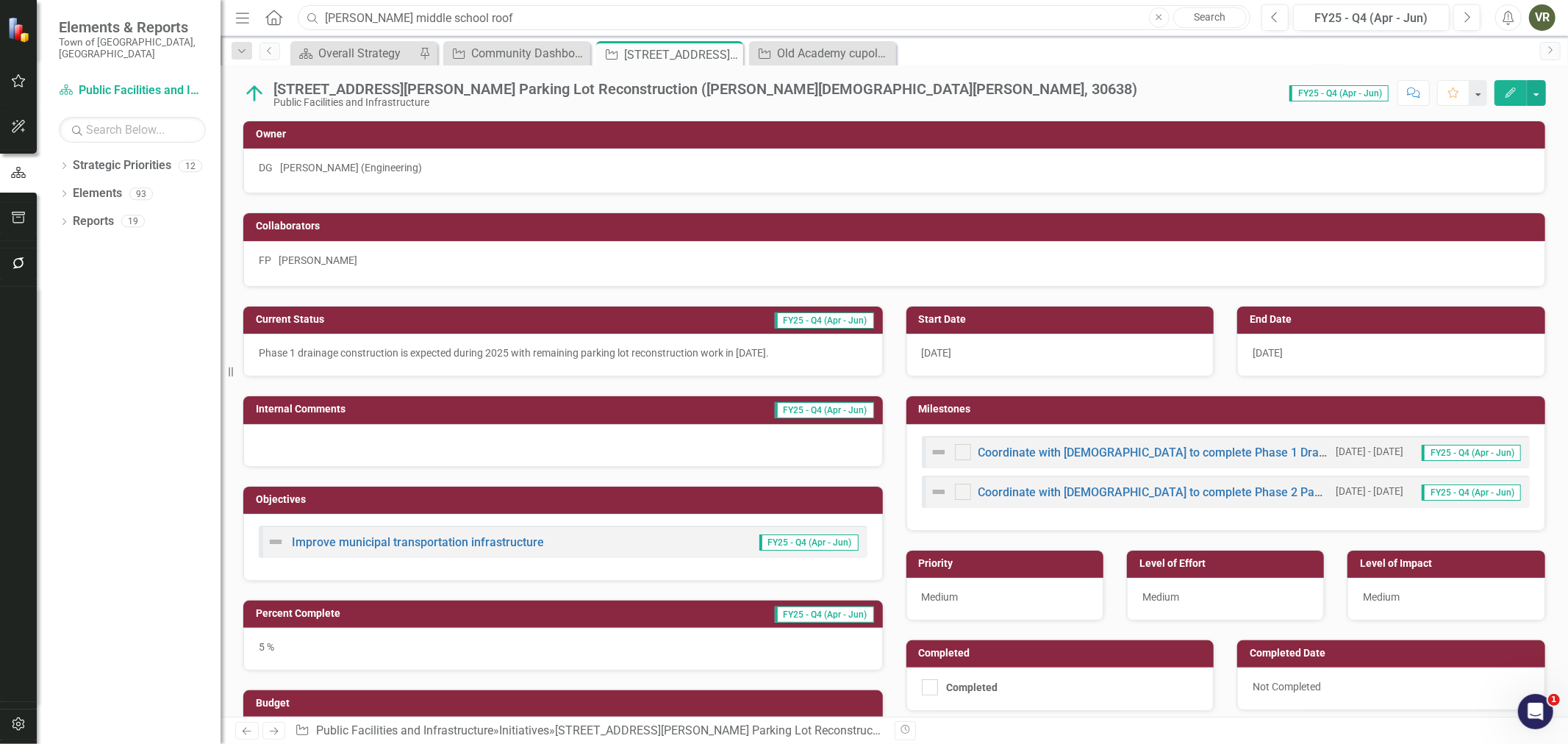
click at [654, 12] on input "silas deane middle school roof" at bounding box center [774, 18] width 953 height 26
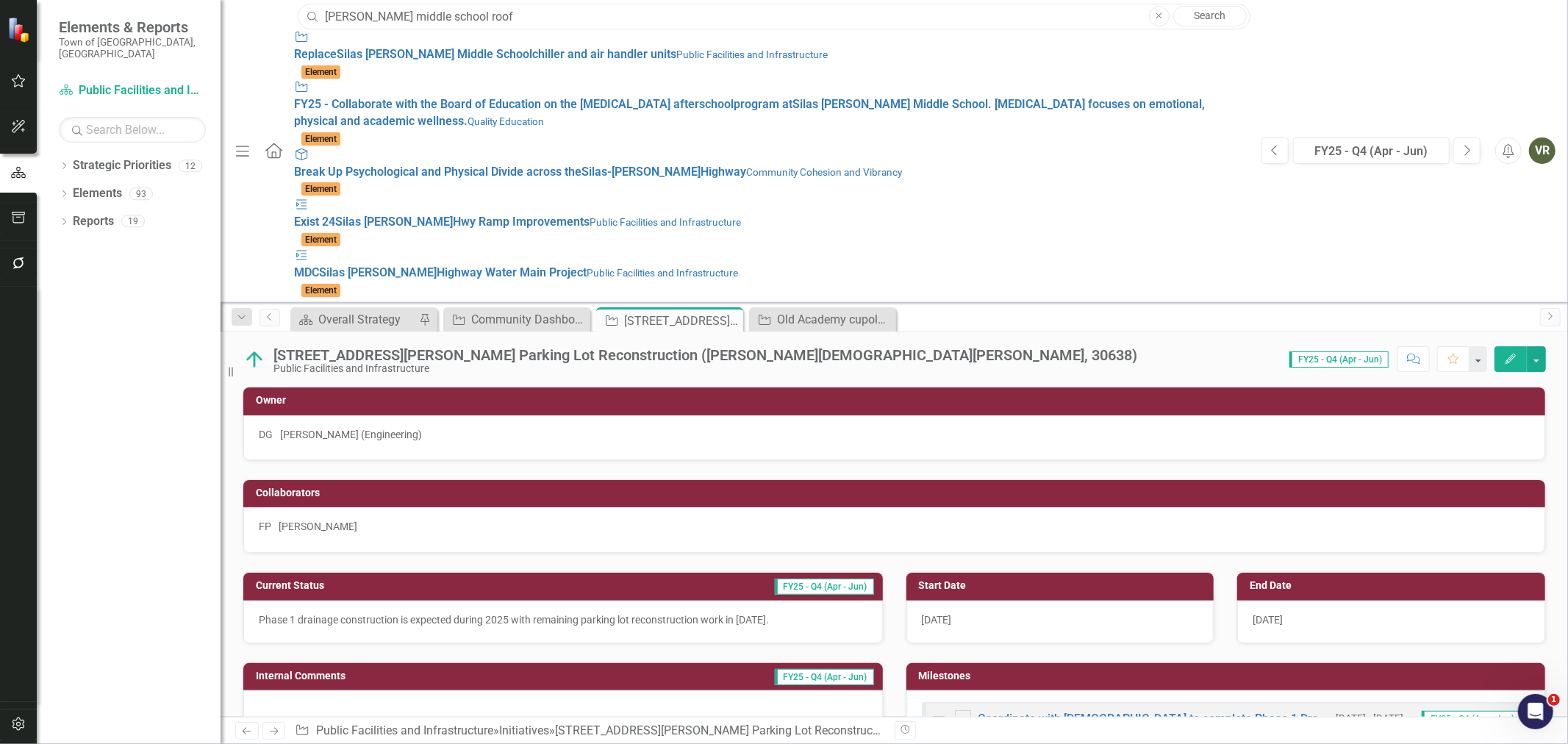
paste input "Straddle Hill Area Road Settlement"
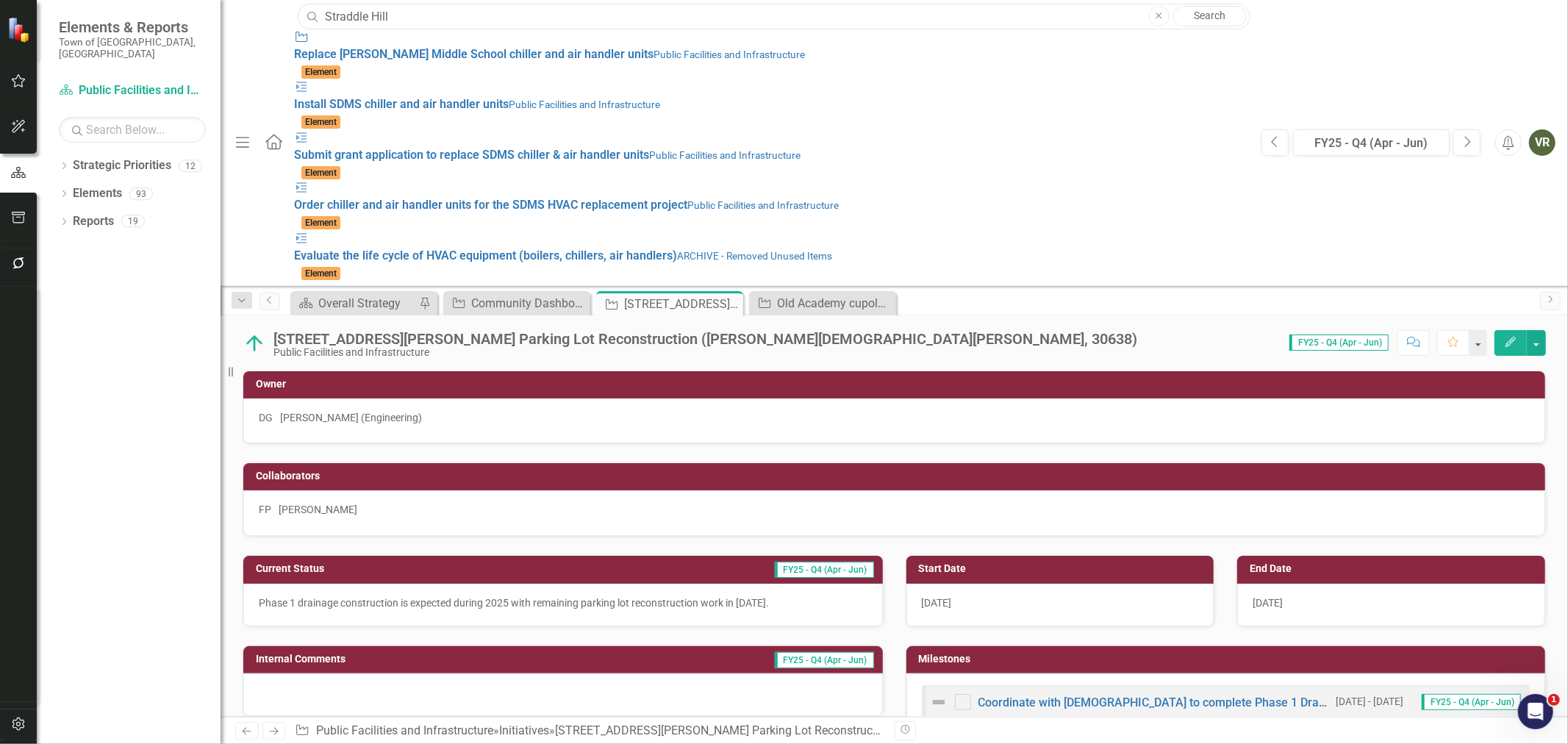
type input "Straddle Hill"
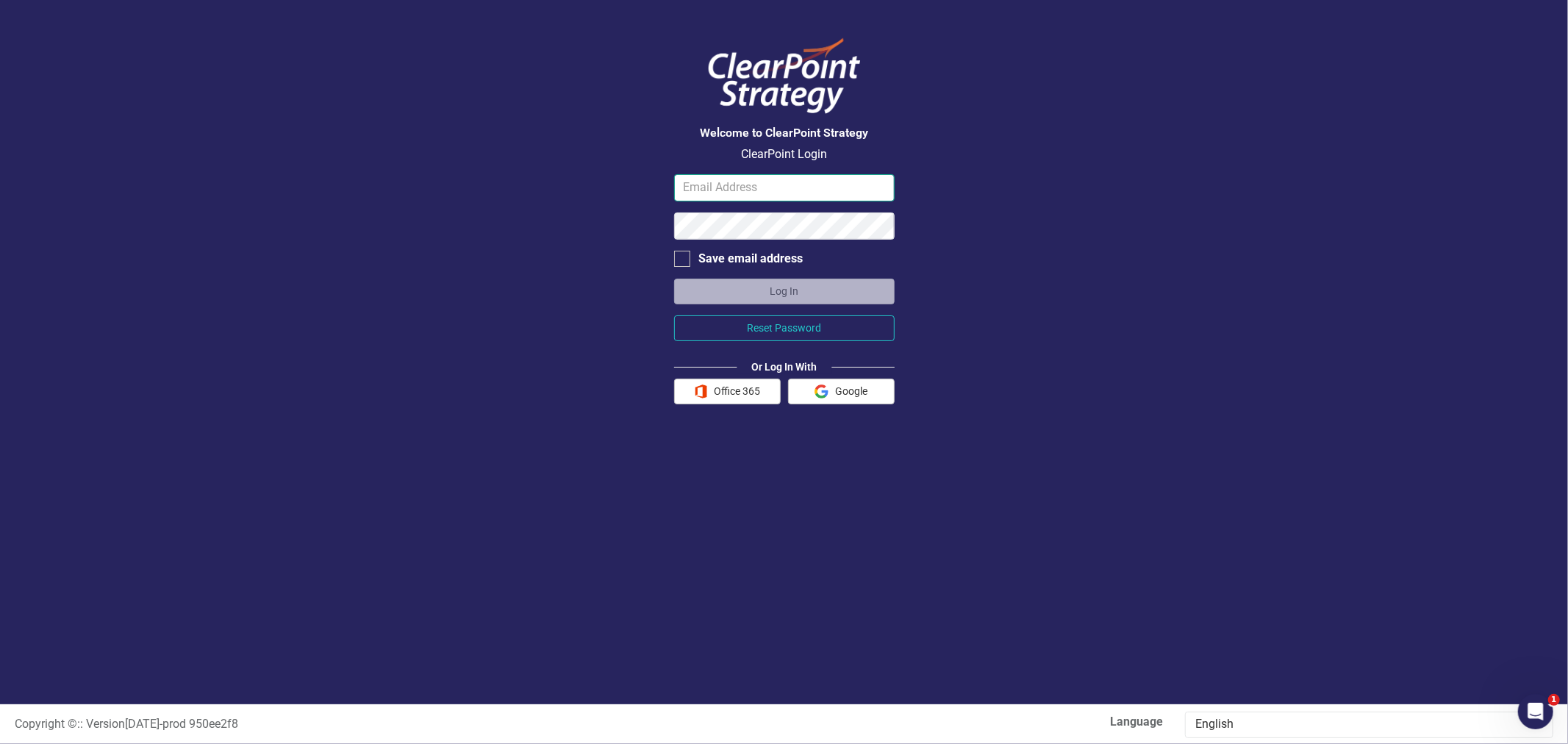
type input "vlada.ragonese@wethersfieldct.gov"
click at [787, 289] on button "Log In" at bounding box center [784, 291] width 220 height 26
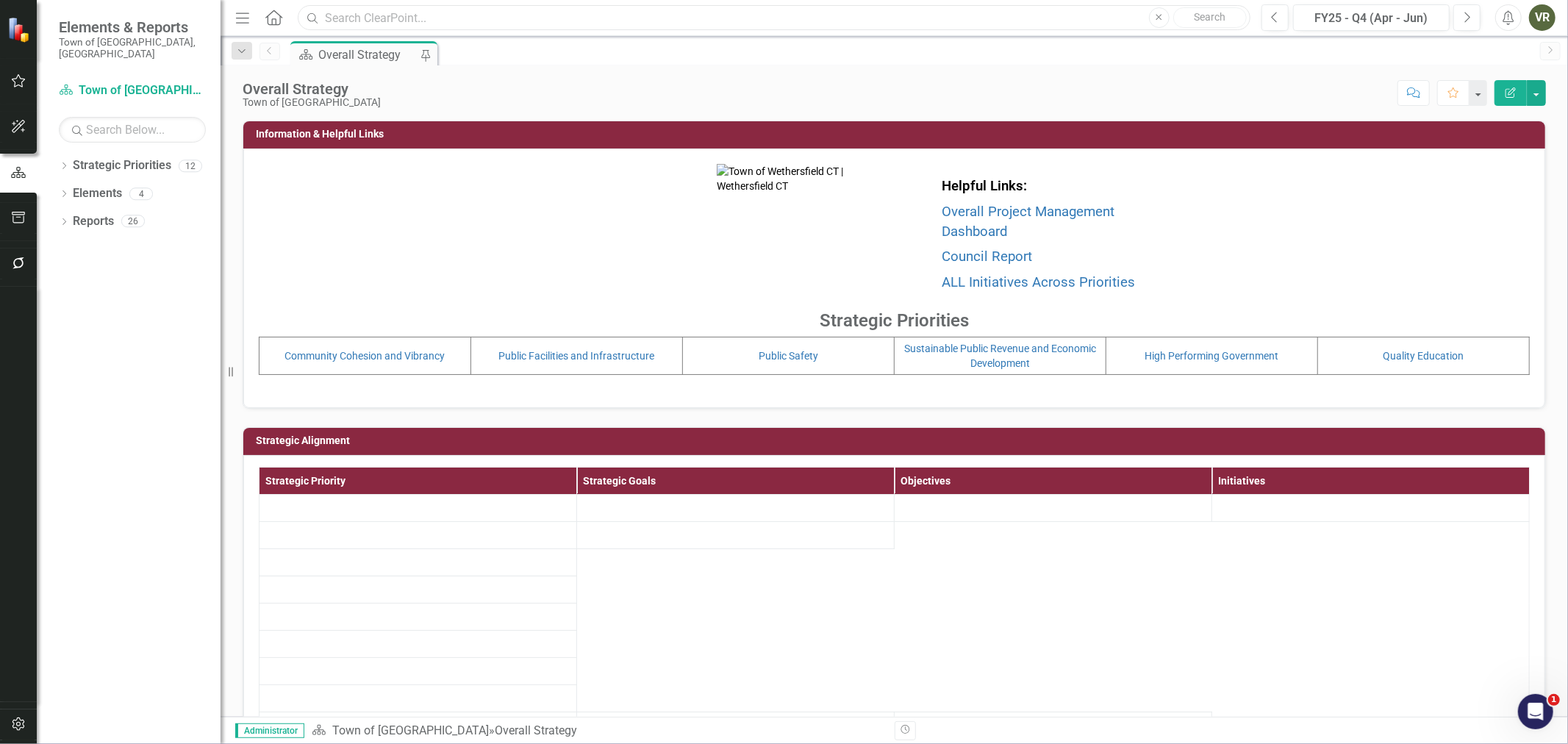
click at [500, 18] on input "text" at bounding box center [774, 18] width 953 height 26
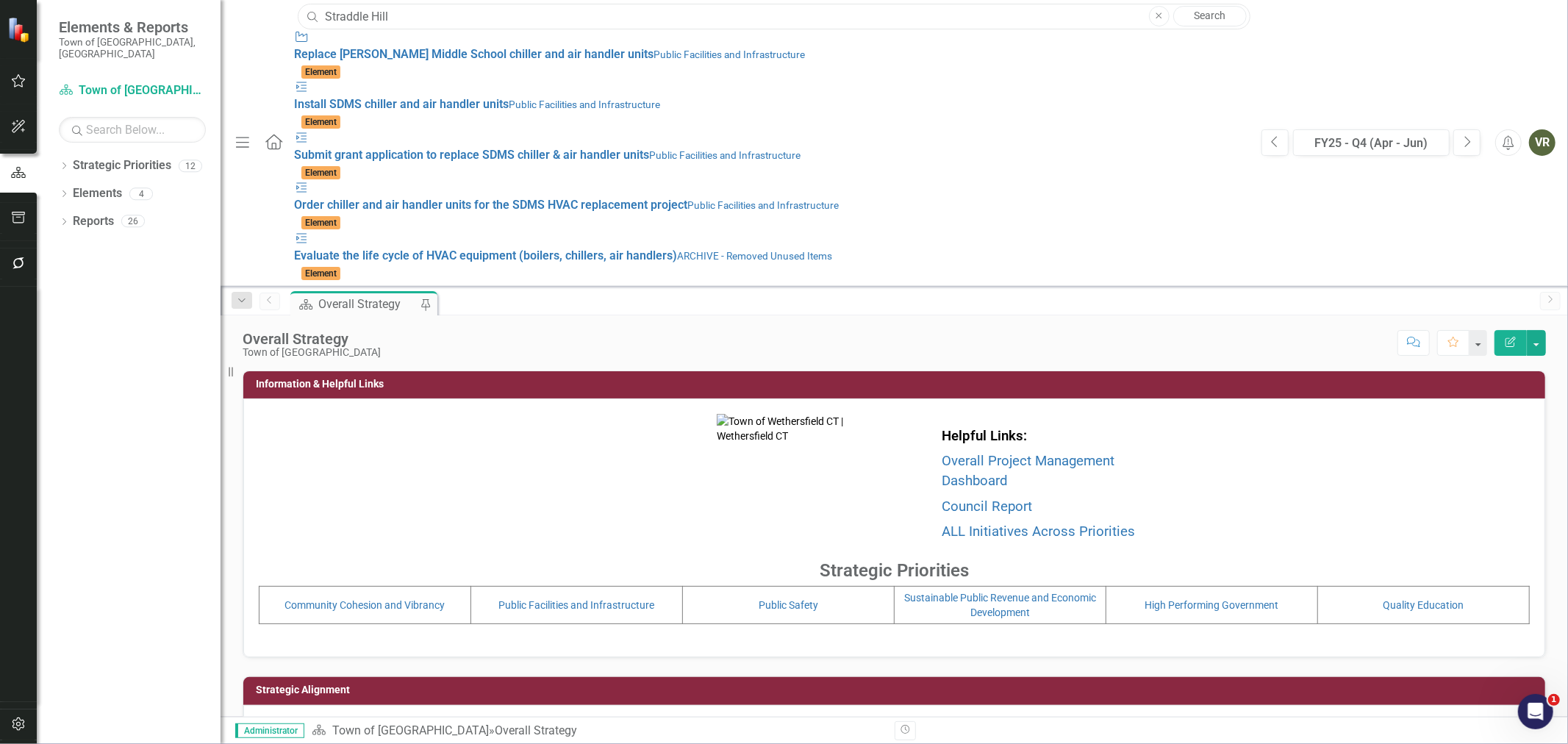
click at [635, 25] on input "Straddle Hill" at bounding box center [774, 16] width 953 height 26
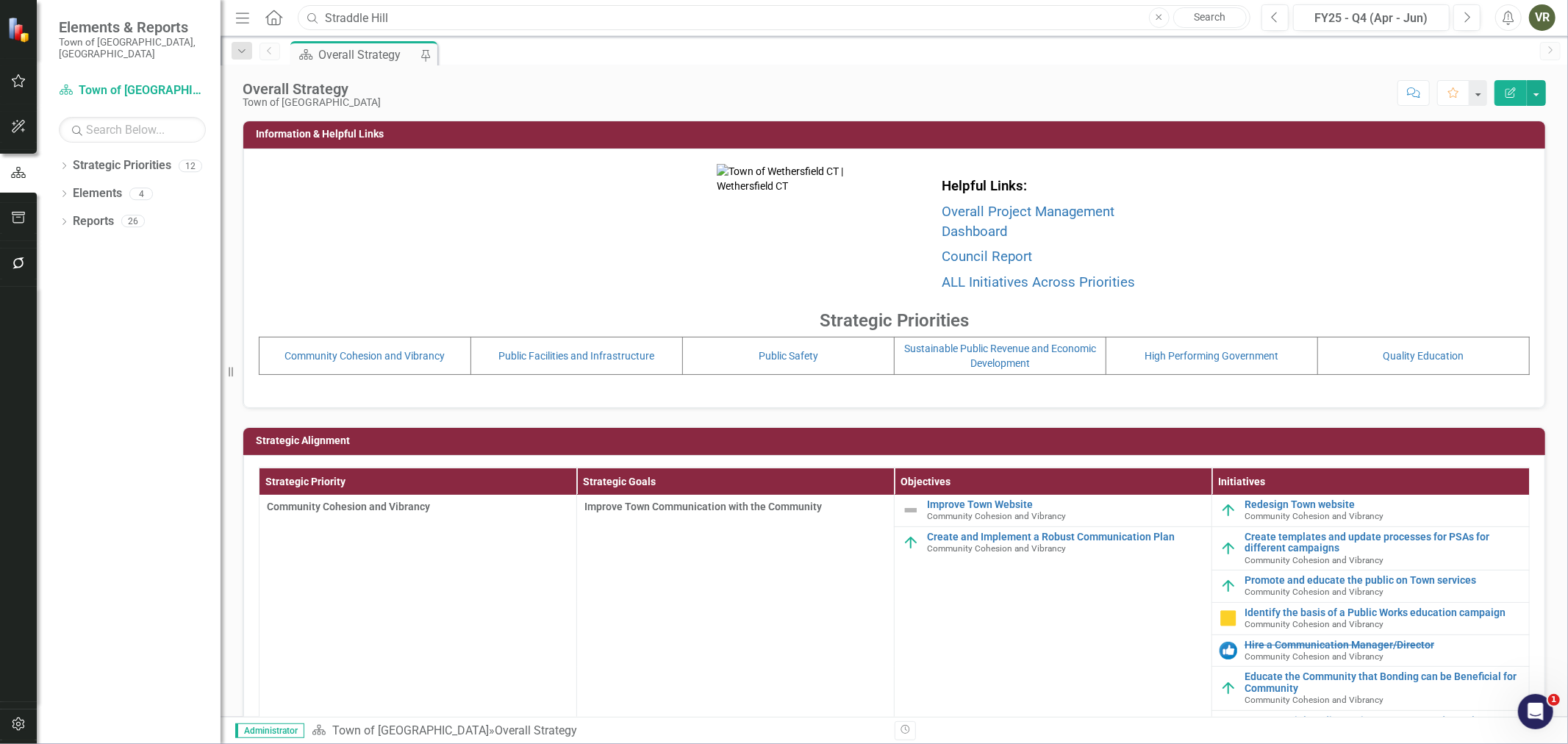
click at [636, 23] on input "Straddle Hill" at bounding box center [774, 18] width 953 height 26
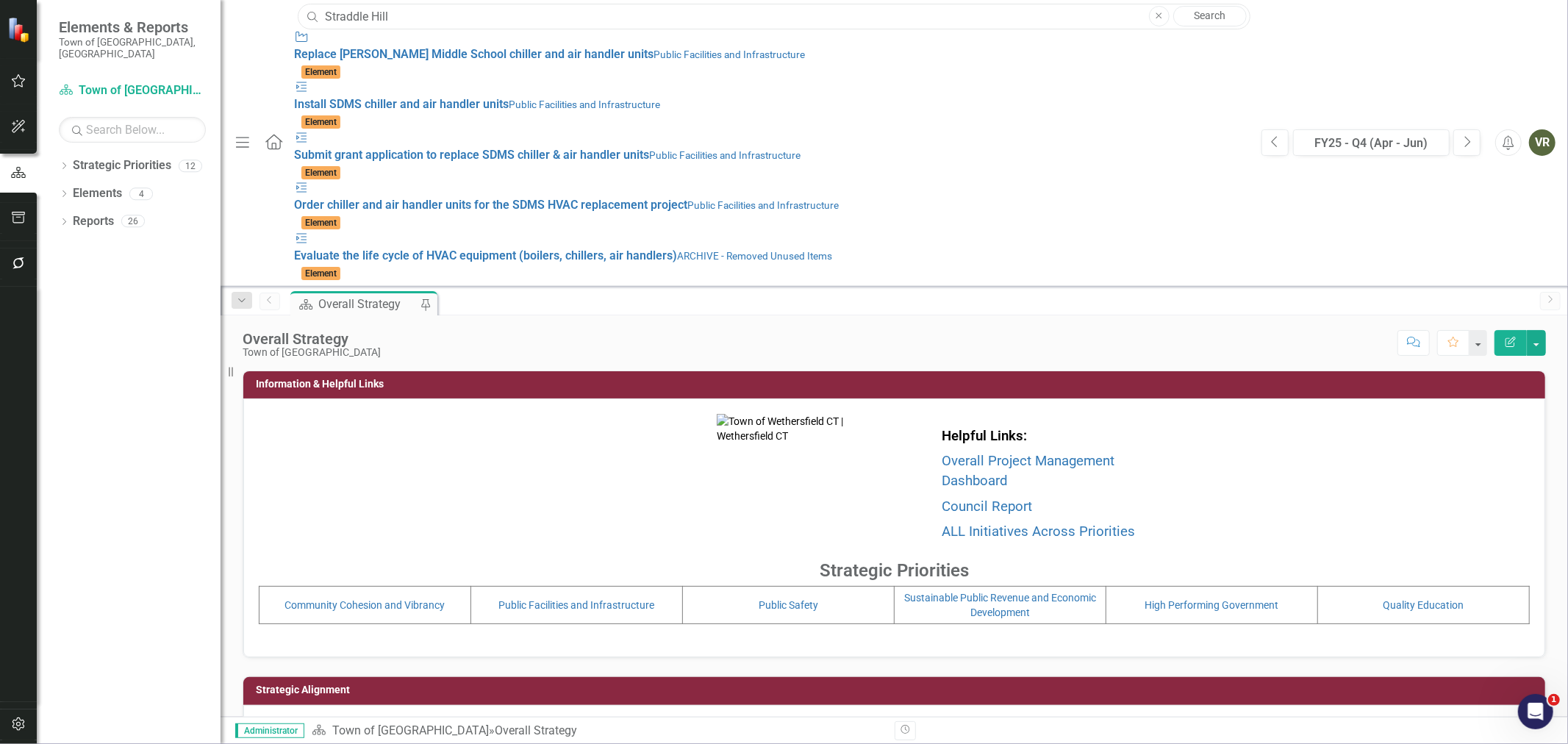
click at [637, 23] on input "Straddle Hill" at bounding box center [774, 16] width 953 height 26
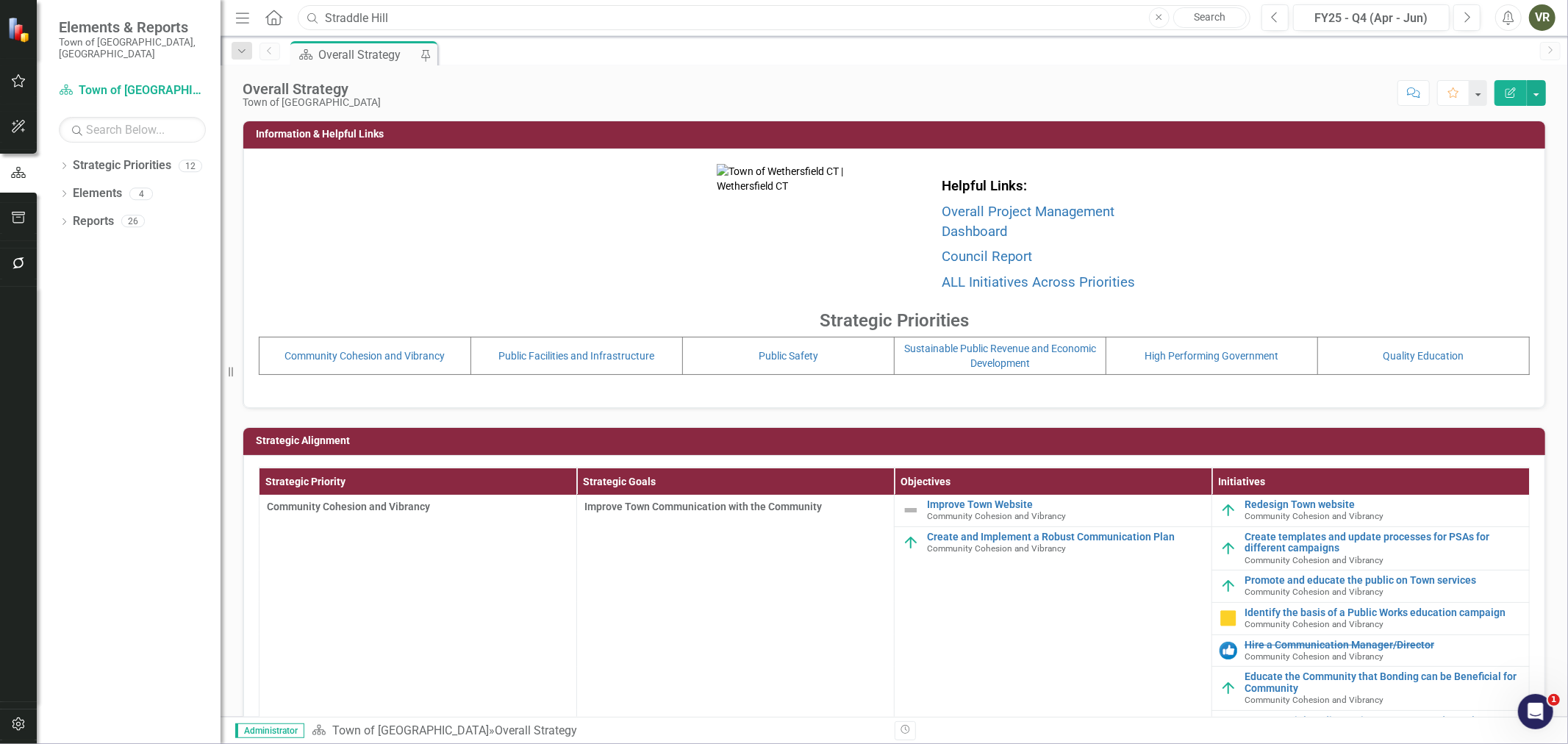
paste input "Miscellaneous Drainage Repairs"
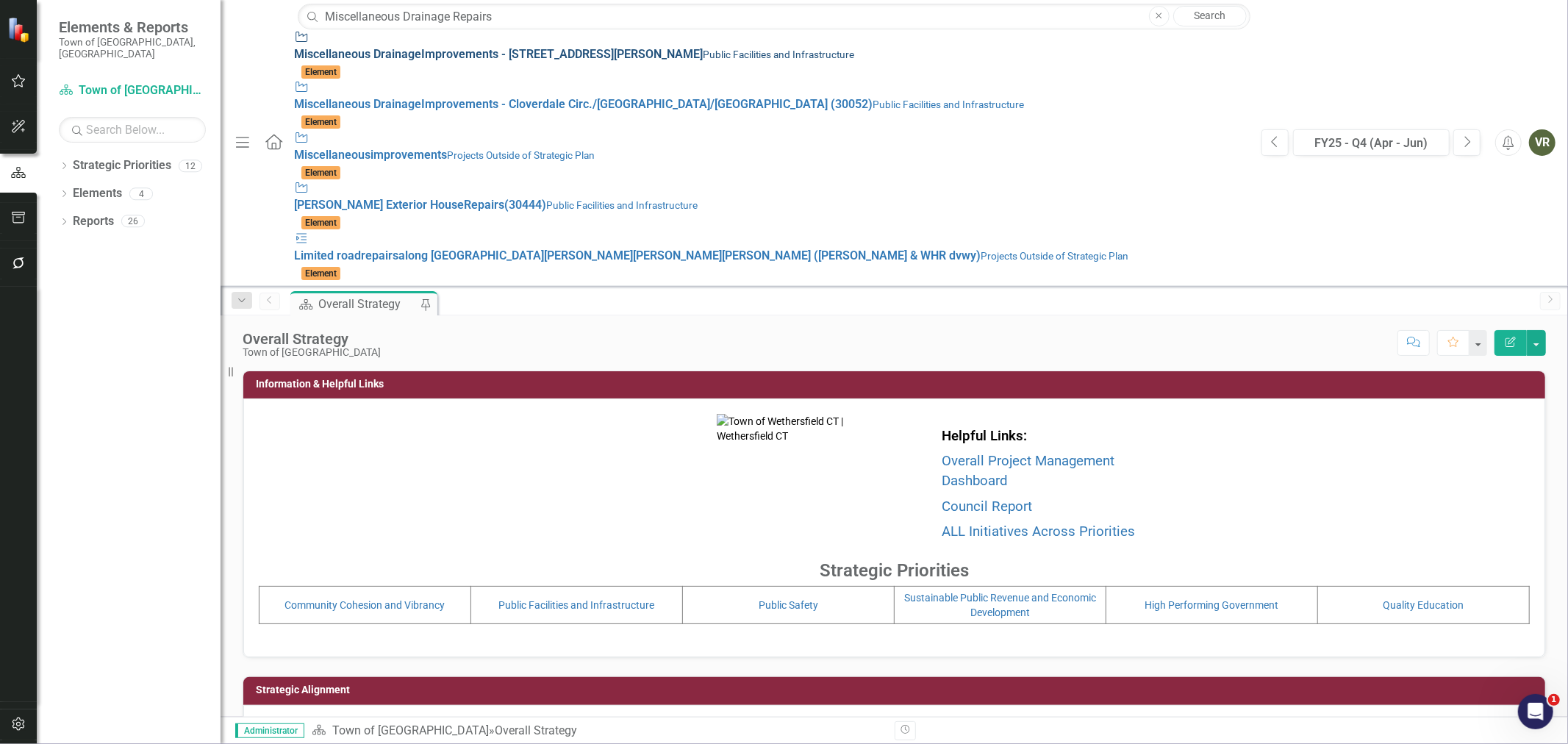
click at [641, 45] on div "Initiative Miscellaneous Drainage Improvements - 291 Silas Deane Highway (30052…" at bounding box center [770, 46] width 953 height 33
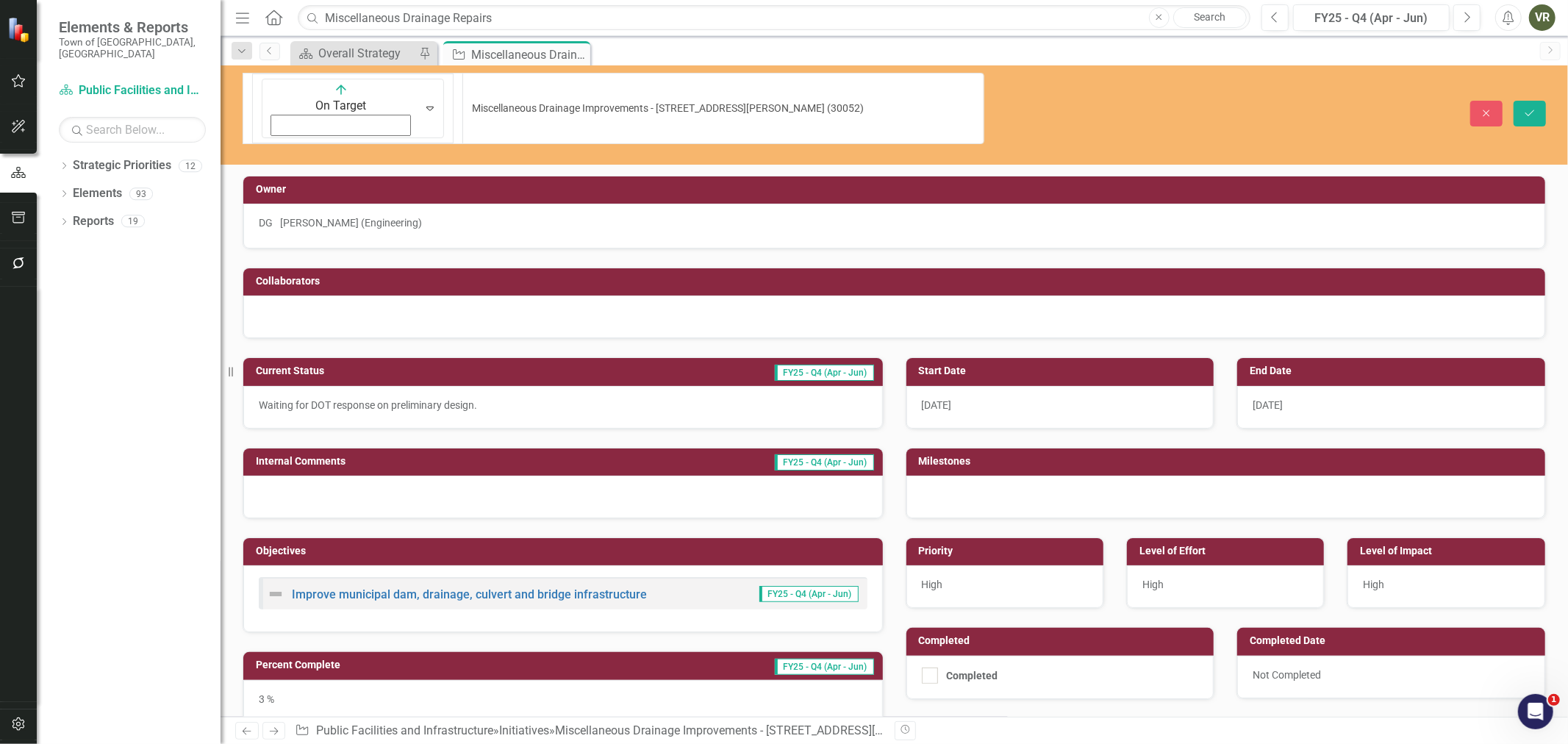
drag, startPoint x: 274, startPoint y: 87, endPoint x: 690, endPoint y: 89, distance: 416.0
click at [653, 52] on div "Strategic Priority Overall Strategy Pin Initiative Miscellaneous Drainage Impro…" at bounding box center [909, 53] width 1245 height 24
click at [1482, 108] on icon "Close" at bounding box center [1487, 113] width 13 height 10
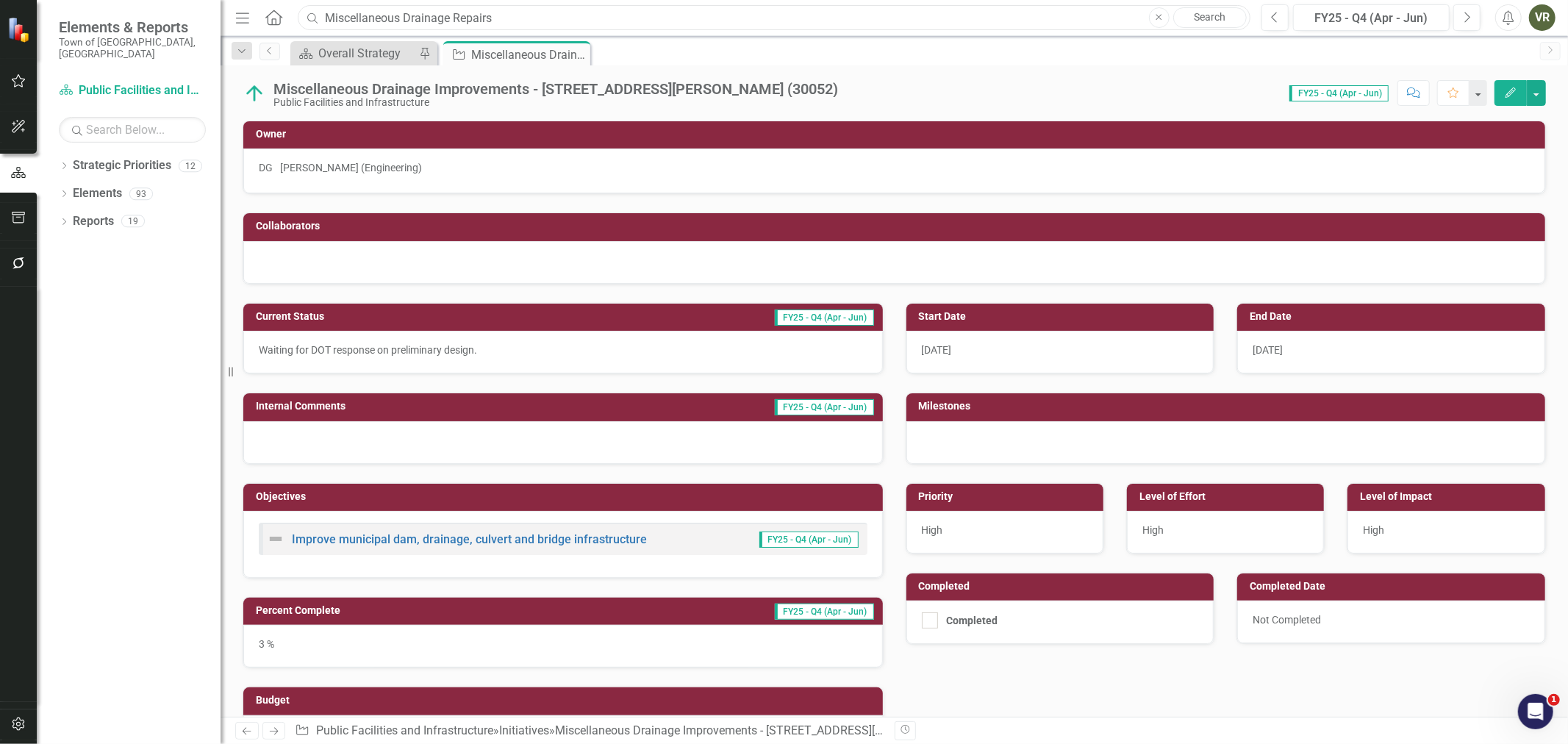
click at [516, 25] on input "Miscellaneous Drainage Repairs" at bounding box center [774, 18] width 953 height 26
click at [358, 6] on input "Town dam" at bounding box center [774, 18] width 953 height 26
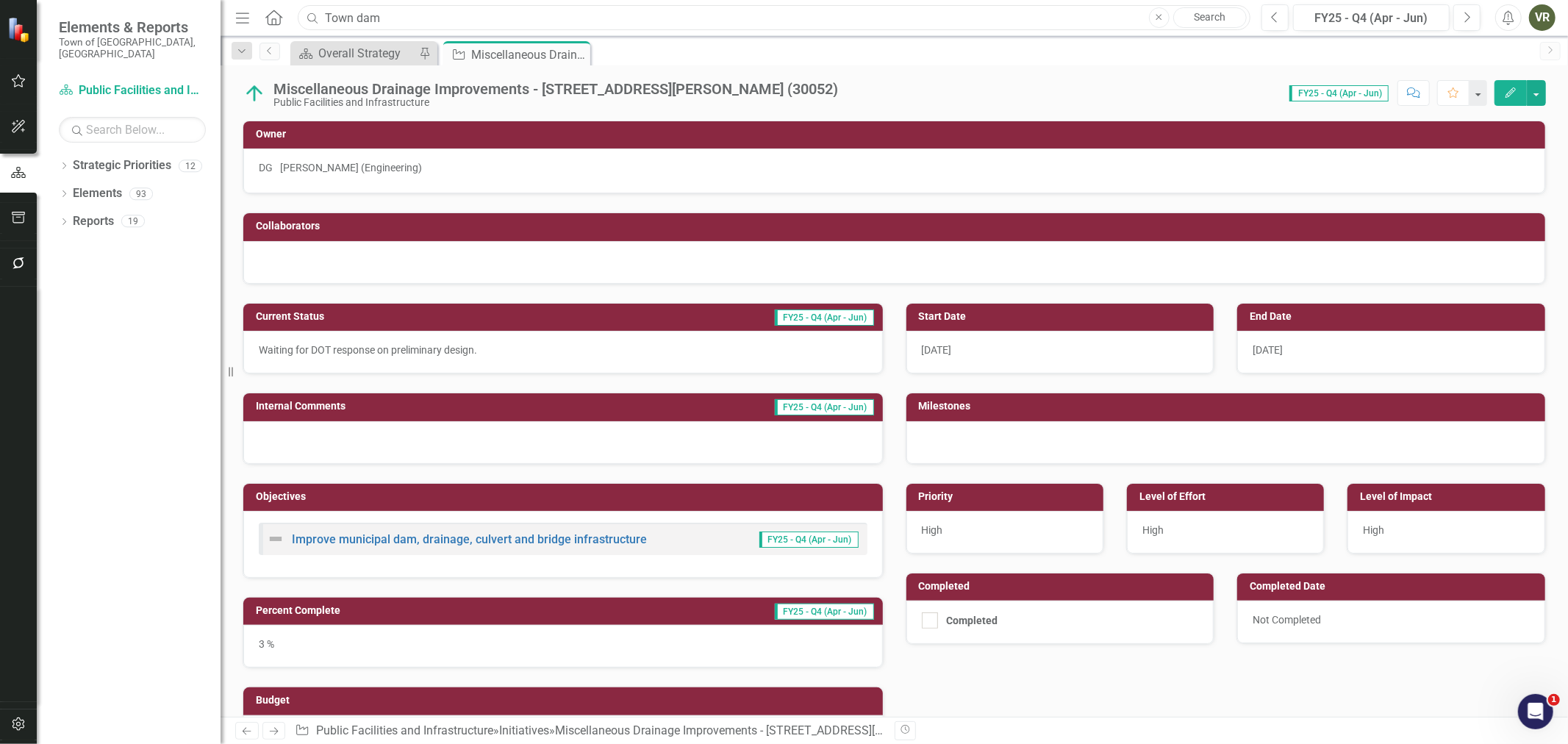
click at [358, 6] on input "Town dam" at bounding box center [774, 18] width 953 height 26
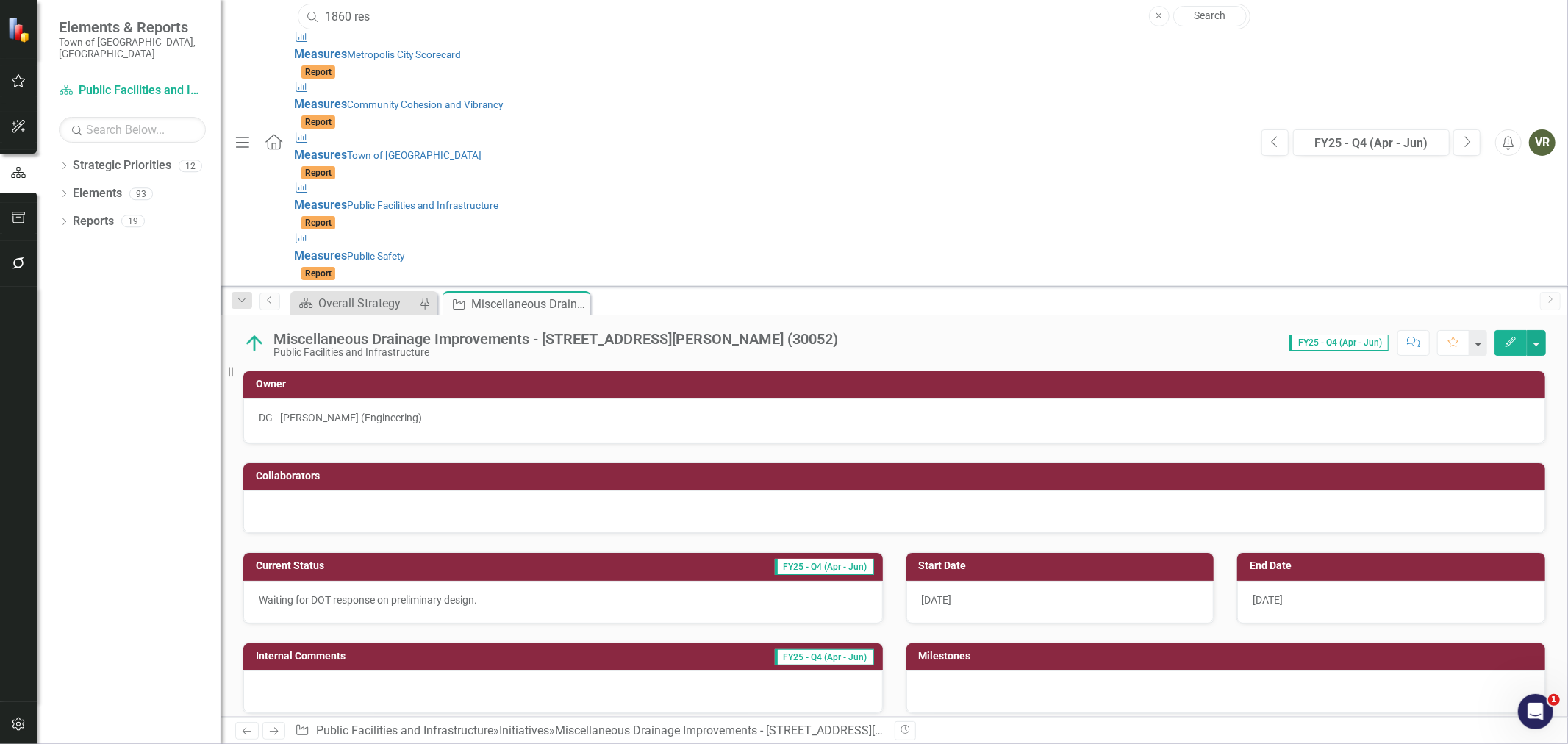
type input "1860 res"
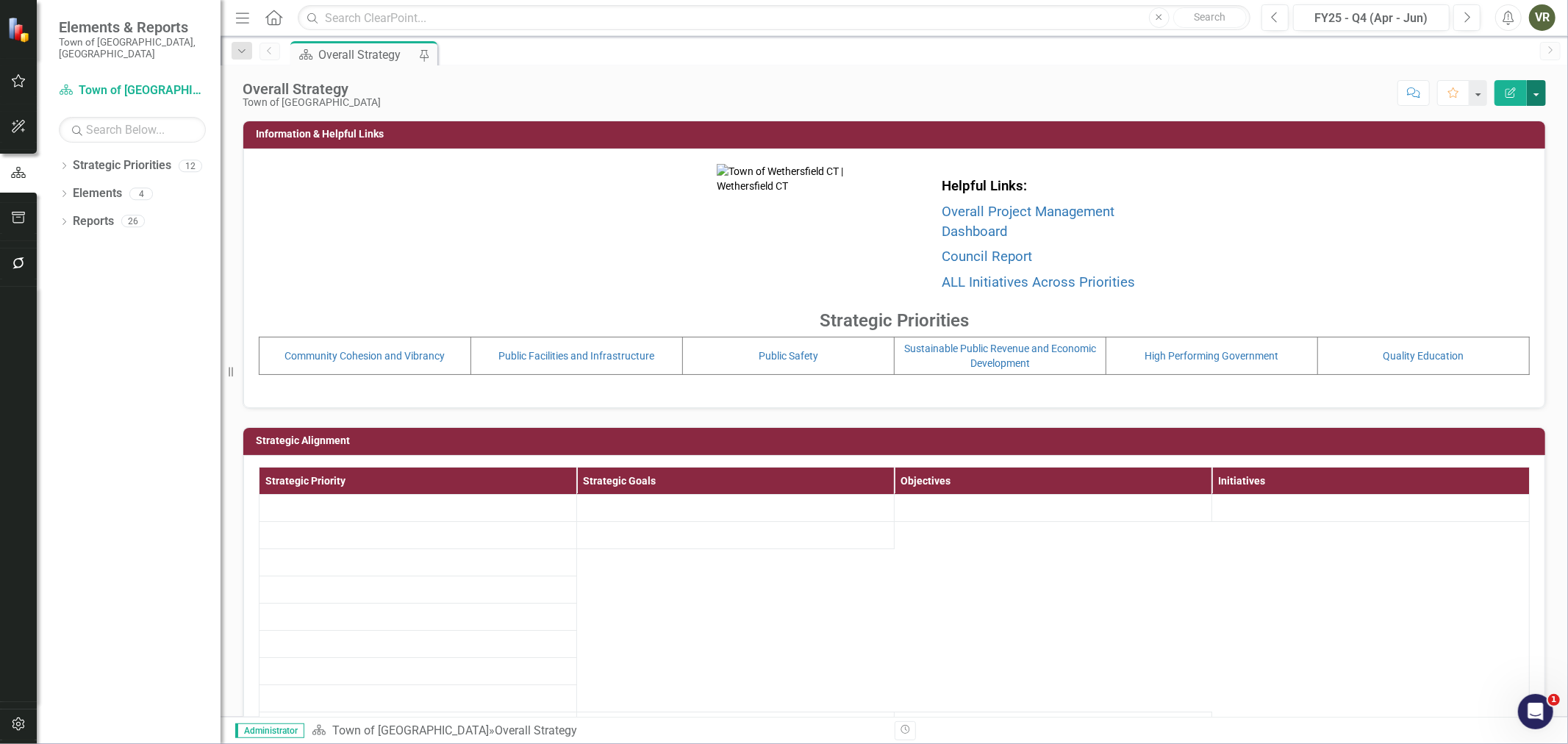
click at [1535, 97] on button "button" at bounding box center [1537, 93] width 19 height 26
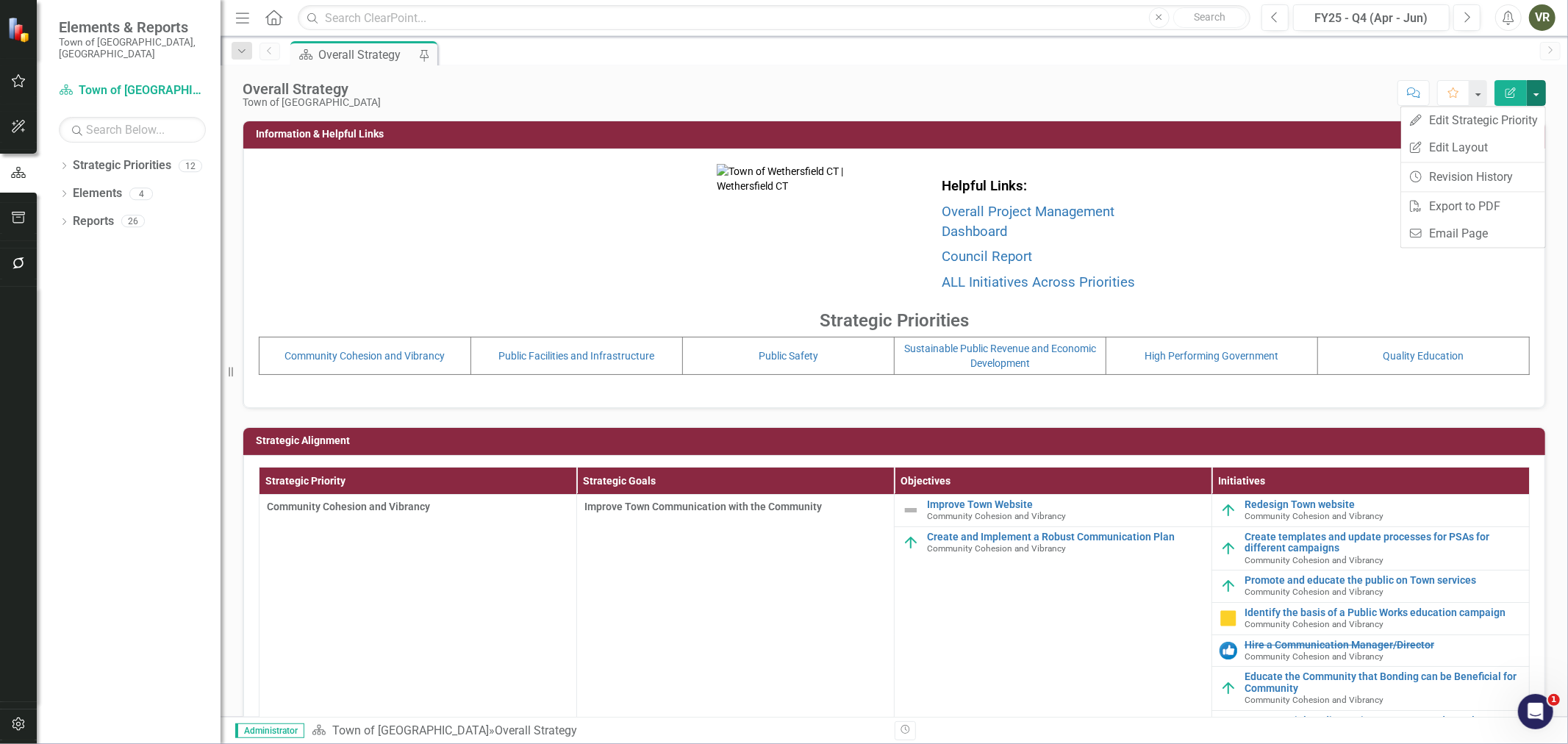
click at [1511, 103] on button "Edit Report" at bounding box center [1510, 93] width 32 height 26
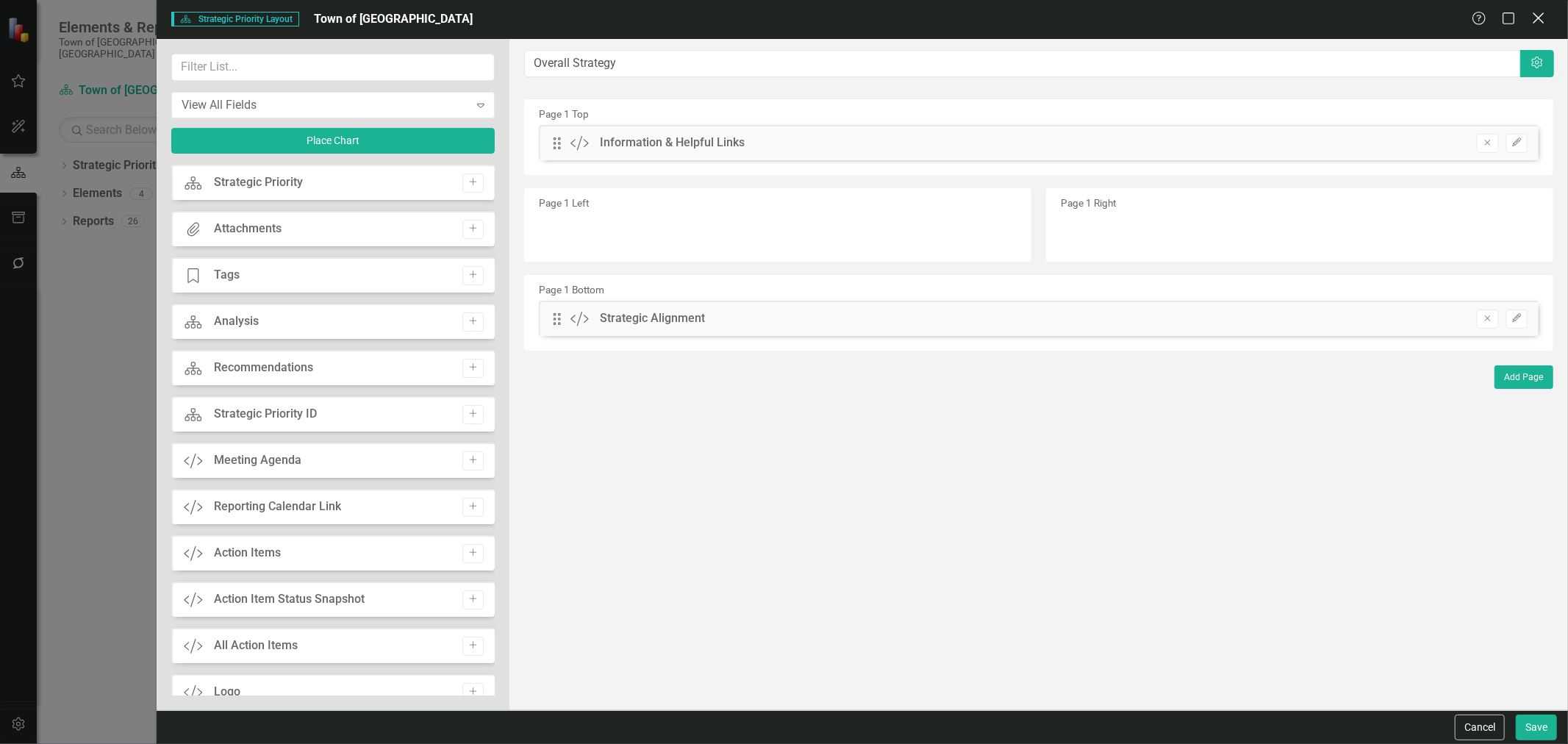
click at [1534, 13] on icon "Close" at bounding box center [1538, 18] width 19 height 14
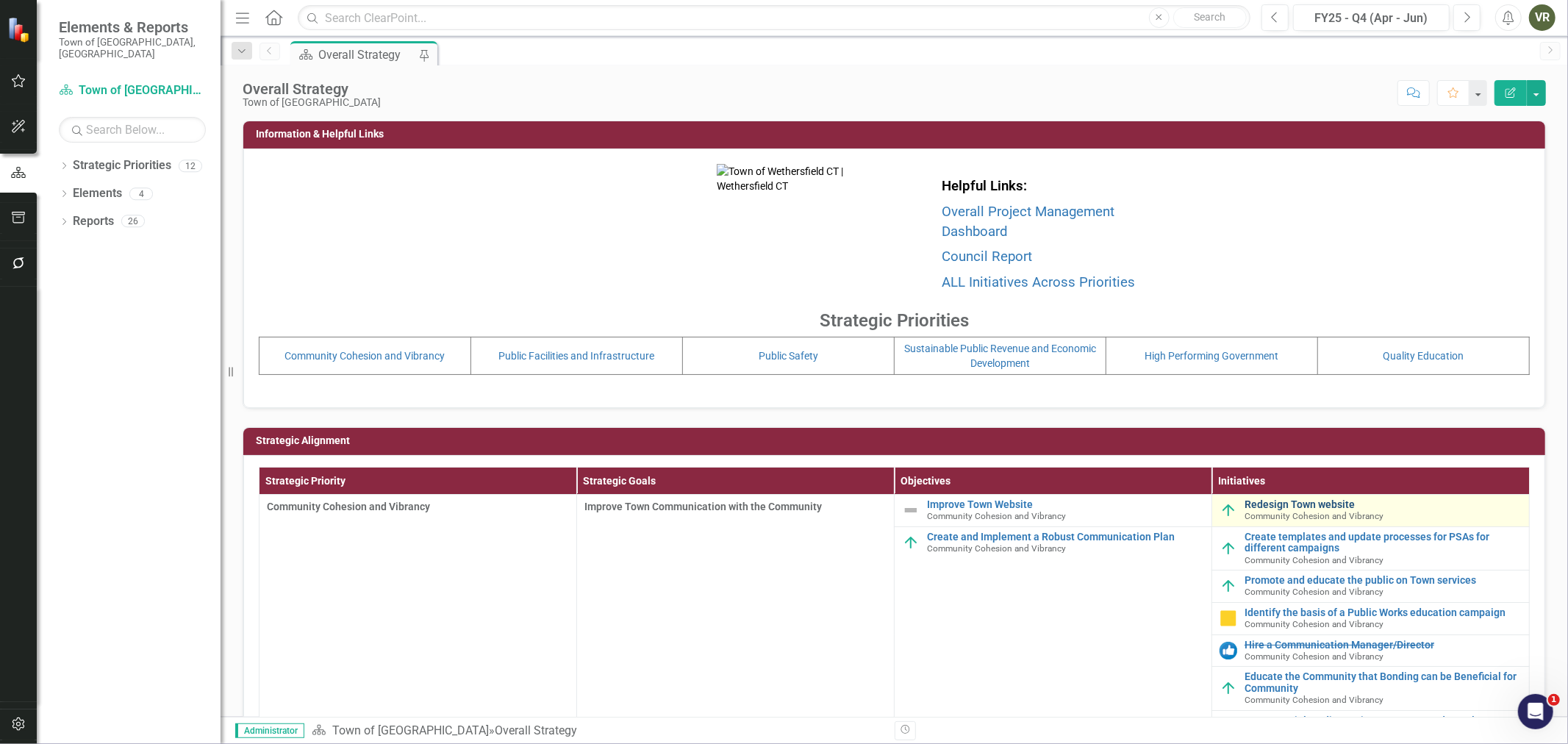
click at [1305, 508] on link "Redesign Town website" at bounding box center [1383, 504] width 277 height 11
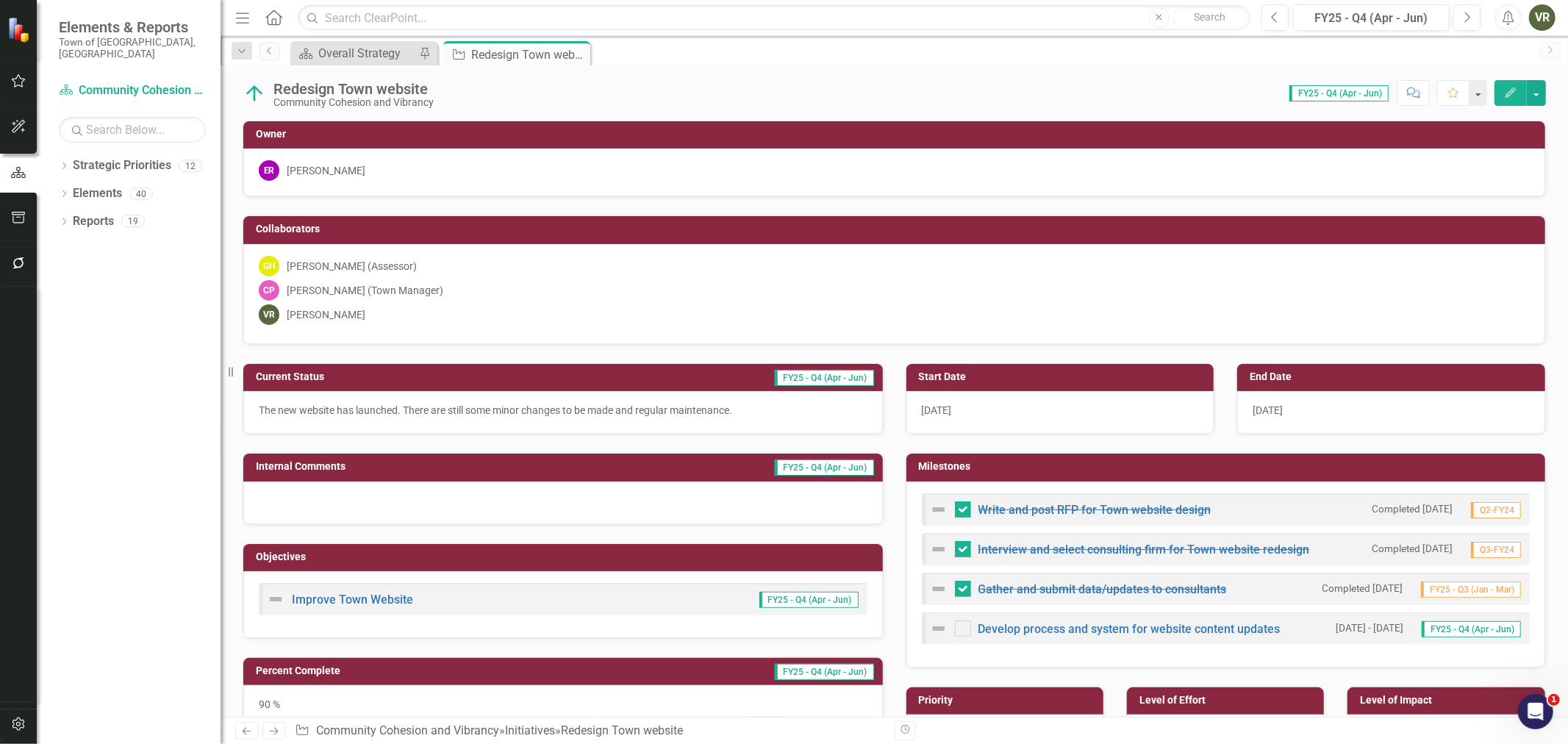
click at [1518, 103] on button "Edit" at bounding box center [1510, 93] width 32 height 26
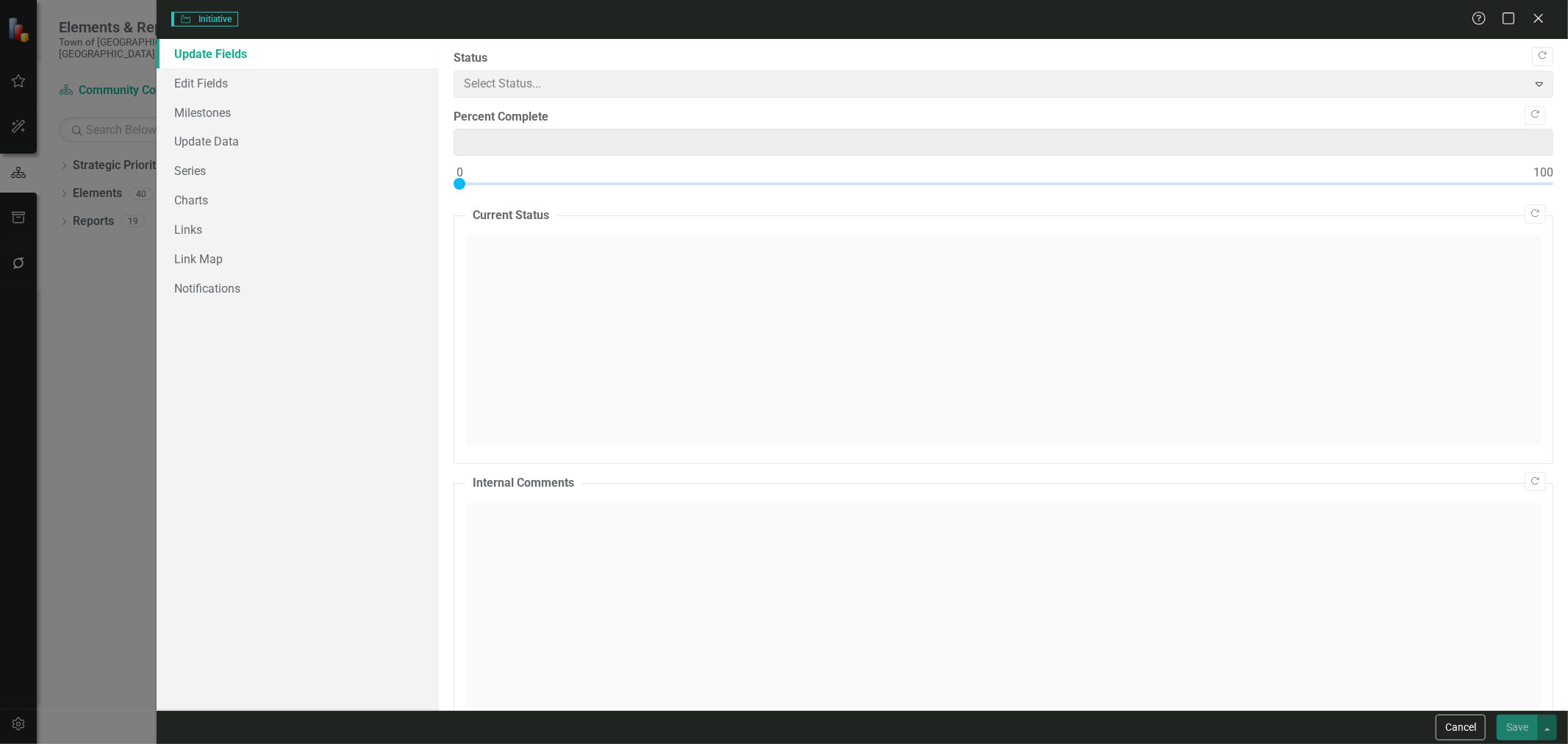
type input "90"
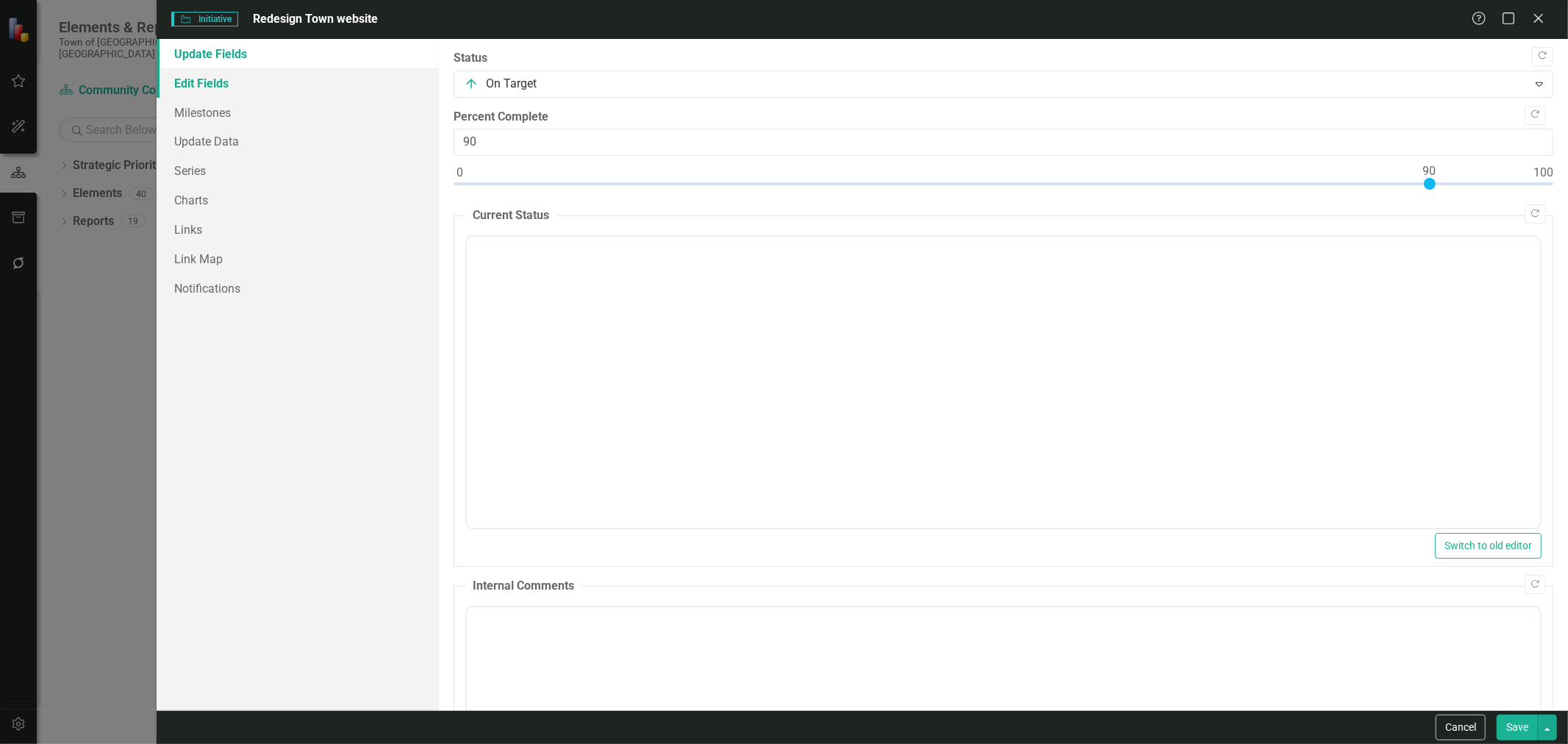
click at [276, 83] on link "Edit Fields" at bounding box center [297, 83] width 282 height 30
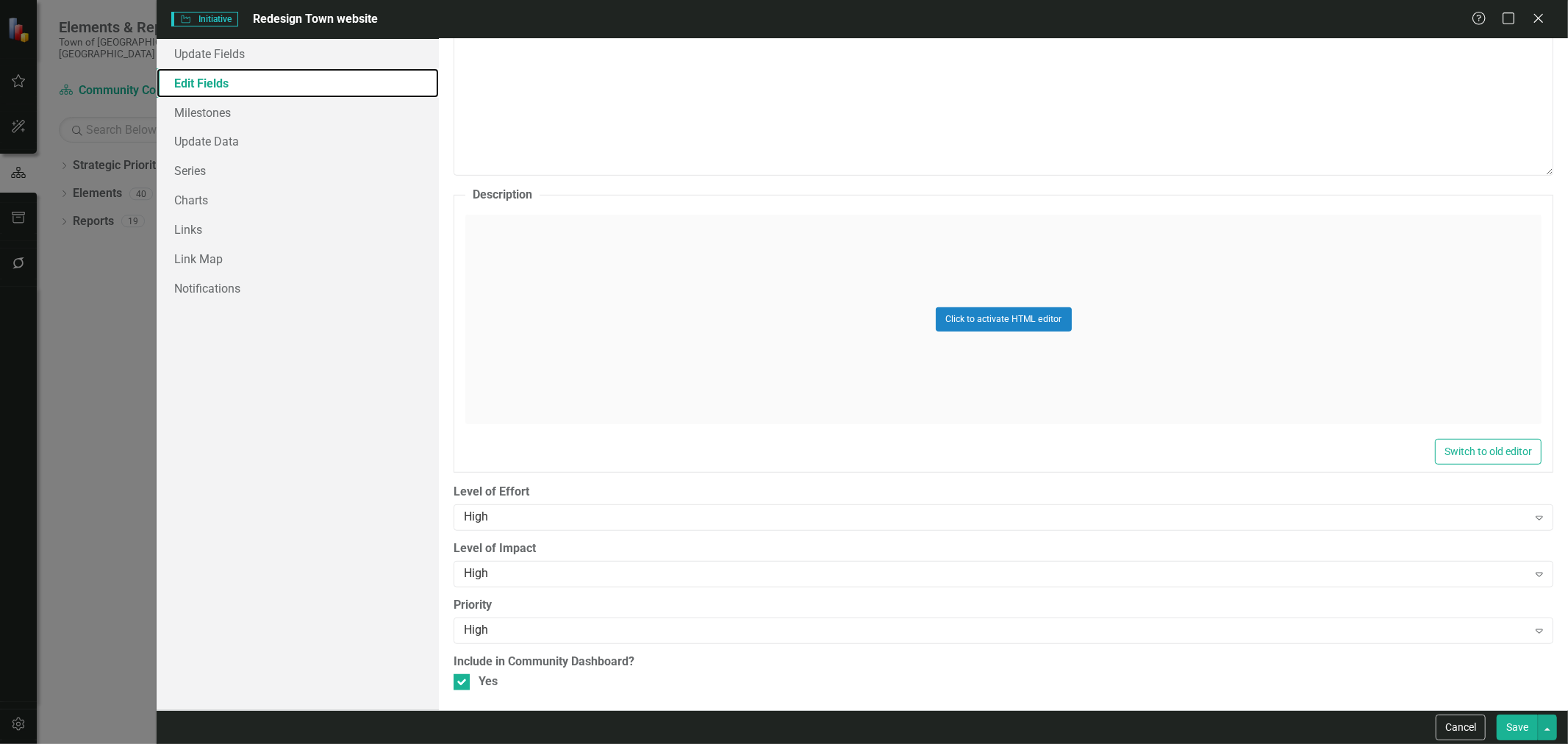
scroll to position [618, 0]
click at [83, 363] on div "Initiative Initiative Redesign Town website Help Maximize Close Update Fields E…" at bounding box center [784, 372] width 1568 height 744
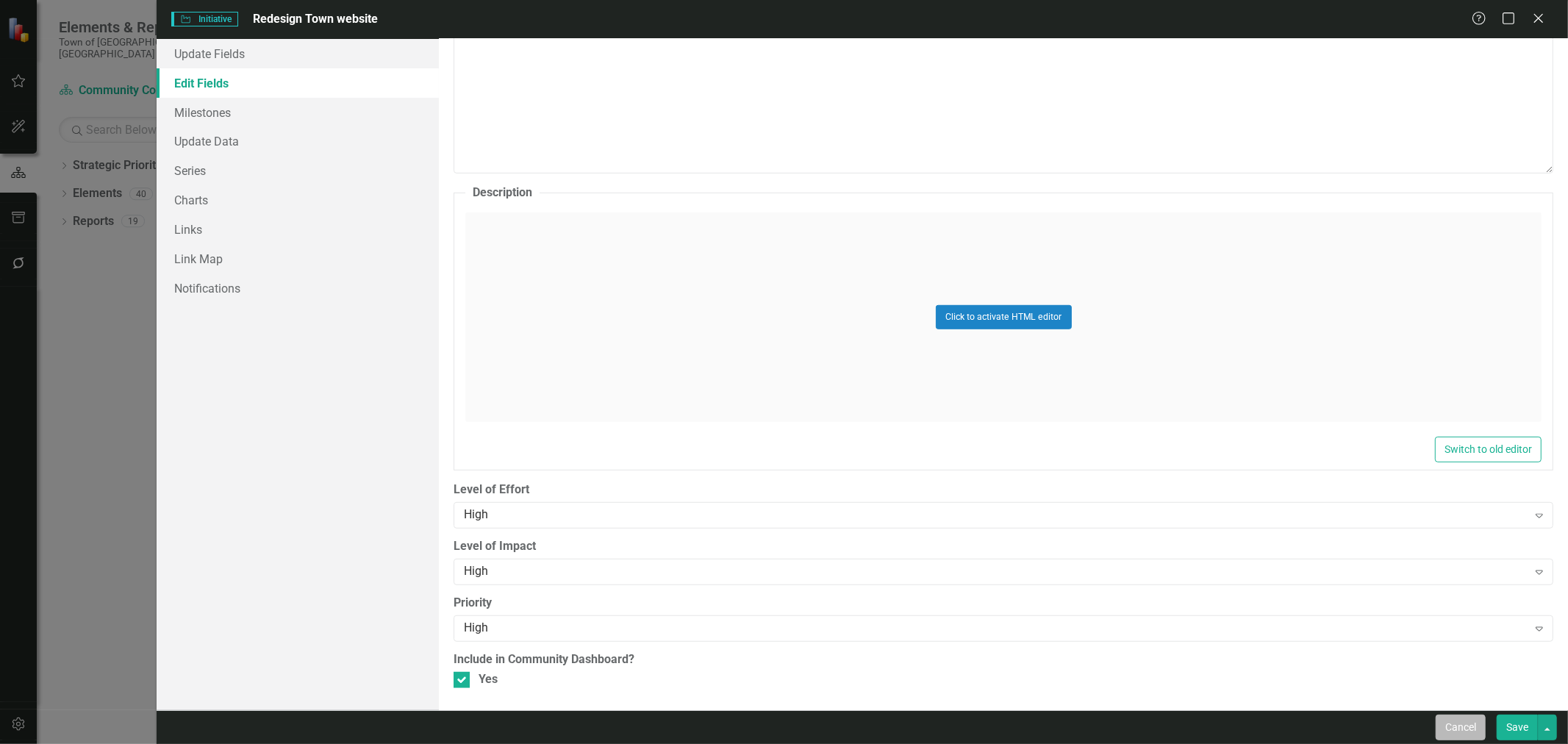
click at [1462, 721] on button "Cancel" at bounding box center [1460, 727] width 50 height 26
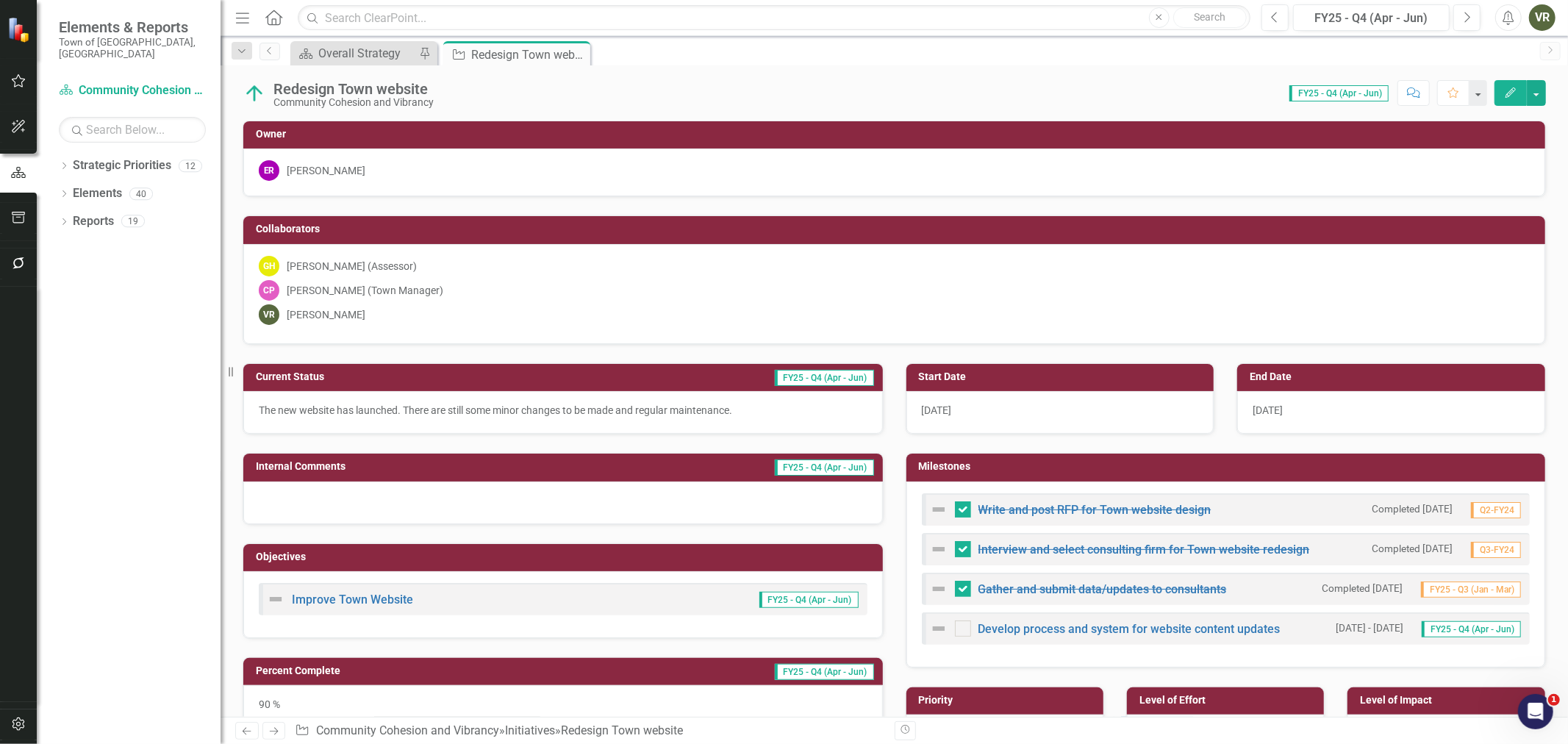
click at [1517, 86] on button "Edit" at bounding box center [1510, 93] width 32 height 26
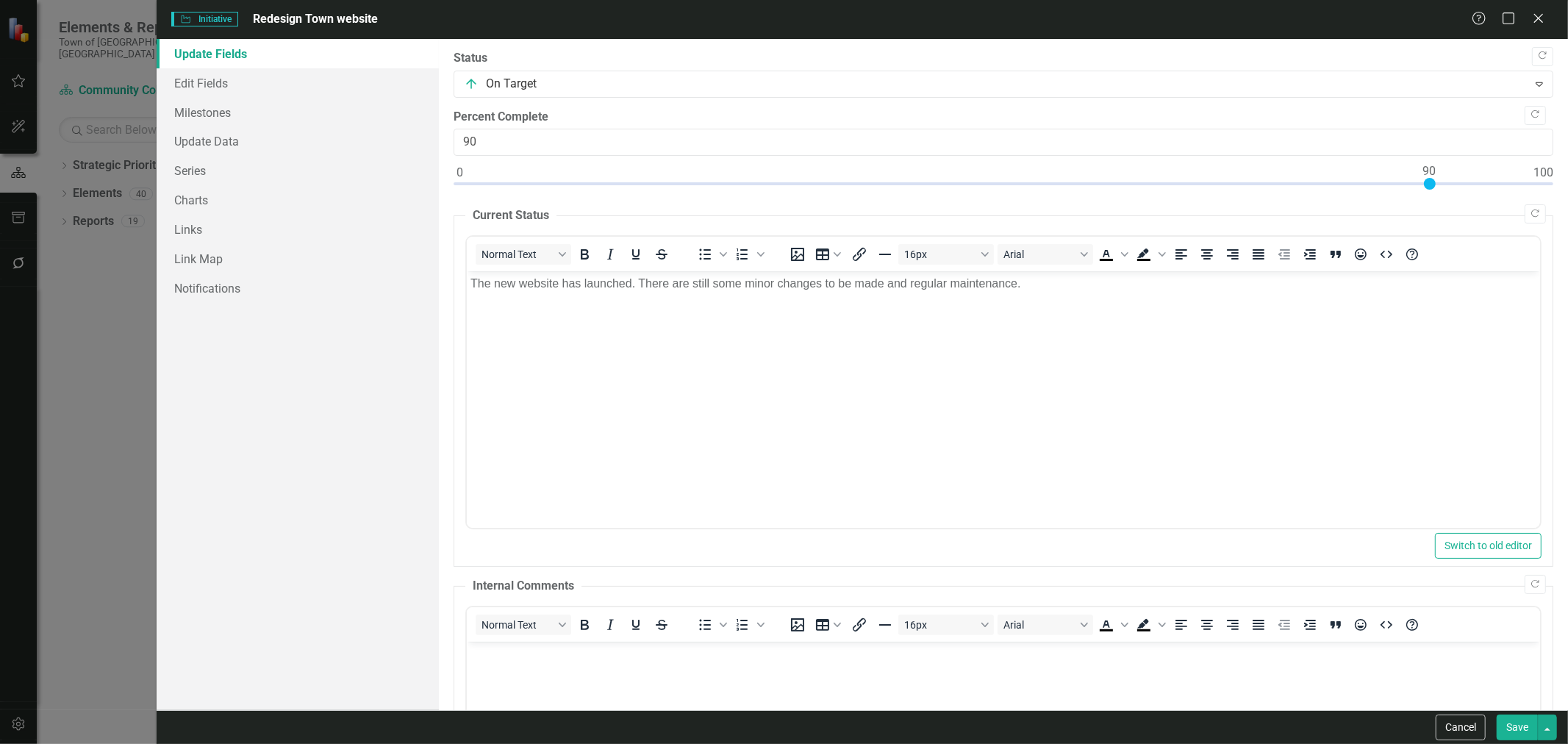
scroll to position [0, 0]
click at [254, 84] on link "Edit Fields" at bounding box center [297, 83] width 282 height 30
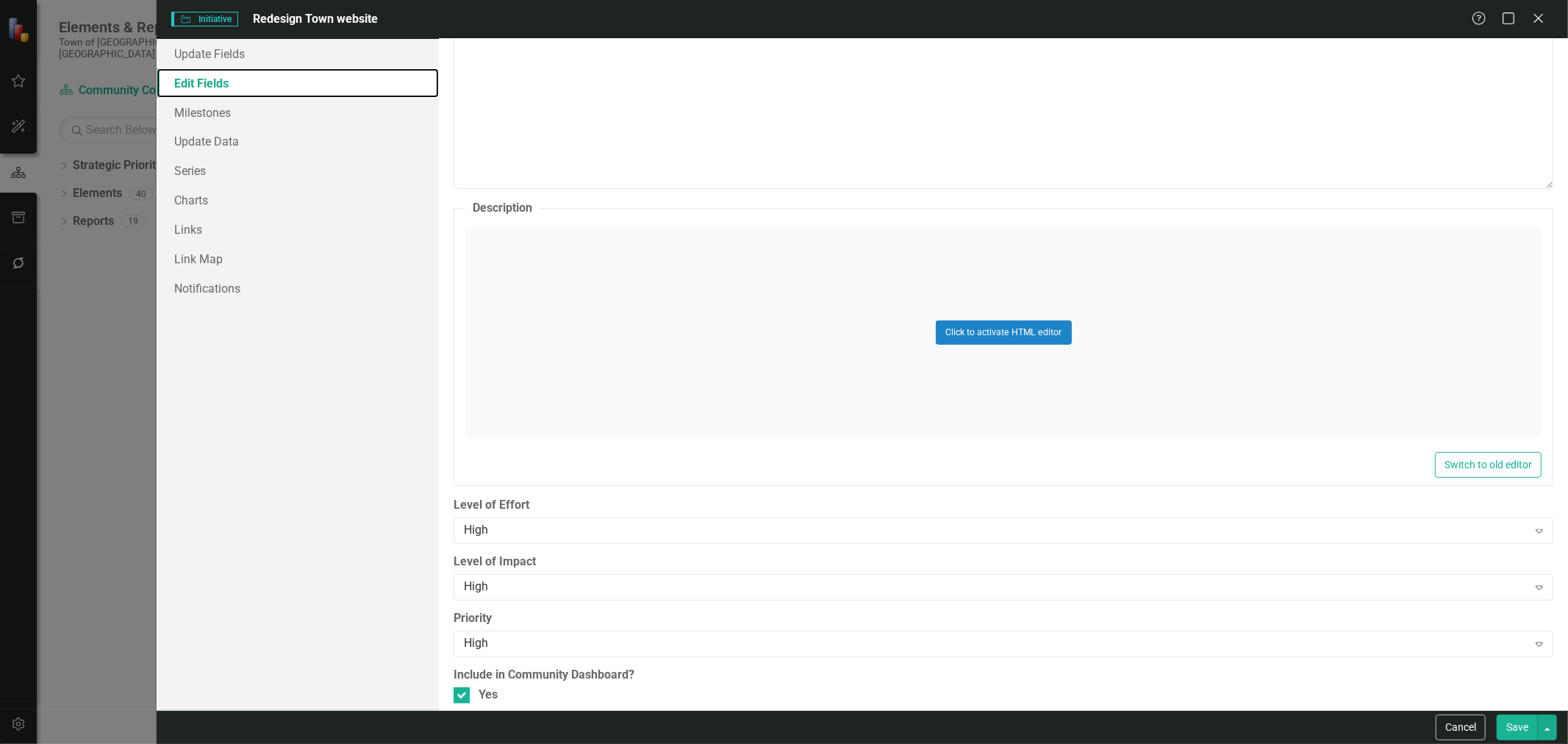
scroll to position [618, 0]
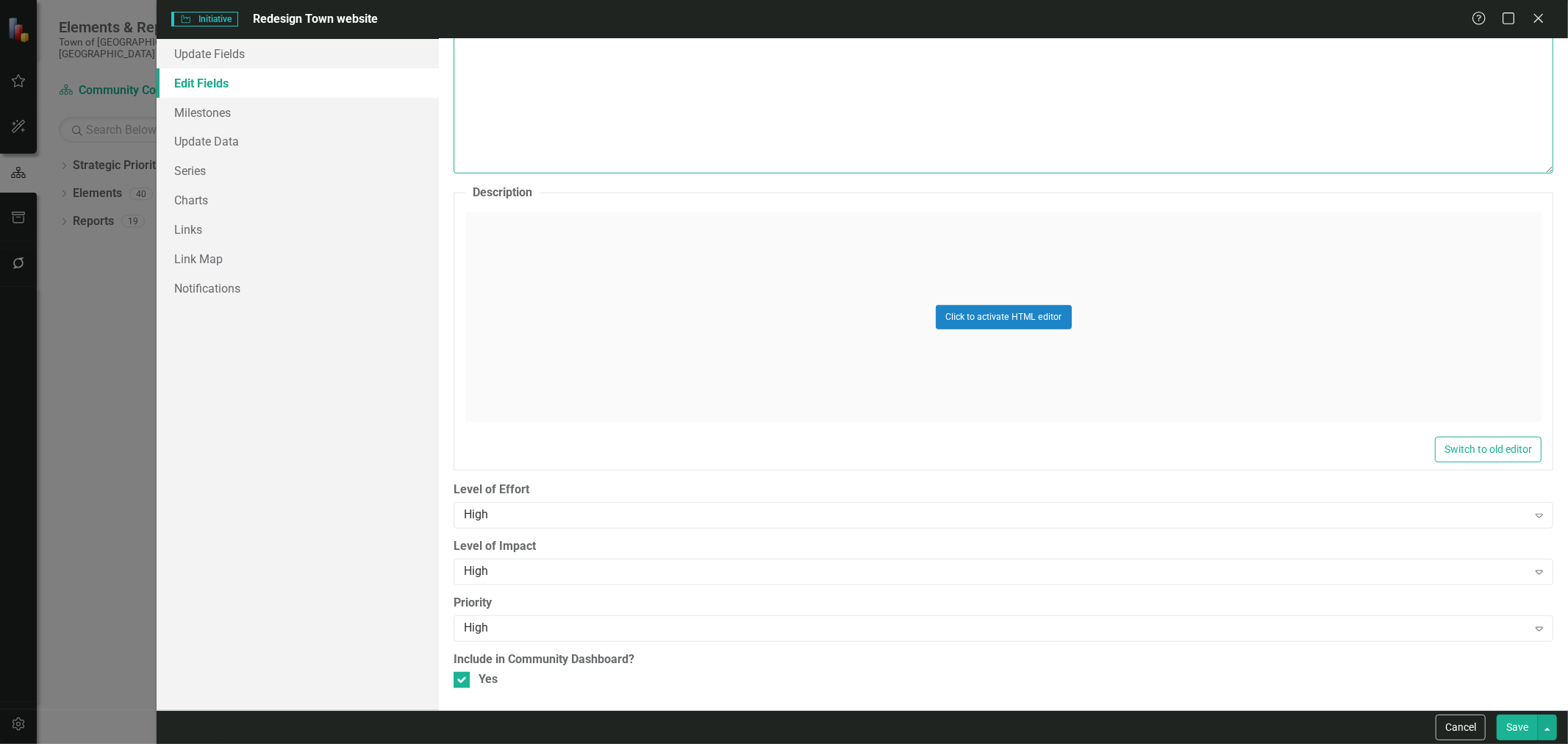
click at [1124, 84] on textarea "Budget" at bounding box center [1004, 84] width 1100 height 178
